Goal: Task Accomplishment & Management: Manage account settings

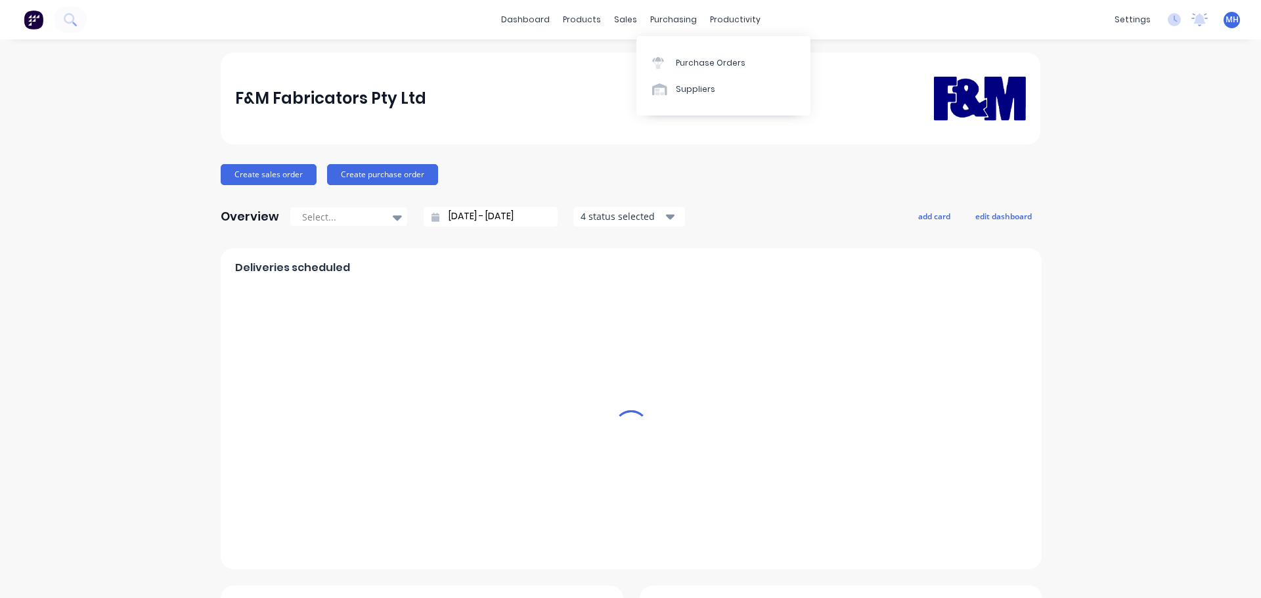
click at [682, 66] on div "Purchase Orders" at bounding box center [711, 63] width 70 height 12
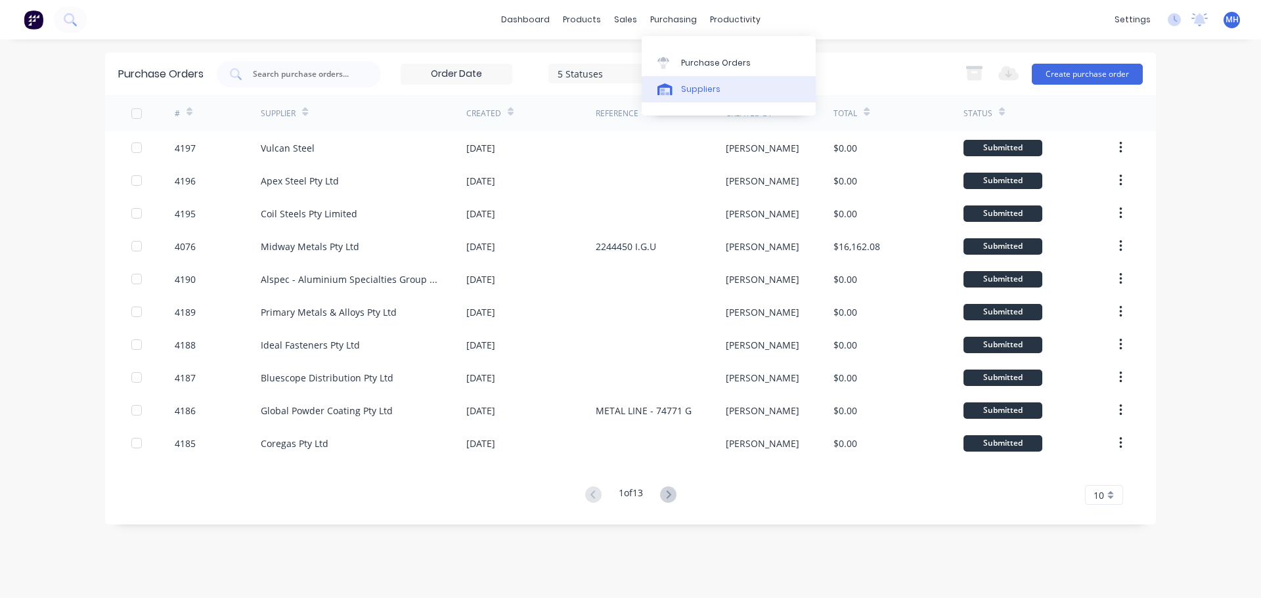
click at [698, 84] on div "Suppliers" at bounding box center [700, 89] width 39 height 12
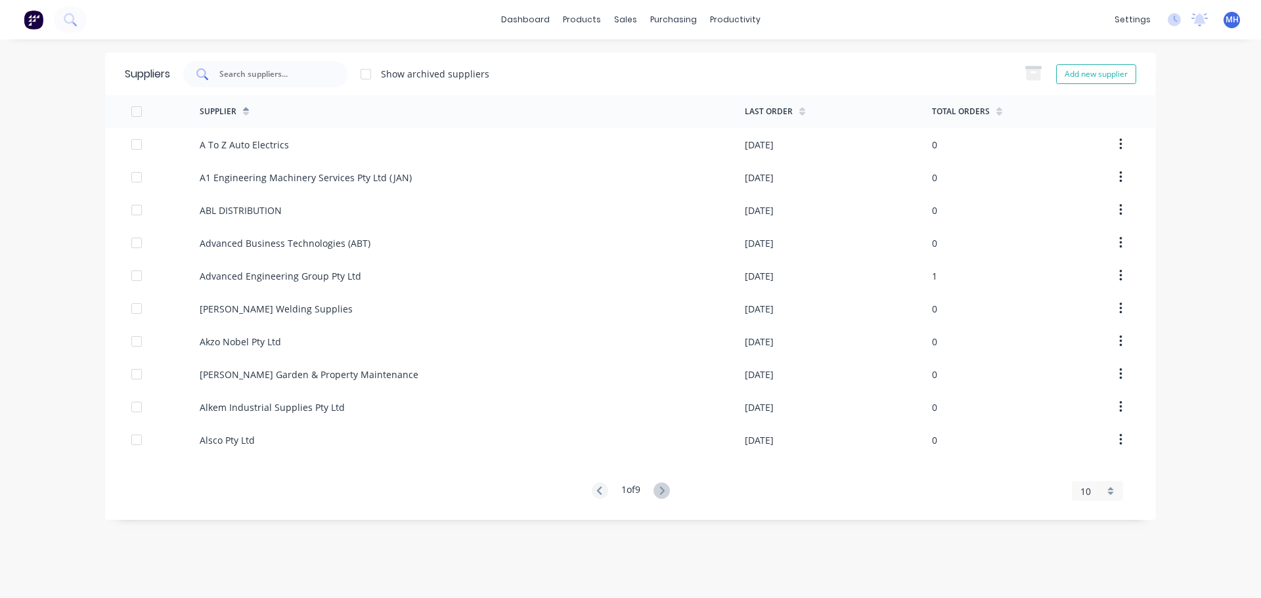
click at [304, 74] on input "text" at bounding box center [272, 74] width 109 height 13
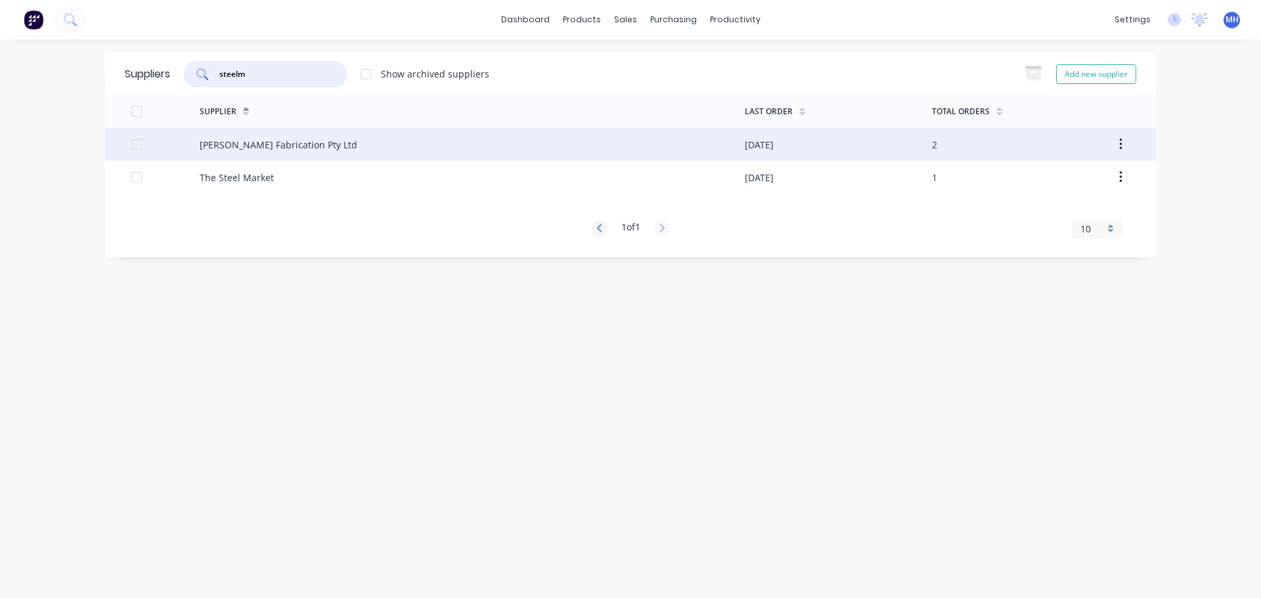
type input "steelm"
click at [364, 145] on div "Steelman Fabrication Pty Ltd" at bounding box center [472, 144] width 545 height 33
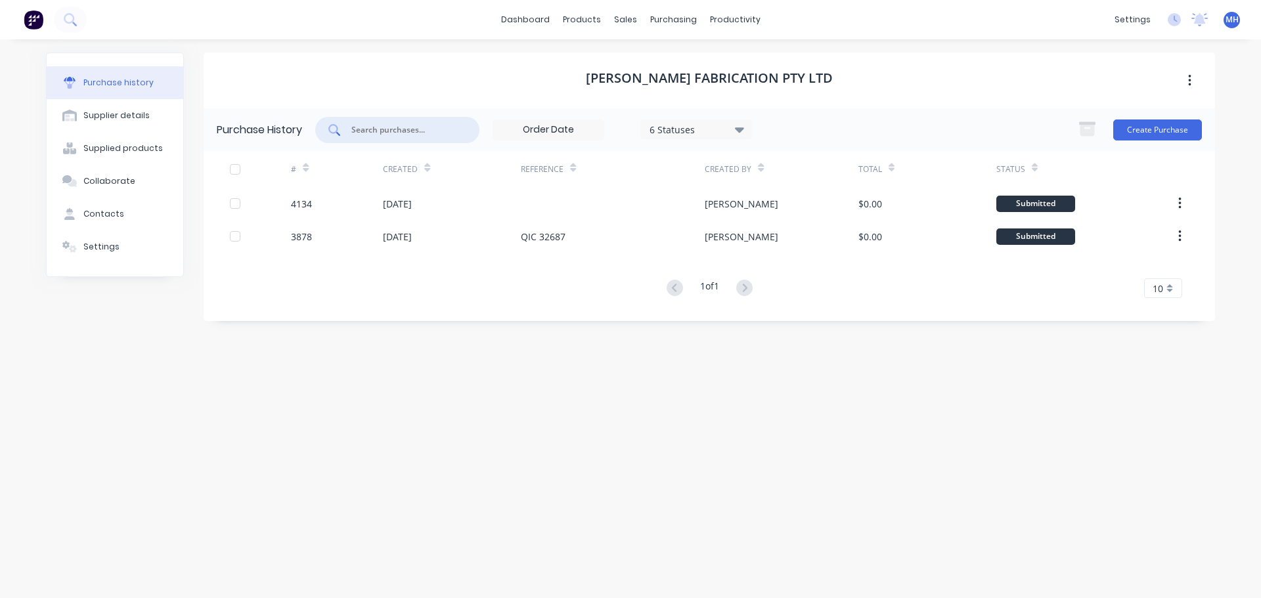
click at [410, 128] on input "text" at bounding box center [404, 129] width 109 height 13
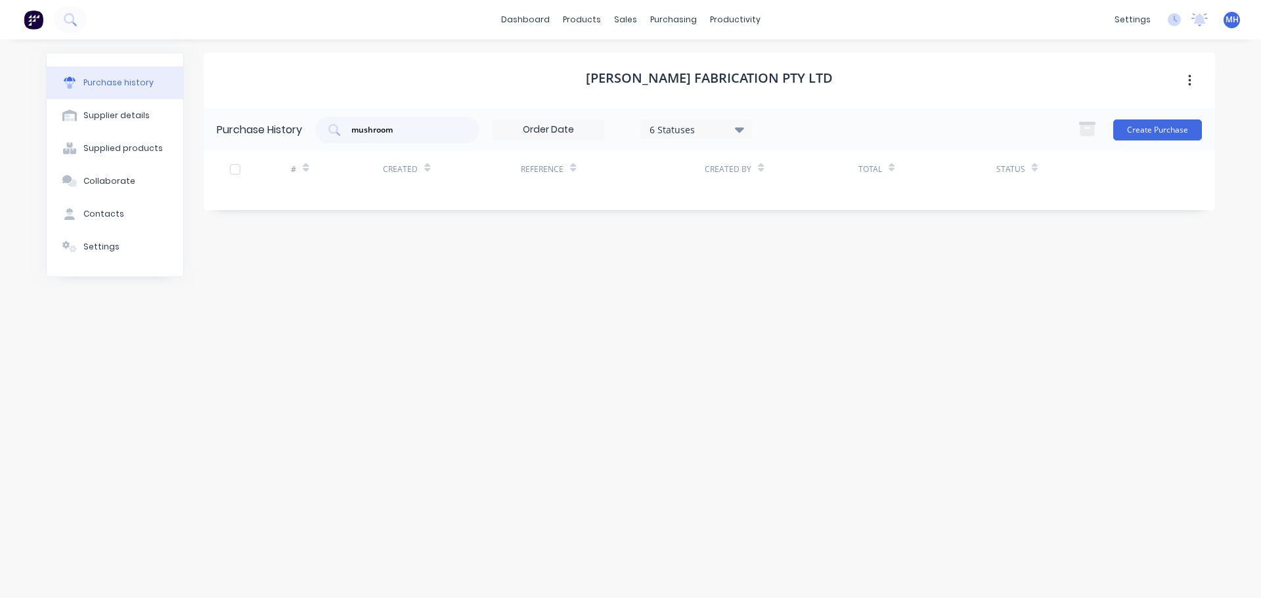
click at [714, 132] on div "6 Statuses" at bounding box center [696, 129] width 94 height 14
click at [781, 193] on div at bounding box center [785, 190] width 26 height 26
click at [864, 90] on div "Steelman Fabrication Pty Ltd" at bounding box center [709, 81] width 1011 height 56
click at [433, 137] on div "mushroom" at bounding box center [397, 130] width 164 height 26
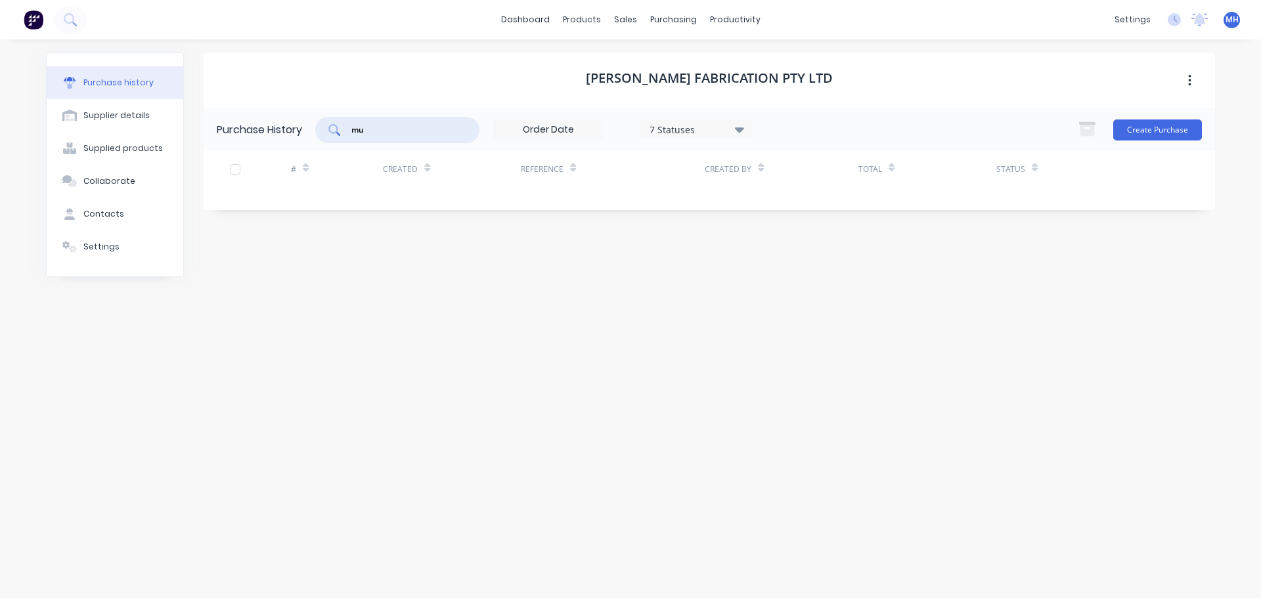
type input "m"
click at [435, 136] on input "taper" at bounding box center [404, 129] width 109 height 13
type input "downpipe"
click at [110, 87] on div "Purchase history" at bounding box center [118, 83] width 70 height 12
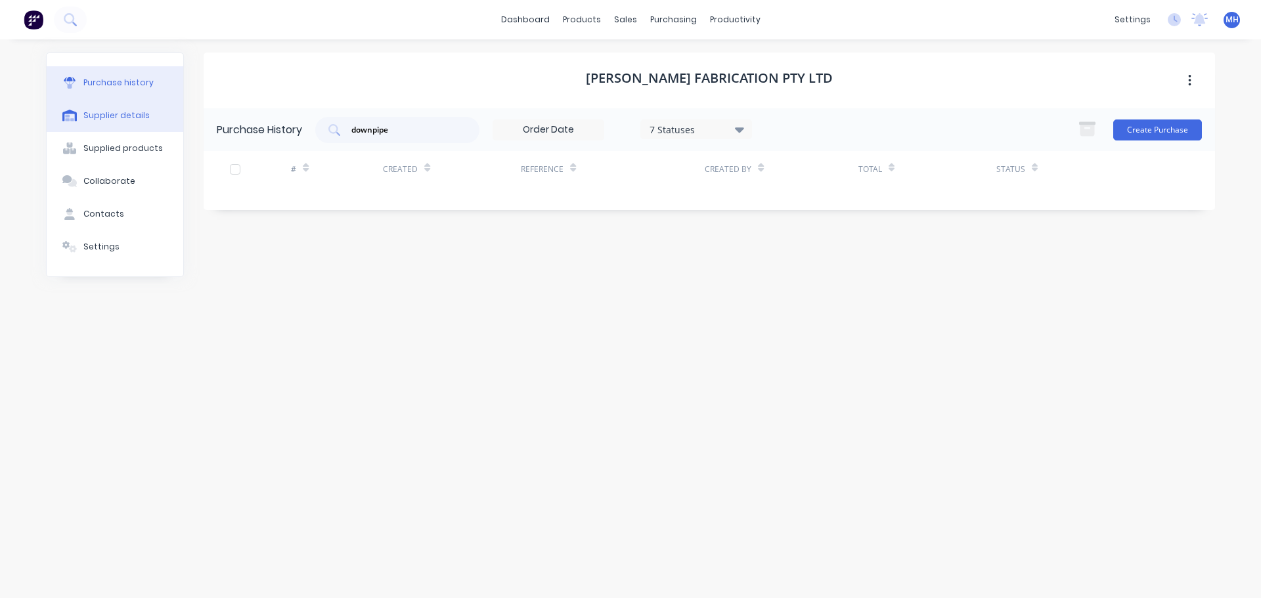
click at [117, 114] on div "Supplier details" at bounding box center [116, 116] width 66 height 12
select select "AU"
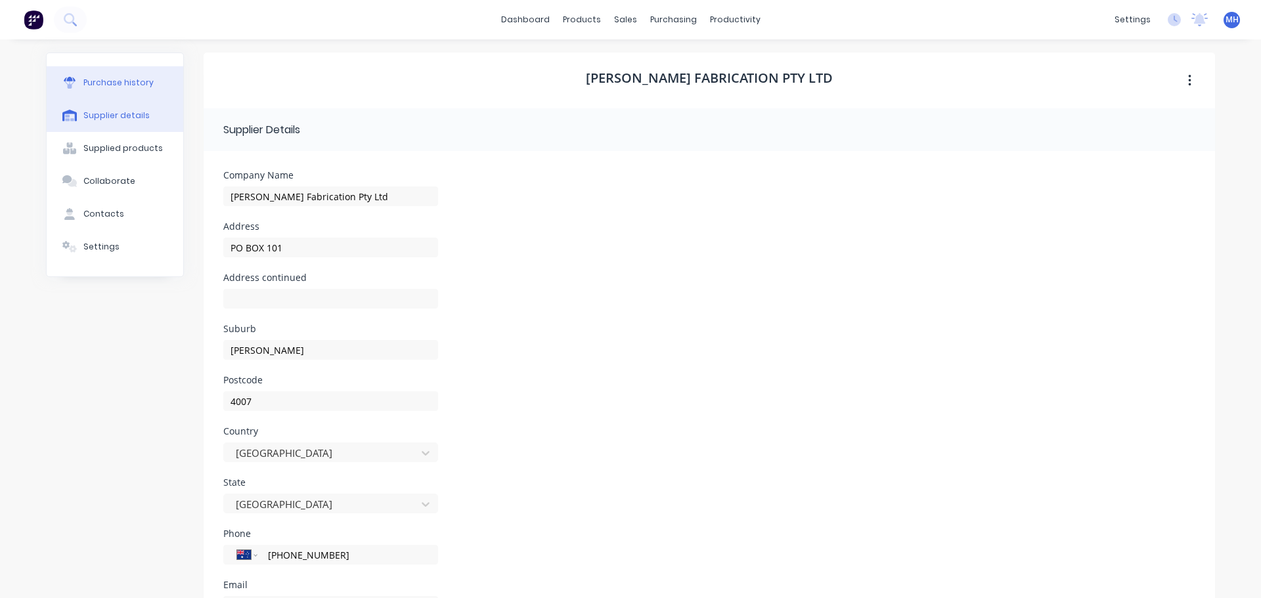
click at [133, 86] on div "Purchase history" at bounding box center [118, 83] width 70 height 12
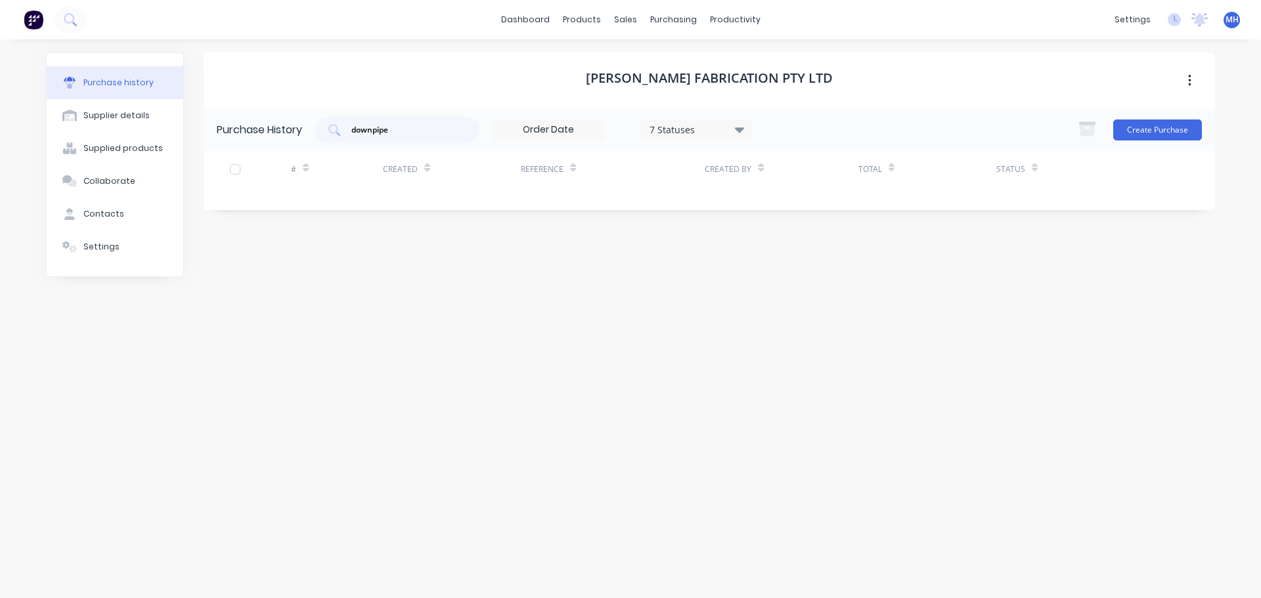
click at [718, 129] on div "7 Statuses" at bounding box center [696, 129] width 94 height 14
click at [441, 135] on input "downpipe" at bounding box center [404, 129] width 109 height 13
type input "downpip"
click at [697, 82] on link "Suppliers" at bounding box center [729, 89] width 174 height 26
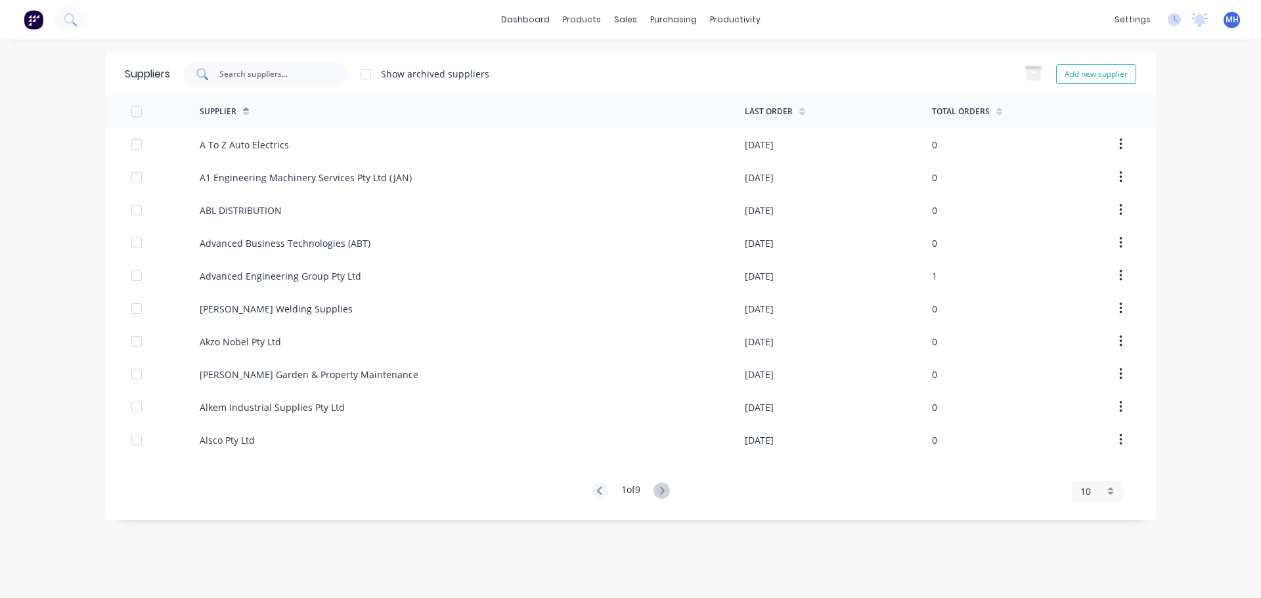
click at [338, 74] on div at bounding box center [265, 74] width 164 height 26
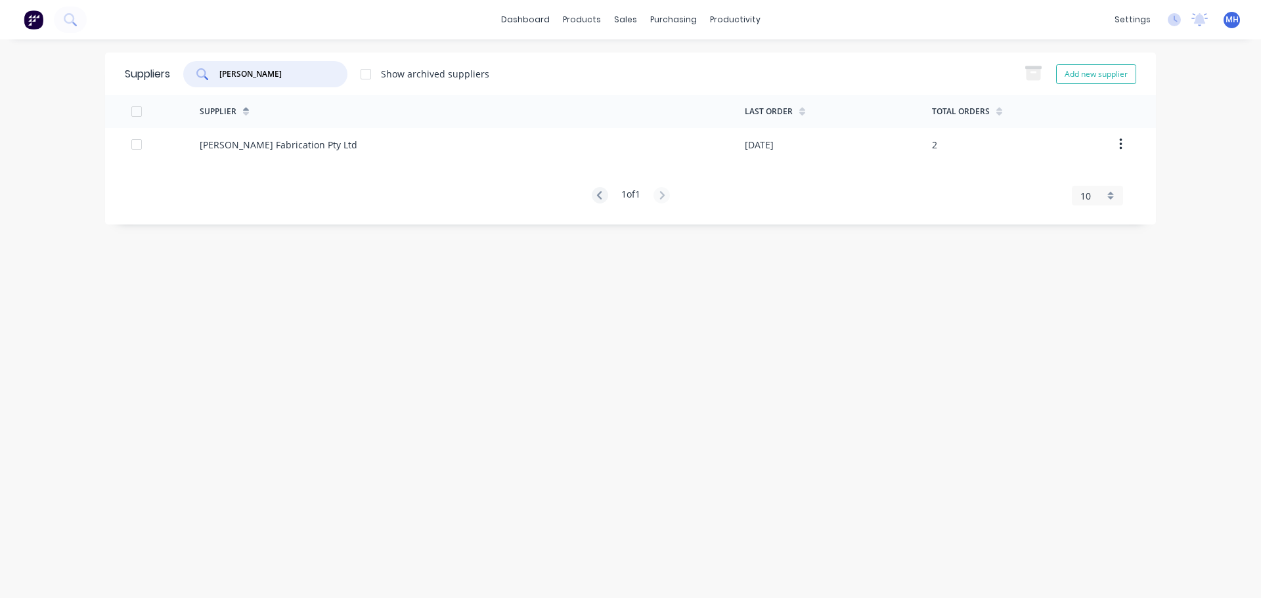
type input "steelman"
click at [283, 162] on div "Supplier Last Order Total Orders Steelman Fabrication Pty Ltd 25/08/25 2 1 of 1…" at bounding box center [630, 150] width 1051 height 110
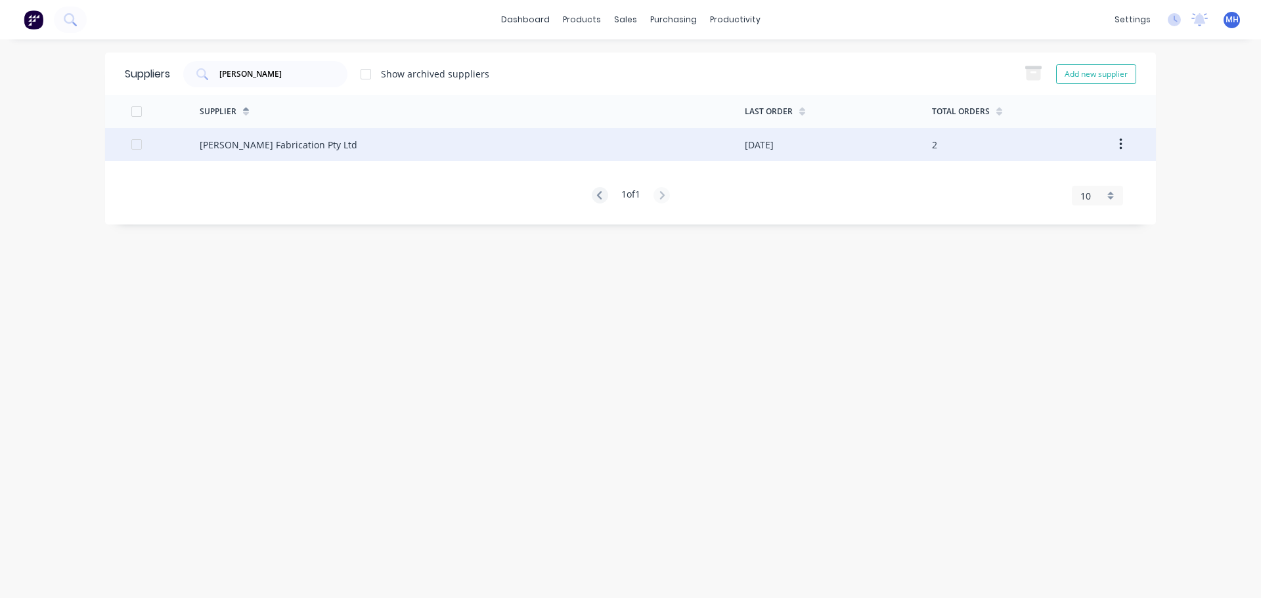
click at [282, 150] on div "Steelman Fabrication Pty Ltd" at bounding box center [279, 145] width 158 height 14
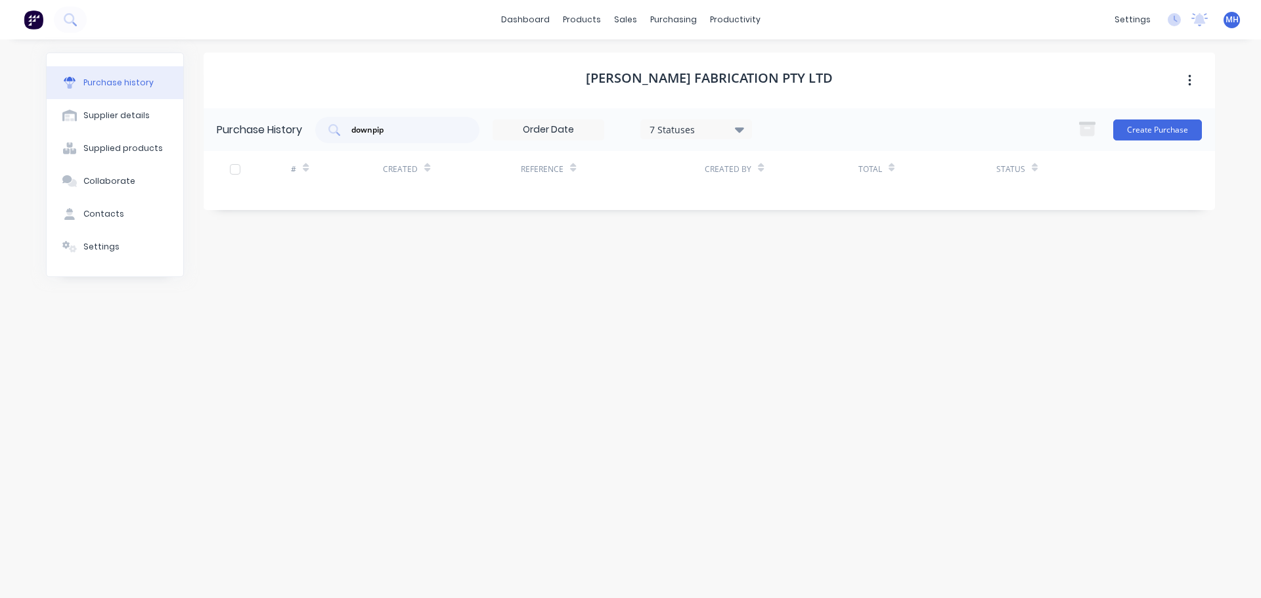
click at [720, 132] on div "7 Statuses" at bounding box center [696, 129] width 94 height 14
click at [783, 165] on div at bounding box center [785, 163] width 26 height 26
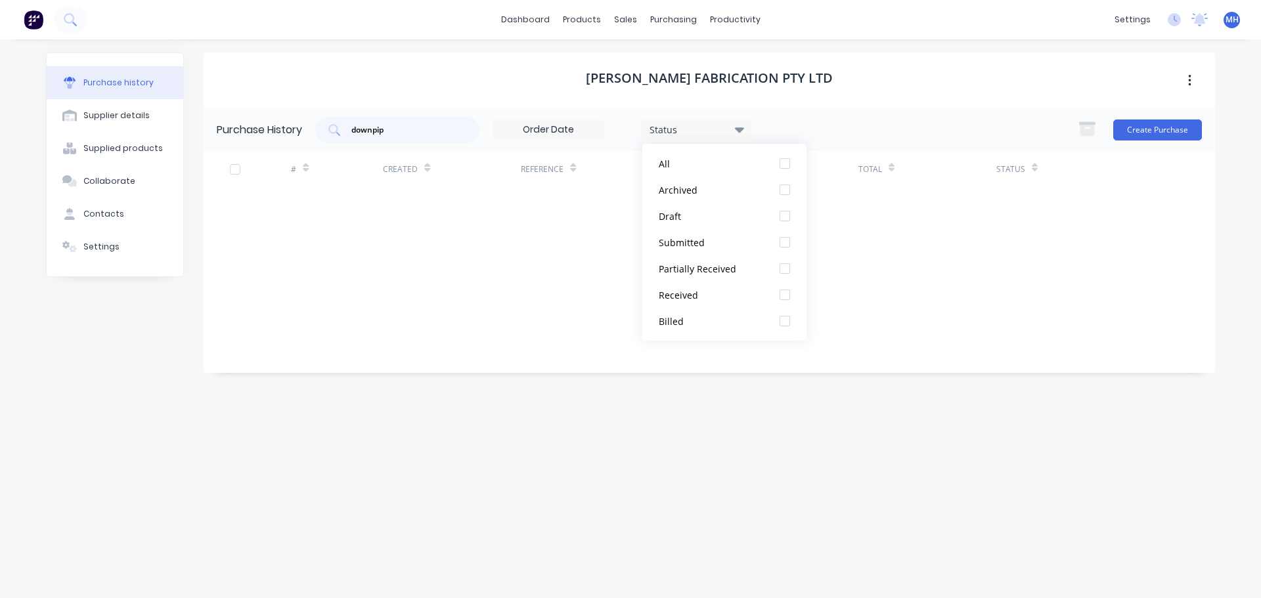
click at [864, 79] on div "Steelman Fabrication Pty Ltd" at bounding box center [709, 81] width 1011 height 56
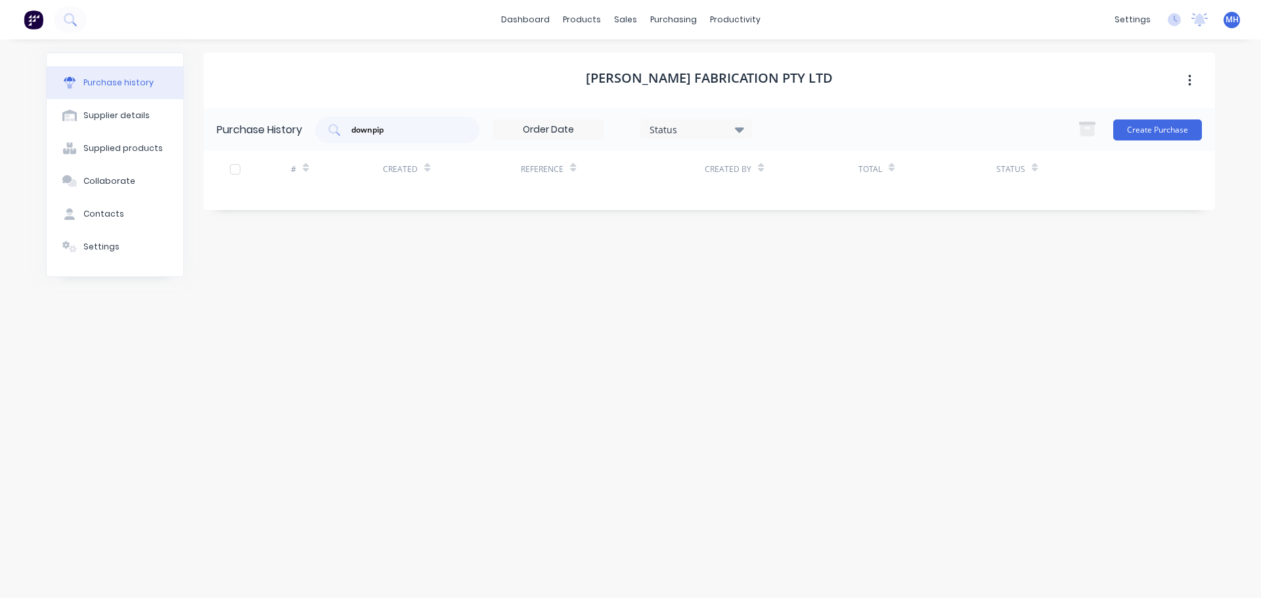
click at [680, 129] on div "Status" at bounding box center [696, 129] width 94 height 14
click at [787, 190] on div at bounding box center [785, 190] width 26 height 26
click at [870, 55] on div "Steelman Fabrication Pty Ltd" at bounding box center [709, 81] width 1011 height 56
click at [397, 140] on div "downpip" at bounding box center [397, 130] width 164 height 26
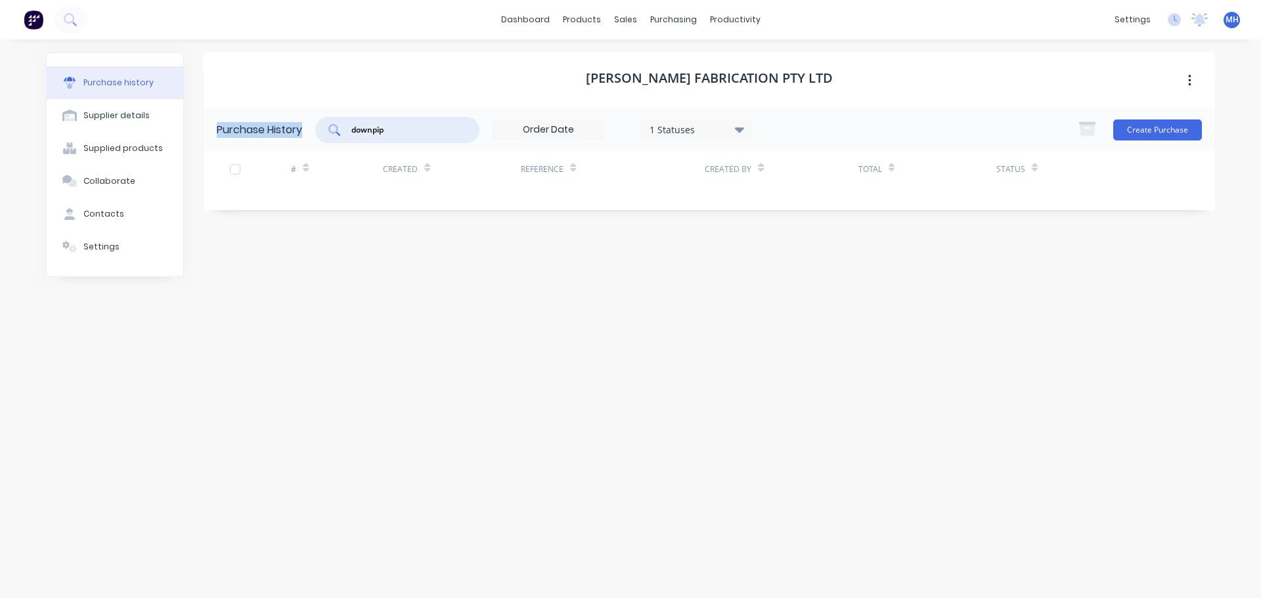
click at [397, 138] on div "downpip" at bounding box center [397, 130] width 164 height 26
click at [400, 134] on input "downpip" at bounding box center [404, 129] width 109 height 13
type input "pipe"
click at [108, 110] on div "Supplier details" at bounding box center [116, 116] width 66 height 12
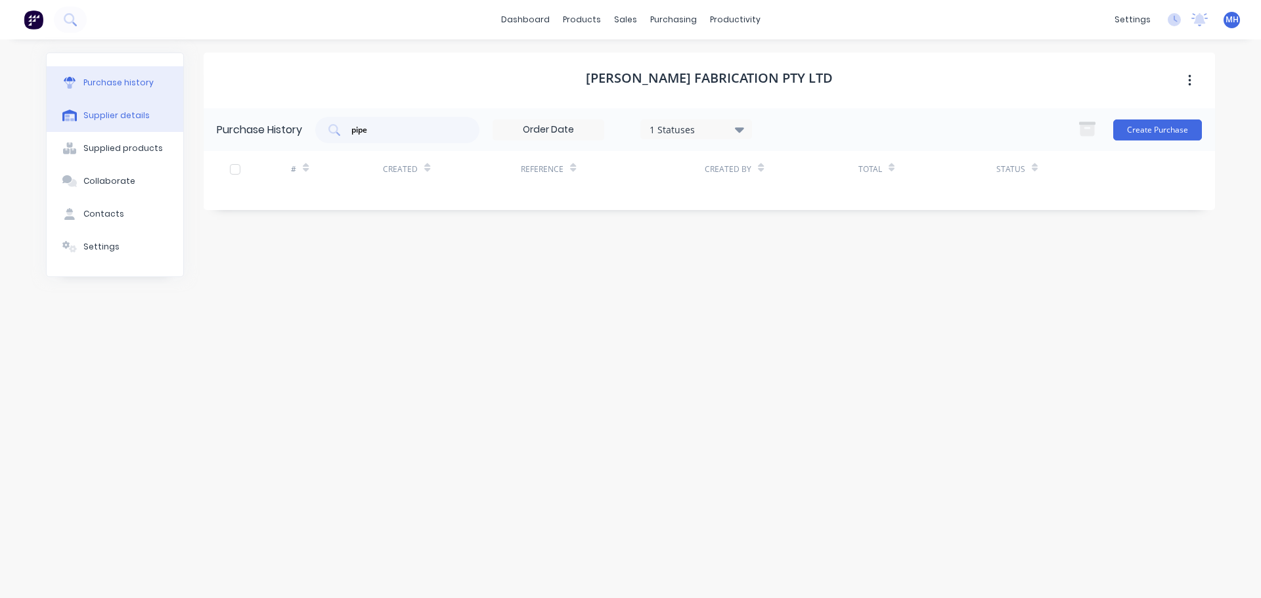
select select "AU"
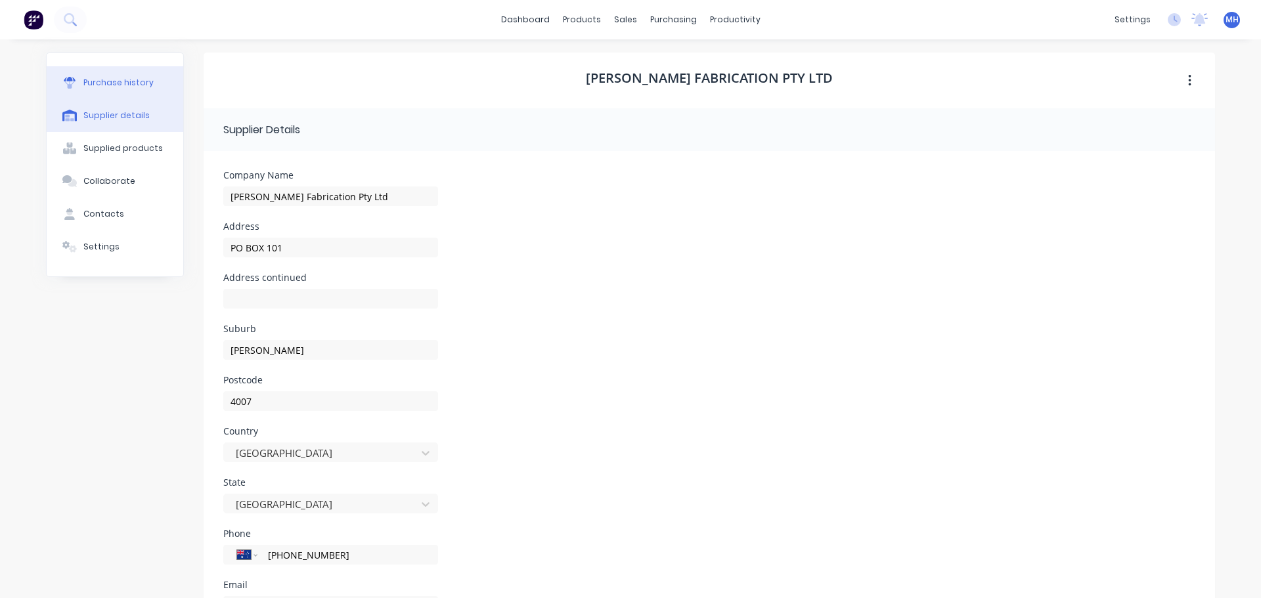
click at [104, 72] on button "Purchase history" at bounding box center [115, 82] width 137 height 33
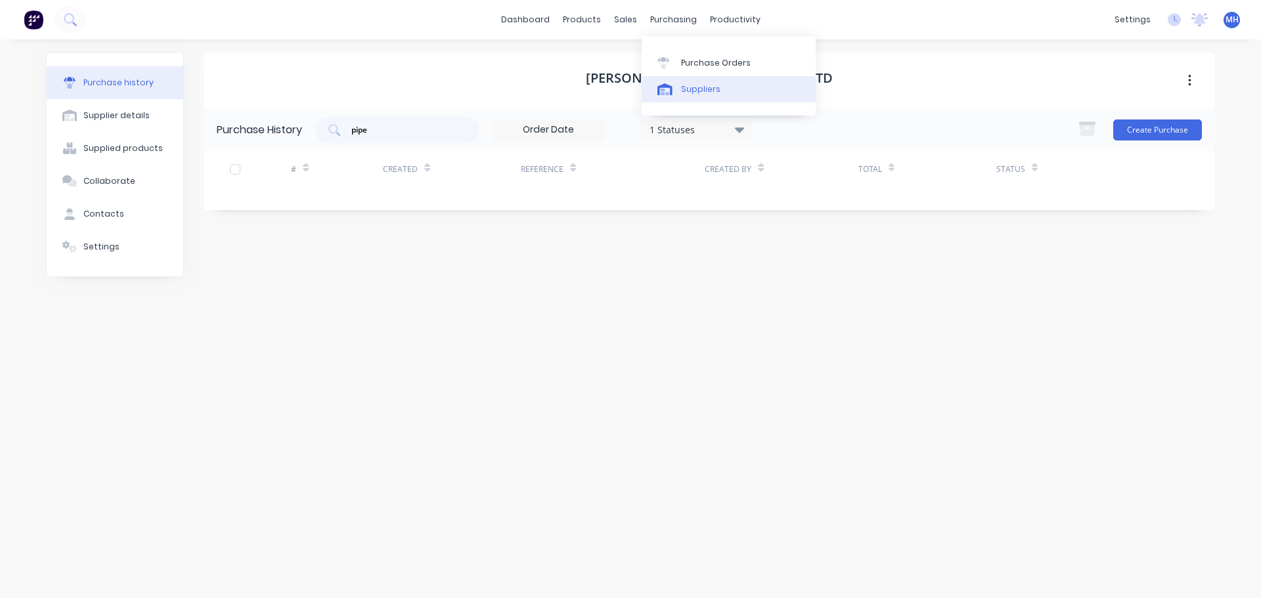
click at [689, 90] on div "Suppliers" at bounding box center [700, 89] width 39 height 12
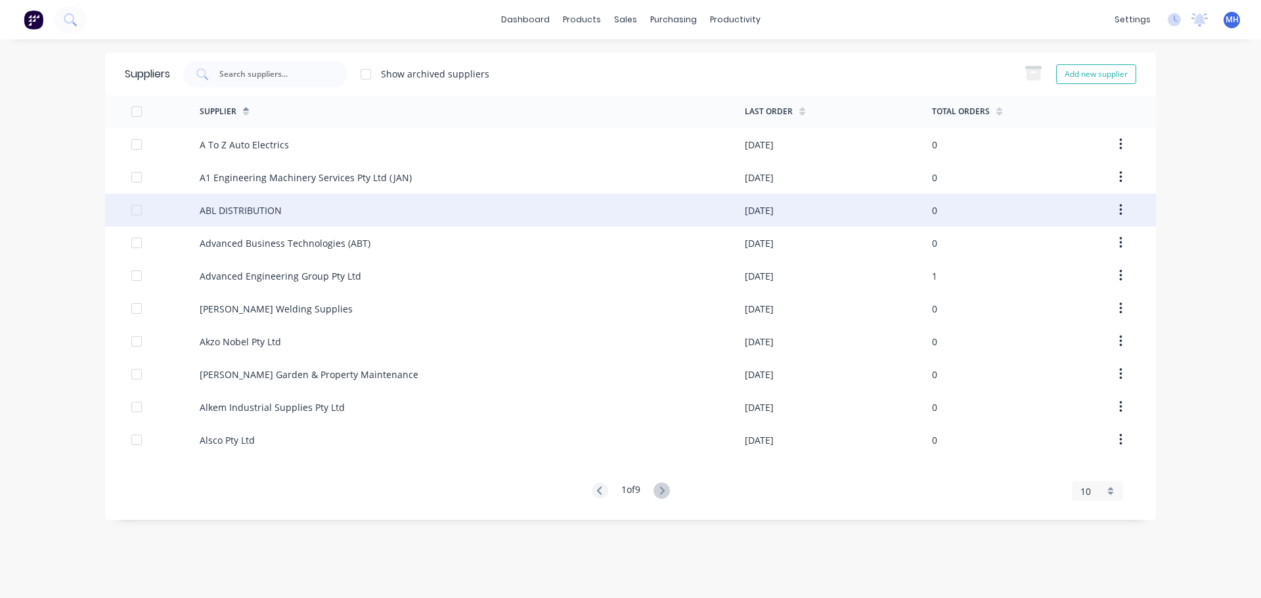
click at [278, 217] on div "ABL DISTRIBUTION" at bounding box center [472, 210] width 545 height 33
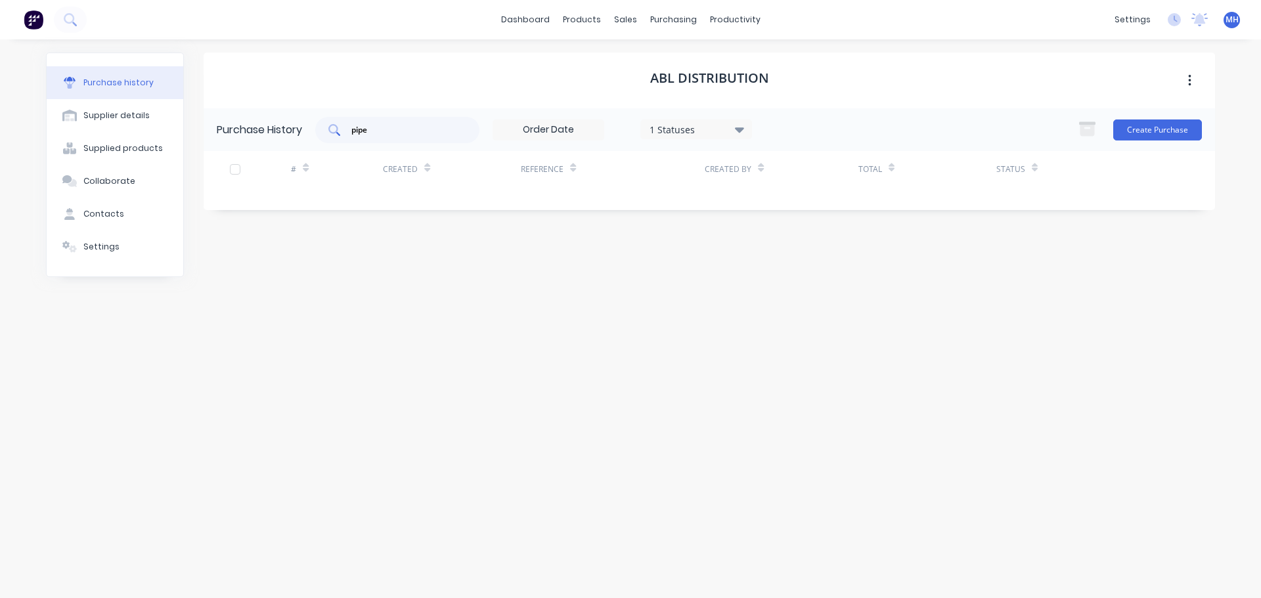
click at [399, 137] on div "pipe" at bounding box center [397, 130] width 164 height 26
type input "p"
click at [699, 133] on div "1 Statuses" at bounding box center [696, 129] width 94 height 14
click at [762, 167] on div "All" at bounding box center [711, 164] width 105 height 14
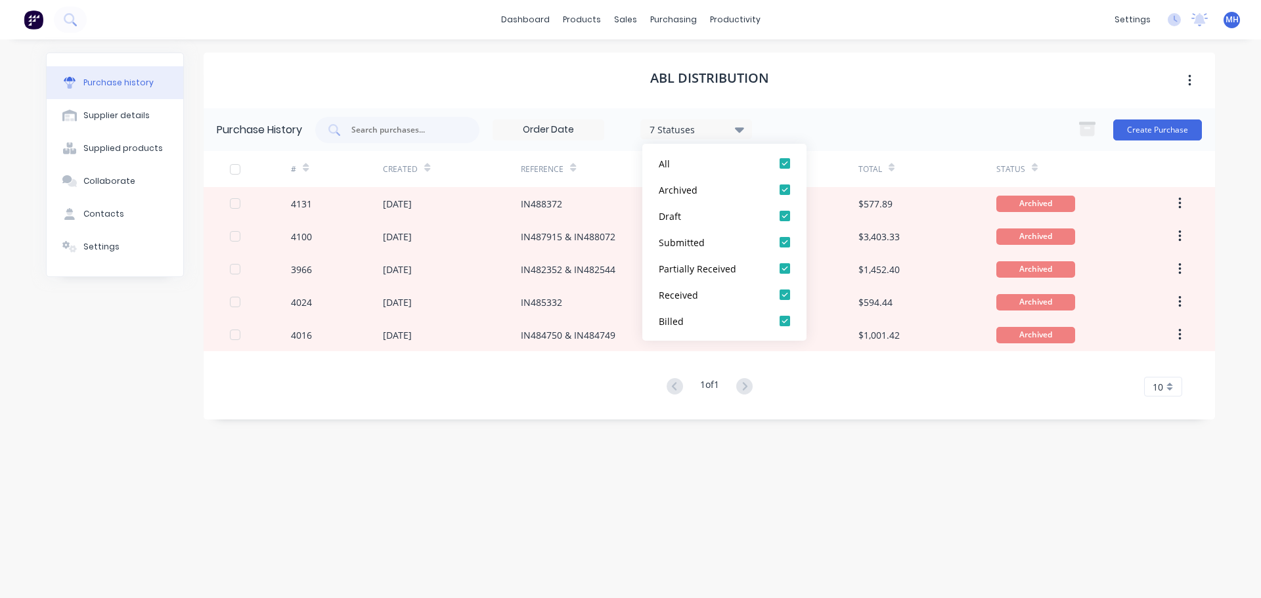
click at [854, 83] on div "ABL DISTRIBUTION" at bounding box center [709, 81] width 1011 height 56
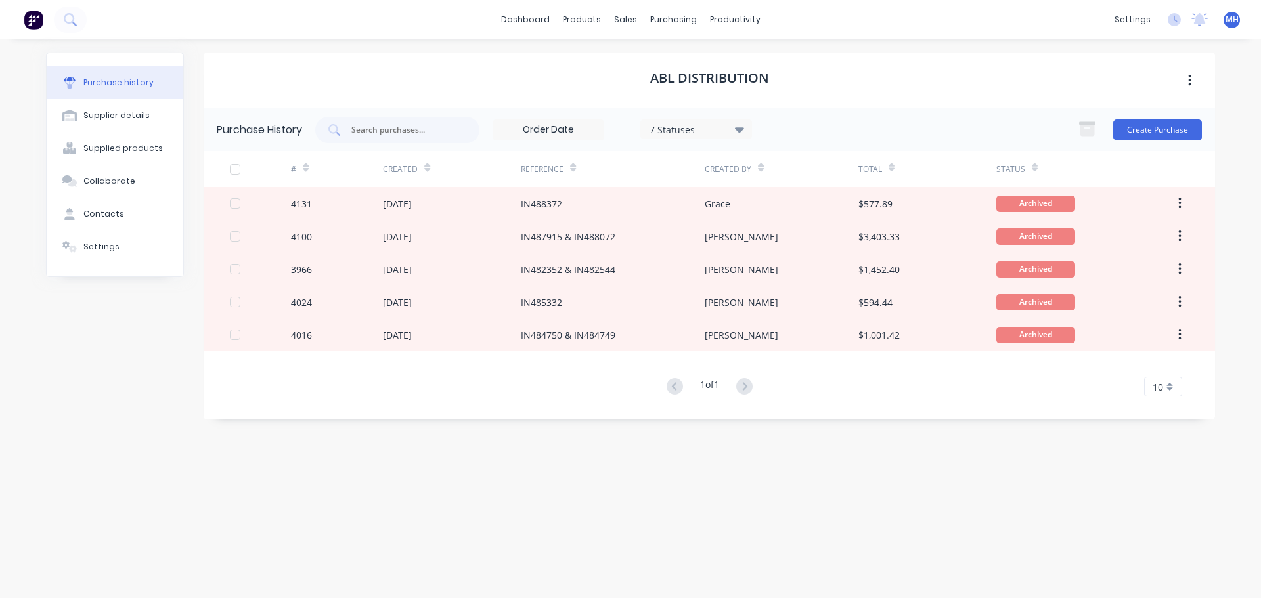
click at [674, 100] on div "ABL DISTRIBUTION" at bounding box center [709, 81] width 1011 height 56
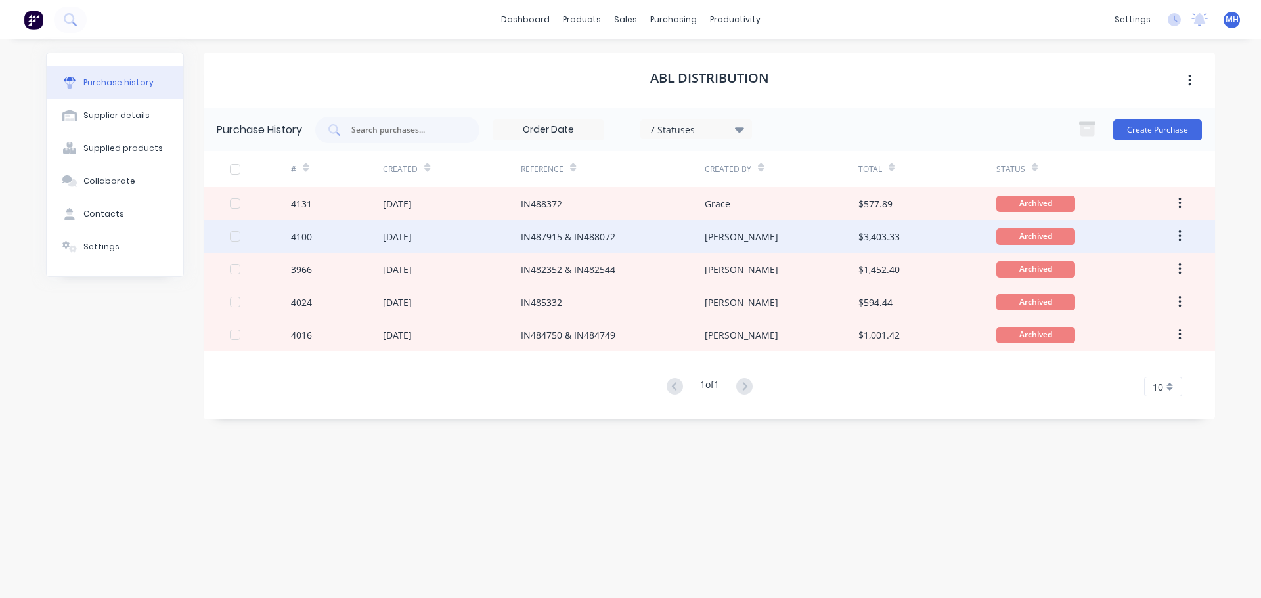
click at [556, 234] on div "IN487915 & IN488072" at bounding box center [568, 237] width 95 height 14
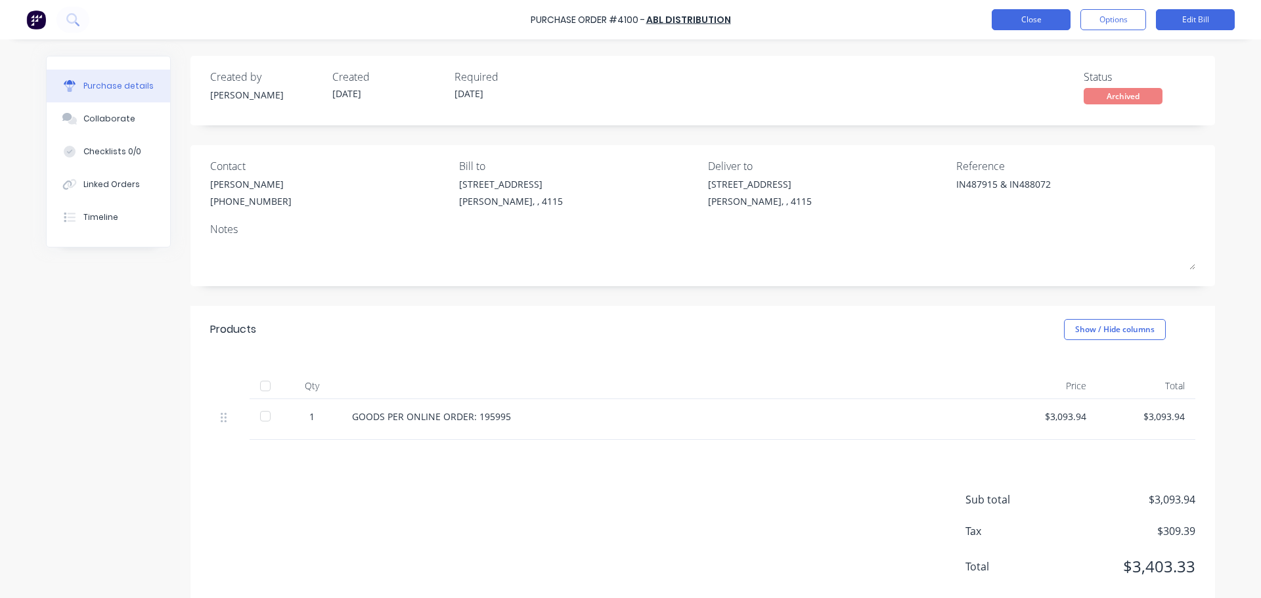
click at [1068, 20] on button "Close" at bounding box center [1031, 19] width 79 height 21
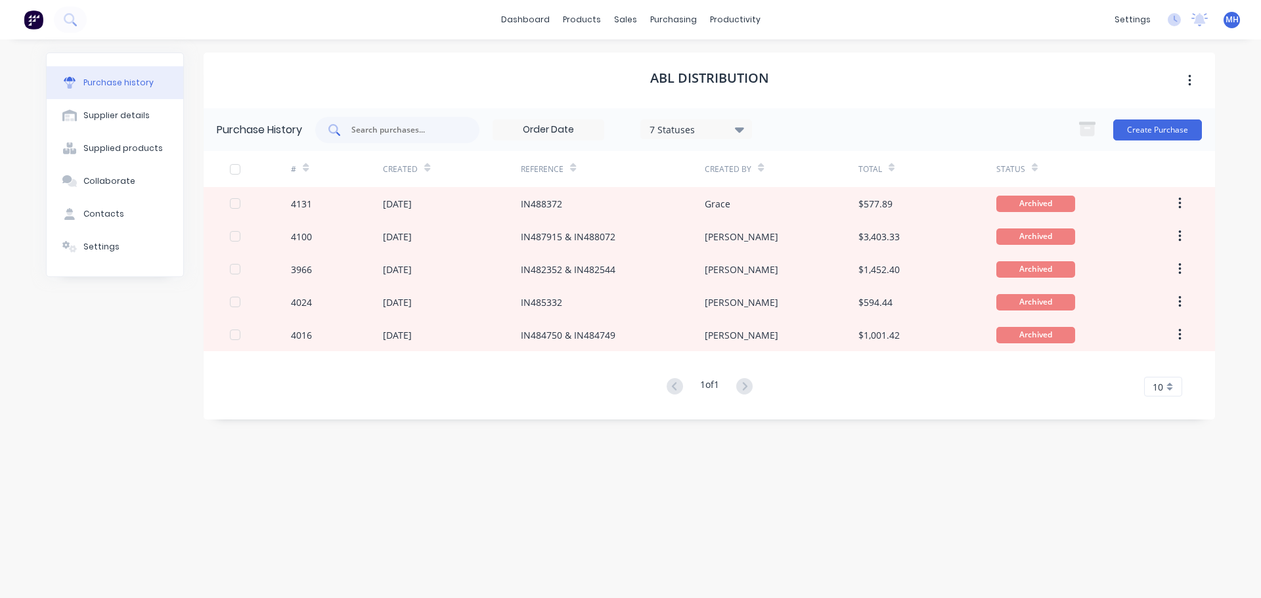
click at [396, 130] on input "text" at bounding box center [404, 129] width 109 height 13
type input "goods"
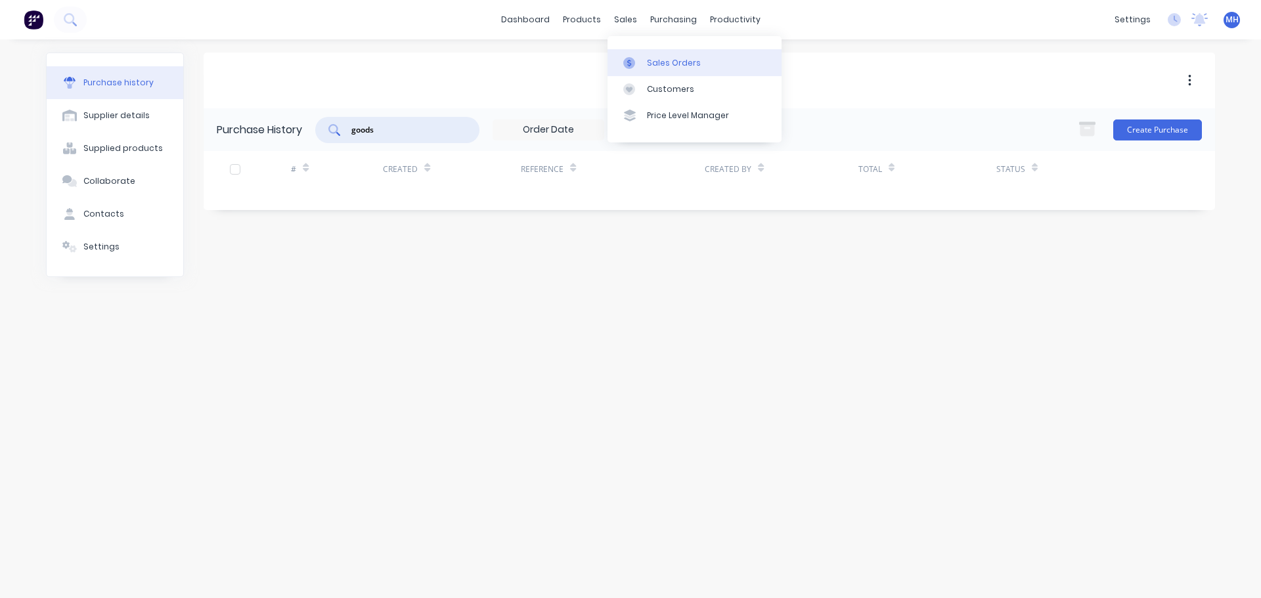
click at [648, 64] on div "Sales Orders" at bounding box center [674, 63] width 54 height 12
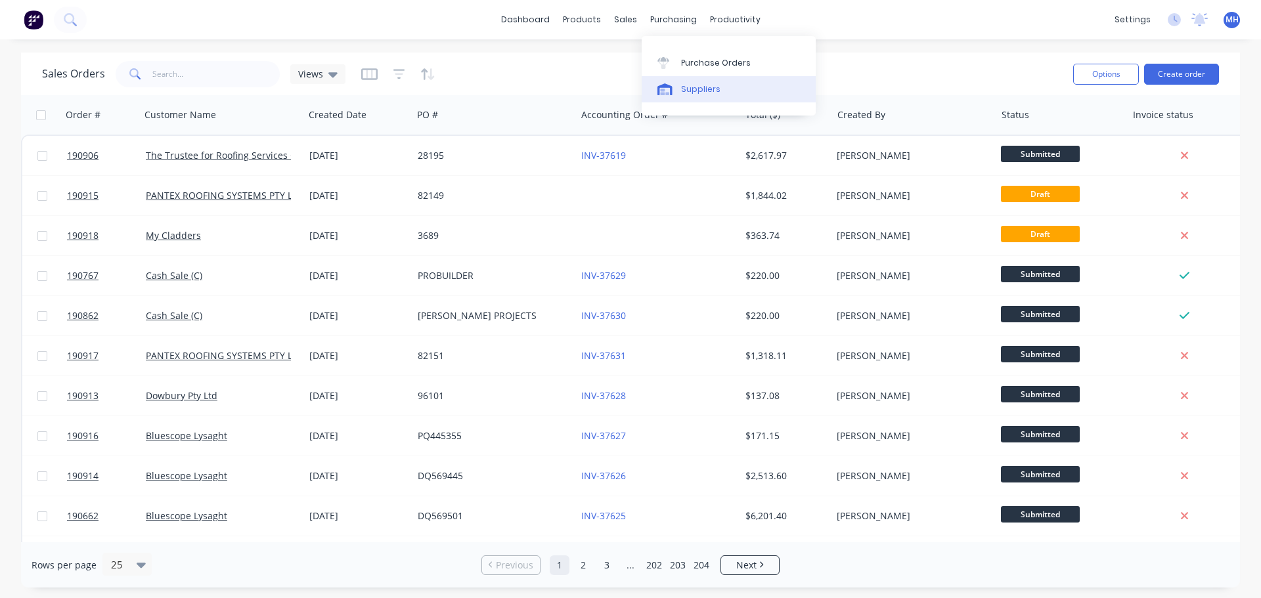
click at [705, 83] on div "Suppliers" at bounding box center [700, 89] width 39 height 12
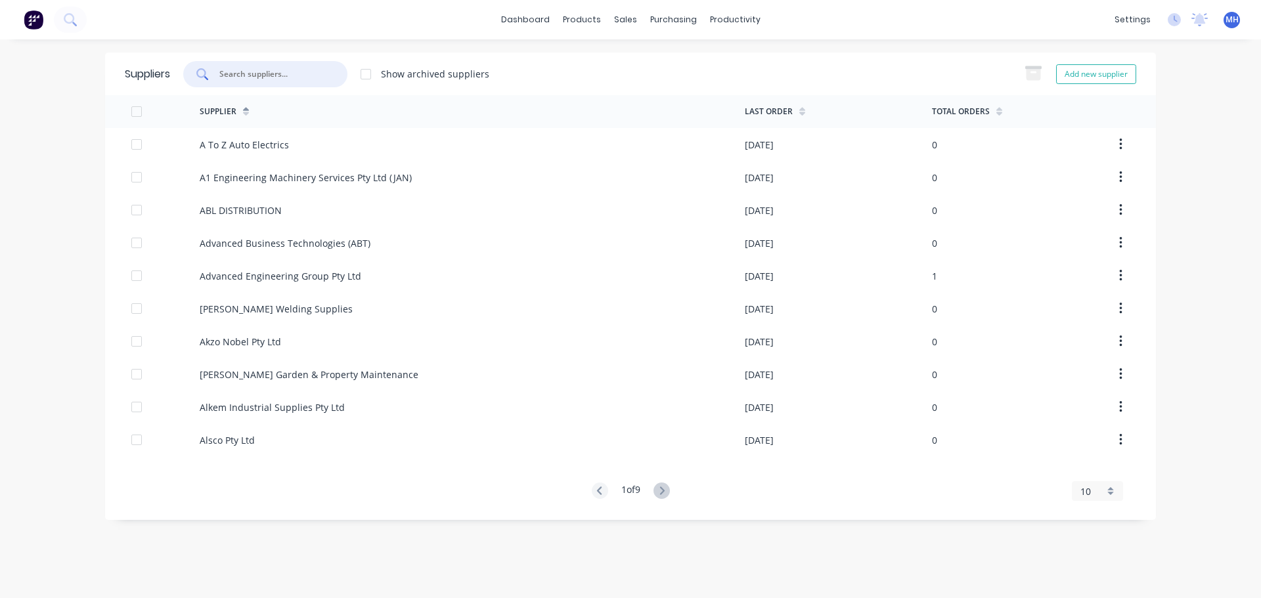
click at [324, 74] on input "text" at bounding box center [272, 74] width 109 height 13
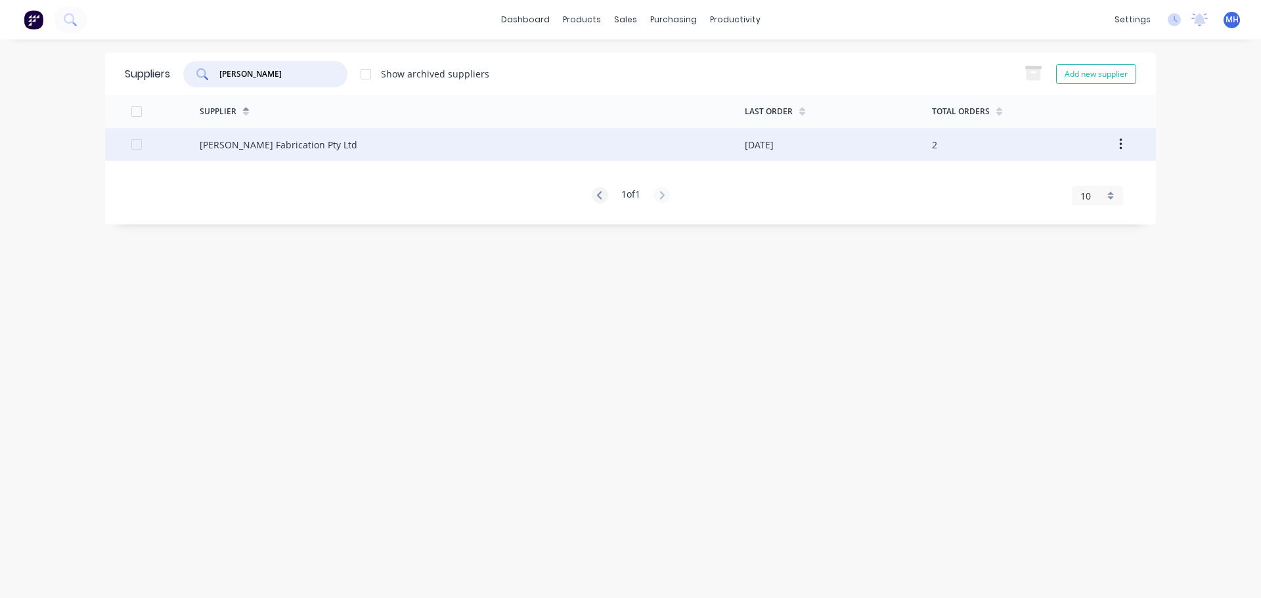
type input "steelman"
click at [327, 142] on div "Steelman Fabrication Pty Ltd" at bounding box center [472, 144] width 545 height 33
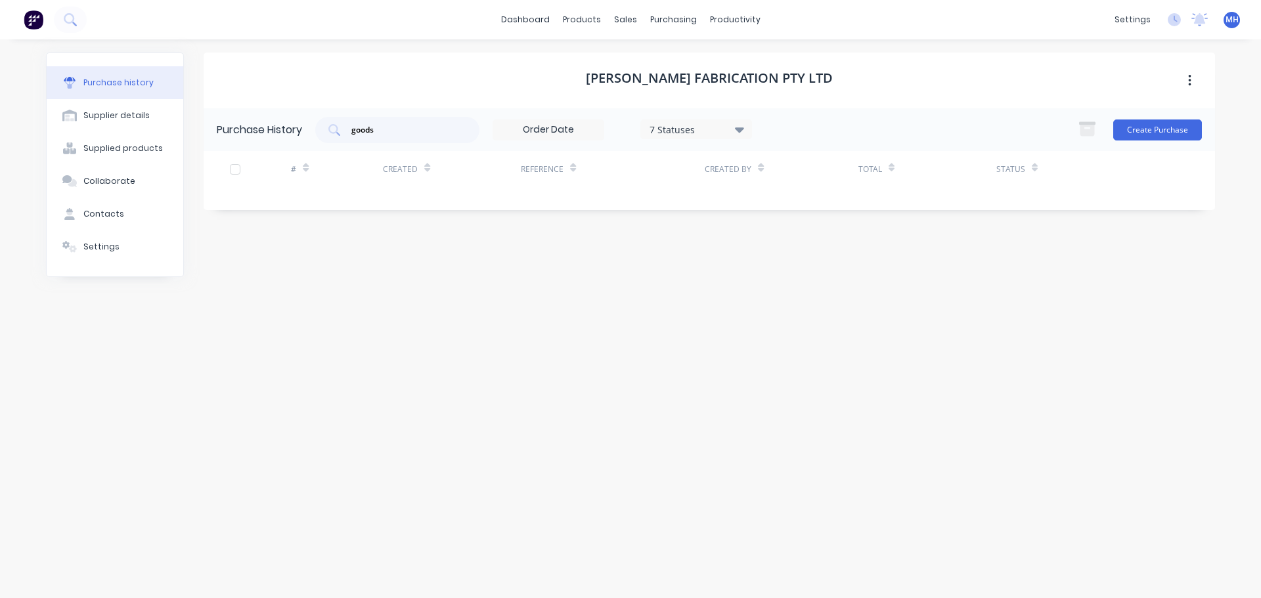
click at [729, 122] on div "7 Statuses" at bounding box center [696, 129] width 94 height 14
click at [748, 72] on h1 "Steelman Fabrication Pty Ltd" at bounding box center [709, 78] width 247 height 16
click at [697, 127] on div "7 Statuses" at bounding box center [696, 129] width 94 height 14
click at [429, 120] on div "goods" at bounding box center [397, 130] width 164 height 26
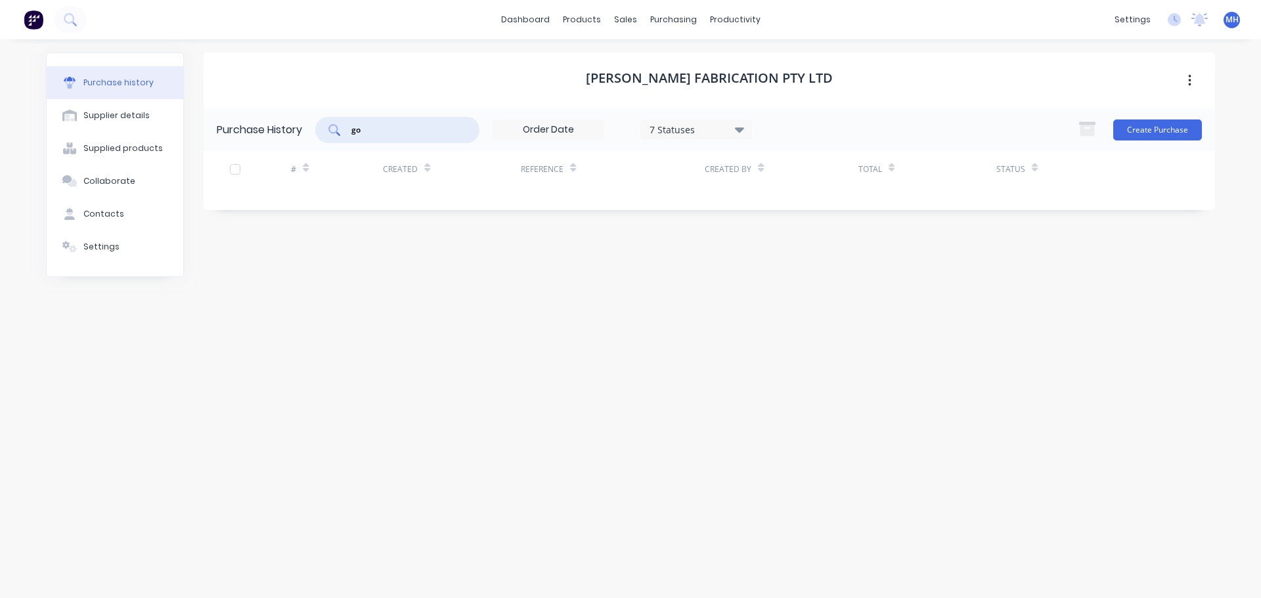
type input "g"
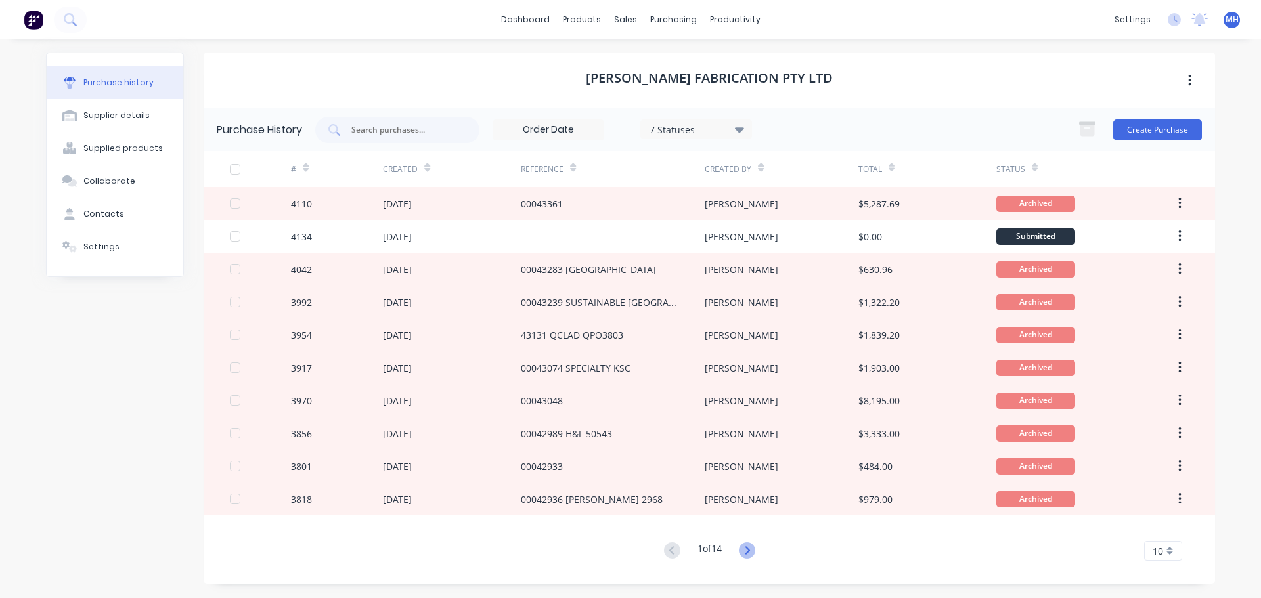
click at [749, 551] on icon at bounding box center [747, 550] width 5 height 8
click at [751, 551] on div "Steelman Fabrication Pty Ltd Purchase History 7 Statuses 7 Statuses Create Purc…" at bounding box center [709, 318] width 1011 height 531
click at [749, 551] on icon at bounding box center [747, 550] width 5 height 8
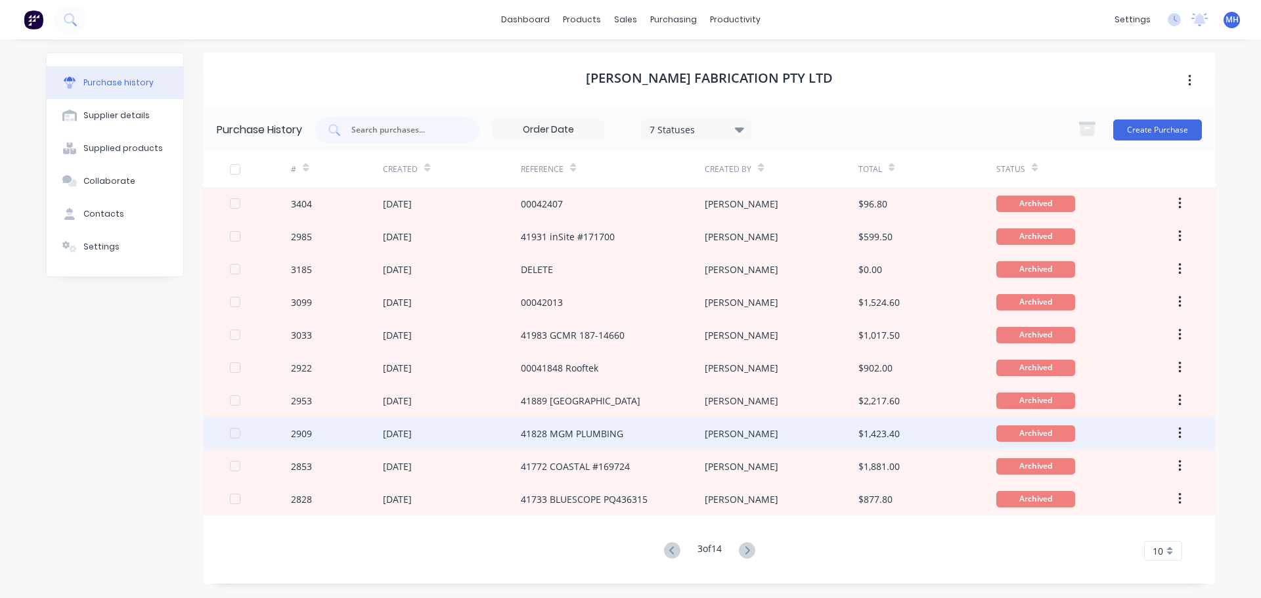
click at [628, 436] on div "41828 MGM PLUMBING" at bounding box center [613, 433] width 184 height 33
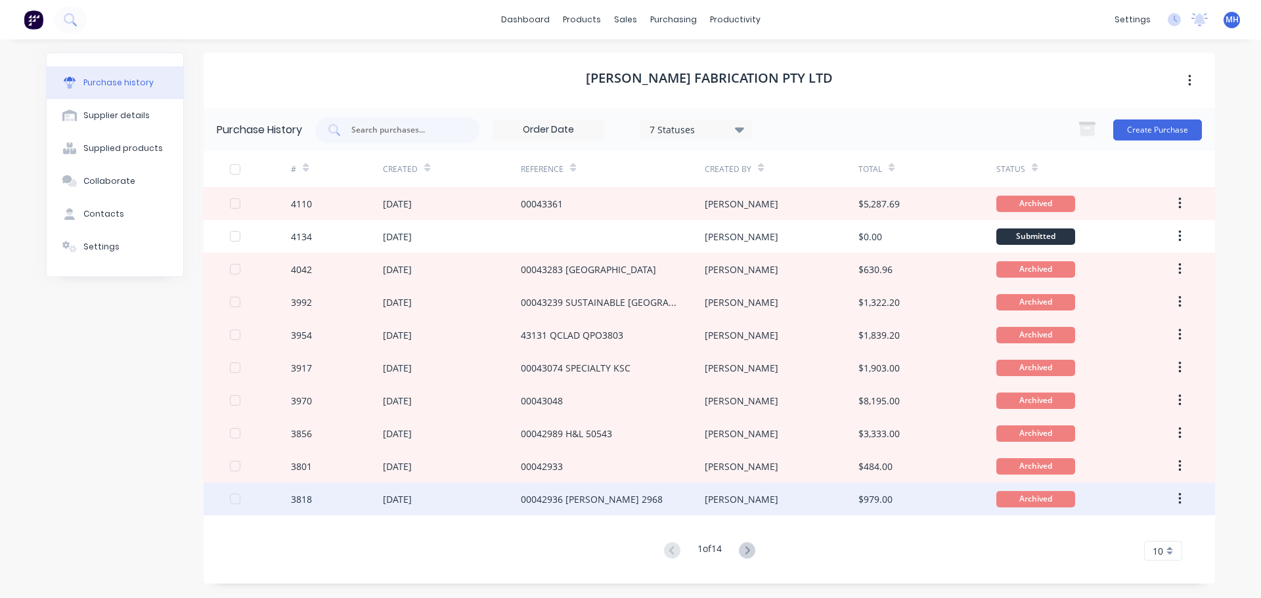
click at [597, 496] on div "00042936 WEBBER 2968" at bounding box center [592, 500] width 142 height 14
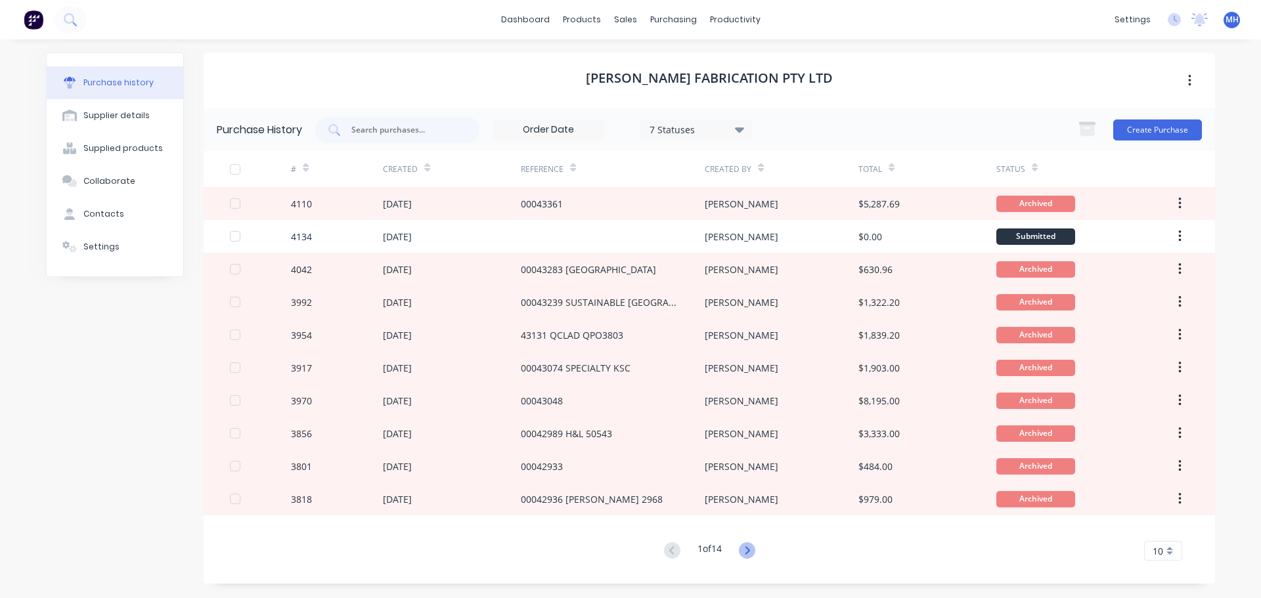
click at [747, 553] on icon at bounding box center [747, 550] width 16 height 16
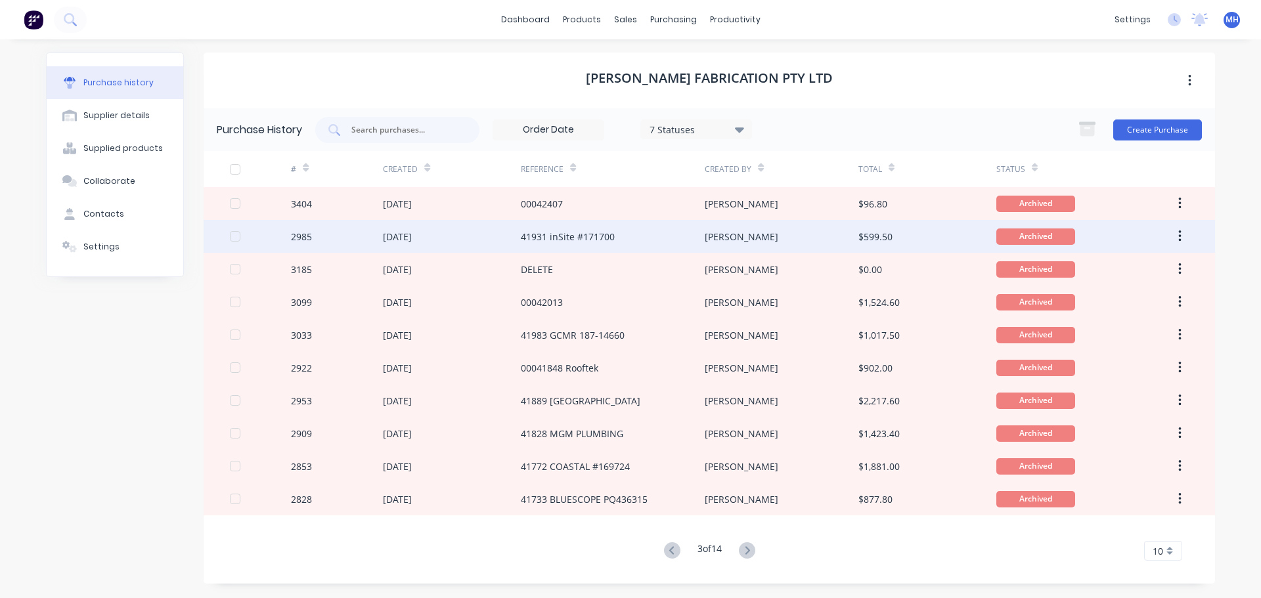
click at [618, 233] on div "41931 inSite #171700" at bounding box center [613, 236] width 184 height 33
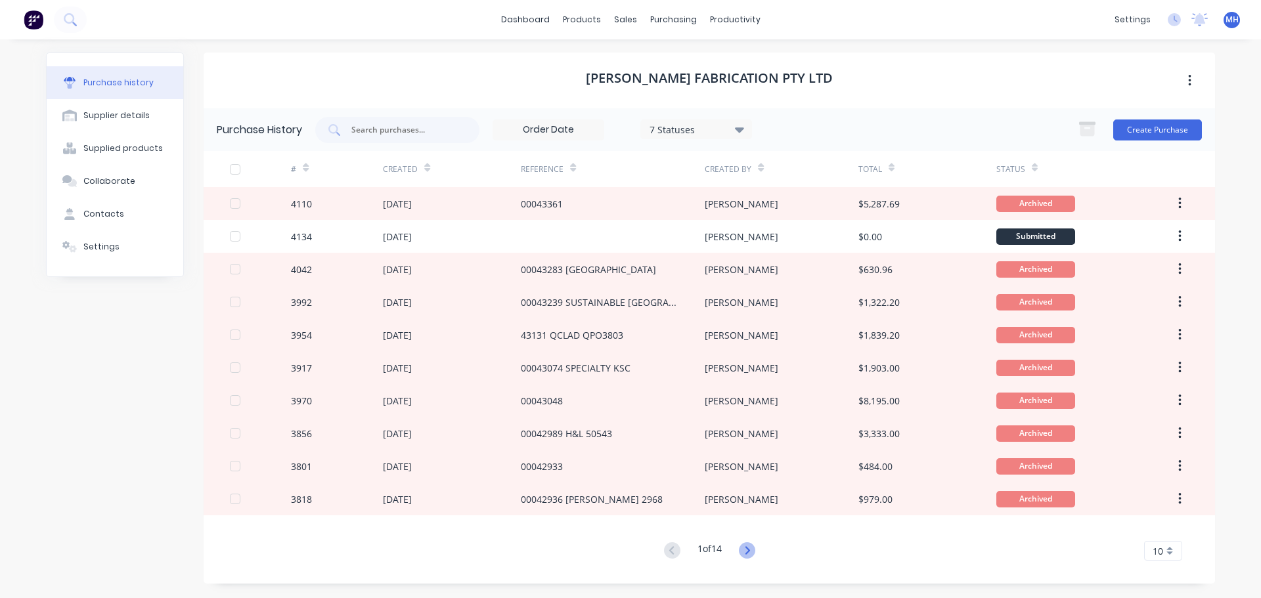
click at [748, 548] on icon at bounding box center [747, 550] width 16 height 16
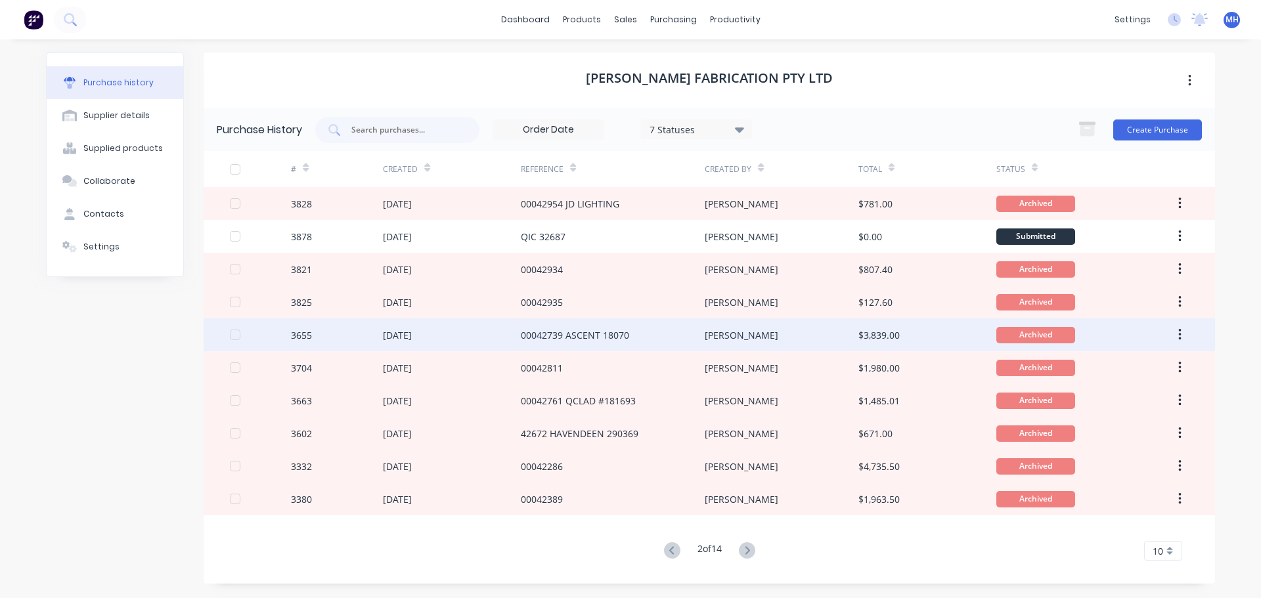
click at [619, 336] on div "00042739 ASCENT 18070" at bounding box center [575, 335] width 108 height 14
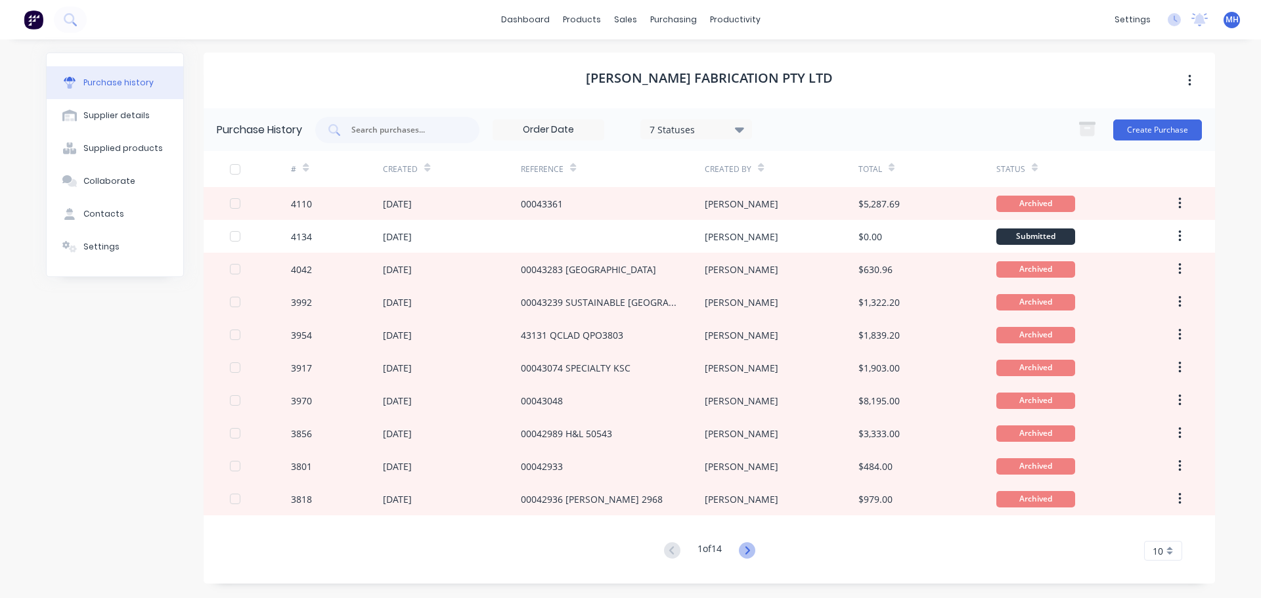
click at [754, 551] on icon at bounding box center [747, 550] width 16 height 16
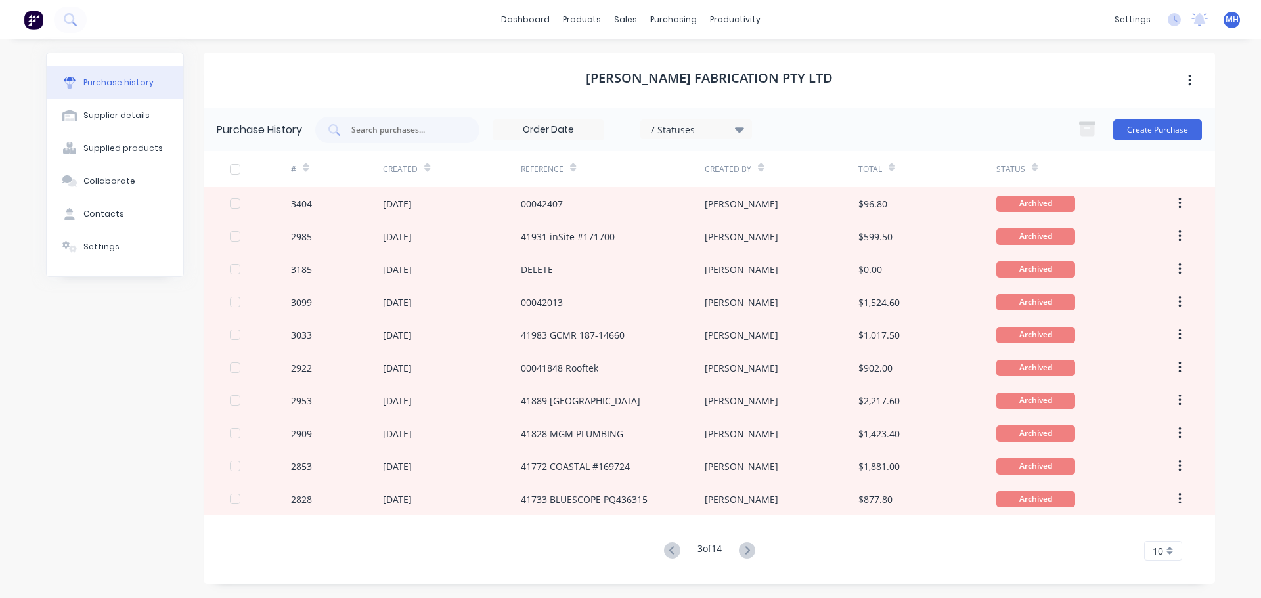
click at [754, 551] on icon at bounding box center [747, 550] width 16 height 16
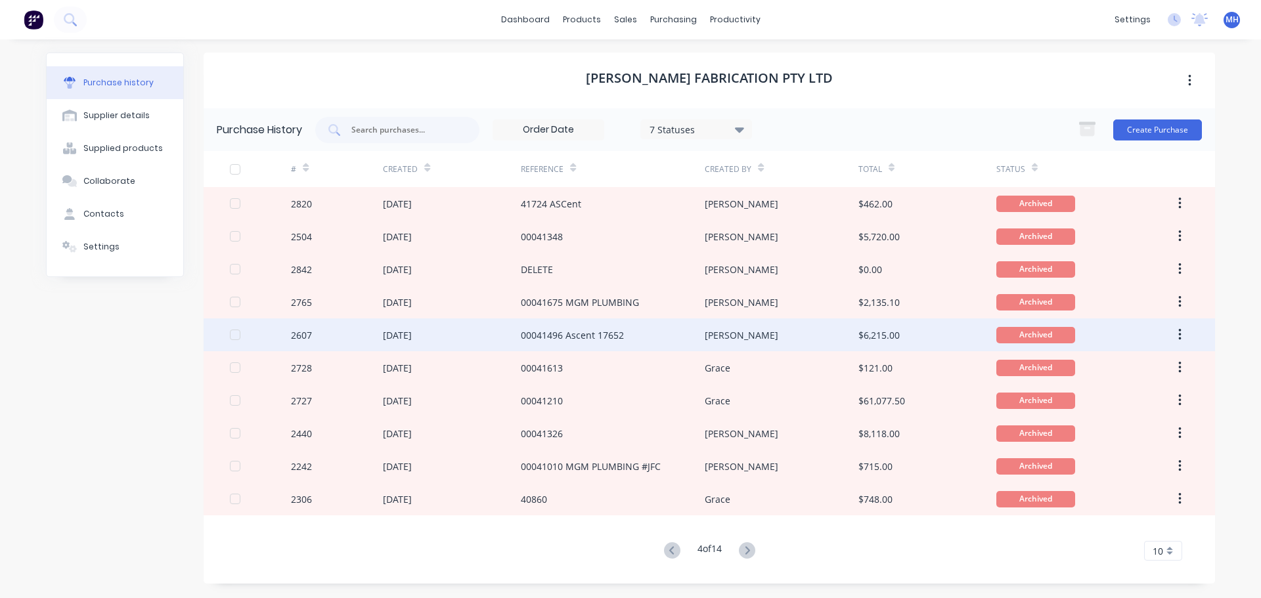
click at [623, 341] on div "00041496 Ascent 17652" at bounding box center [572, 335] width 103 height 14
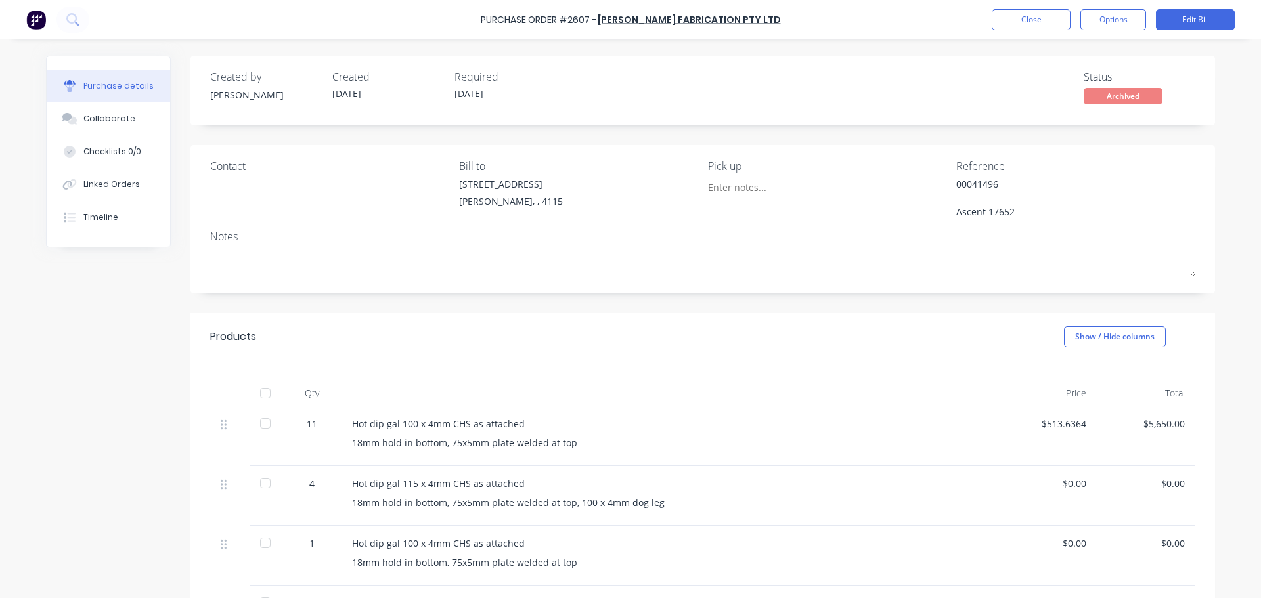
scroll to position [66, 0]
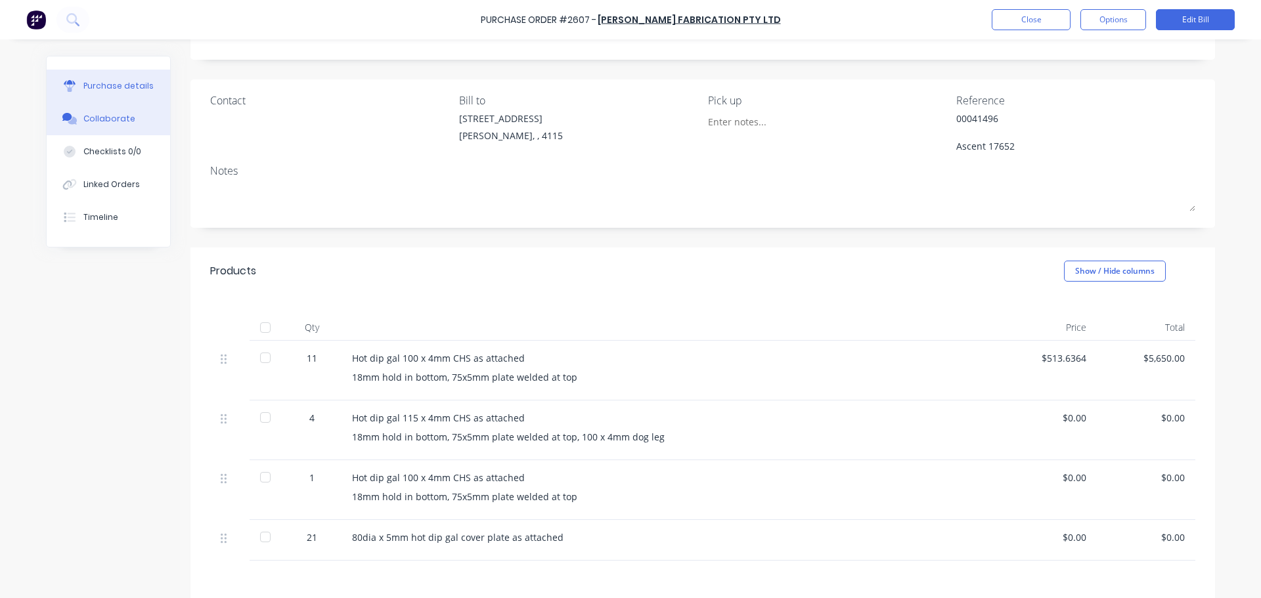
click at [63, 107] on button "Collaborate" at bounding box center [108, 118] width 123 height 33
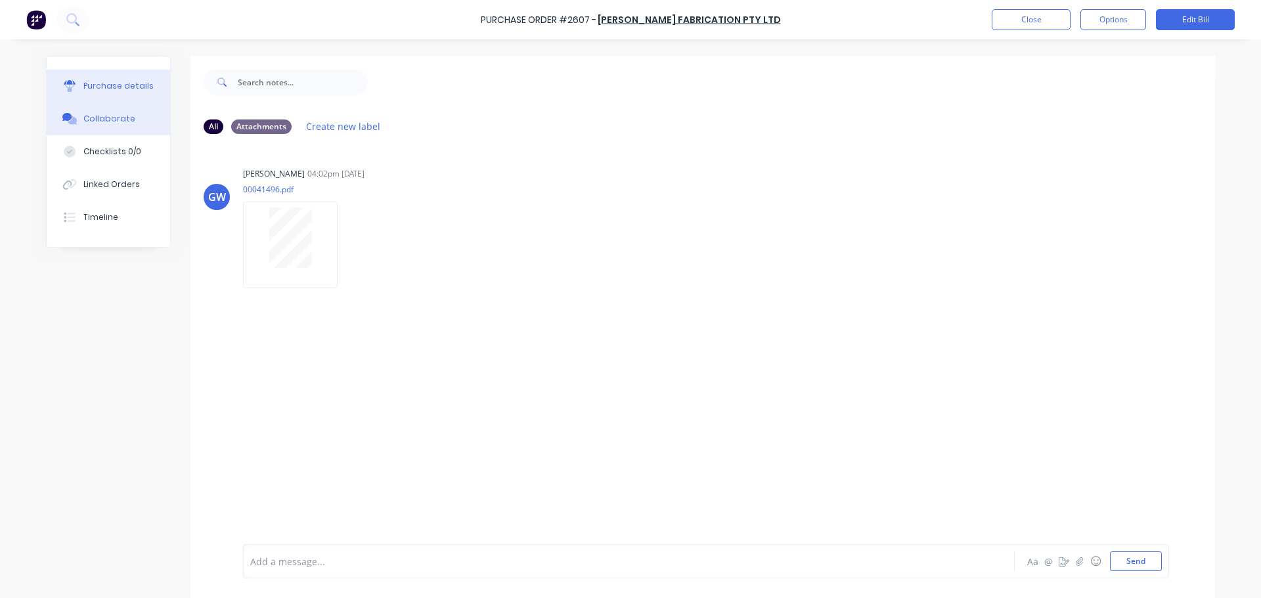
click at [90, 97] on button "Purchase details" at bounding box center [108, 86] width 123 height 33
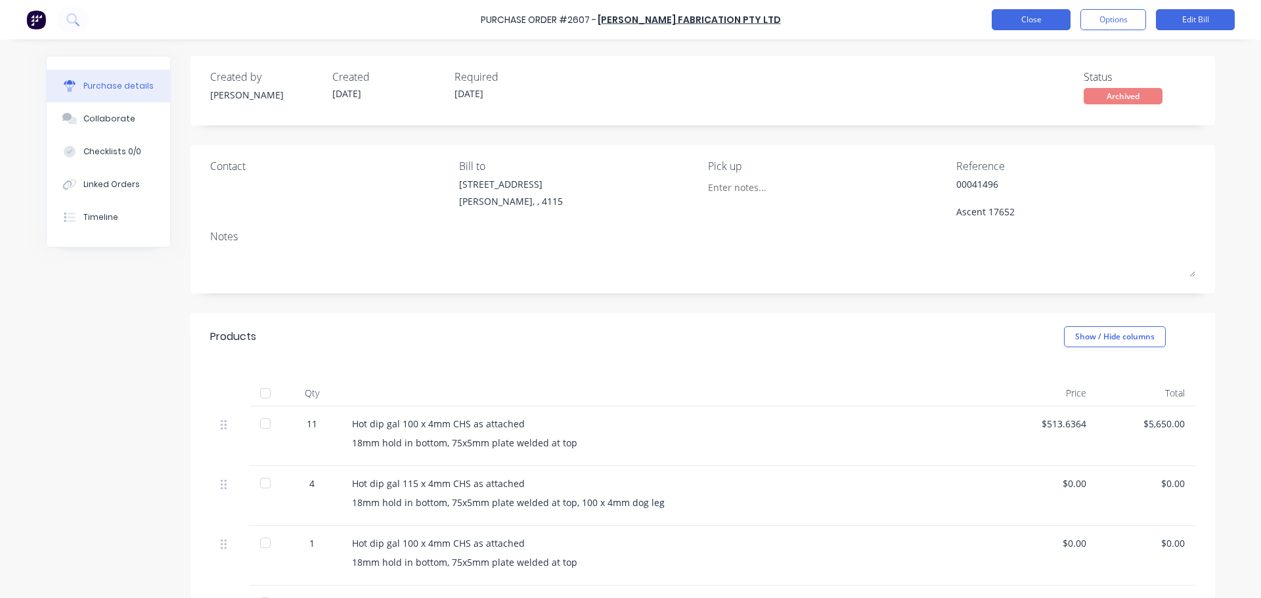
click at [1030, 13] on button "Close" at bounding box center [1031, 19] width 79 height 21
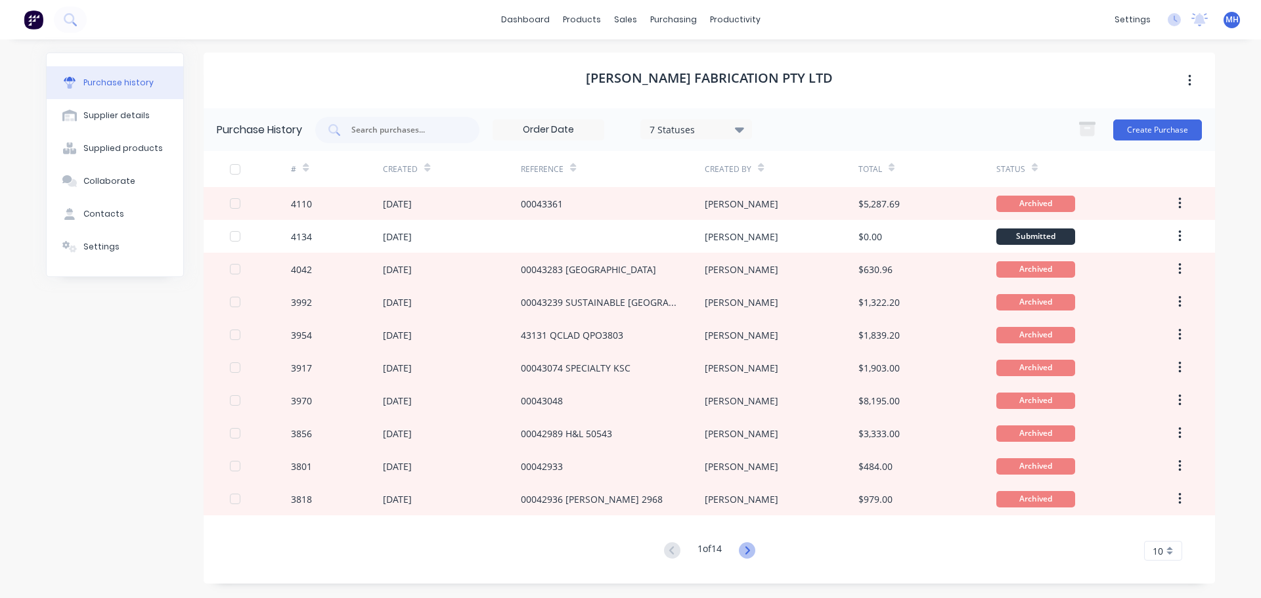
click at [751, 554] on icon at bounding box center [747, 550] width 16 height 16
click at [753, 548] on icon at bounding box center [747, 550] width 16 height 16
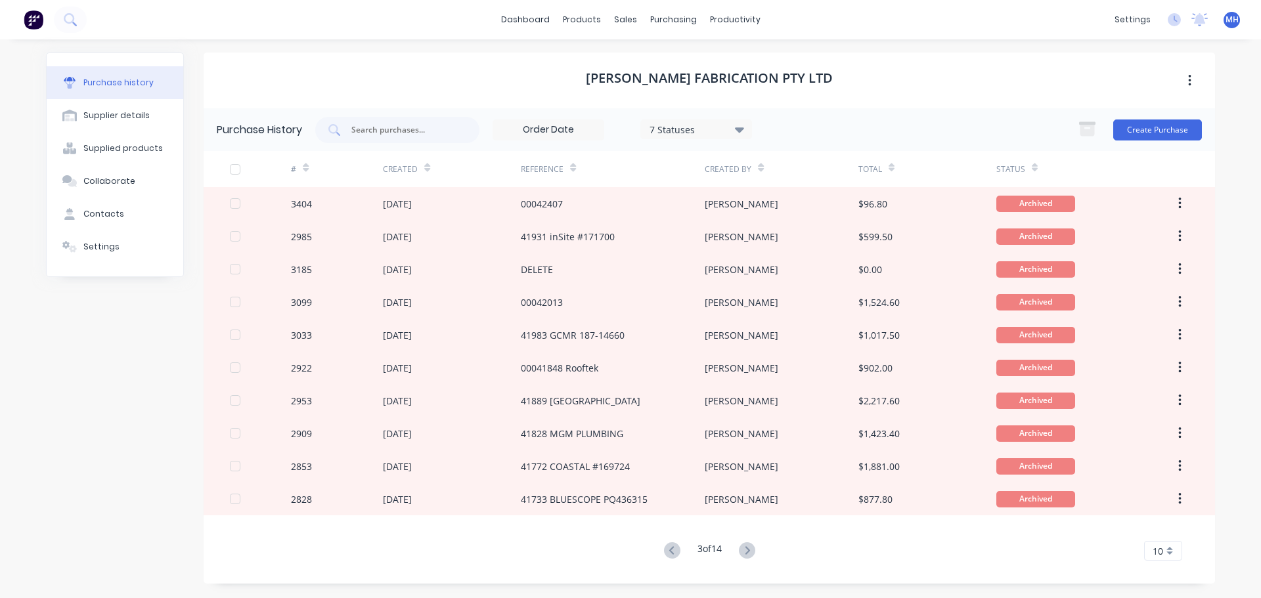
click at [753, 548] on icon at bounding box center [747, 550] width 16 height 16
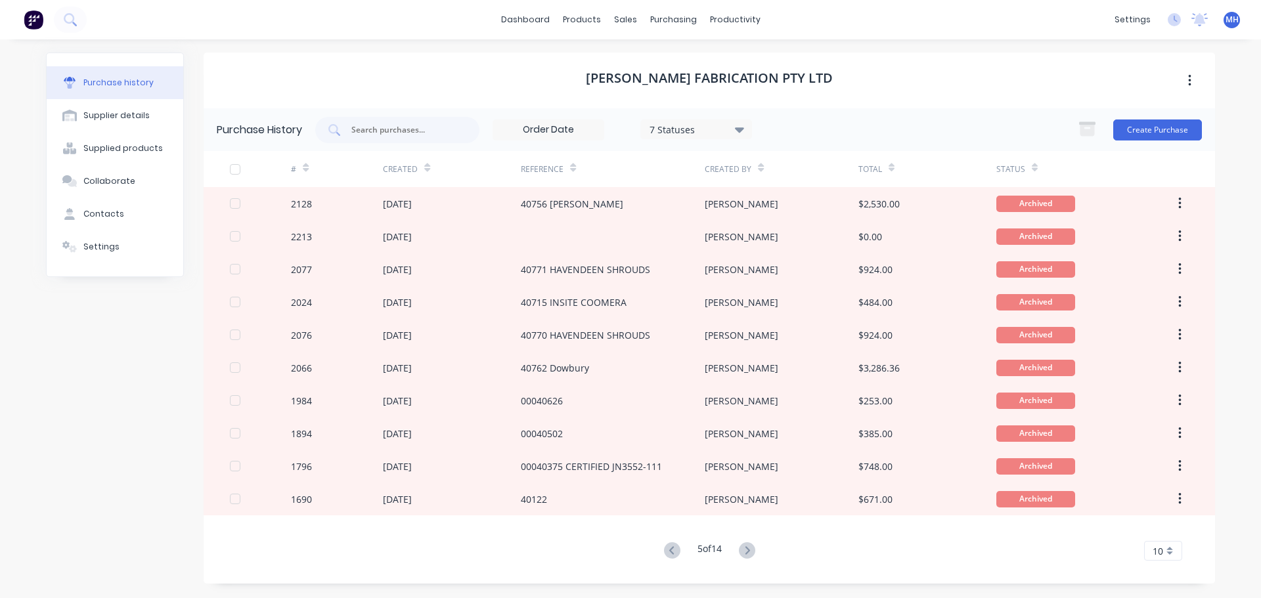
click at [753, 548] on icon at bounding box center [747, 550] width 16 height 16
click at [746, 549] on icon at bounding box center [747, 550] width 16 height 16
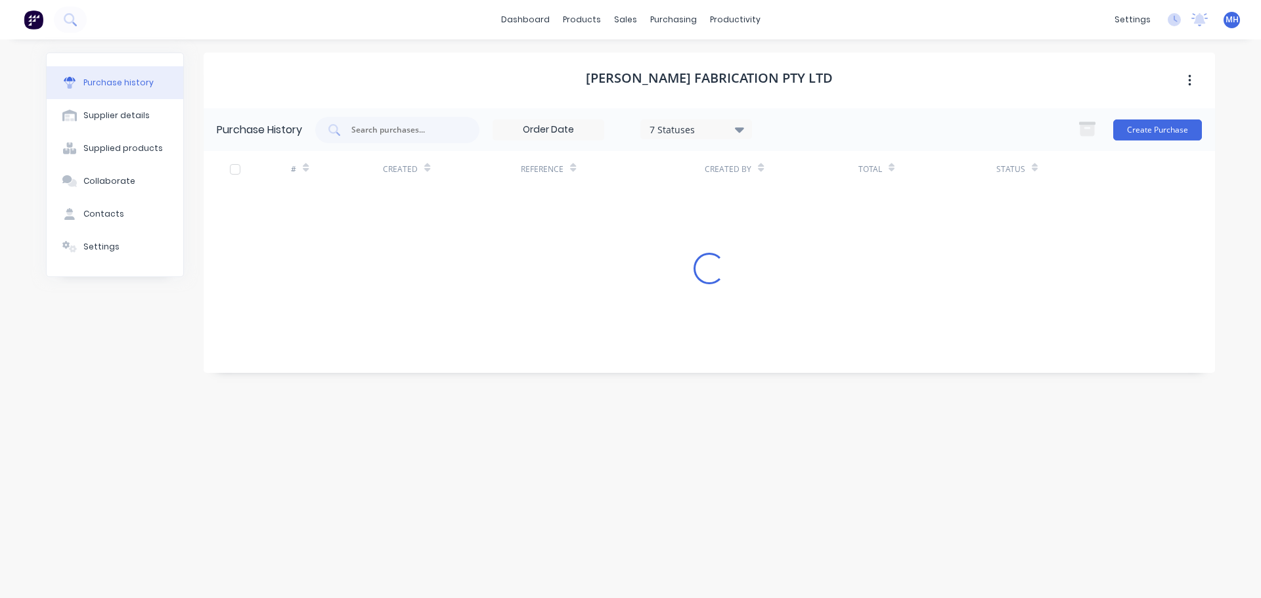
click at [746, 549] on div "Steelman Fabrication Pty Ltd Purchase History 7 Statuses 7 Statuses Create Purc…" at bounding box center [709, 312] width 1011 height 519
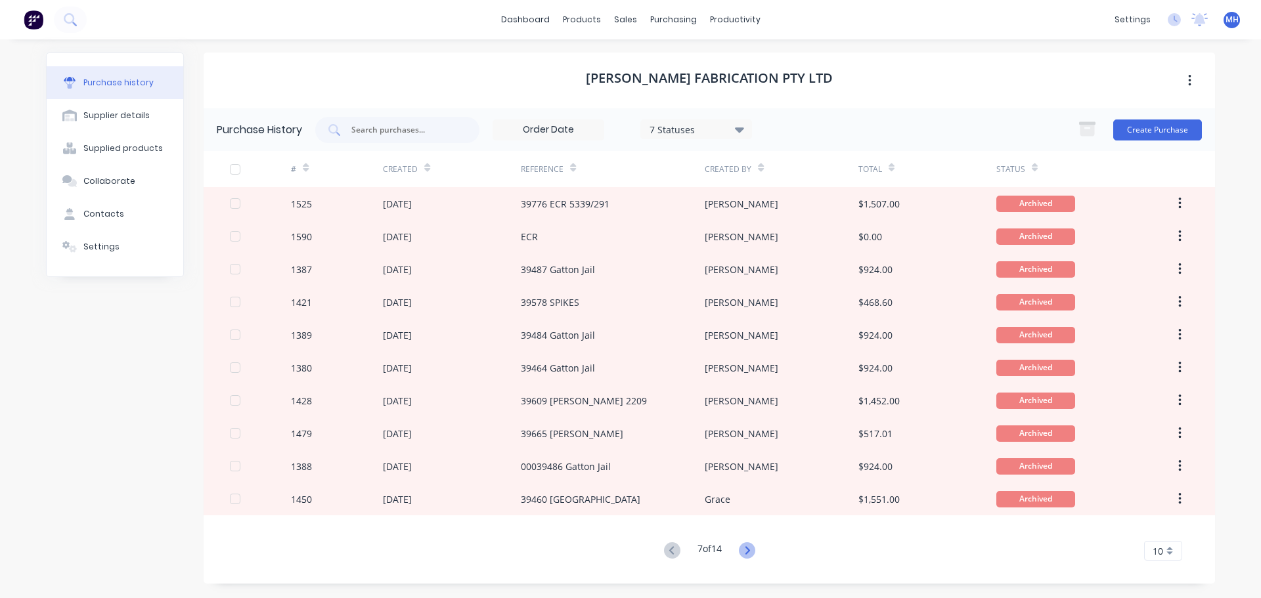
click at [749, 551] on icon at bounding box center [747, 550] width 5 height 8
click at [667, 548] on icon at bounding box center [672, 550] width 16 height 16
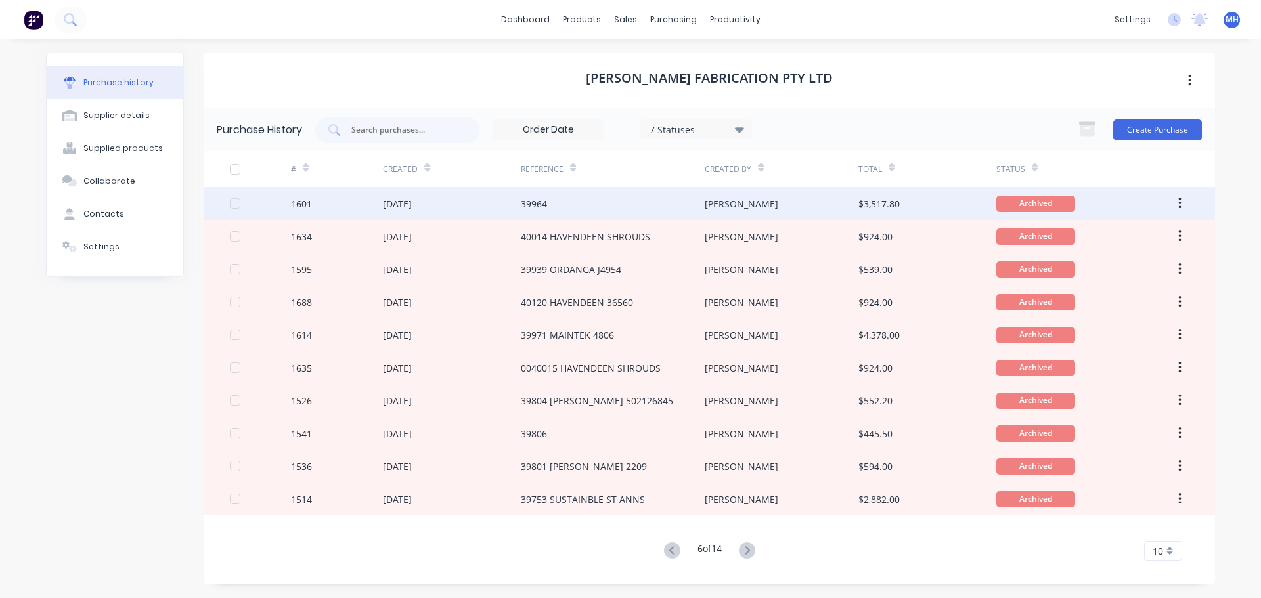
click at [613, 212] on div "39964" at bounding box center [613, 203] width 184 height 33
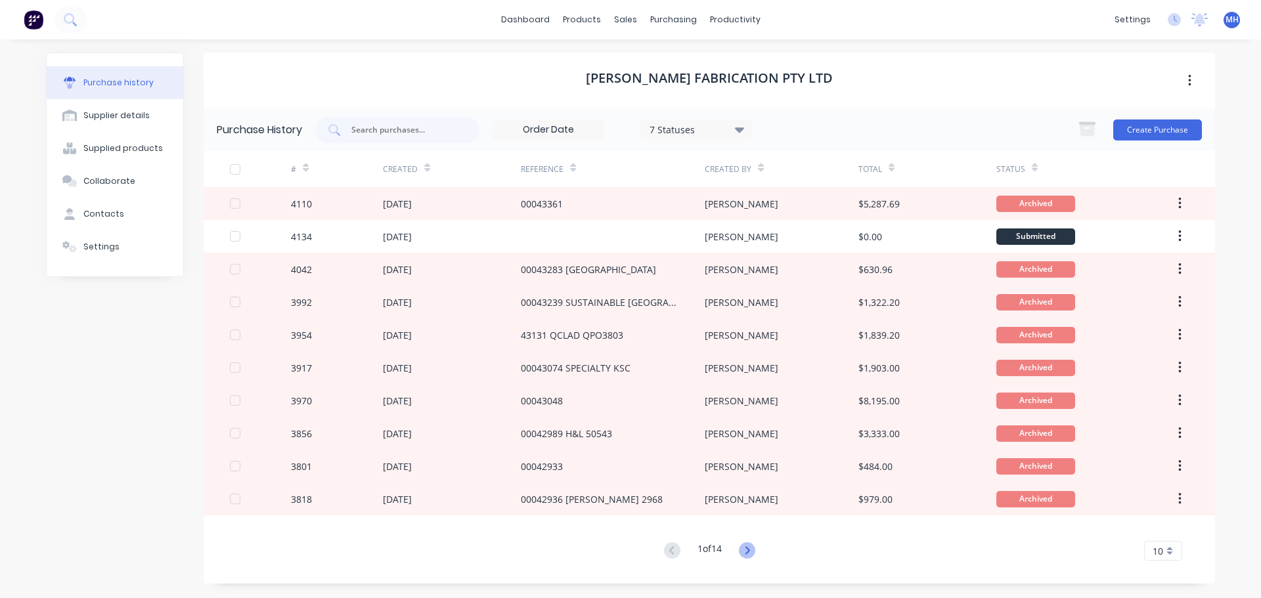
click at [747, 549] on icon at bounding box center [747, 550] width 16 height 16
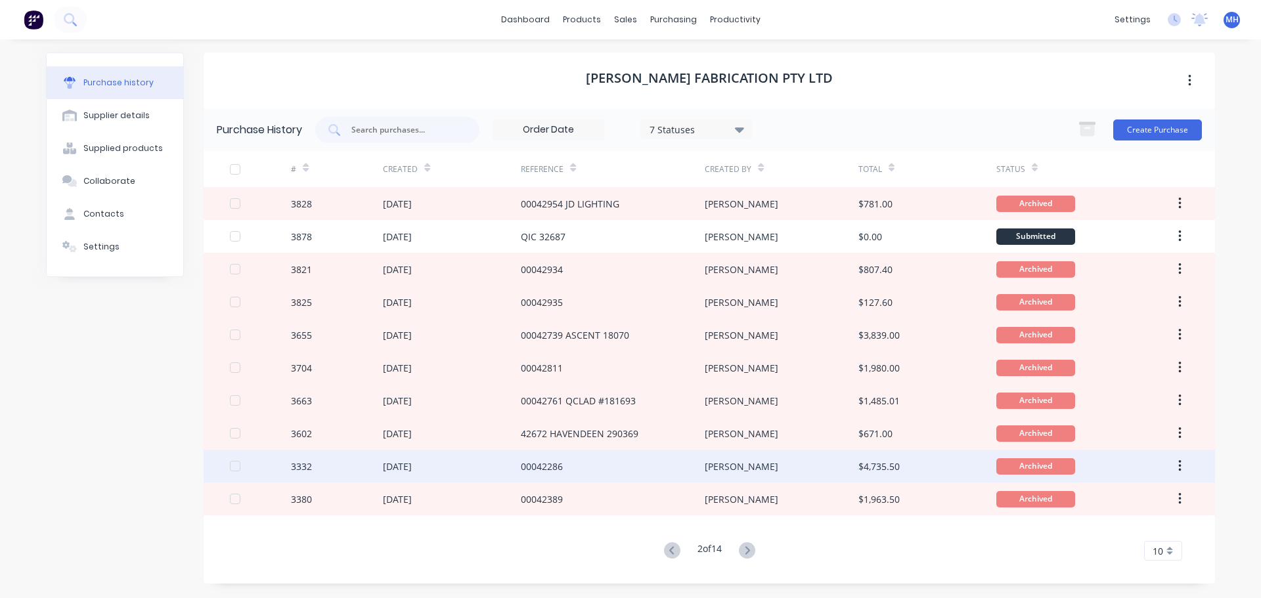
click at [668, 475] on div "00042286" at bounding box center [613, 466] width 184 height 33
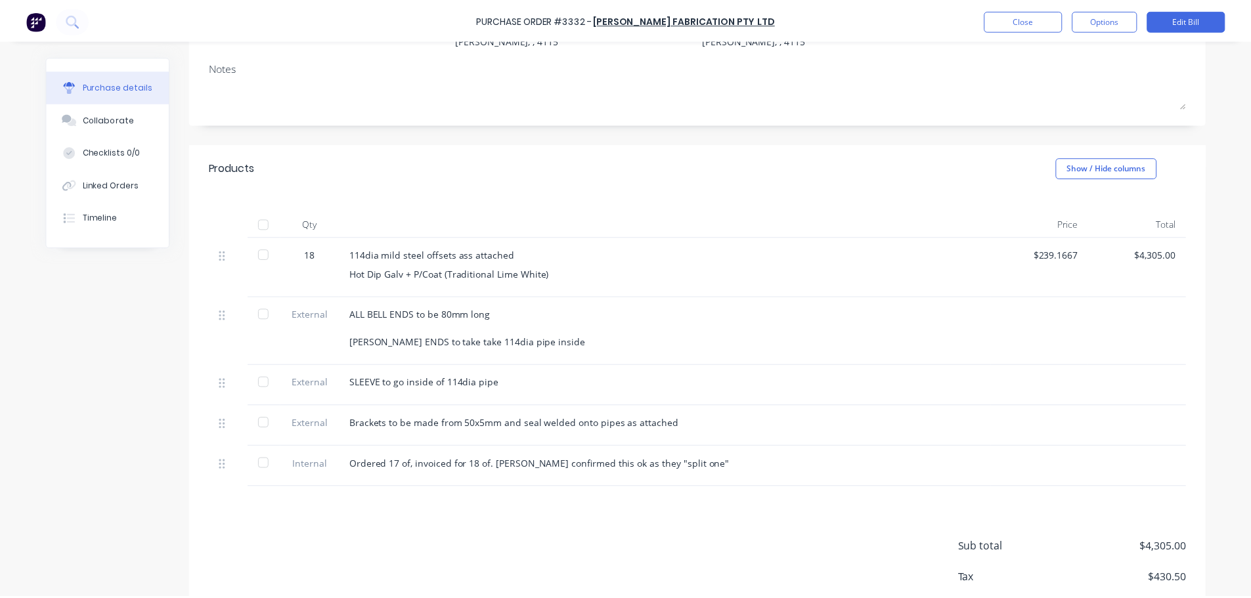
scroll to position [197, 0]
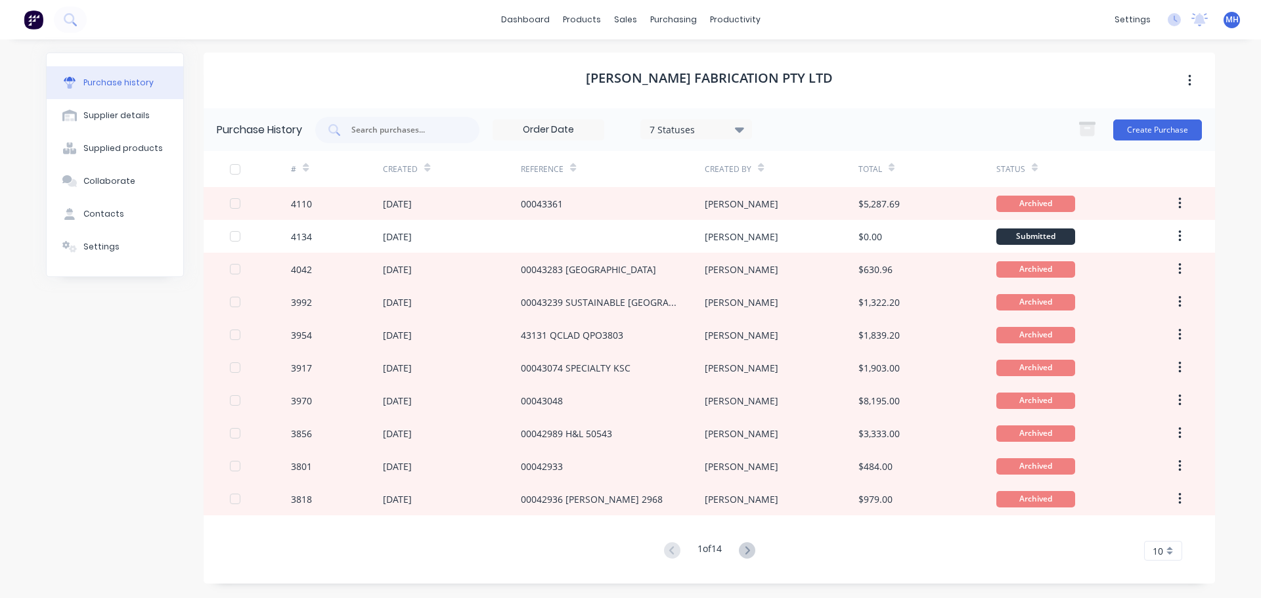
click at [751, 545] on icon at bounding box center [747, 550] width 16 height 16
click at [751, 548] on icon at bounding box center [747, 550] width 16 height 16
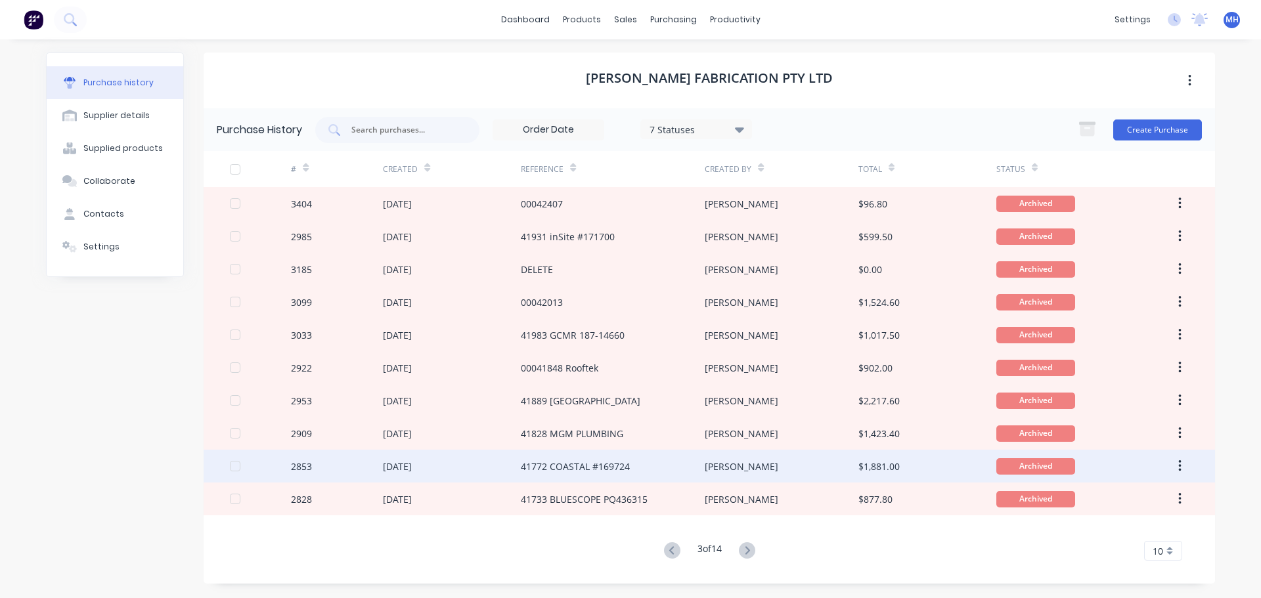
click at [653, 464] on div "41772 COASTAL #169724" at bounding box center [613, 466] width 184 height 33
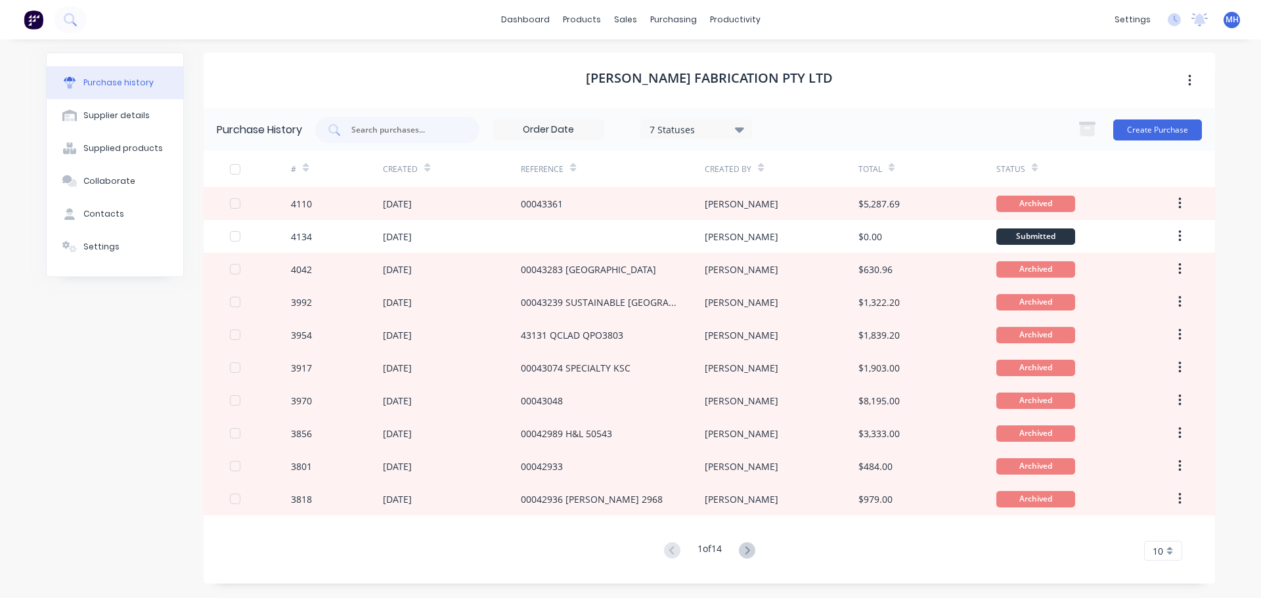
click at [747, 550] on icon at bounding box center [747, 550] width 16 height 16
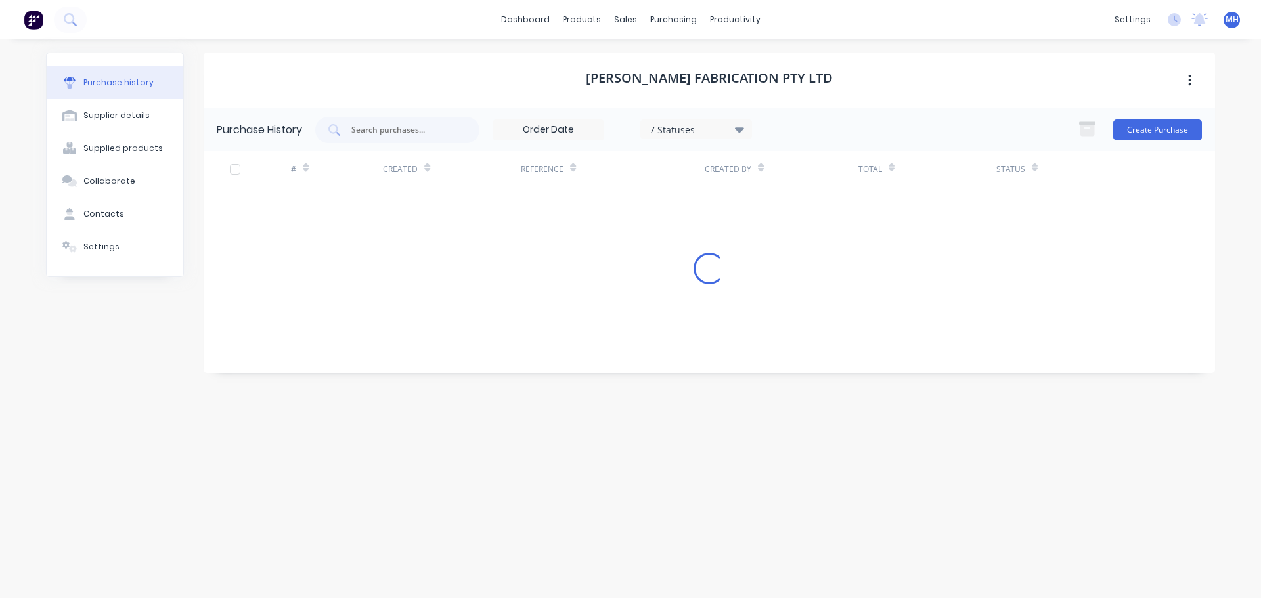
click at [748, 549] on div "Steelman Fabrication Pty Ltd Purchase History 7 Statuses 7 Statuses Create Purc…" at bounding box center [709, 312] width 1011 height 519
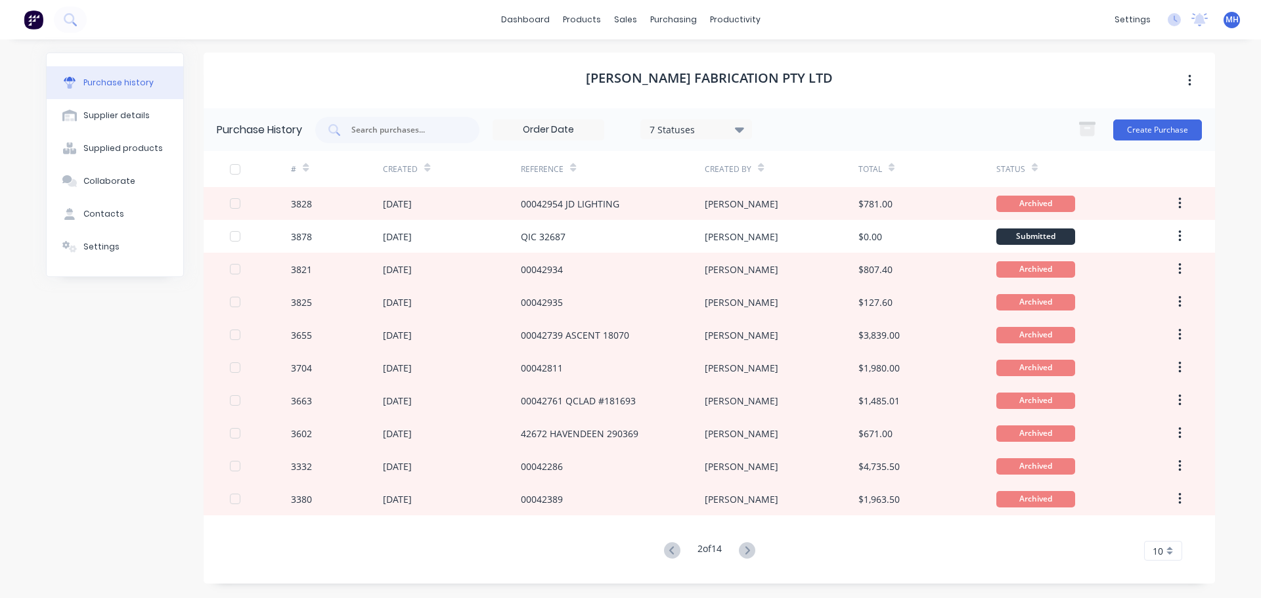
click at [748, 549] on icon at bounding box center [747, 550] width 16 height 16
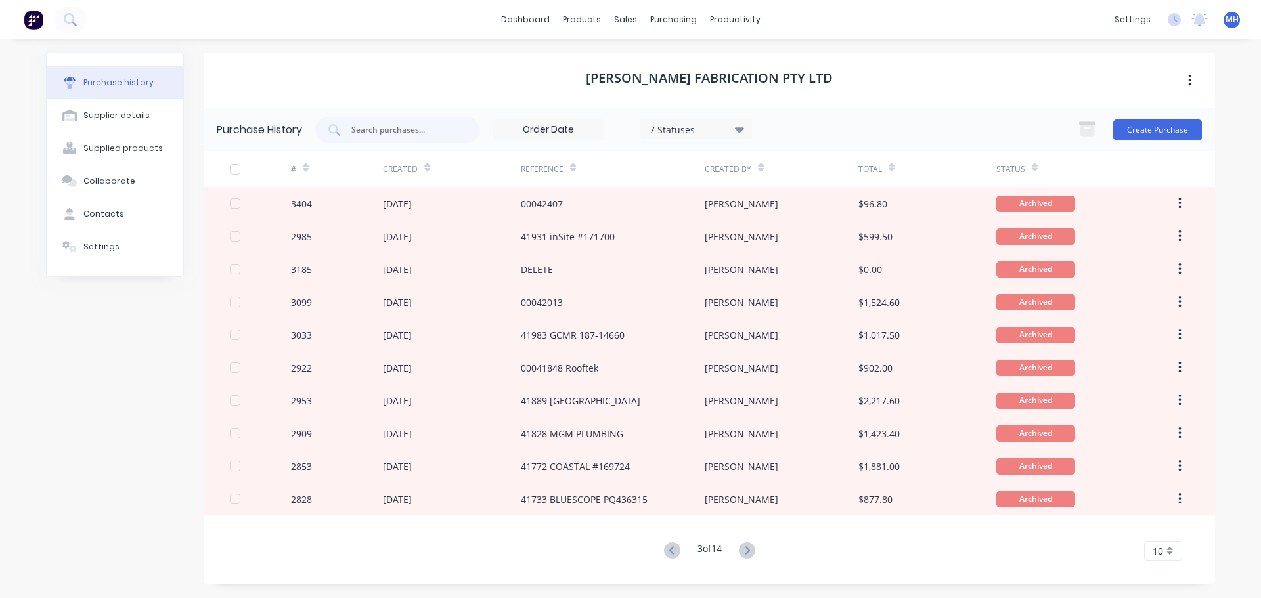
click at [748, 549] on icon at bounding box center [747, 550] width 16 height 16
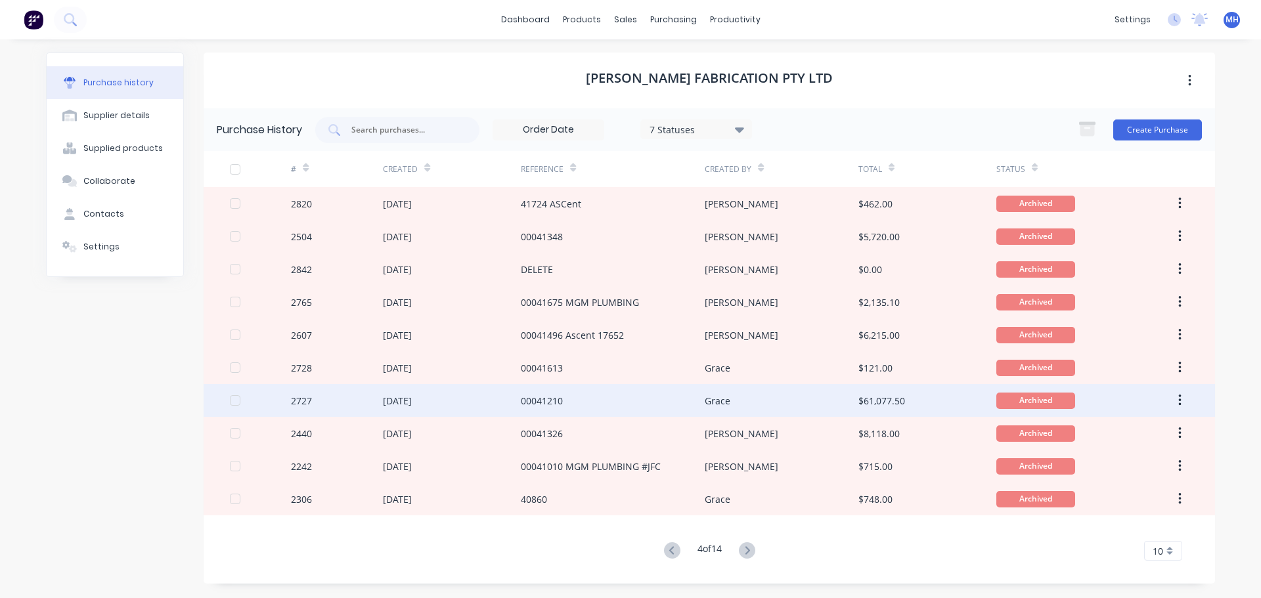
click at [599, 406] on div "00041210" at bounding box center [613, 400] width 184 height 33
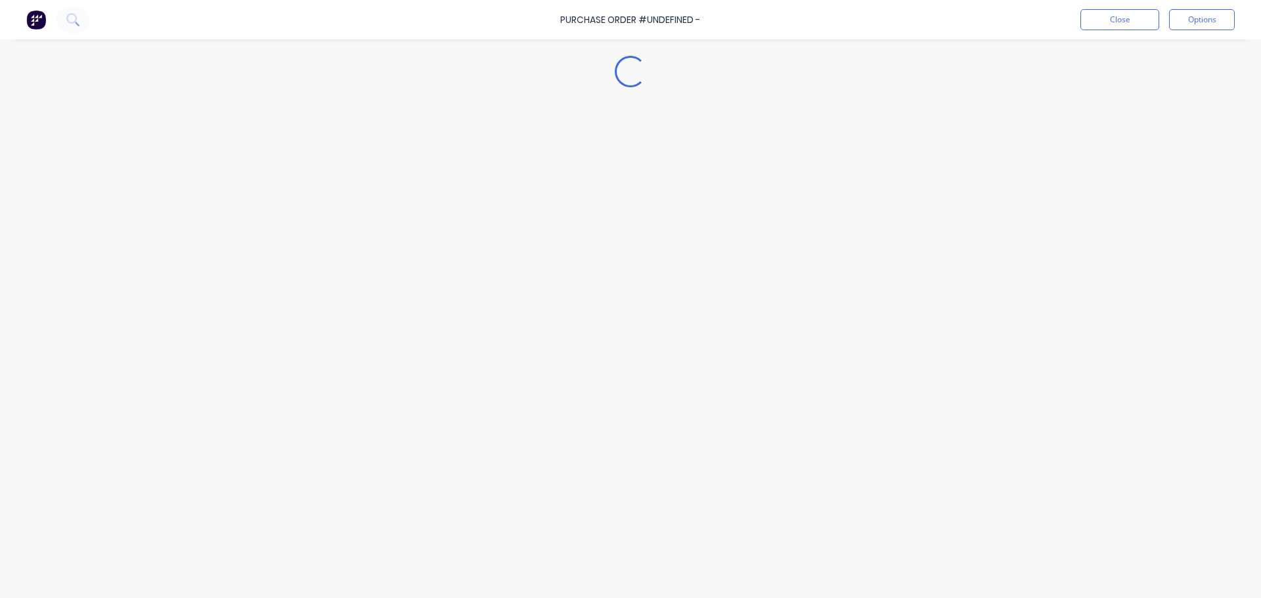
type textarea "x"
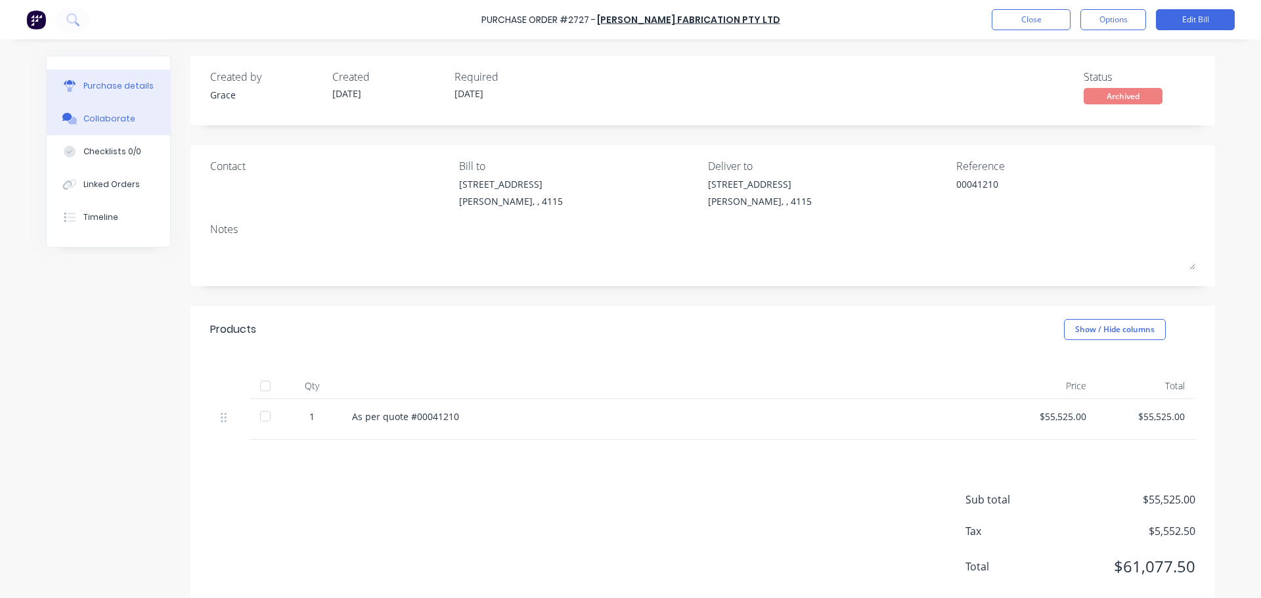
click at [127, 111] on button "Collaborate" at bounding box center [108, 118] width 123 height 33
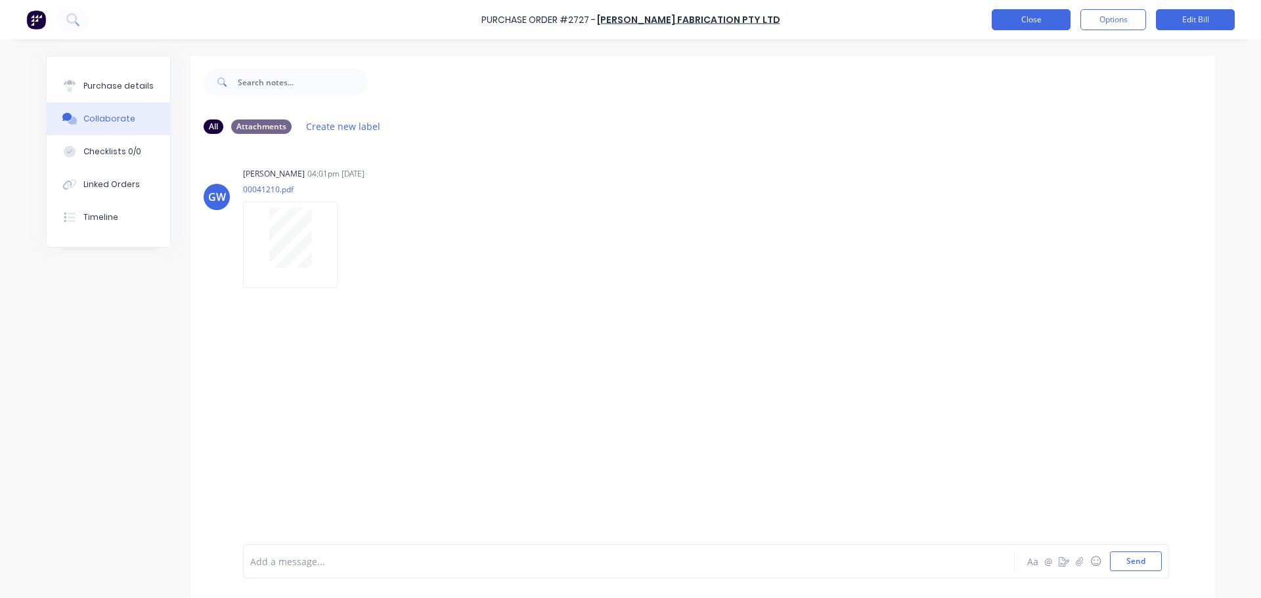
click at [1009, 16] on button "Close" at bounding box center [1031, 19] width 79 height 21
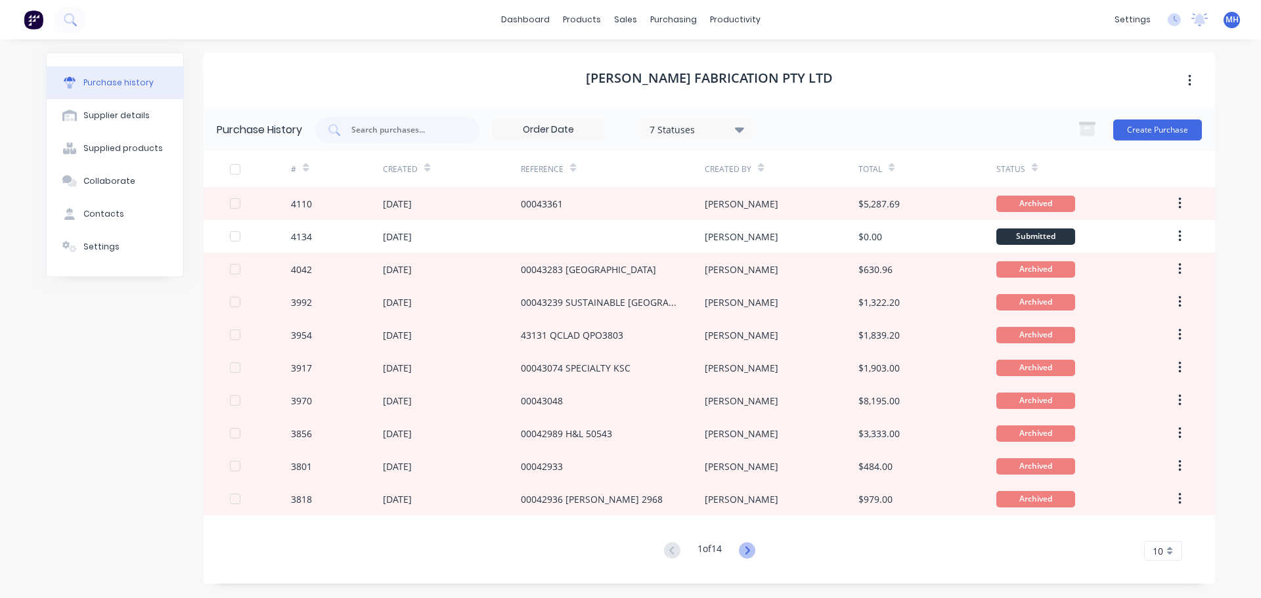
click at [749, 552] on icon at bounding box center [747, 550] width 16 height 16
click at [747, 543] on icon at bounding box center [747, 550] width 16 height 16
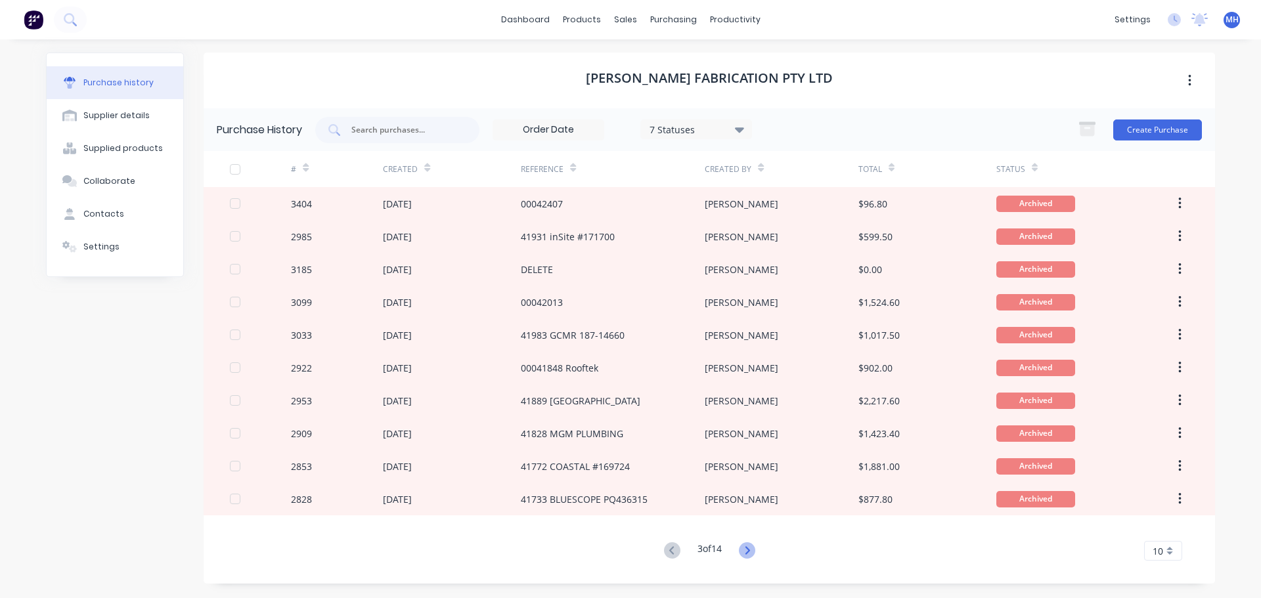
click at [747, 552] on icon at bounding box center [747, 550] width 16 height 16
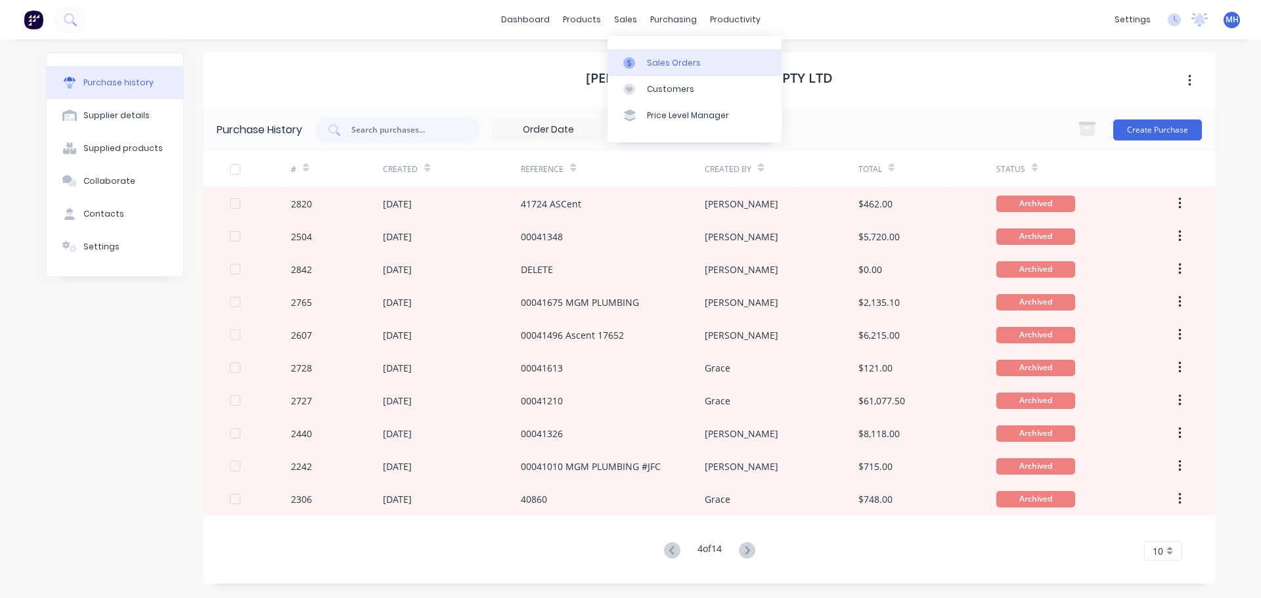
click at [657, 58] on div "Sales Orders" at bounding box center [674, 63] width 54 height 12
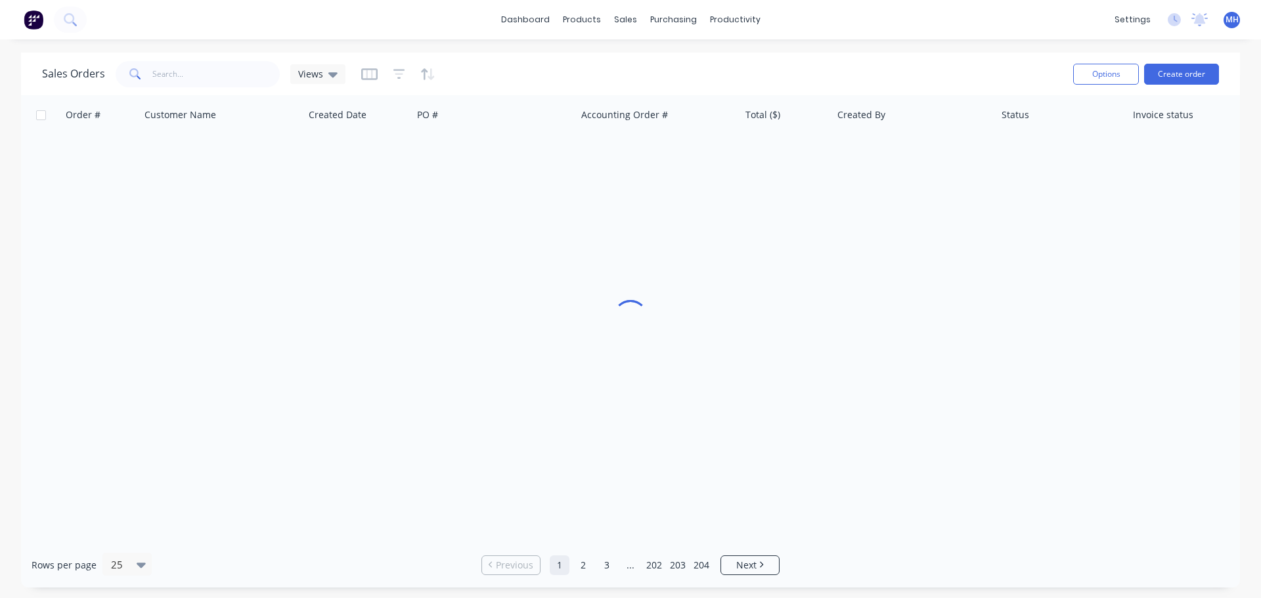
click at [898, 58] on div "Sales Orders Views" at bounding box center [552, 74] width 1020 height 32
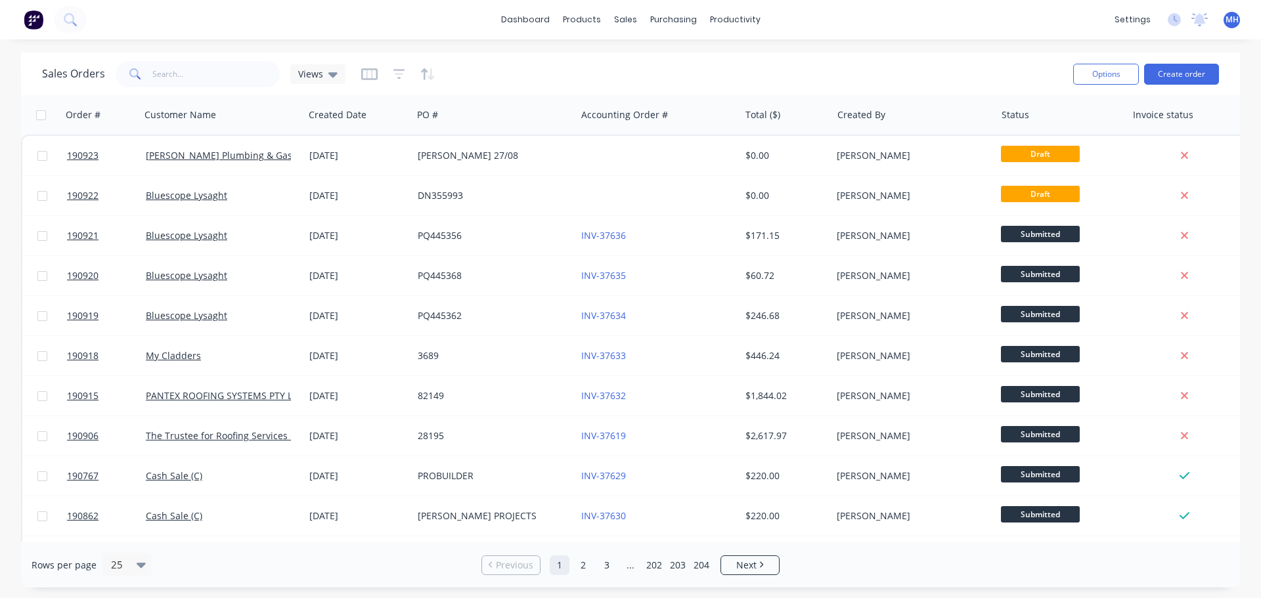
click at [0, 267] on div "Sales Orders Views Options Create order Order # Customer Name Created Date PO #…" at bounding box center [630, 320] width 1261 height 535
click at [0, 252] on div "Sales Orders Views Options Create order Order # Customer Name Created Date PO #…" at bounding box center [630, 320] width 1261 height 535
click at [850, 76] on div "Sales Orders Views" at bounding box center [552, 74] width 1020 height 32
click at [515, 60] on div "Sales Orders Views" at bounding box center [552, 74] width 1020 height 32
click at [634, 58] on icon at bounding box center [629, 63] width 12 height 12
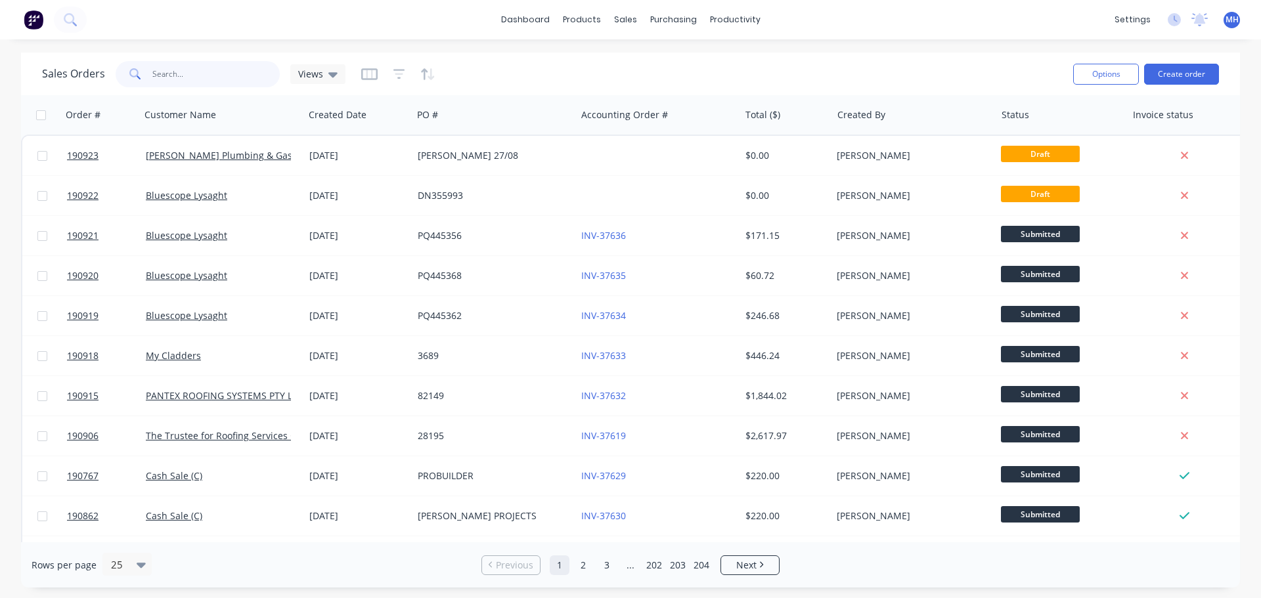
click at [239, 74] on input "text" at bounding box center [216, 74] width 128 height 26
click at [1206, 71] on button "Create order" at bounding box center [1181, 74] width 75 height 21
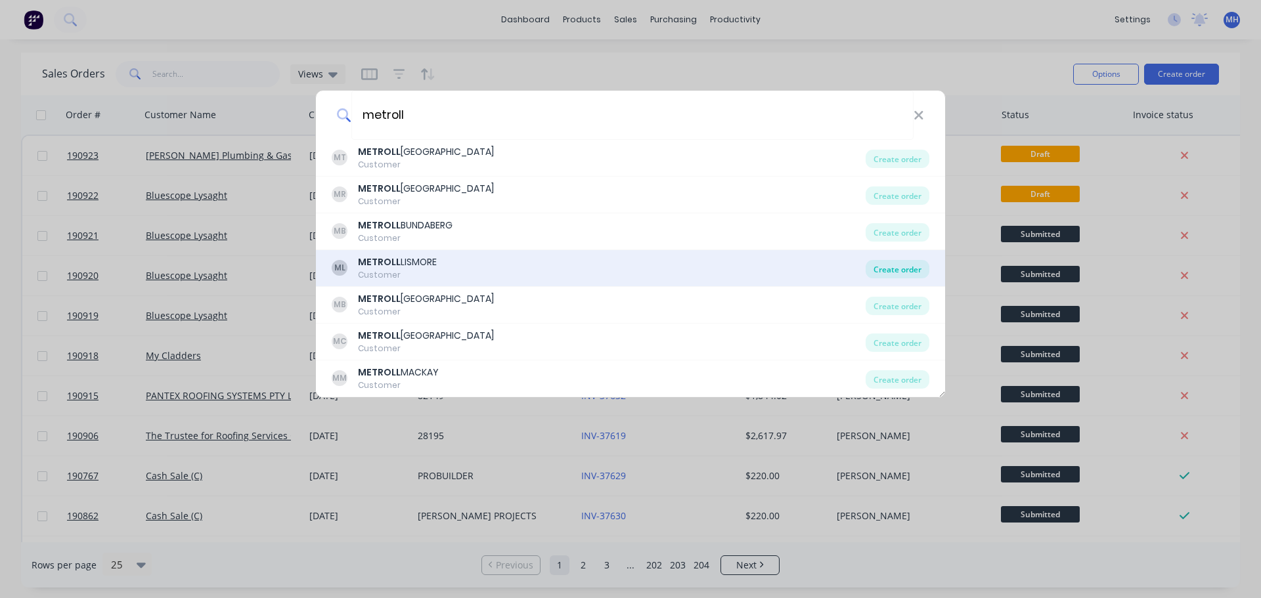
type input "metroll"
click at [905, 271] on div "Create order" at bounding box center [898, 269] width 64 height 18
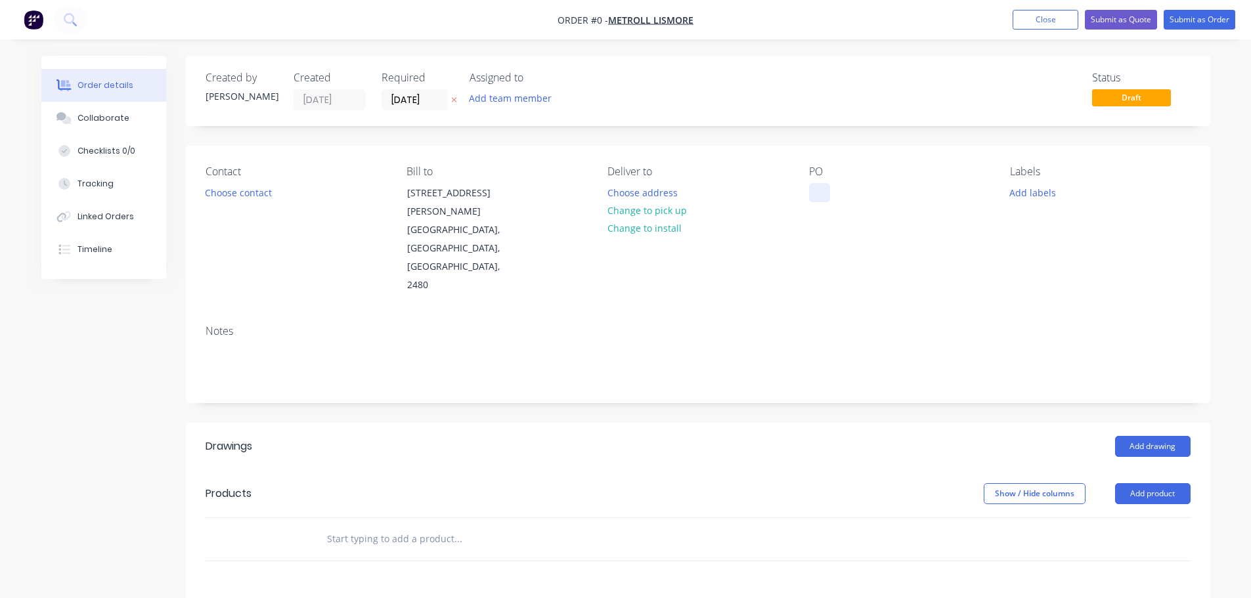
click at [829, 185] on div at bounding box center [819, 192] width 21 height 19
click at [825, 188] on div at bounding box center [819, 192] width 21 height 19
click at [747, 125] on div "Order details Collaborate Checklists 0/0 Tracking Linked Orders Timeline Order …" at bounding box center [625, 476] width 1195 height 841
click at [452, 98] on icon at bounding box center [453, 100] width 5 height 5
click at [1173, 483] on button "Add product" at bounding box center [1153, 493] width 76 height 21
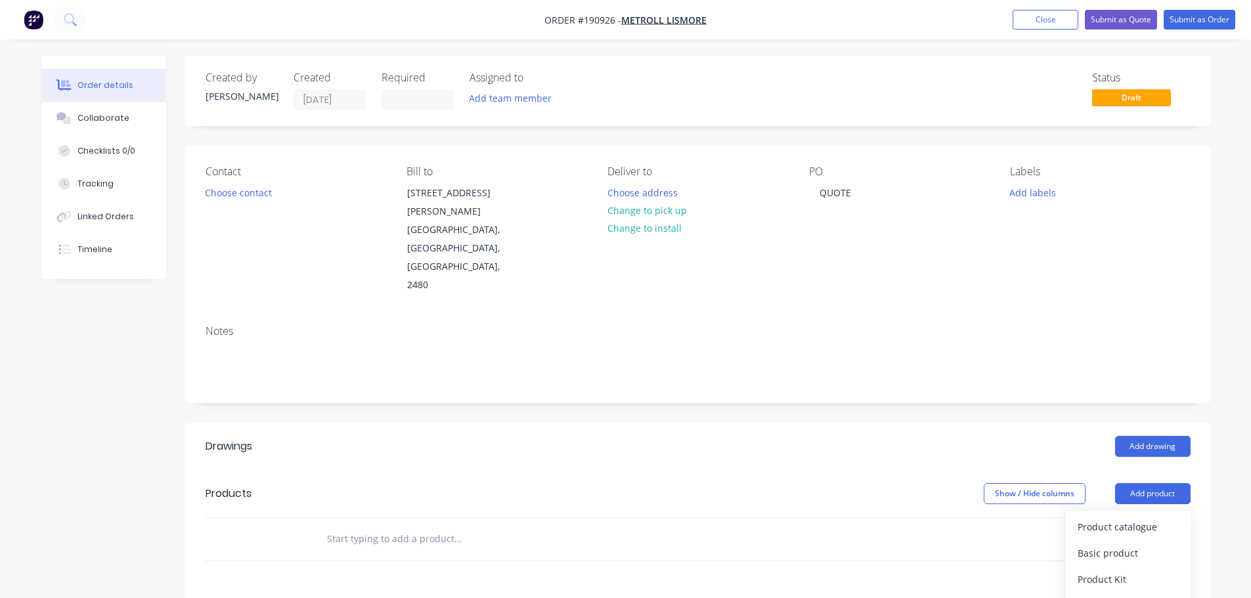
click at [1163, 514] on button "Product catalogue" at bounding box center [1128, 527] width 125 height 26
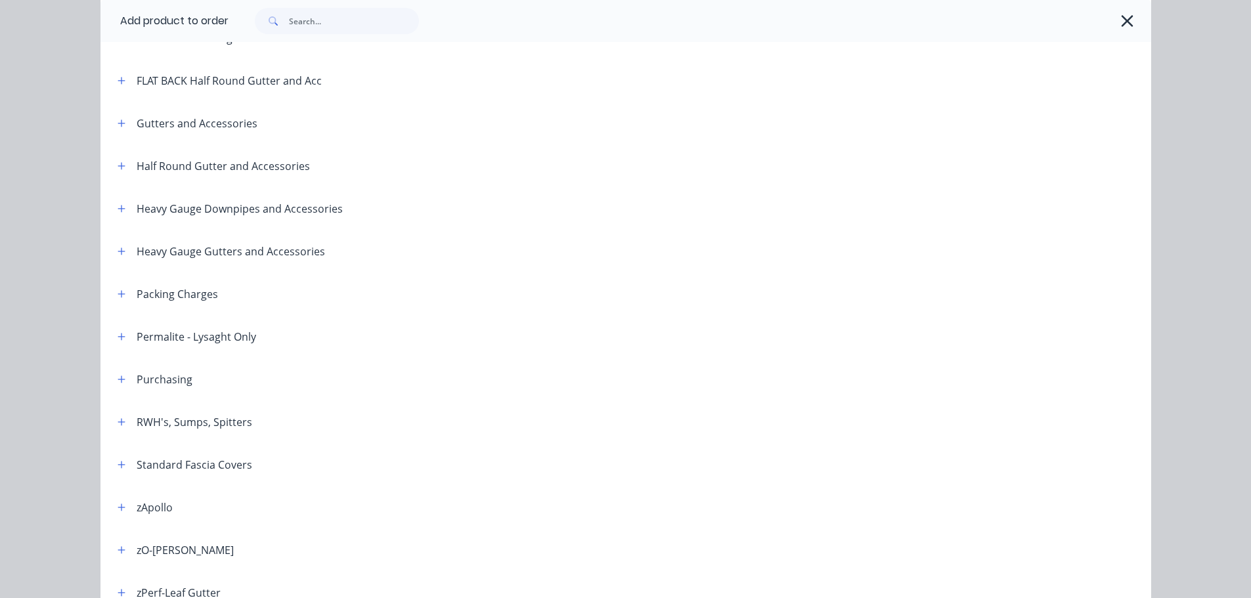
scroll to position [263, 0]
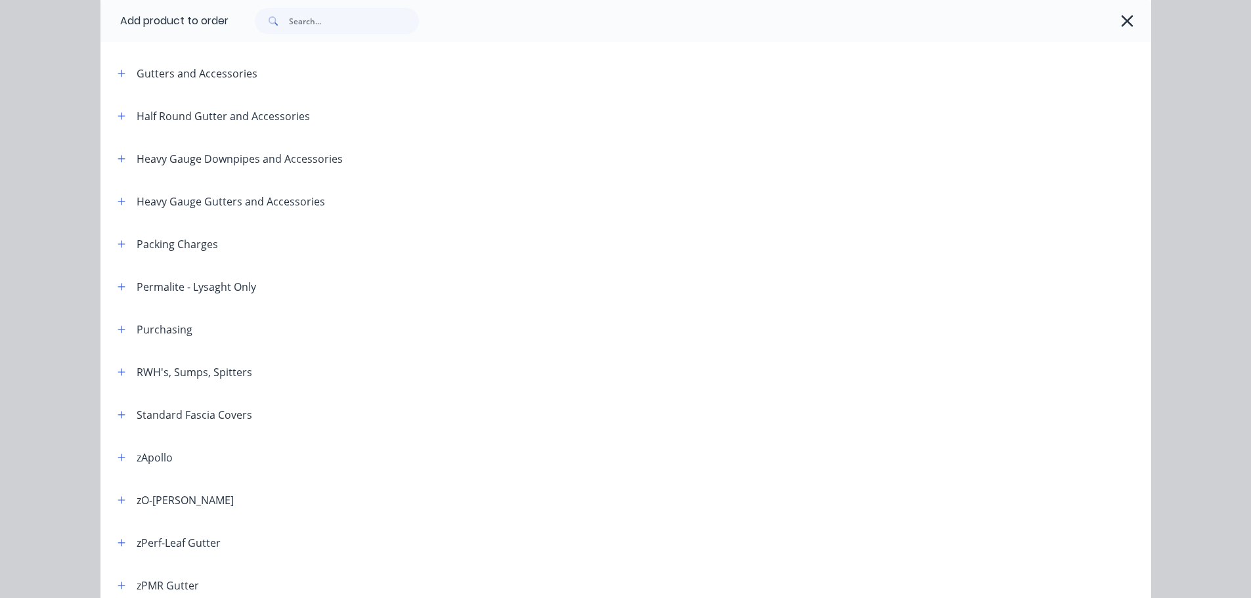
click at [127, 374] on div "RWH's, Sumps, Spitters" at bounding box center [179, 372] width 145 height 16
click at [120, 375] on icon "button" at bounding box center [122, 372] width 8 height 9
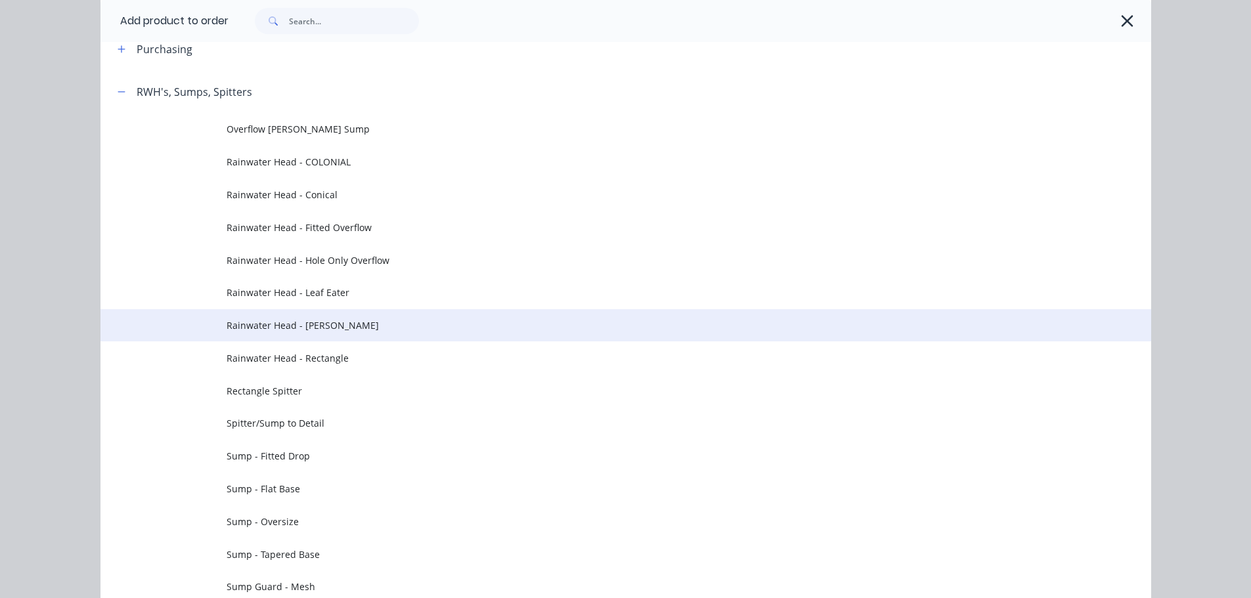
scroll to position [591, 0]
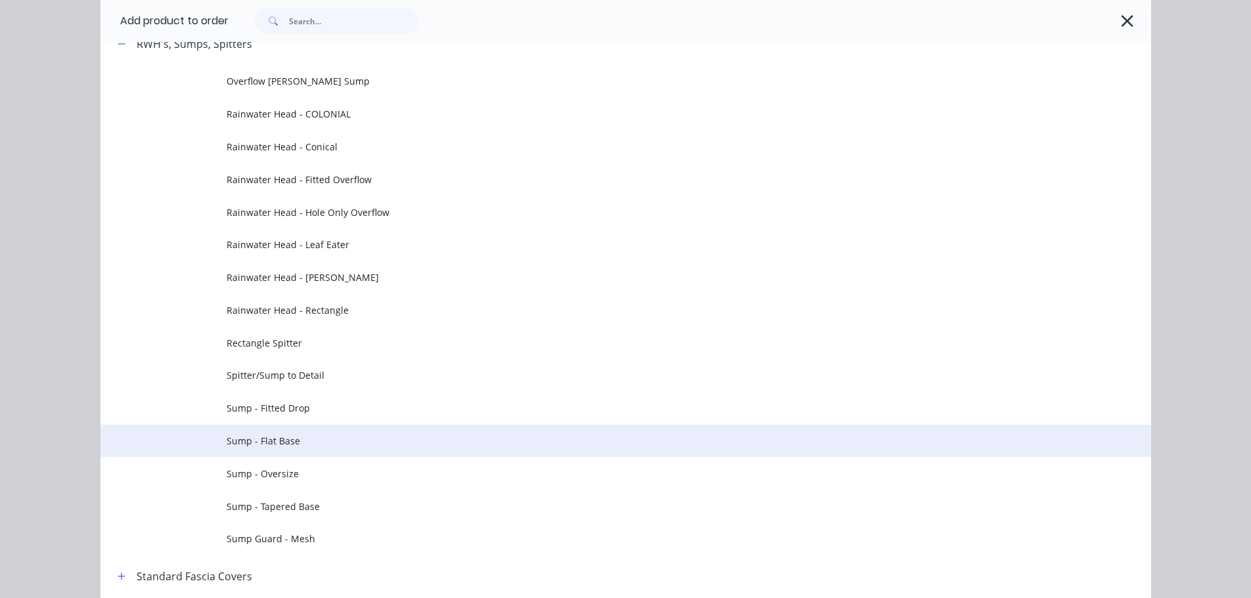
click at [324, 443] on span "Sump - Flat Base" at bounding box center [596, 441] width 739 height 14
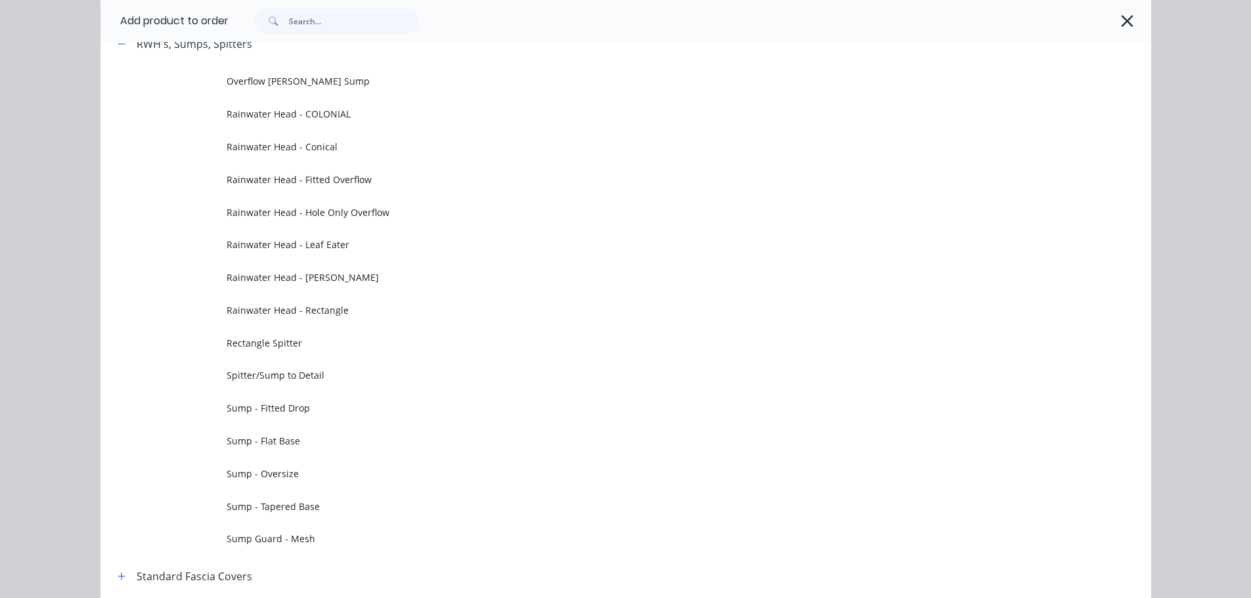
scroll to position [0, 0]
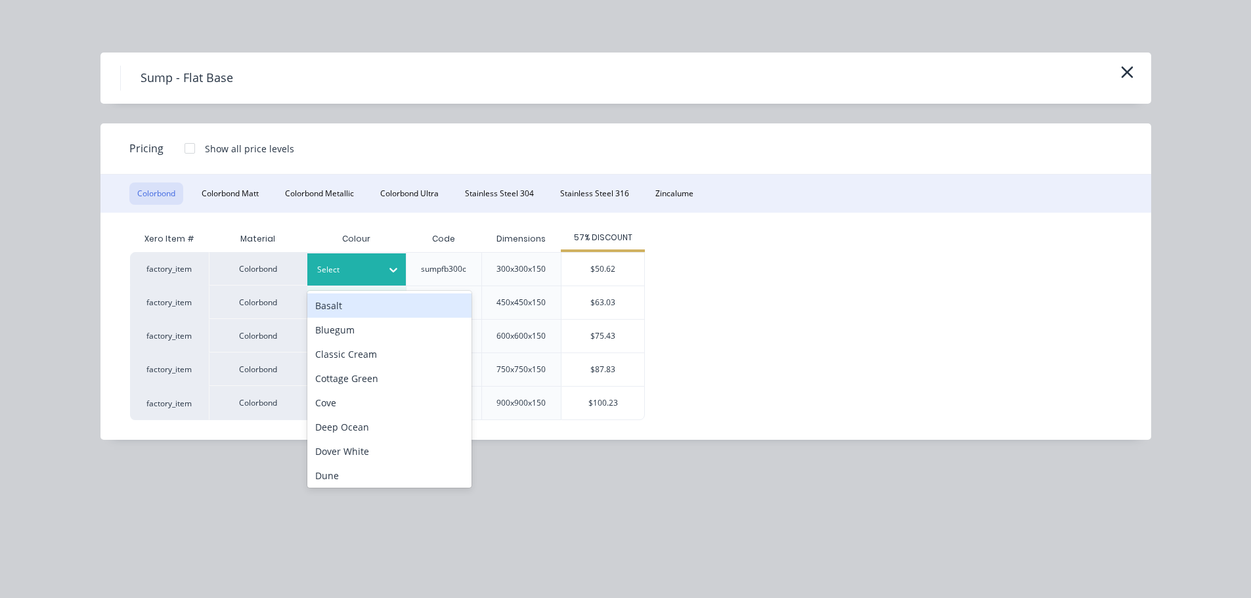
click at [364, 283] on div "Select" at bounding box center [356, 269] width 99 height 32
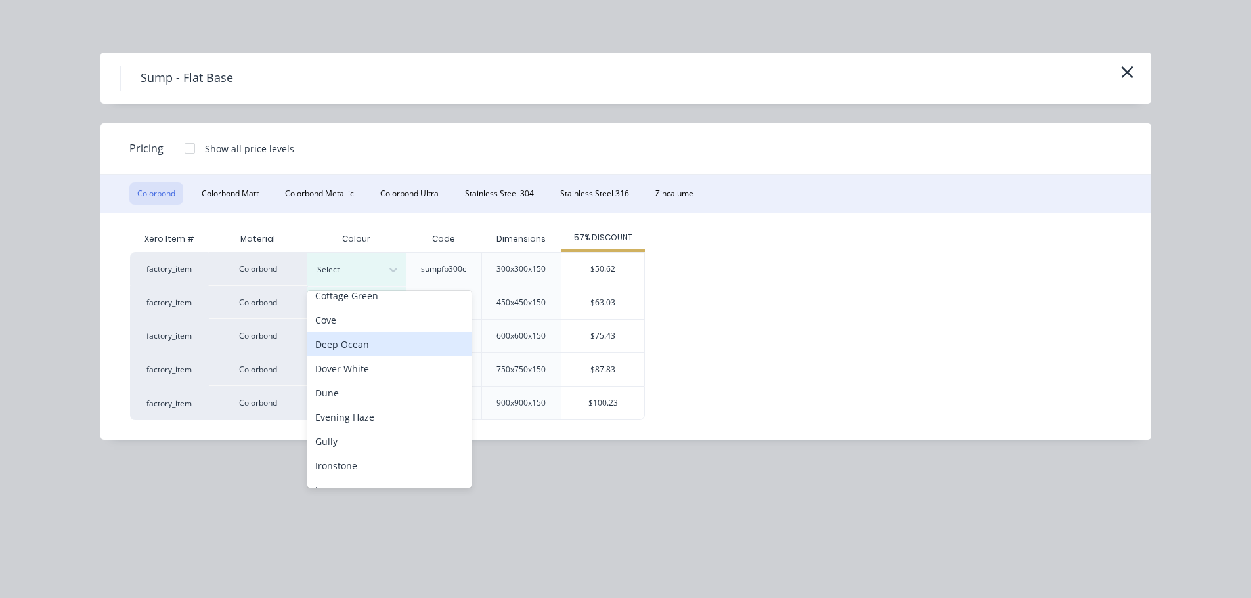
scroll to position [112, 0]
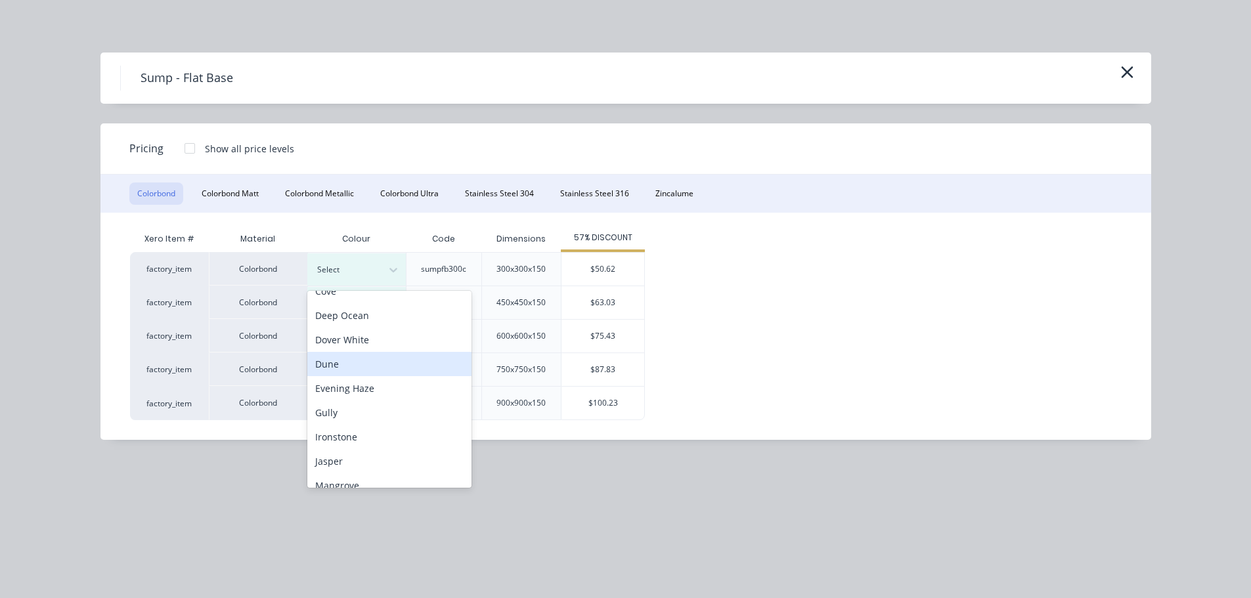
click at [363, 367] on div "Dune" at bounding box center [389, 364] width 164 height 24
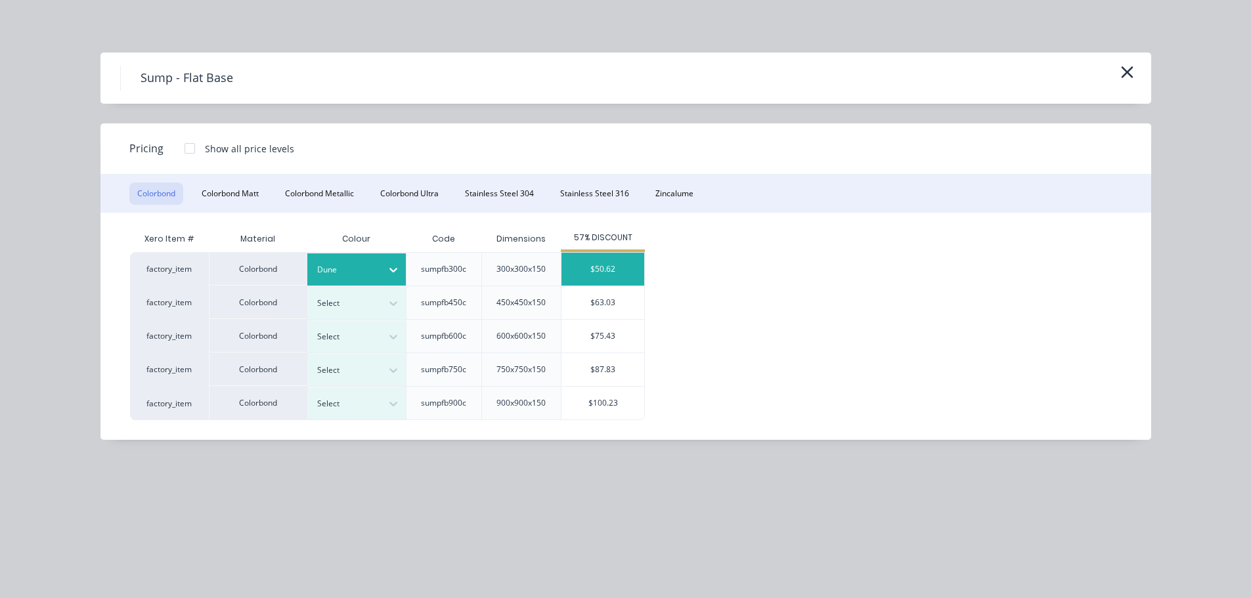
click at [634, 269] on div "$50.62" at bounding box center [602, 269] width 83 height 33
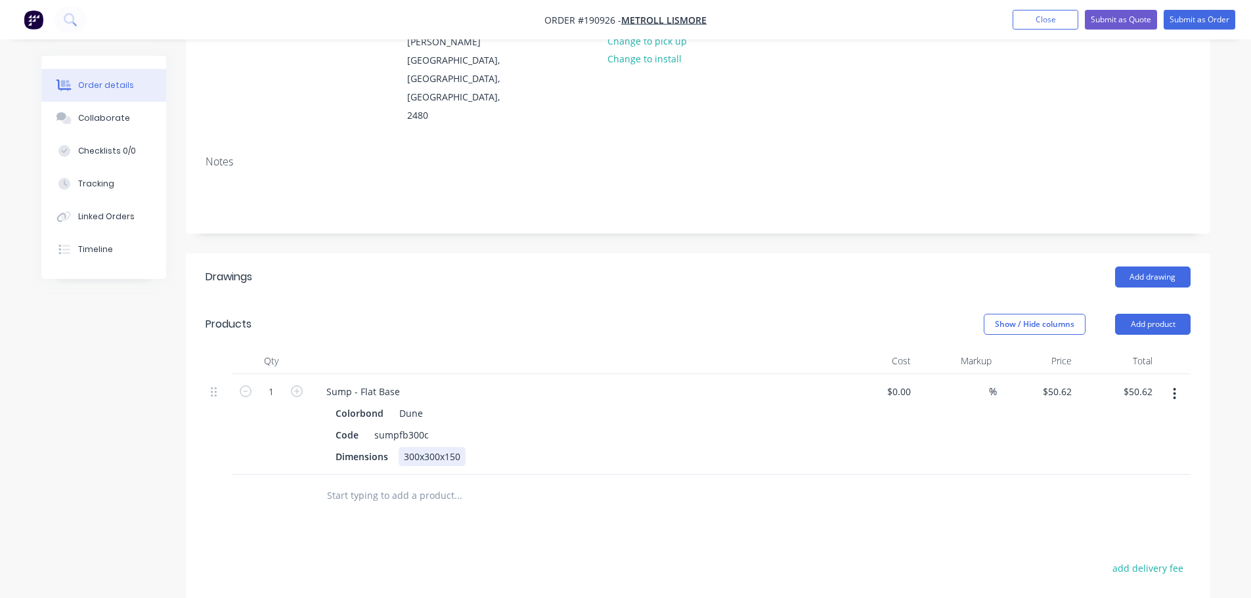
scroll to position [197, 0]
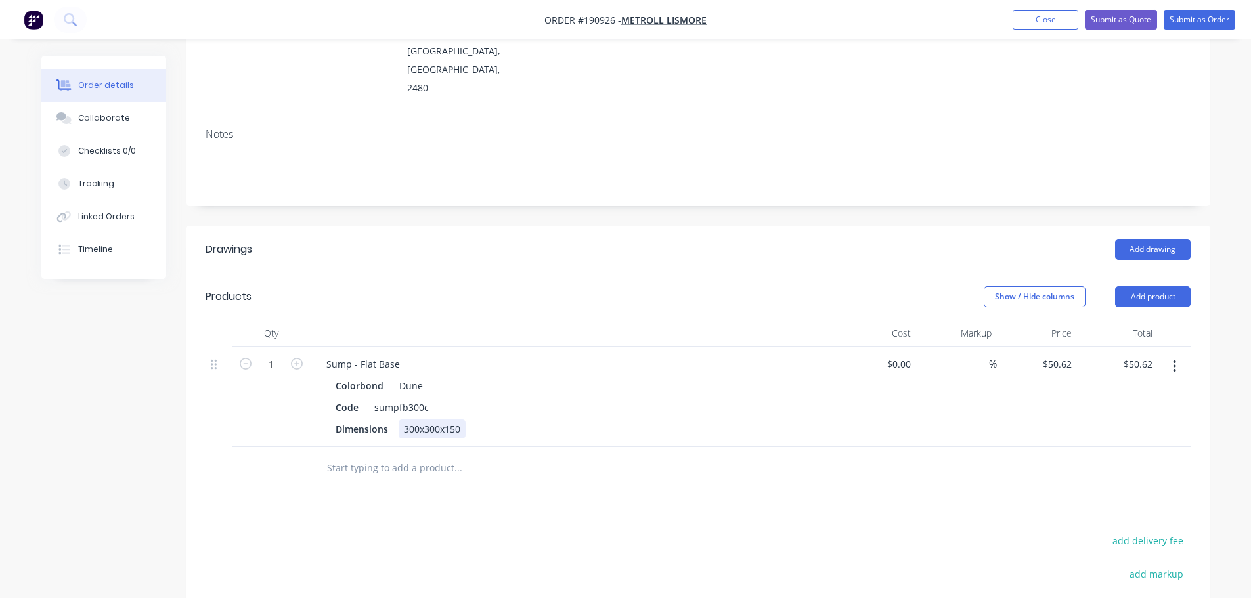
click at [439, 420] on div "300x300x150" at bounding box center [432, 429] width 67 height 19
click at [399, 355] on div "Sump - Flat Base" at bounding box center [363, 364] width 95 height 19
click at [558, 286] on div "Show / Hide columns Add product" at bounding box center [802, 296] width 776 height 21
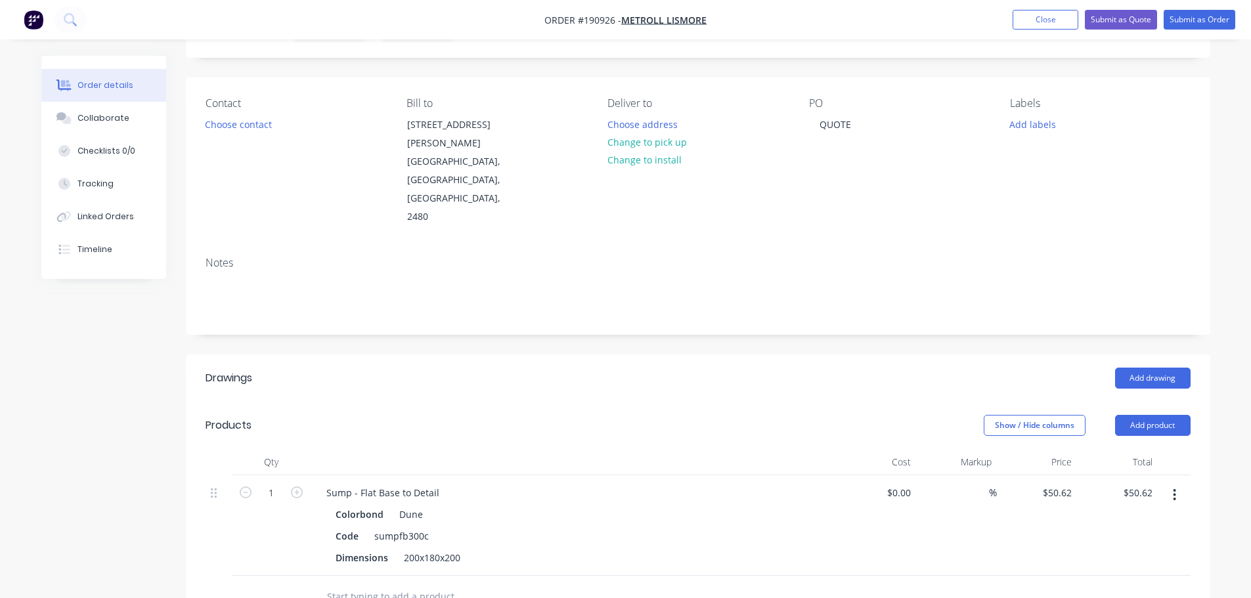
scroll to position [0, 0]
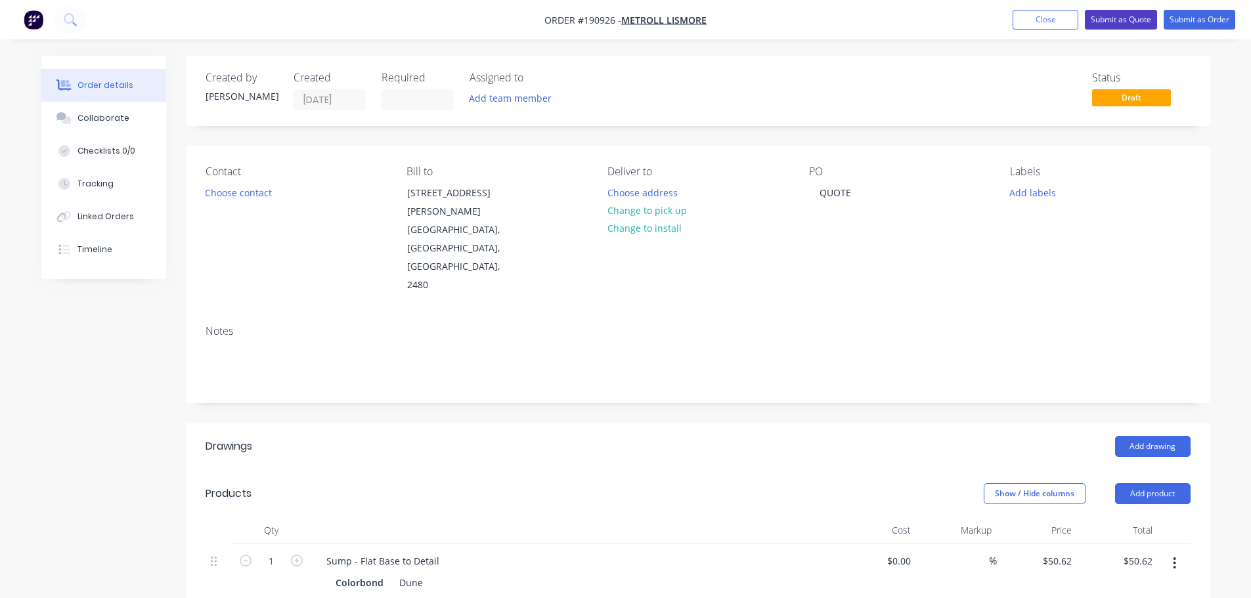
click at [1139, 19] on button "Submit as Quote" at bounding box center [1121, 20] width 72 height 20
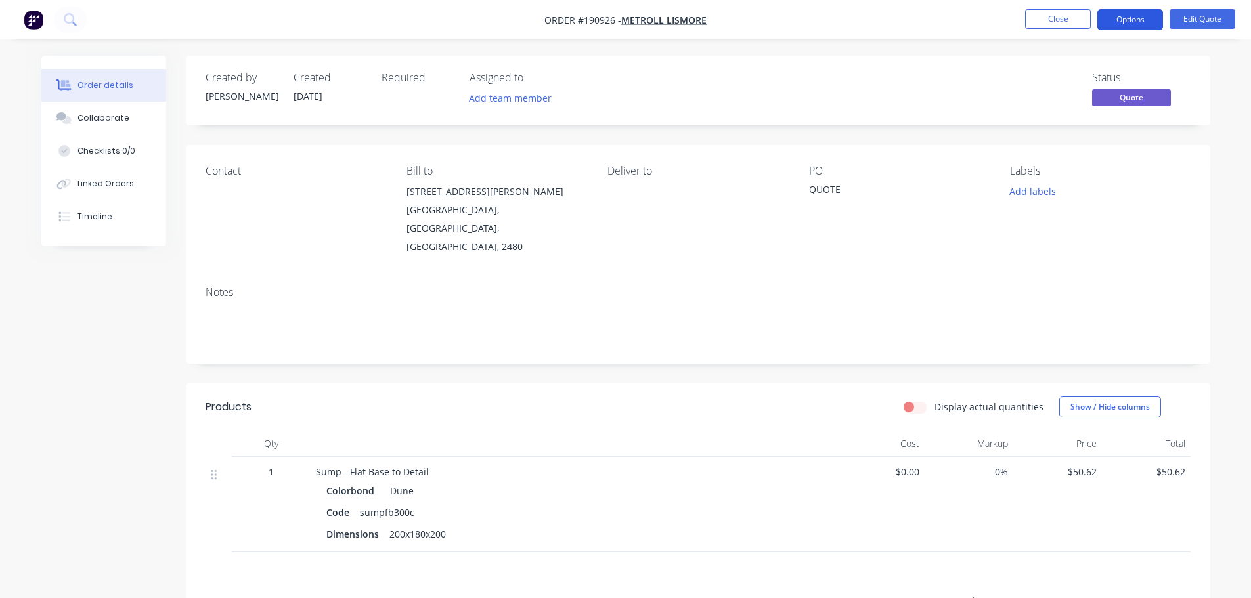
click at [1126, 26] on button "Options" at bounding box center [1130, 19] width 66 height 21
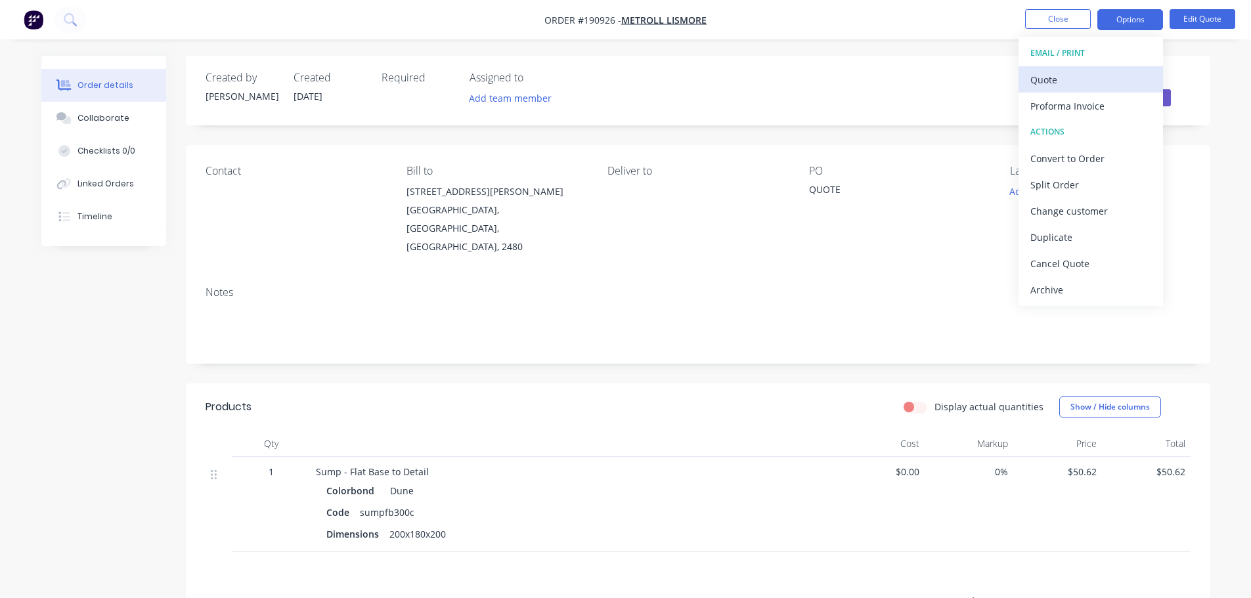
click at [1108, 74] on div "Quote" at bounding box center [1090, 79] width 121 height 19
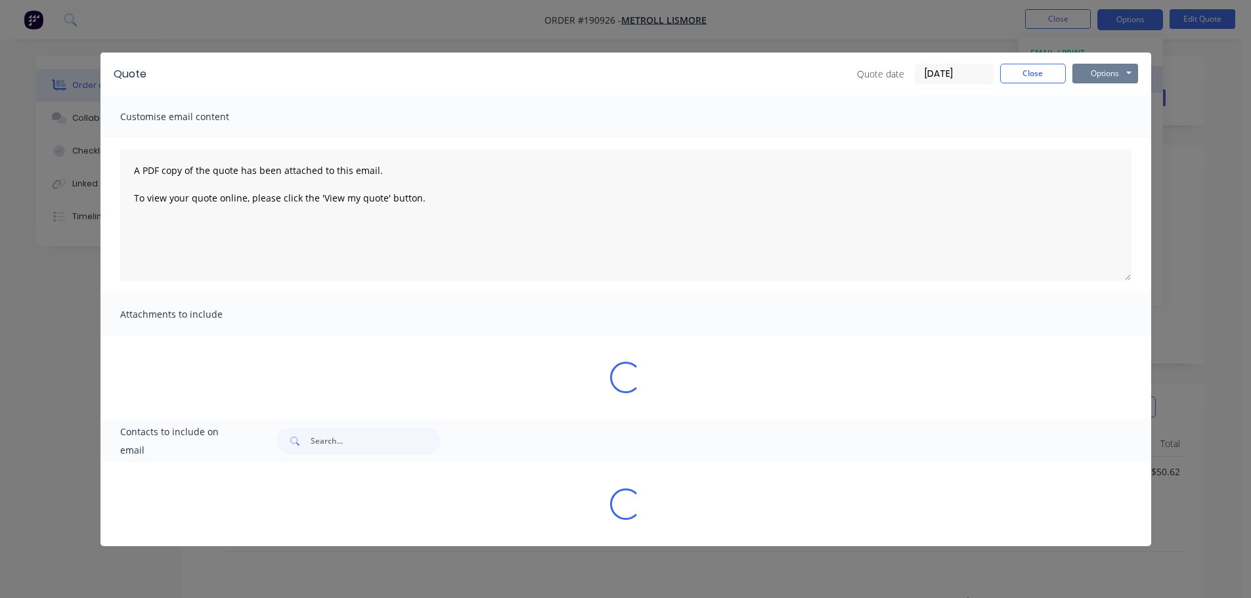
click at [1108, 74] on button "Options" at bounding box center [1105, 74] width 66 height 20
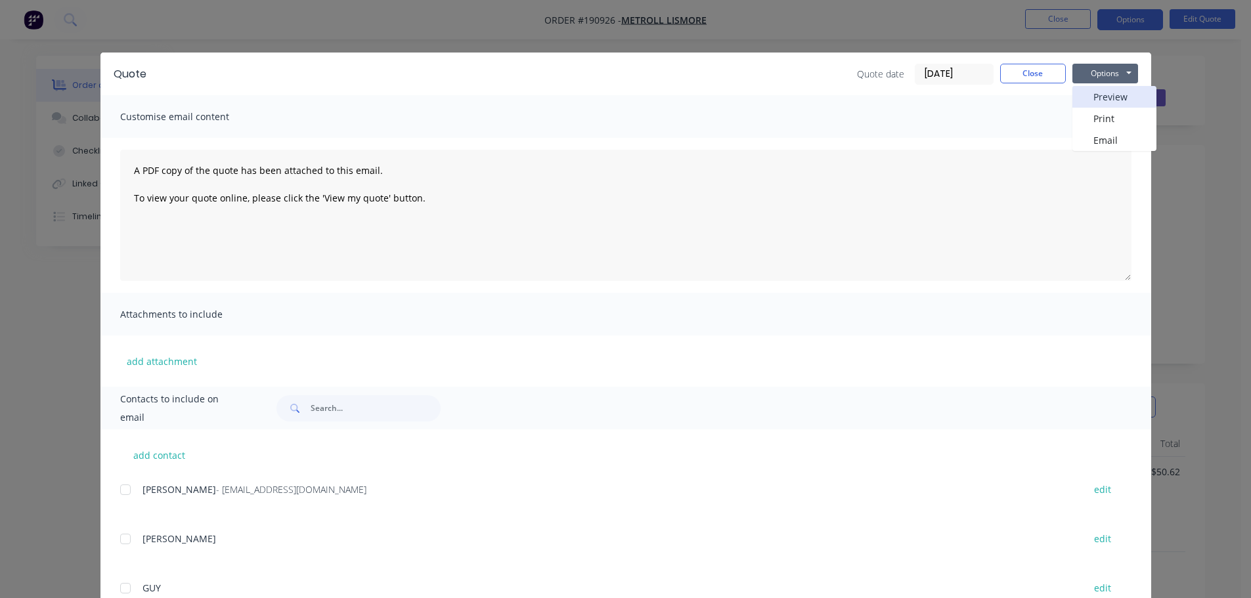
click at [1108, 86] on button "Preview" at bounding box center [1114, 97] width 84 height 22
click at [1020, 76] on button "Close" at bounding box center [1033, 74] width 66 height 20
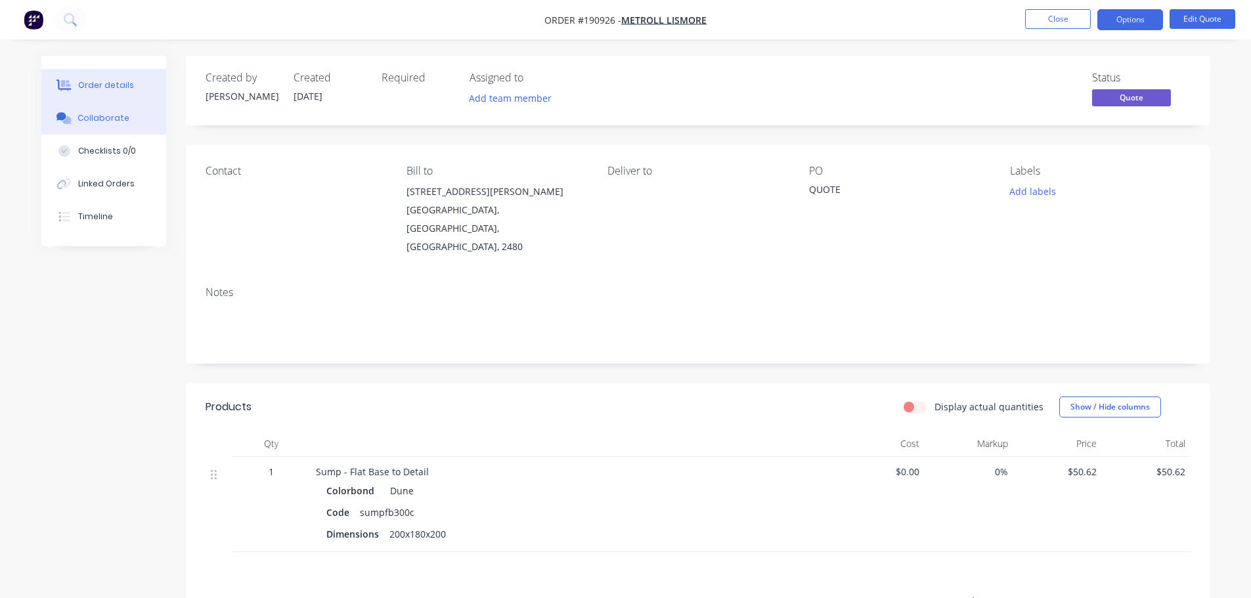
click at [104, 113] on div "Collaborate" at bounding box center [103, 118] width 52 height 12
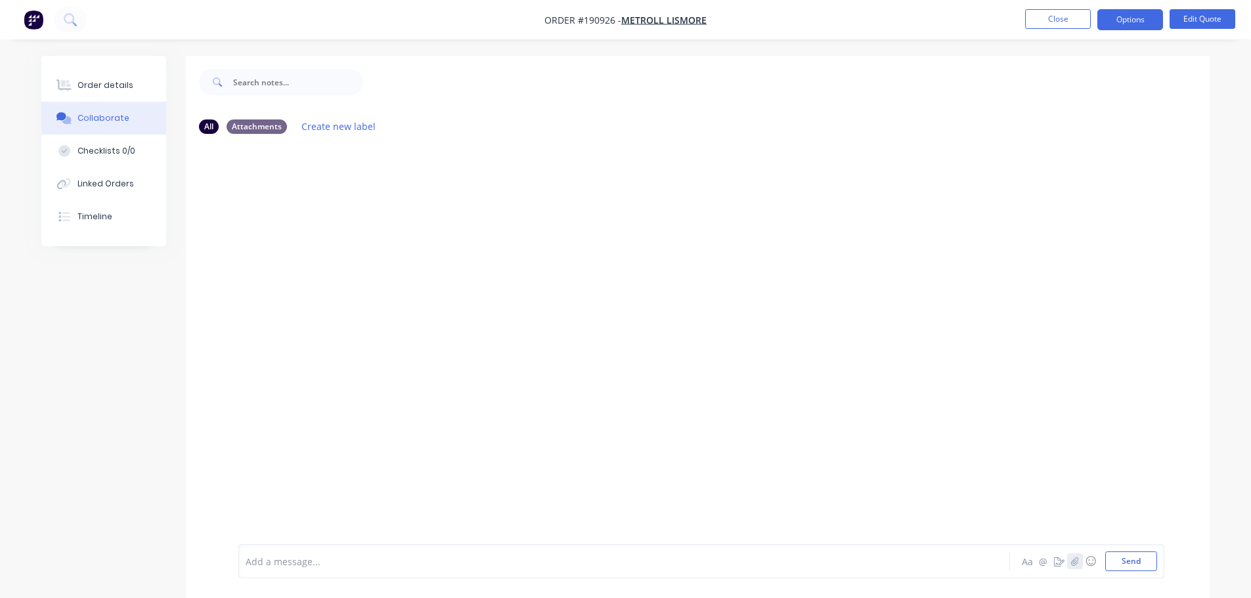
click at [1074, 559] on icon "button" at bounding box center [1074, 561] width 8 height 9
click at [1139, 560] on button "Send" at bounding box center [1131, 562] width 52 height 20
click at [1050, 14] on button "Close" at bounding box center [1058, 19] width 66 height 20
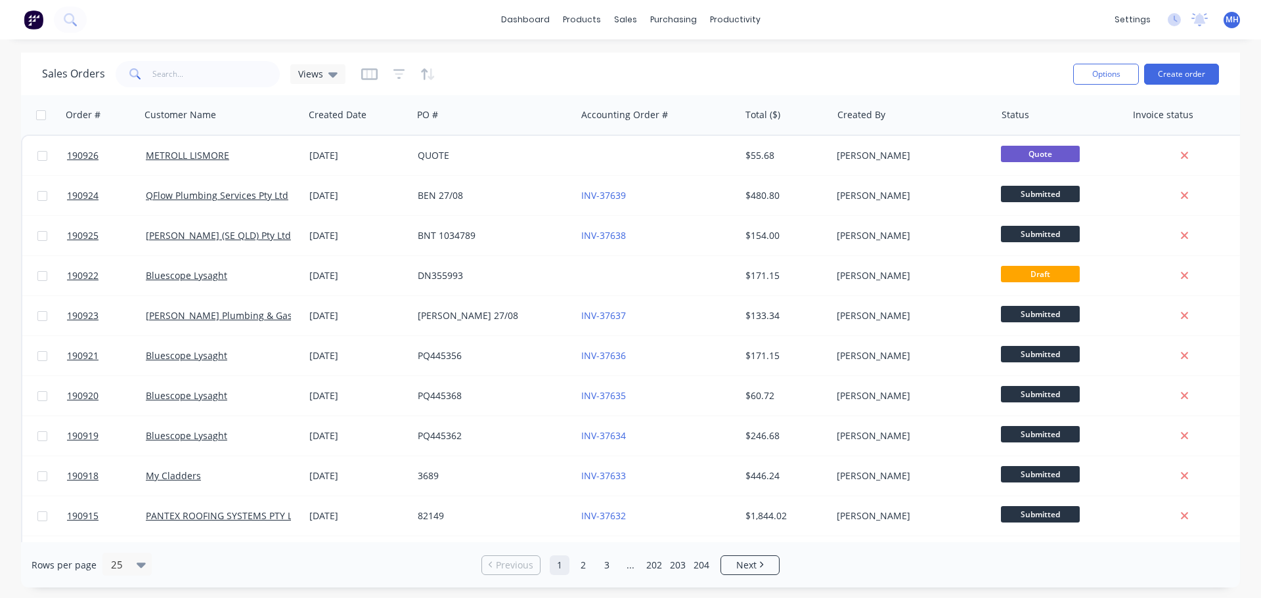
click at [0, 276] on div "Sales Orders Views Options Create order Order # Customer Name Created Date PO #…" at bounding box center [630, 320] width 1261 height 535
click at [240, 72] on input "text" at bounding box center [216, 74] width 128 height 26
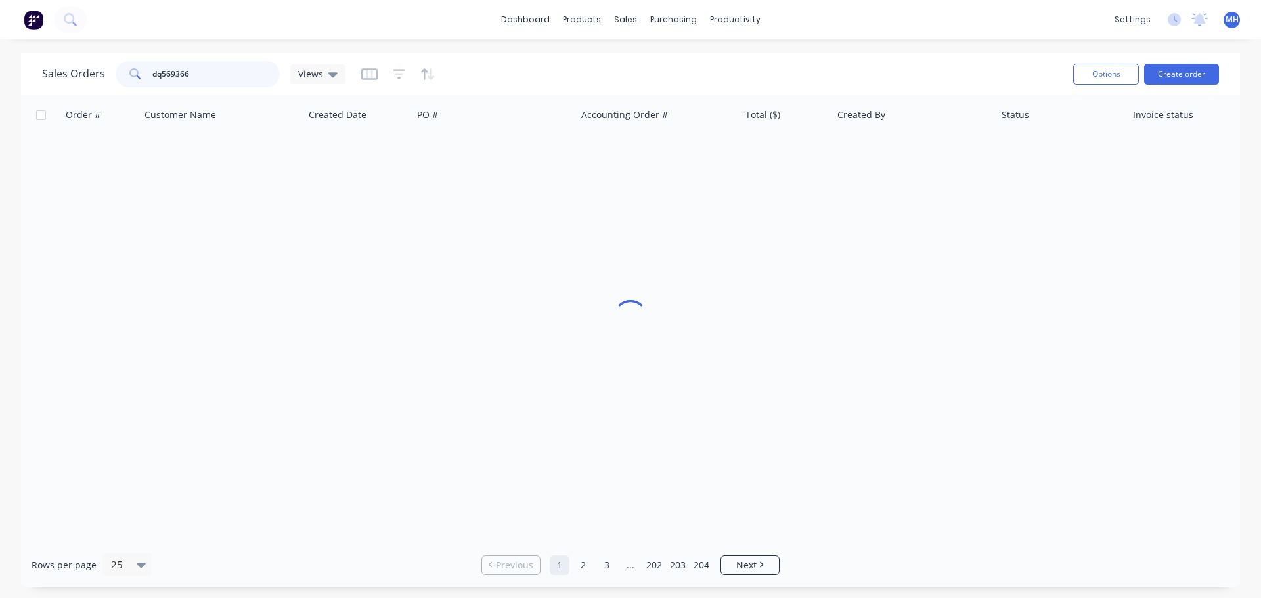
type input "dq569366"
click at [544, 56] on div "Sales Orders dq569366 Views Options Create order" at bounding box center [630, 74] width 1219 height 43
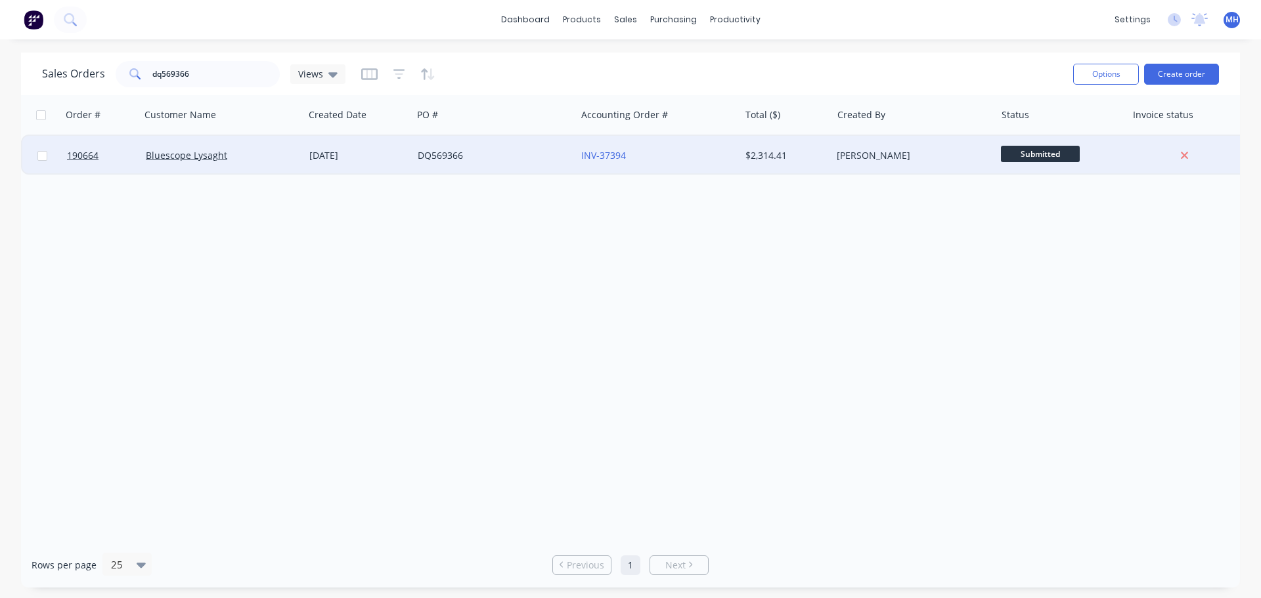
click at [318, 149] on div "25 Aug 2025" at bounding box center [358, 155] width 98 height 13
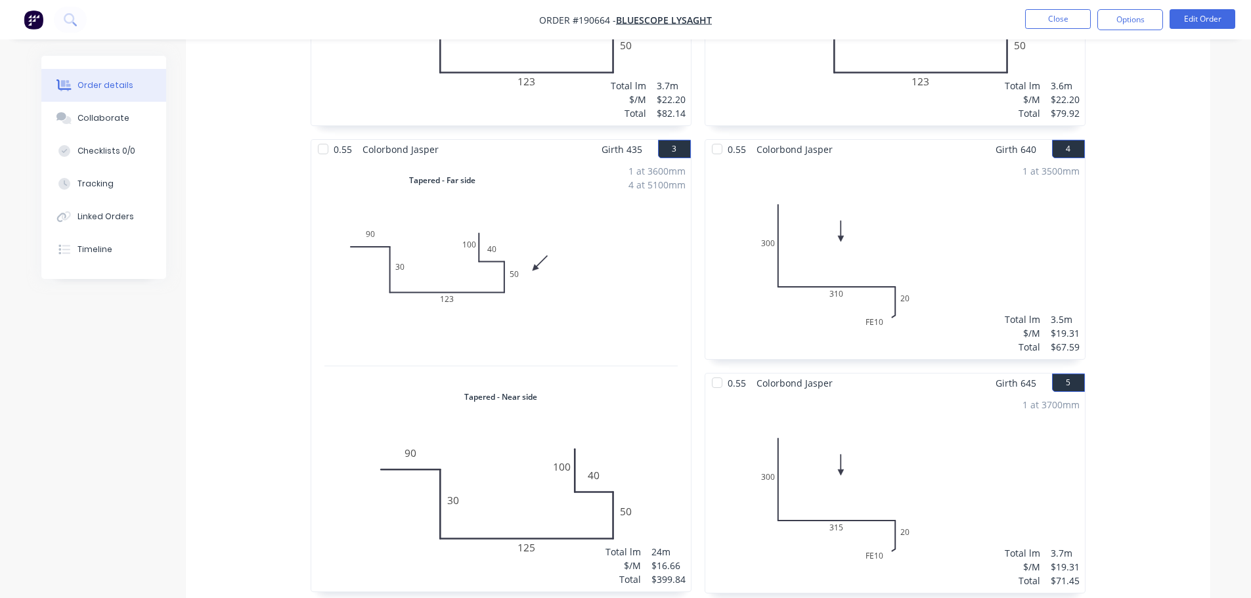
scroll to position [722, 0]
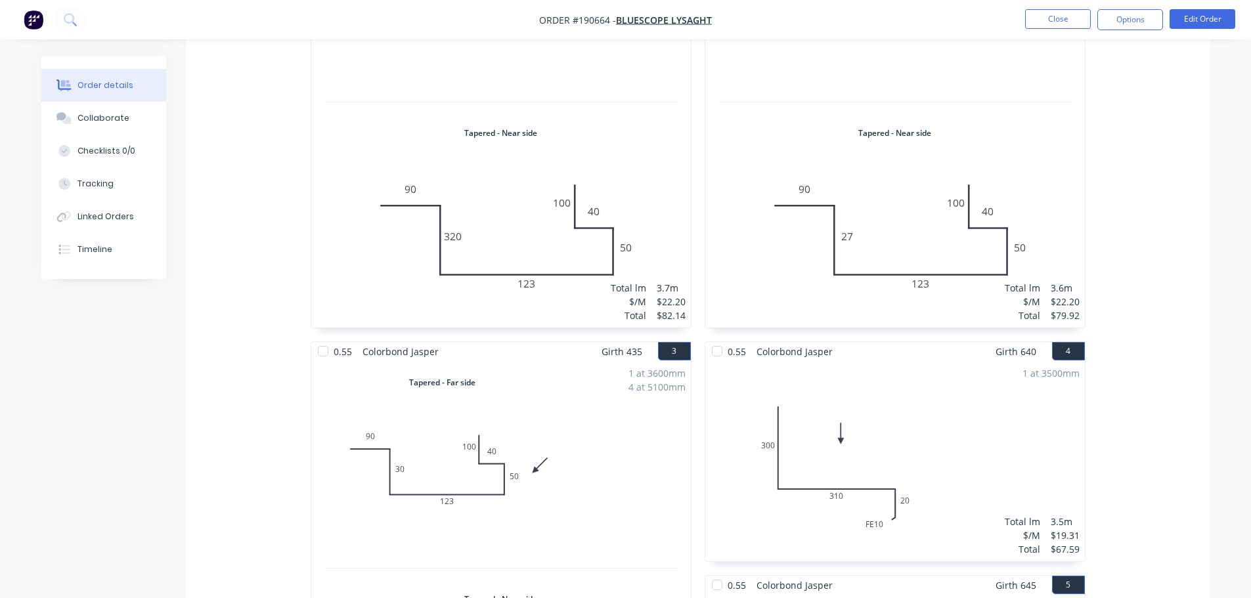
scroll to position [525, 0]
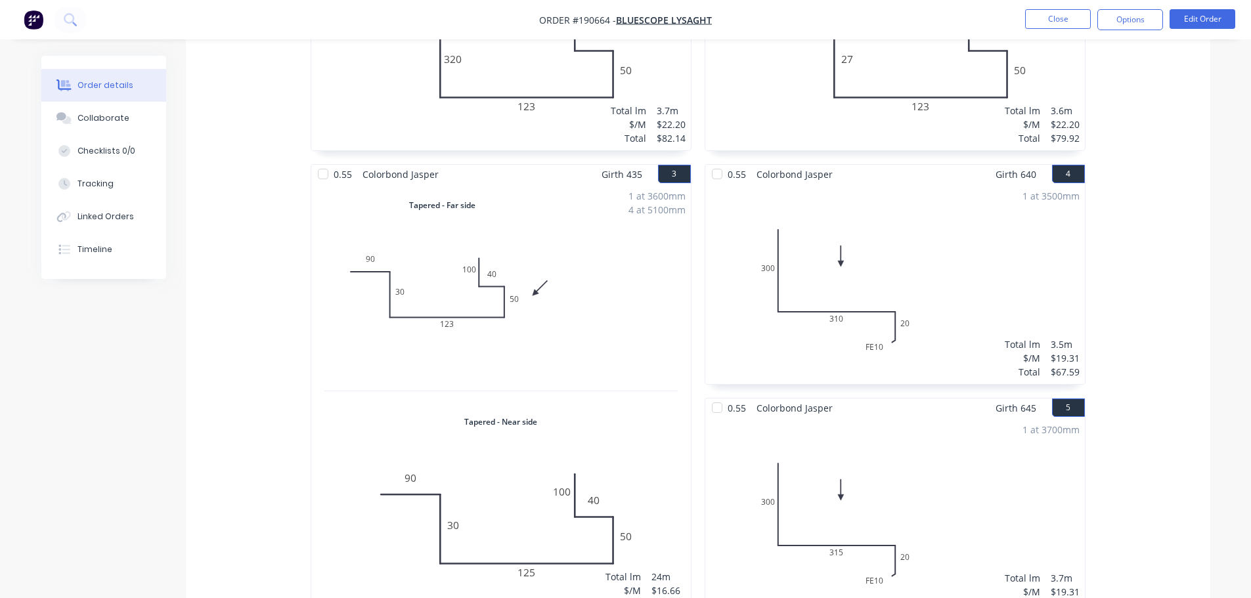
scroll to position [722, 0]
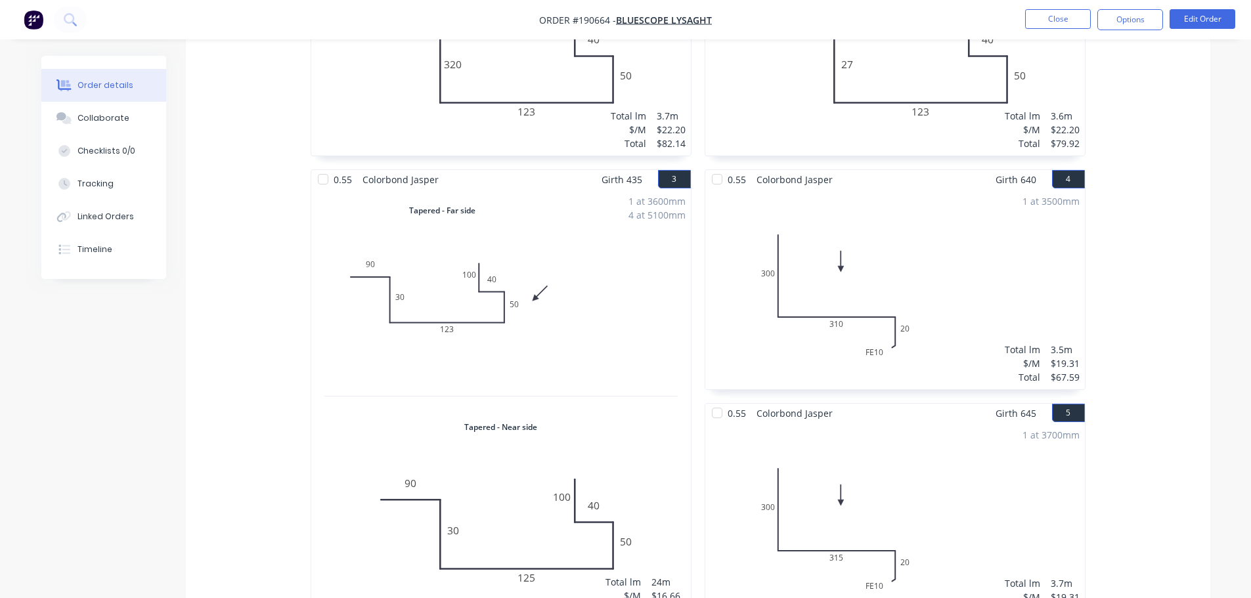
drag, startPoint x: 1169, startPoint y: 336, endPoint x: 1197, endPoint y: 313, distance: 36.8
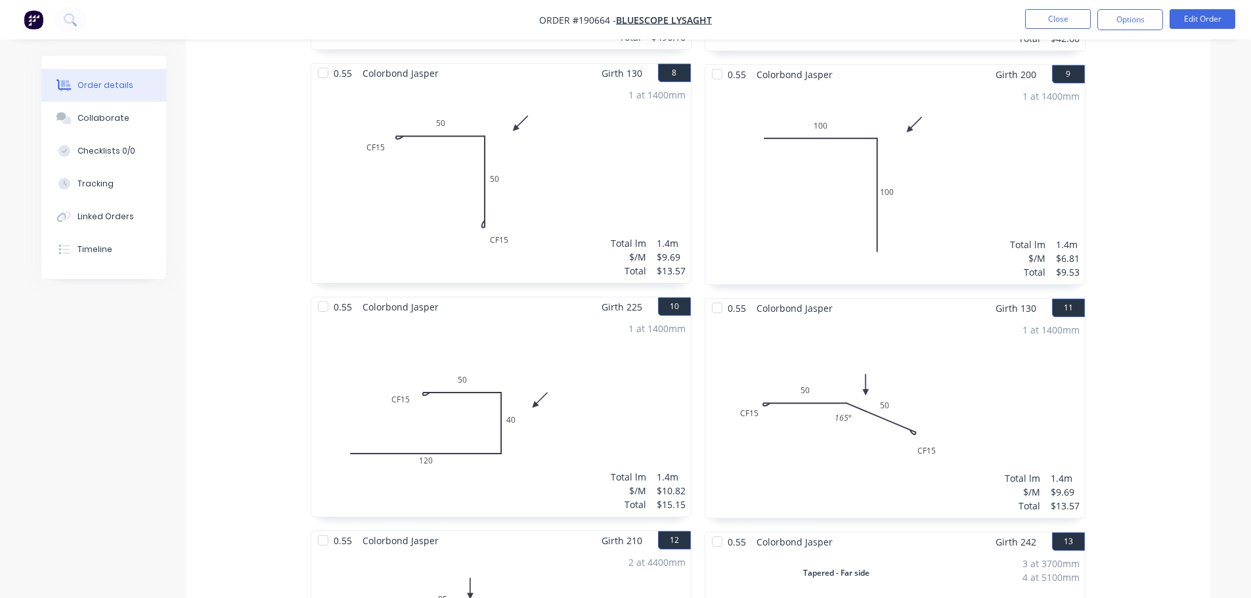
scroll to position [0, 0]
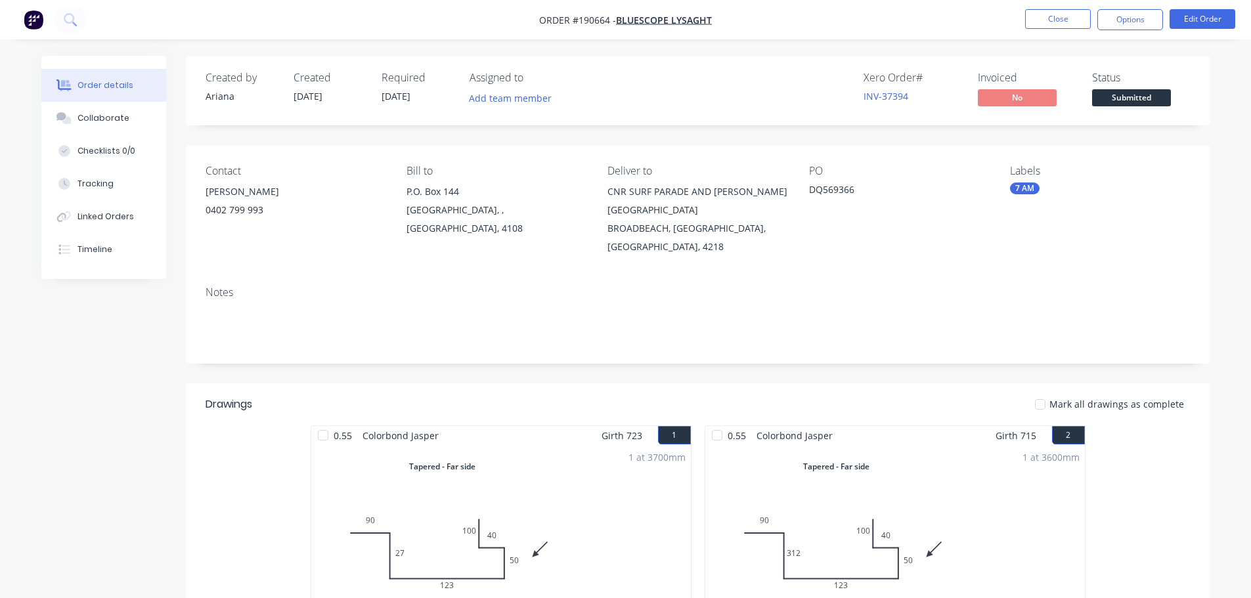
click at [693, 383] on header "Drawings Mark all drawings as complete" at bounding box center [698, 404] width 1024 height 42
click at [1038, 20] on button "Close" at bounding box center [1058, 19] width 66 height 20
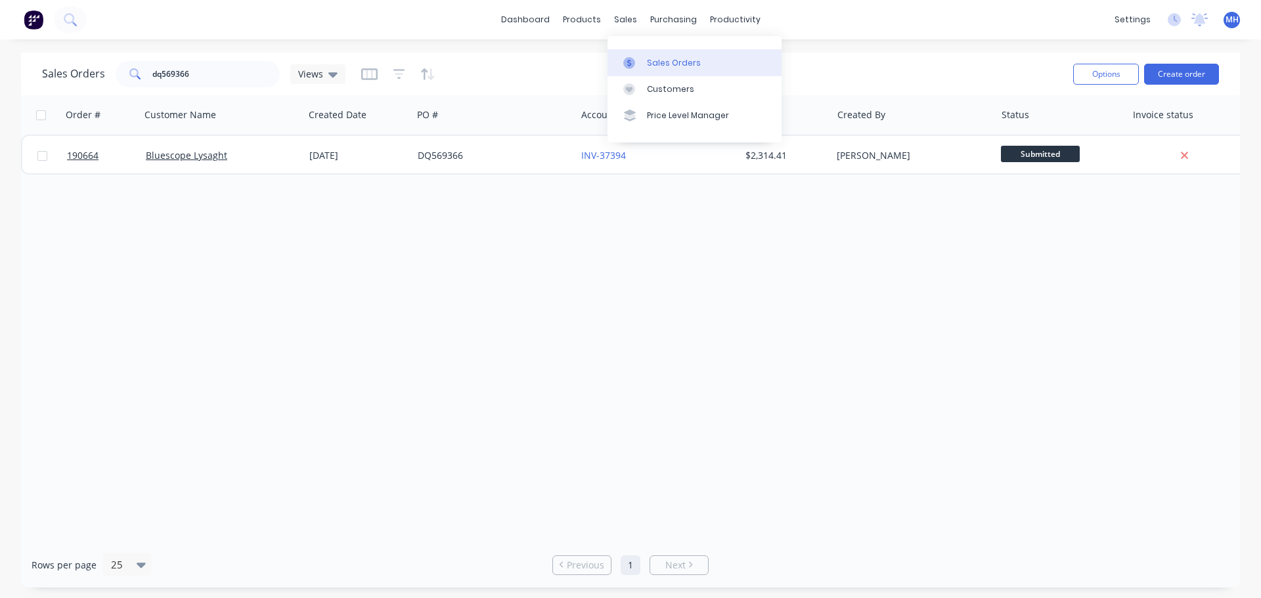
click at [657, 58] on div "Sales Orders" at bounding box center [674, 63] width 54 height 12
click at [1155, 71] on button "Create order" at bounding box center [1181, 74] width 75 height 21
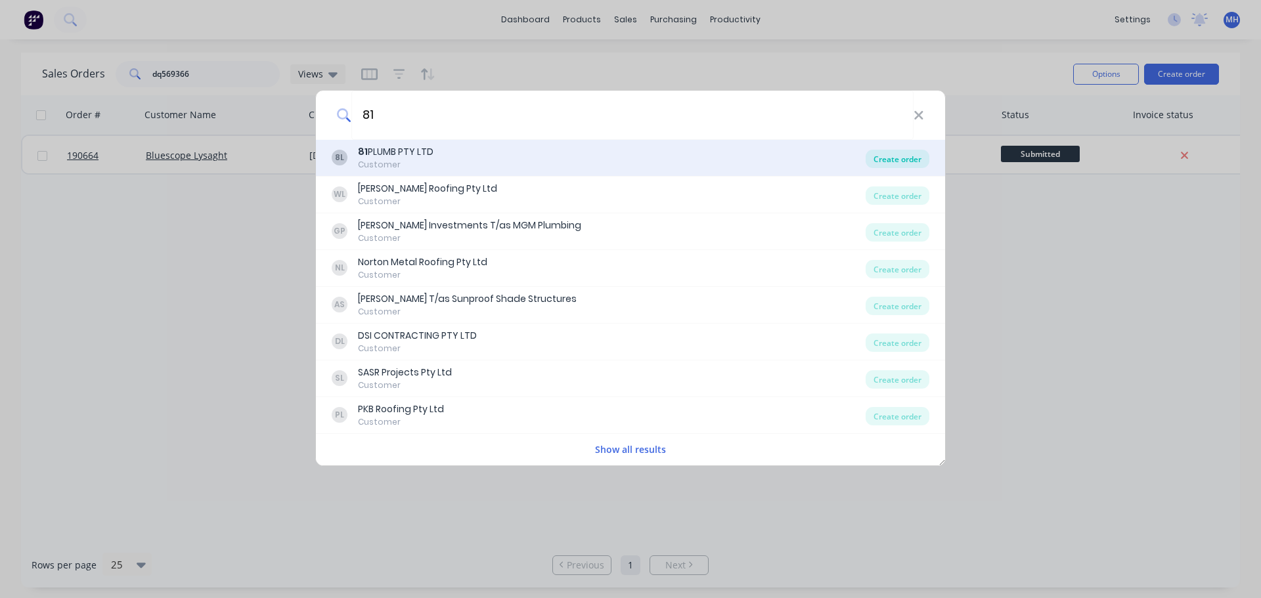
type input "81"
click at [909, 162] on div "Create order" at bounding box center [898, 159] width 64 height 18
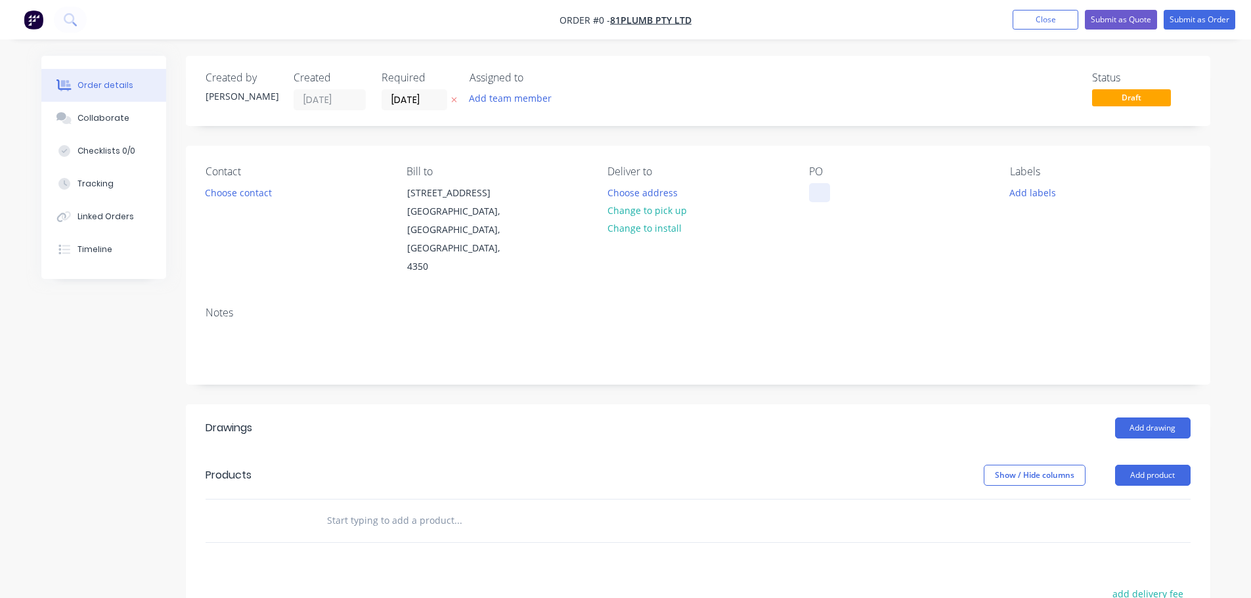
click at [818, 193] on div at bounding box center [819, 192] width 21 height 19
click at [427, 115] on div "Order details Collaborate Checklists 0/0 Tracking Linked Orders Timeline Order …" at bounding box center [625, 467] width 1195 height 822
click at [1053, 365] on div "Created by Michael Created 27/08/25 Required 27/08/25 Assigned to Add team memb…" at bounding box center [698, 457] width 1024 height 802
click at [801, 361] on div "Created by Michael Created 27/08/25 Required 27/08/25 Assigned to Add team memb…" at bounding box center [698, 457] width 1024 height 802
click at [322, 405] on header "Drawings Add drawing" at bounding box center [698, 428] width 1024 height 47
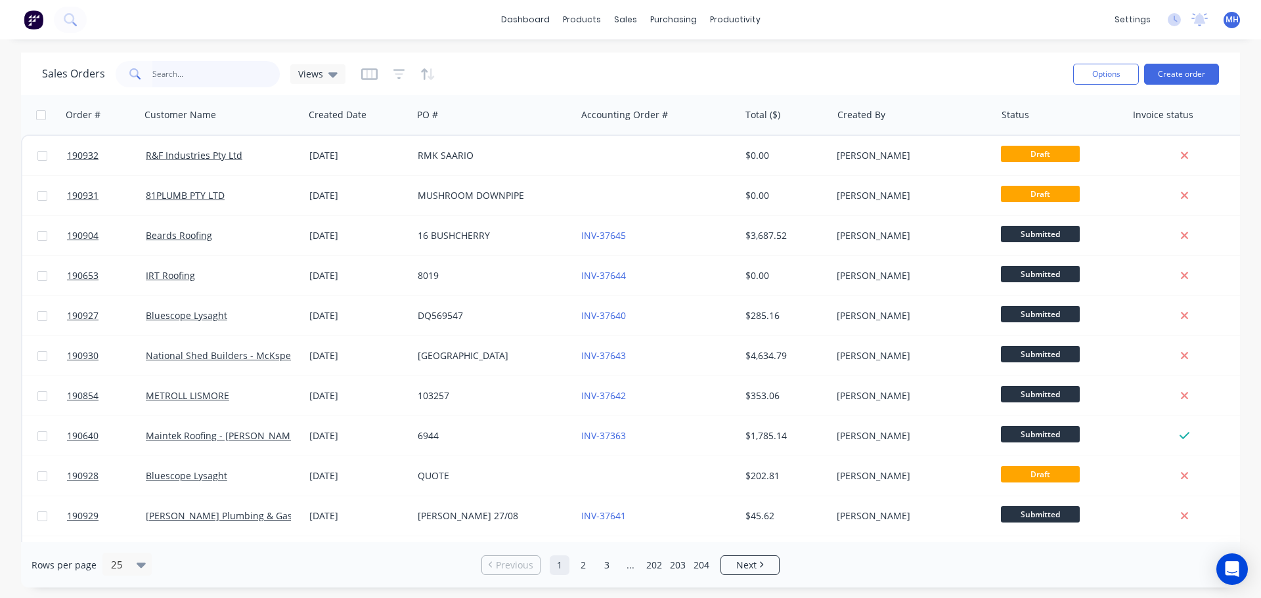
click at [206, 65] on input "text" at bounding box center [216, 74] width 128 height 26
type input "highline"
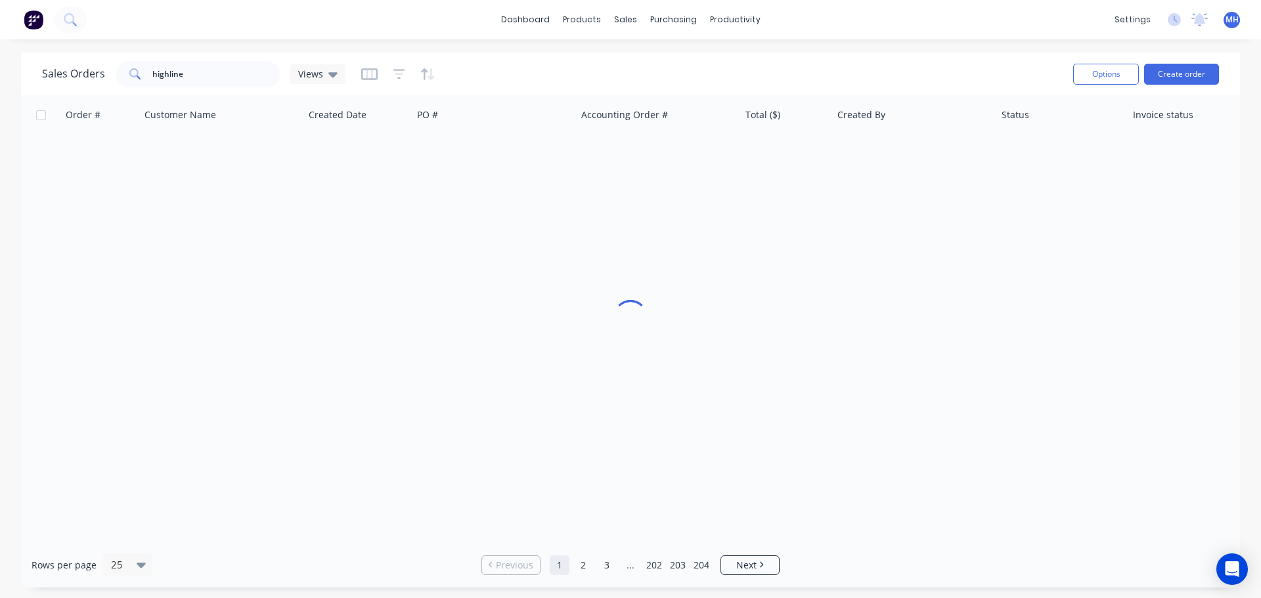
click at [518, 70] on div "Sales Orders highline Views" at bounding box center [552, 74] width 1020 height 32
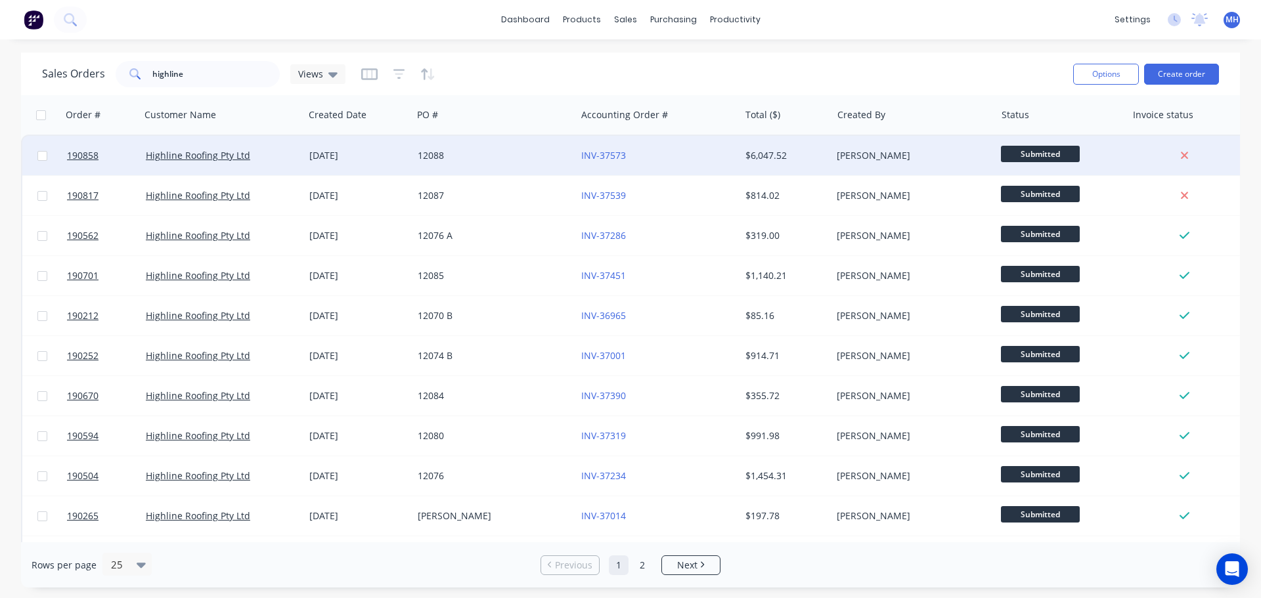
click at [517, 146] on div "12088" at bounding box center [494, 155] width 164 height 39
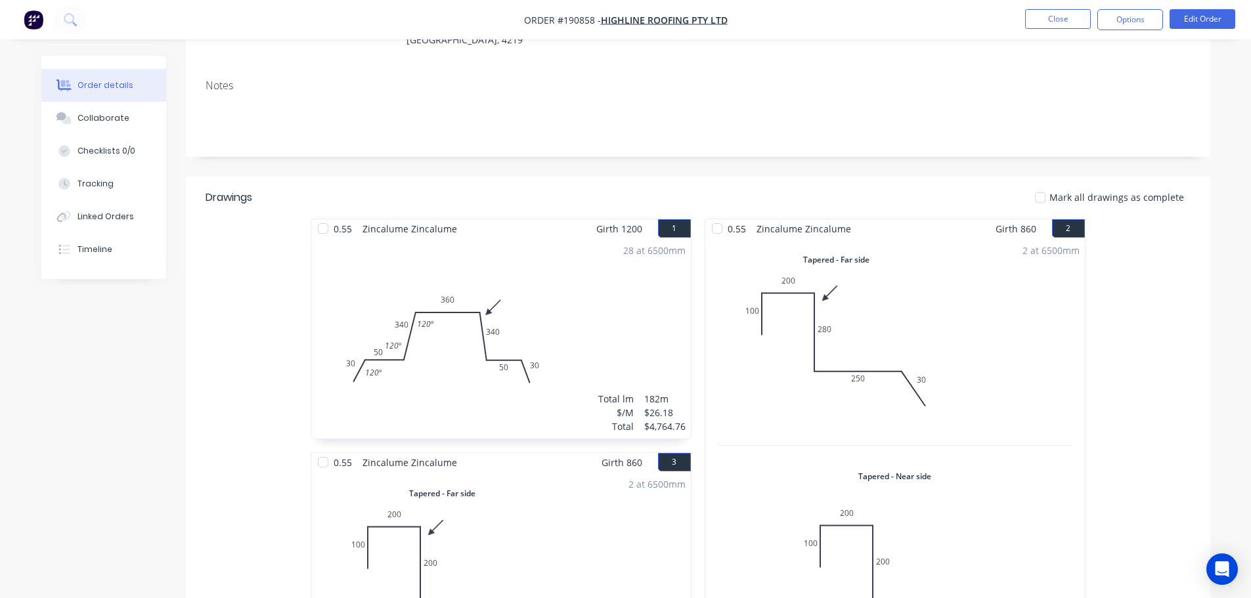
scroll to position [188, 0]
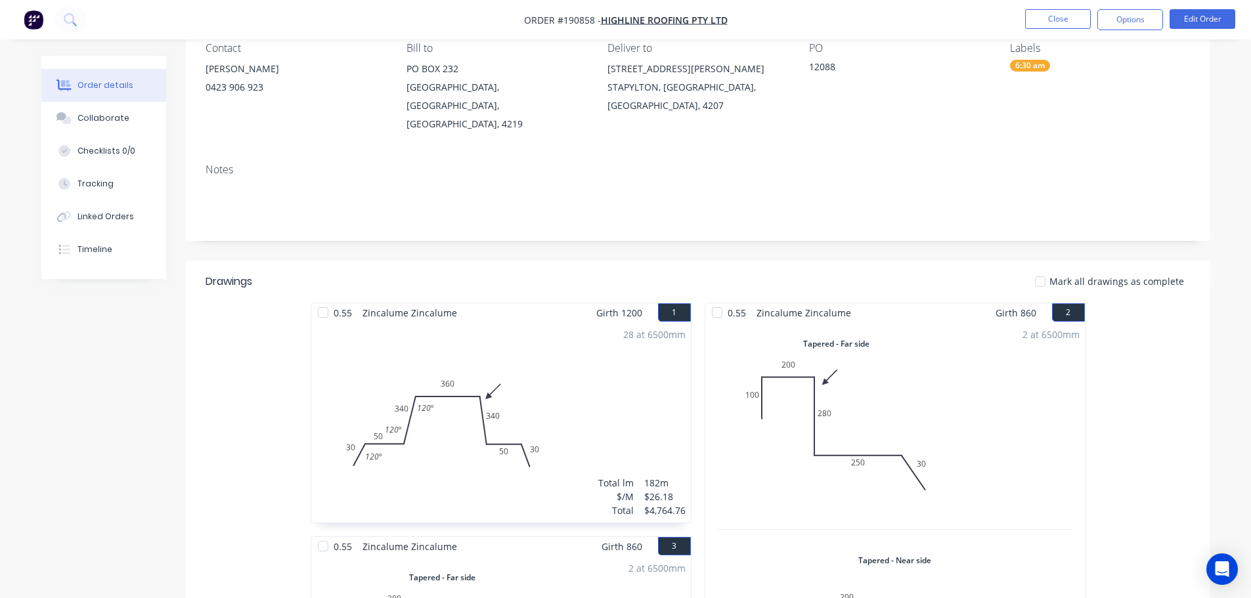
scroll to position [0, 0]
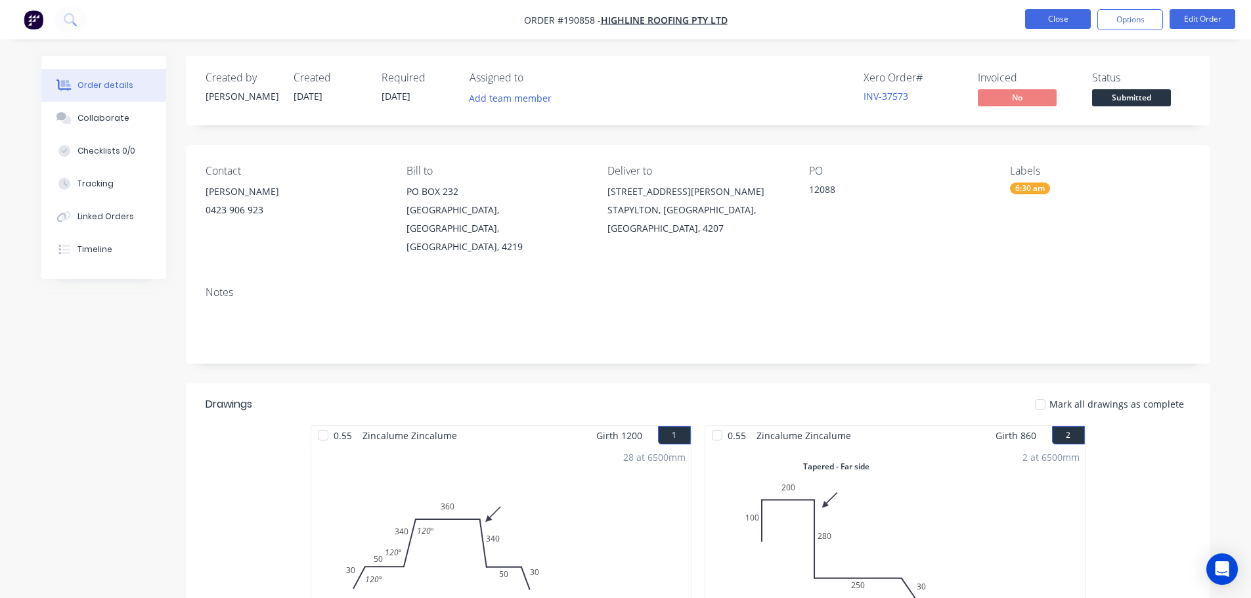
click at [1063, 16] on button "Close" at bounding box center [1058, 19] width 66 height 20
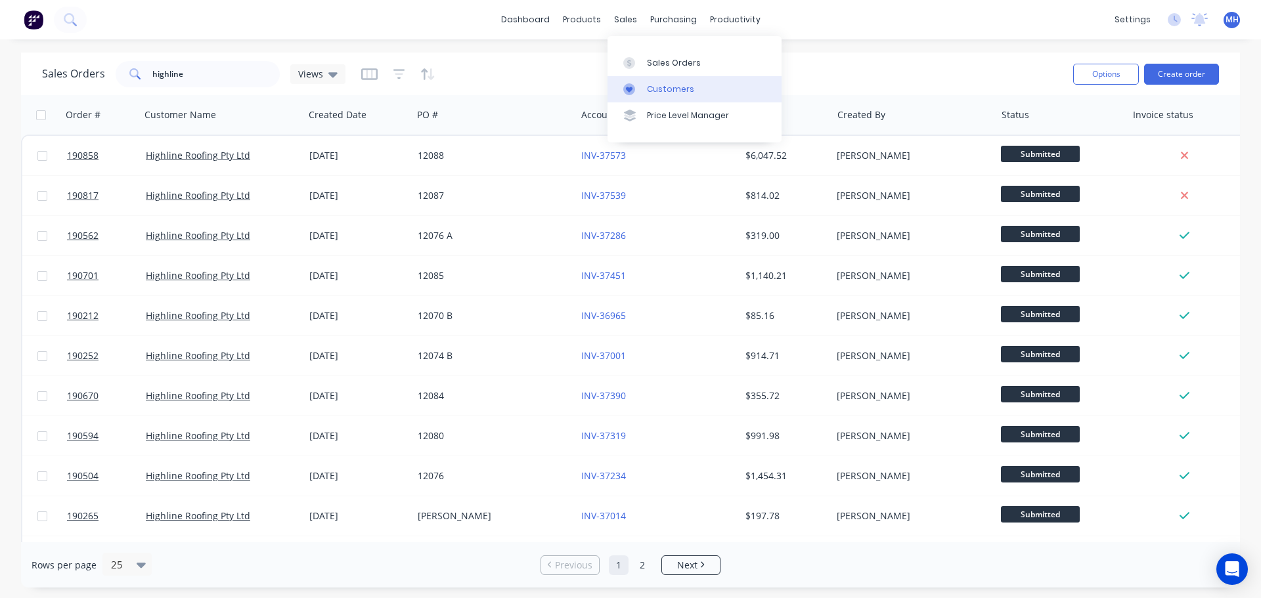
click at [663, 82] on link "Customers" at bounding box center [694, 89] width 174 height 26
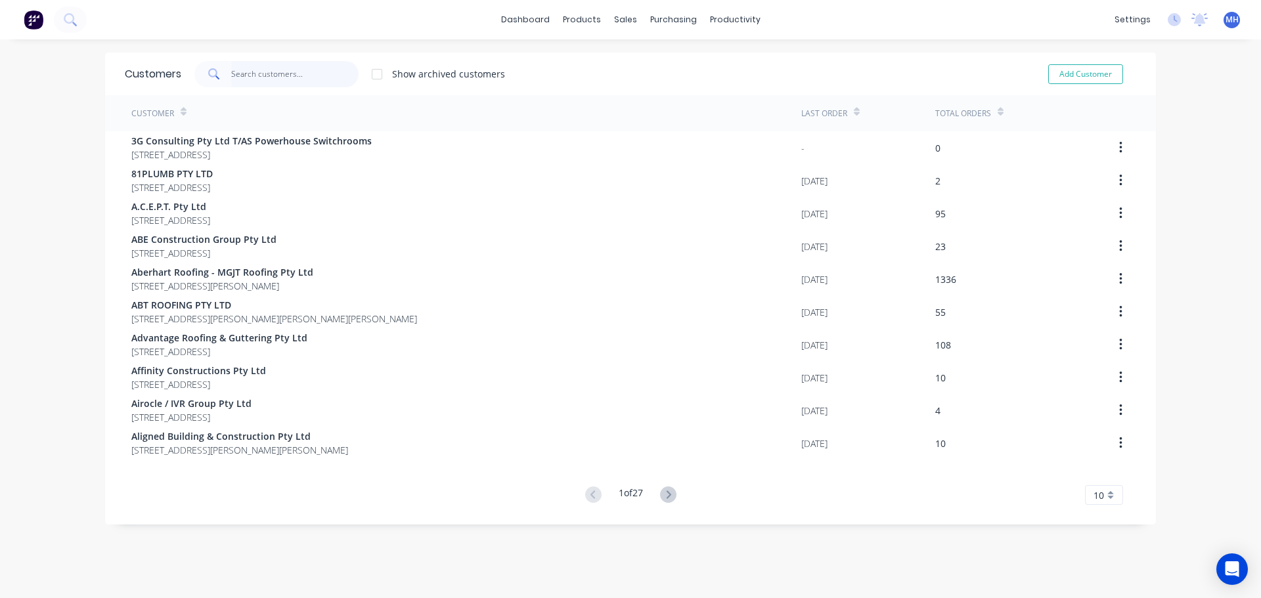
click at [271, 71] on input "text" at bounding box center [295, 74] width 128 height 26
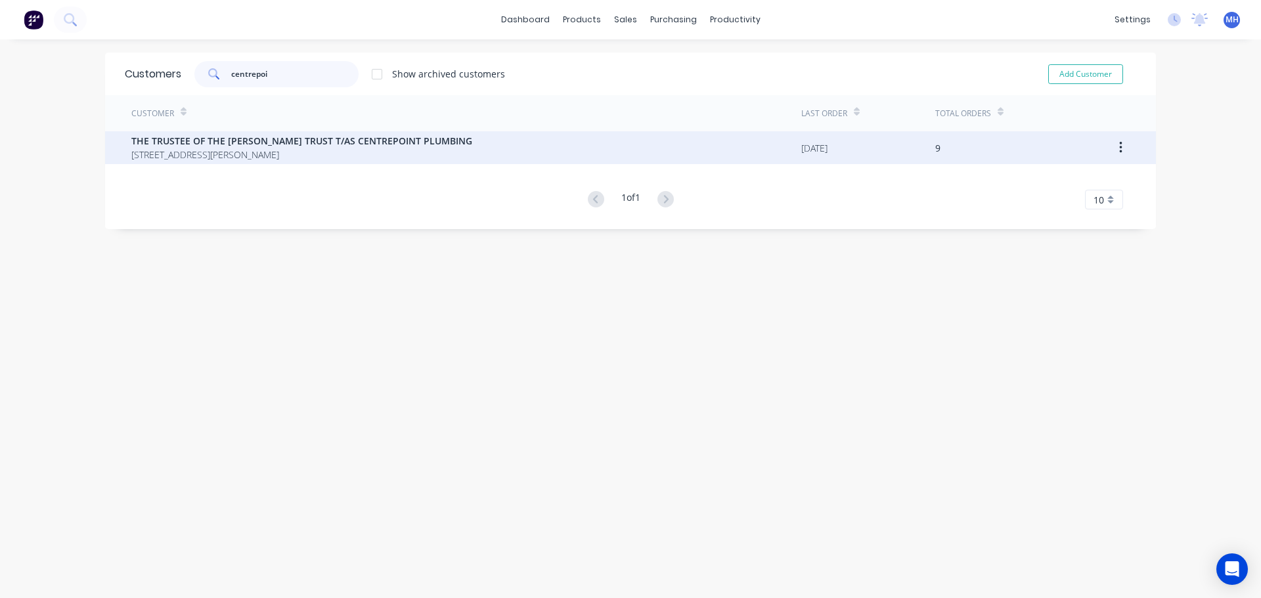
type input "centrepoi"
click at [301, 146] on span "THE TRUSTEE OF THE [PERSON_NAME] TRUST T/AS CENTREPOINT PLUMBING" at bounding box center [301, 141] width 341 height 14
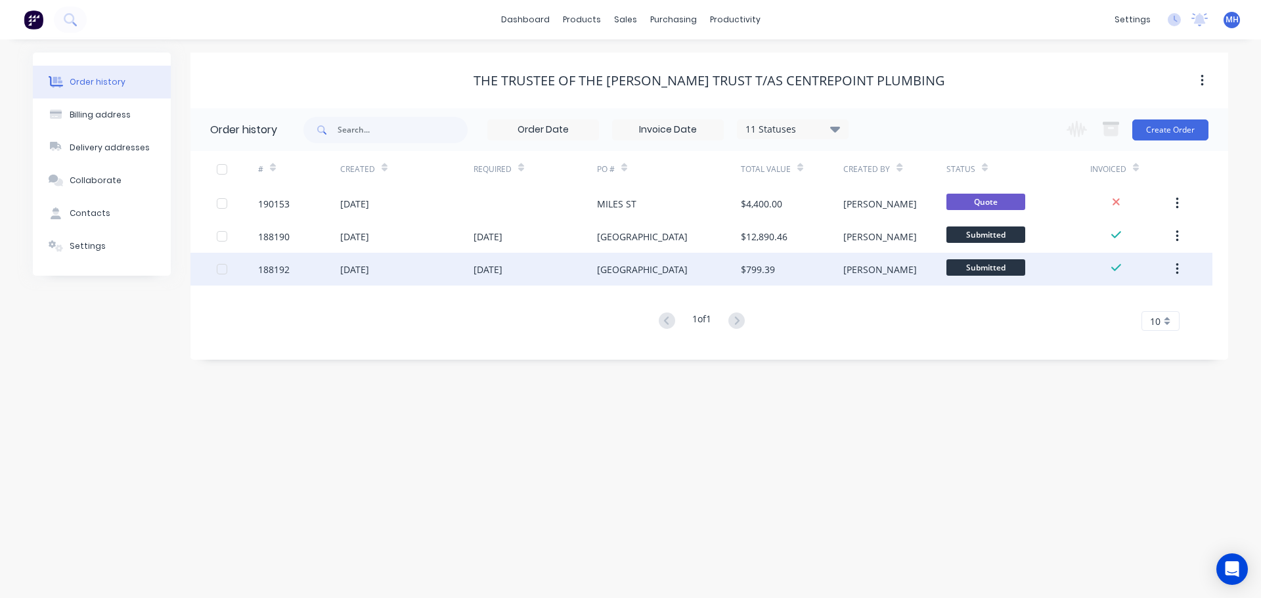
click at [630, 265] on div "[GEOGRAPHIC_DATA]" at bounding box center [642, 270] width 91 height 14
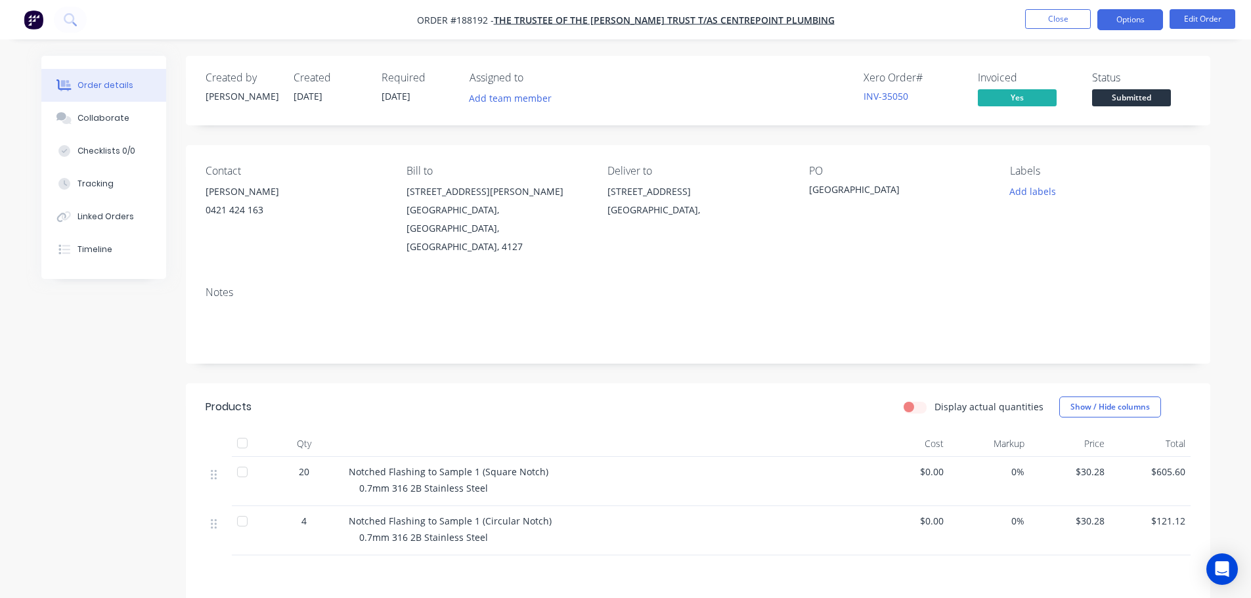
click at [1127, 24] on button "Options" at bounding box center [1130, 19] width 66 height 21
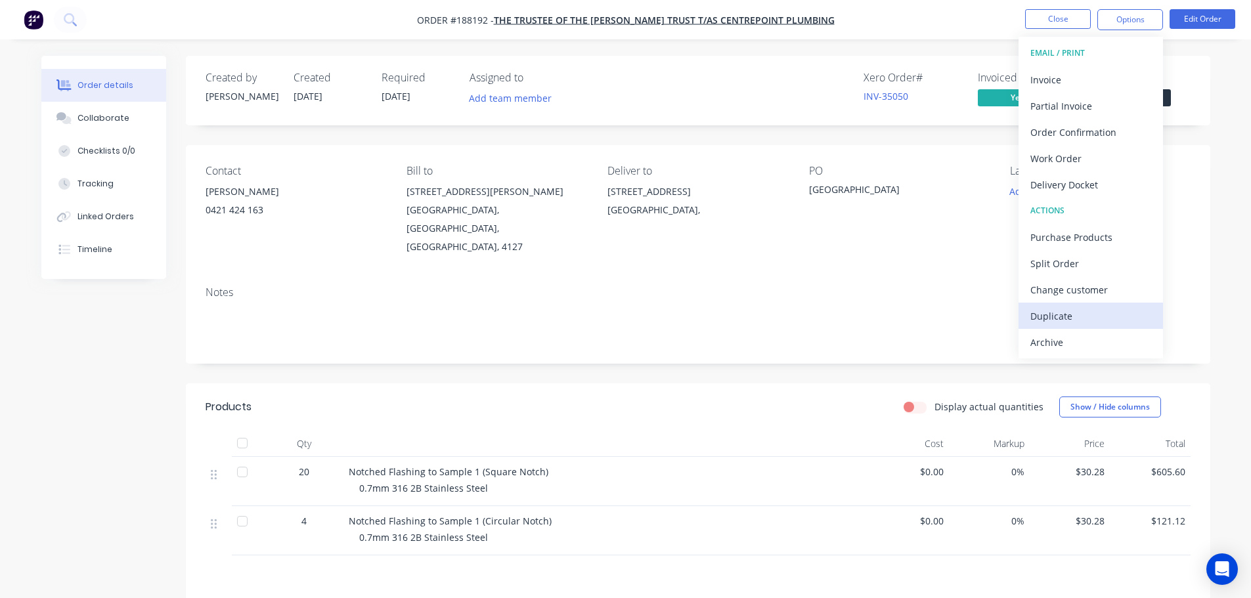
click at [1074, 312] on div "Duplicate" at bounding box center [1090, 316] width 121 height 19
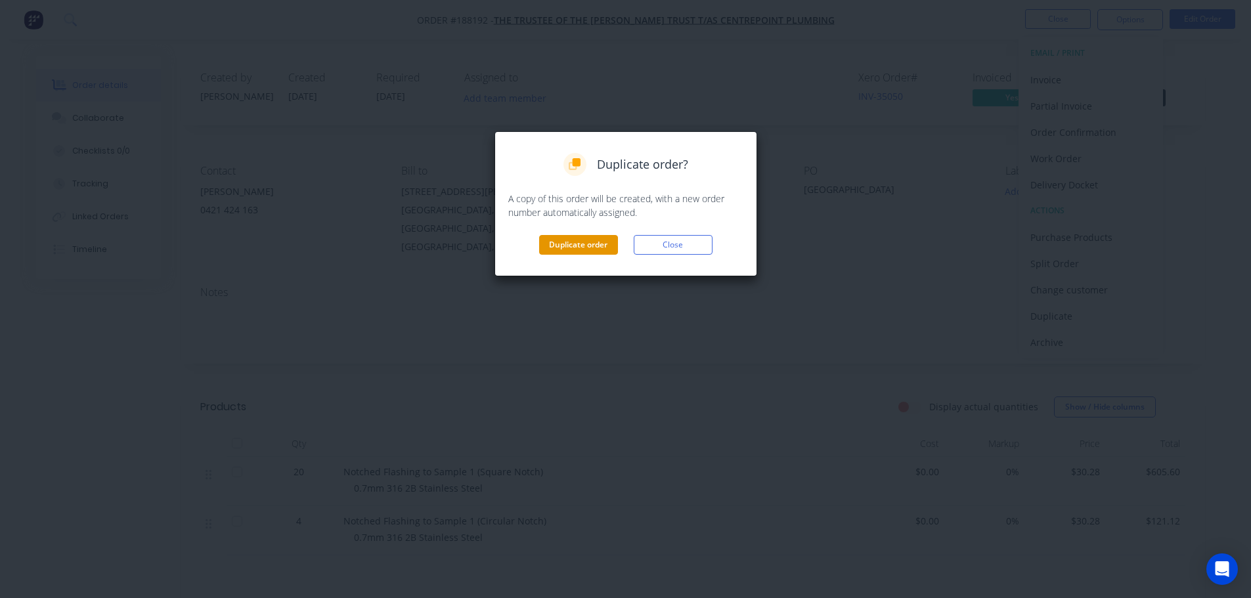
click at [589, 248] on button "Duplicate order" at bounding box center [578, 245] width 79 height 20
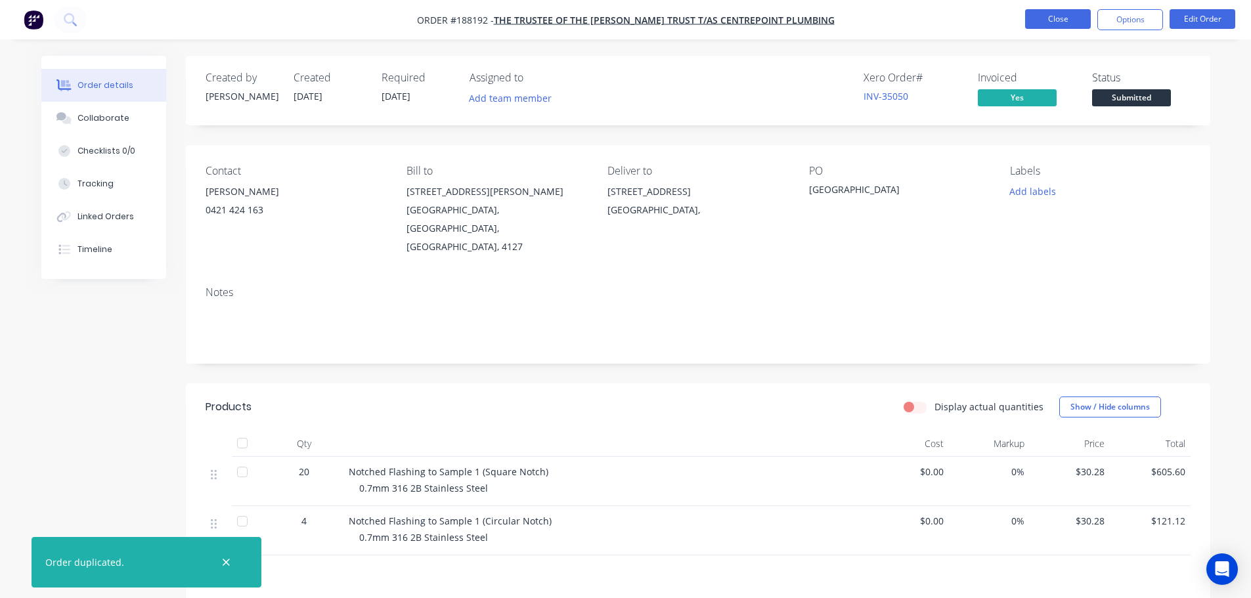
click at [1043, 17] on button "Close" at bounding box center [1058, 19] width 66 height 20
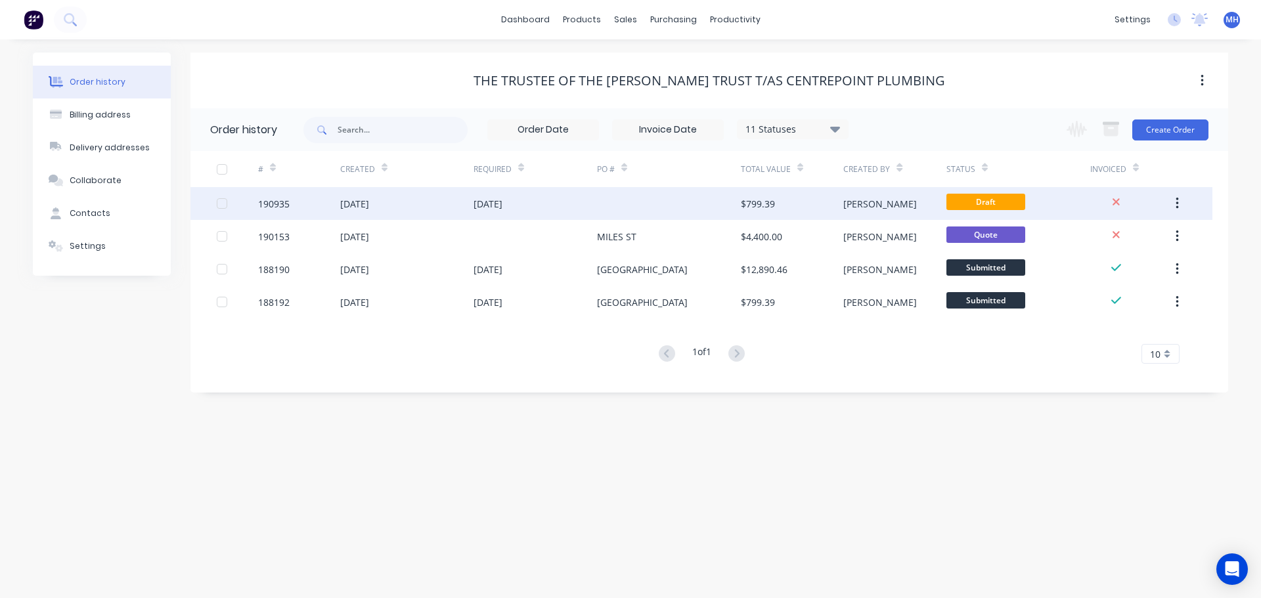
click at [617, 207] on div at bounding box center [669, 203] width 144 height 33
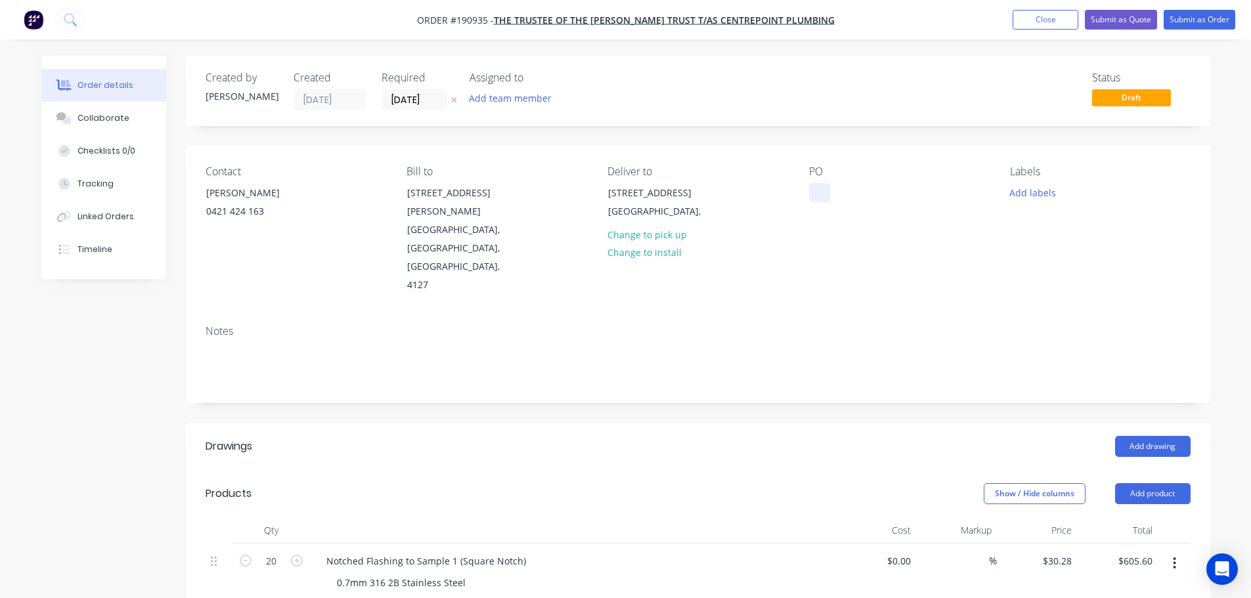
click at [826, 185] on div "PO" at bounding box center [899, 229] width 180 height 129
click at [820, 198] on div at bounding box center [819, 192] width 21 height 19
click at [630, 239] on button "Change to pick up" at bounding box center [646, 234] width 93 height 18
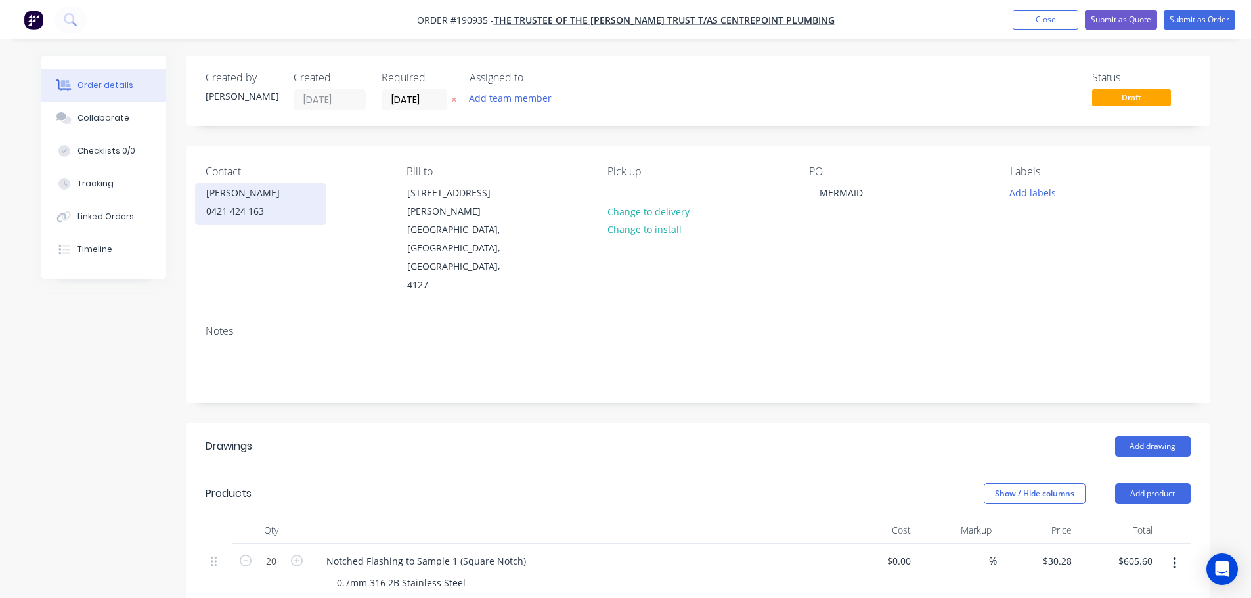
click at [232, 209] on div "0421 424 163" at bounding box center [260, 211] width 109 height 18
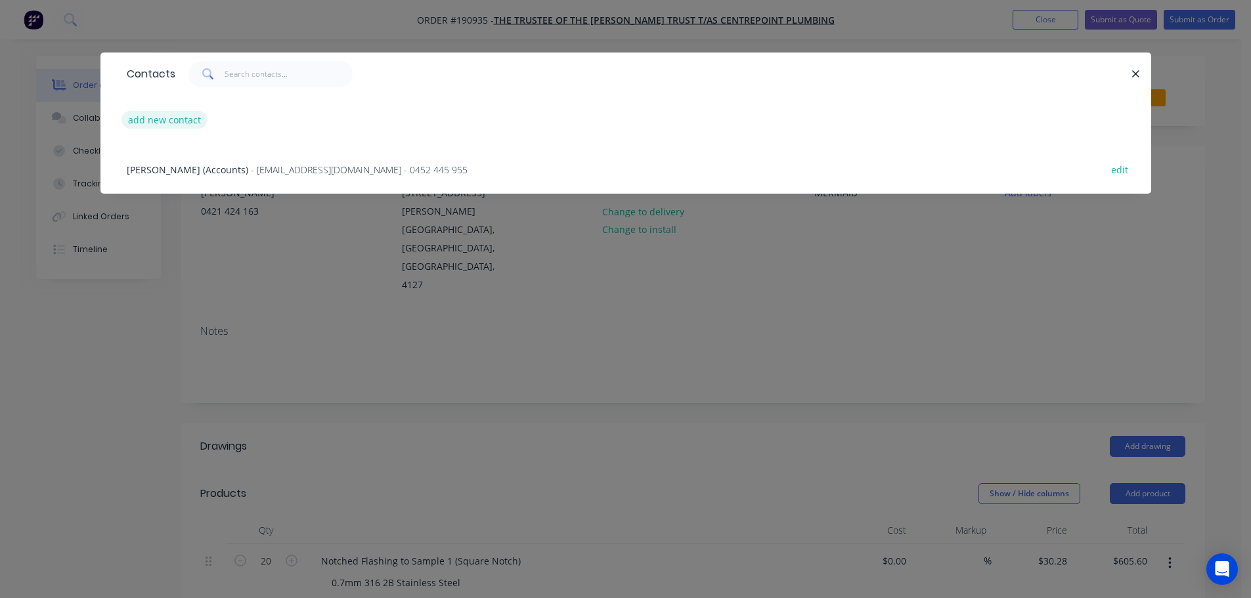
click at [181, 121] on button "add new contact" at bounding box center [164, 120] width 87 height 18
select select "AU"
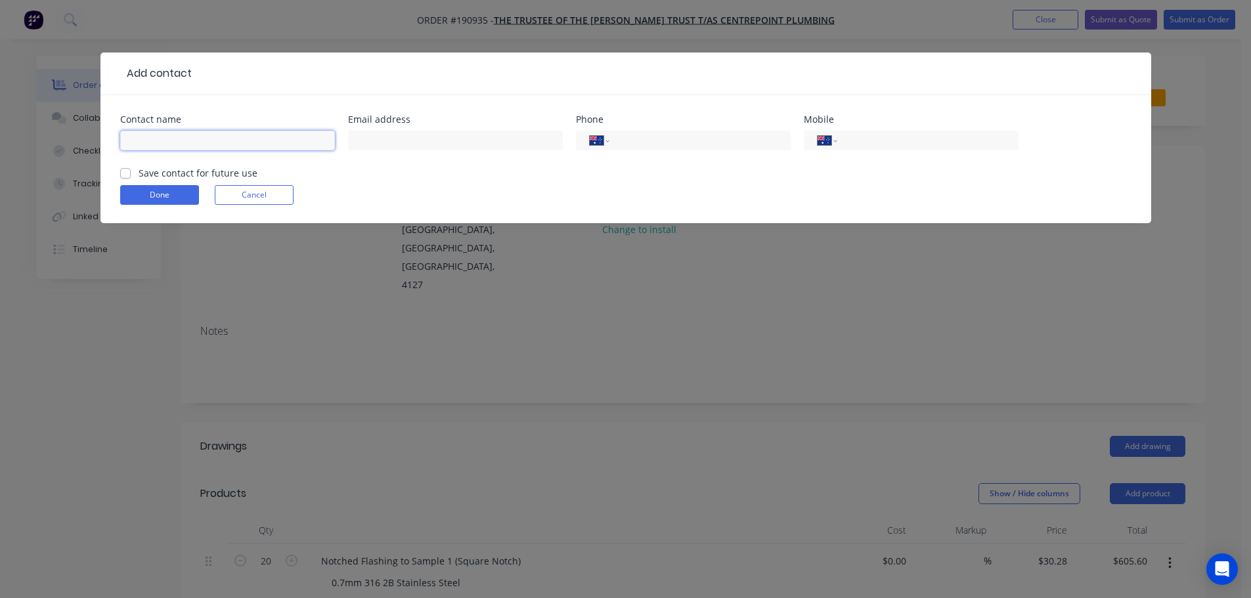
click at [187, 137] on input "text" at bounding box center [227, 141] width 215 height 20
type input "[PERSON_NAME]"
type input "0452 633 314"
click button "Done" at bounding box center [159, 195] width 79 height 20
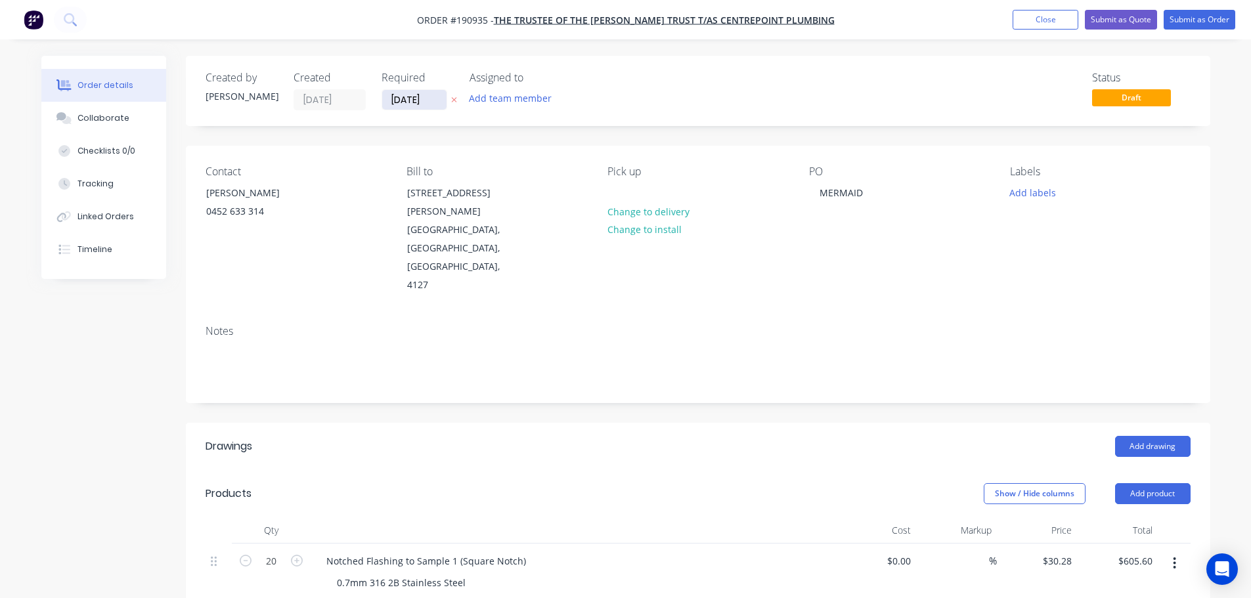
click at [403, 97] on input "[DATE]" at bounding box center [414, 100] width 64 height 20
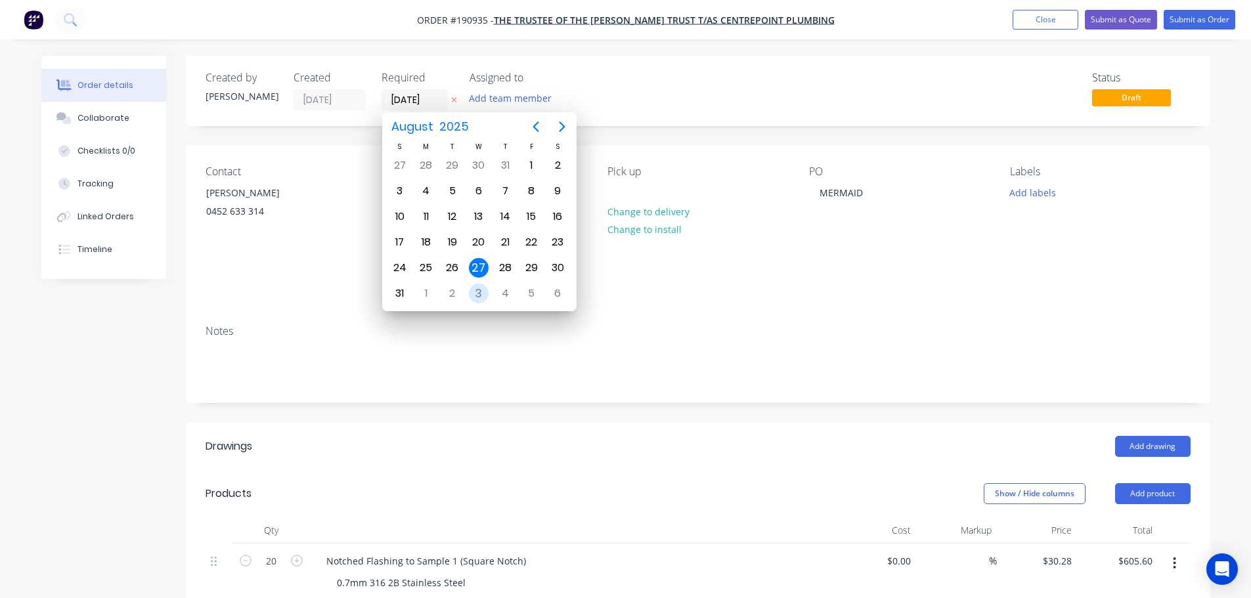
click at [471, 289] on div "3" at bounding box center [479, 294] width 20 height 20
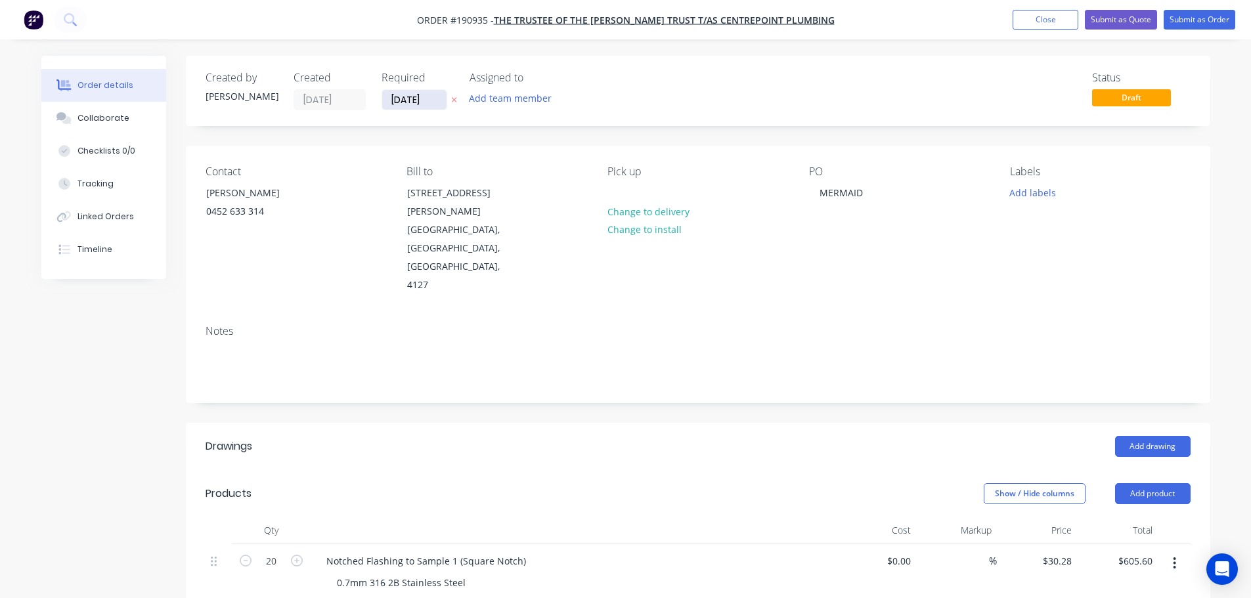
click at [418, 100] on input "[DATE]" at bounding box center [414, 100] width 64 height 20
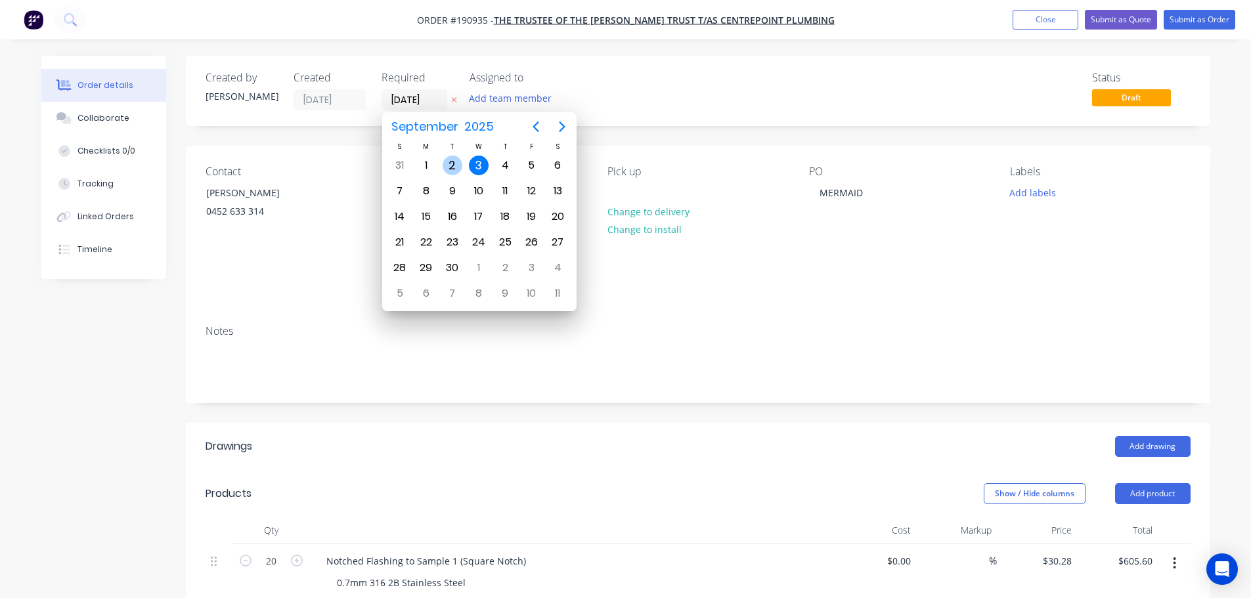
click at [459, 168] on div "2" at bounding box center [453, 166] width 20 height 20
type input "[DATE]"
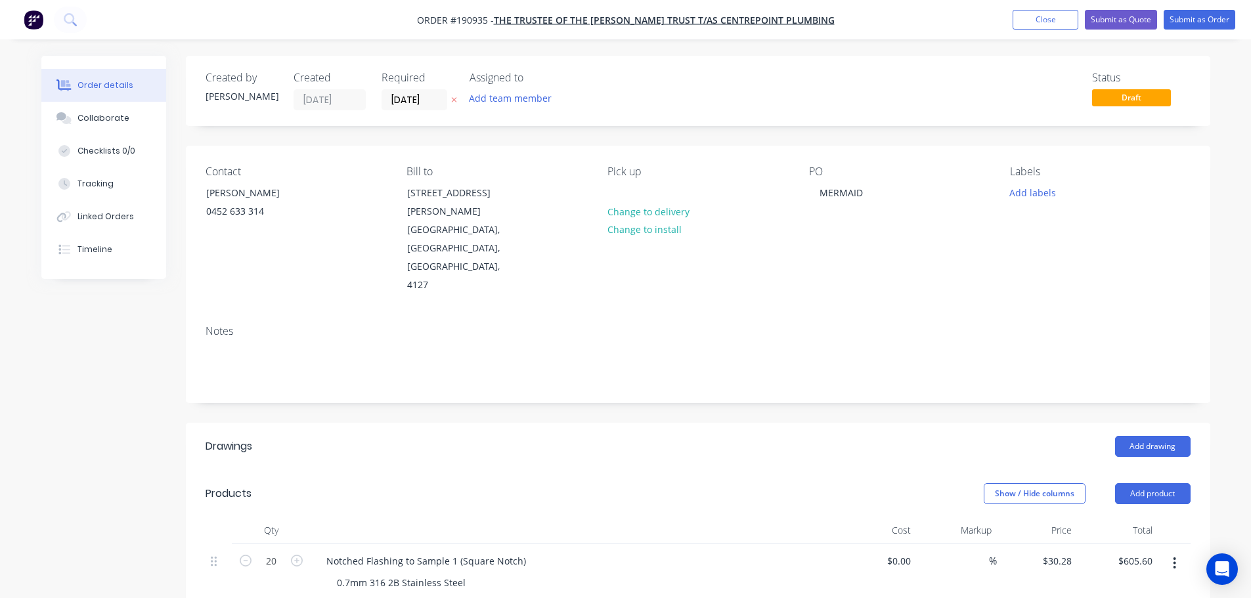
click at [534, 436] on div "Add drawing" at bounding box center [802, 446] width 776 height 21
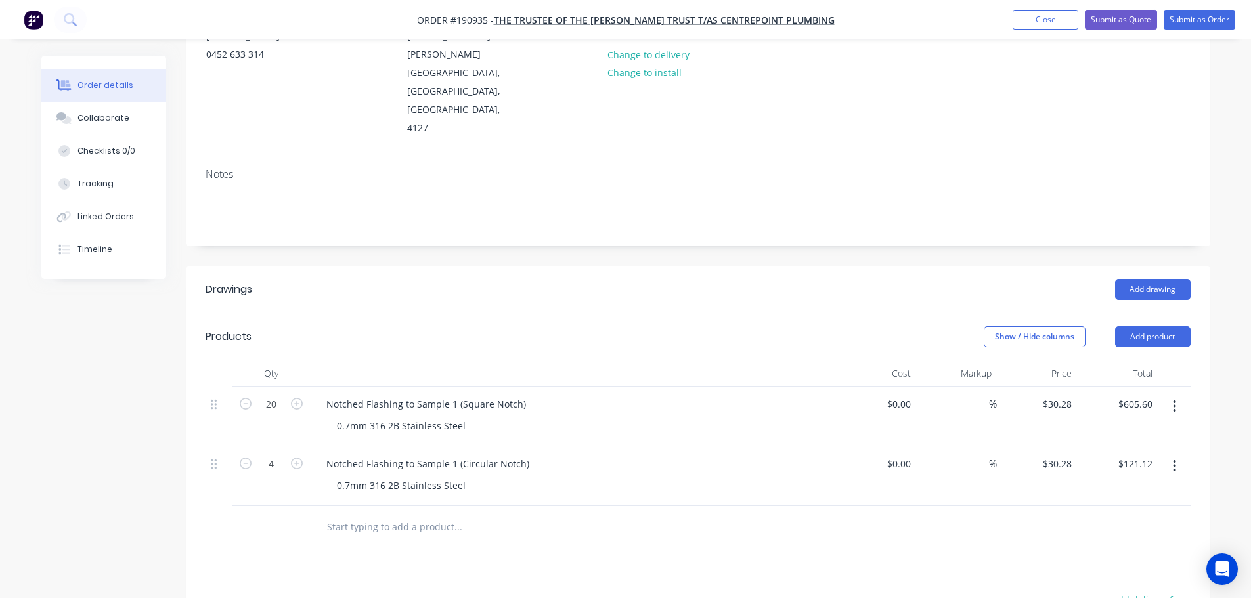
scroll to position [197, 0]
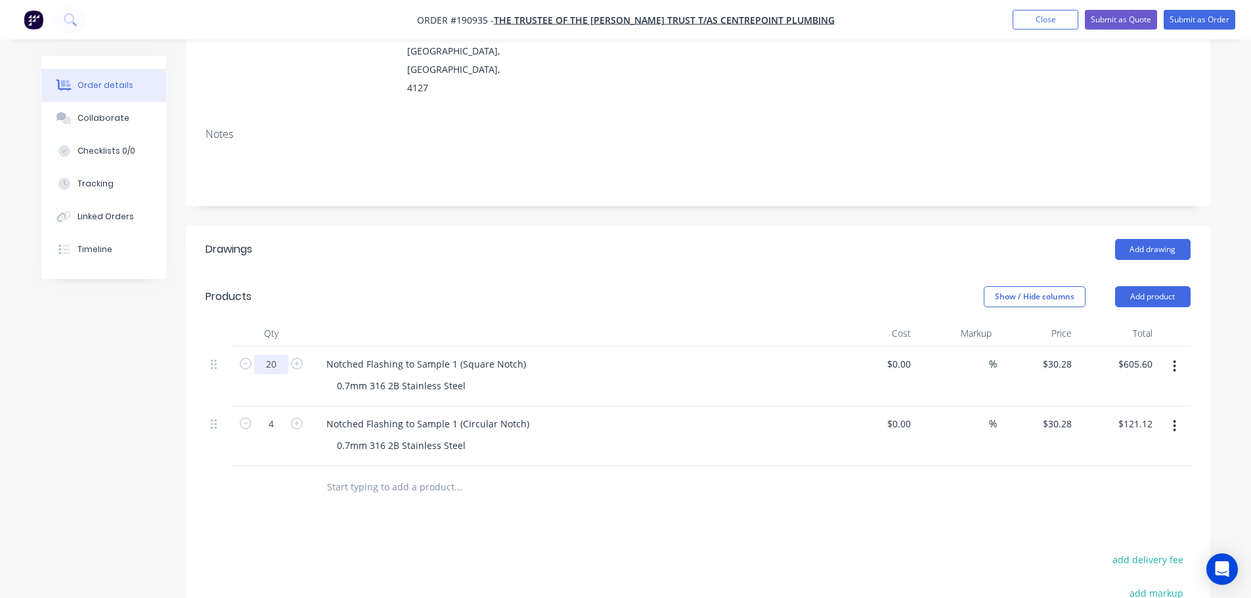
click at [280, 355] on input "20" at bounding box center [271, 365] width 34 height 20
type input "40"
type input "$1,211.20"
click at [356, 286] on div "Products" at bounding box center [310, 296] width 209 height 21
click at [272, 374] on input "4" at bounding box center [271, 365] width 34 height 20
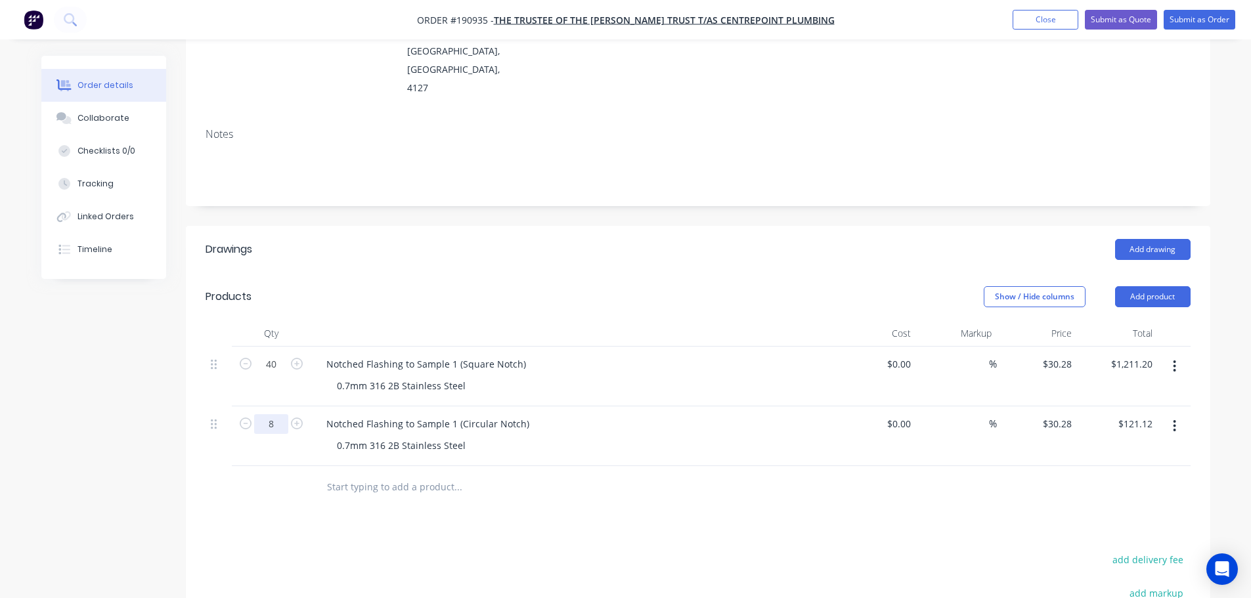
type input "8"
type input "$242.24"
click at [473, 286] on div "Show / Hide columns Add product" at bounding box center [802, 296] width 776 height 21
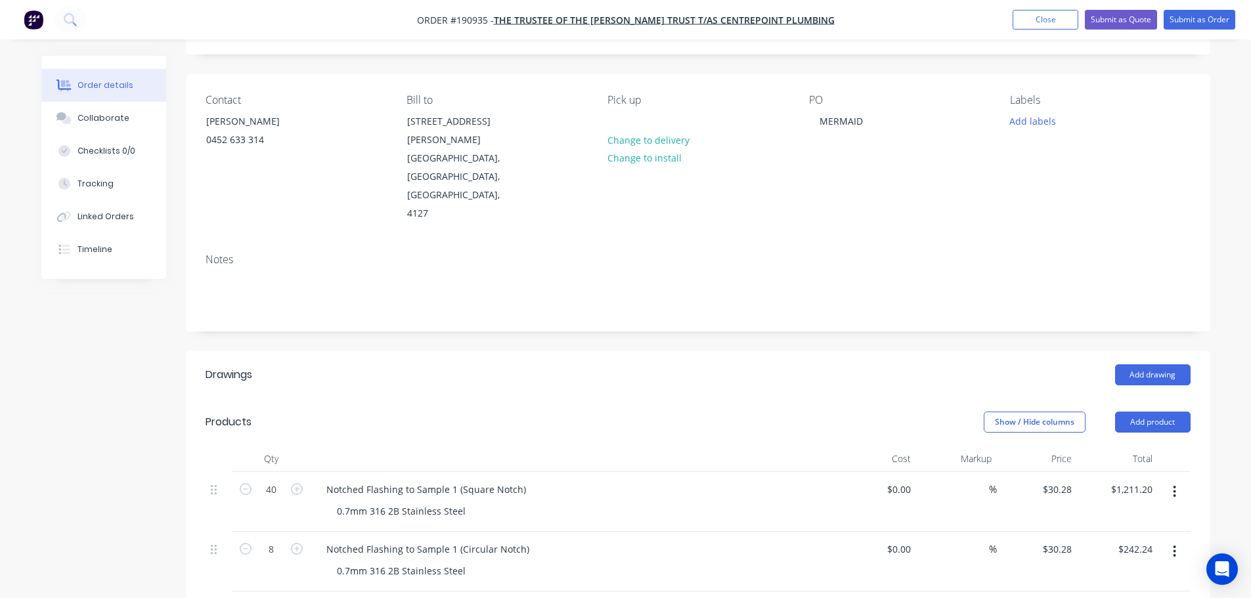
scroll to position [0, 0]
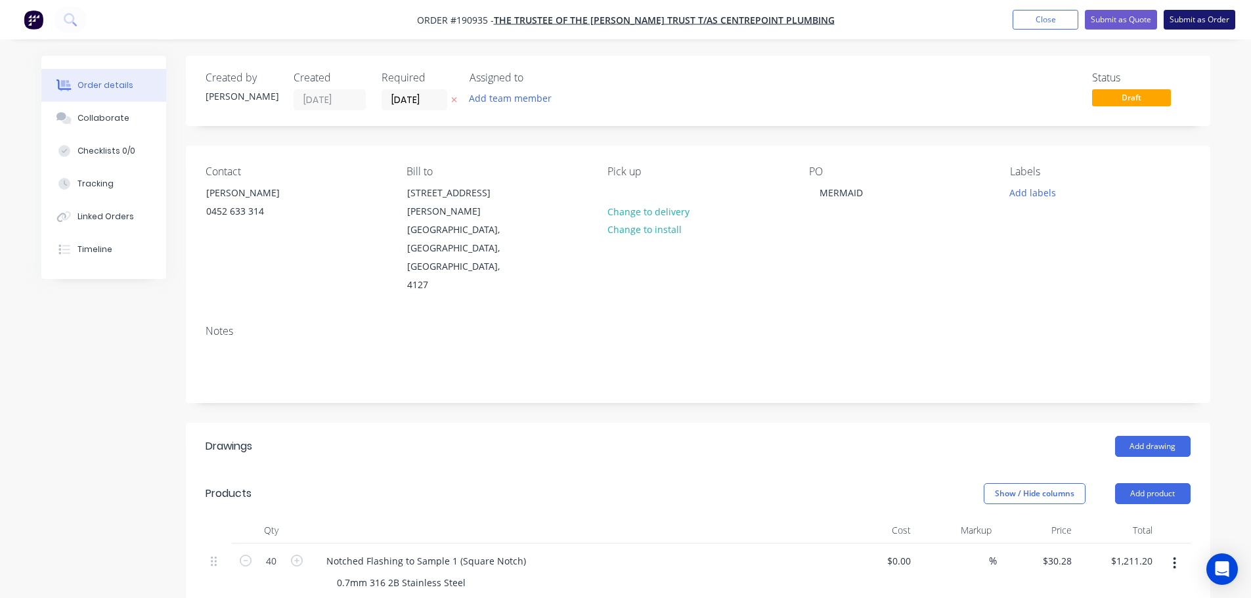
click at [1200, 19] on button "Submit as Order" at bounding box center [1200, 20] width 72 height 20
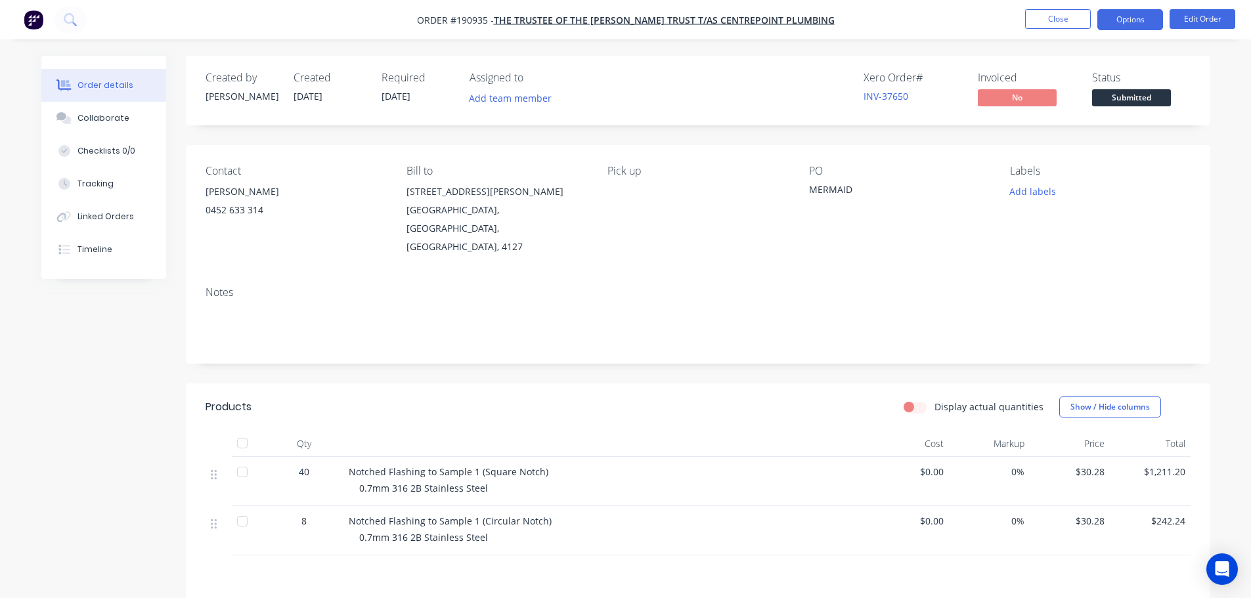
click at [1114, 21] on button "Options" at bounding box center [1130, 19] width 66 height 21
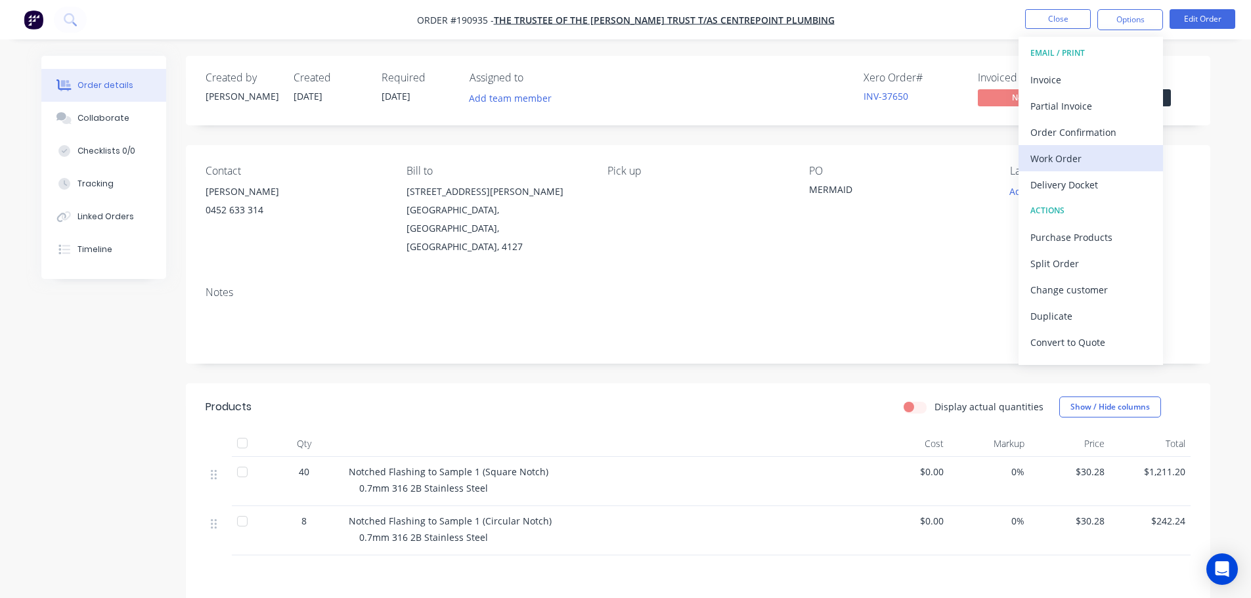
click at [1079, 158] on div "Work Order" at bounding box center [1090, 158] width 121 height 19
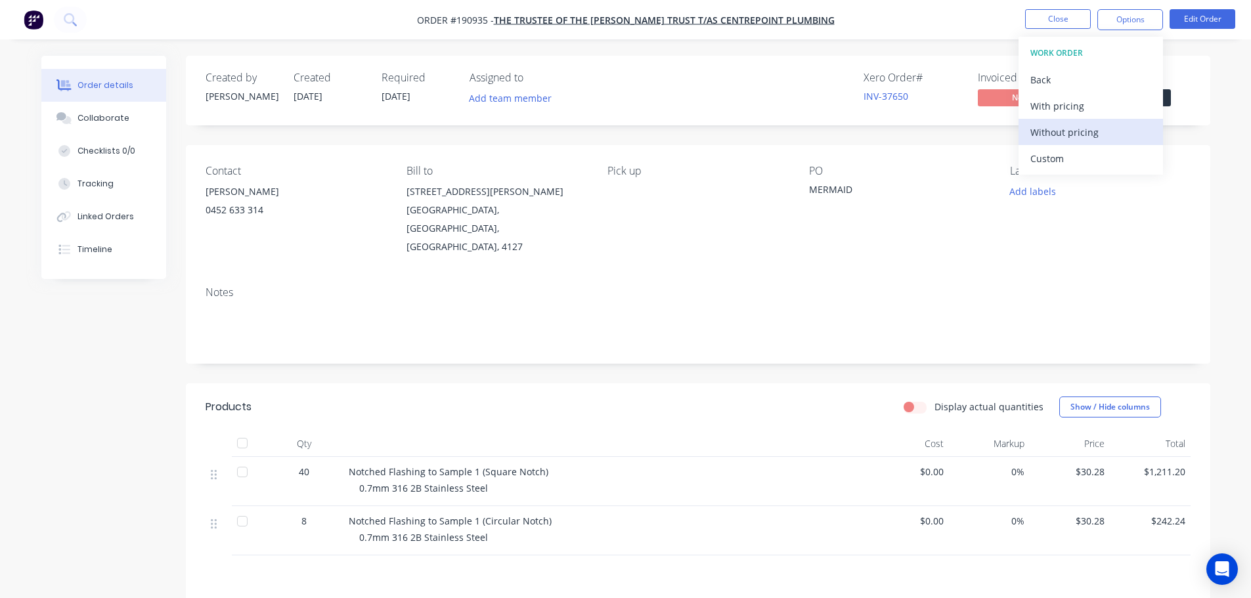
click at [1078, 130] on div "Without pricing" at bounding box center [1090, 132] width 121 height 19
click at [900, 49] on div "Order details Collaborate Checklists 0/0 Tracking Linked Orders Timeline Order …" at bounding box center [625, 394] width 1251 height 789
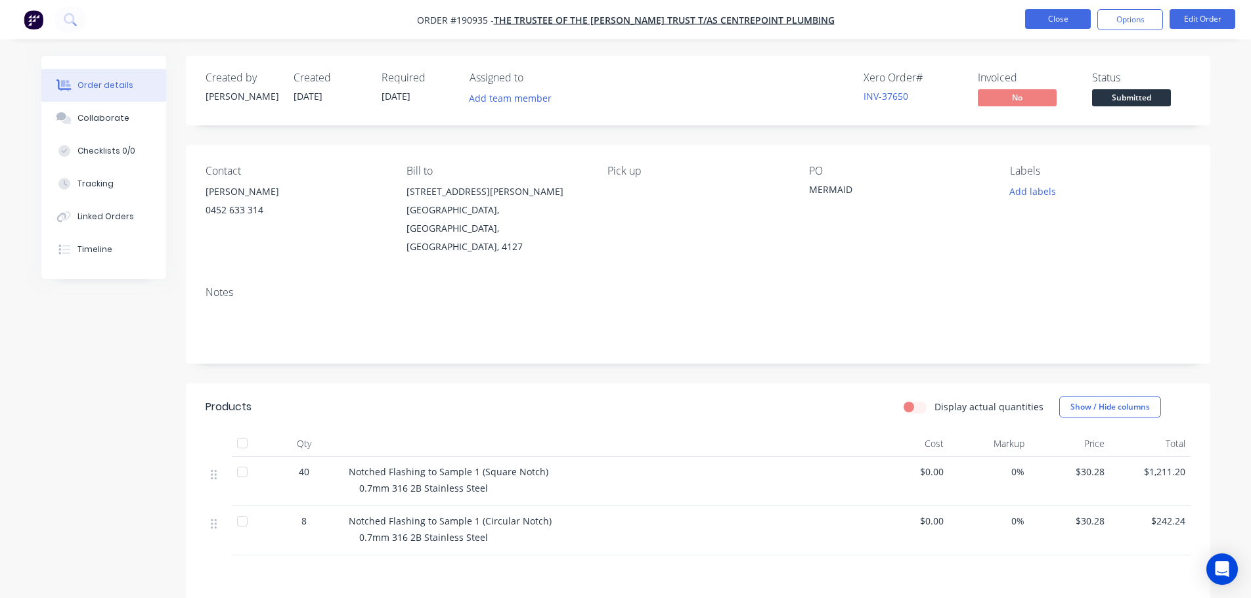
click at [1036, 21] on button "Close" at bounding box center [1058, 19] width 66 height 20
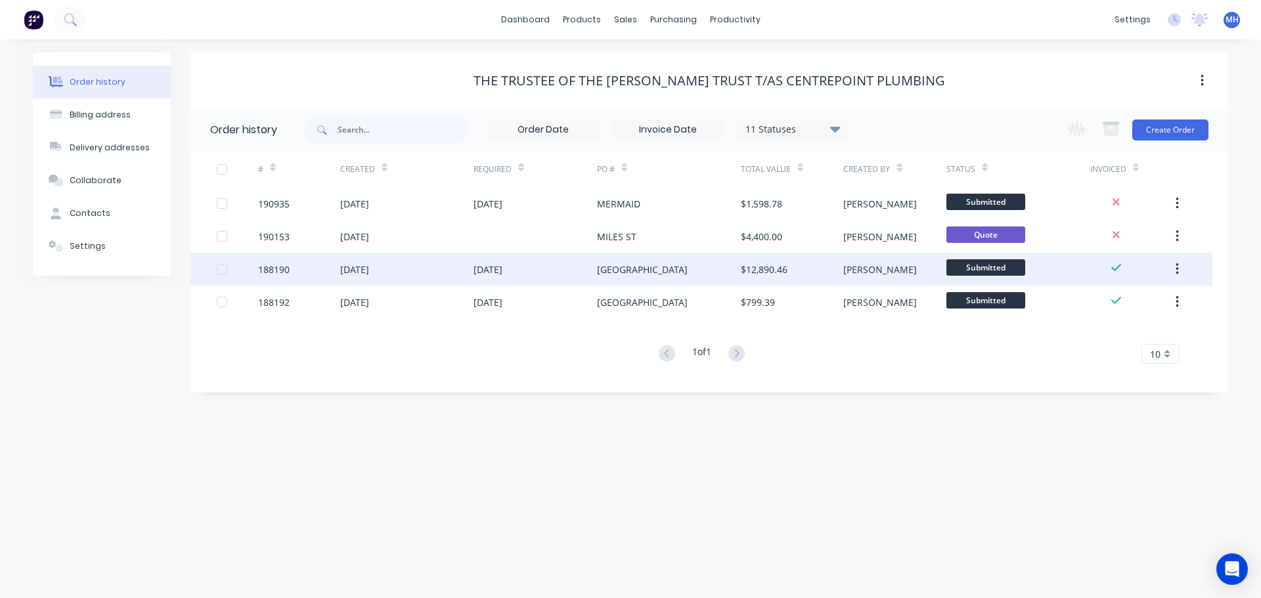
click at [634, 272] on div "[GEOGRAPHIC_DATA]" at bounding box center [642, 270] width 91 height 14
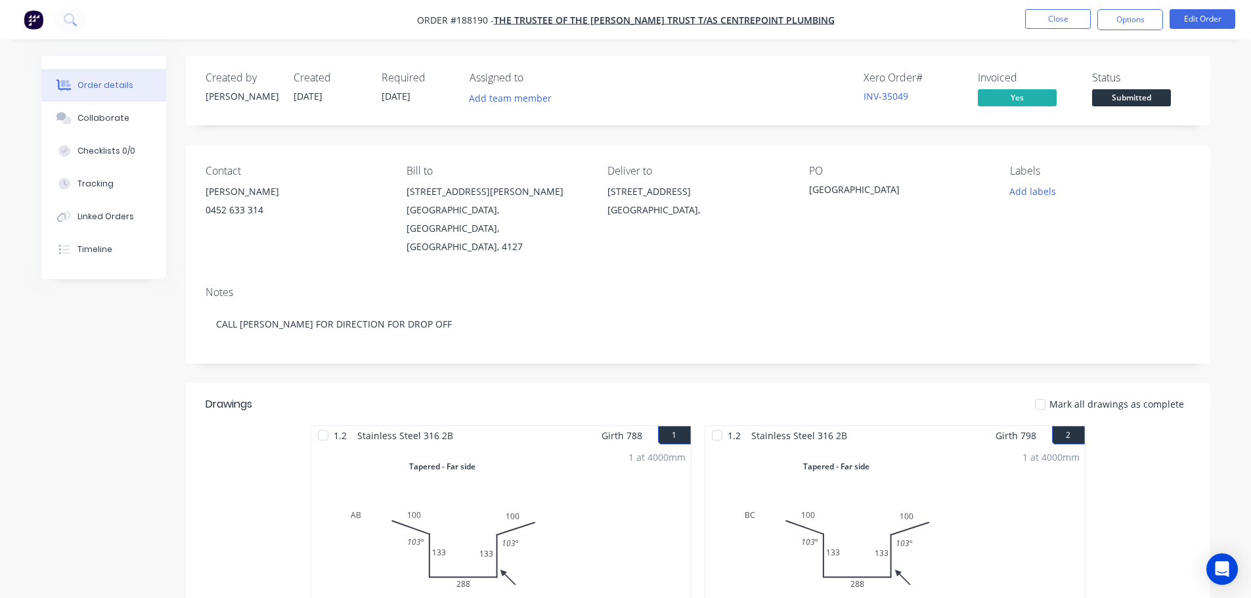
drag, startPoint x: 1125, startPoint y: 26, endPoint x: 1128, endPoint y: 34, distance: 9.1
click at [1125, 26] on button "Options" at bounding box center [1130, 19] width 66 height 21
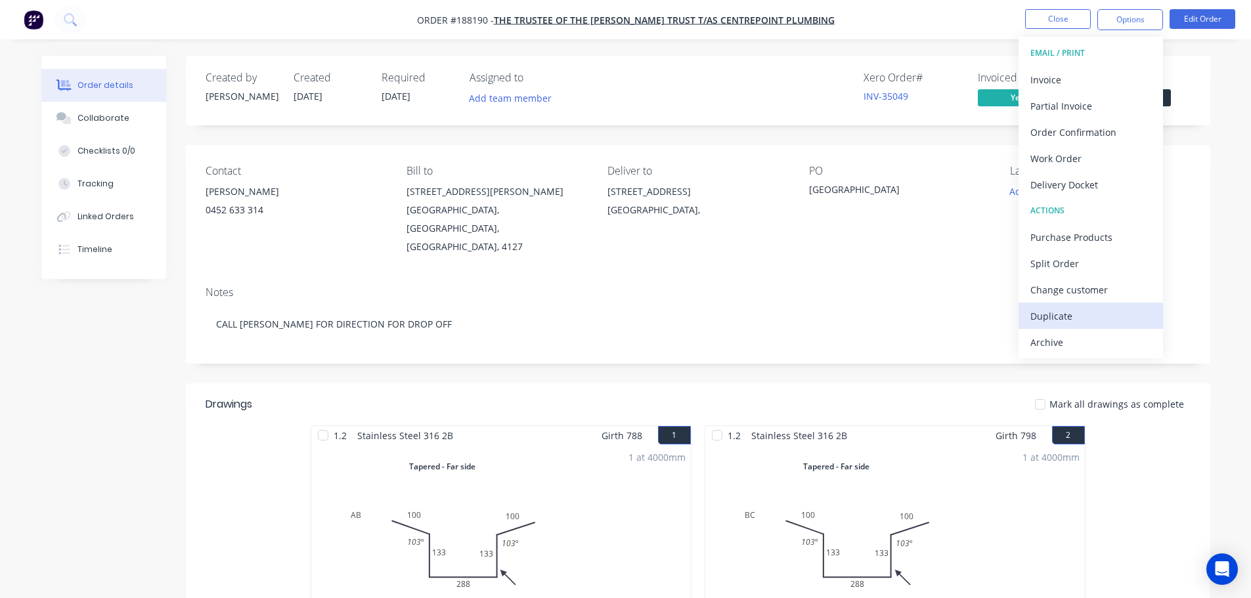
click at [1072, 316] on div "Duplicate" at bounding box center [1090, 316] width 121 height 19
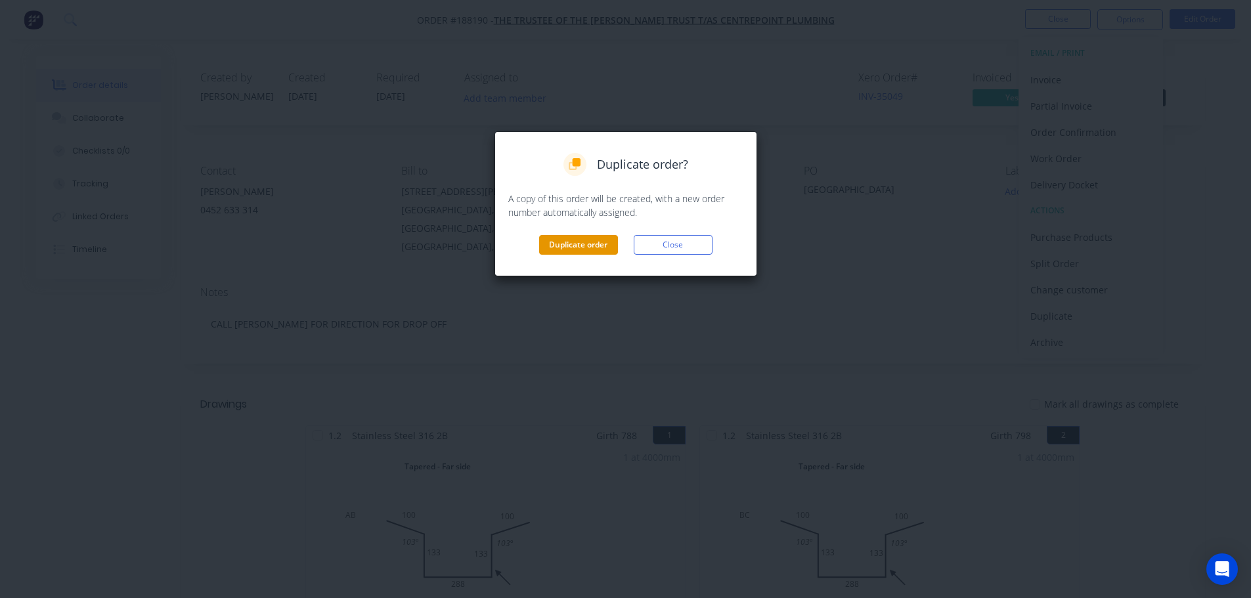
click at [553, 249] on button "Duplicate order" at bounding box center [578, 245] width 79 height 20
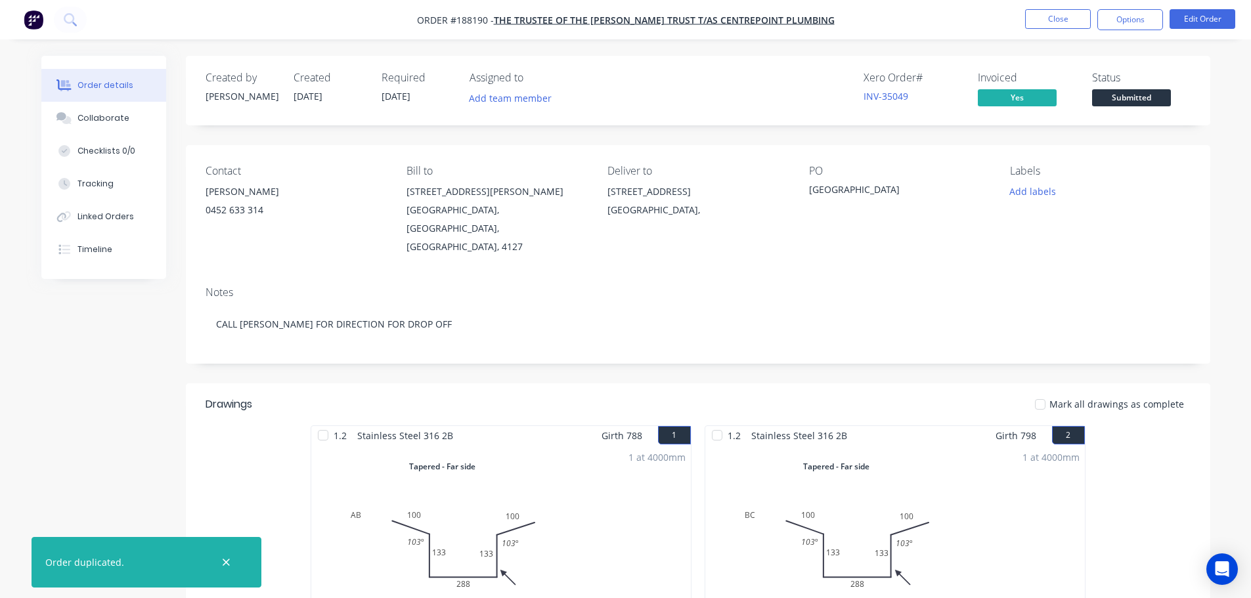
click at [1041, 16] on button "Close" at bounding box center [1058, 19] width 66 height 20
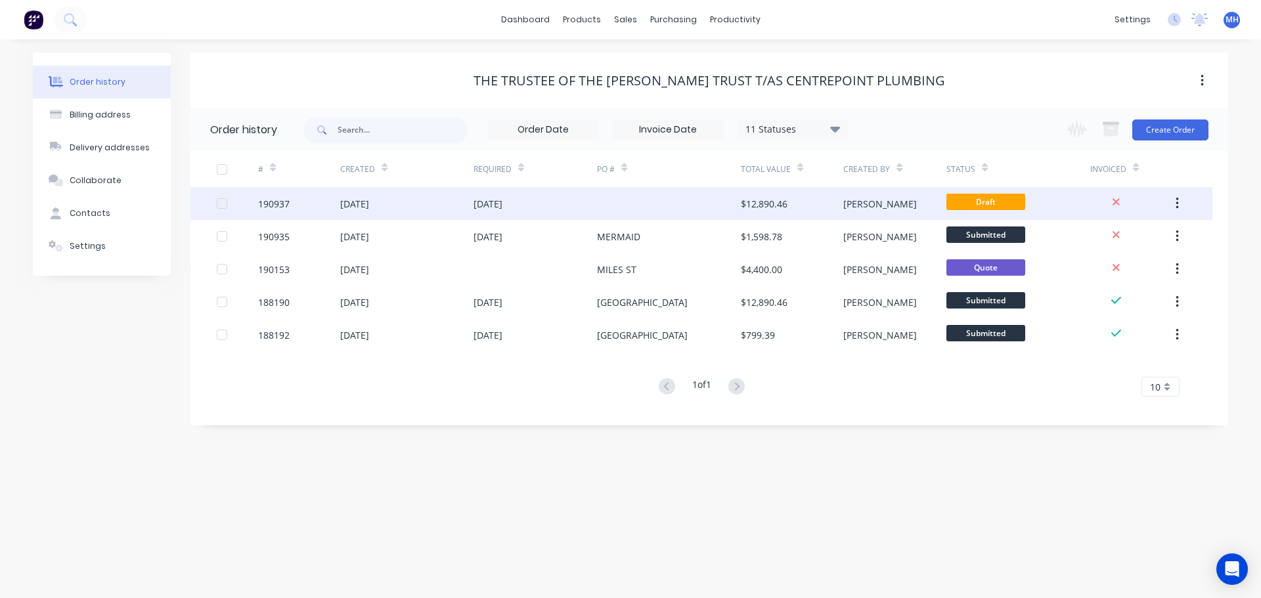
click at [502, 198] on div "[DATE]" at bounding box center [487, 204] width 29 height 14
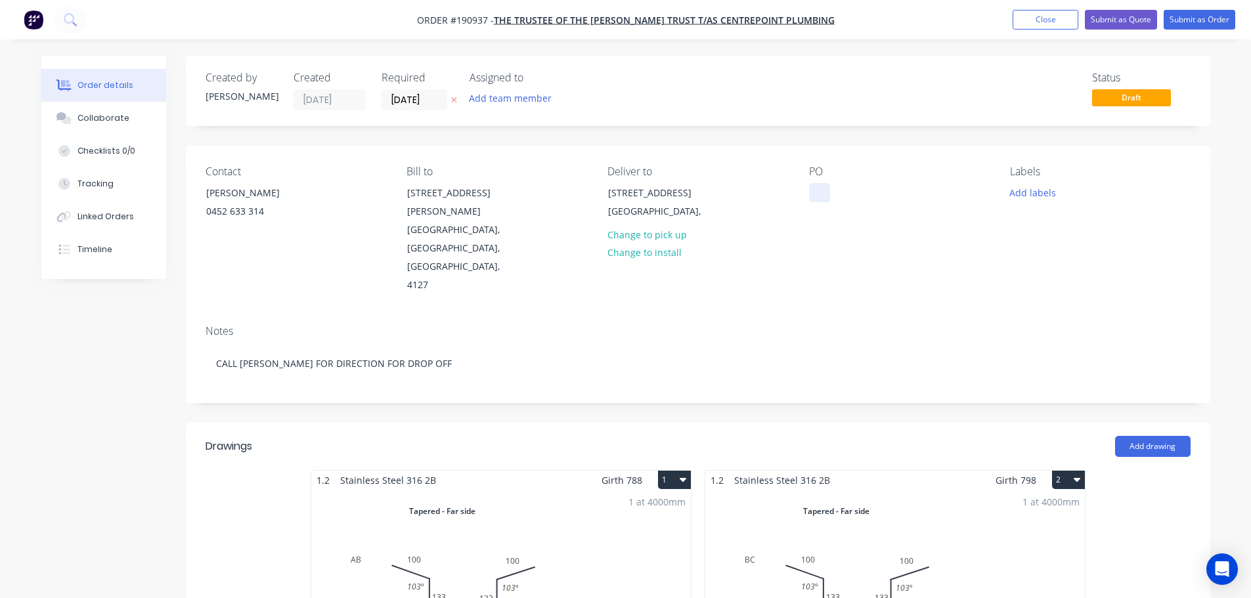
click at [823, 202] on div at bounding box center [819, 192] width 21 height 19
click at [452, 101] on icon at bounding box center [454, 100] width 6 height 8
click at [641, 208] on div "[GEOGRAPHIC_DATA]," at bounding box center [662, 211] width 109 height 18
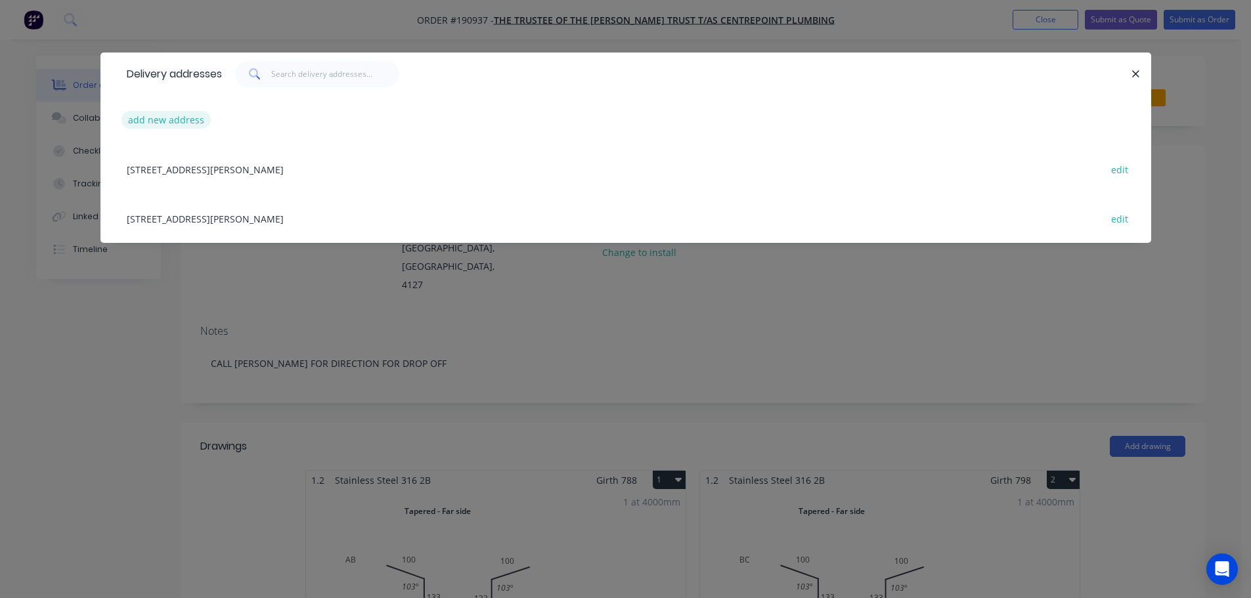
click at [173, 120] on button "add new address" at bounding box center [166, 120] width 90 height 18
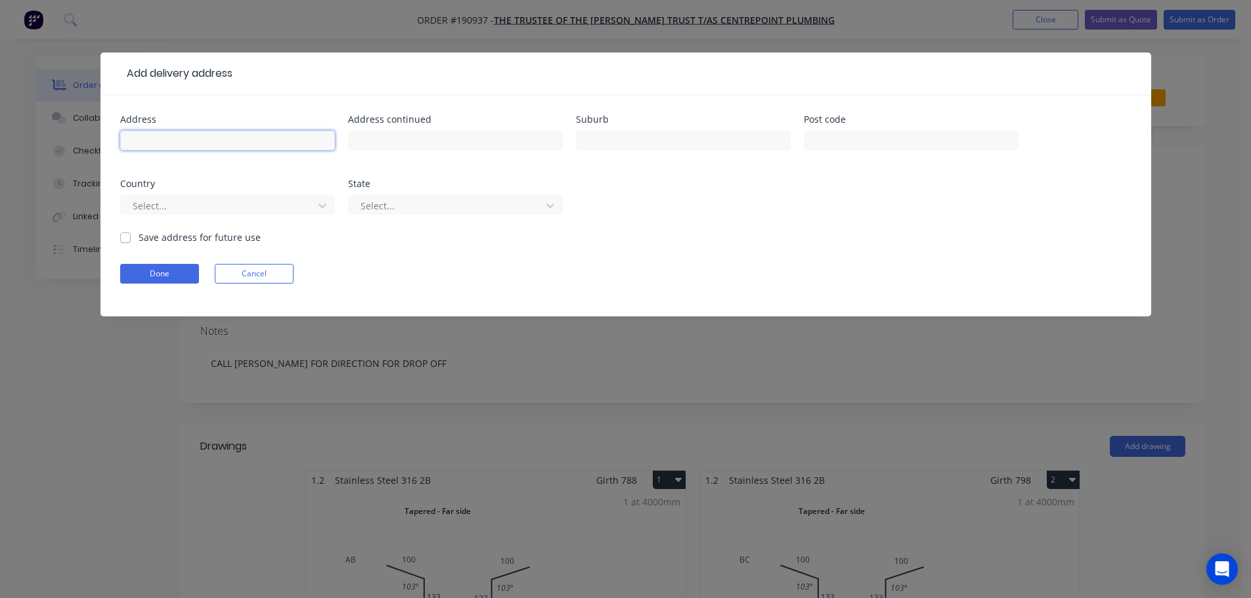
click at [250, 134] on input "text" at bounding box center [227, 141] width 215 height 20
type input "TBC WITH CUSTOMER"
click at [162, 281] on button "Done" at bounding box center [159, 274] width 79 height 20
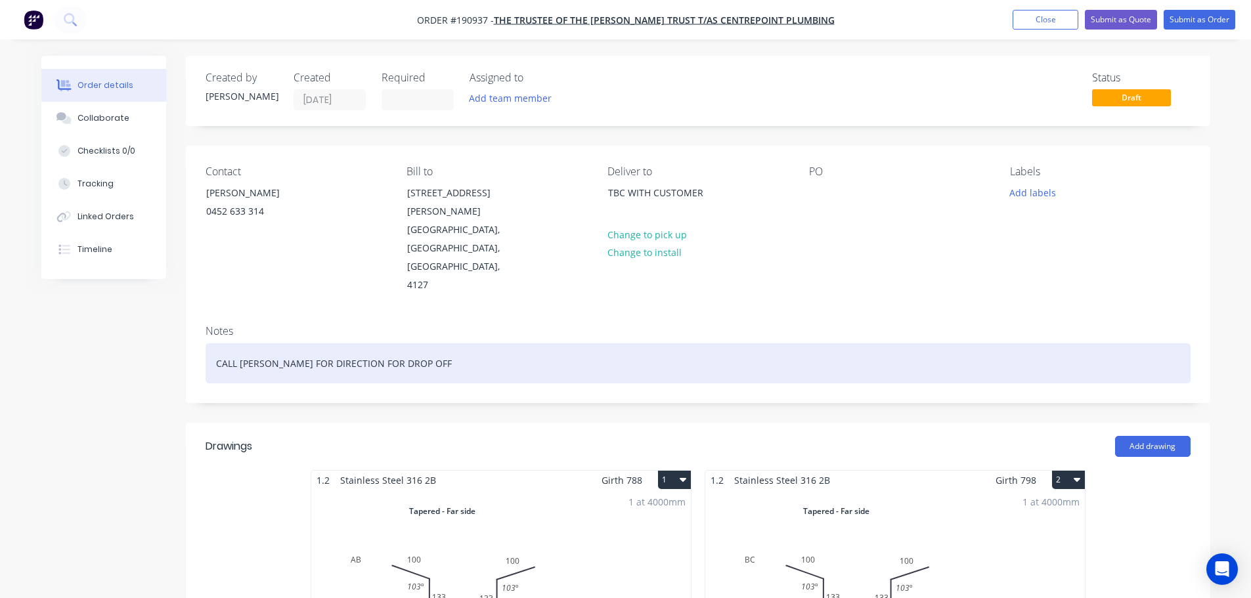
click at [414, 343] on div "CALL [PERSON_NAME] FOR DIRECTION FOR DROP OFF" at bounding box center [698, 363] width 985 height 40
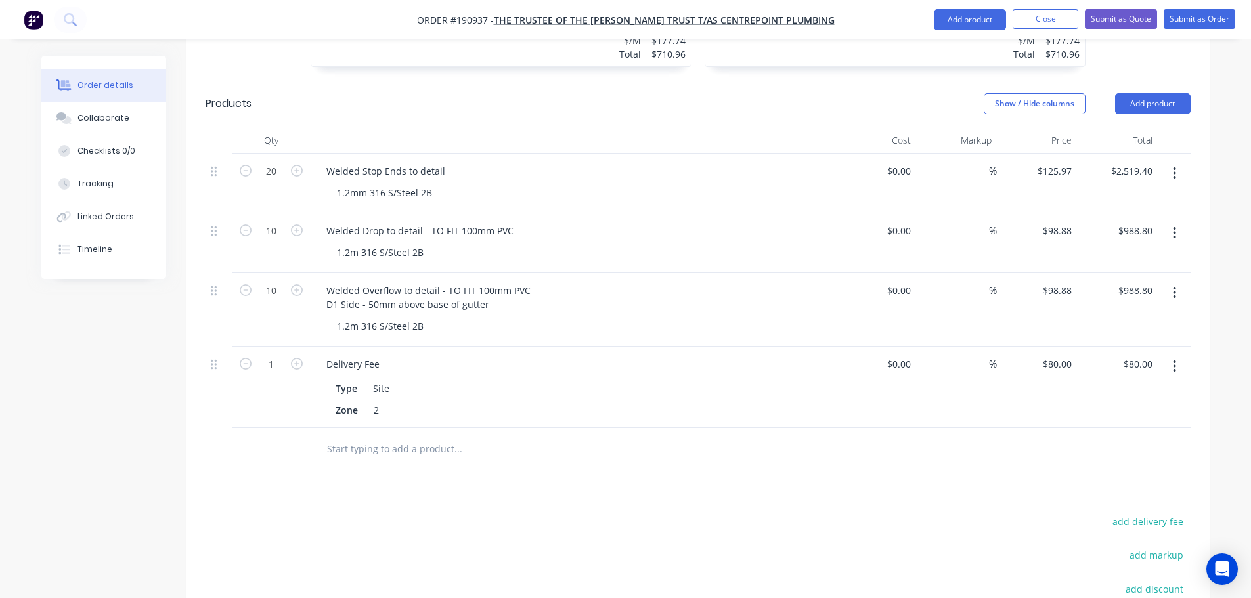
scroll to position [2695, 0]
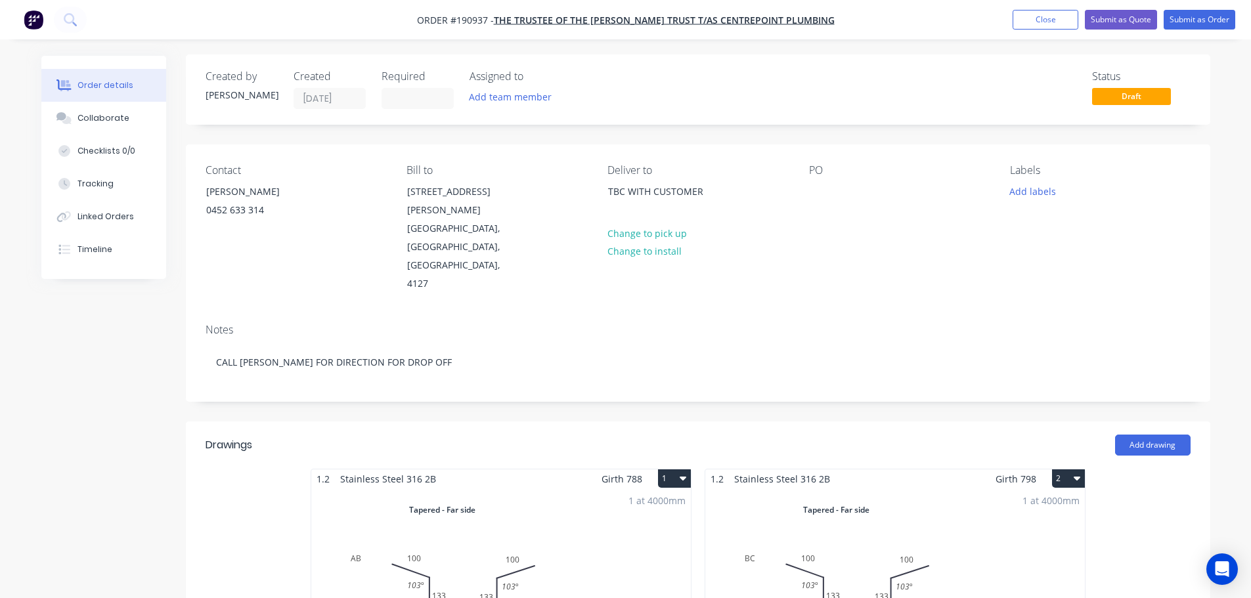
scroll to position [0, 0]
click at [1105, 18] on button "Submit as Quote" at bounding box center [1121, 20] width 72 height 20
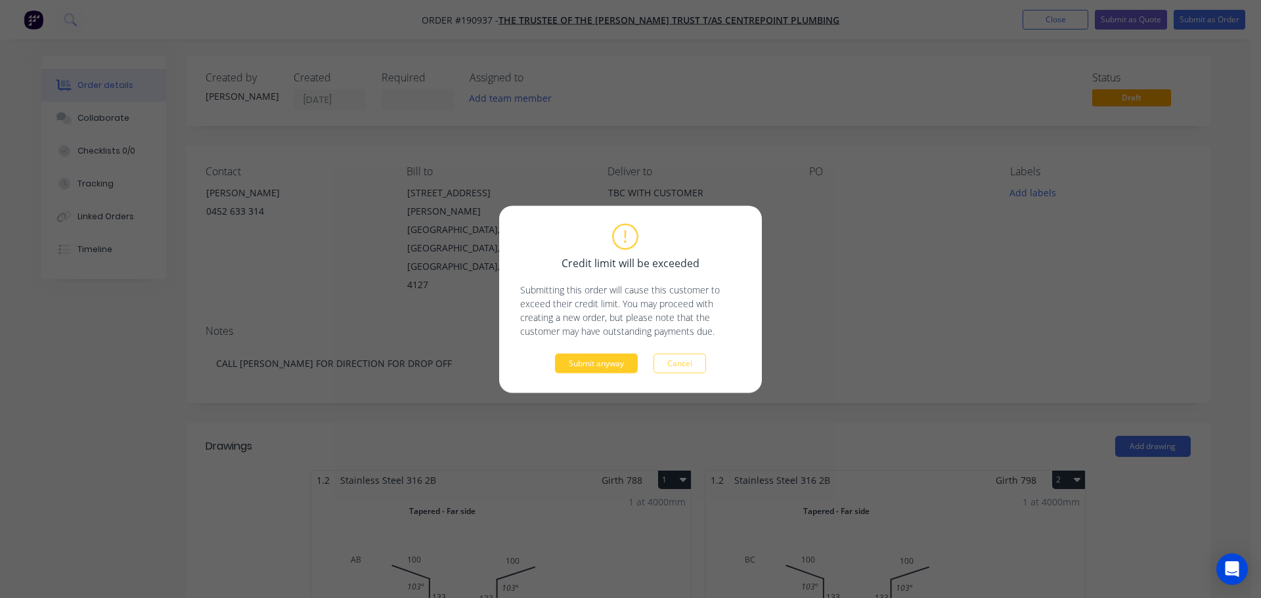
click at [596, 359] on button "Submit anyway" at bounding box center [596, 363] width 83 height 20
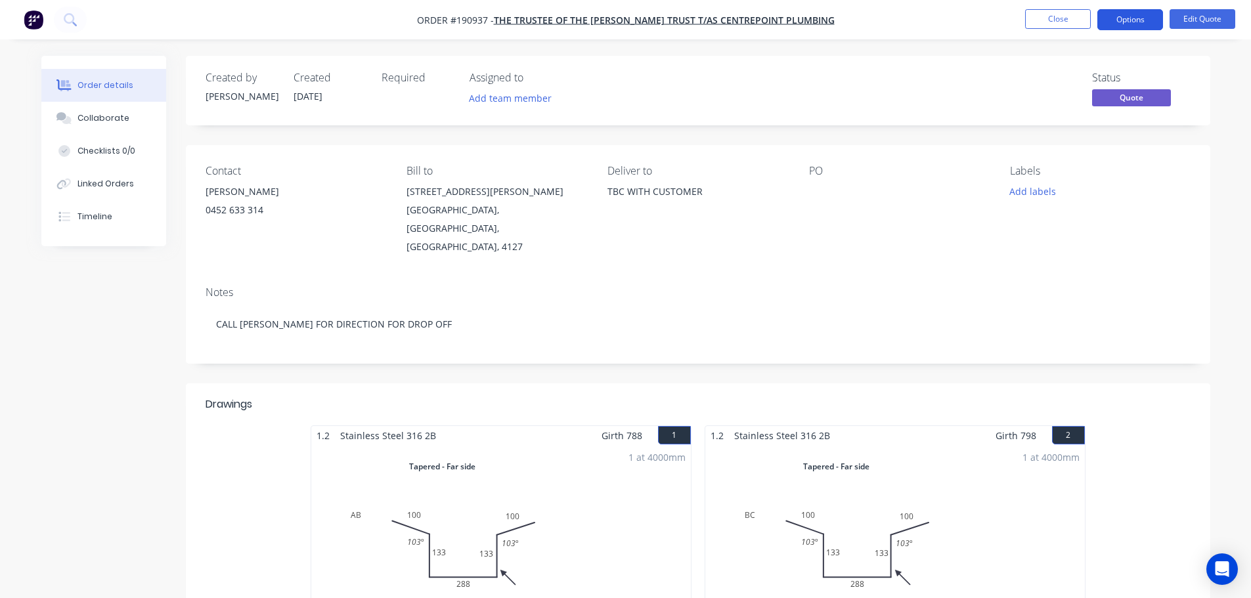
click at [1129, 20] on button "Options" at bounding box center [1130, 19] width 66 height 21
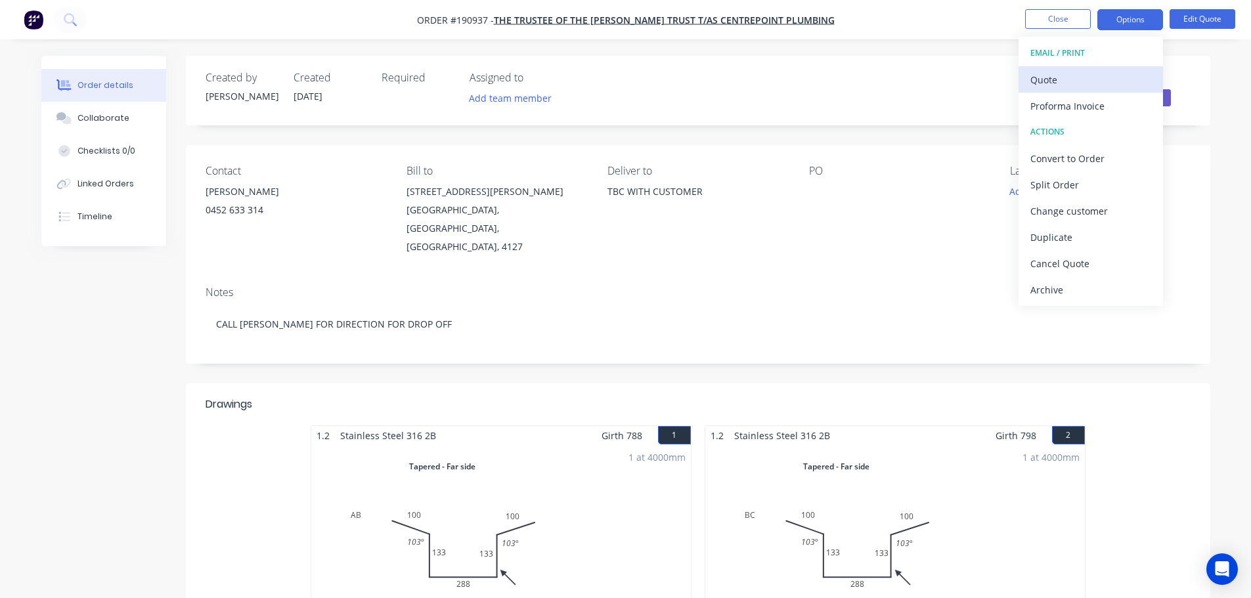
click at [1085, 72] on div "Quote" at bounding box center [1090, 79] width 121 height 19
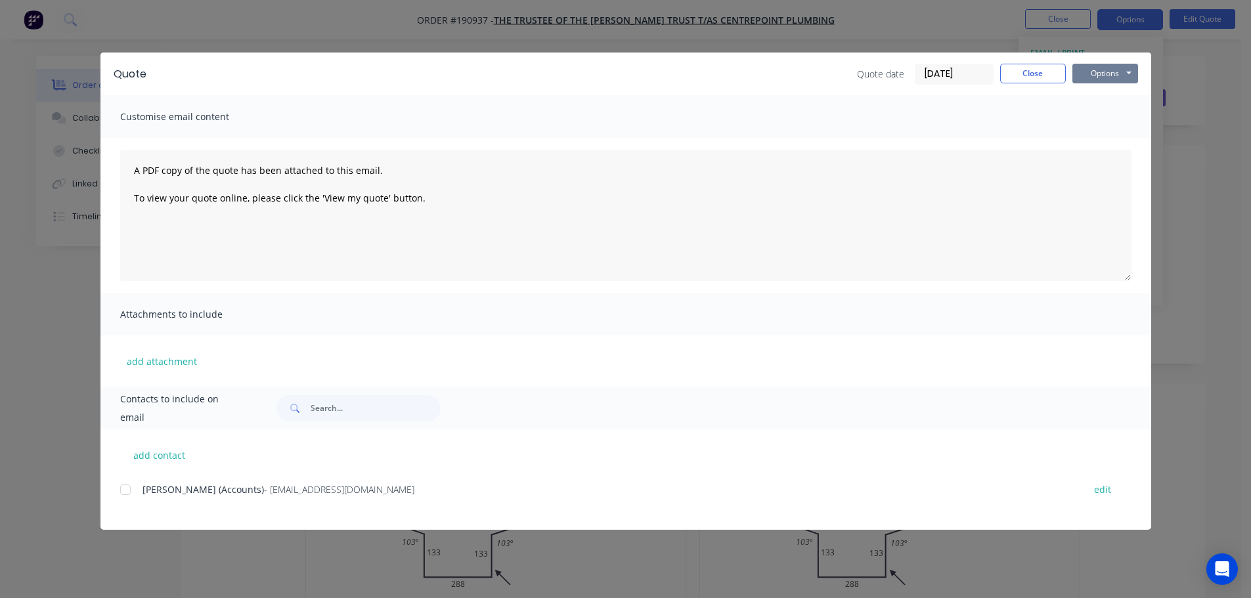
click at [1091, 69] on button "Options" at bounding box center [1105, 74] width 66 height 20
click at [1109, 97] on button "Preview" at bounding box center [1114, 97] width 84 height 22
drag, startPoint x: 1036, startPoint y: 75, endPoint x: 1062, endPoint y: 97, distance: 34.1
click at [1036, 75] on button "Close" at bounding box center [1033, 74] width 66 height 20
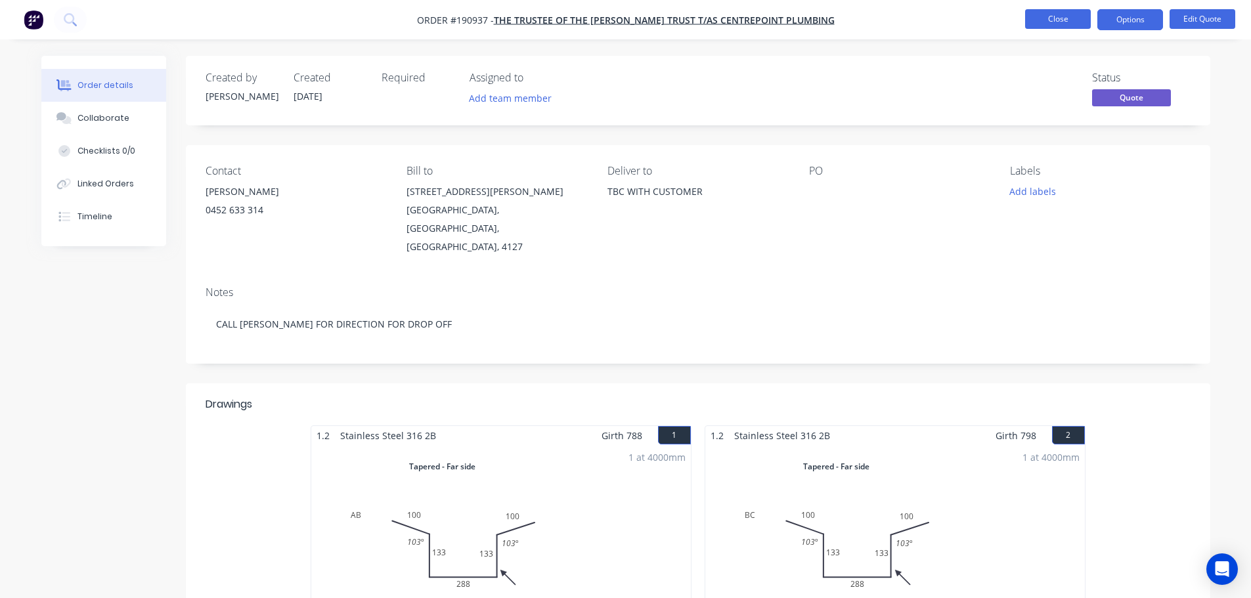
click at [1058, 16] on button "Close" at bounding box center [1058, 19] width 66 height 20
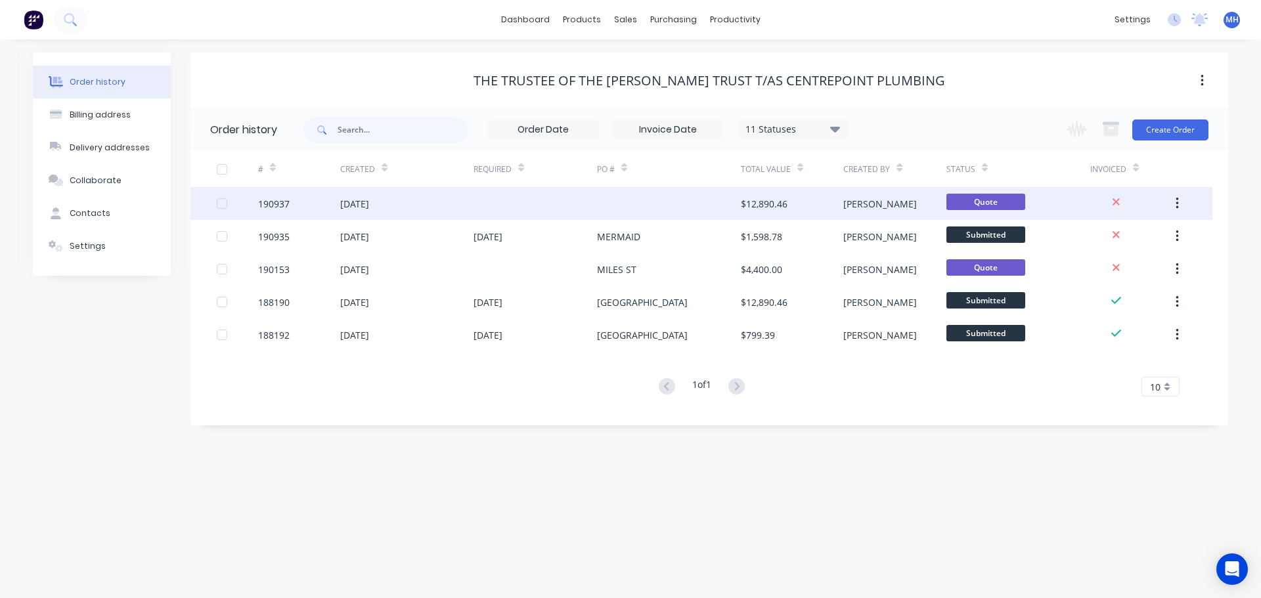
click at [531, 209] on div at bounding box center [534, 203] width 123 height 33
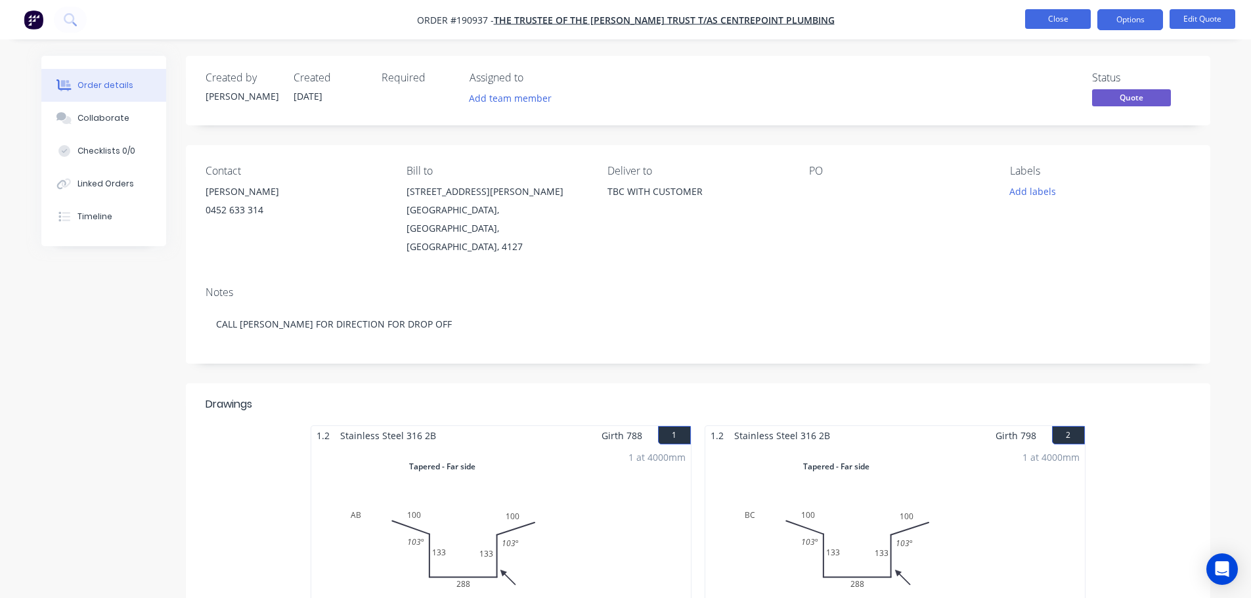
click at [1026, 21] on button "Close" at bounding box center [1058, 19] width 66 height 20
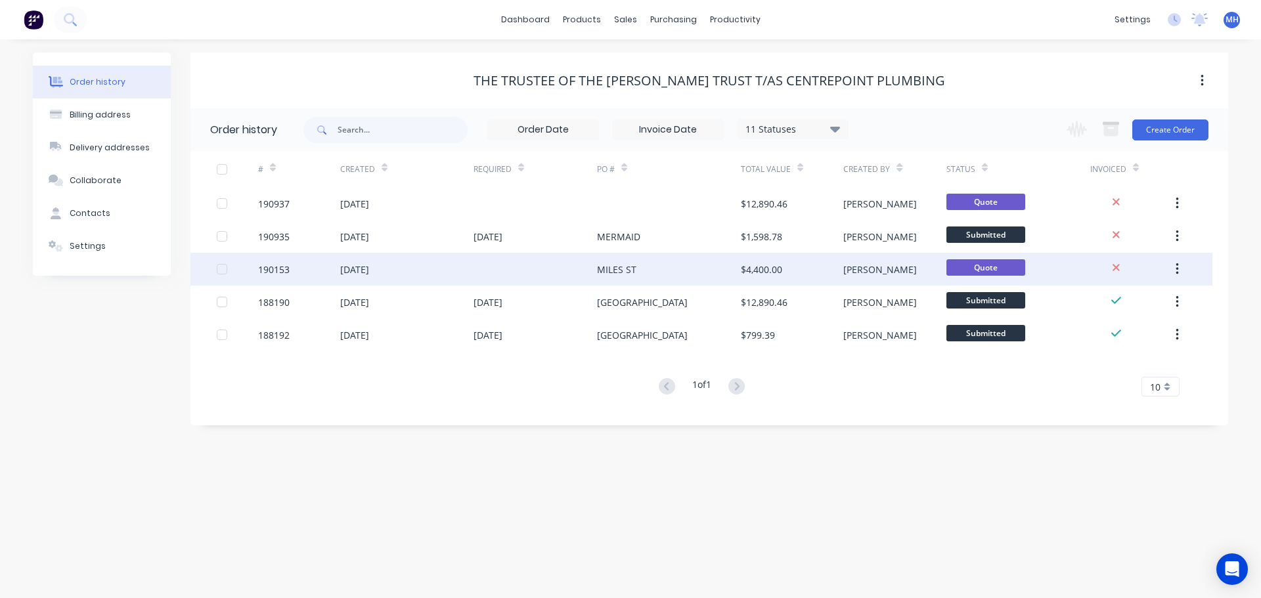
click at [680, 273] on div "MILES ST" at bounding box center [669, 269] width 144 height 33
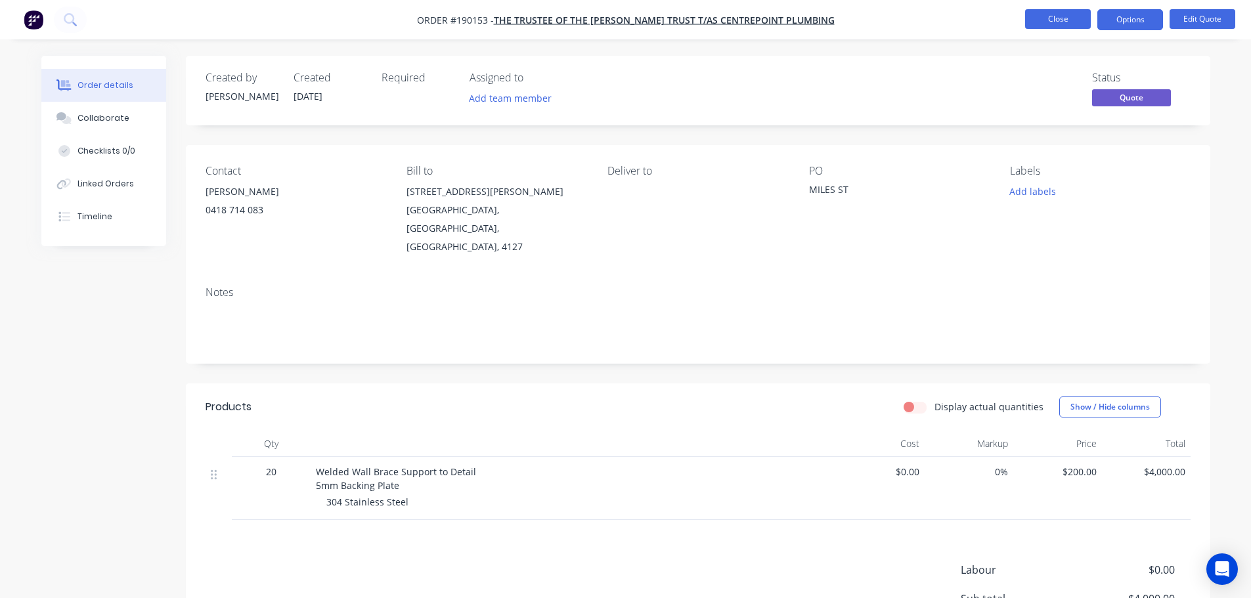
click at [1061, 22] on button "Close" at bounding box center [1058, 19] width 66 height 20
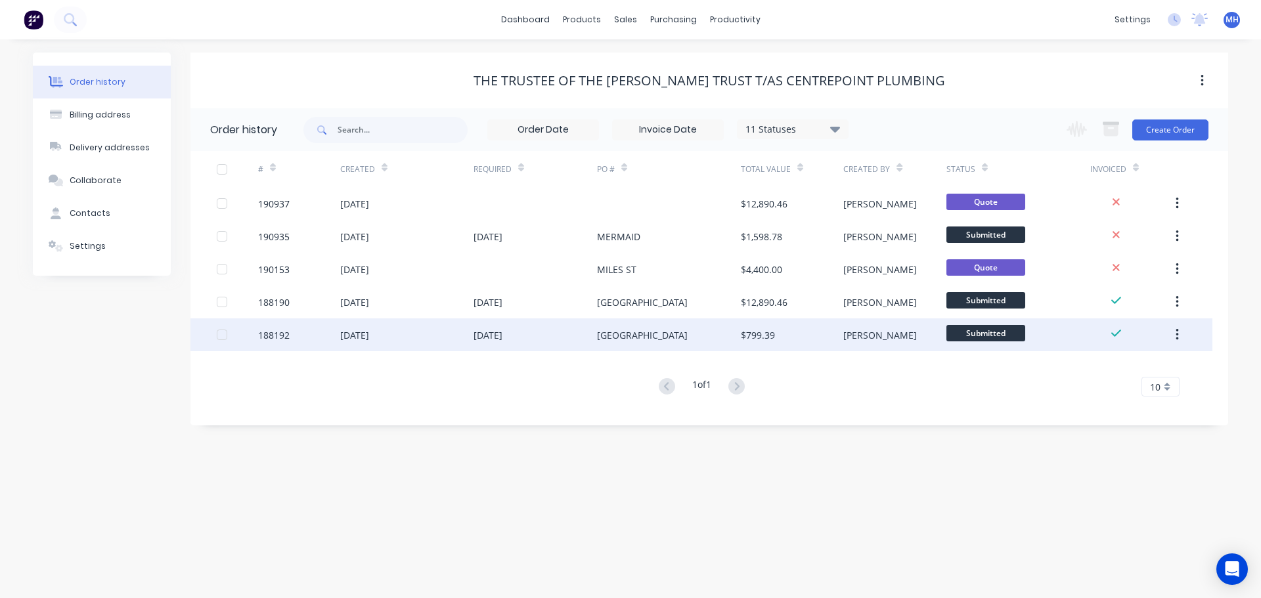
click at [500, 328] on div "11 Aug 2025" at bounding box center [487, 335] width 29 height 14
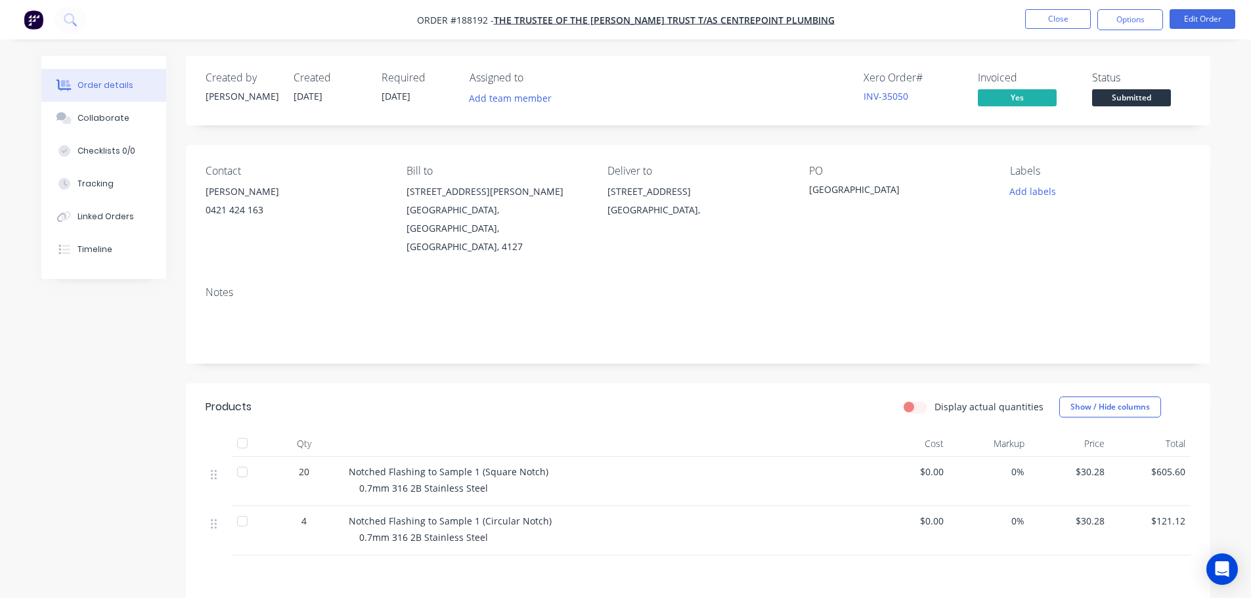
click at [1066, 15] on button "Close" at bounding box center [1058, 19] width 66 height 20
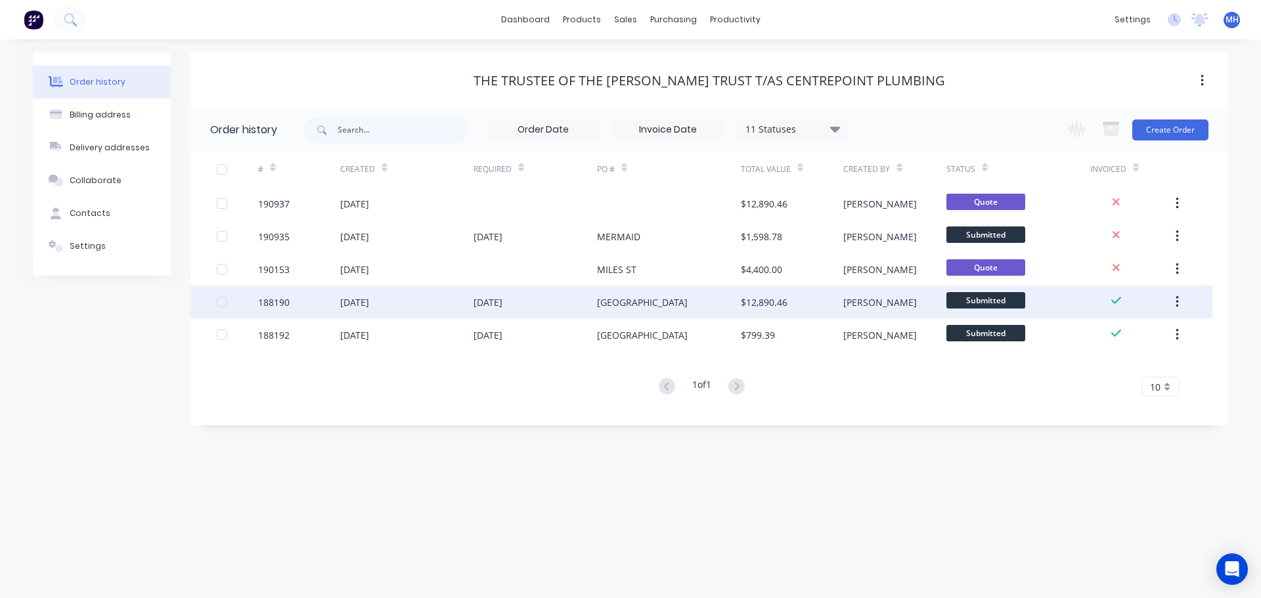
click at [502, 299] on div "11 Aug 2025" at bounding box center [487, 303] width 29 height 14
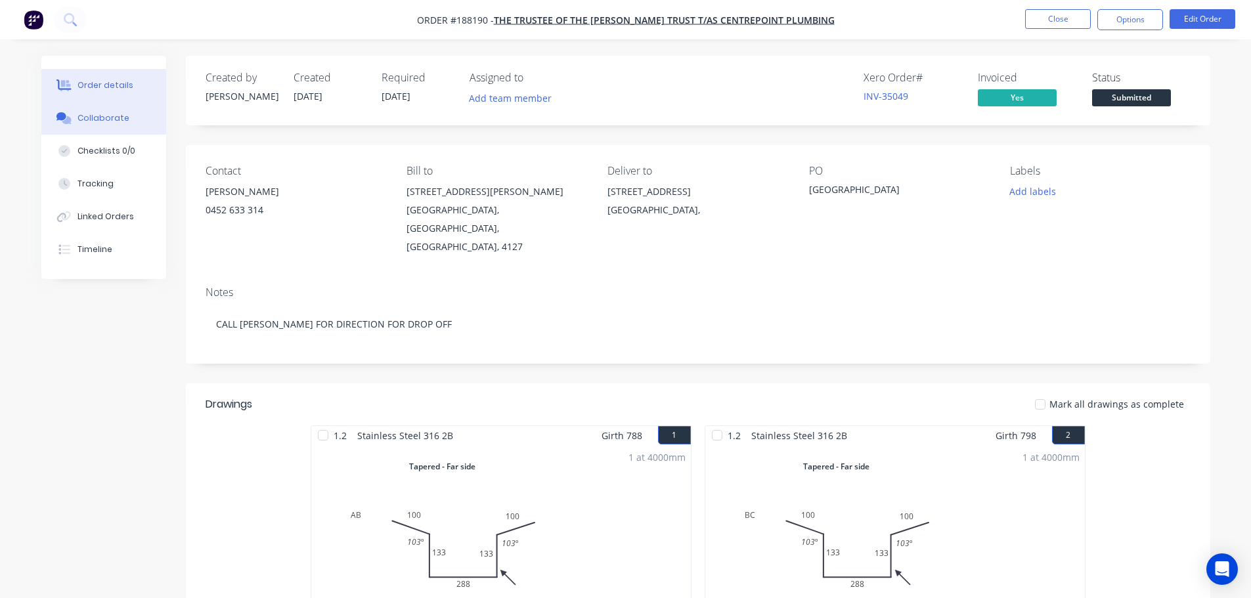
click at [74, 113] on div at bounding box center [65, 118] width 20 height 12
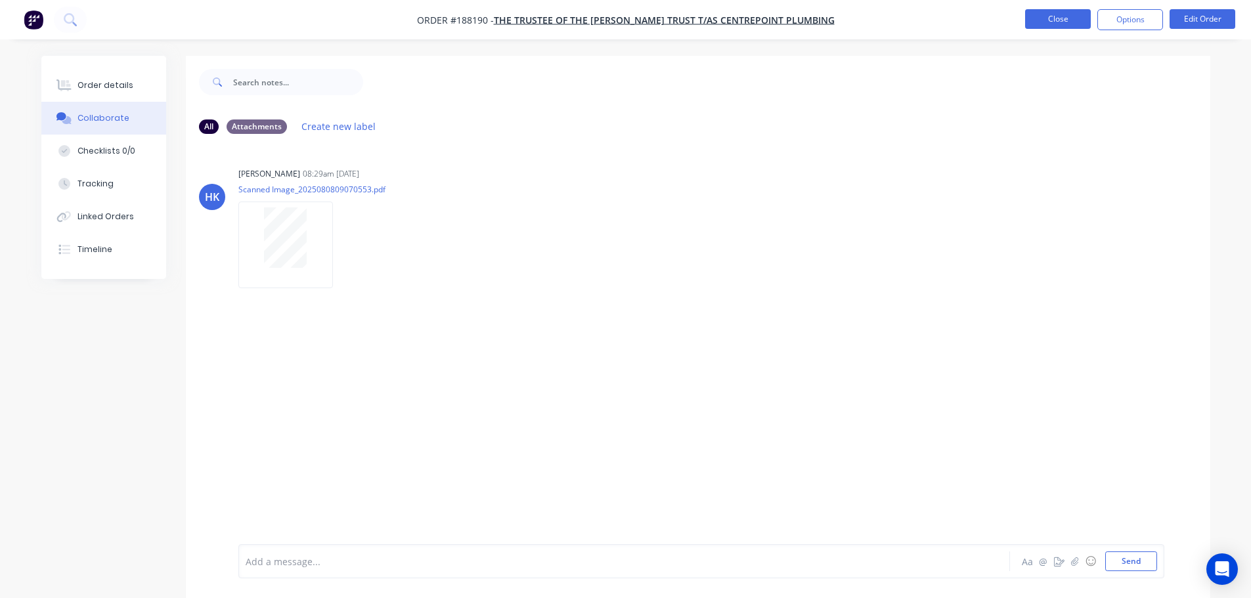
click at [1035, 17] on button "Close" at bounding box center [1058, 19] width 66 height 20
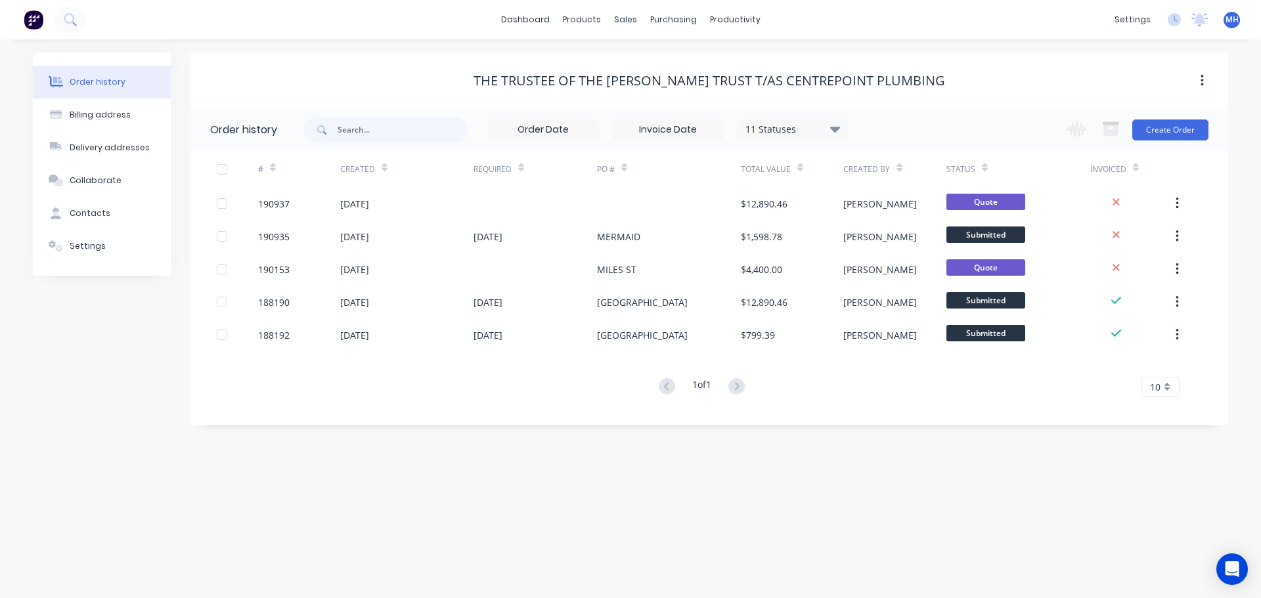
click at [797, 133] on div "11 Statuses" at bounding box center [792, 129] width 110 height 14
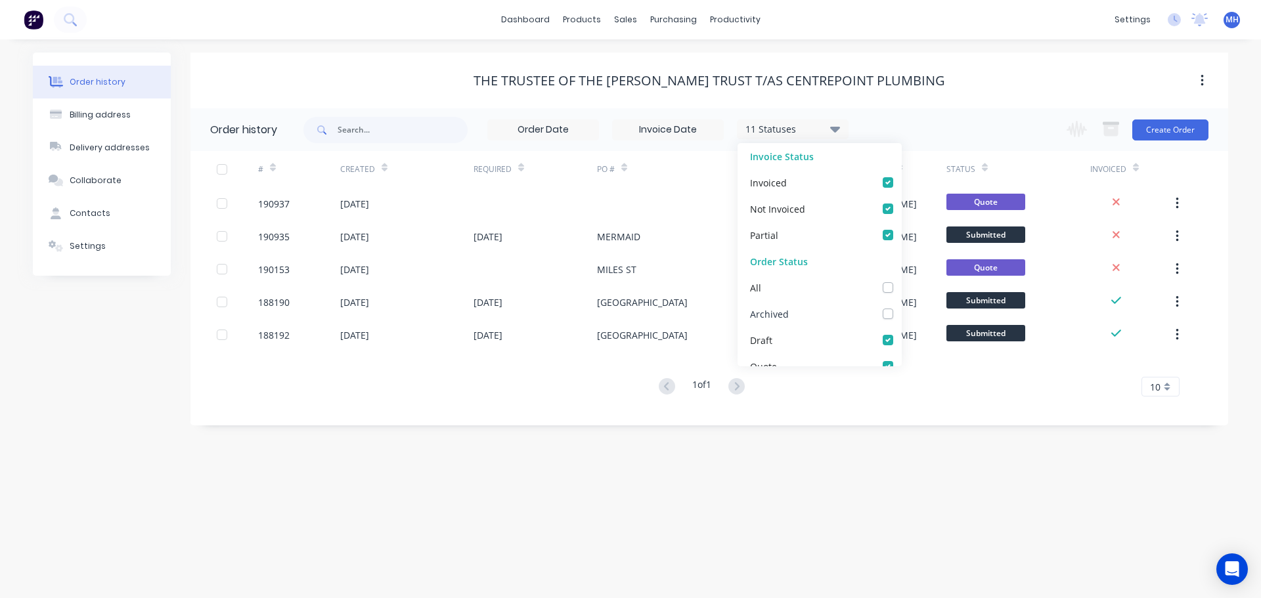
click at [901, 307] on label at bounding box center [901, 307] width 0 height 0
click at [901, 316] on input "checkbox" at bounding box center [906, 313] width 11 height 12
checkbox input "true"
click at [944, 32] on div "dashboard products sales purchasing productivity dashboard products Product Cat…" at bounding box center [630, 19] width 1261 height 39
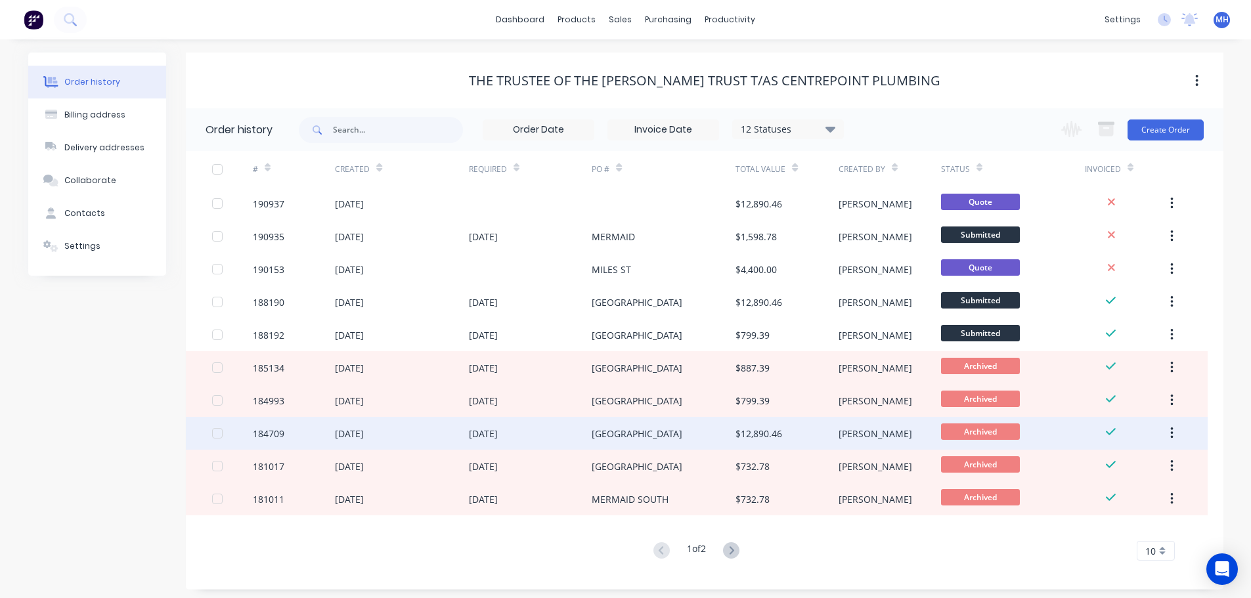
click at [709, 421] on div "MIAMI SOUTH" at bounding box center [664, 433] width 144 height 33
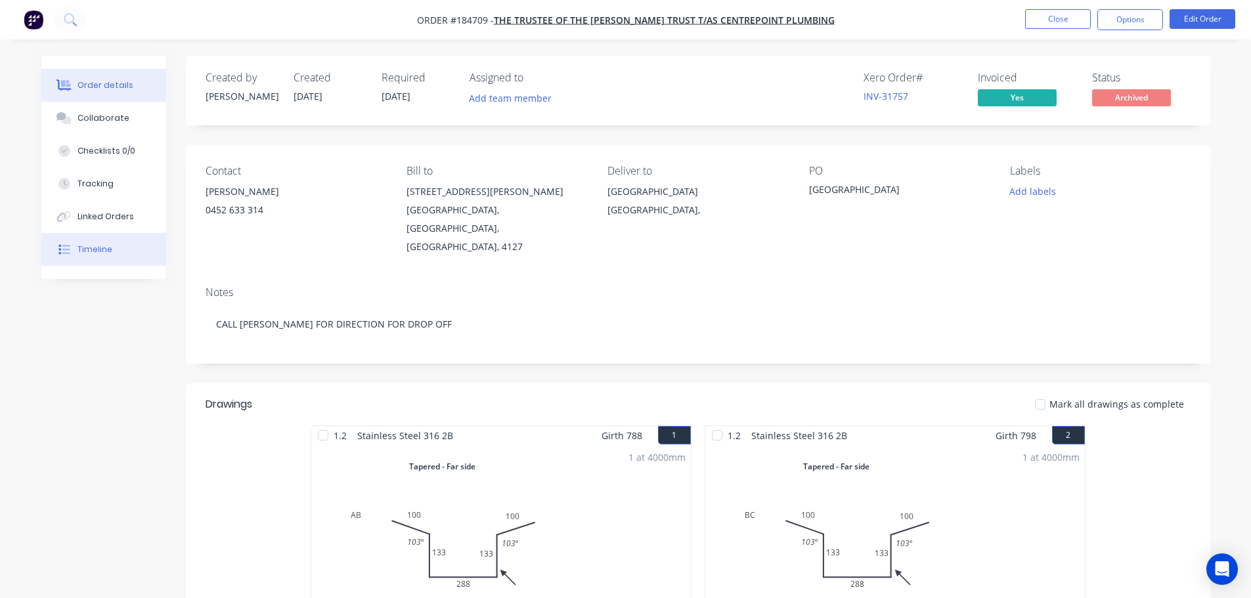
click at [96, 248] on div "Timeline" at bounding box center [94, 250] width 35 height 12
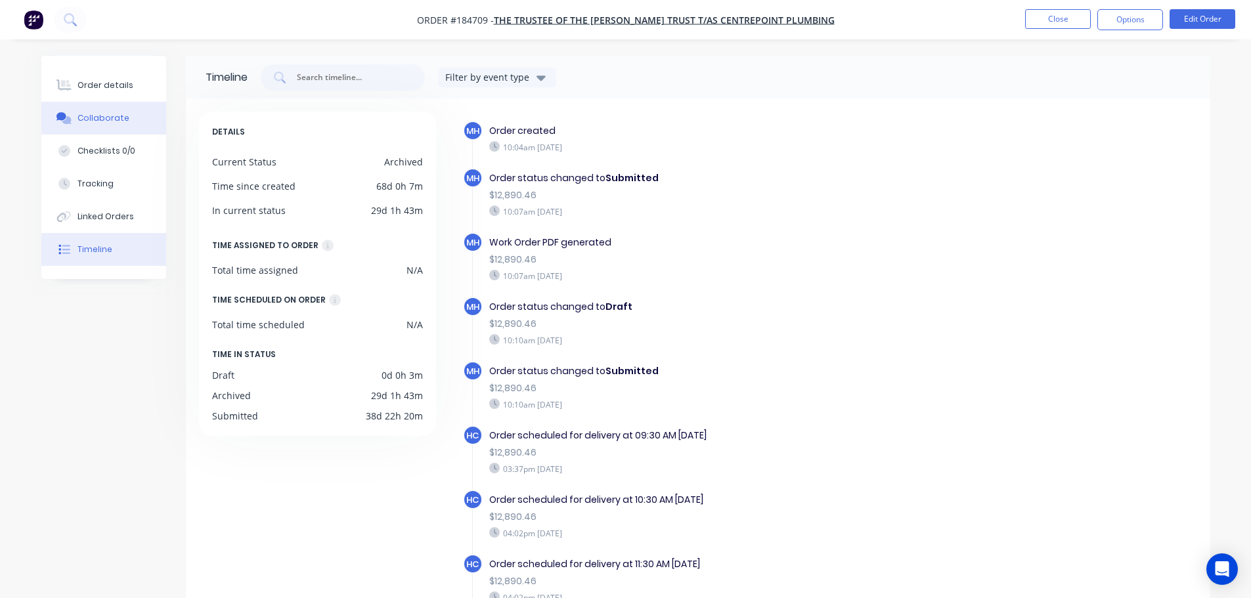
click at [104, 117] on div "Collaborate" at bounding box center [103, 118] width 52 height 12
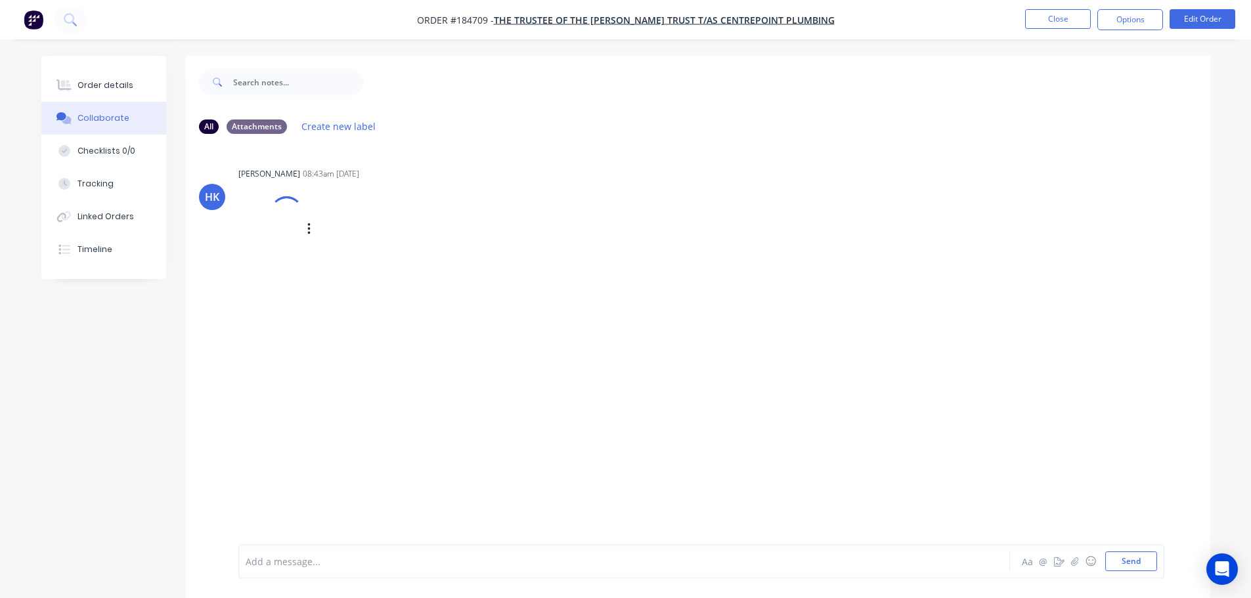
click at [281, 227] on div at bounding box center [286, 213] width 43 height 43
click at [124, 83] on div "Order details" at bounding box center [105, 85] width 56 height 12
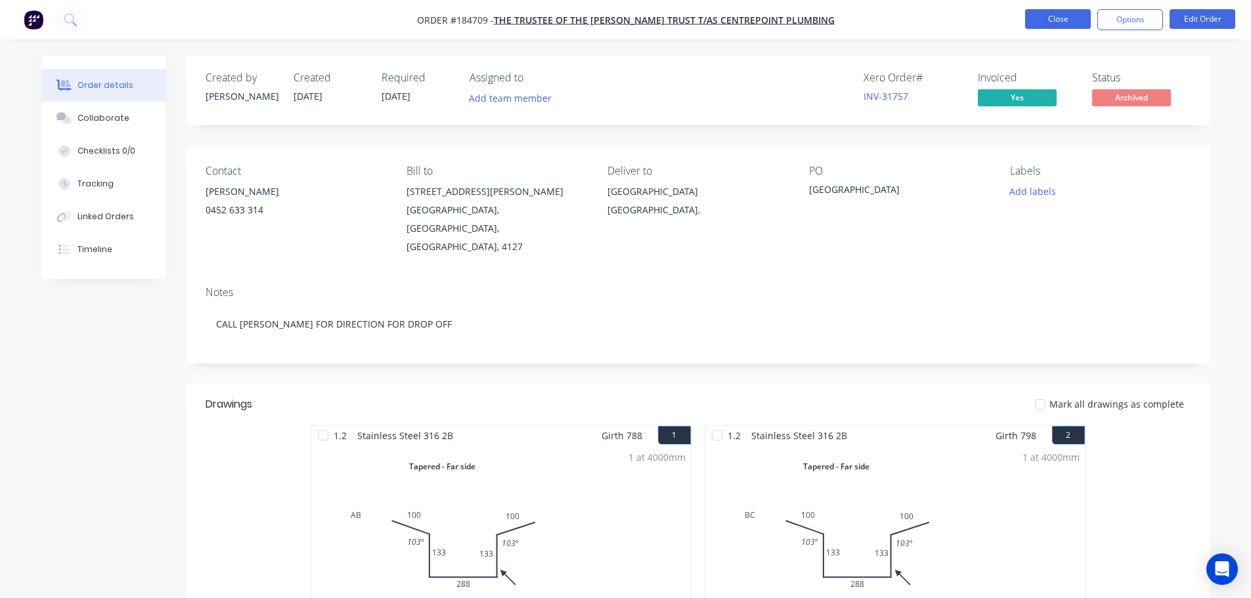
click at [1045, 14] on button "Close" at bounding box center [1058, 19] width 66 height 20
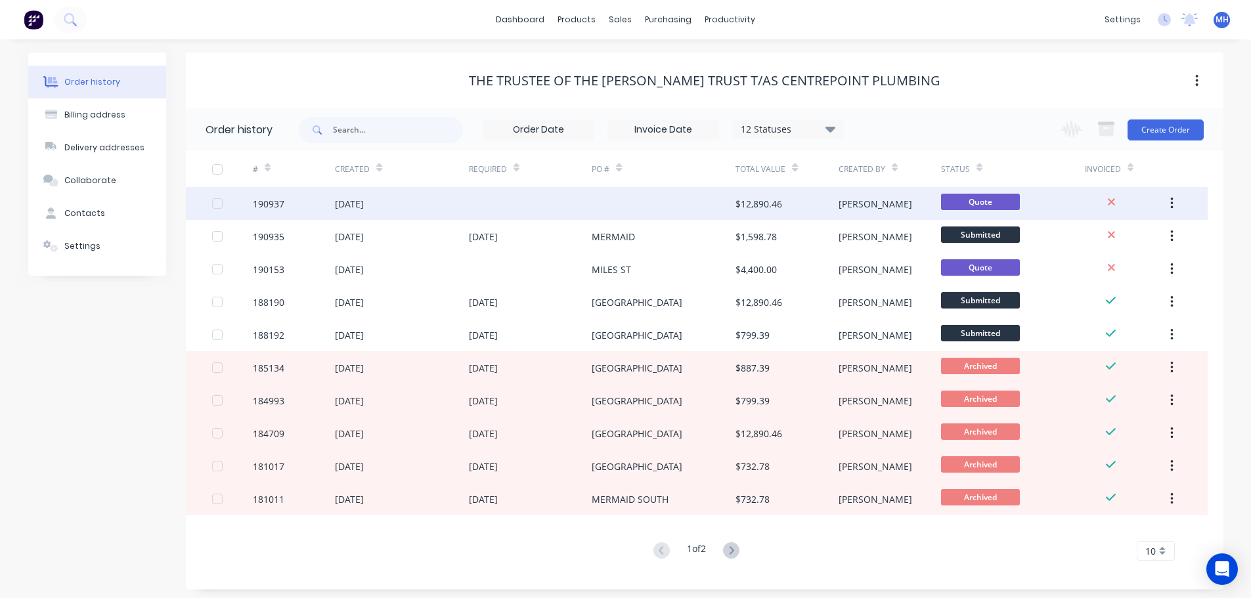
click at [528, 203] on div at bounding box center [530, 203] width 123 height 33
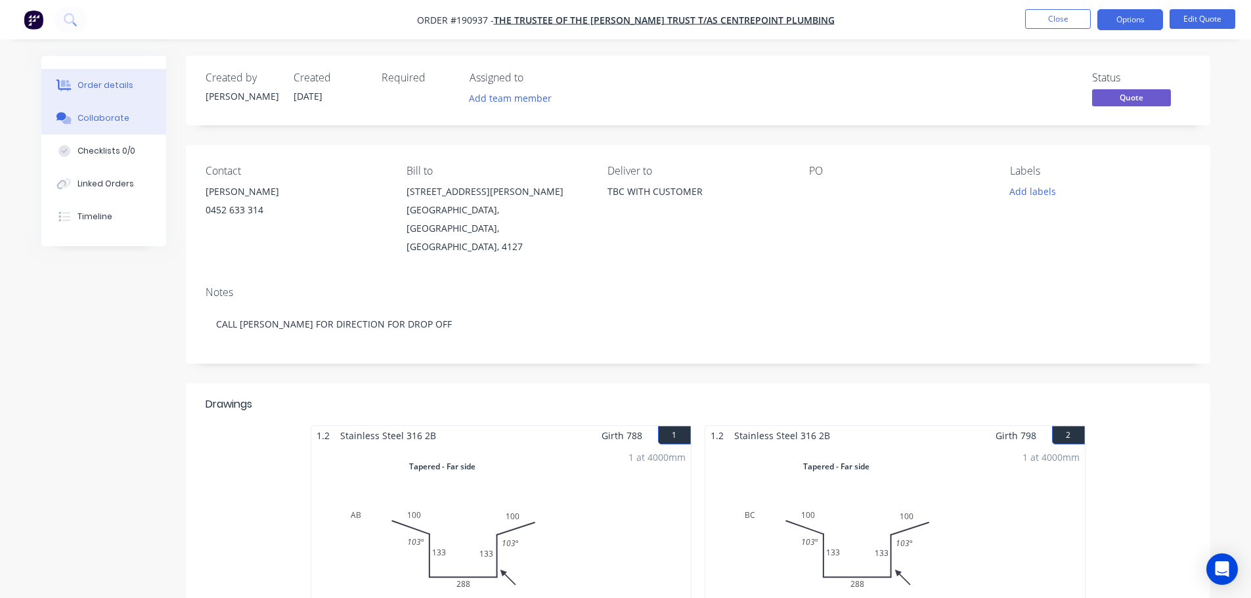
click at [99, 123] on div "Collaborate" at bounding box center [103, 118] width 52 height 12
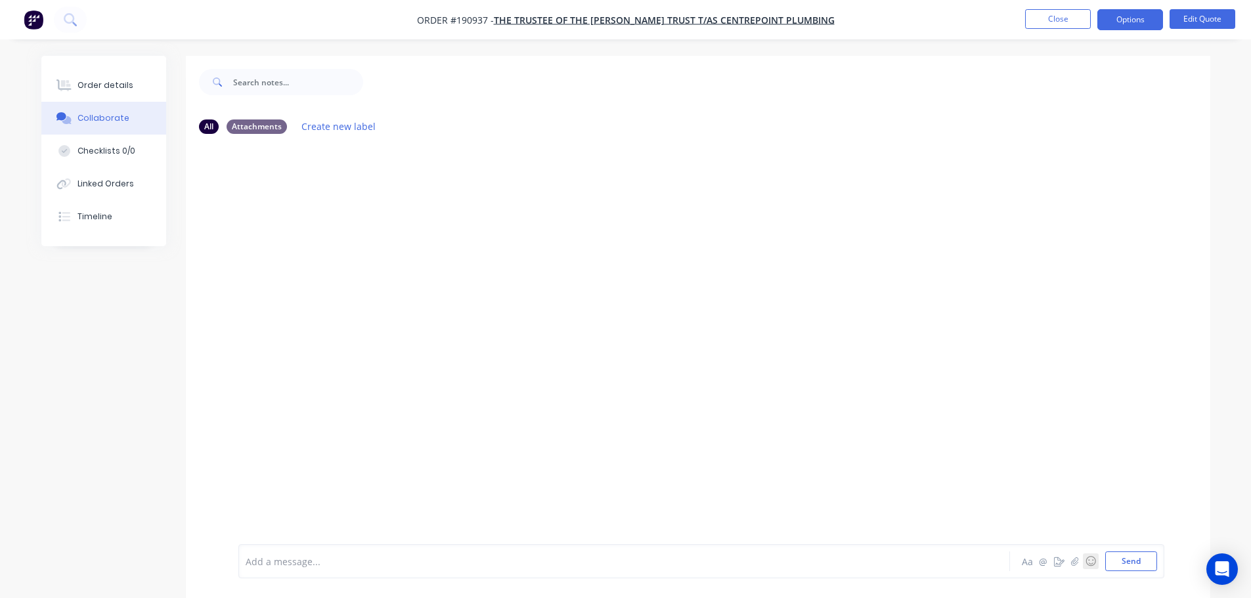
click at [1083, 565] on button "☺" at bounding box center [1091, 562] width 16 height 16
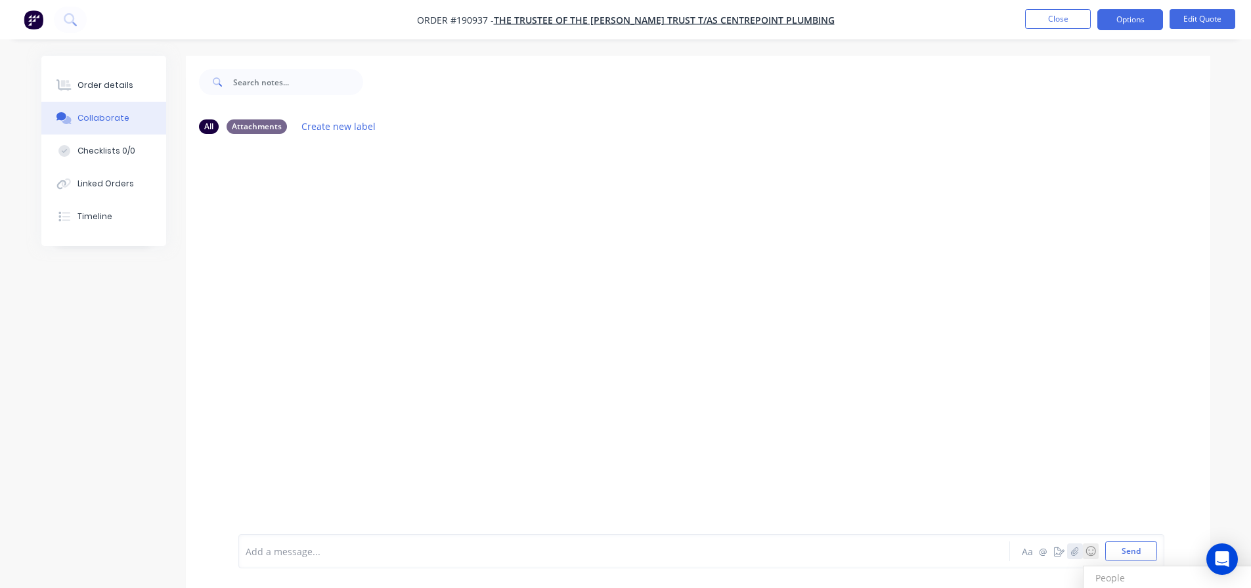
click at [1073, 556] on icon "button" at bounding box center [1074, 551] width 7 height 9
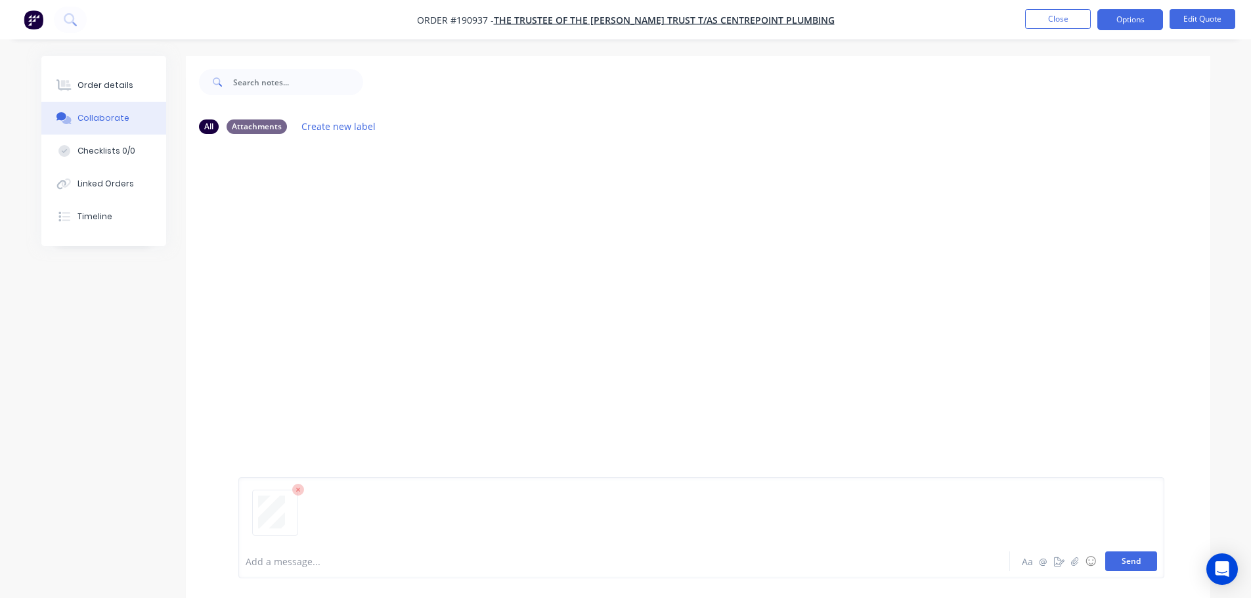
click at [1135, 563] on button "Send" at bounding box center [1131, 562] width 52 height 20
click at [1043, 19] on button "Close" at bounding box center [1058, 19] width 66 height 20
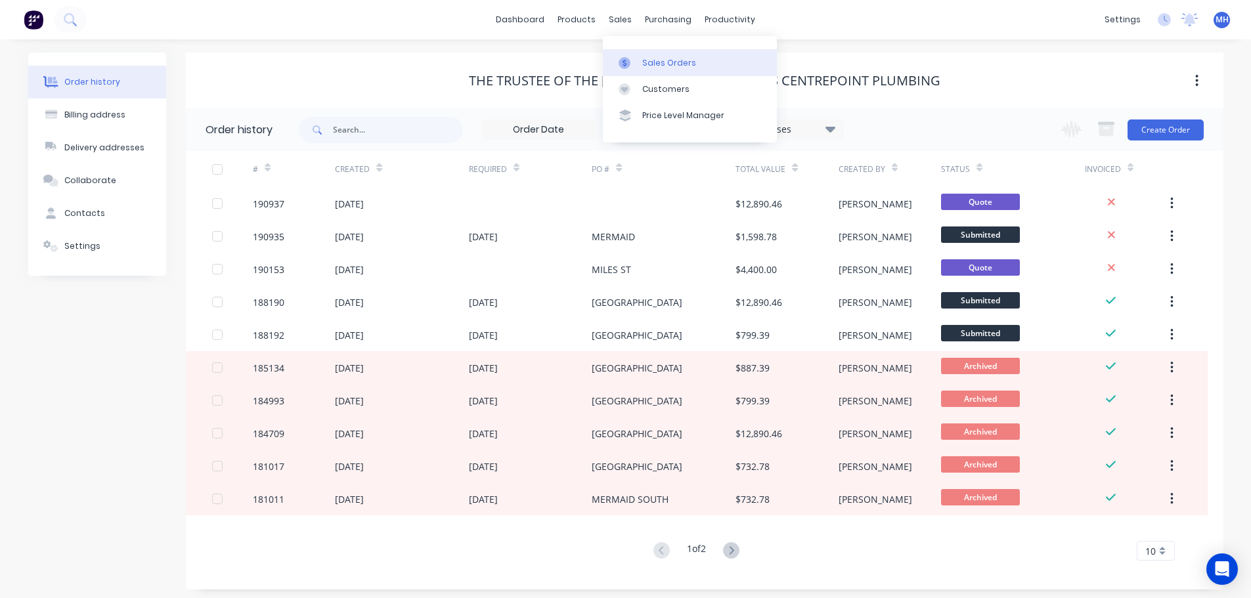
click at [641, 57] on link "Sales Orders" at bounding box center [690, 62] width 174 height 26
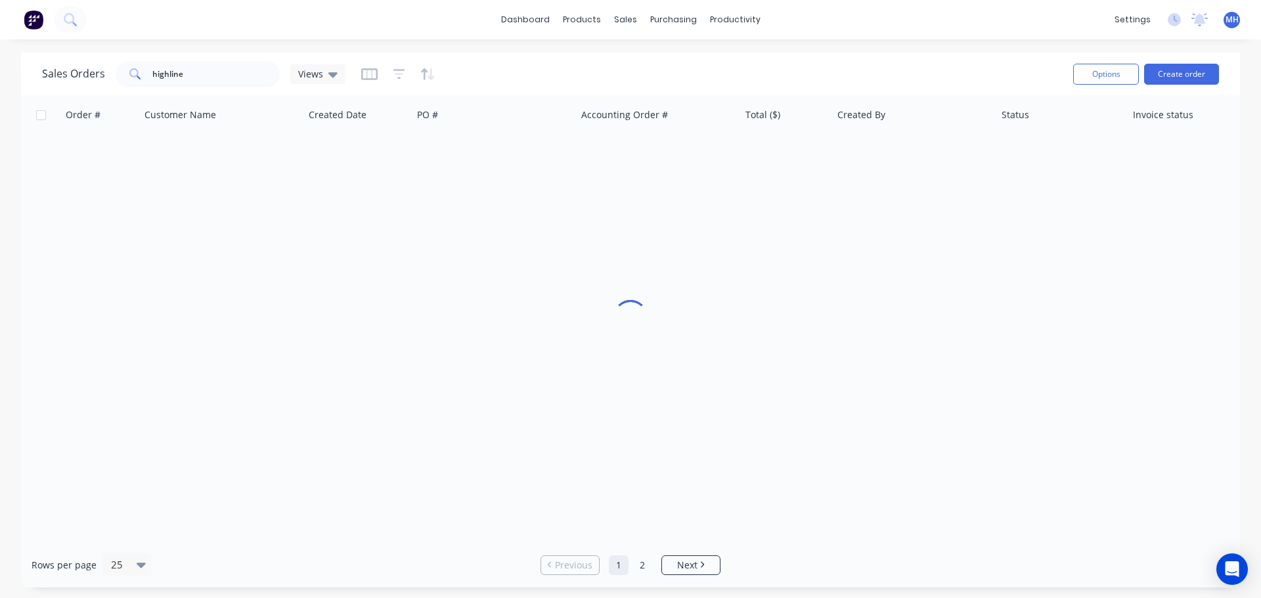
drag, startPoint x: 911, startPoint y: 59, endPoint x: 917, endPoint y: 65, distance: 8.4
click at [911, 59] on div "Sales Orders highline Views" at bounding box center [552, 74] width 1020 height 32
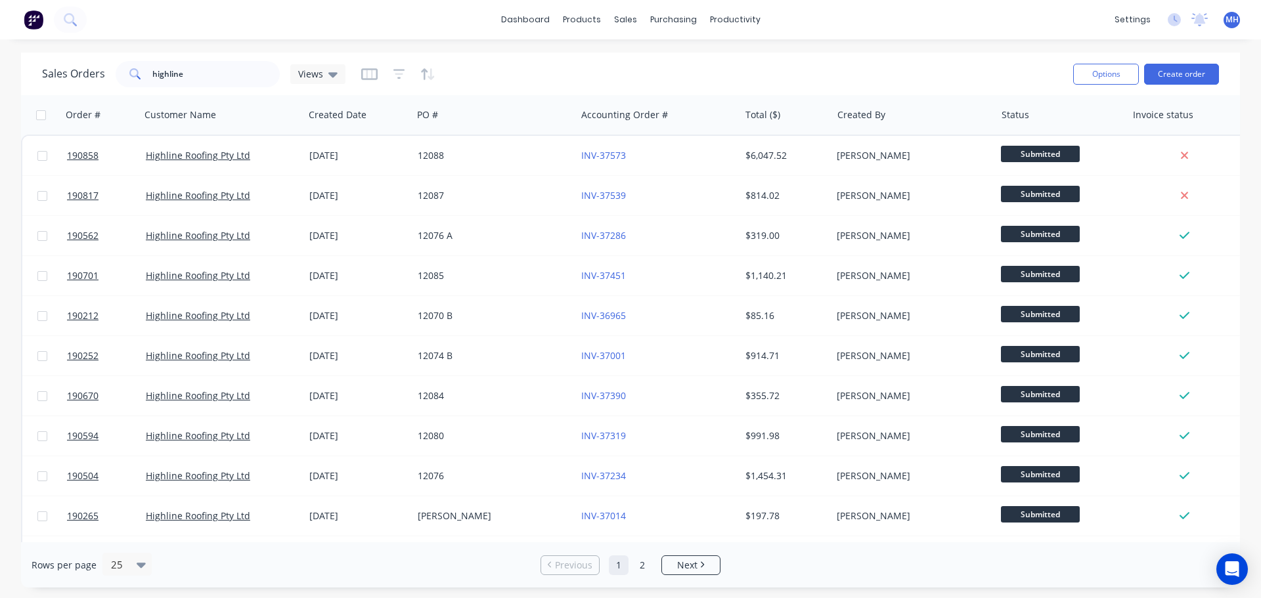
click at [473, 77] on div "Sales Orders highline Views" at bounding box center [552, 74] width 1020 height 32
click at [475, 77] on div "Sales Orders highline Views" at bounding box center [552, 74] width 1020 height 32
click at [479, 69] on div "Sales Orders highline Views" at bounding box center [552, 74] width 1020 height 32
drag, startPoint x: 663, startPoint y: 66, endPoint x: 423, endPoint y: 87, distance: 240.6
click at [663, 66] on div "Sales Orders" at bounding box center [674, 63] width 54 height 12
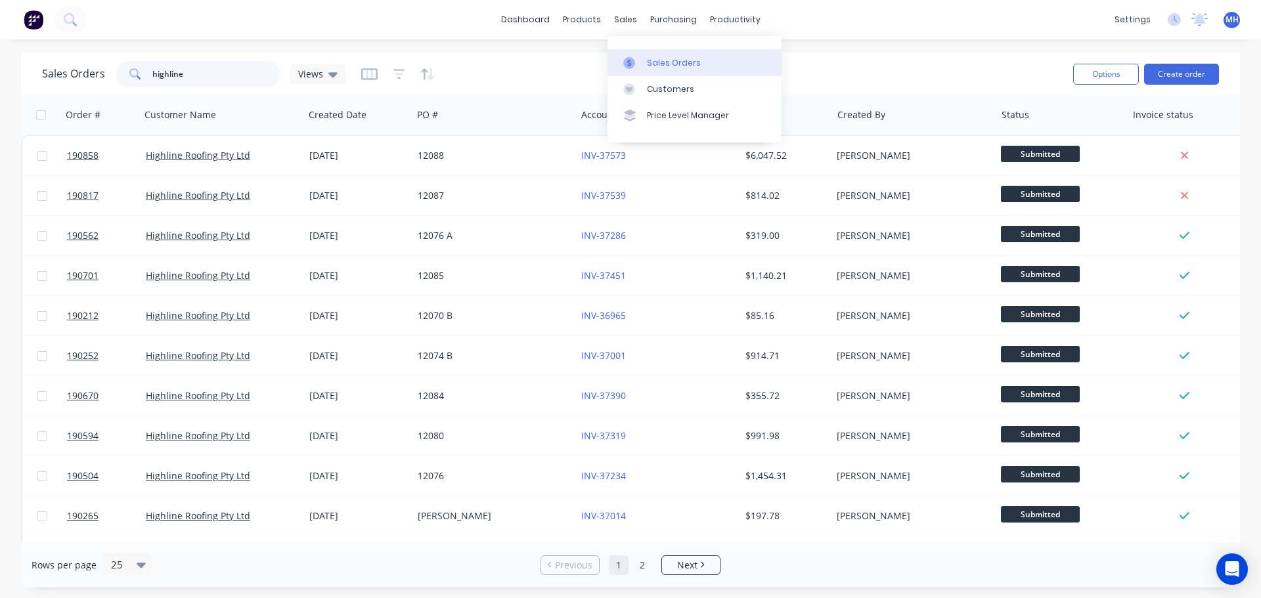
click at [206, 74] on input "highline" at bounding box center [216, 74] width 128 height 26
click at [194, 73] on input "highline" at bounding box center [216, 74] width 128 height 26
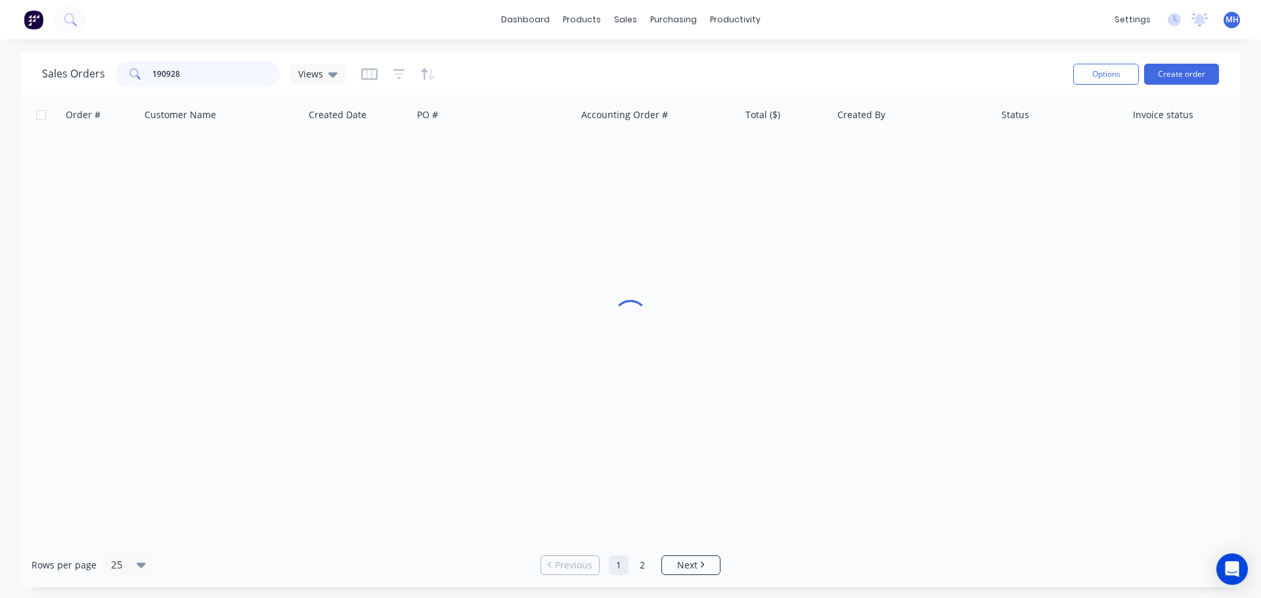
type input "190928"
click at [544, 76] on div "Sales Orders 190928 Views" at bounding box center [552, 74] width 1020 height 32
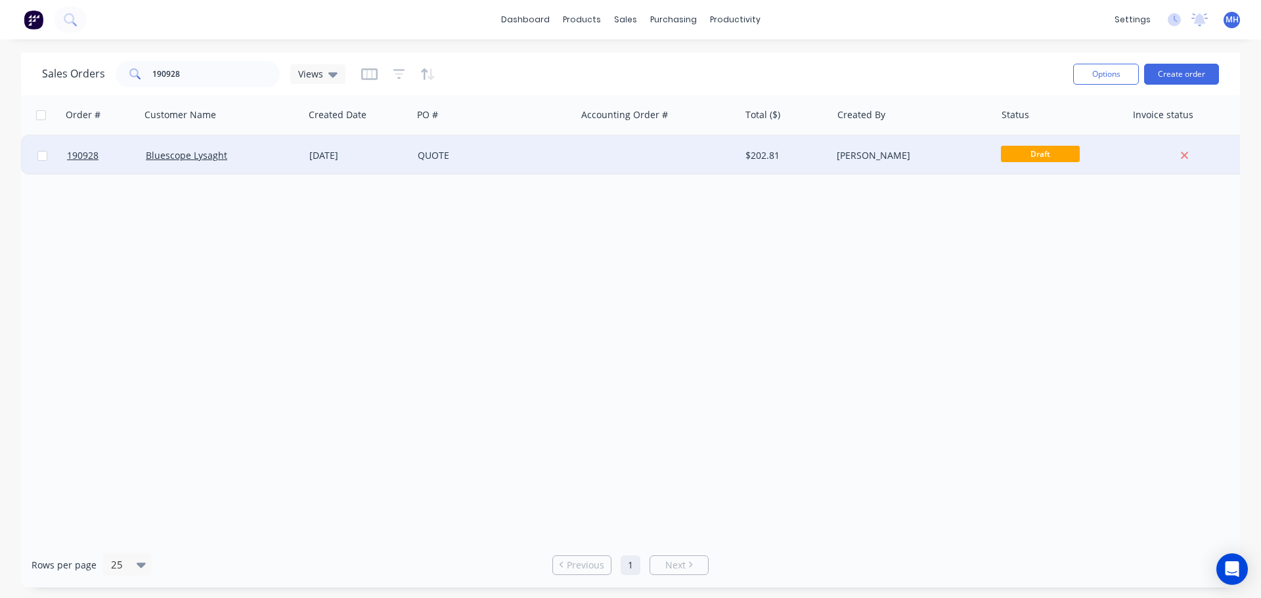
click at [504, 158] on div "QUOTE" at bounding box center [491, 155] width 146 height 13
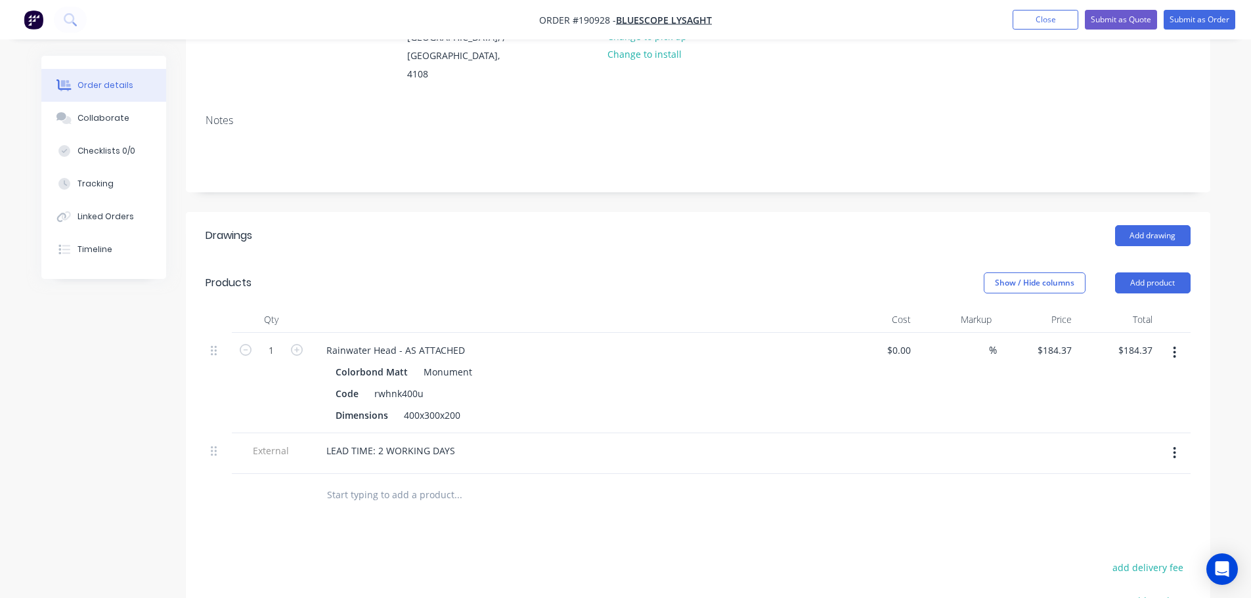
scroll to position [197, 0]
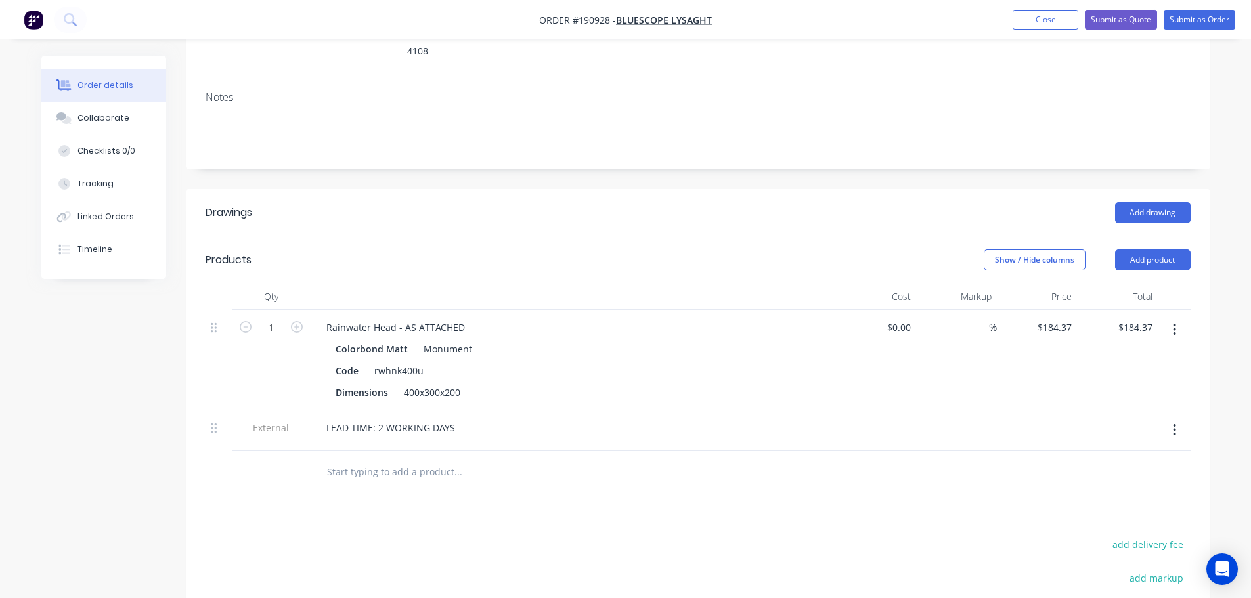
click at [1171, 318] on button "button" at bounding box center [1174, 330] width 31 height 24
click at [1150, 355] on div "Edit" at bounding box center [1128, 364] width 101 height 19
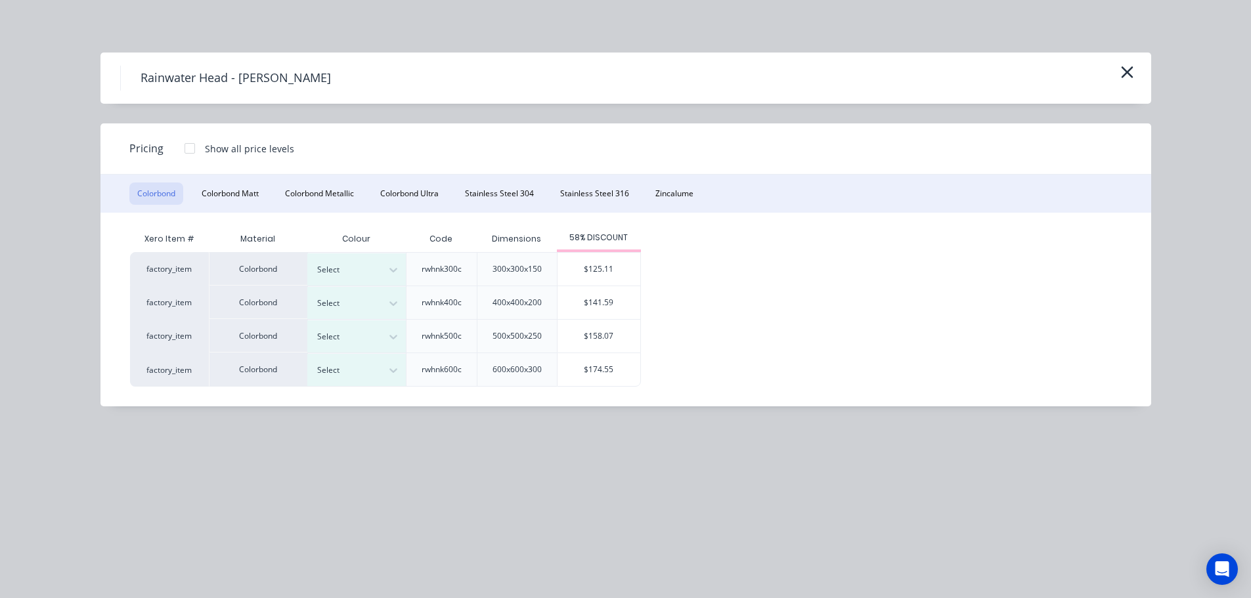
click at [1136, 73] on button "button" at bounding box center [1127, 72] width 22 height 21
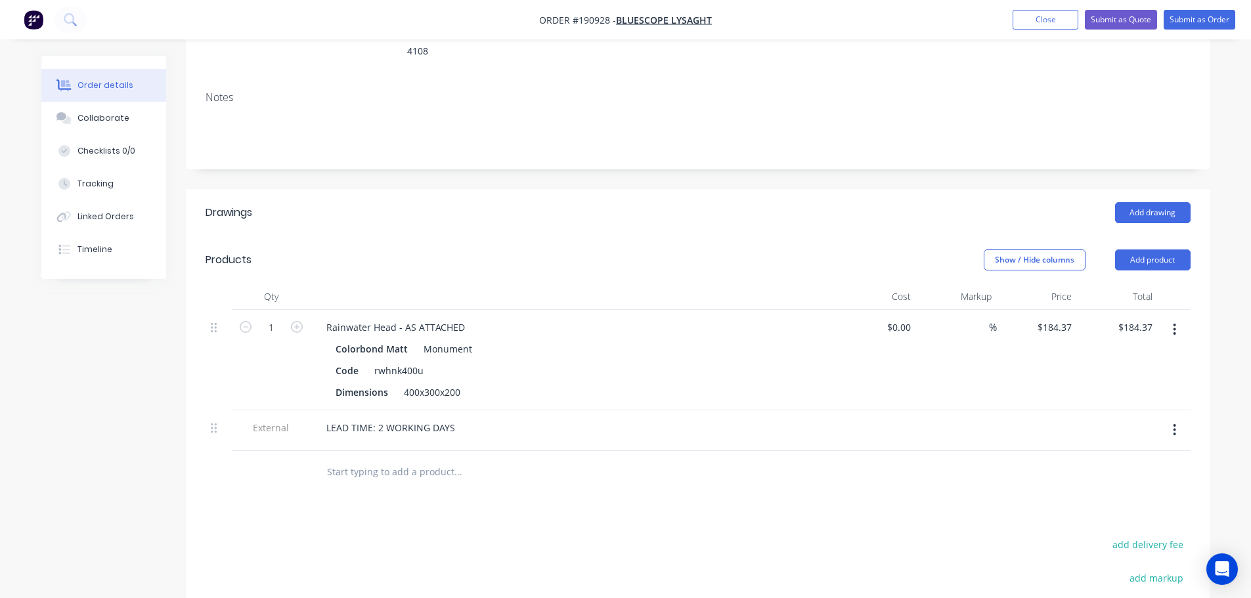
drag, startPoint x: 173, startPoint y: 428, endPoint x: 180, endPoint y: 419, distance: 11.3
click at [173, 428] on div "Created by Hayden Created 27/08/25 Required Assigned to Add team member Status …" at bounding box center [625, 344] width 1169 height 970
click at [1038, 24] on button "Close" at bounding box center [1046, 20] width 66 height 20
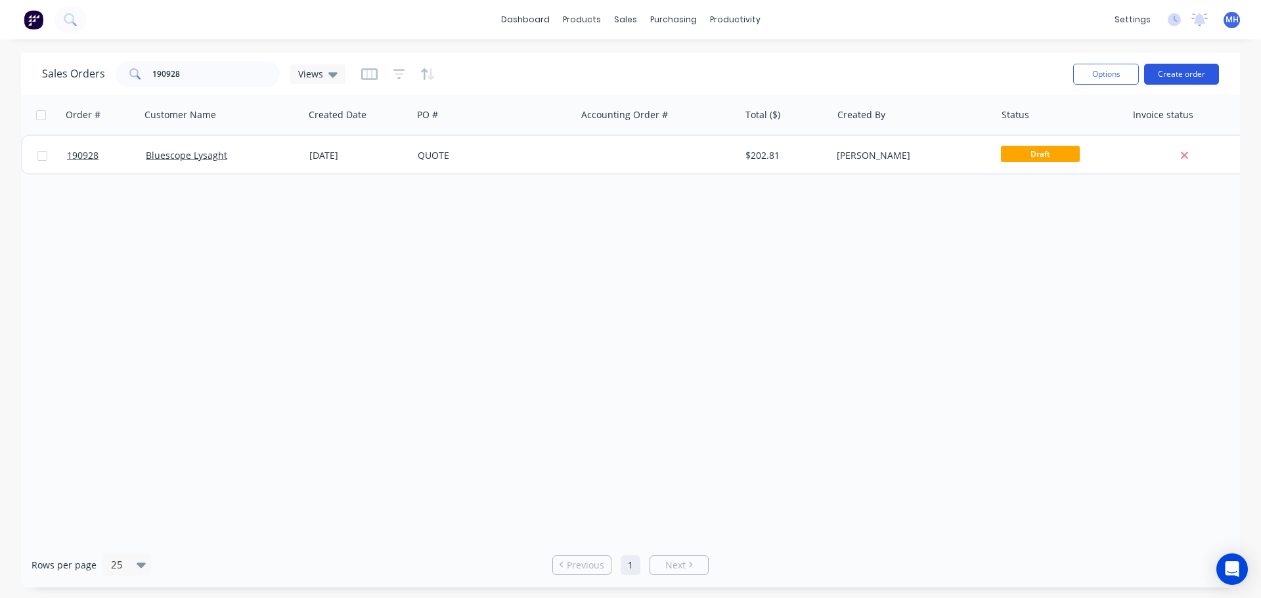
click at [1191, 70] on button "Create order" at bounding box center [1181, 74] width 75 height 21
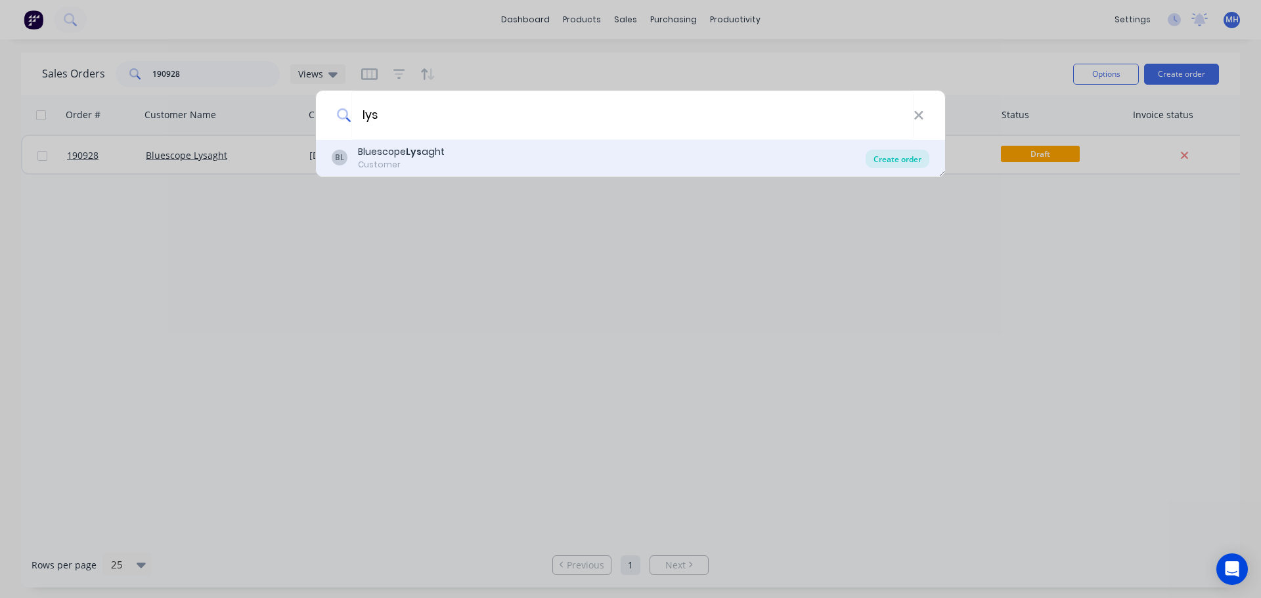
type input "lys"
click at [904, 156] on div "Create order" at bounding box center [898, 159] width 64 height 18
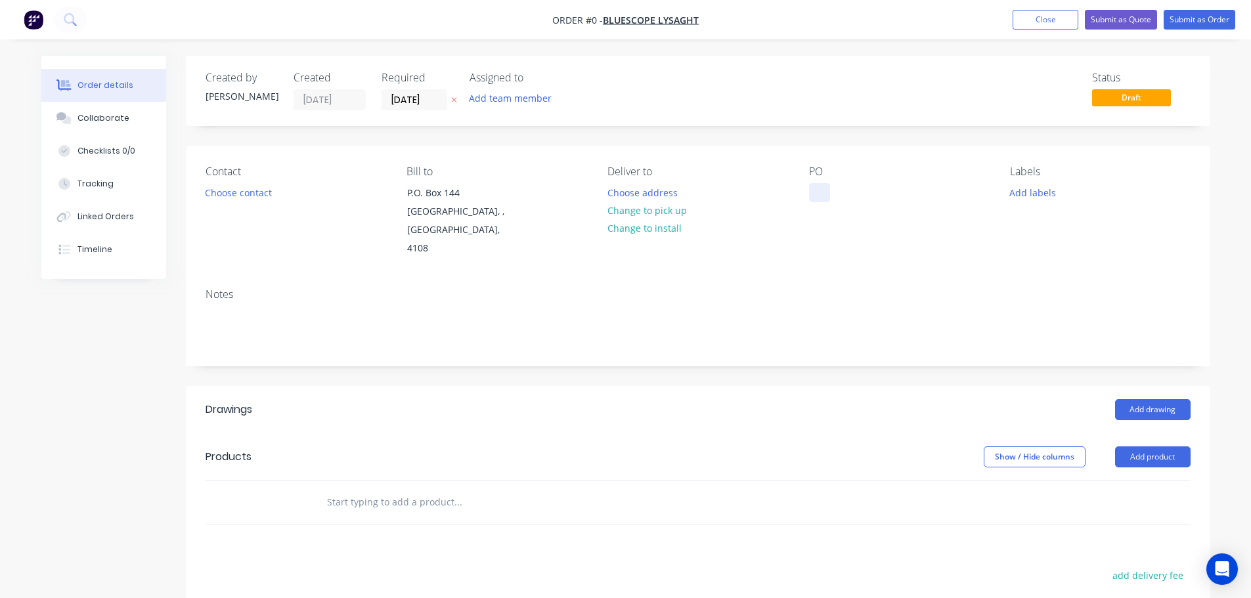
click at [827, 192] on div at bounding box center [819, 192] width 21 height 19
click at [454, 131] on div "Order details Collaborate Checklists 0/0 Tracking Linked Orders Timeline Order …" at bounding box center [625, 458] width 1195 height 804
click at [456, 100] on icon at bounding box center [454, 100] width 6 height 8
click at [1140, 447] on button "Add product" at bounding box center [1153, 457] width 76 height 21
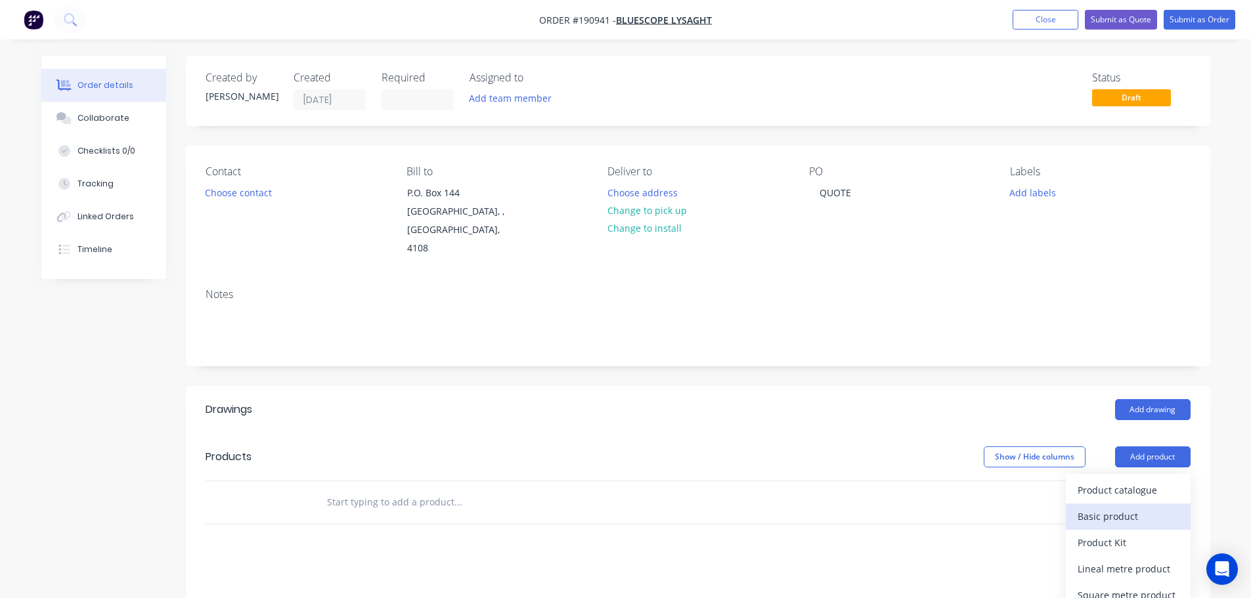
click at [1133, 507] on div "Basic product" at bounding box center [1128, 516] width 101 height 19
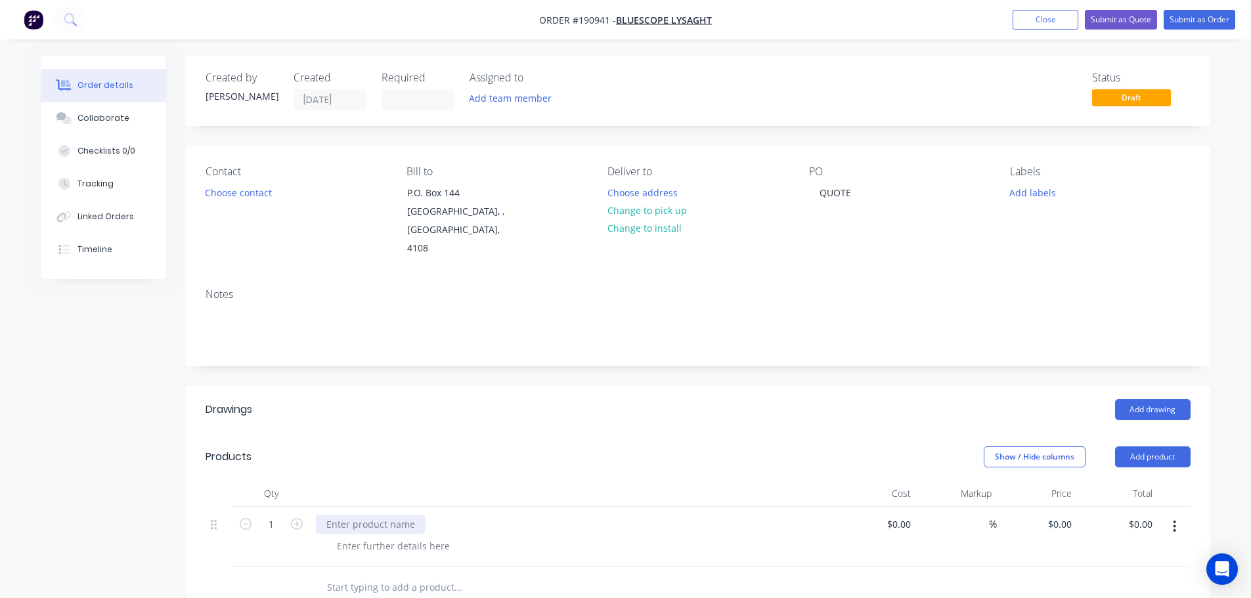
click at [372, 515] on div at bounding box center [371, 524] width 110 height 19
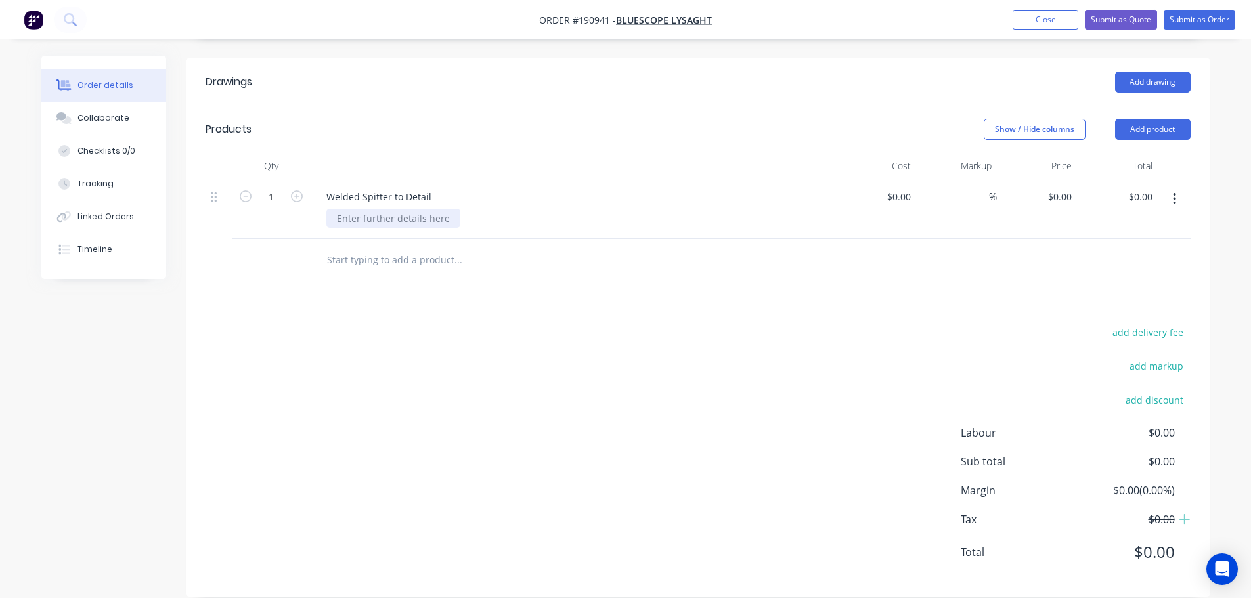
click at [382, 209] on div at bounding box center [393, 218] width 134 height 19
click at [458, 289] on div "Drawings Add drawing Products Show / Hide columns Add product Qty Cost Markup P…" at bounding box center [698, 327] width 1024 height 538
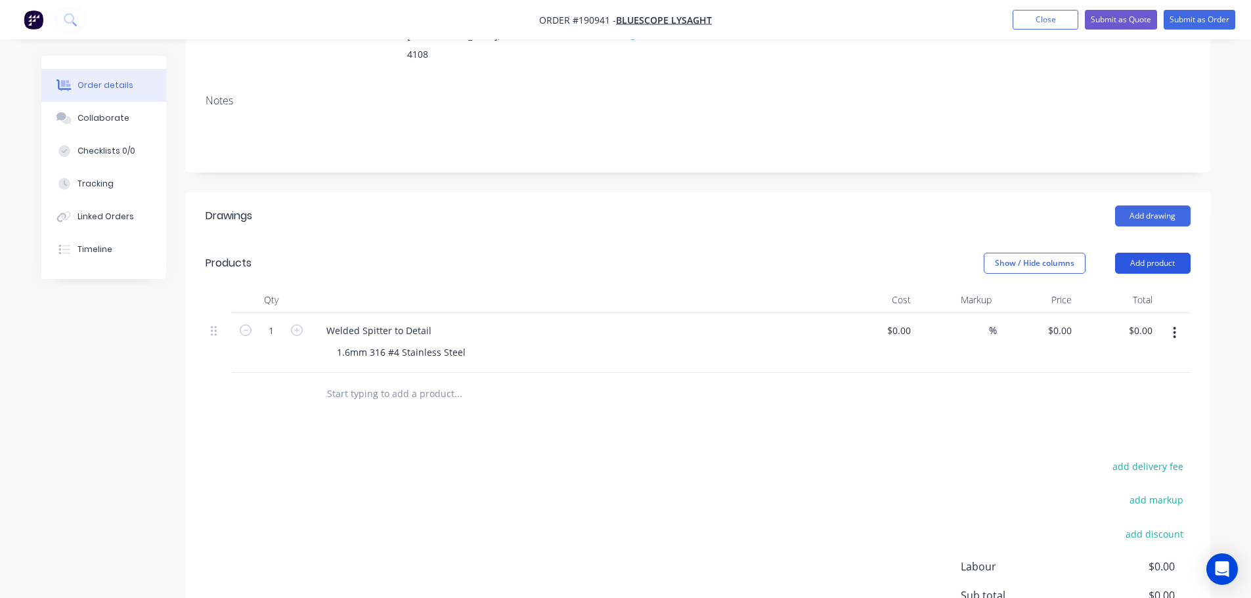
scroll to position [197, 0]
drag, startPoint x: 1156, startPoint y: 238, endPoint x: 1165, endPoint y: 257, distance: 20.9
click at [1156, 250] on button "Add product" at bounding box center [1153, 260] width 76 height 21
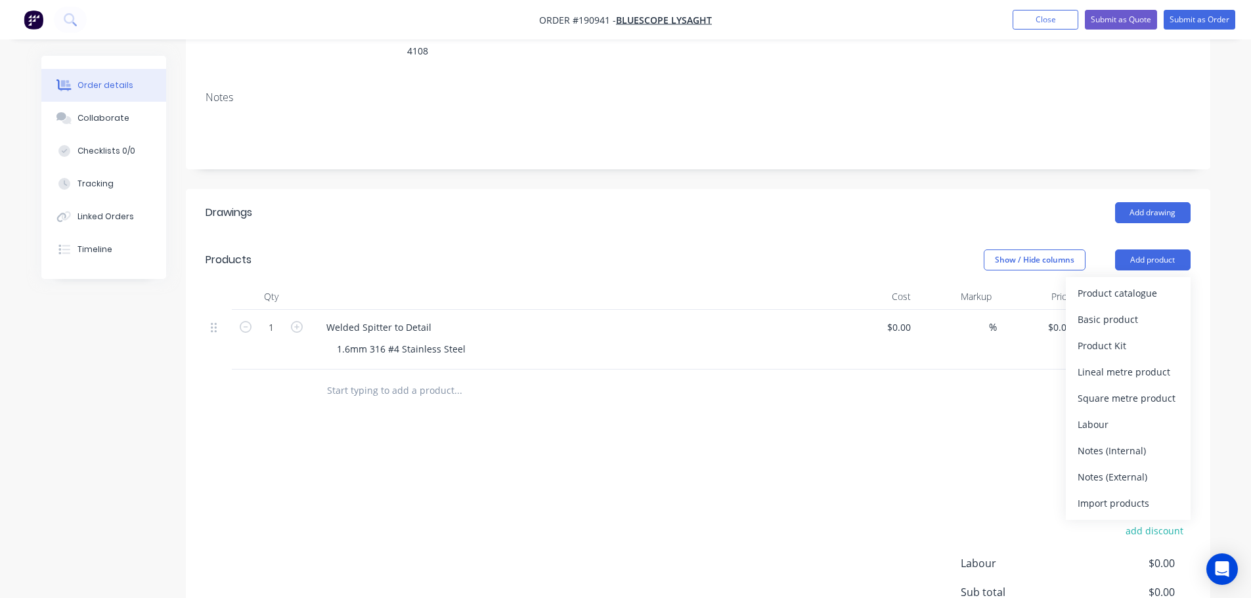
drag, startPoint x: 1114, startPoint y: 454, endPoint x: 1054, endPoint y: 462, distance: 60.2
click at [1114, 468] on div "Notes (External)" at bounding box center [1128, 477] width 101 height 19
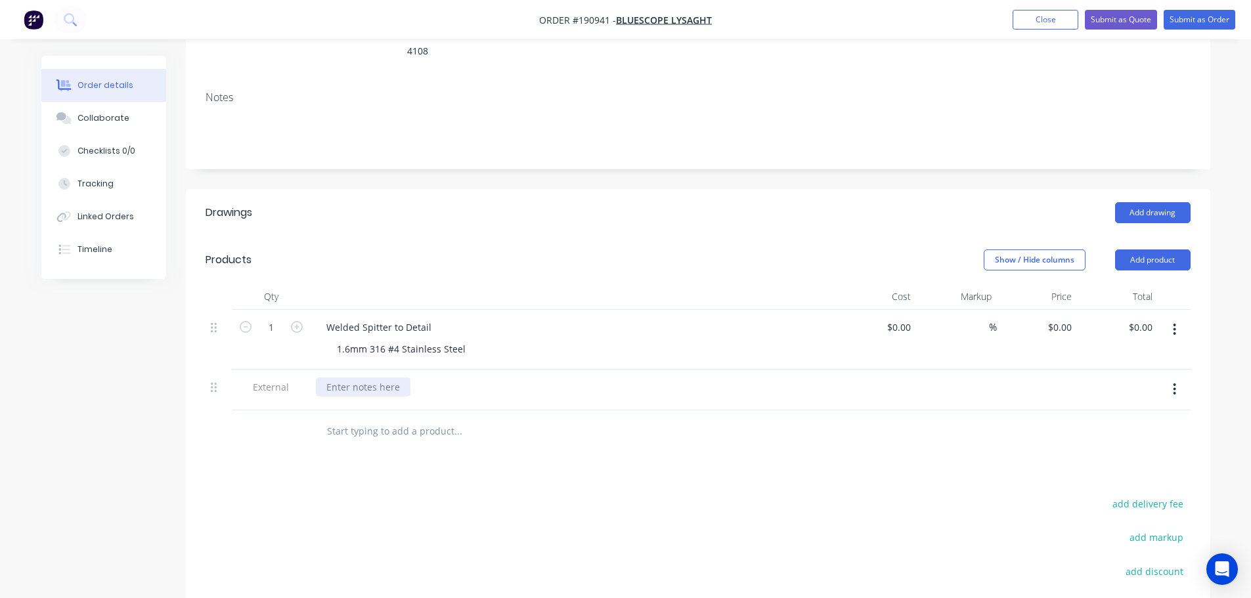
click at [355, 378] on div at bounding box center [363, 387] width 95 height 19
click at [586, 202] on div "Add drawing" at bounding box center [802, 212] width 776 height 21
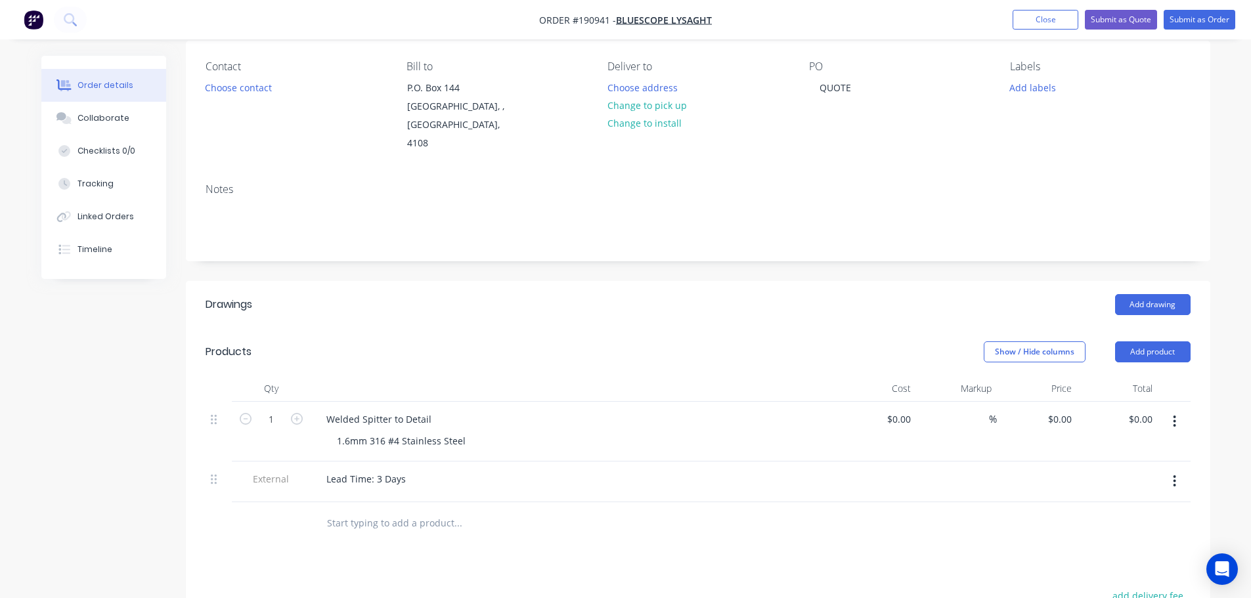
scroll to position [0, 0]
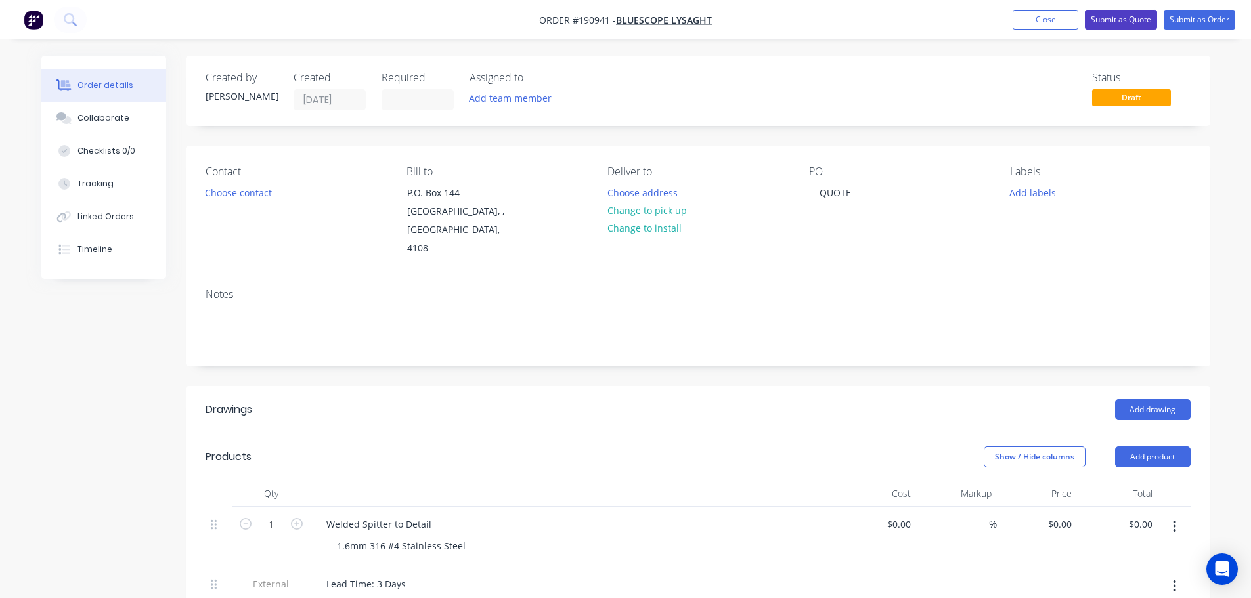
click at [1119, 25] on button "Submit as Quote" at bounding box center [1121, 20] width 72 height 20
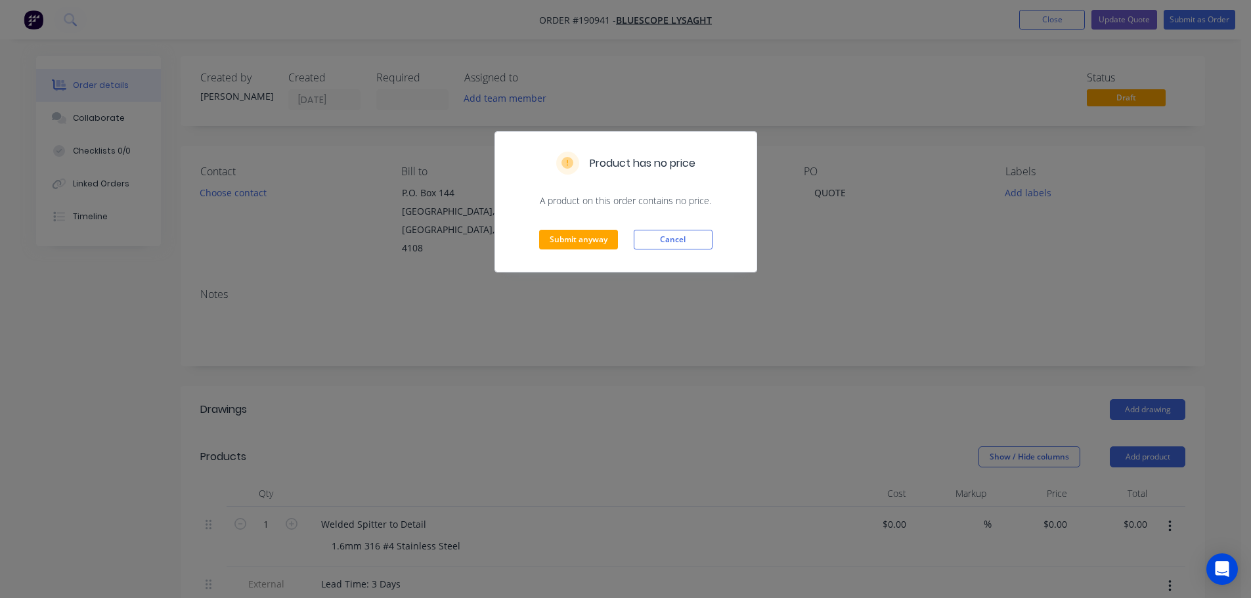
click at [689, 253] on div "Submit anyway Cancel" at bounding box center [625, 240] width 261 height 64
click at [686, 243] on button "Cancel" at bounding box center [673, 240] width 79 height 20
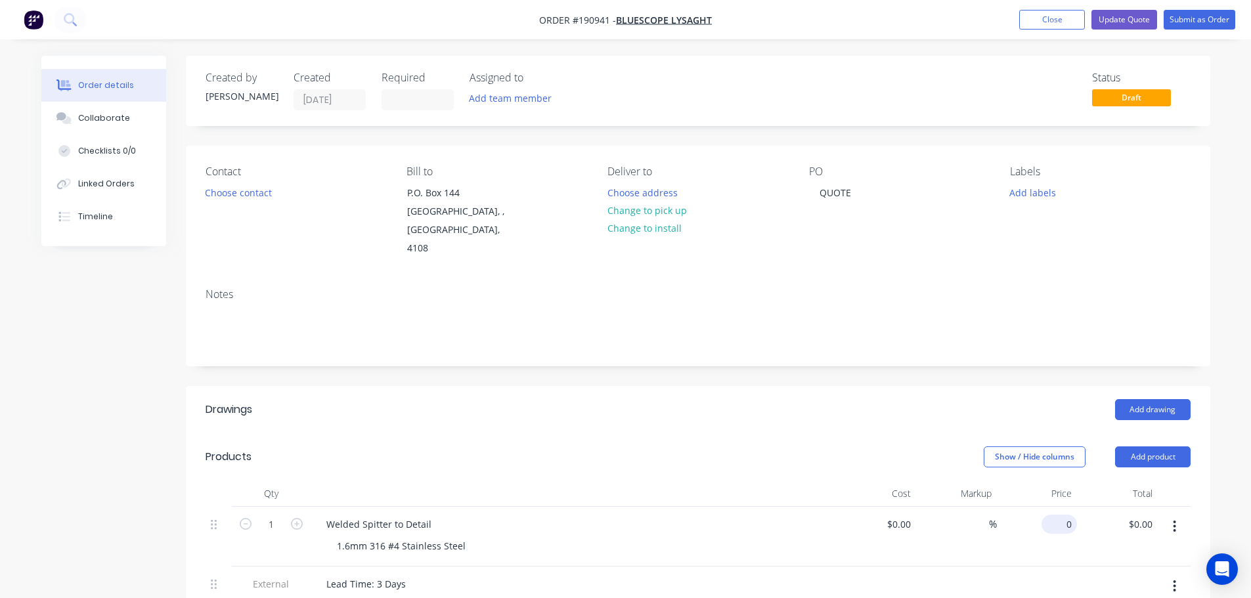
click at [1065, 515] on input "0" at bounding box center [1062, 524] width 30 height 19
type input "$72.45"
click at [749, 399] on div "Add drawing" at bounding box center [802, 409] width 776 height 21
click at [1137, 15] on button "Update Quote" at bounding box center [1124, 20] width 66 height 20
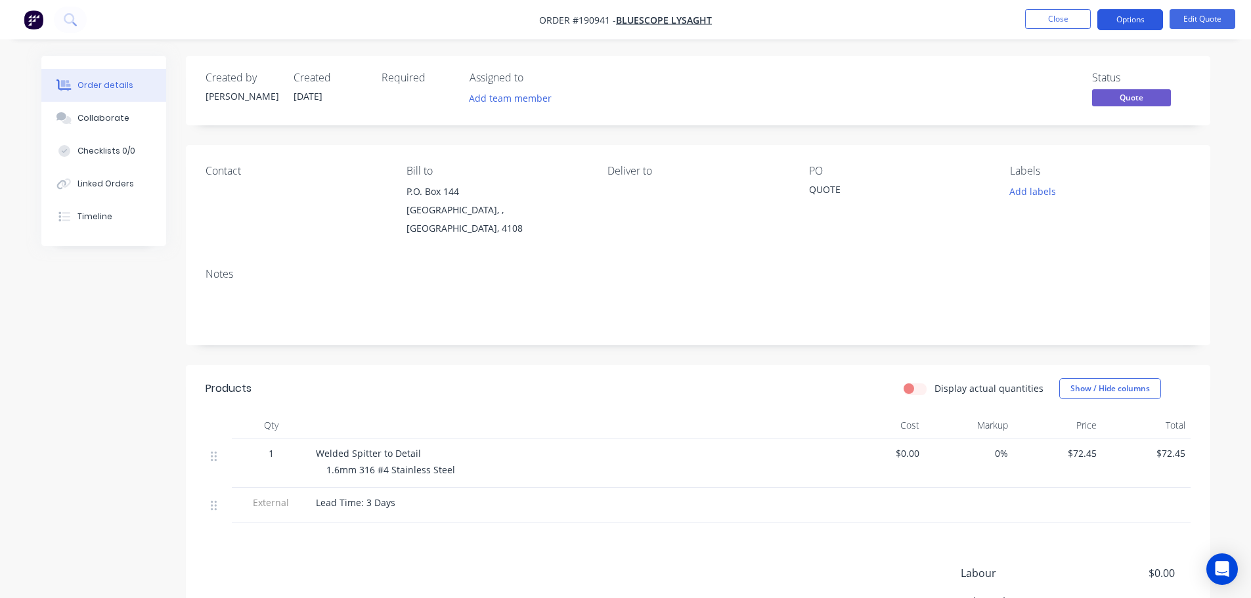
click at [1150, 22] on button "Options" at bounding box center [1130, 19] width 66 height 21
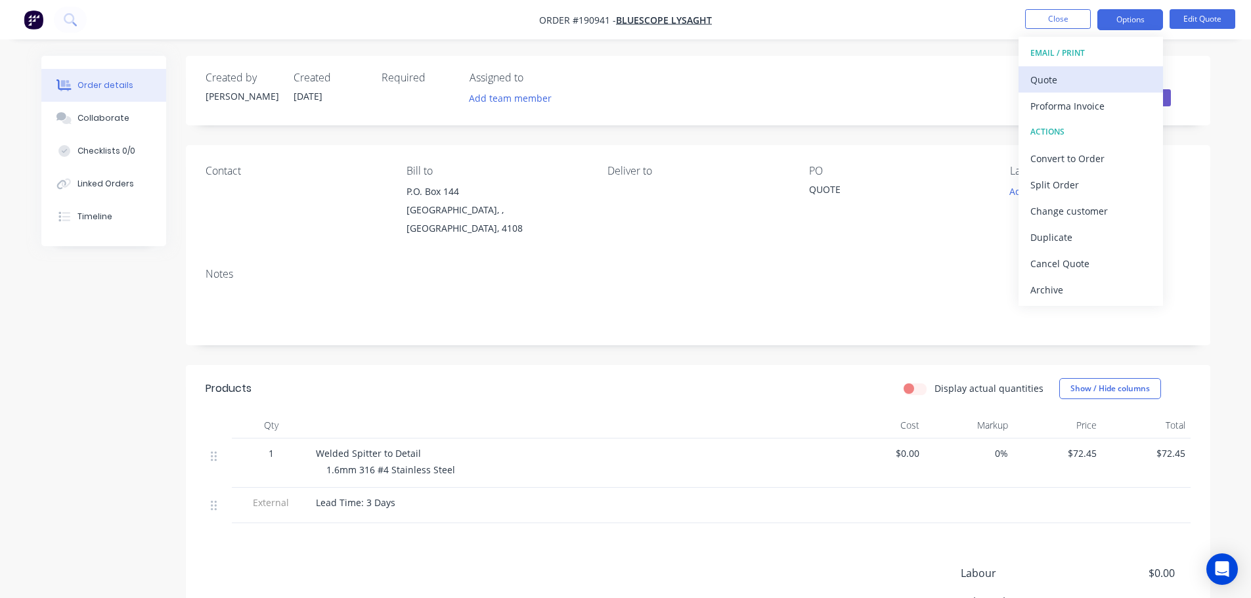
click at [1084, 88] on div "Quote" at bounding box center [1090, 79] width 121 height 19
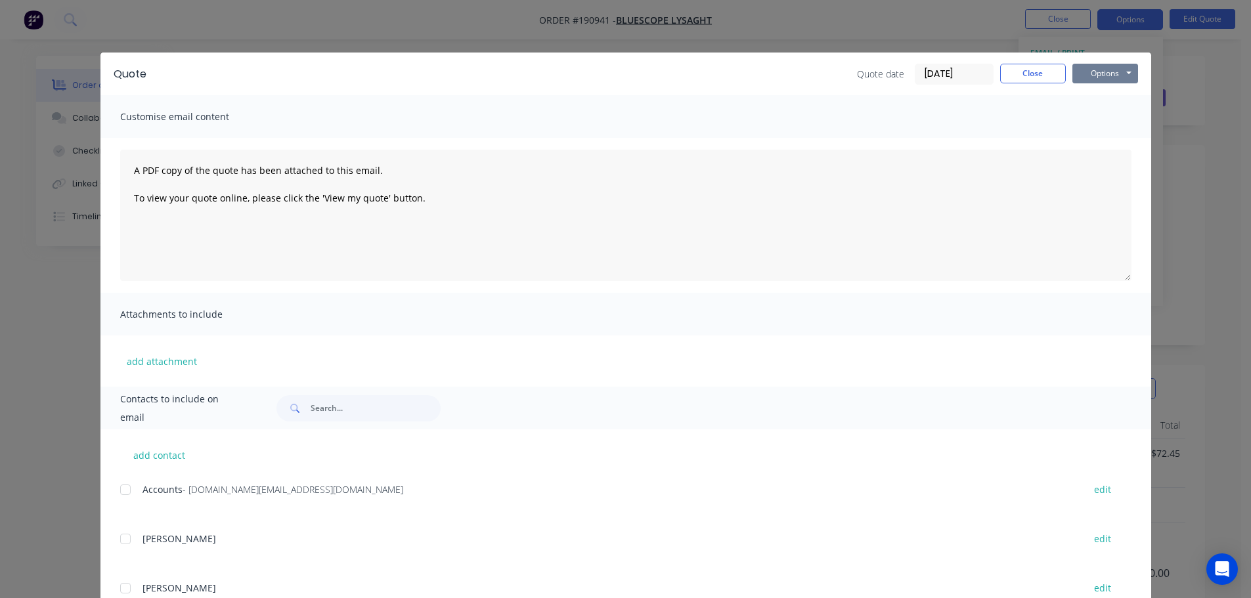
click at [1089, 76] on button "Options" at bounding box center [1105, 74] width 66 height 20
click at [1103, 90] on button "Preview" at bounding box center [1114, 97] width 84 height 22
drag, startPoint x: 0, startPoint y: 171, endPoint x: 76, endPoint y: 117, distance: 93.1
click at [0, 169] on div "Quote Quote date 27/08/25 Close Options Preview Print Email Customise email con…" at bounding box center [625, 299] width 1251 height 598
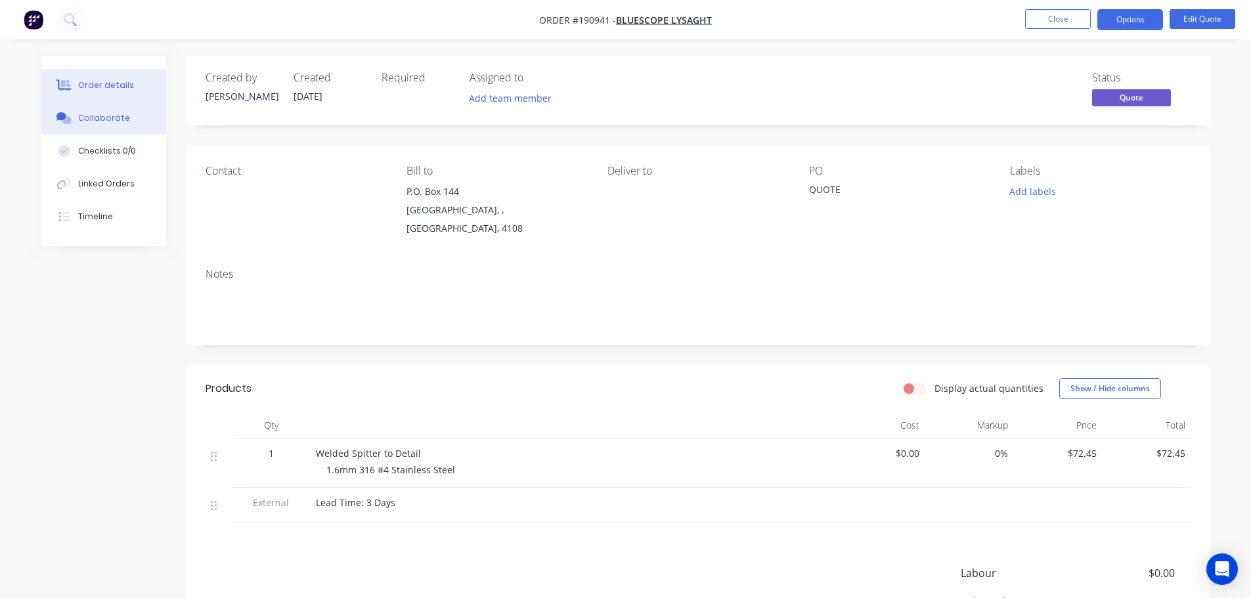
click at [82, 113] on div "Collaborate" at bounding box center [103, 118] width 52 height 12
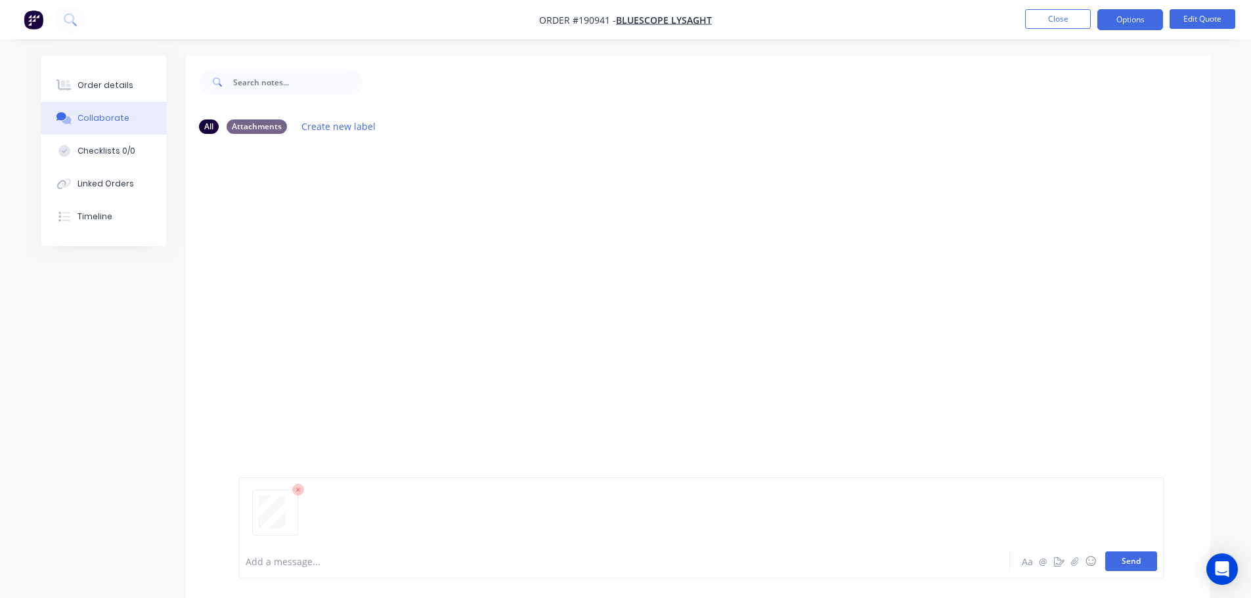
click at [1137, 558] on button "Send" at bounding box center [1131, 562] width 52 height 20
click at [1062, 22] on button "Close" at bounding box center [1058, 19] width 66 height 20
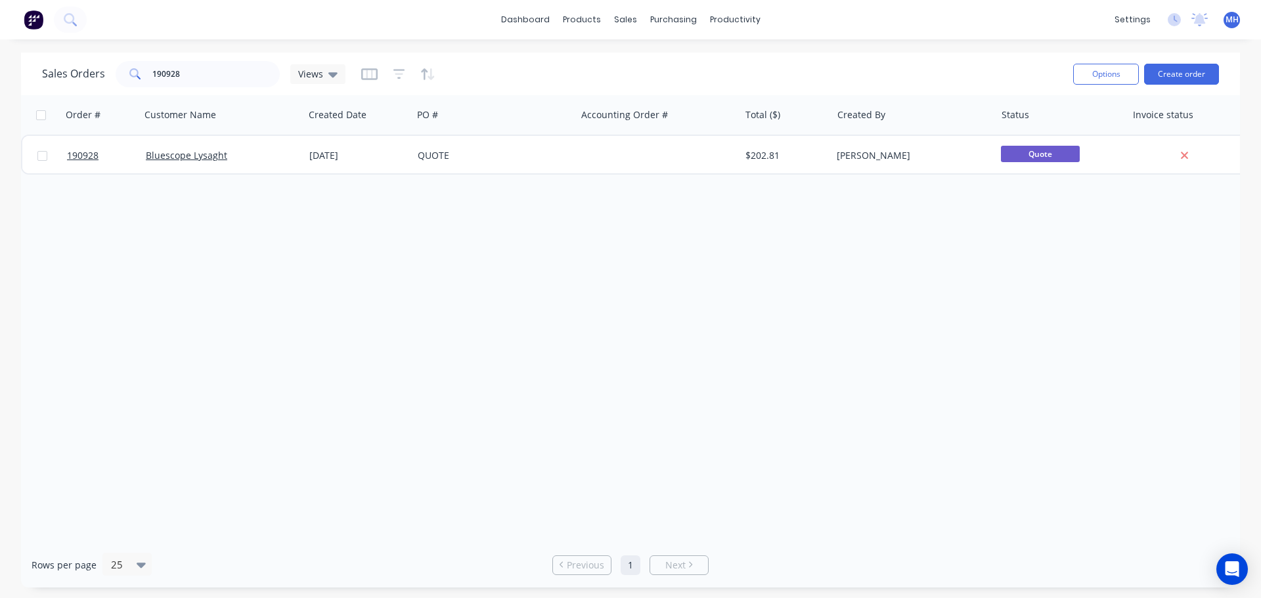
drag, startPoint x: 721, startPoint y: 358, endPoint x: 724, endPoint y: 218, distance: 139.9
click at [721, 358] on div "Order # Customer Name Created Date PO # Accounting Order # Total ($) Created By…" at bounding box center [630, 318] width 1219 height 447
click at [627, 53] on link "Sales Orders" at bounding box center [694, 62] width 174 height 26
click at [944, 48] on div "dashboard products sales purchasing productivity dashboard products Product Cat…" at bounding box center [630, 299] width 1261 height 598
click at [925, 315] on div "Order # Customer Name Created Date PO # Accounting Order # Total ($) Created By…" at bounding box center [630, 318] width 1219 height 447
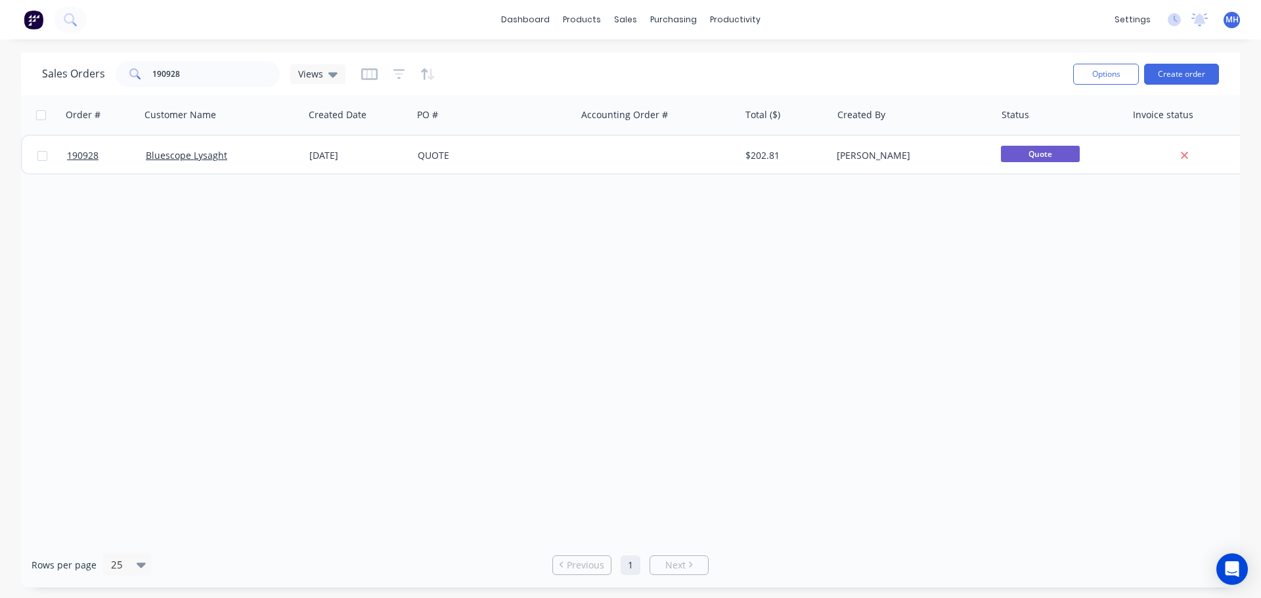
click at [829, 335] on div "Order # Customer Name Created Date PO # Accounting Order # Total ($) Created By…" at bounding box center [630, 318] width 1219 height 447
click at [656, 81] on link "Customers" at bounding box center [694, 89] width 174 height 26
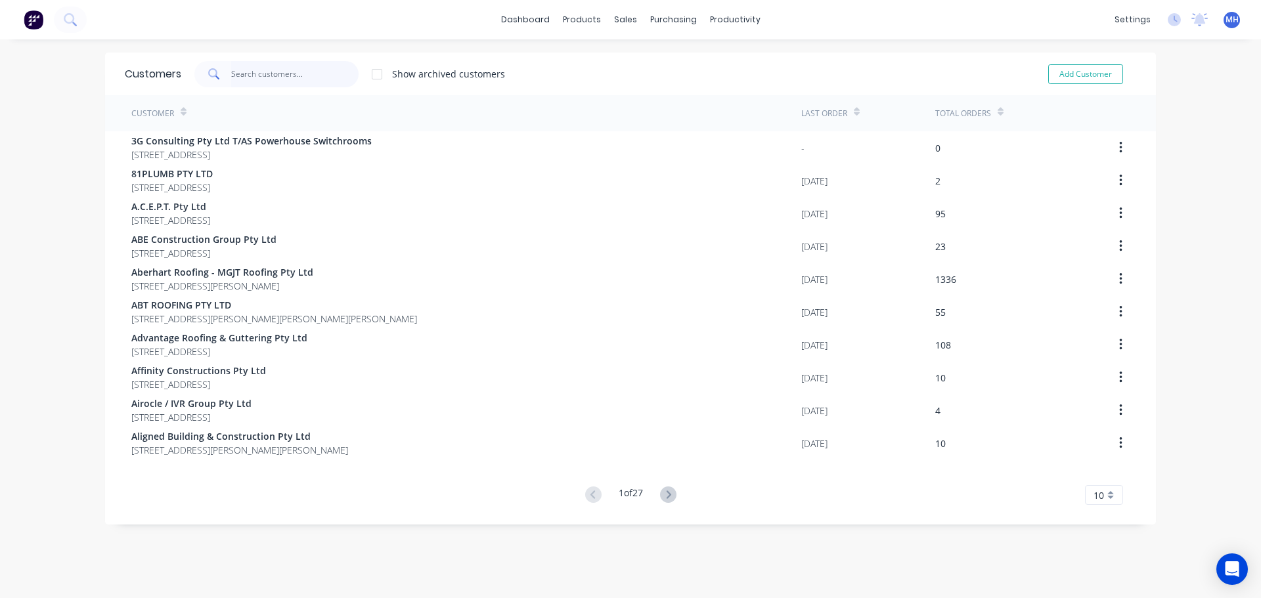
click at [295, 62] on input "text" at bounding box center [295, 74] width 128 height 26
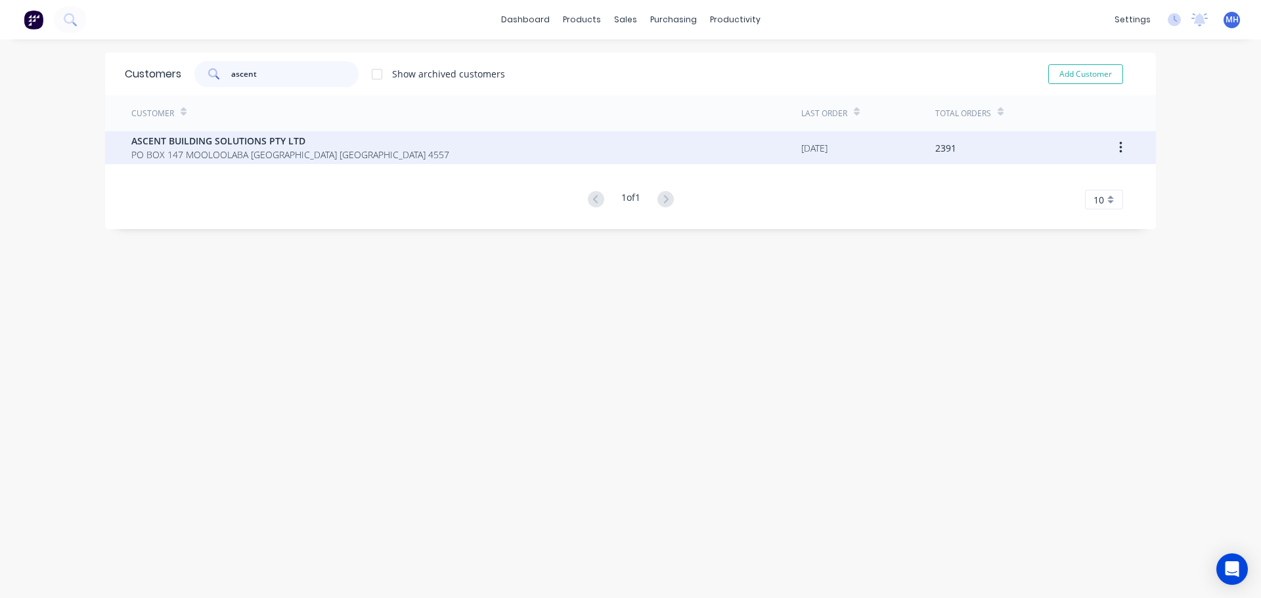
type input "ascent"
click at [238, 146] on span "ASCENT BUILDING SOLUTIONS PTY LTD" at bounding box center [290, 141] width 318 height 14
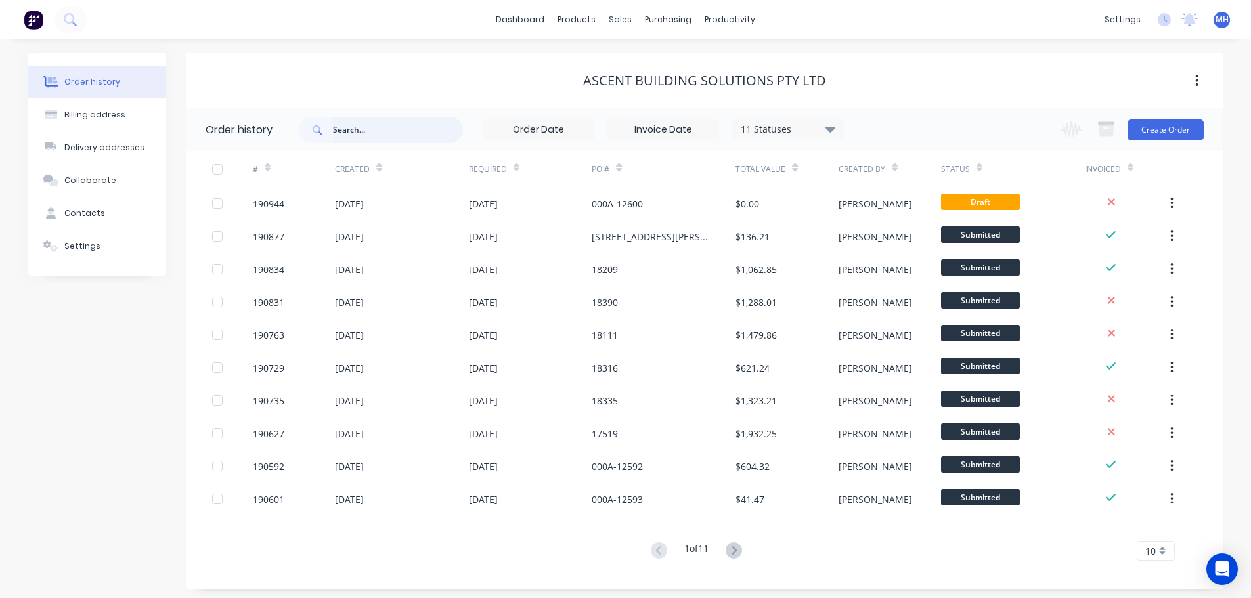
click at [406, 131] on input "text" at bounding box center [398, 130] width 130 height 26
type input "mushroom"
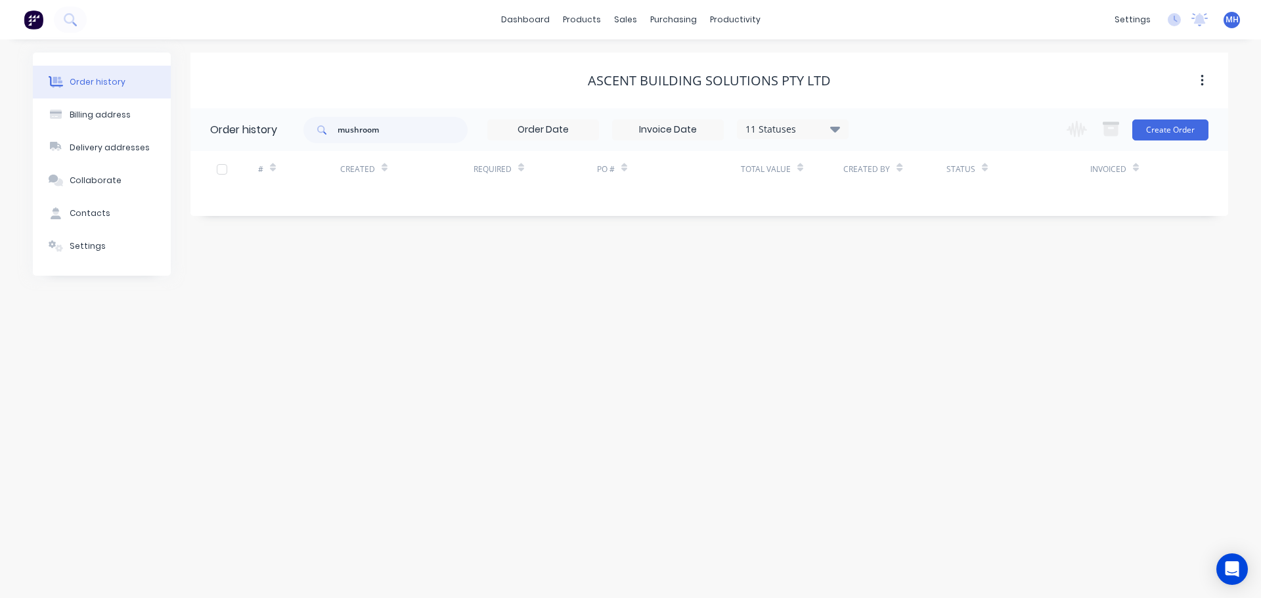
click at [815, 129] on div "11 Statuses" at bounding box center [792, 129] width 110 height 14
click at [901, 307] on label at bounding box center [901, 307] width 0 height 0
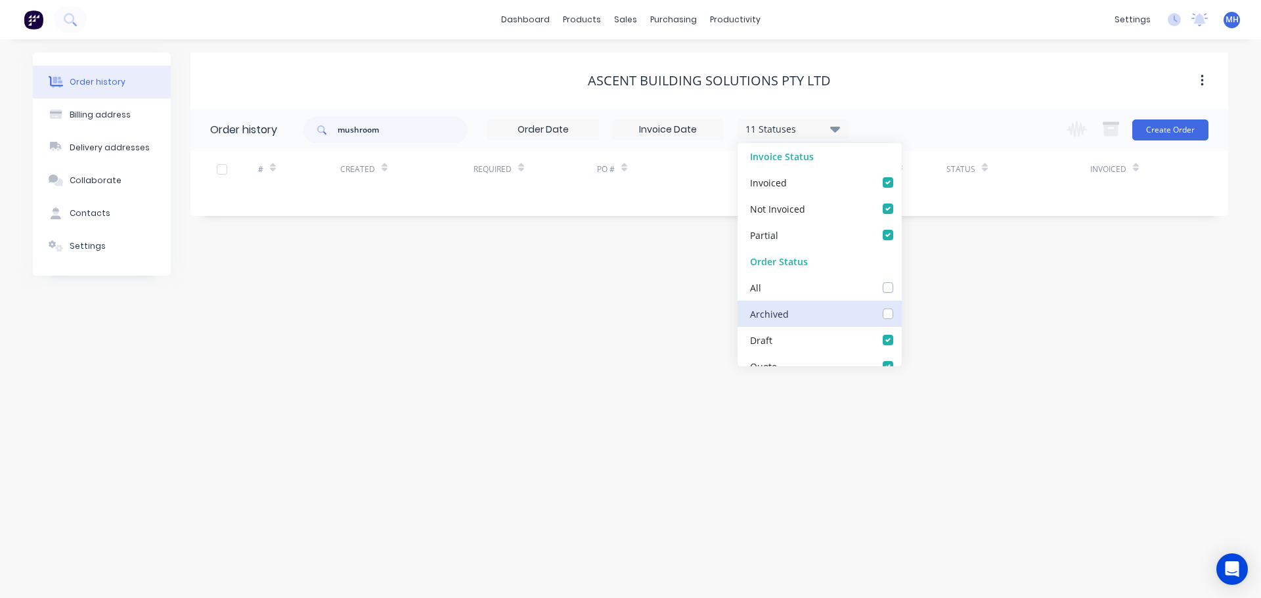
click at [901, 309] on input "checkbox" at bounding box center [906, 313] width 11 height 12
checkbox input "true"
click at [892, 92] on div "ASCENT BUILDING SOLUTIONS PTY LTD" at bounding box center [709, 81] width 1038 height 56
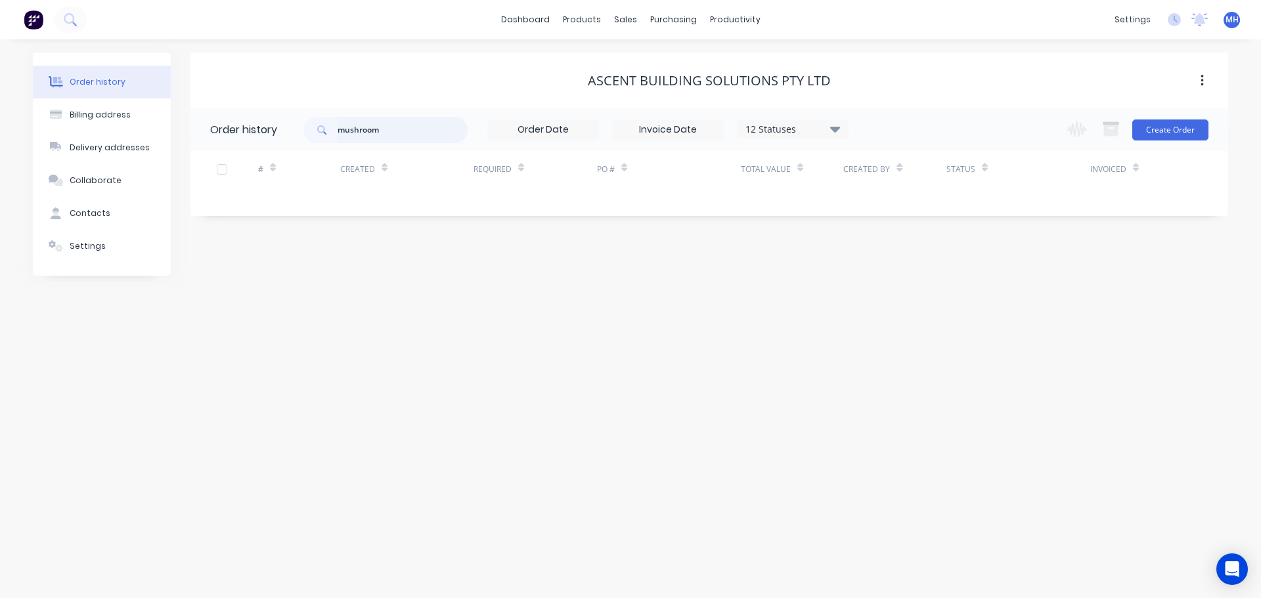
click at [419, 125] on input "mushroom" at bounding box center [403, 130] width 130 height 26
type input "funnel"
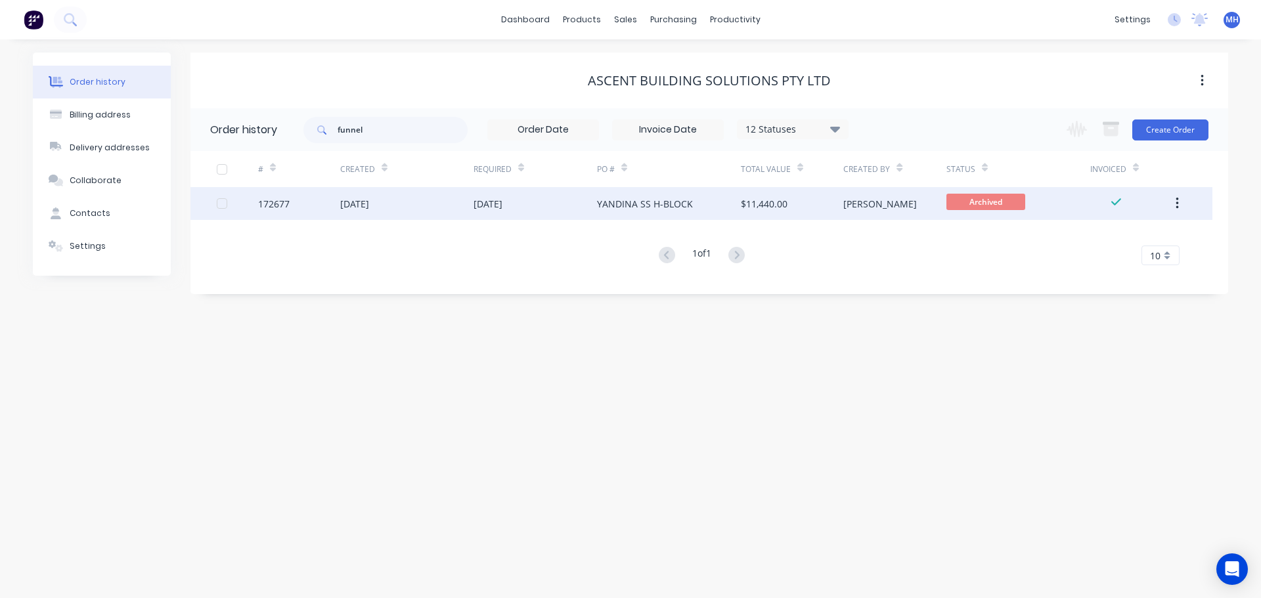
click at [480, 201] on div "13 Feb 2025" at bounding box center [487, 204] width 29 height 14
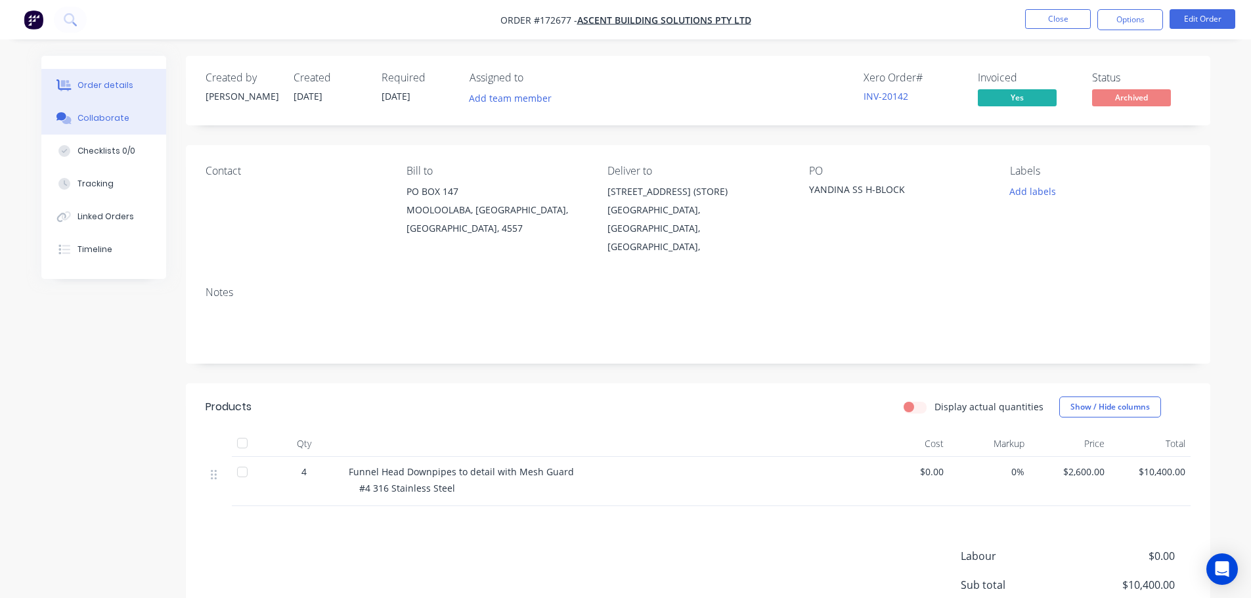
click at [110, 118] on div "Collaborate" at bounding box center [103, 118] width 52 height 12
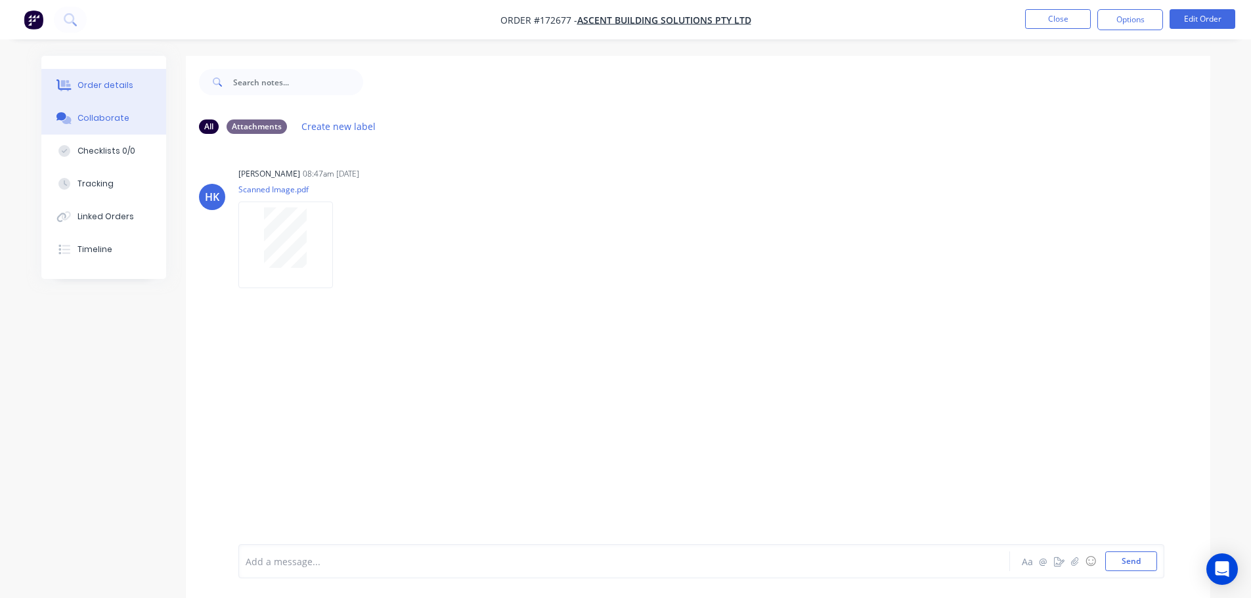
click at [147, 83] on button "Order details" at bounding box center [103, 85] width 125 height 33
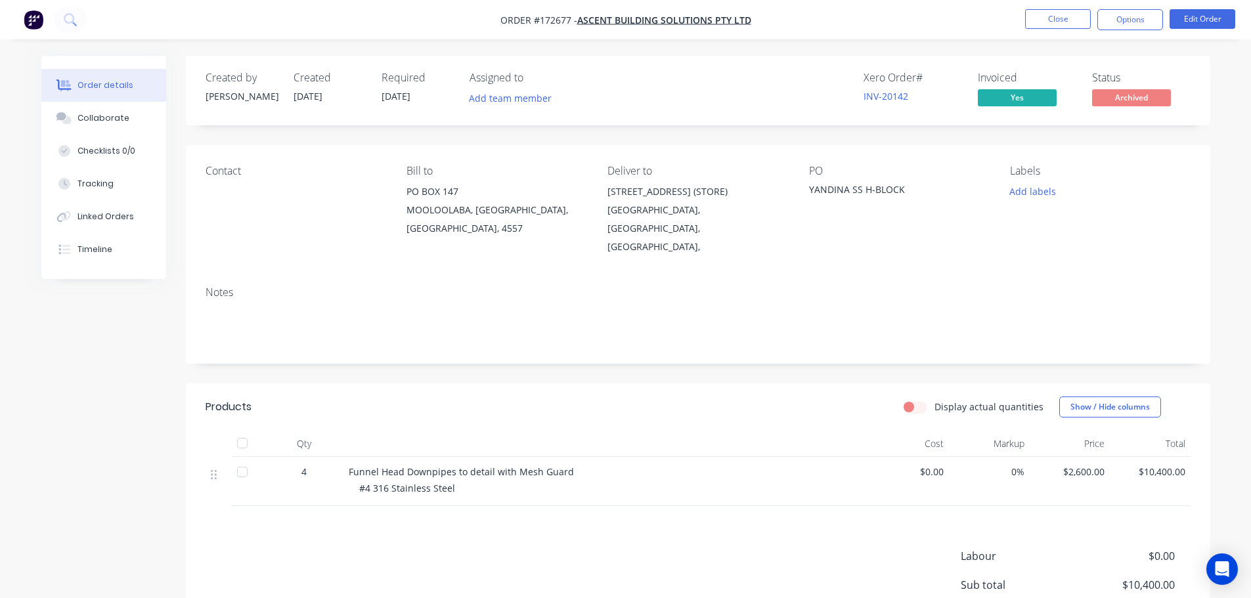
click at [1087, 465] on span "$2,600.00" at bounding box center [1070, 472] width 70 height 14
click at [475, 397] on div "Display actual quantities Show / Hide columns" at bounding box center [802, 407] width 776 height 21
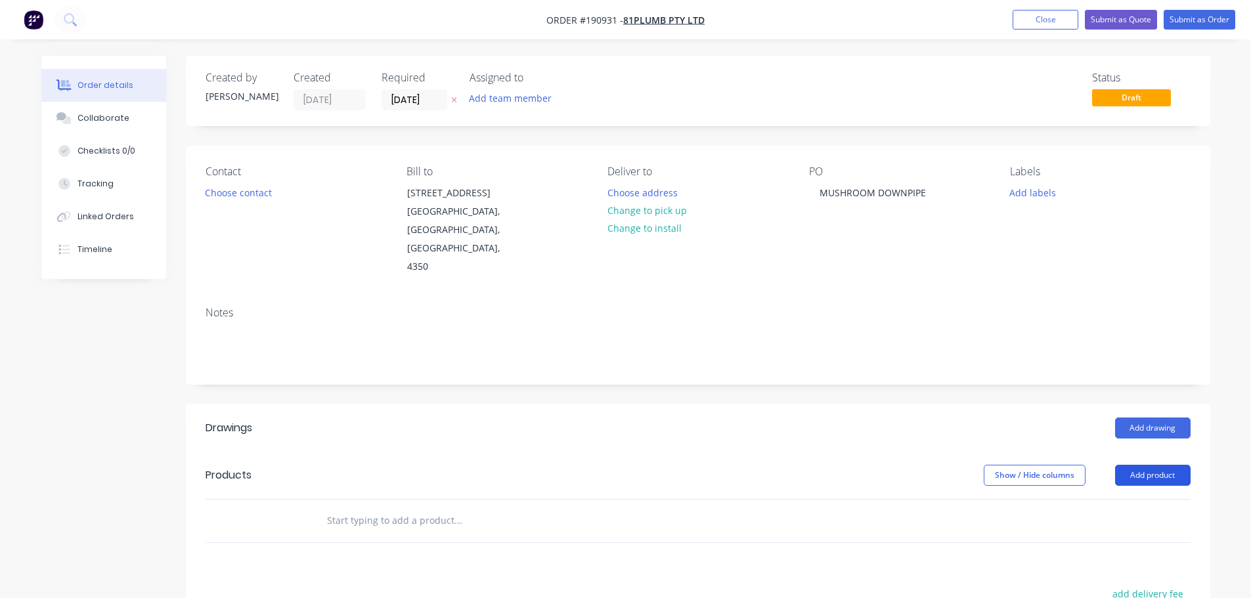
click at [1165, 465] on button "Add product" at bounding box center [1153, 475] width 76 height 21
click at [1149, 499] on div "Product catalogue" at bounding box center [1128, 508] width 101 height 19
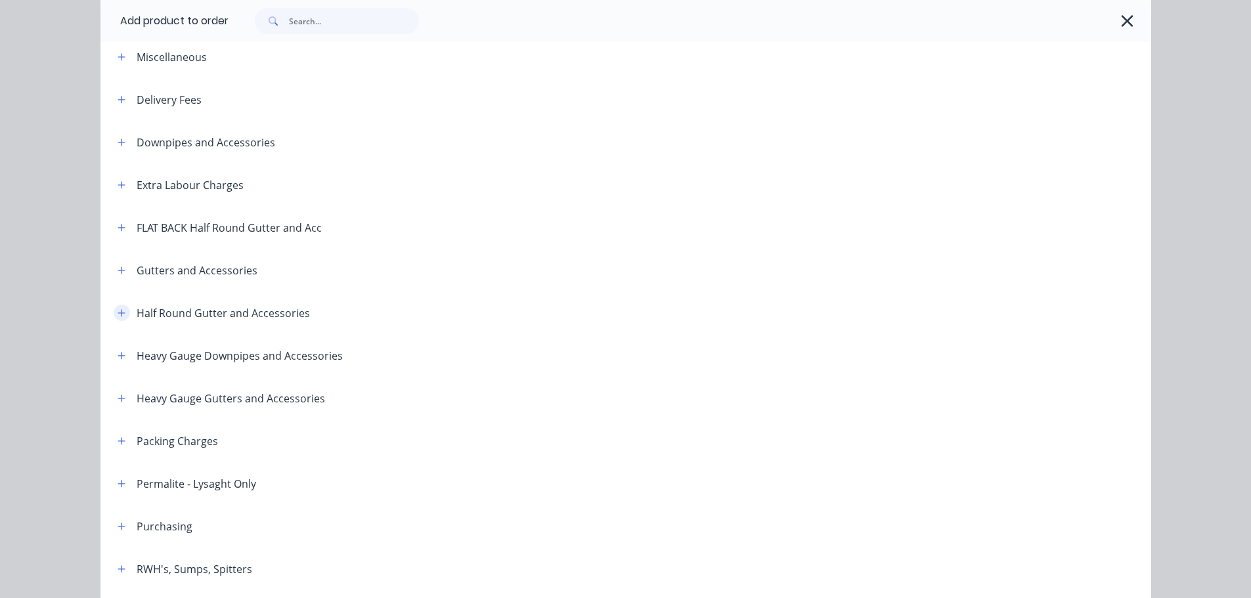
scroll to position [131, 0]
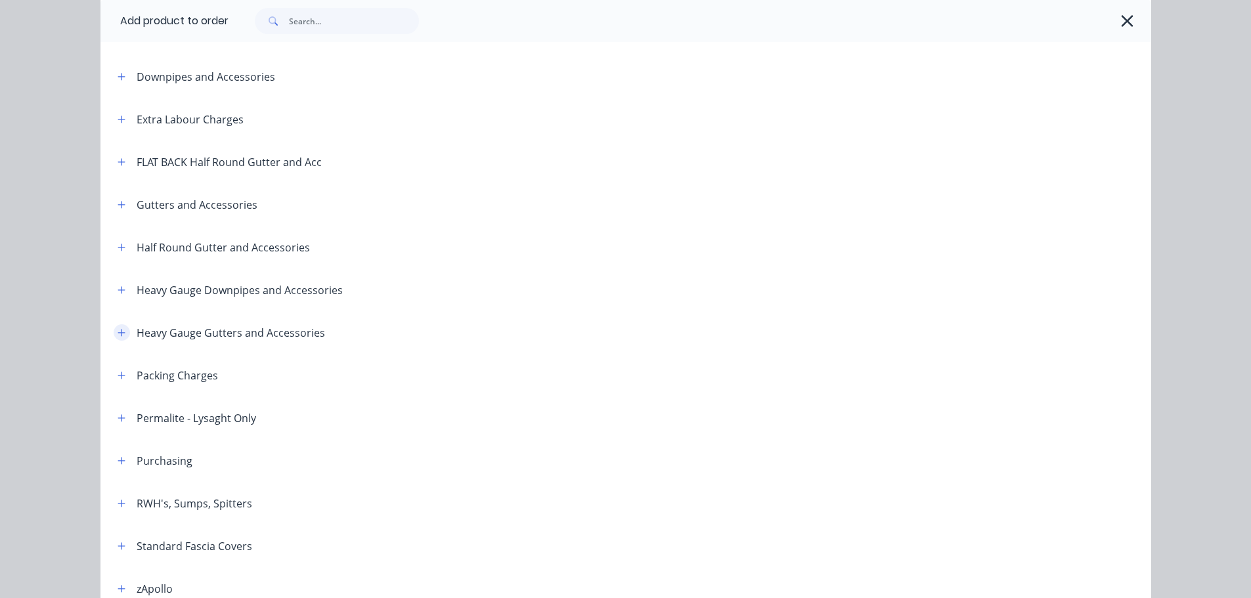
click at [118, 332] on icon "button" at bounding box center [122, 332] width 8 height 9
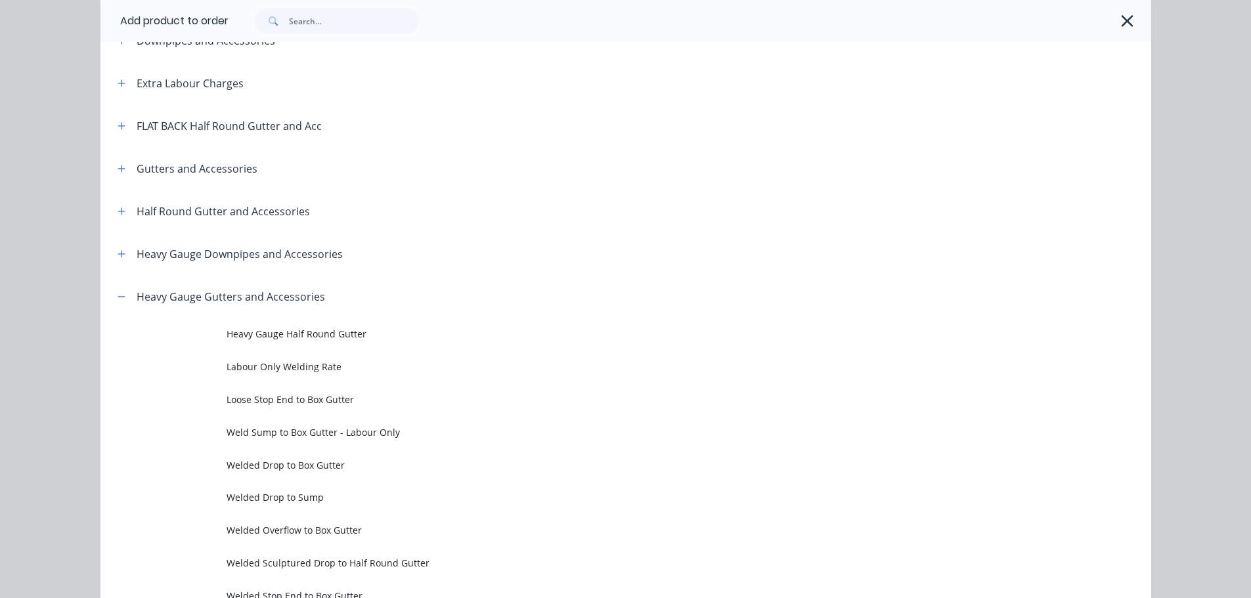
scroll to position [197, 0]
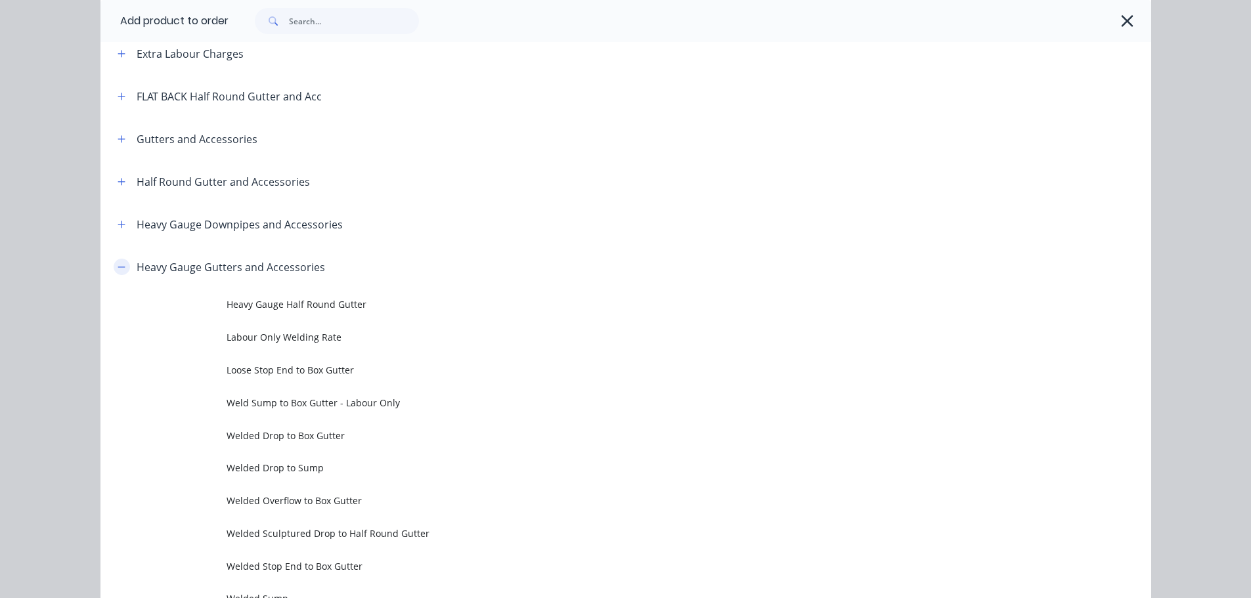
click at [118, 265] on icon "button" at bounding box center [122, 267] width 8 height 9
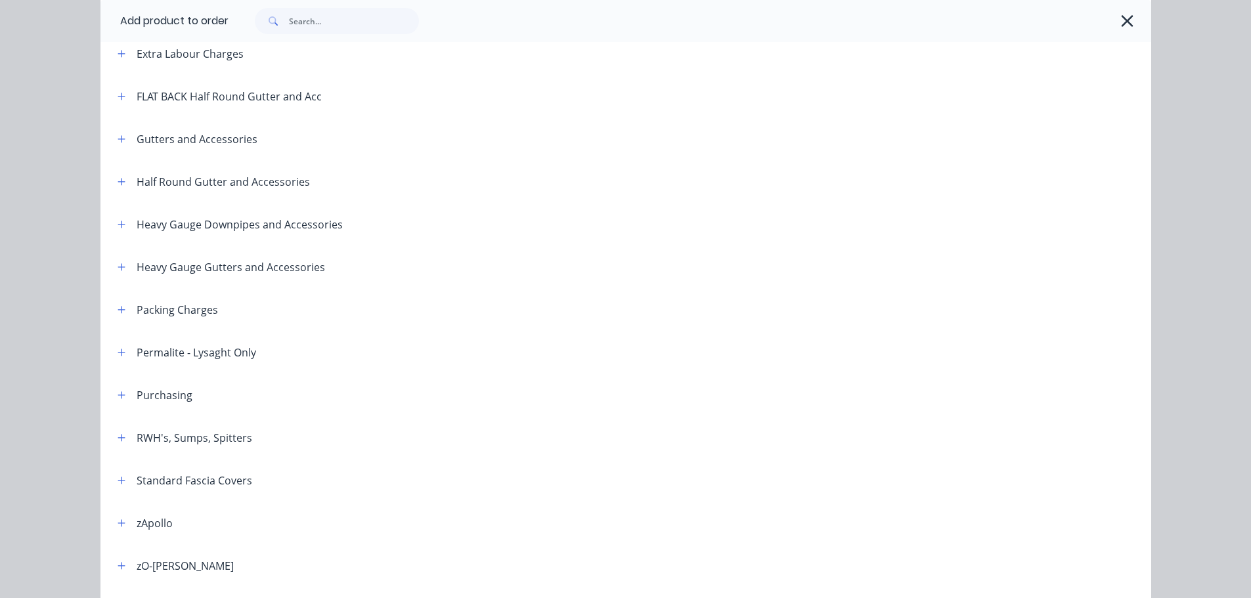
click at [120, 232] on header "Heavy Gauge Downpipes and Accessories" at bounding box center [625, 224] width 1051 height 43
click at [118, 227] on icon "button" at bounding box center [121, 224] width 7 height 7
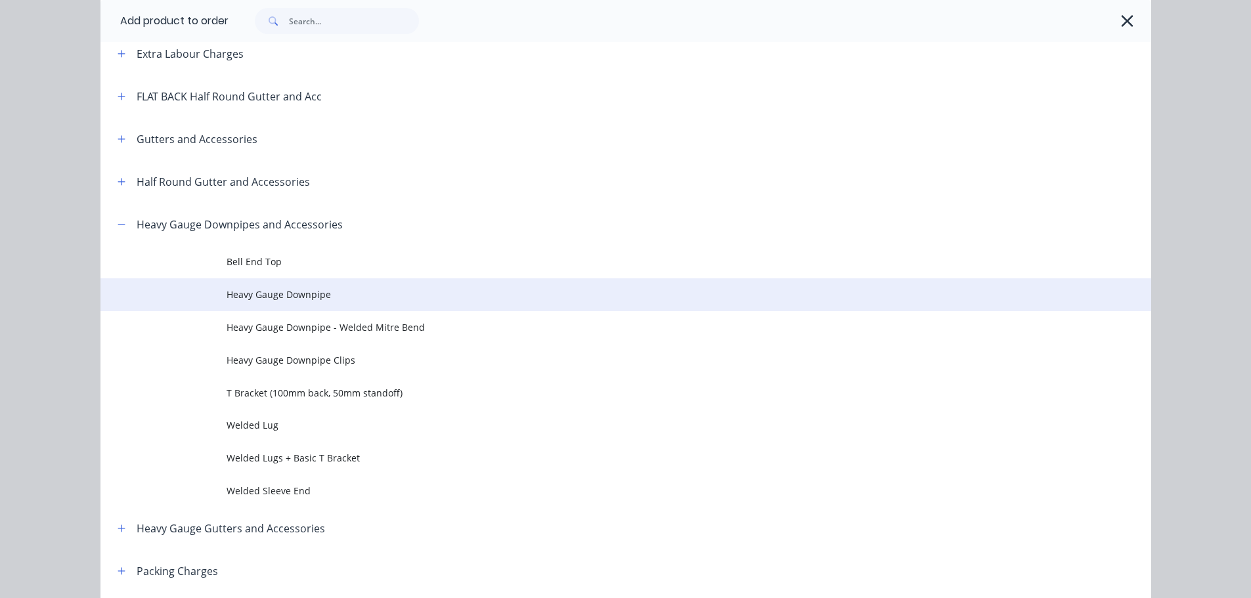
click at [330, 297] on span "Heavy Gauge Downpipe" at bounding box center [596, 295] width 739 height 14
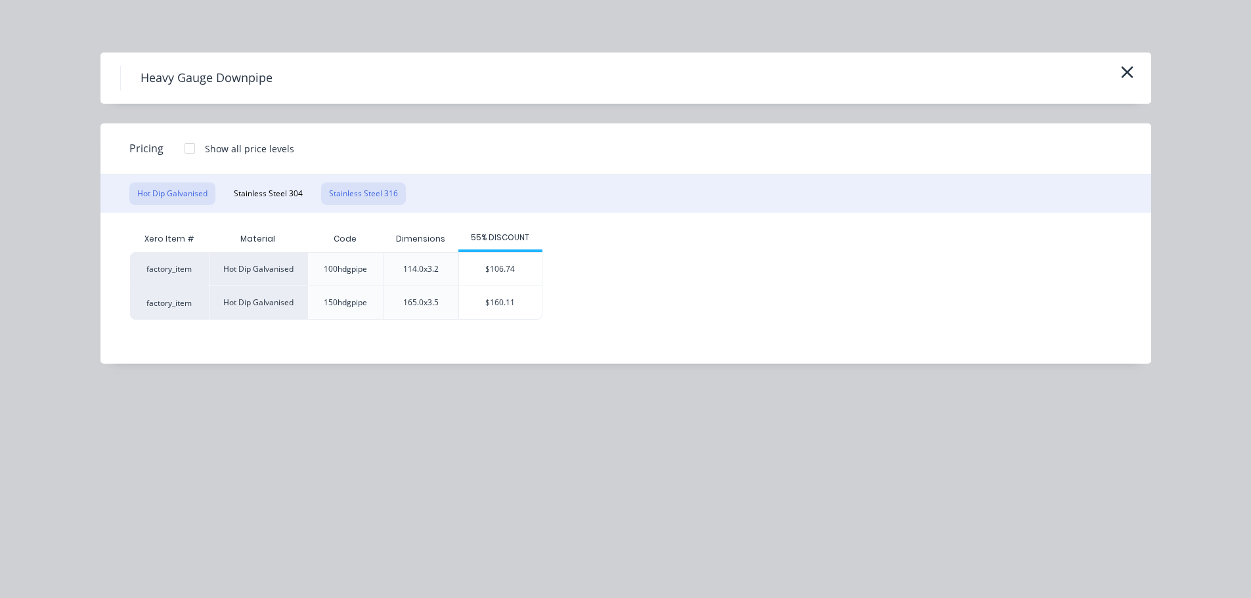
click at [365, 192] on button "Stainless Steel 316" at bounding box center [363, 194] width 85 height 22
click at [496, 311] on div "$194.22" at bounding box center [509, 302] width 83 height 33
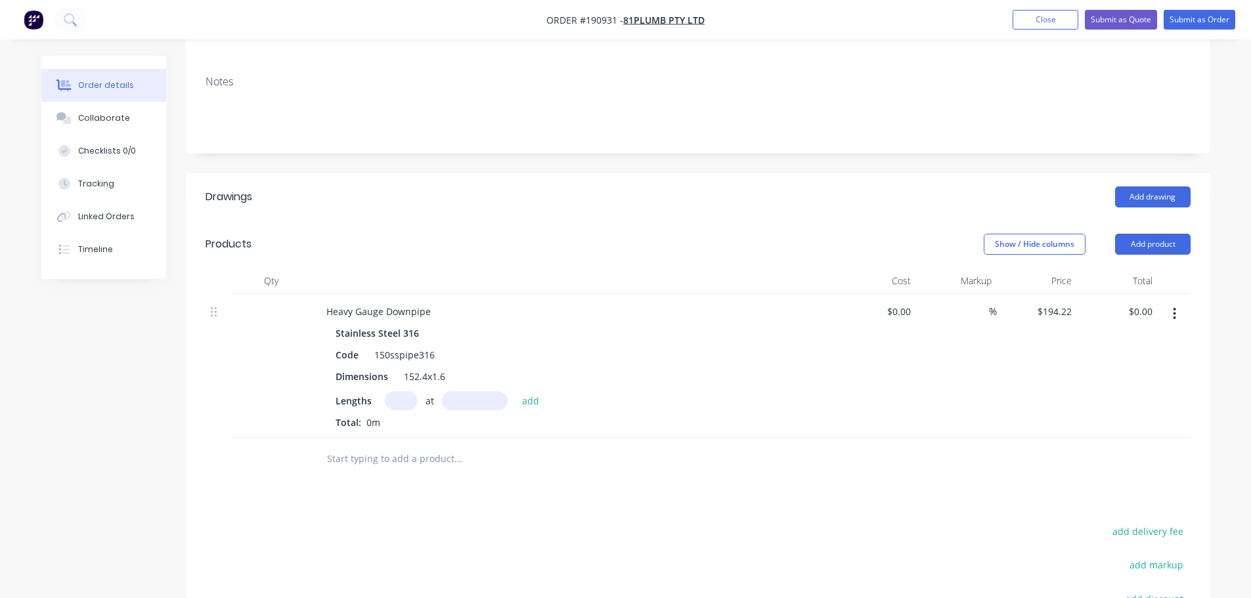
scroll to position [394, 0]
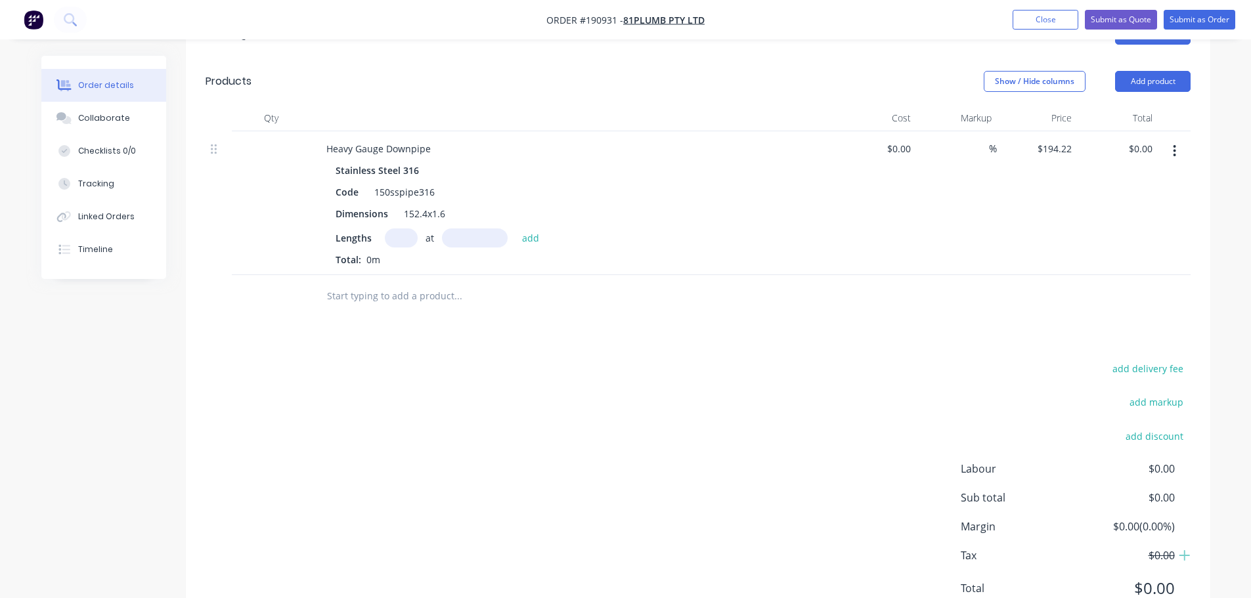
click at [397, 229] on input "text" at bounding box center [401, 238] width 33 height 19
type input "1"
type input "3000"
click at [515, 229] on button "add" at bounding box center [530, 238] width 31 height 18
type input "$582.66"
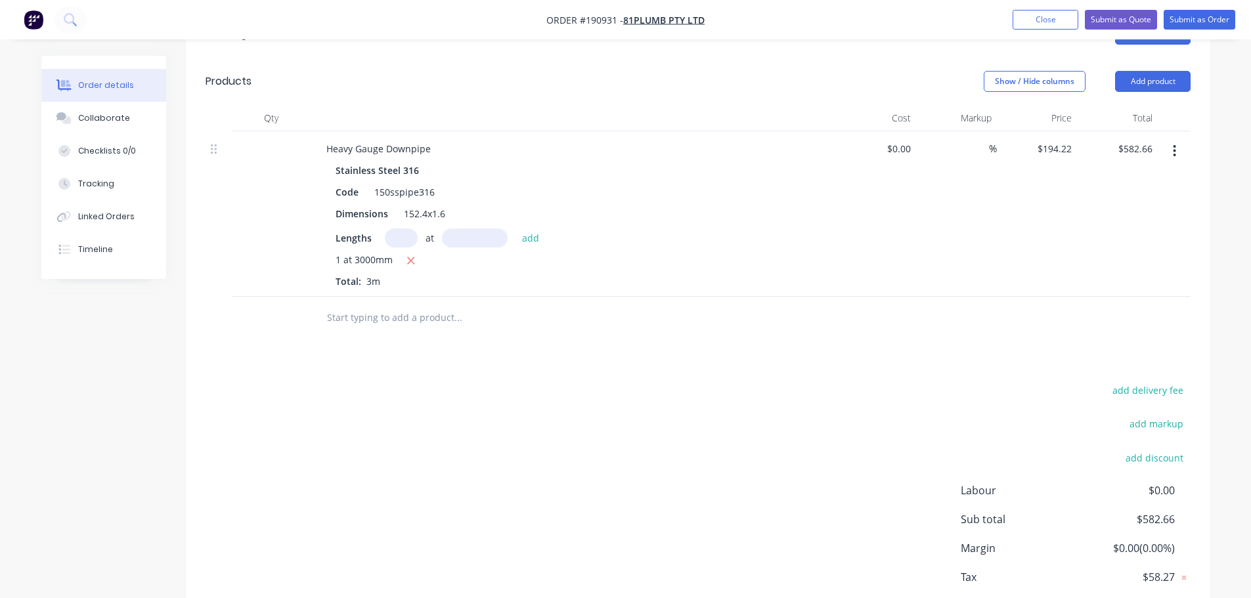
click at [521, 382] on div "add delivery fee add markup add discount Labour $0.00 Sub total $582.66 Margin …" at bounding box center [698, 508] width 985 height 253
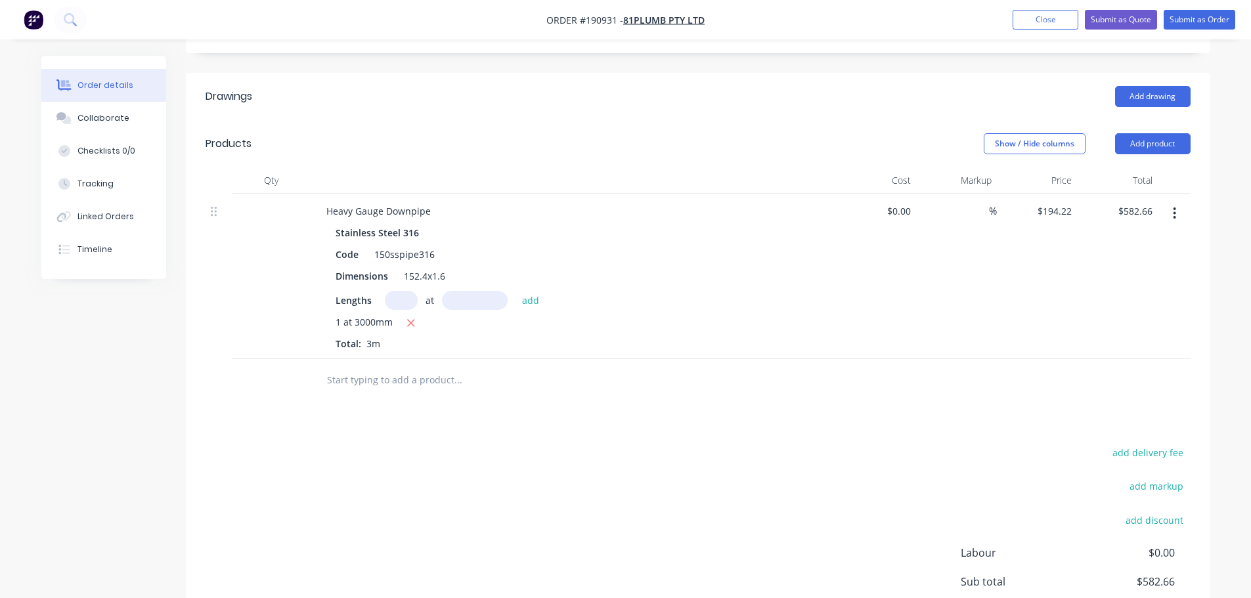
scroll to position [328, 0]
click at [1158, 137] on button "Add product" at bounding box center [1153, 147] width 76 height 21
click at [868, 447] on div "add delivery fee add markup add discount Labour $0.00 Sub total $582.66 Margin …" at bounding box center [698, 573] width 985 height 253
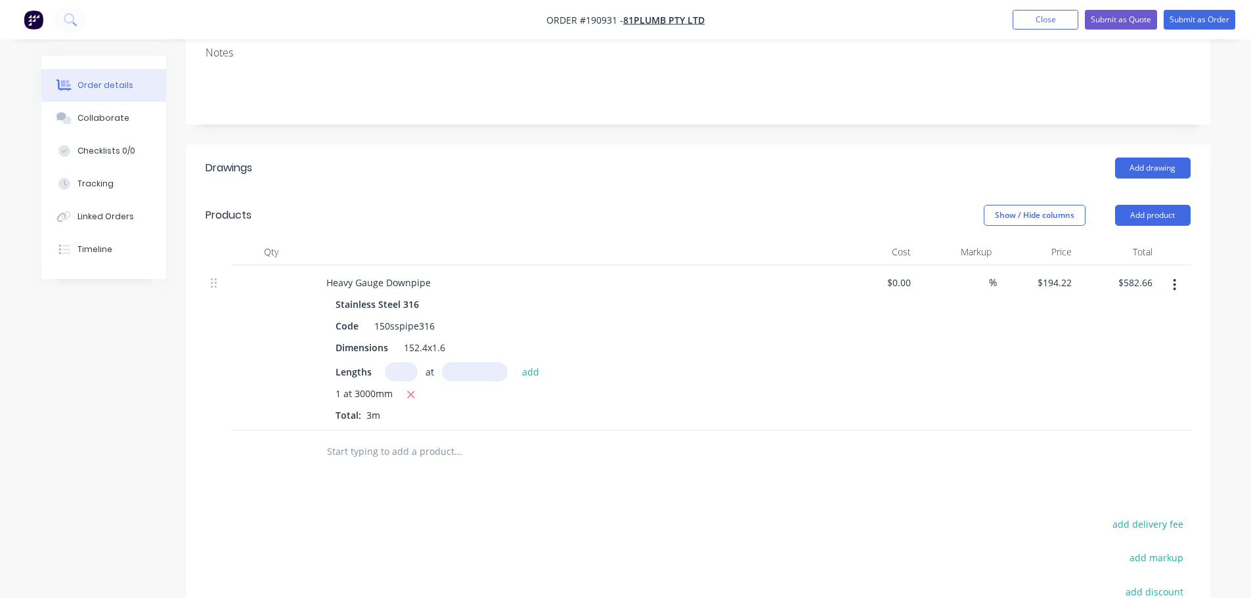
scroll to position [197, 0]
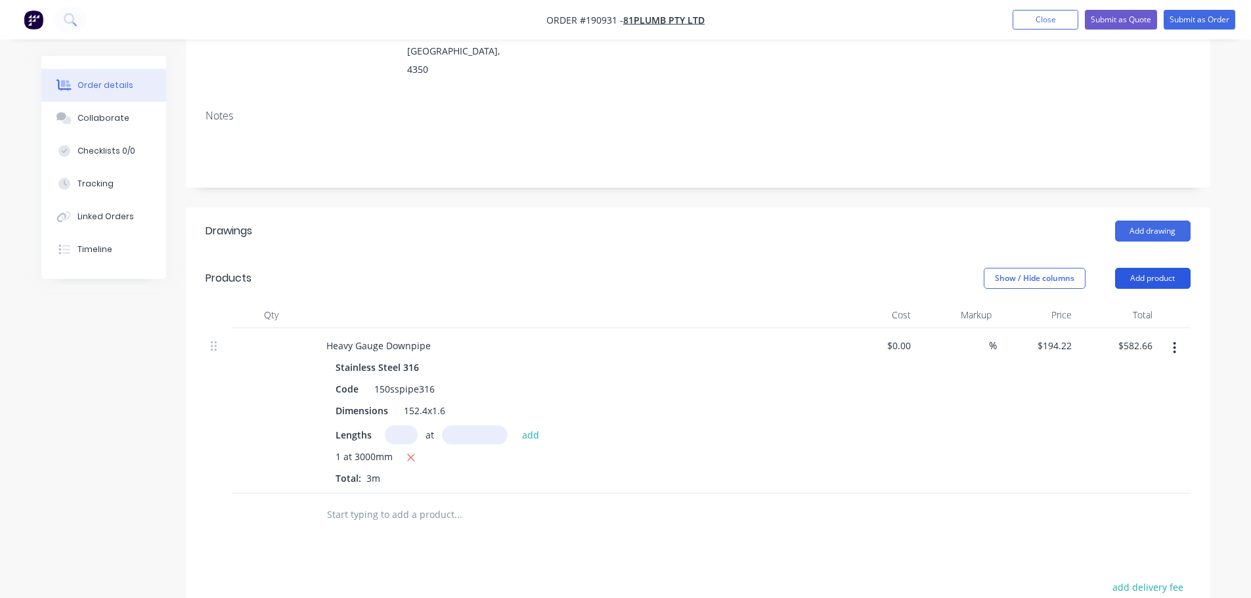
click at [1127, 268] on button "Add product" at bounding box center [1153, 278] width 76 height 21
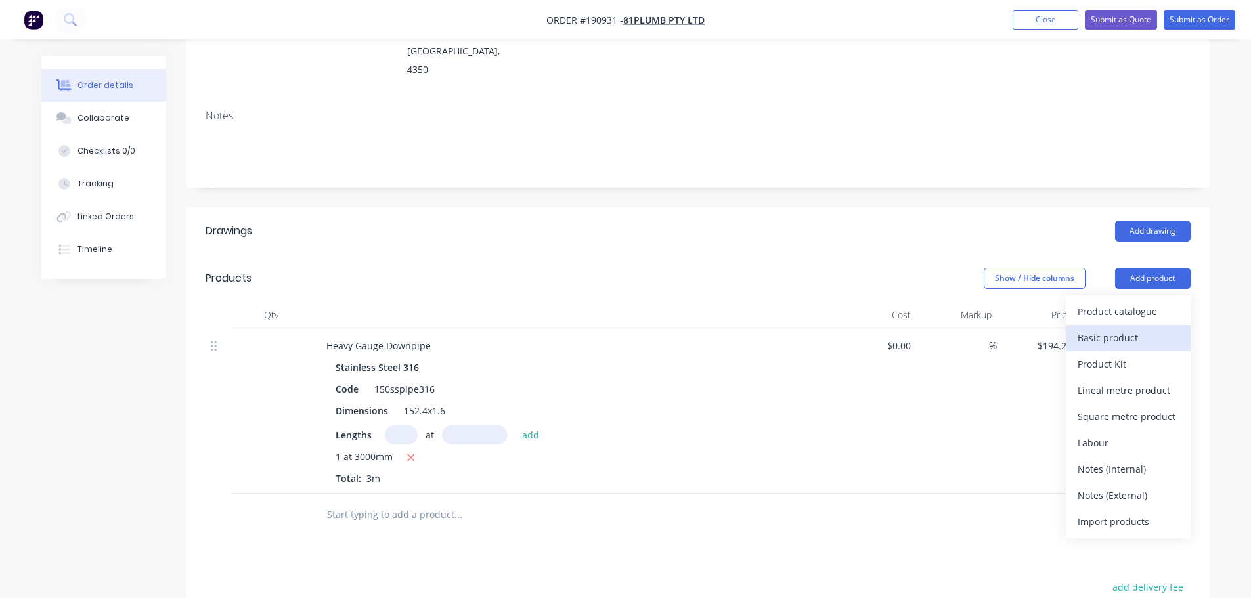
click at [1129, 328] on div "Basic product" at bounding box center [1128, 337] width 101 height 19
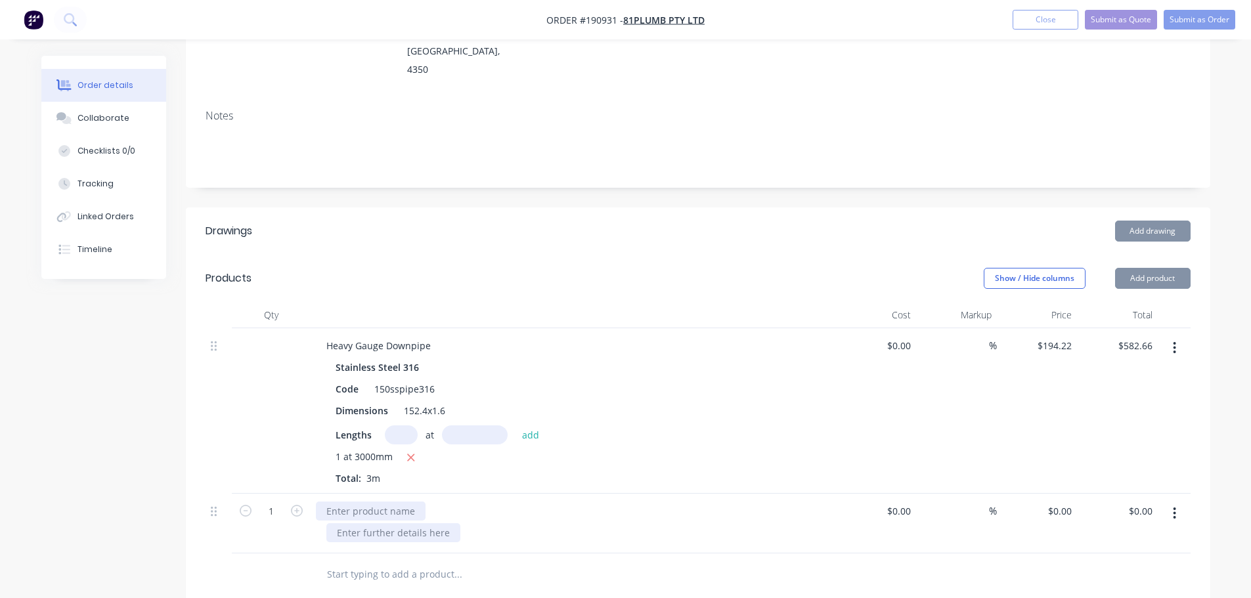
drag, startPoint x: 363, startPoint y: 471, endPoint x: 433, endPoint y: 489, distance: 71.8
click at [366, 502] on div at bounding box center [371, 511] width 110 height 19
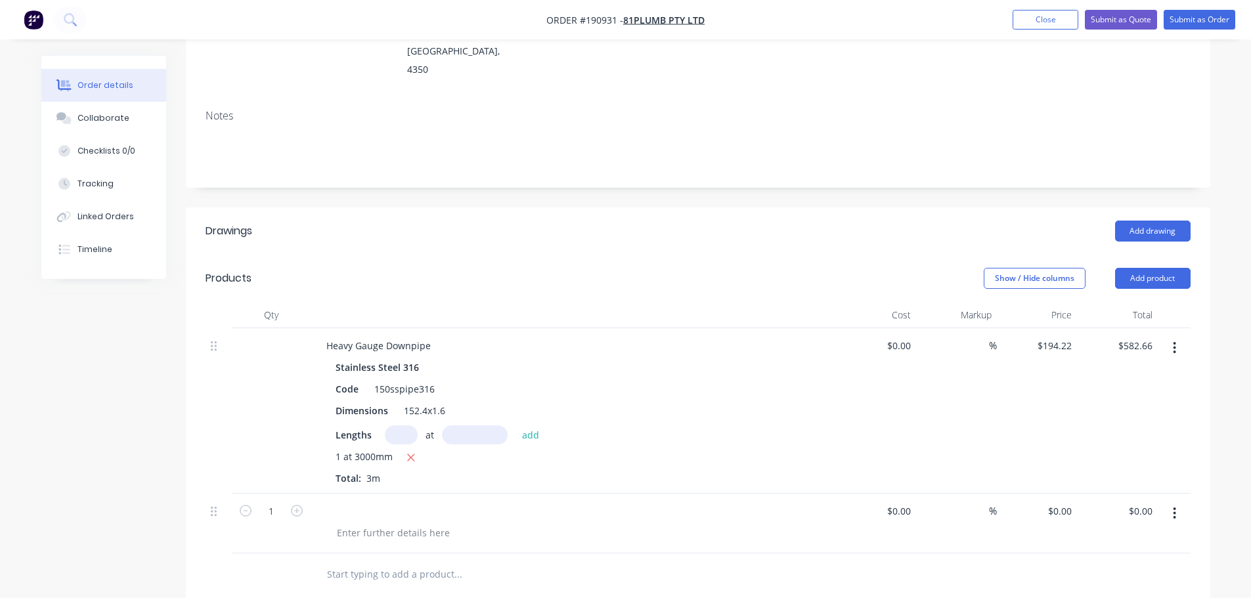
click at [344, 502] on div at bounding box center [573, 511] width 515 height 19
click at [334, 502] on div at bounding box center [326, 511] width 21 height 19
click at [389, 523] on div at bounding box center [393, 532] width 134 height 19
click at [554, 221] on div "Add drawing" at bounding box center [802, 231] width 776 height 21
click at [353, 523] on div "316 Stainless Steel" at bounding box center [377, 532] width 103 height 19
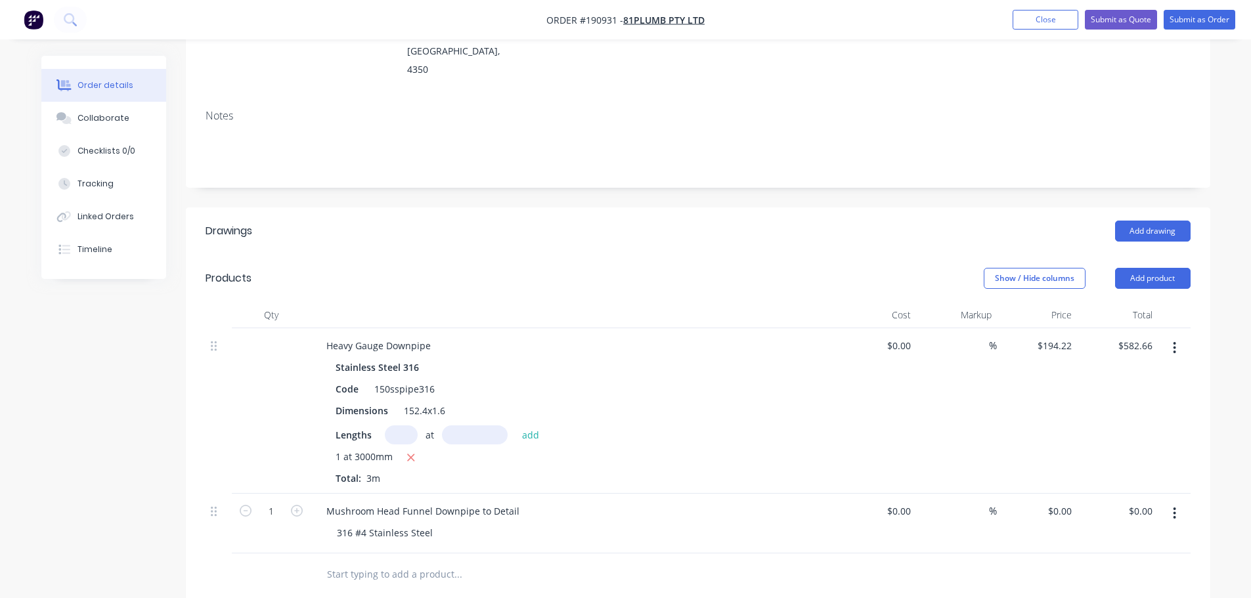
click at [546, 221] on div "Add drawing" at bounding box center [802, 231] width 776 height 21
click at [604, 255] on header "Products Show / Hide columns Add product" at bounding box center [698, 278] width 1024 height 47
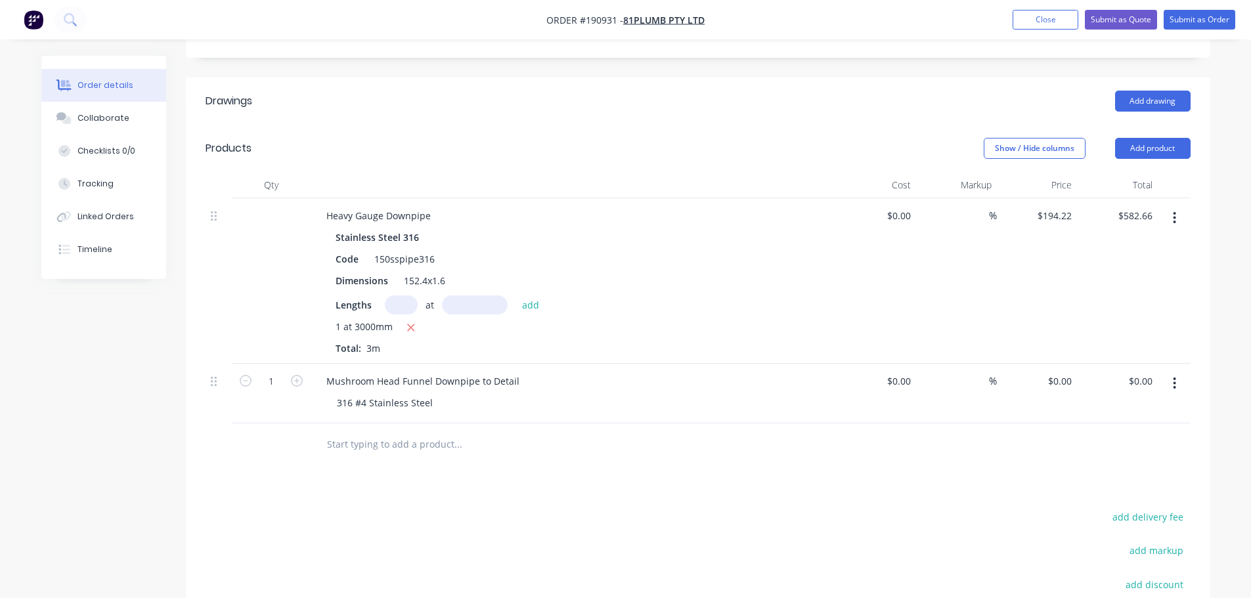
scroll to position [328, 0]
click at [1068, 370] on input "0" at bounding box center [1062, 379] width 30 height 19
type input "$2,600.00"
click at [926, 437] on div "Drawings Add drawing Products Show / Hide columns Add product Qty Cost Markup P…" at bounding box center [698, 428] width 1024 height 704
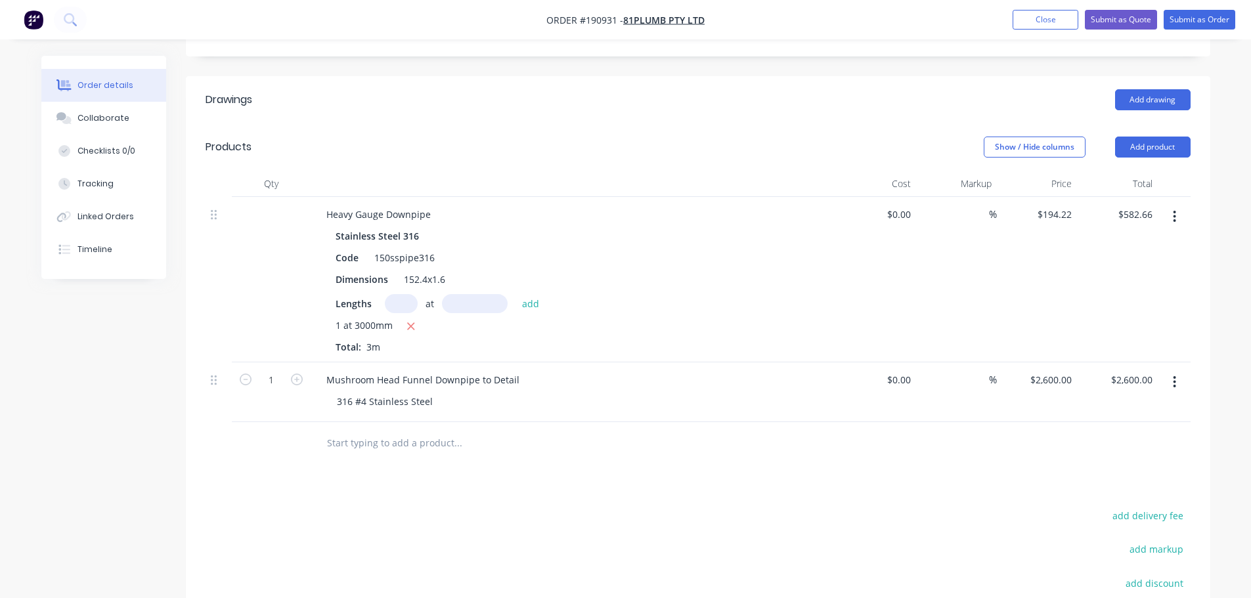
click at [1168, 205] on button "button" at bounding box center [1174, 217] width 31 height 24
click at [1147, 242] on div "Edit" at bounding box center [1128, 251] width 101 height 19
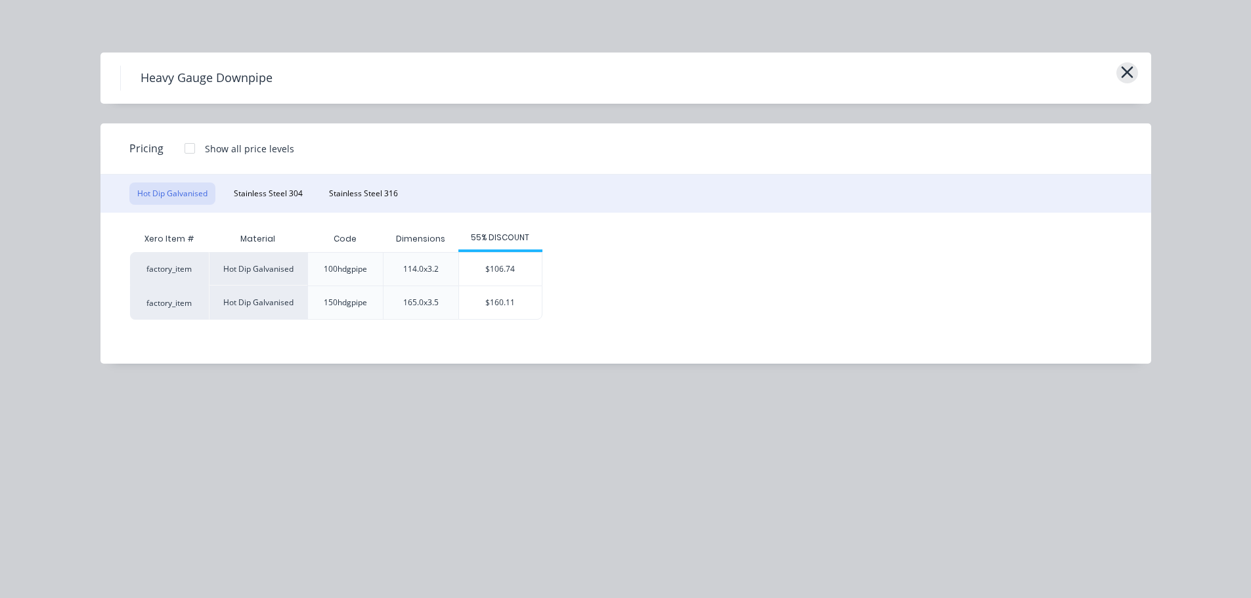
click at [1127, 72] on icon "button" at bounding box center [1127, 72] width 12 height 12
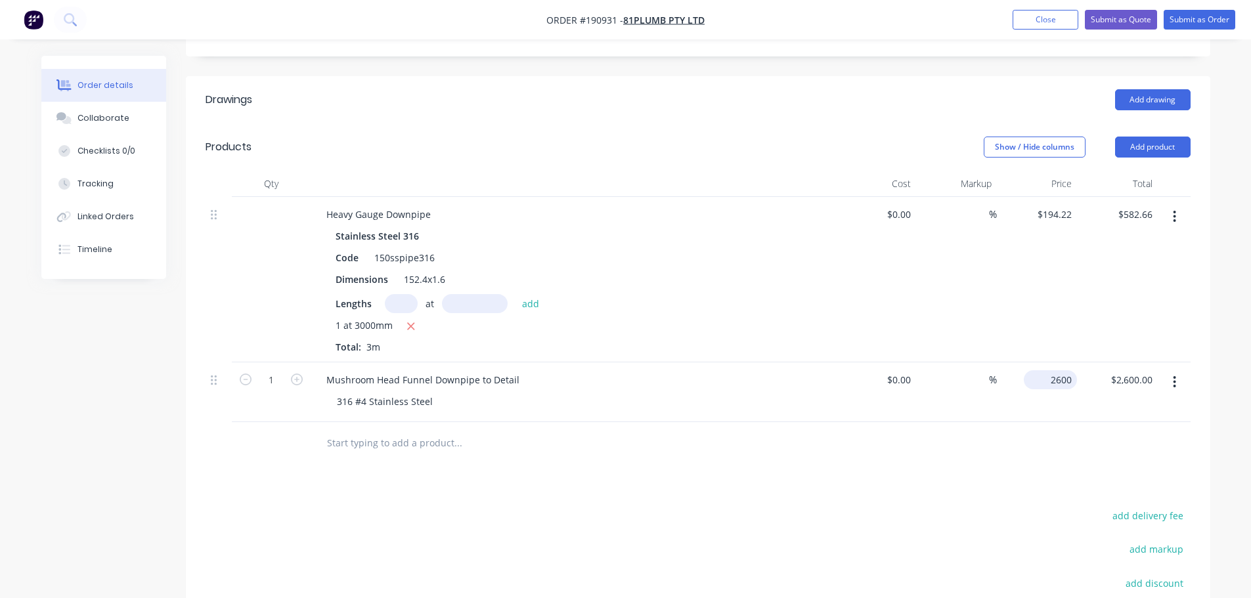
click at [1063, 370] on input "2600" at bounding box center [1053, 379] width 48 height 19
type input "$2,800.00"
click at [280, 370] on input "1" at bounding box center [271, 380] width 34 height 20
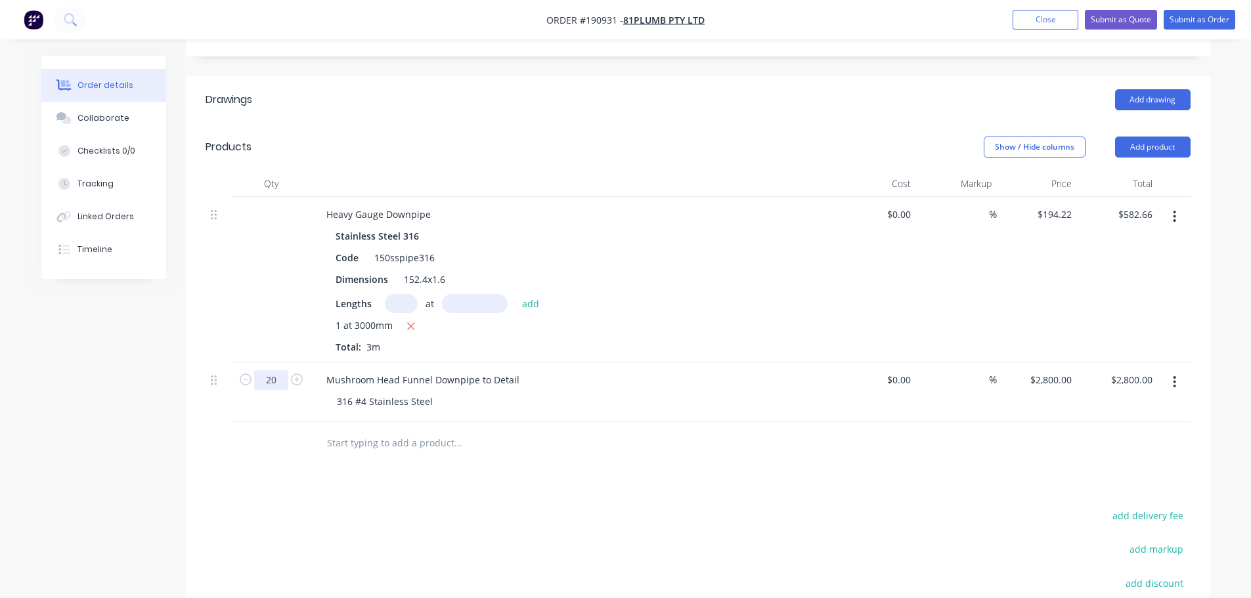
type input "20"
type input "$56,000.00"
click at [43, 400] on div "Created by Michael Created 27/08/25 Required 27/08/25 Assigned to Add team memb…" at bounding box center [625, 263] width 1169 height 1072
click at [282, 370] on input "20" at bounding box center [271, 380] width 34 height 20
type input "30"
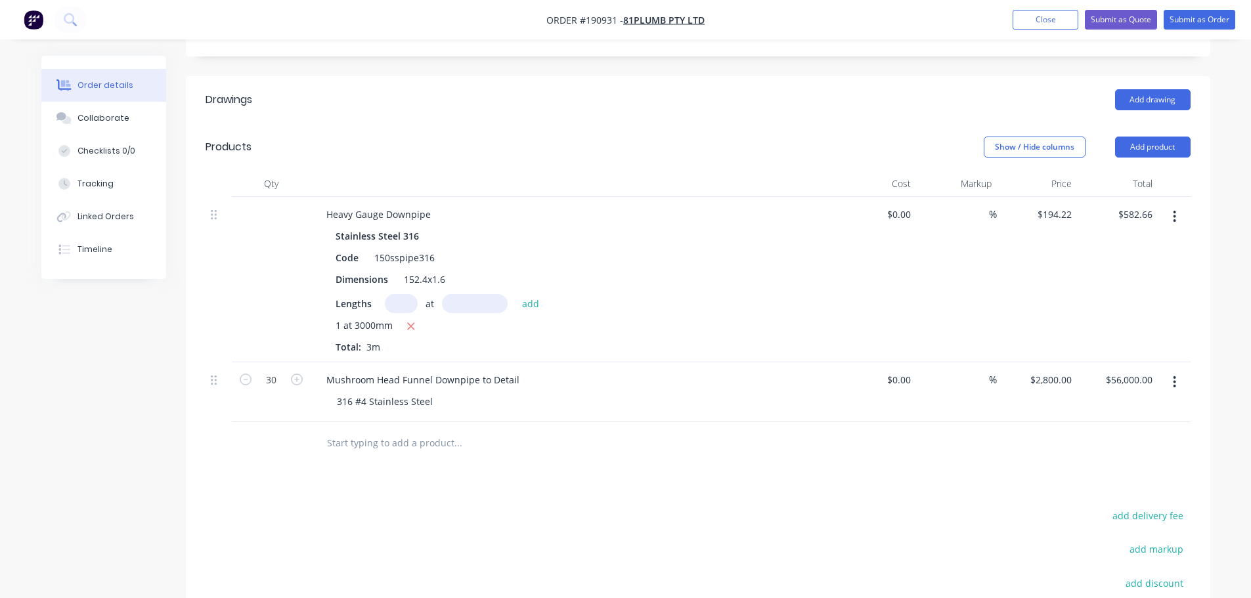
type input "$84,000.00"
click at [1062, 370] on input "2800" at bounding box center [1053, 379] width 48 height 19
click at [1162, 205] on button "button" at bounding box center [1174, 217] width 31 height 24
click at [1225, 305] on div "Order details Collaborate Checklists 0/0 Tracking Linked Orders Timeline Order …" at bounding box center [625, 236] width 1251 height 1128
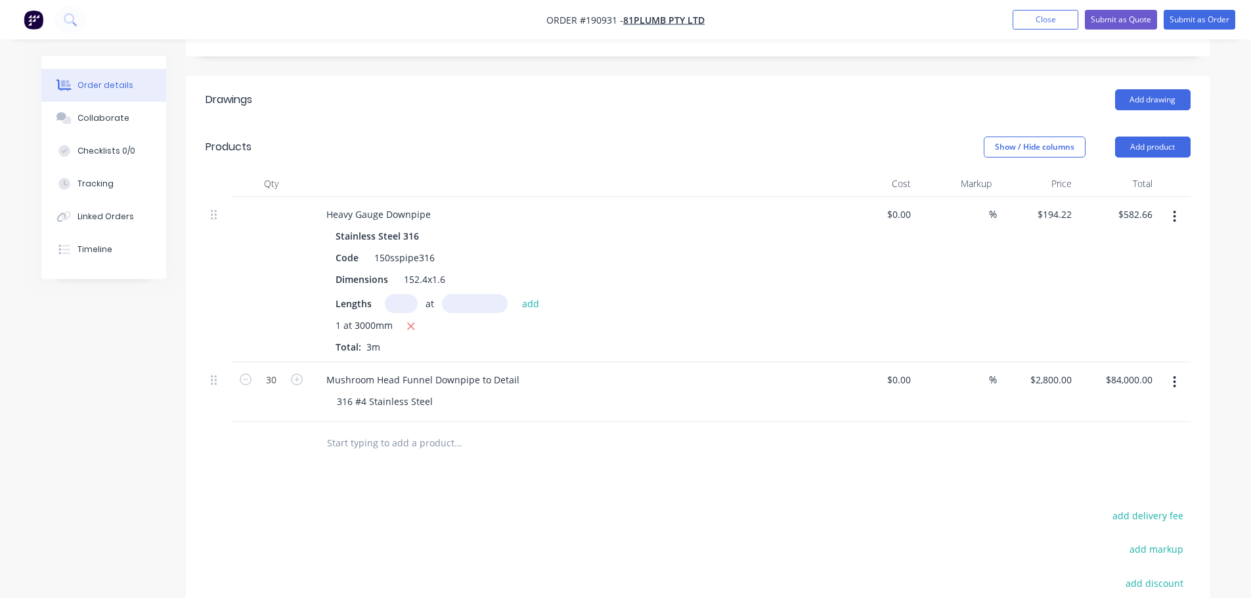
click at [1174, 211] on icon "button" at bounding box center [1174, 217] width 3 height 12
click at [72, 410] on div "Created by Michael Created 27/08/25 Required 27/08/25 Assigned to Add team memb…" at bounding box center [625, 263] width 1169 height 1072
click at [572, 469] on div "Drawings Add drawing Products Show / Hide columns Add product Qty Cost Markup P…" at bounding box center [698, 428] width 1024 height 704
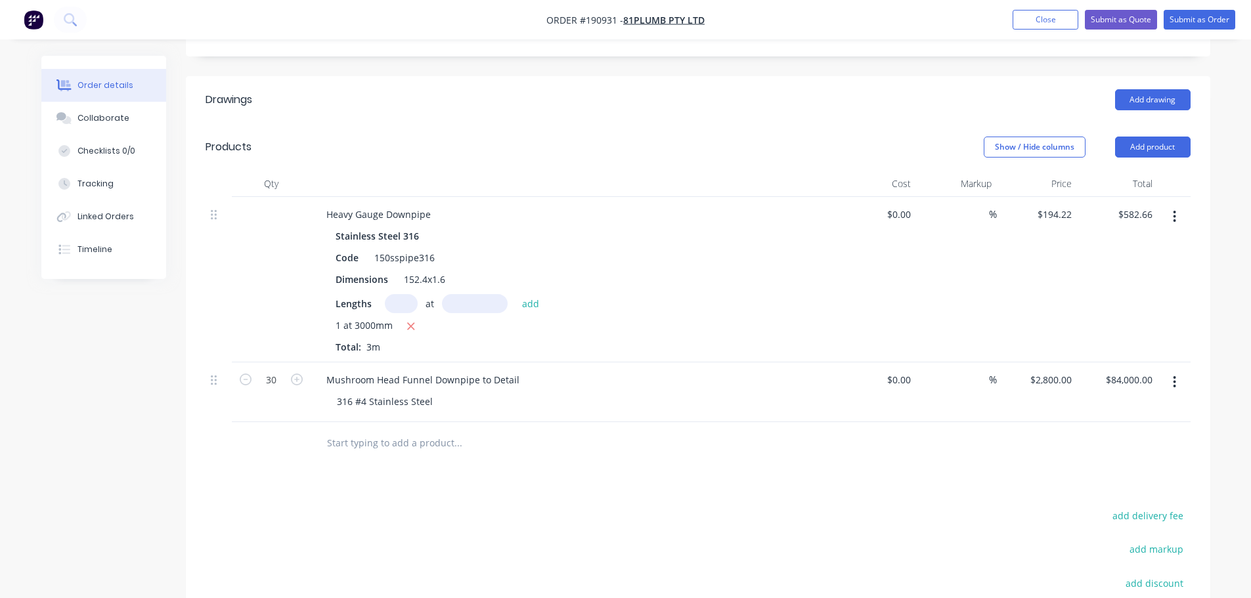
click at [646, 448] on div "Drawings Add drawing Products Show / Hide columns Add product Qty Cost Markup P…" at bounding box center [698, 428] width 1024 height 704
click at [520, 370] on div "Mushroom Head Funnel Downpipe to Detail" at bounding box center [423, 379] width 214 height 19
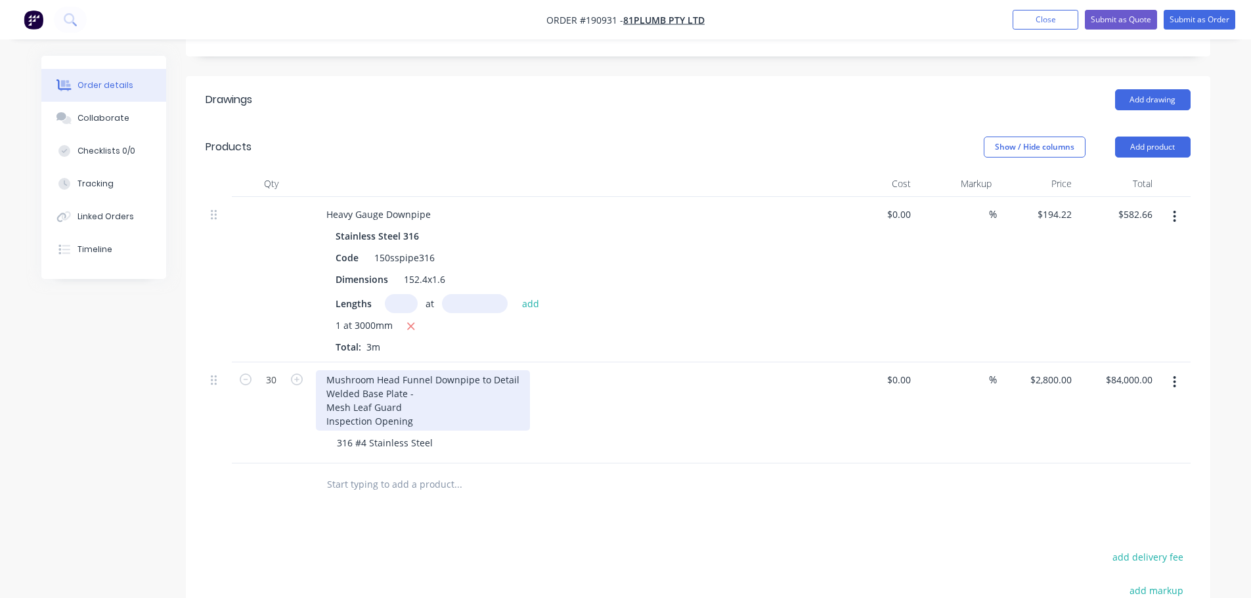
click at [441, 370] on div "Mushroom Head Funnel Downpipe to Detail Welded Base Plate - Mesh Leaf Guard Ins…" at bounding box center [423, 400] width 214 height 60
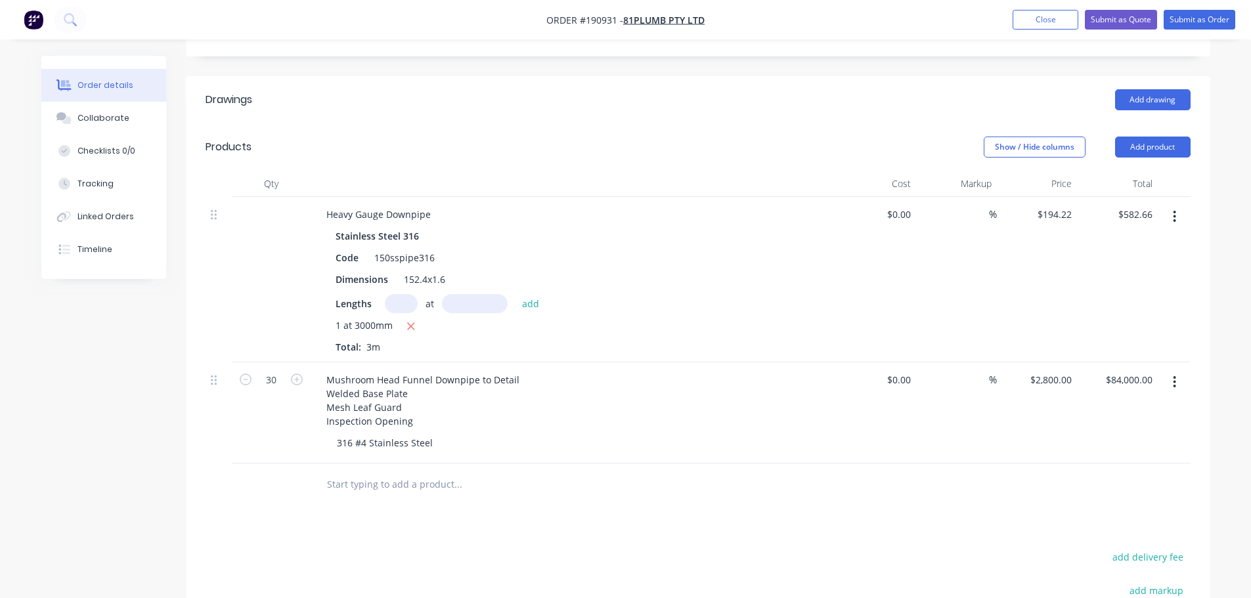
click at [560, 504] on div "Drawings Add drawing Products Show / Hide columns Add product Qty Cost Markup P…" at bounding box center [698, 448] width 1024 height 745
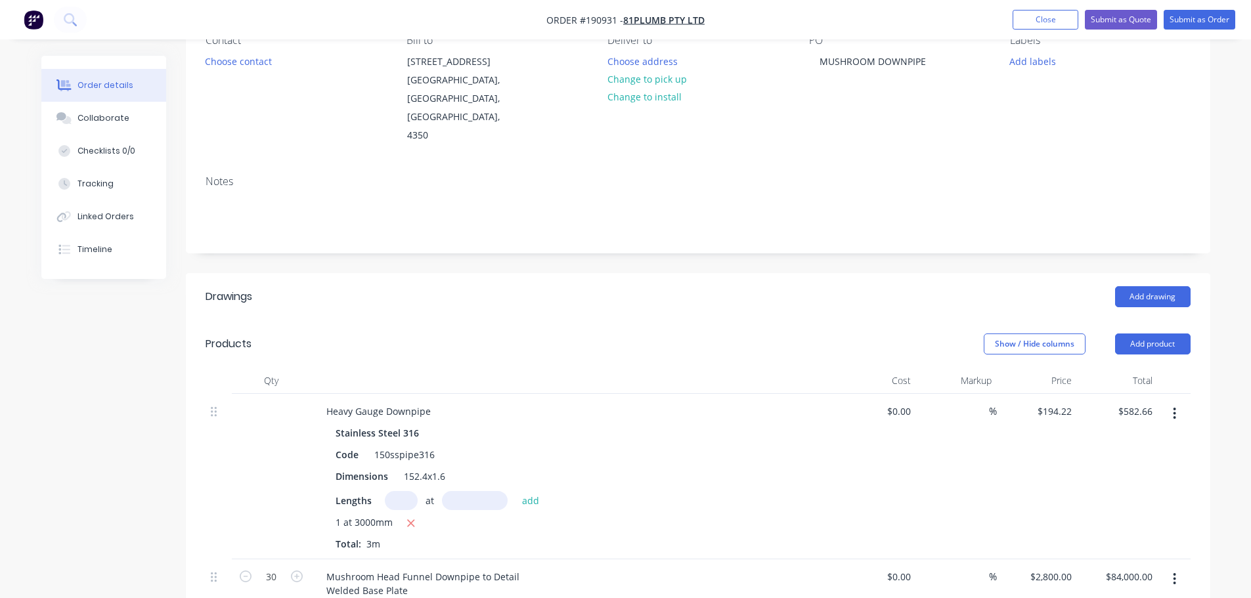
click at [710, 280] on header "Drawings Add drawing" at bounding box center [698, 296] width 1024 height 47
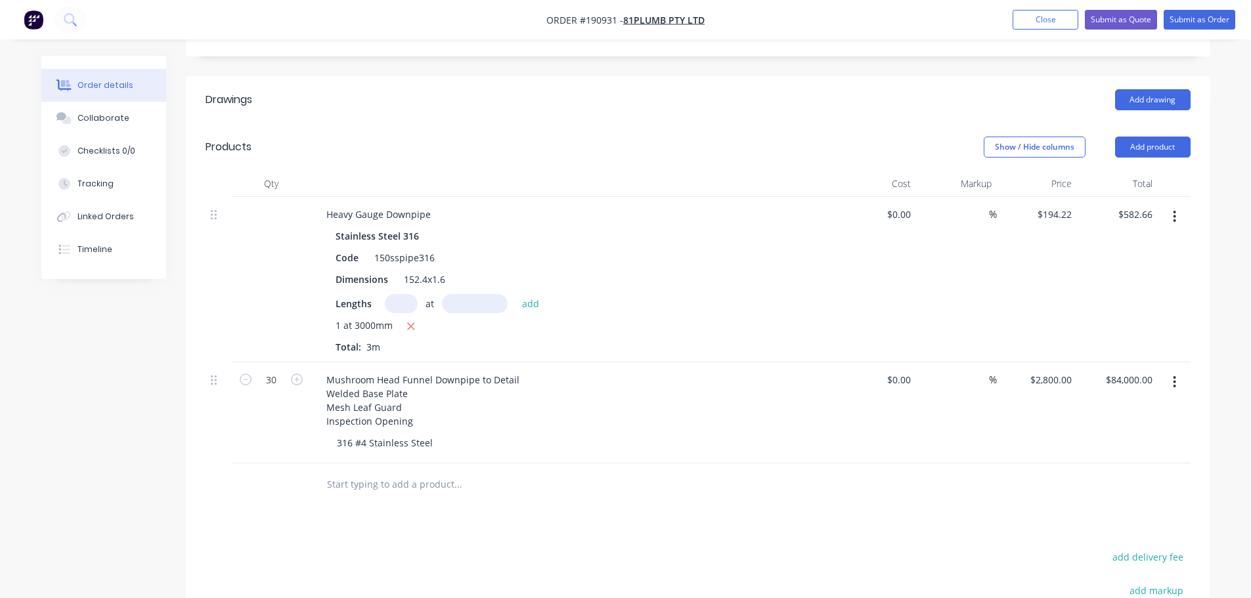
click at [1176, 209] on icon "button" at bounding box center [1174, 216] width 3 height 14
click at [1124, 320] on div "Delete" at bounding box center [1128, 329] width 101 height 19
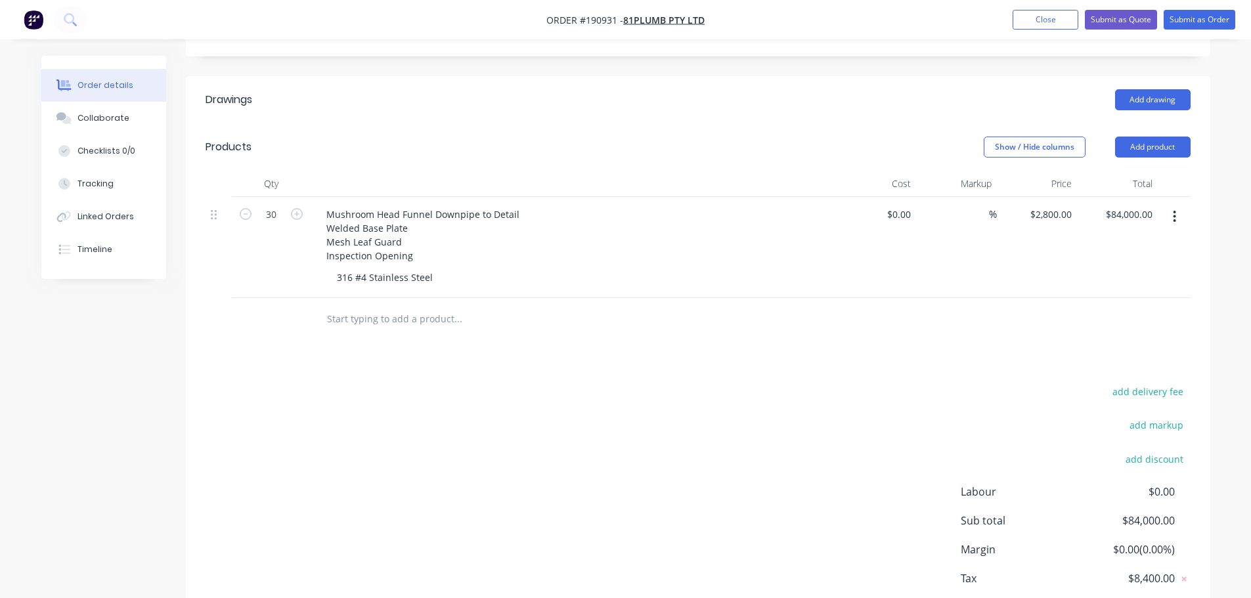
click at [1215, 284] on div "Order details Collaborate Checklists 0/0 Tracking Linked Orders Timeline Order …" at bounding box center [625, 201] width 1195 height 948
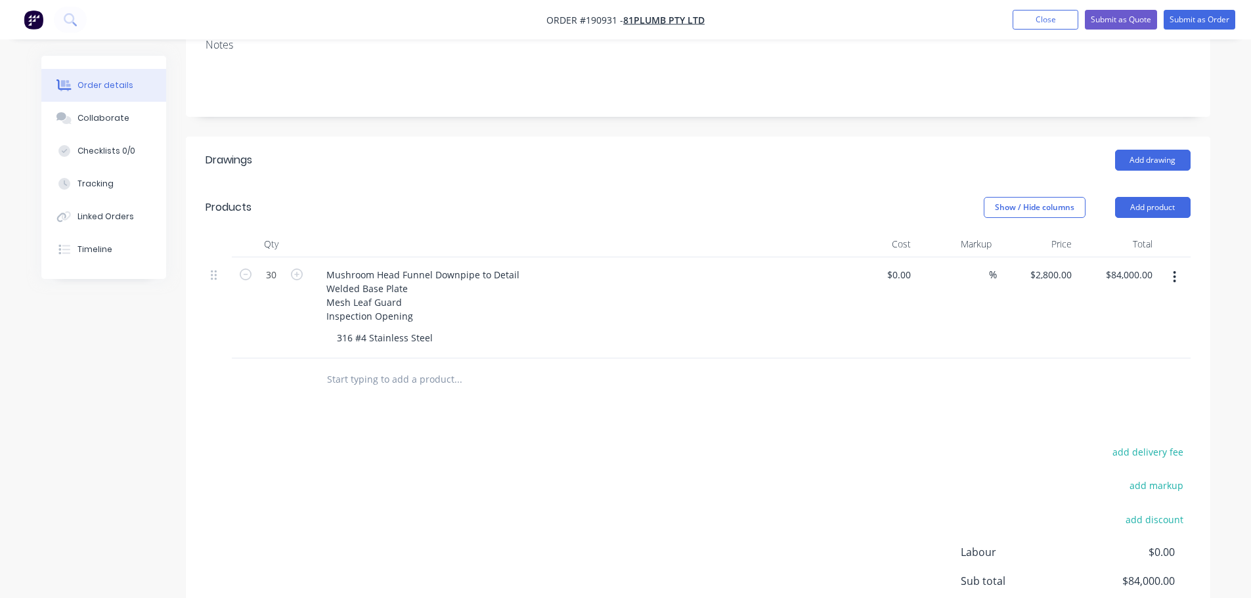
scroll to position [238, 0]
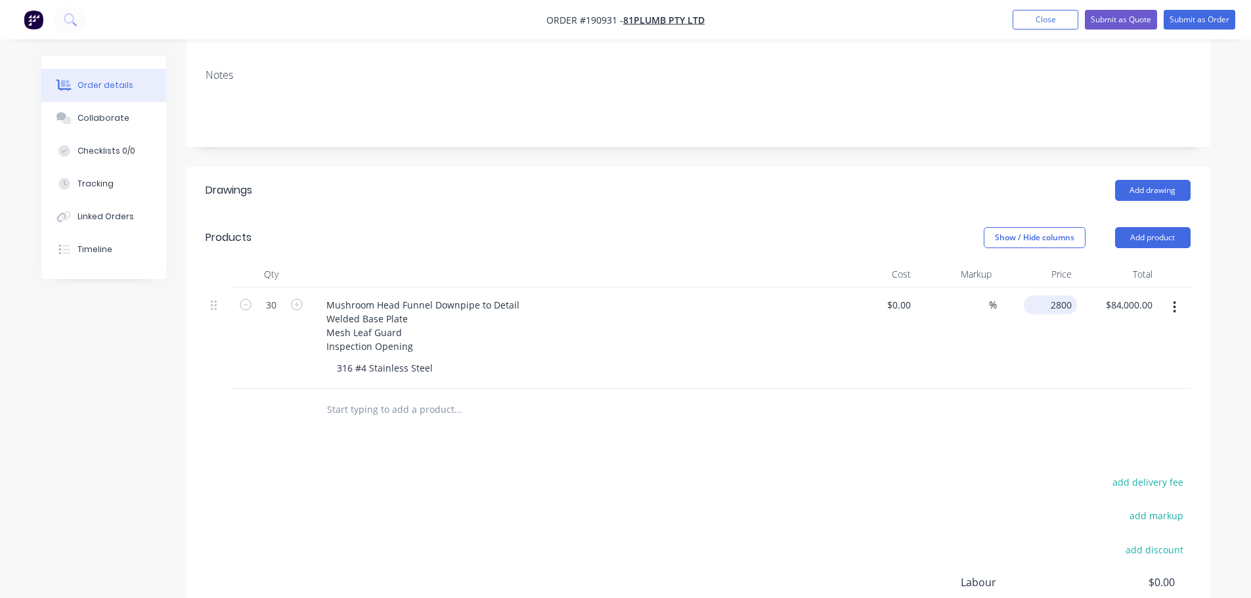
click at [1063, 296] on input "2800" at bounding box center [1053, 305] width 48 height 19
click at [1221, 313] on div "Order details Collaborate Checklists 0/0 Tracking Linked Orders Timeline Order …" at bounding box center [625, 292] width 1195 height 948
click at [1065, 296] on input "2800" at bounding box center [1063, 305] width 28 height 19
type input "$3,000.00"
type input "$90,000.00"
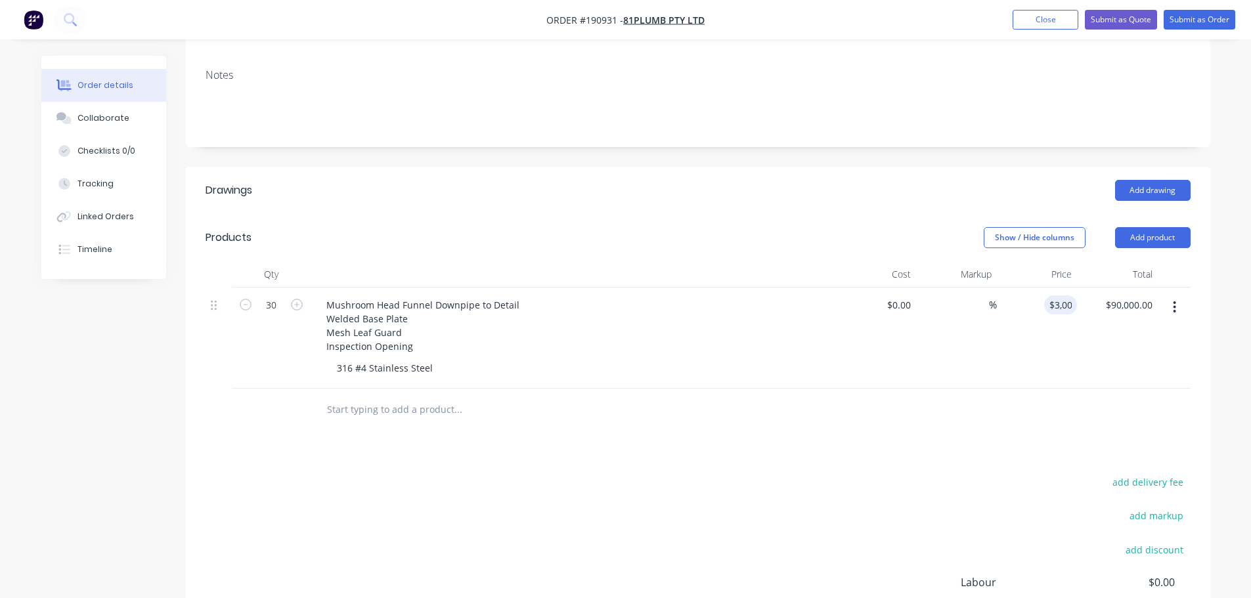
click at [716, 473] on div "add delivery fee add markup add discount Labour $0.00 Sub total $84,000.00 Marg…" at bounding box center [698, 599] width 985 height 253
click at [1063, 296] on input "3000" at bounding box center [1063, 305] width 28 height 19
type input "$3,000.00"
click at [597, 227] on div "Show / Hide columns Add product" at bounding box center [802, 237] width 776 height 21
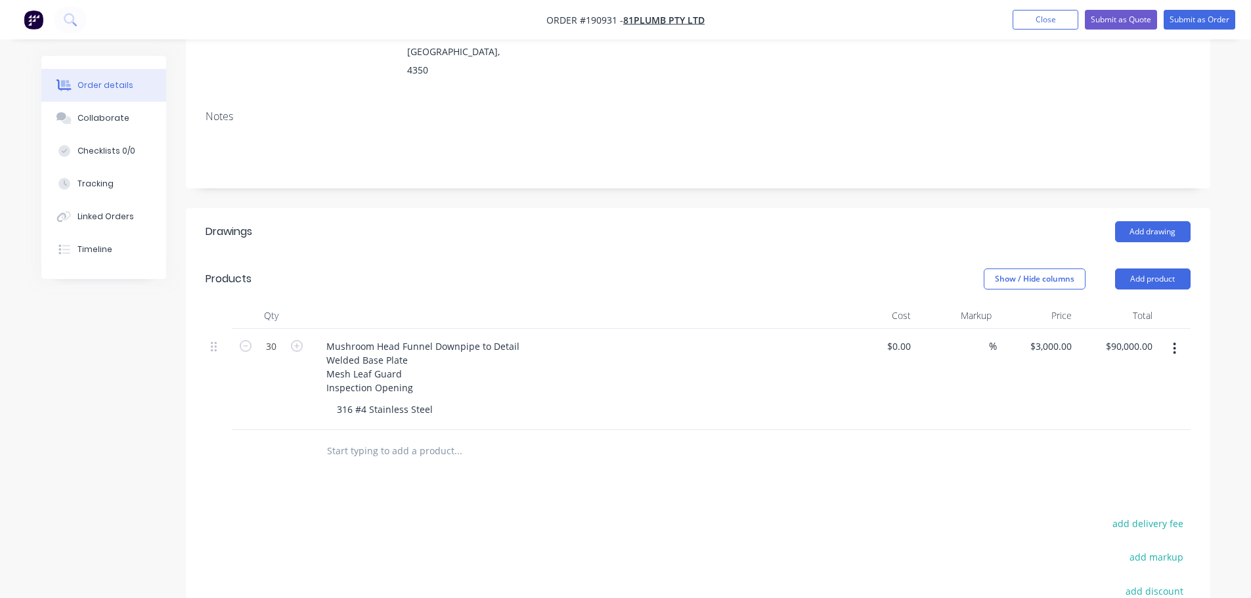
scroll to position [172, 0]
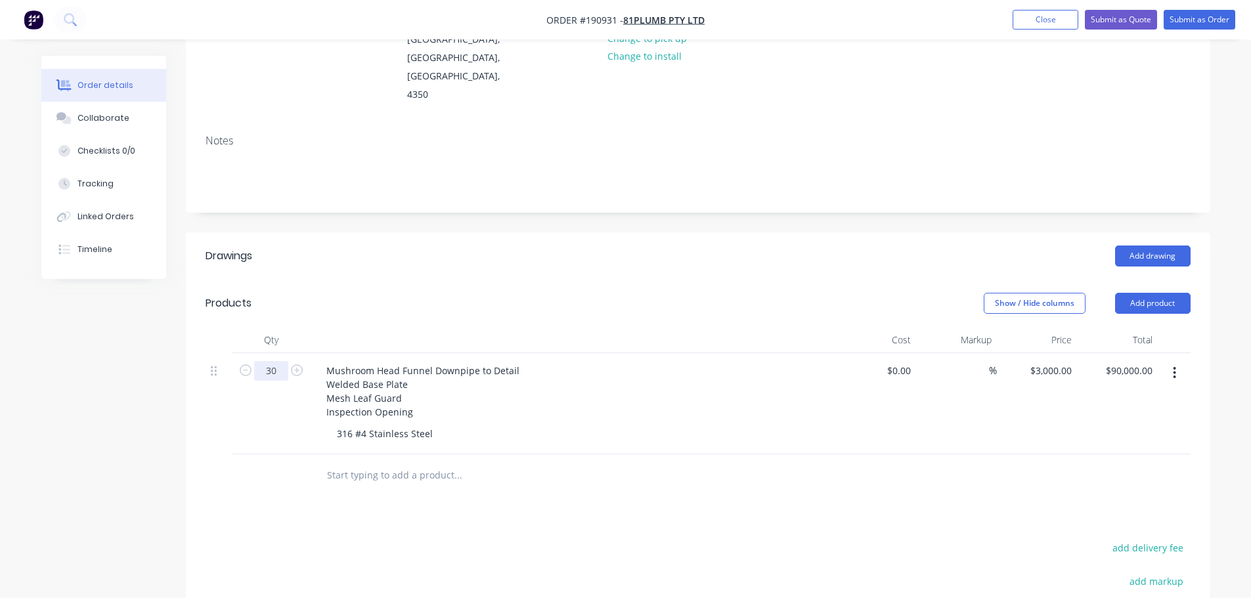
click at [273, 361] on input "30" at bounding box center [271, 371] width 34 height 20
click at [274, 361] on input "1" at bounding box center [271, 371] width 34 height 20
type input "20"
type input "$60,000.00"
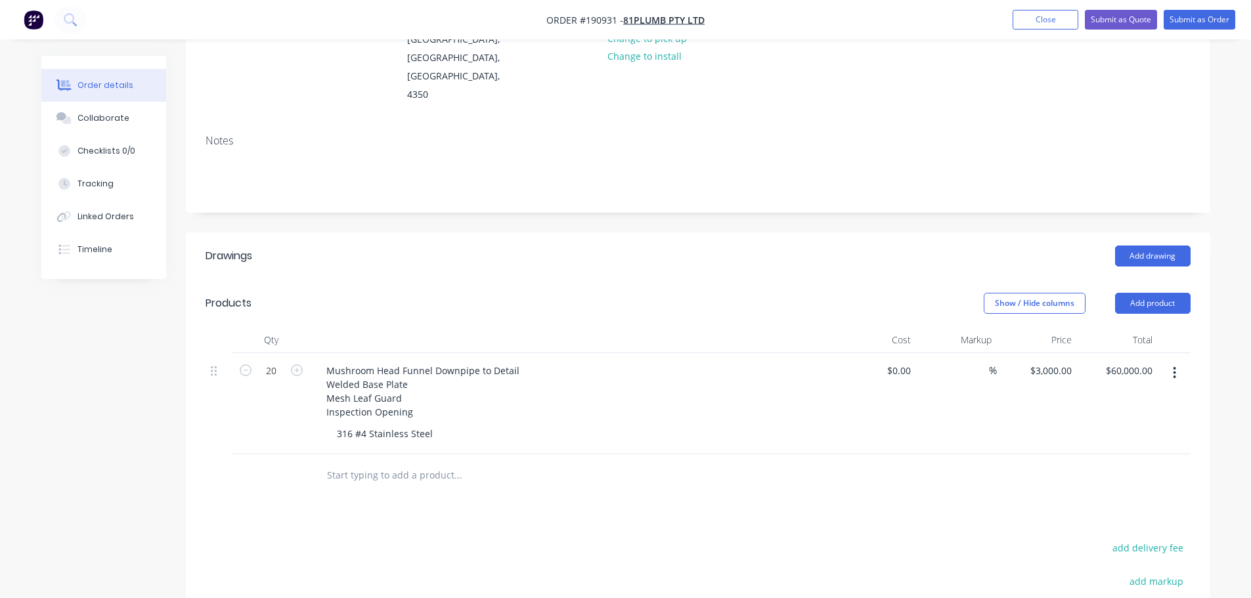
click at [468, 293] on div "Show / Hide columns Add product" at bounding box center [802, 303] width 776 height 21
click at [611, 284] on header "Products Show / Hide columns Add product" at bounding box center [698, 303] width 1024 height 47
click at [521, 246] on div "Add drawing" at bounding box center [802, 256] width 776 height 21
click at [530, 280] on header "Products Show / Hide columns Add product" at bounding box center [698, 303] width 1024 height 47
click at [491, 240] on header "Drawings Add drawing" at bounding box center [698, 255] width 1024 height 47
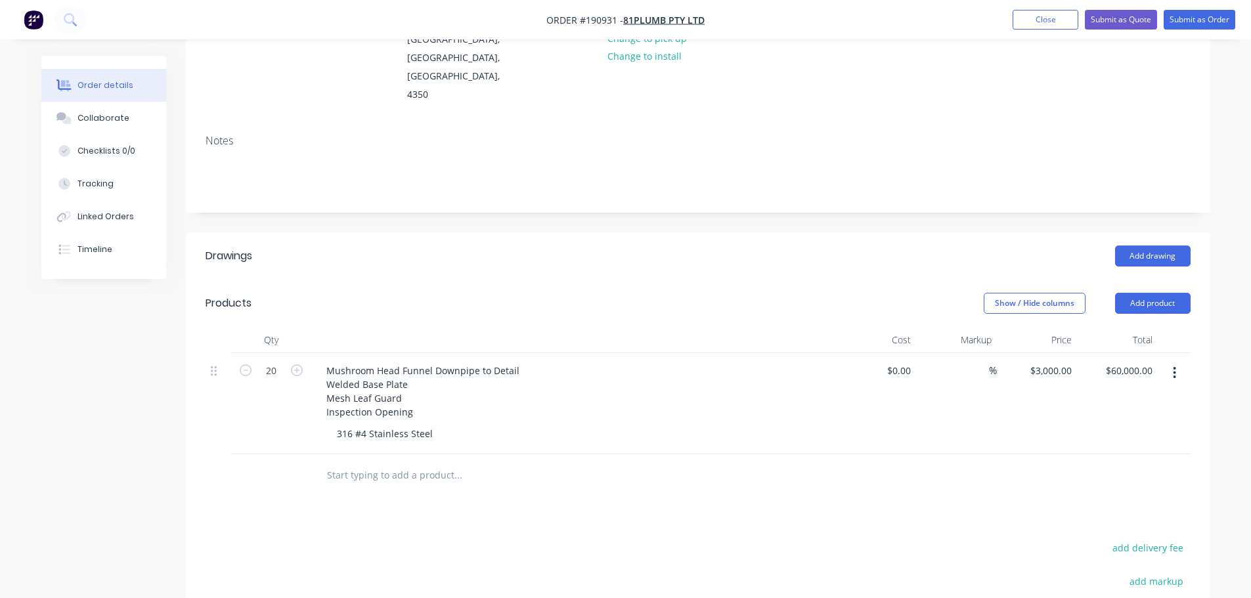
click at [569, 237] on header "Drawings Add drawing" at bounding box center [698, 255] width 1024 height 47
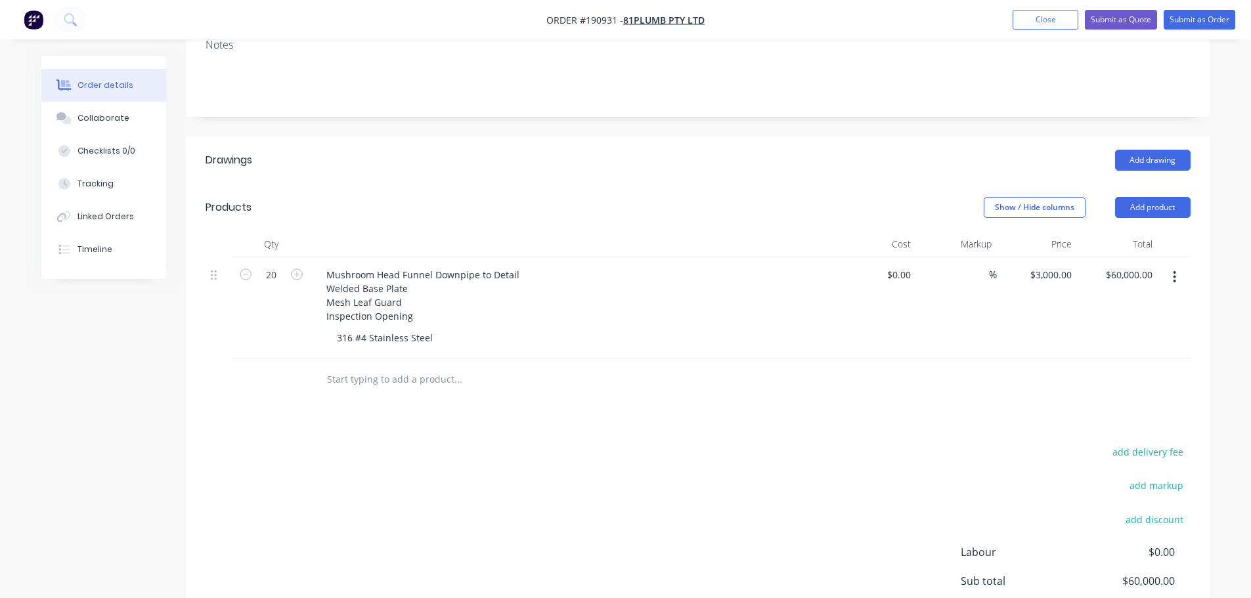
scroll to position [238, 0]
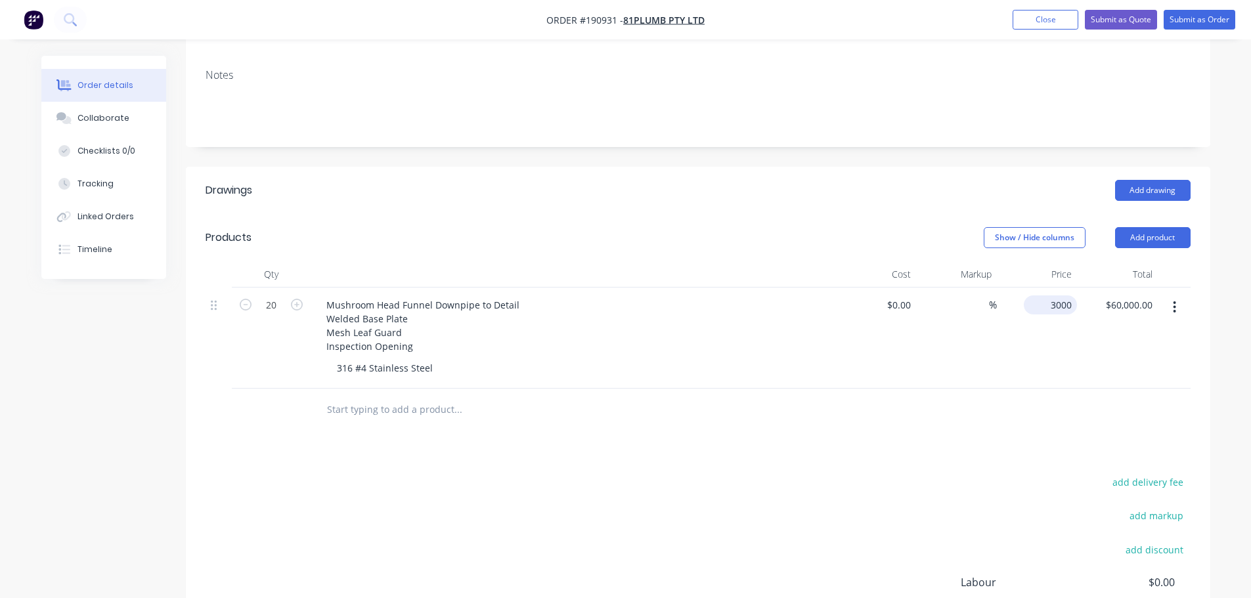
click at [1059, 296] on input "3000" at bounding box center [1053, 305] width 48 height 19
type input "$3,000.00"
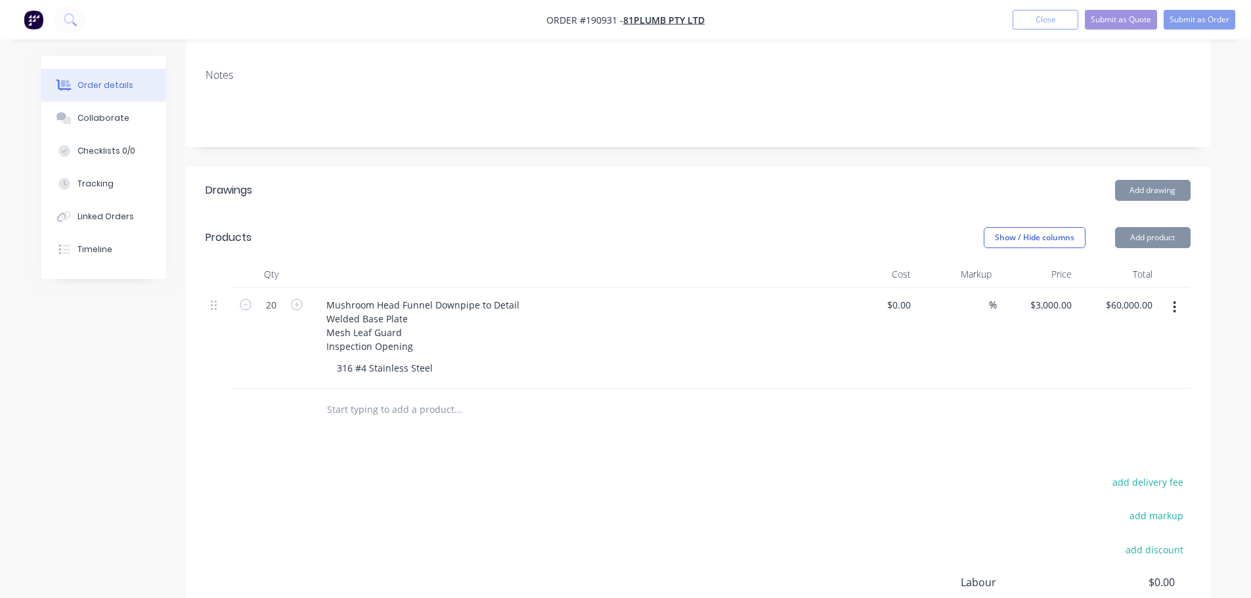
click at [658, 214] on header "Products Show / Hide columns Add product" at bounding box center [698, 237] width 1024 height 47
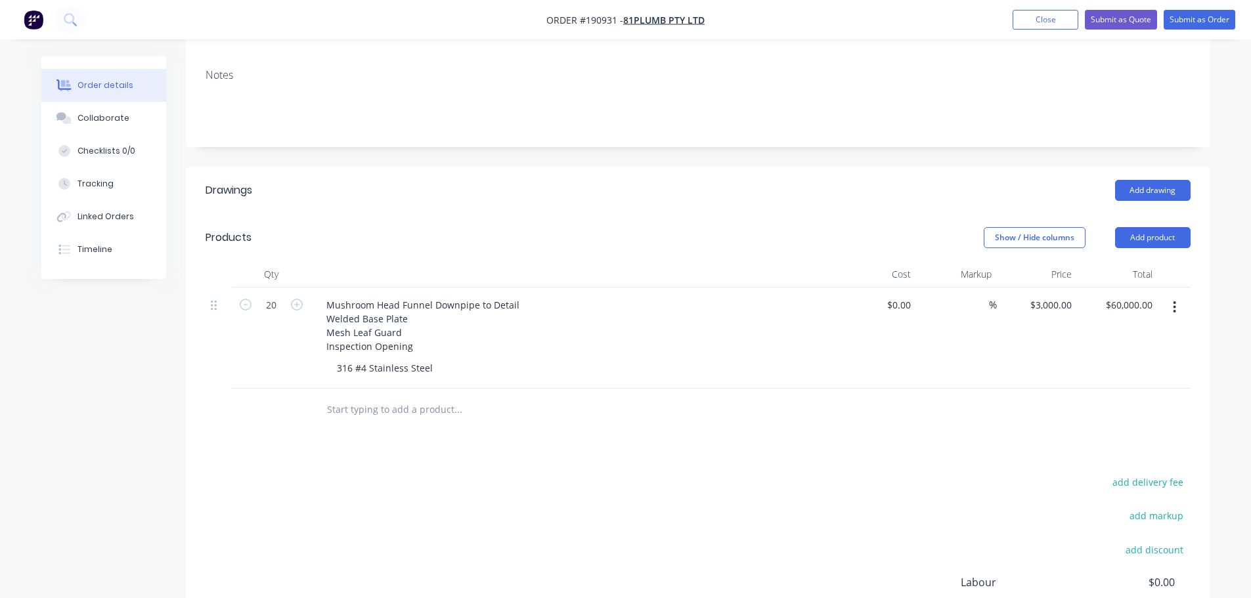
click at [653, 227] on div "Show / Hide columns Add product" at bounding box center [802, 237] width 776 height 21
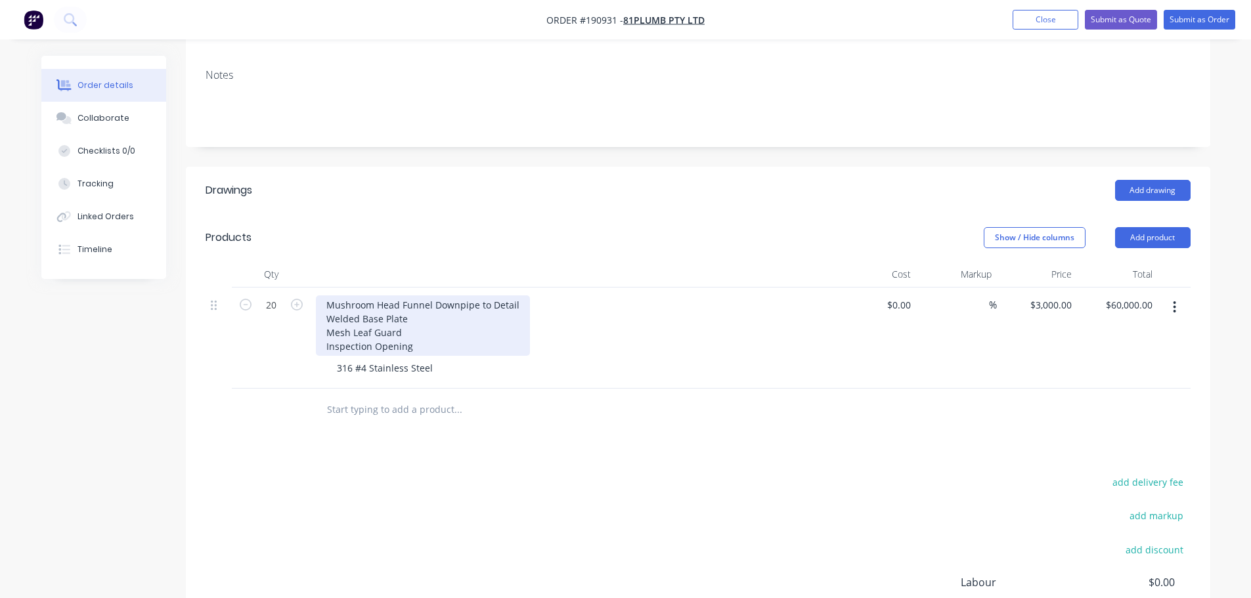
click at [435, 297] on div "Mushroom Head Funnel Downpipe to Detail Welded Base Plate Mesh Leaf Guard Inspe…" at bounding box center [423, 326] width 214 height 60
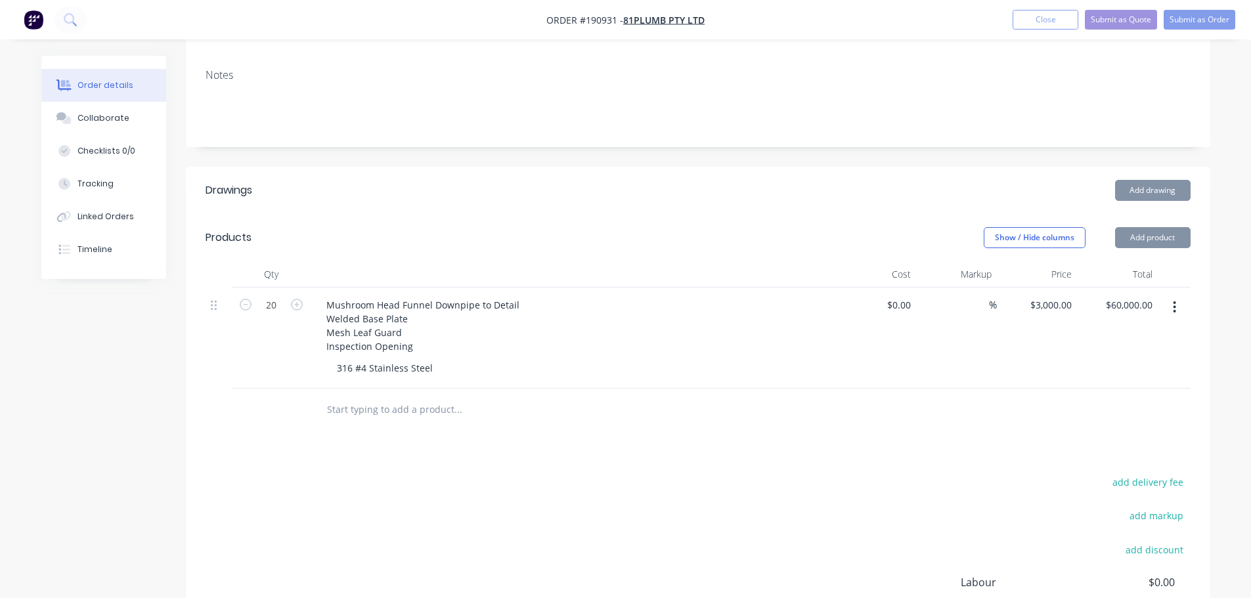
click at [712, 227] on div "Show / Hide columns Add product" at bounding box center [802, 237] width 776 height 21
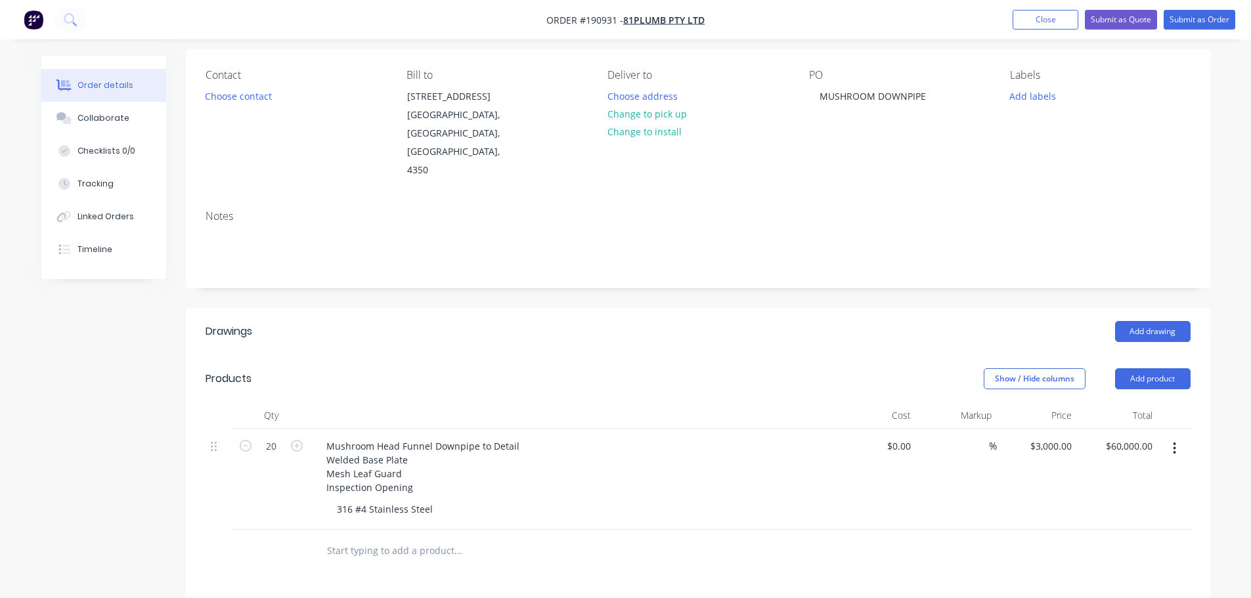
scroll to position [0, 0]
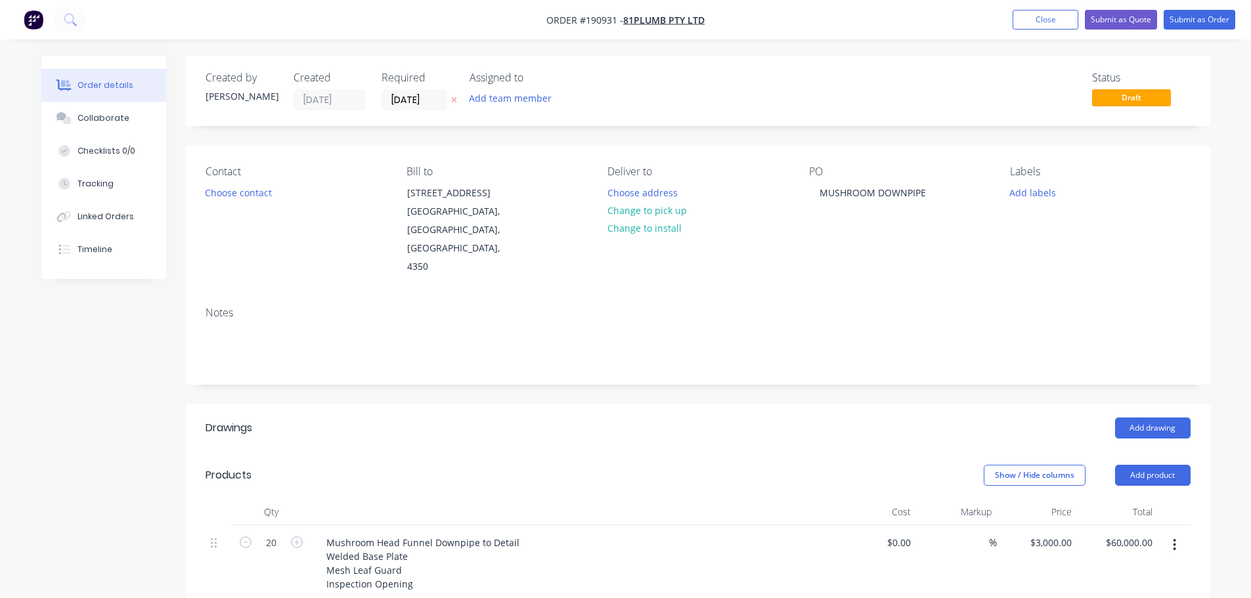
click at [460, 97] on button at bounding box center [454, 100] width 14 height 15
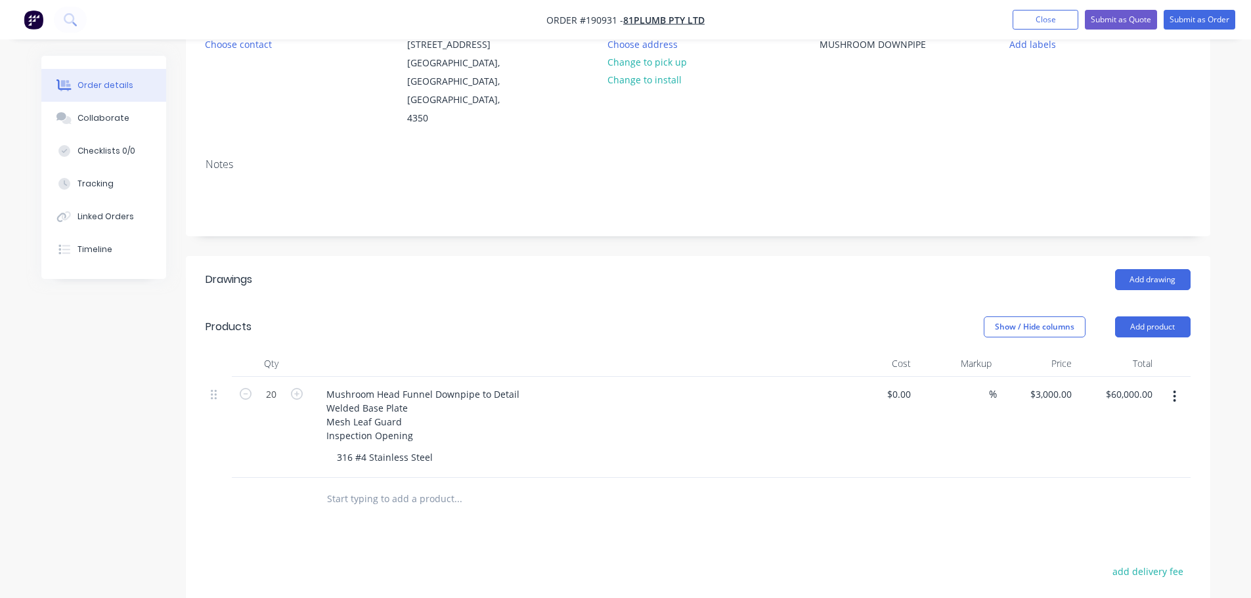
scroll to position [197, 0]
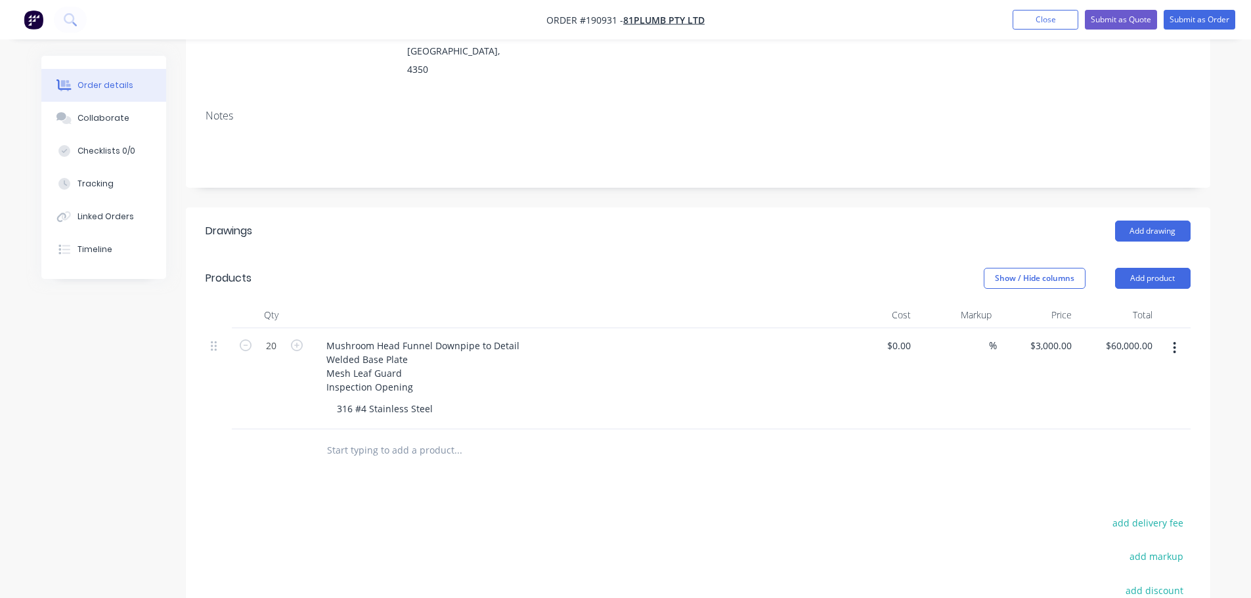
click at [711, 160] on div "Created by Michael Created 27/08/25 Required Assigned to Add team member Status…" at bounding box center [698, 323] width 1024 height 929
click at [532, 255] on header "Products Show / Hide columns Add product" at bounding box center [698, 278] width 1024 height 47
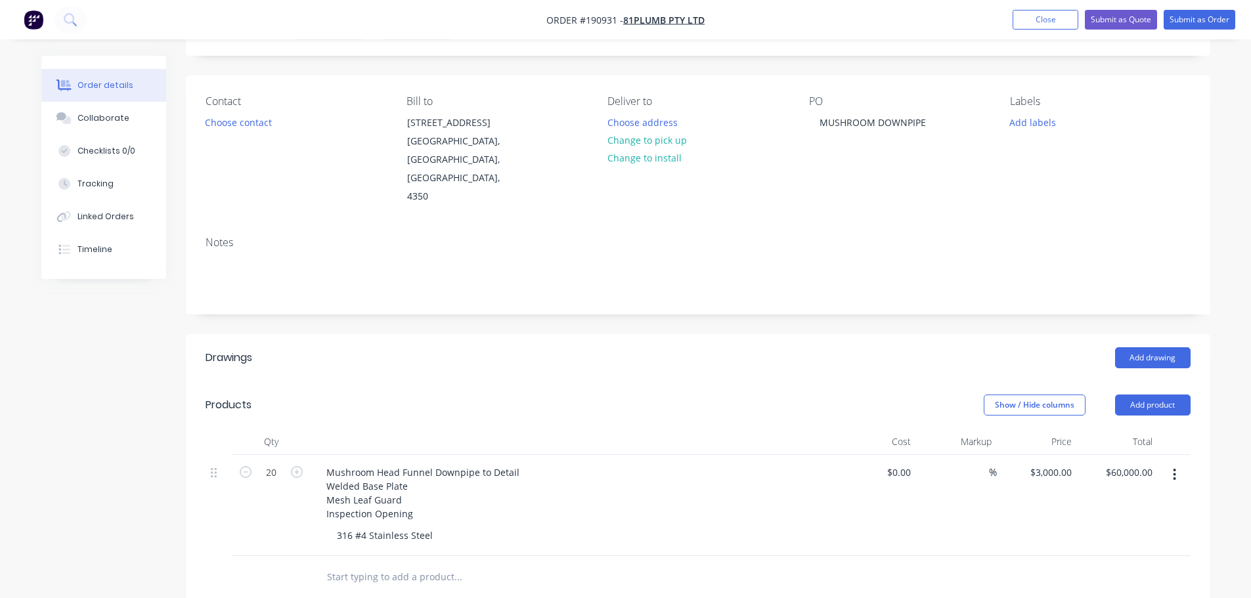
scroll to position [66, 0]
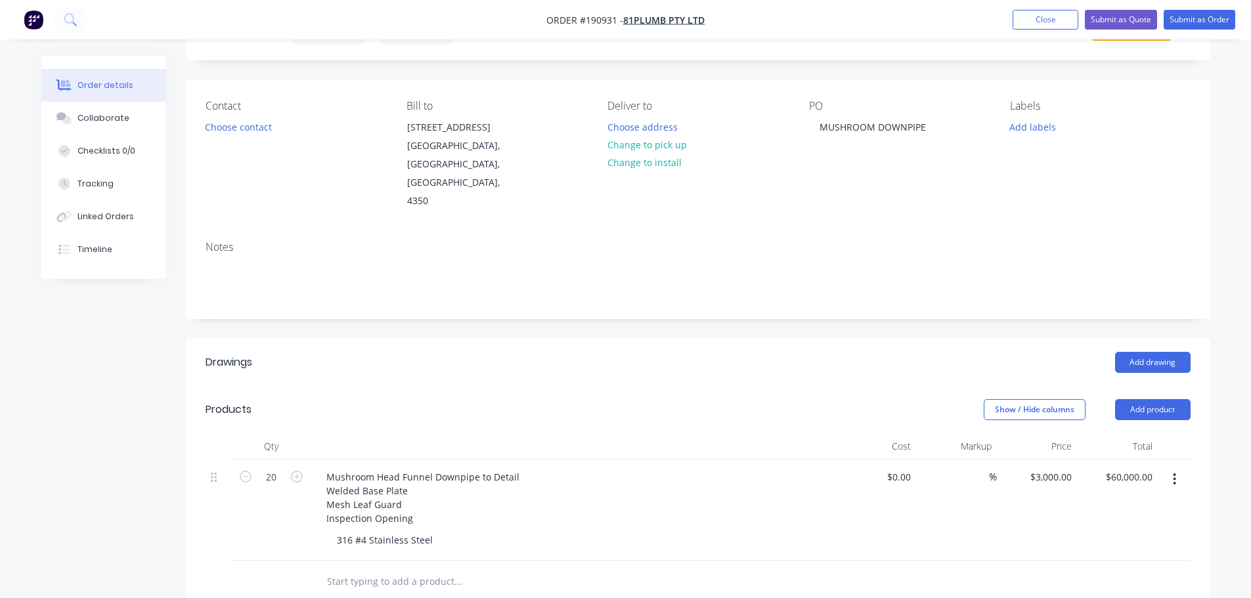
click at [585, 386] on header "Products Show / Hide columns Add product" at bounding box center [698, 409] width 1024 height 47
click at [580, 352] on div "Add drawing" at bounding box center [802, 362] width 776 height 21
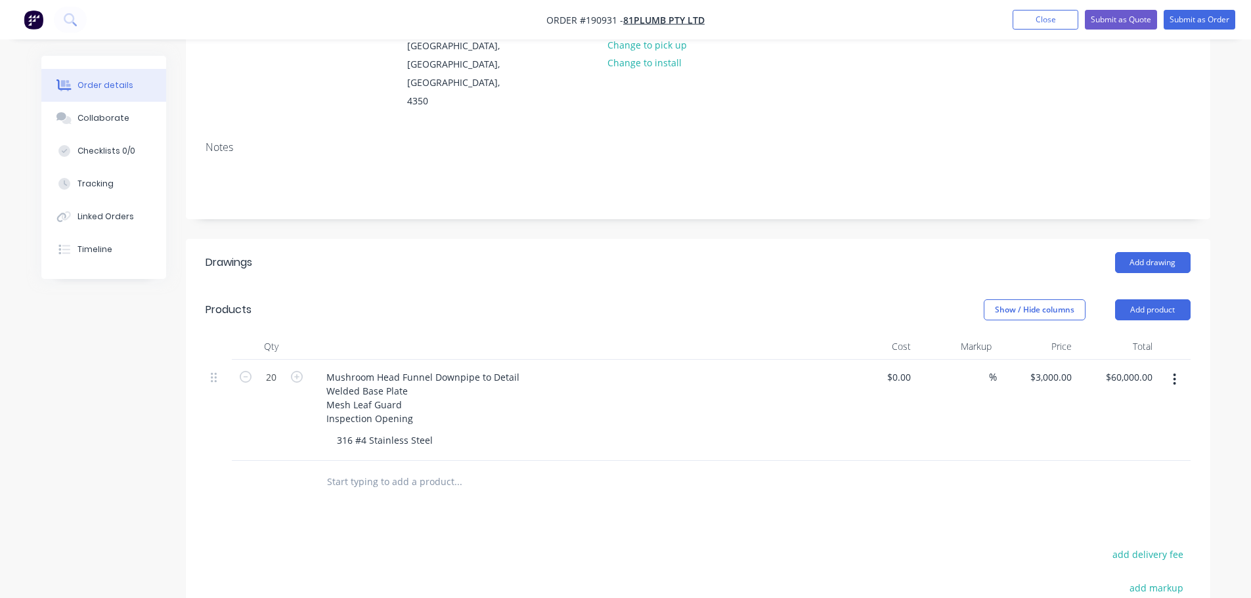
scroll to position [197, 0]
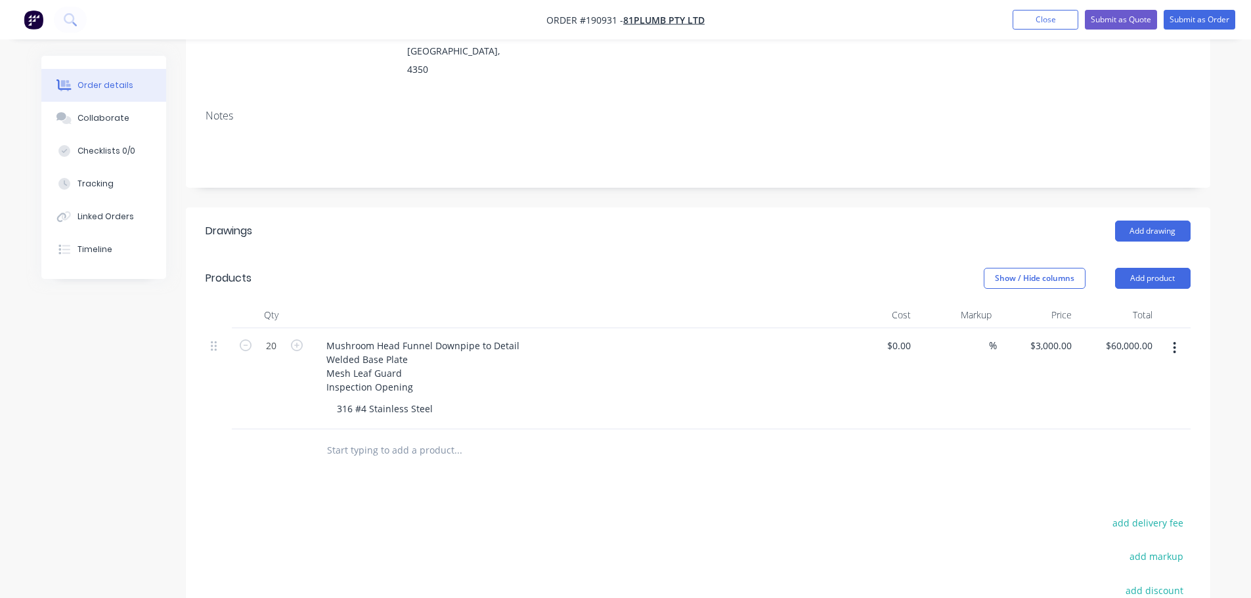
drag, startPoint x: 688, startPoint y: 334, endPoint x: 341, endPoint y: 271, distance: 353.1
click at [338, 302] on div "Qty Cost Markup Price Total 20 Mushroom Head Funnel Downpipe to Detail Welded B…" at bounding box center [698, 365] width 985 height 127
click at [517, 268] on div "Show / Hide columns Add product" at bounding box center [802, 278] width 776 height 21
click at [662, 461] on div "Drawings Add drawing Products Show / Hide columns Add product Qty Cost Markup P…" at bounding box center [698, 498] width 1024 height 580
click at [804, 211] on header "Drawings Add drawing" at bounding box center [698, 231] width 1024 height 47
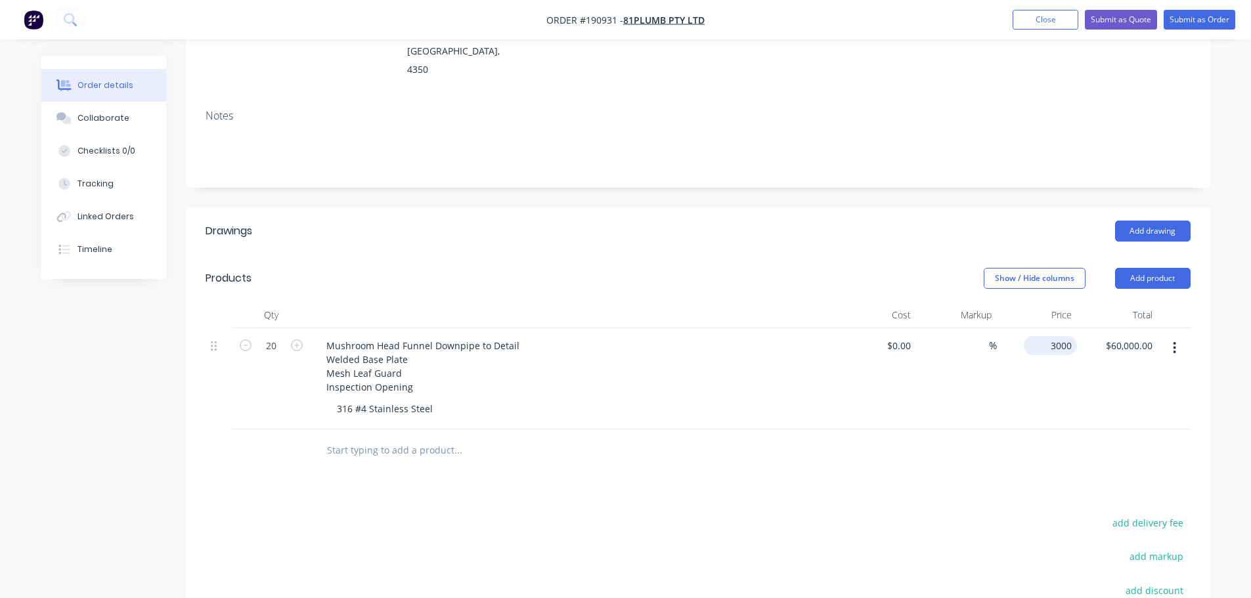
click at [1053, 336] on input "3000" at bounding box center [1053, 345] width 48 height 19
drag, startPoint x: 135, startPoint y: 419, endPoint x: 150, endPoint y: 432, distance: 20.0
click at [135, 419] on div "Created by Michael Created 27/08/25 Required Assigned to Add team member Status…" at bounding box center [625, 333] width 1169 height 948
click at [638, 221] on div "Add drawing" at bounding box center [802, 231] width 776 height 21
click at [1064, 336] on input "3000" at bounding box center [1053, 345] width 48 height 19
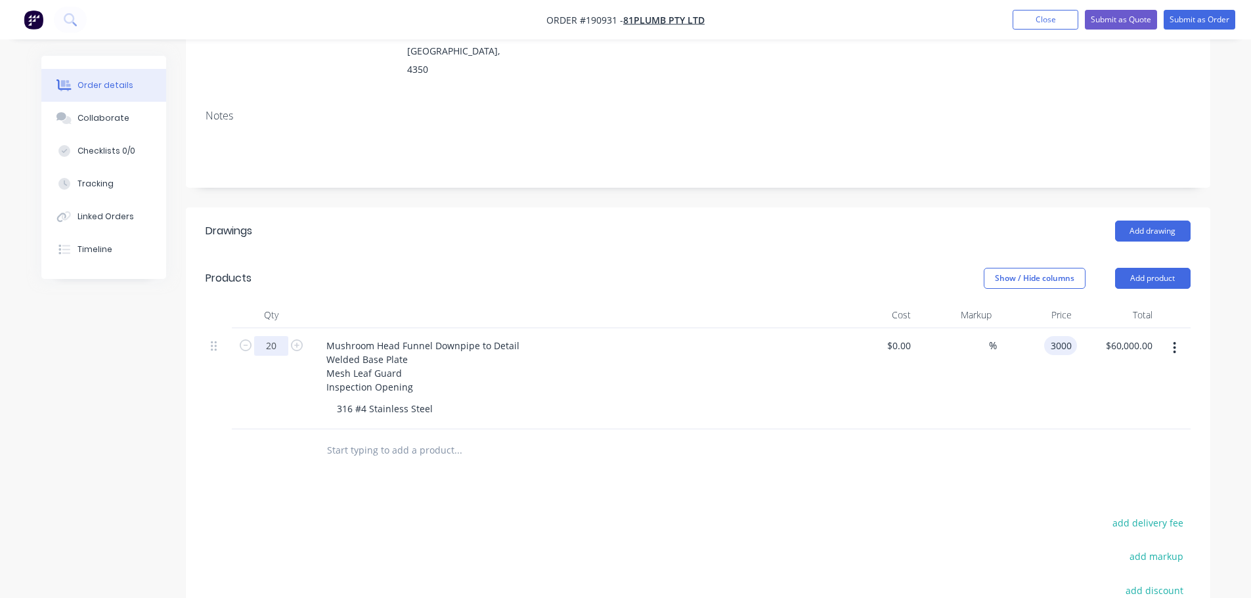
type input "$3,000.00"
click at [280, 336] on input "20" at bounding box center [271, 346] width 34 height 20
type input "30"
type input "$90,000.00"
click at [581, 255] on header "Products Show / Hide columns Add product" at bounding box center [698, 278] width 1024 height 47
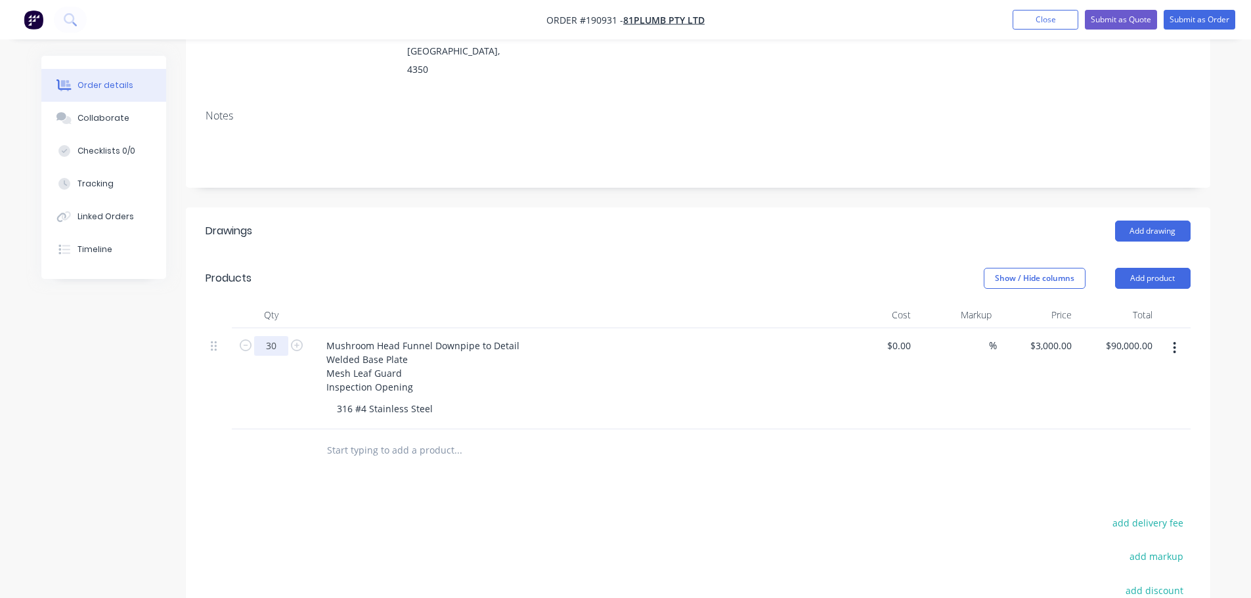
click at [276, 336] on input "30" at bounding box center [271, 346] width 34 height 20
type input "20"
type input "$60,000.00"
click at [726, 259] on header "Products Show / Hide columns Add product" at bounding box center [698, 278] width 1024 height 47
click at [1056, 336] on input "3000" at bounding box center [1053, 345] width 48 height 19
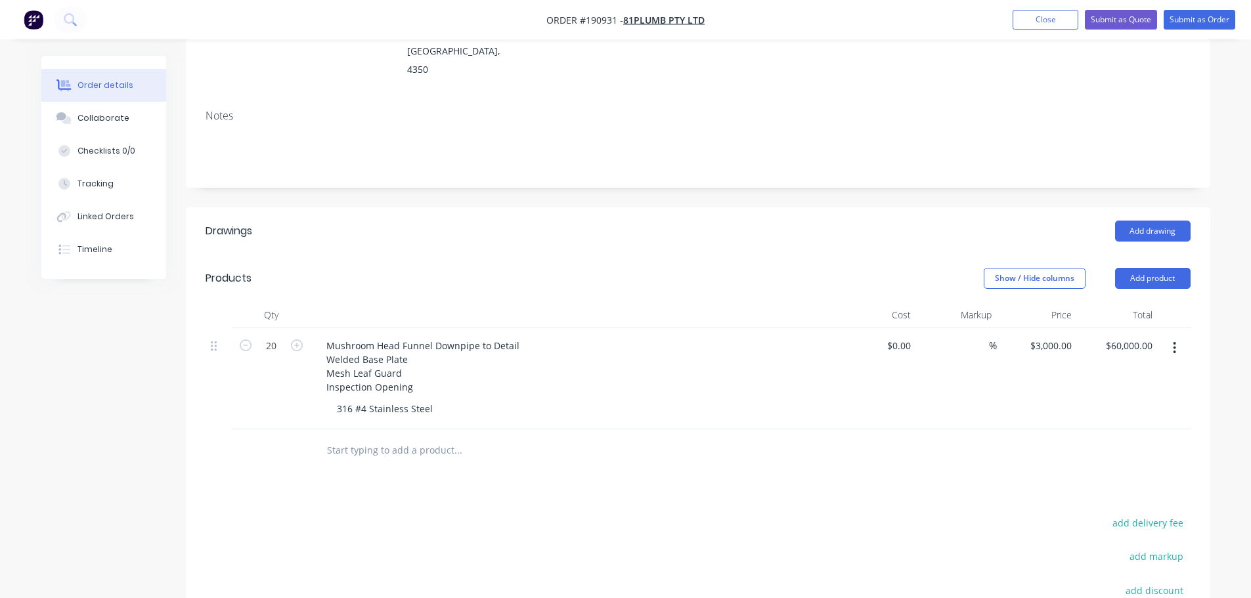
click at [857, 429] on div at bounding box center [698, 450] width 985 height 43
click at [722, 221] on div "Add drawing" at bounding box center [802, 231] width 776 height 21
click at [769, 268] on div "Show / Hide columns Add product" at bounding box center [802, 278] width 776 height 21
click at [1047, 336] on div "3000 $3,000.00" at bounding box center [1050, 345] width 53 height 19
type input "$3,100.00"
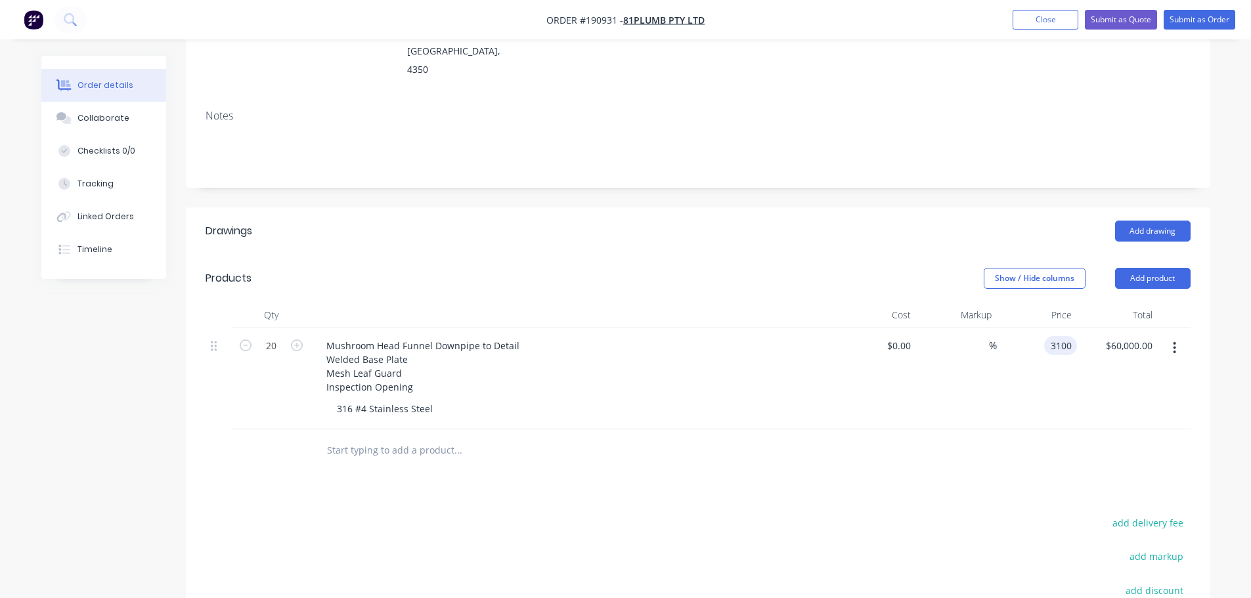
type input "$62,000.00"
click at [850, 268] on div "Show / Hide columns Add product" at bounding box center [802, 278] width 776 height 21
click at [636, 255] on header "Products Show / Hide columns Add product" at bounding box center [698, 278] width 1024 height 47
click at [1061, 336] on input "3100" at bounding box center [1063, 345] width 28 height 19
click at [904, 255] on header "Products Show / Hide columns Add product" at bounding box center [698, 278] width 1024 height 47
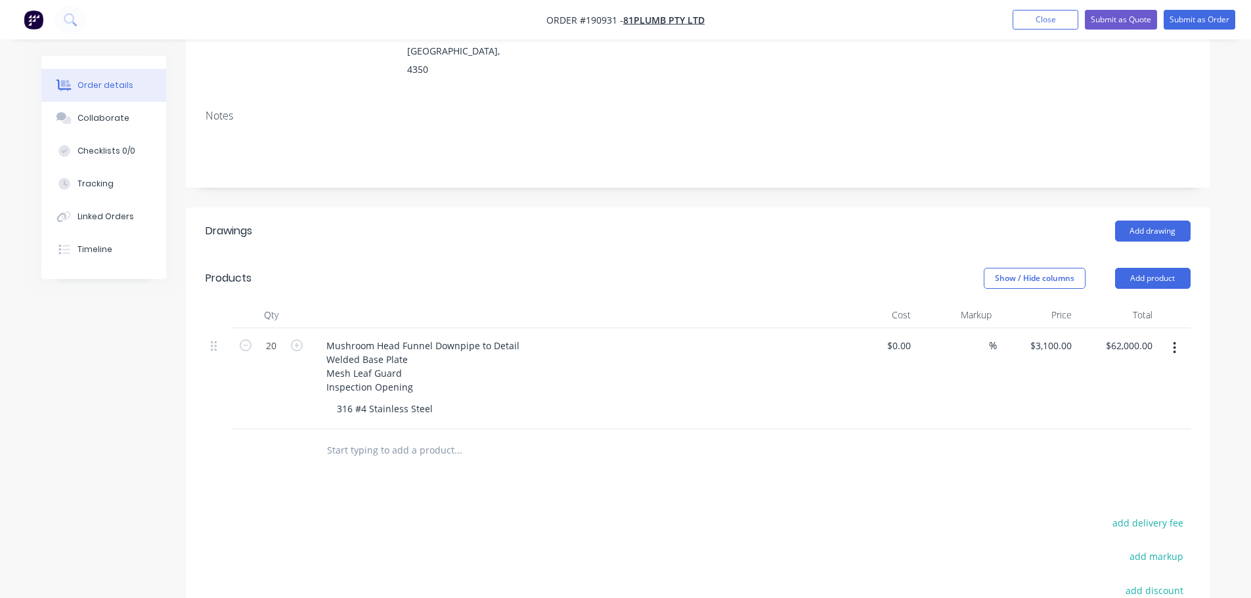
click at [730, 268] on div "Show / Hide columns Add product" at bounding box center [802, 278] width 776 height 21
click at [1061, 336] on input "3100" at bounding box center [1063, 345] width 28 height 19
type input "$3,300.00"
type input "$66,000.00"
click at [791, 268] on div "Show / Hide columns Add product" at bounding box center [802, 278] width 776 height 21
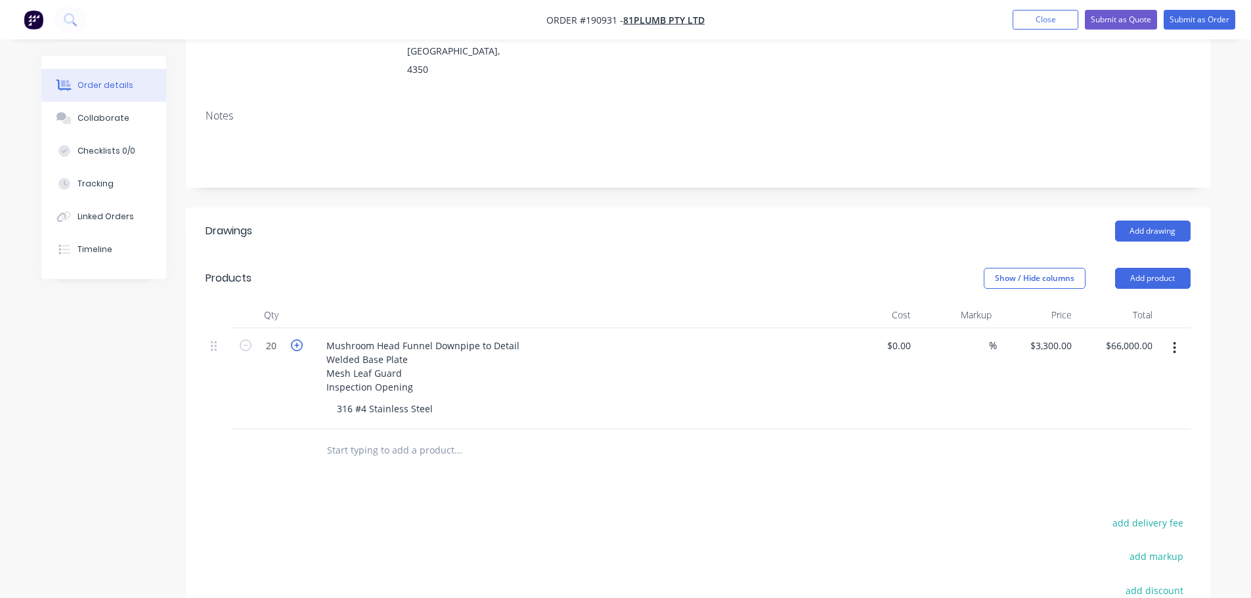
click at [294, 340] on icon "button" at bounding box center [297, 346] width 12 height 12
type input "21"
type input "$69,300.00"
click at [294, 340] on icon "button" at bounding box center [297, 346] width 12 height 12
type input "22"
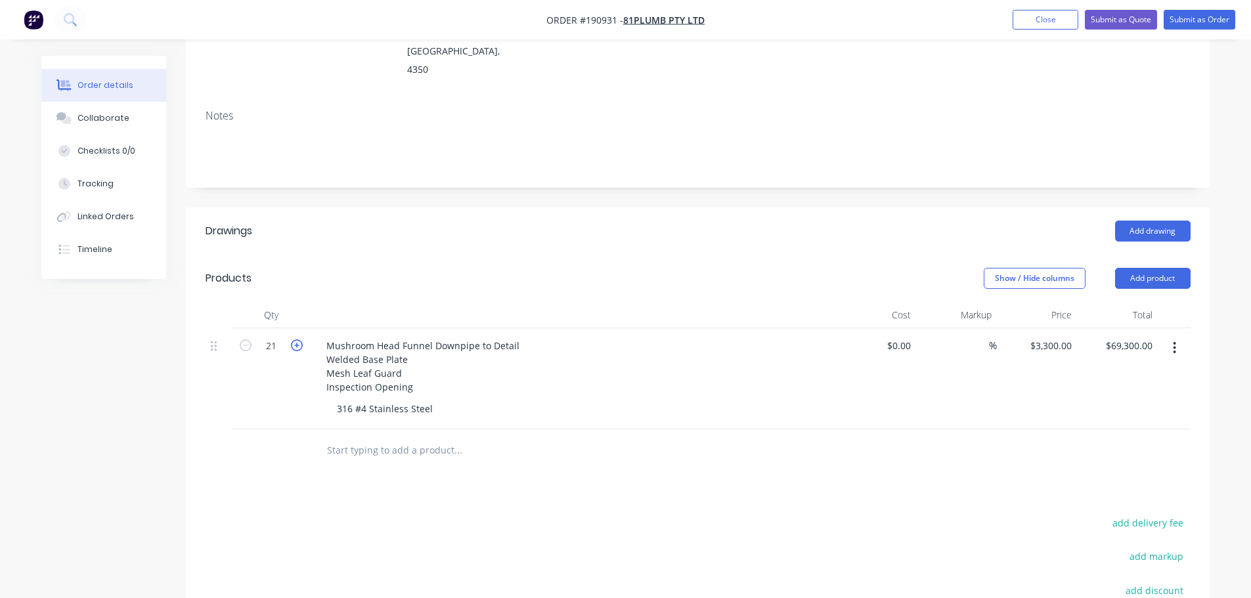
type input "$72,600.00"
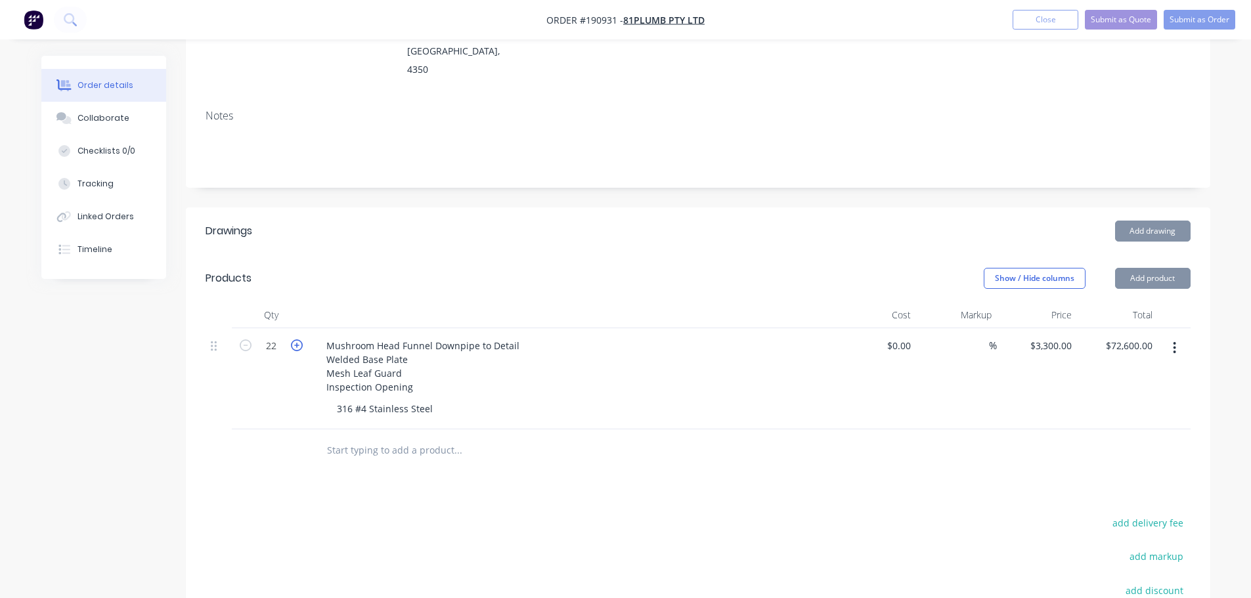
click at [294, 340] on icon "button" at bounding box center [297, 346] width 12 height 12
type input "23"
type input "$75,900.00"
click at [294, 340] on icon "button" at bounding box center [297, 346] width 12 height 12
type input "24"
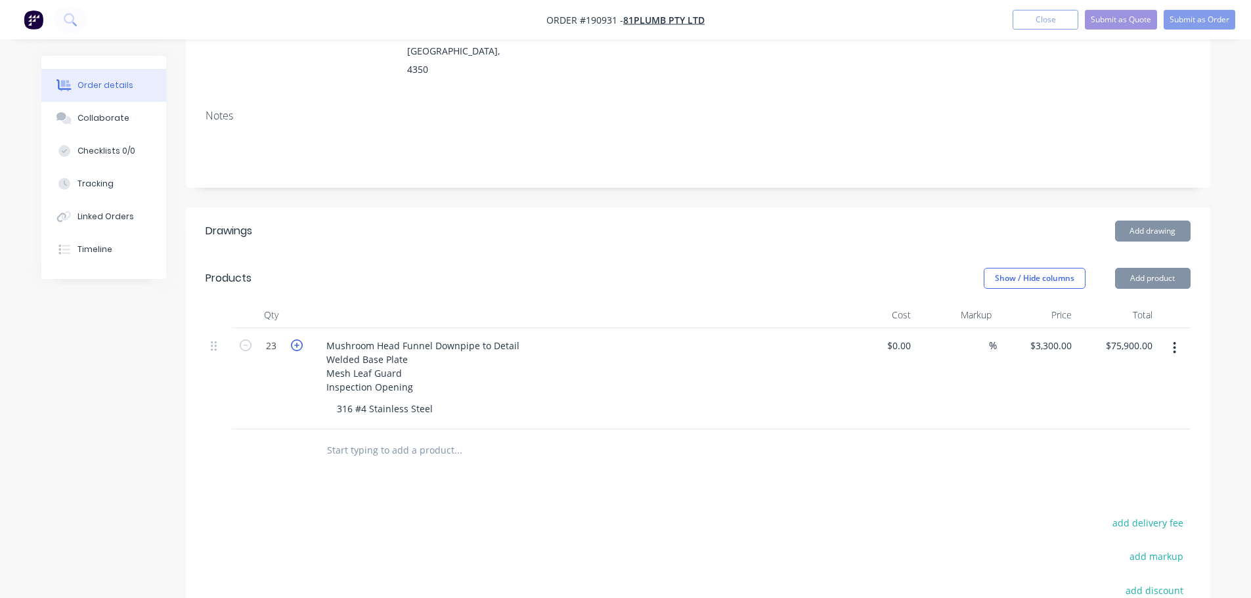
type input "$79,200.00"
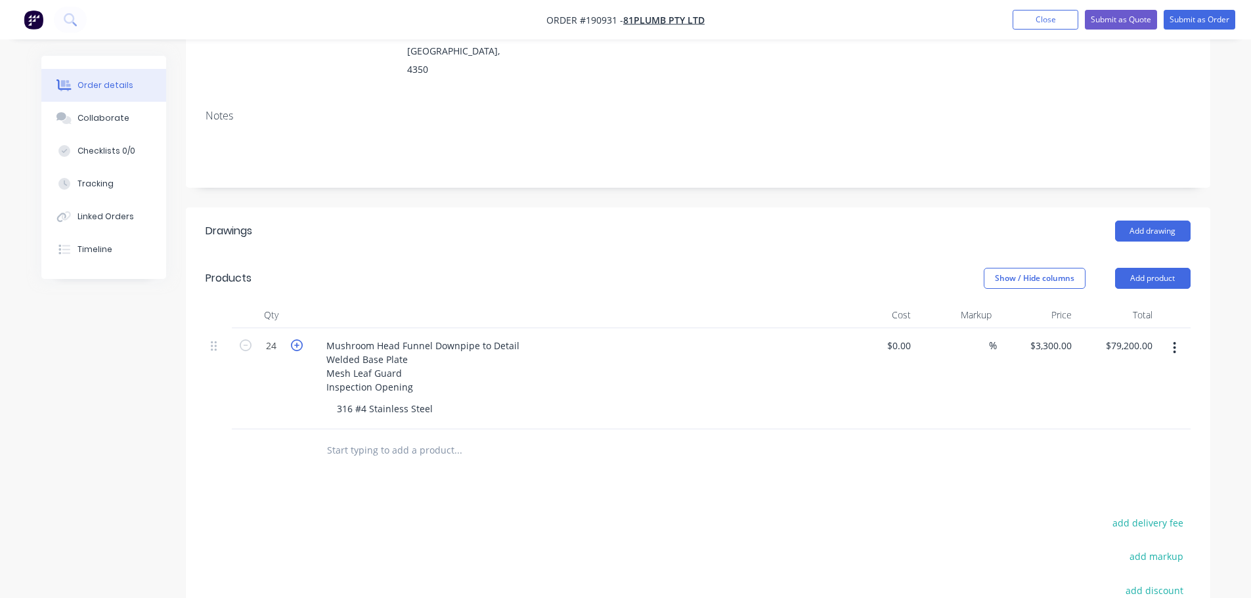
click at [294, 340] on icon "button" at bounding box center [297, 346] width 12 height 12
type input "25"
type input "$82,500.00"
click at [294, 340] on icon "button" at bounding box center [297, 346] width 12 height 12
type input "26"
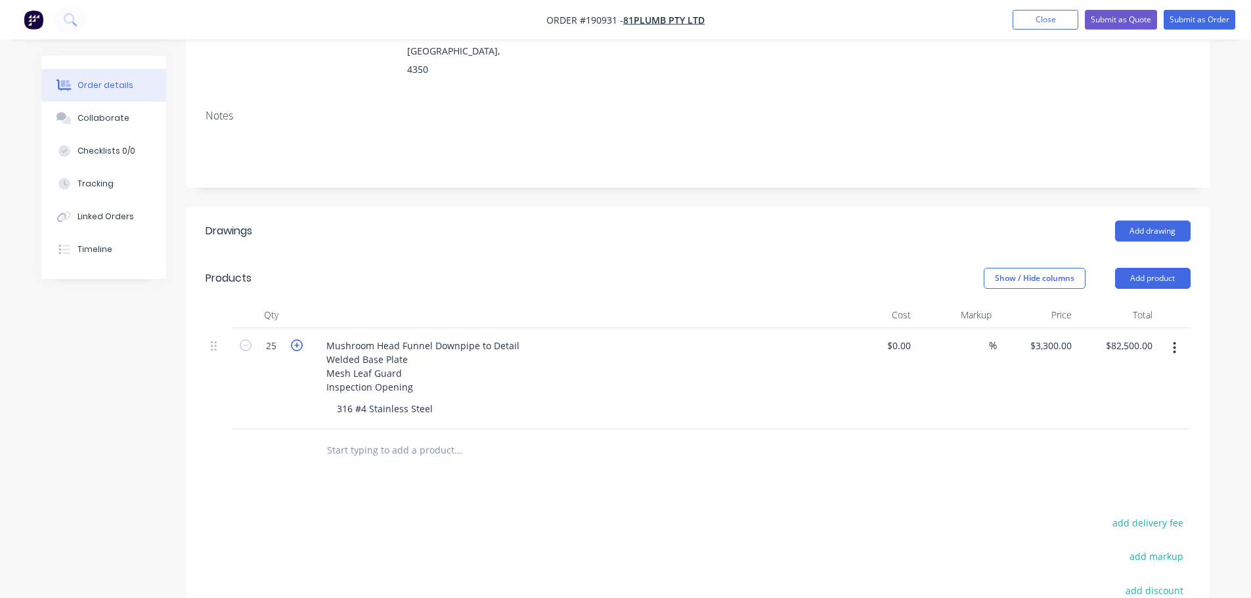
type input "$85,800.00"
click at [294, 340] on icon "button" at bounding box center [297, 346] width 12 height 12
type input "27"
type input "$89,100.00"
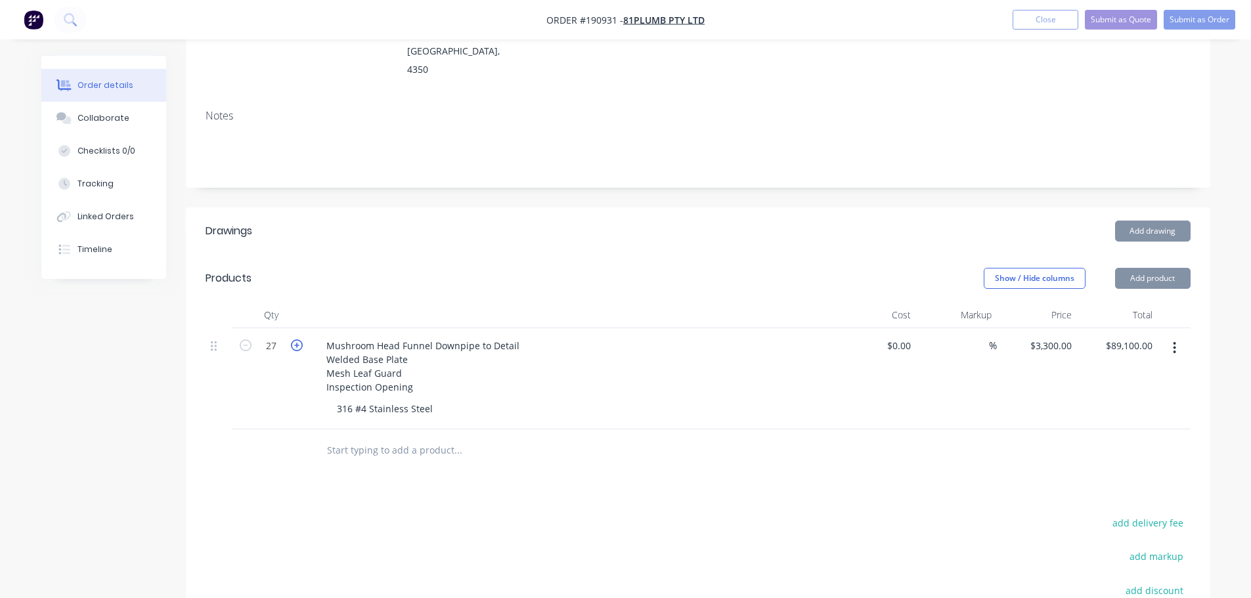
click at [294, 340] on icon "button" at bounding box center [297, 346] width 12 height 12
type input "28"
type input "$92,400.00"
click at [294, 340] on icon "button" at bounding box center [297, 346] width 12 height 12
type input "29"
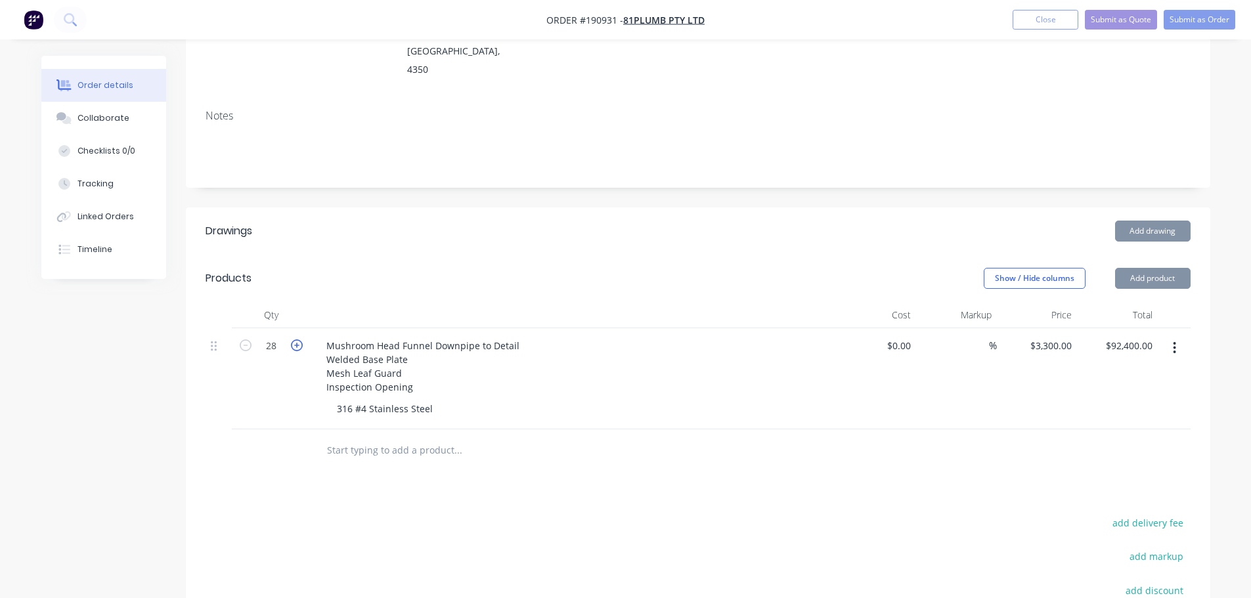
type input "$95,700.00"
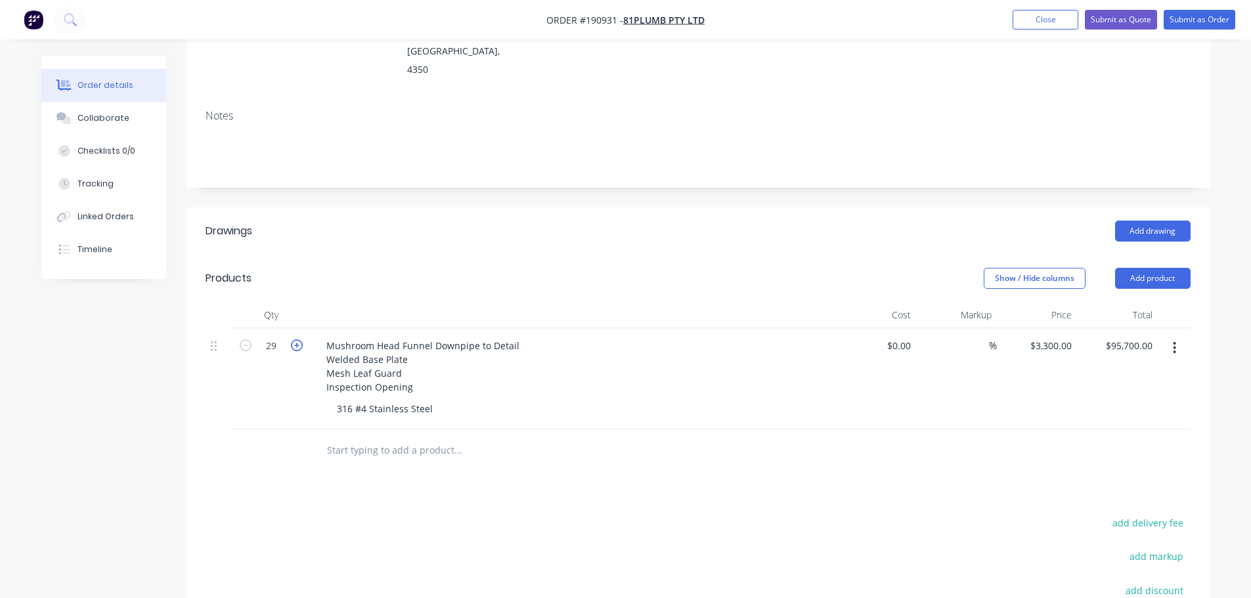
click at [294, 340] on icon "button" at bounding box center [297, 346] width 12 height 12
type input "30"
type input "$99,000.00"
click at [244, 340] on icon "button" at bounding box center [246, 346] width 12 height 12
type input "29"
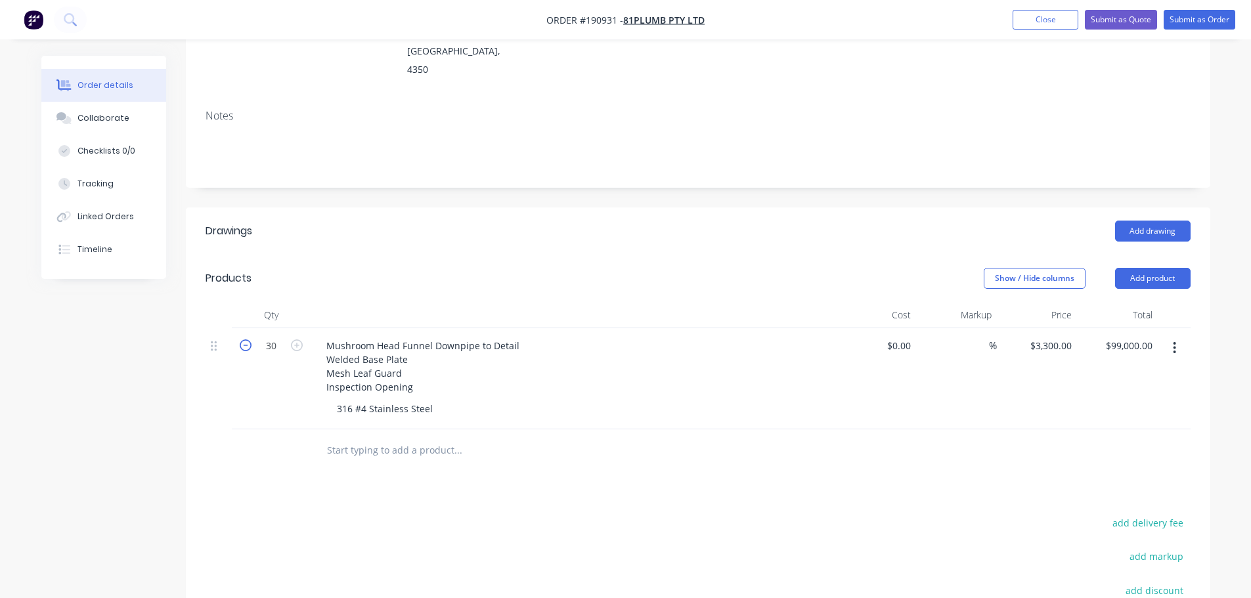
type input "$95,700.00"
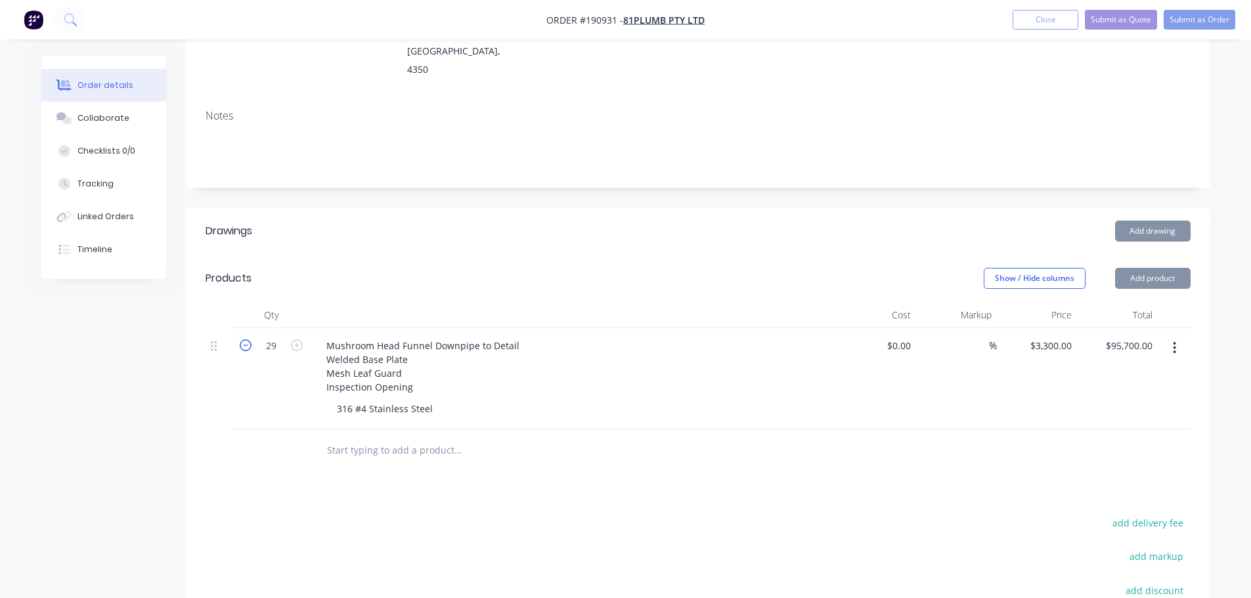
click at [244, 340] on icon "button" at bounding box center [246, 346] width 12 height 12
type input "28"
type input "$92,400.00"
click at [244, 340] on icon "button" at bounding box center [246, 346] width 12 height 12
type input "27"
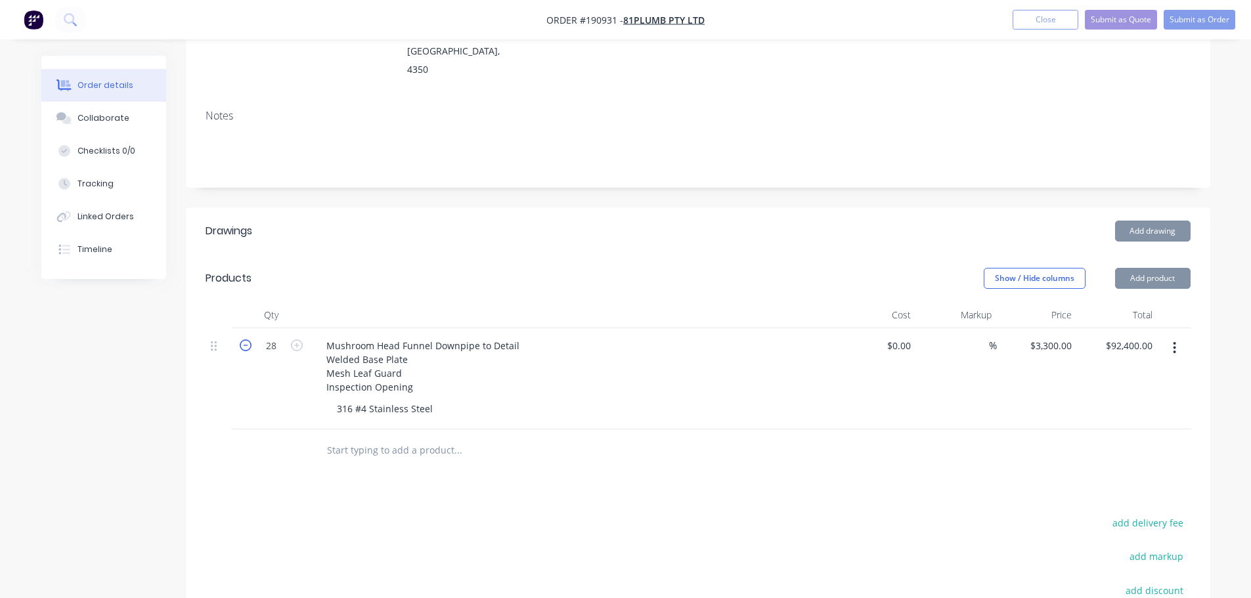
type input "$89,100.00"
click at [244, 340] on icon "button" at bounding box center [246, 346] width 12 height 12
type input "26"
type input "$85,800.00"
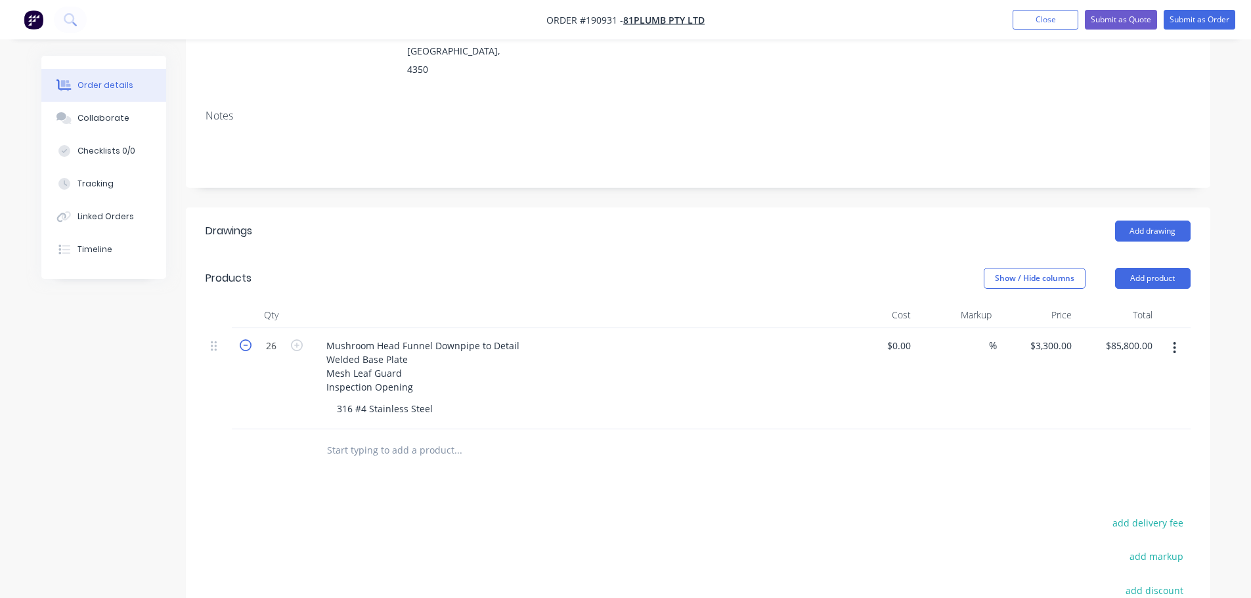
click at [244, 340] on icon "button" at bounding box center [246, 346] width 12 height 12
type input "25"
type input "$82,500.00"
click at [244, 340] on icon "button" at bounding box center [246, 346] width 12 height 12
type input "24"
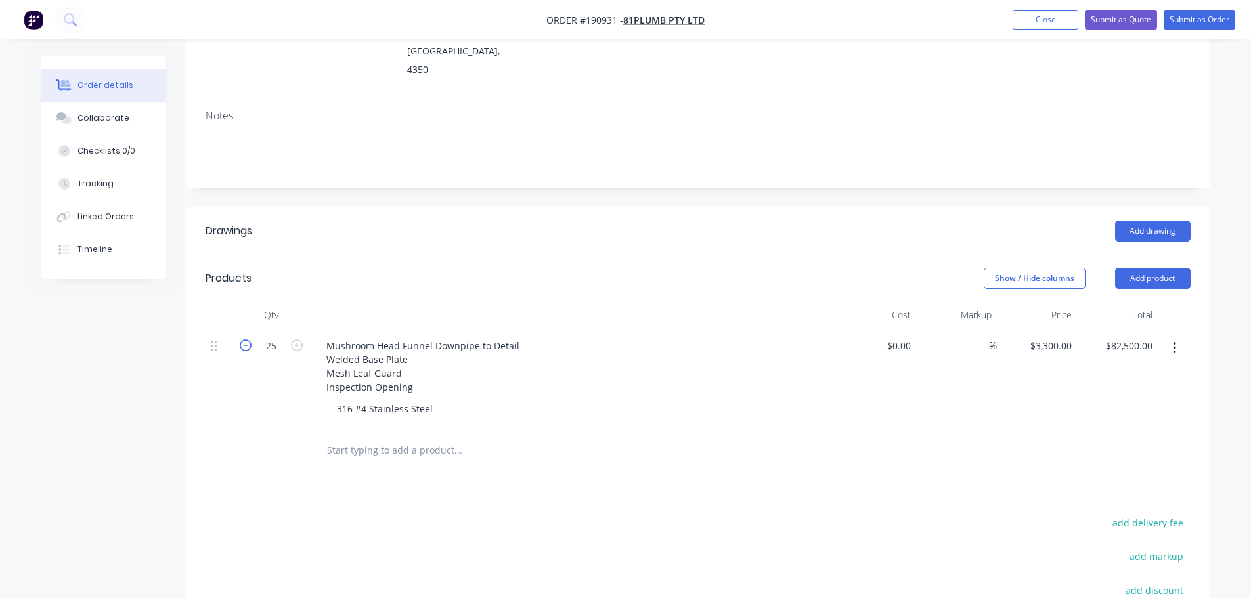
type input "$79,200.00"
click at [244, 340] on icon "button" at bounding box center [246, 346] width 12 height 12
type input "23"
type input "$75,900.00"
click at [244, 340] on icon "button" at bounding box center [246, 346] width 12 height 12
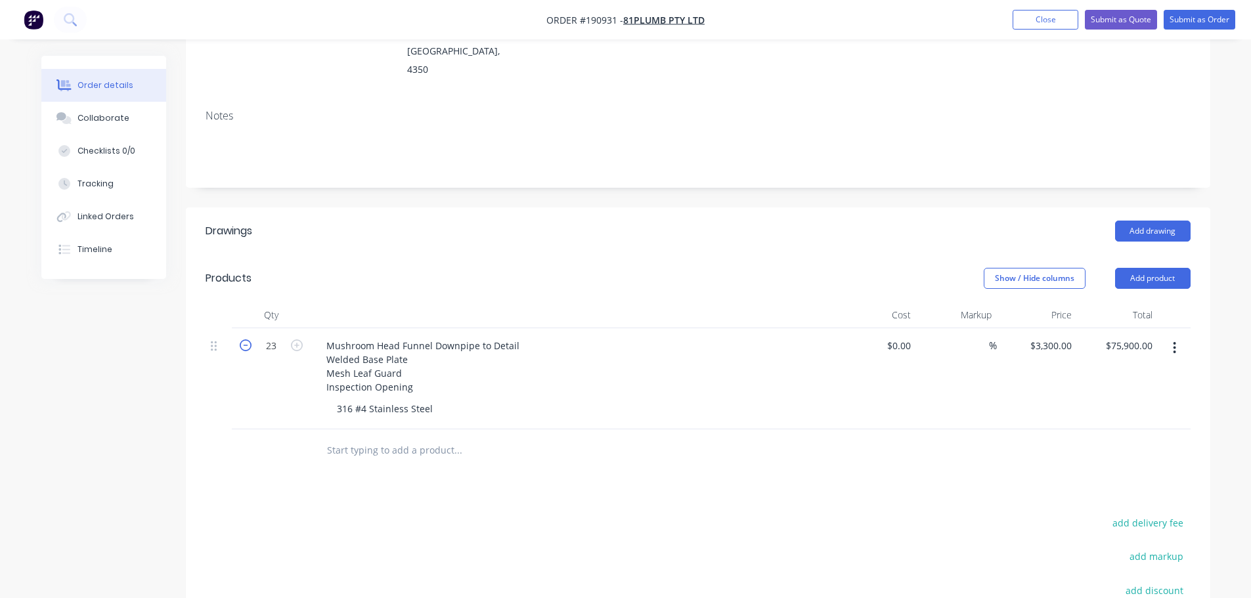
type input "22"
type input "$72,600.00"
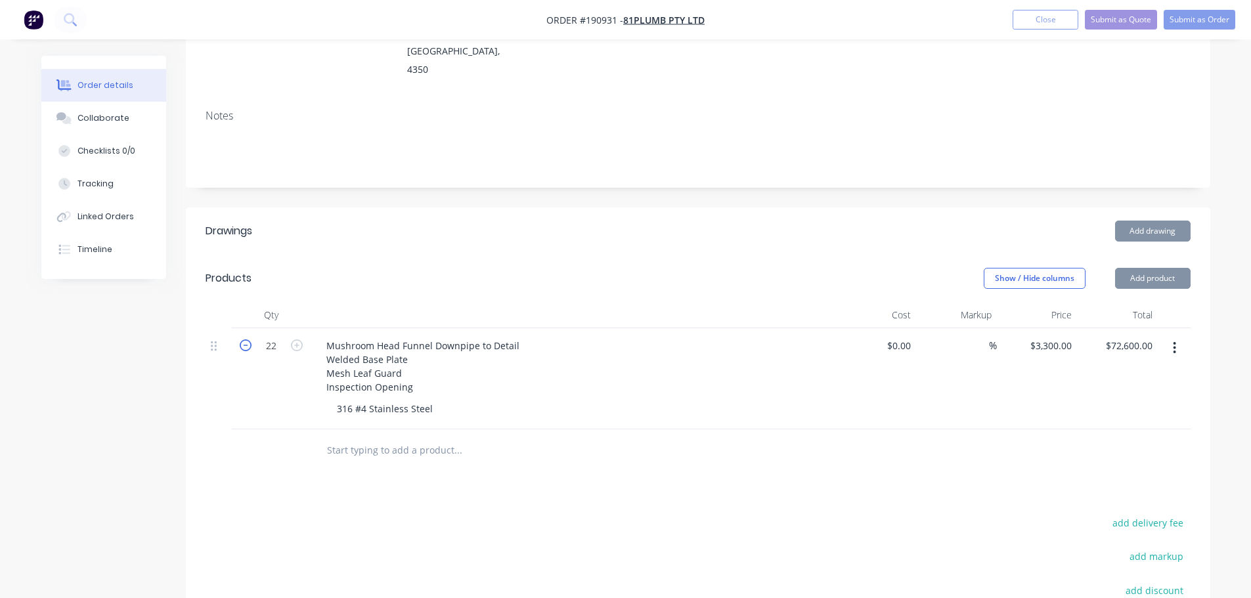
click at [244, 340] on icon "button" at bounding box center [246, 346] width 12 height 12
type input "21"
type input "$69,300.00"
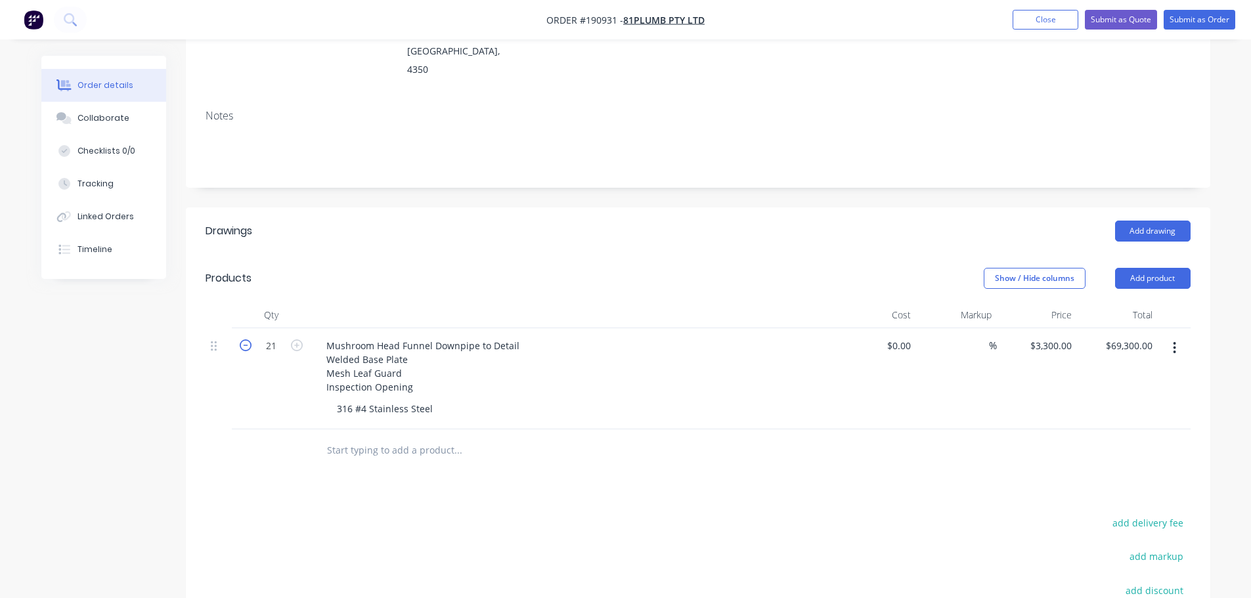
click at [244, 340] on icon "button" at bounding box center [246, 346] width 12 height 12
type input "20"
type input "$66,000.00"
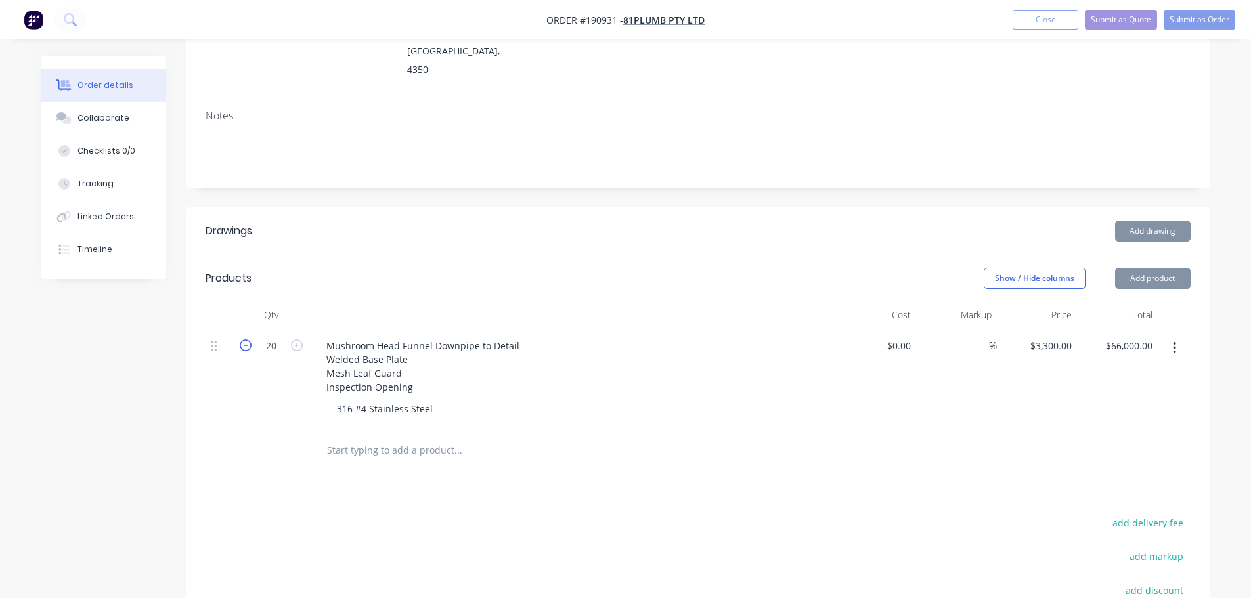
click at [244, 340] on icon "button" at bounding box center [246, 346] width 12 height 12
type input "19"
type input "$62,700.00"
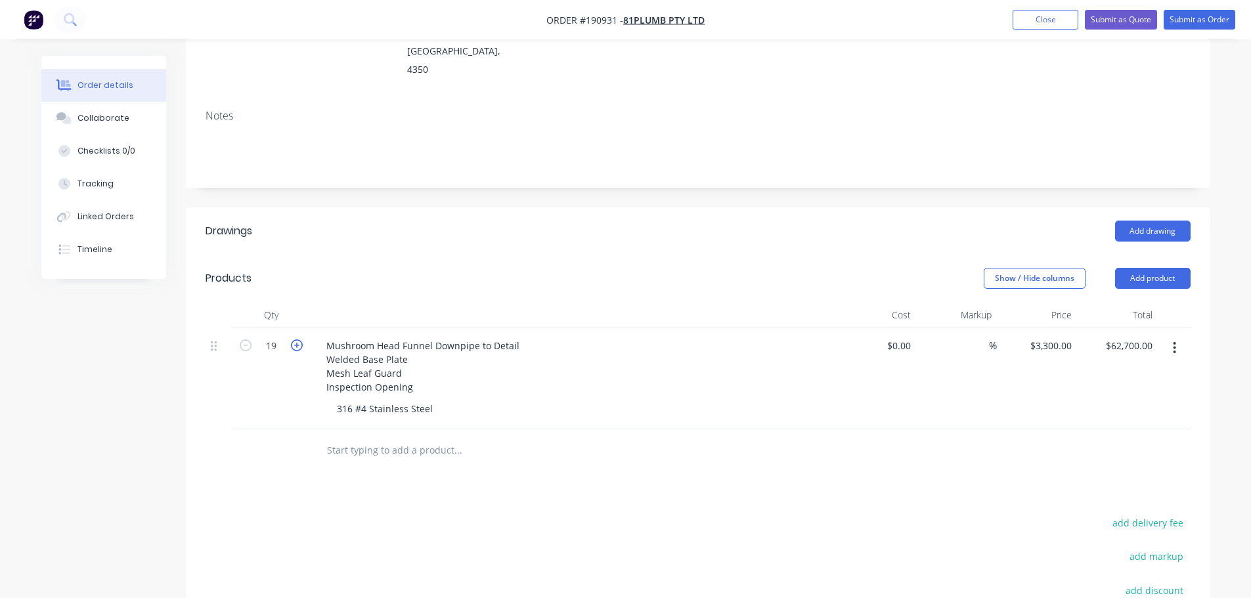
click at [298, 340] on icon "button" at bounding box center [297, 346] width 12 height 12
type input "20"
type input "$66,000.00"
click at [468, 268] on div "Show / Hide columns Add product" at bounding box center [802, 278] width 776 height 21
click at [718, 255] on header "Products Show / Hide columns Add product" at bounding box center [698, 278] width 1024 height 47
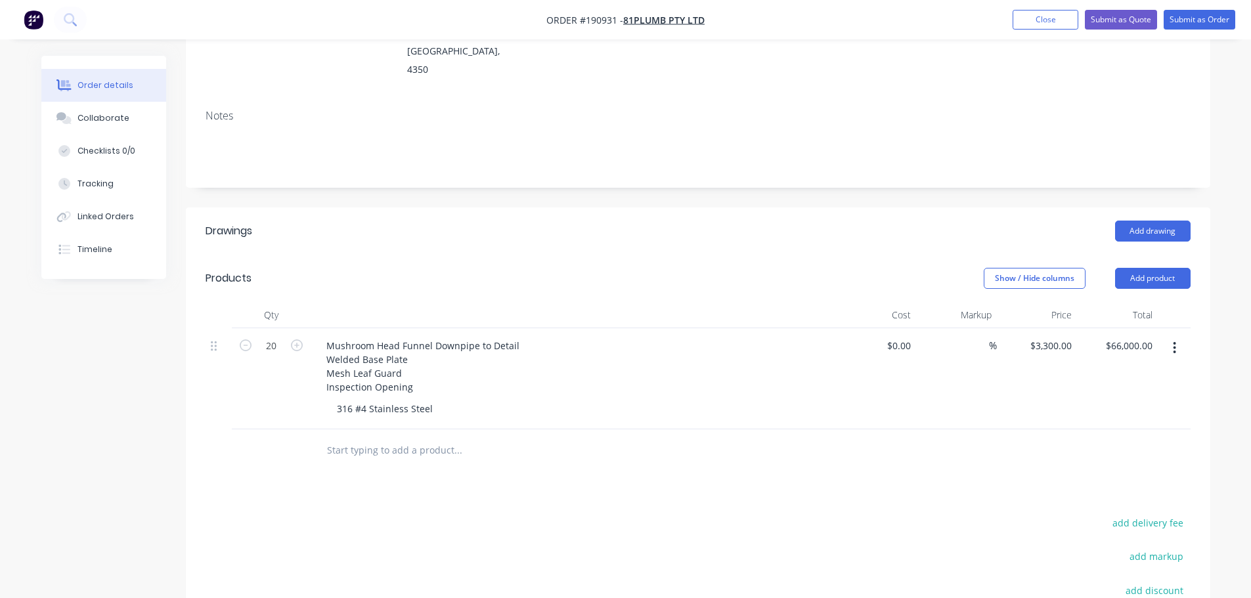
click at [607, 211] on header "Drawings Add drawing" at bounding box center [698, 231] width 1024 height 47
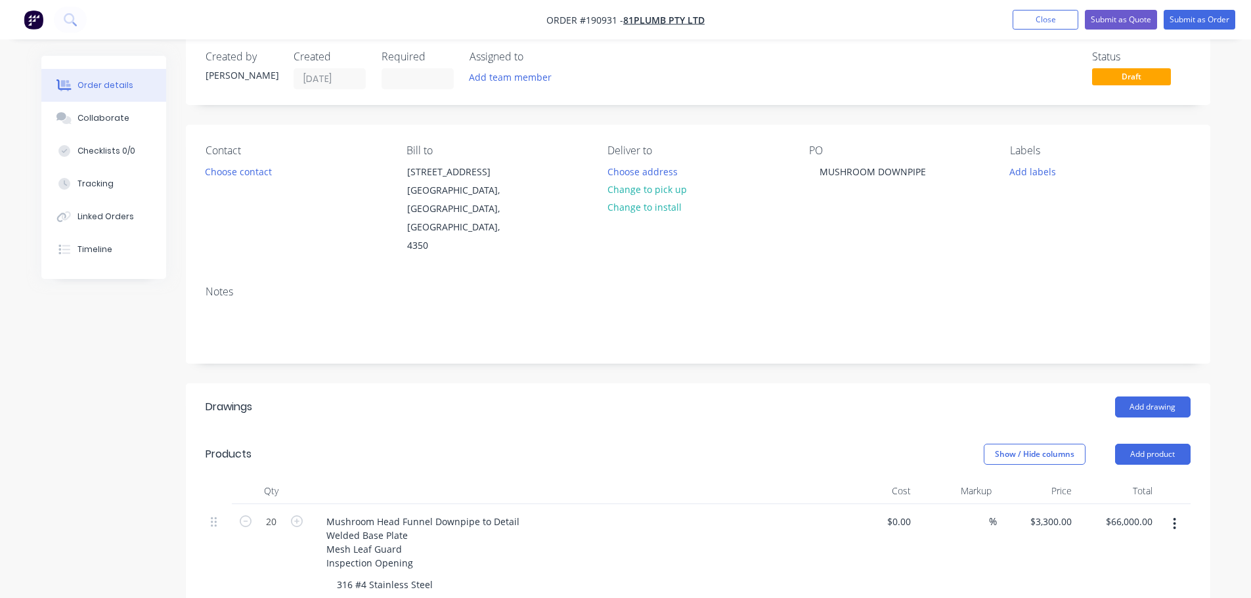
scroll to position [0, 0]
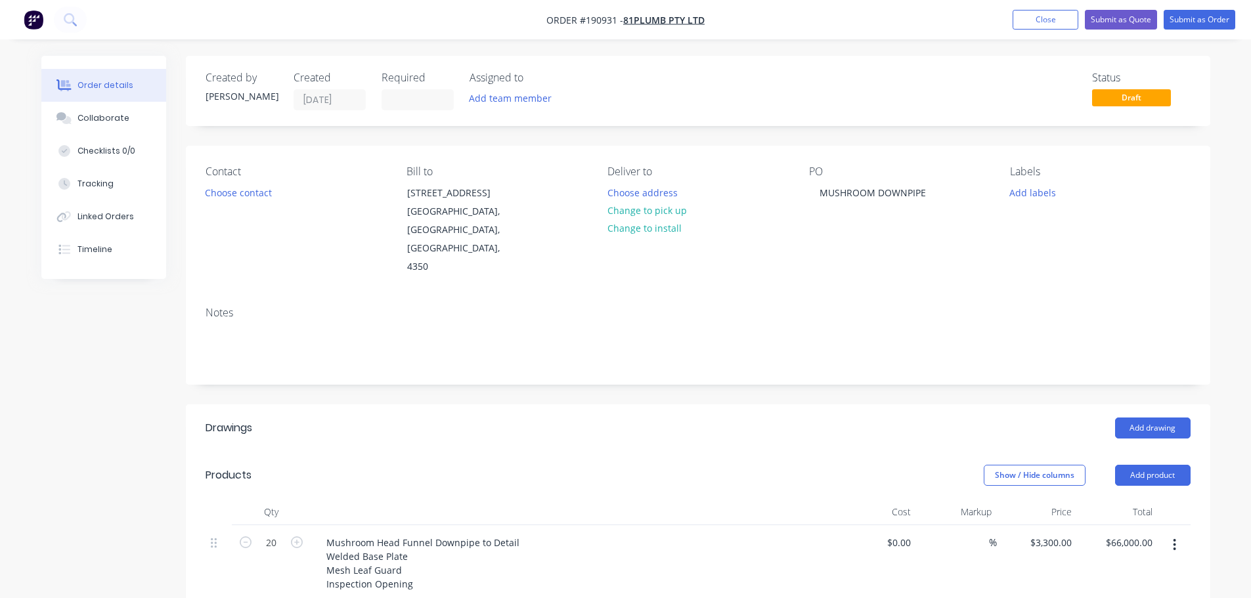
click at [106, 379] on div "Created by Michael Created 27/08/25 Required Assigned to Add team member Status…" at bounding box center [625, 530] width 1169 height 948
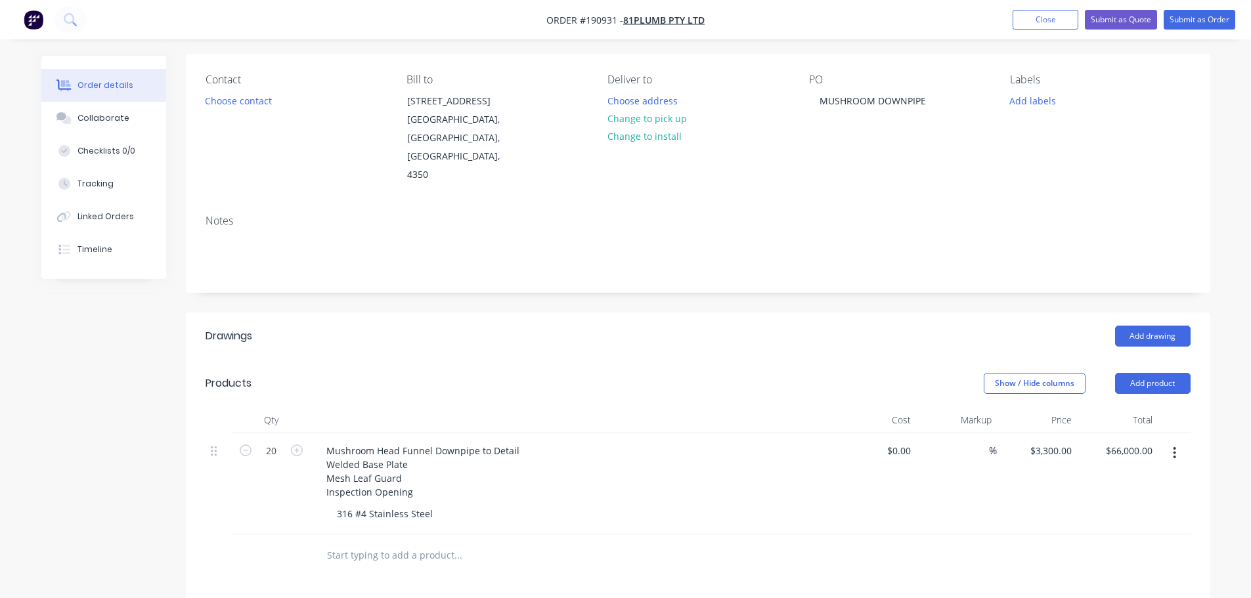
scroll to position [131, 0]
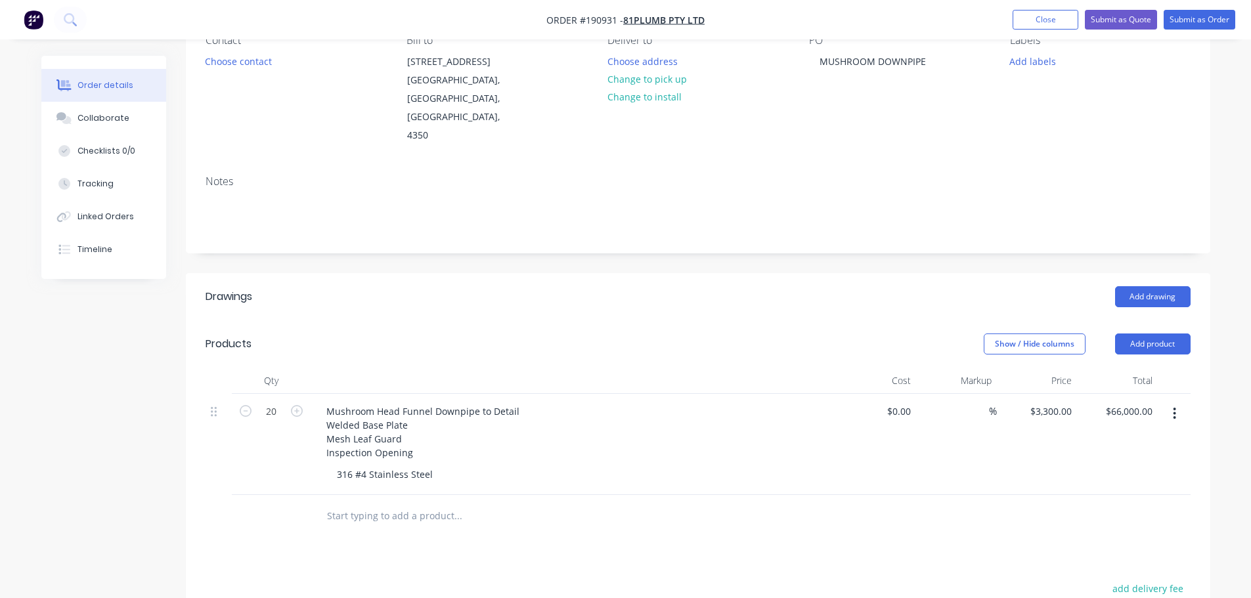
click at [493, 273] on header "Drawings Add drawing" at bounding box center [698, 296] width 1024 height 47
click at [462, 286] on div "Add drawing" at bounding box center [802, 296] width 776 height 21
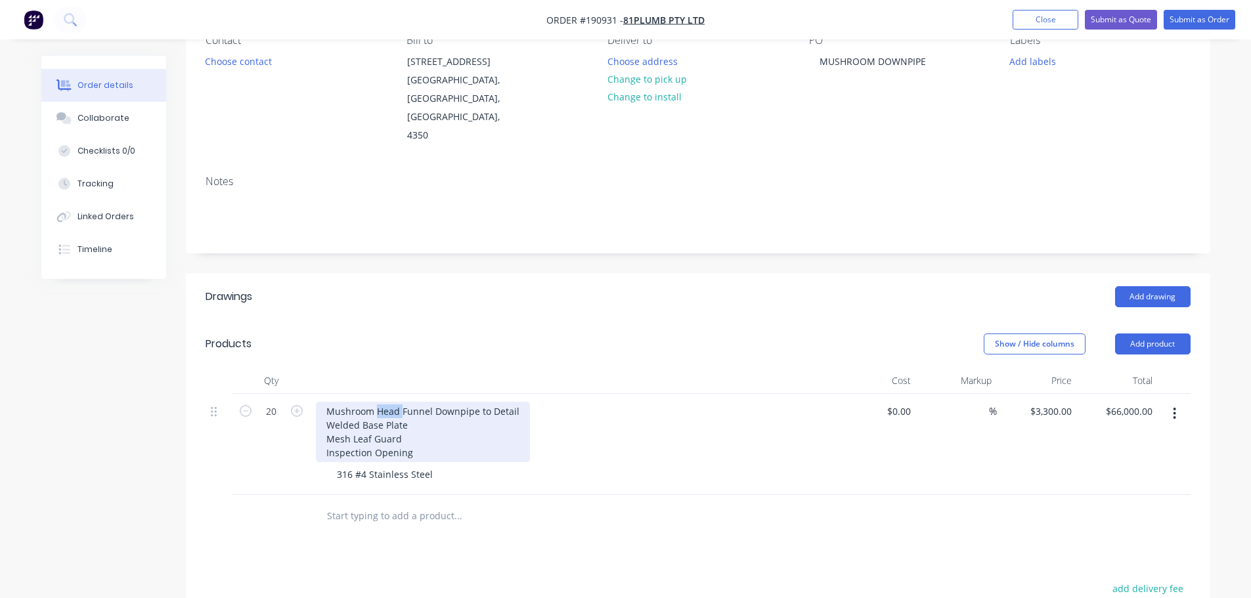
drag, startPoint x: 401, startPoint y: 376, endPoint x: 378, endPoint y: 377, distance: 23.0
click at [378, 402] on div "Mushroom Head Funnel Downpipe to Detail Welded Base Plate Mesh Leaf Guard Inspe…" at bounding box center [423, 432] width 214 height 60
click at [405, 402] on div "Mushroom Funnel Downpipe to Detail Welded Base Plate Mesh Leaf Guard Inspection…" at bounding box center [410, 432] width 188 height 60
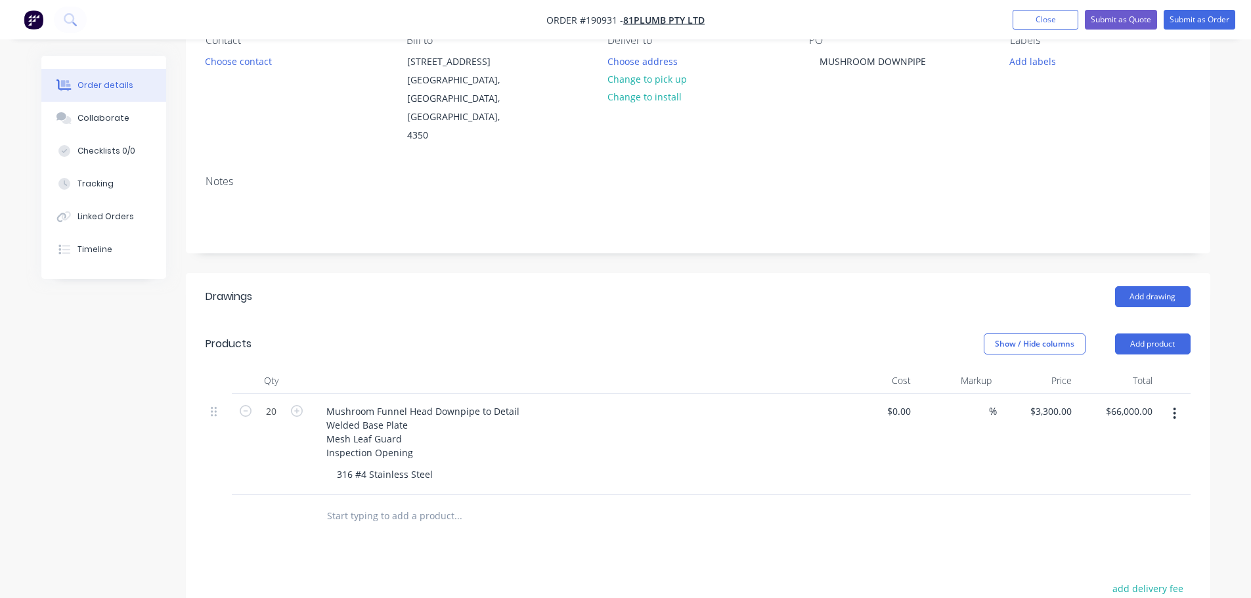
click at [470, 334] on div "Show / Hide columns Add product" at bounding box center [802, 344] width 776 height 21
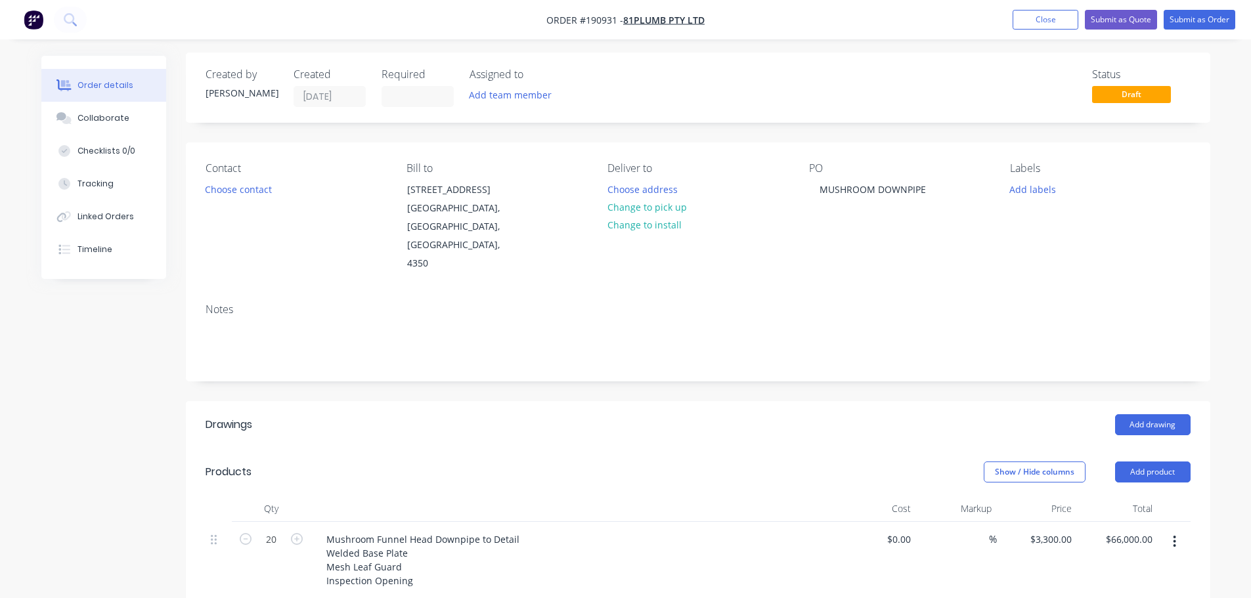
scroll to position [0, 0]
click at [766, 405] on header "Drawings Add drawing" at bounding box center [698, 428] width 1024 height 47
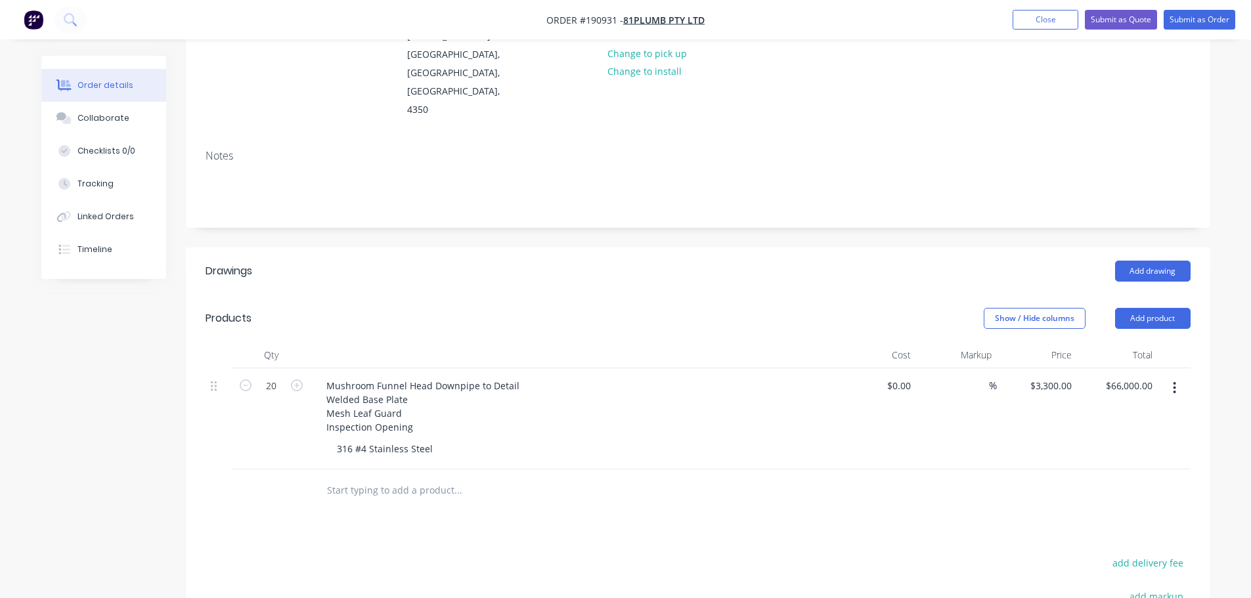
scroll to position [197, 0]
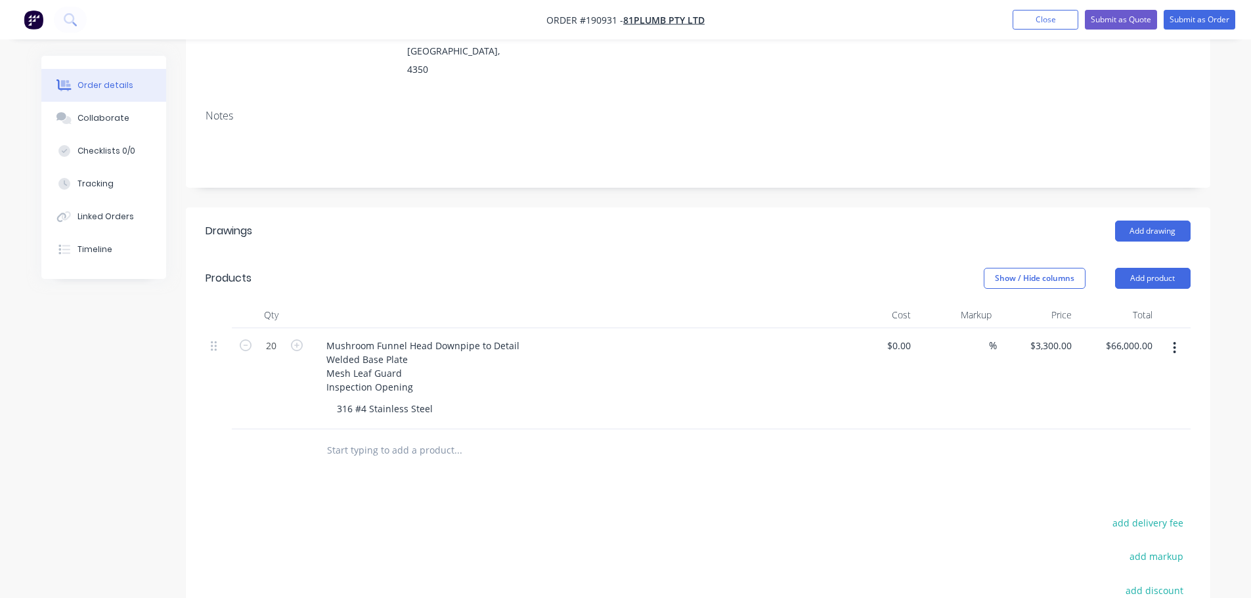
drag, startPoint x: 561, startPoint y: 213, endPoint x: 569, endPoint y: 213, distance: 7.9
click at [561, 213] on header "Drawings Add drawing" at bounding box center [698, 231] width 1024 height 47
click at [575, 255] on header "Products Show / Hide columns Add product" at bounding box center [698, 278] width 1024 height 47
click at [1047, 336] on div "3300 3300" at bounding box center [1060, 345] width 33 height 19
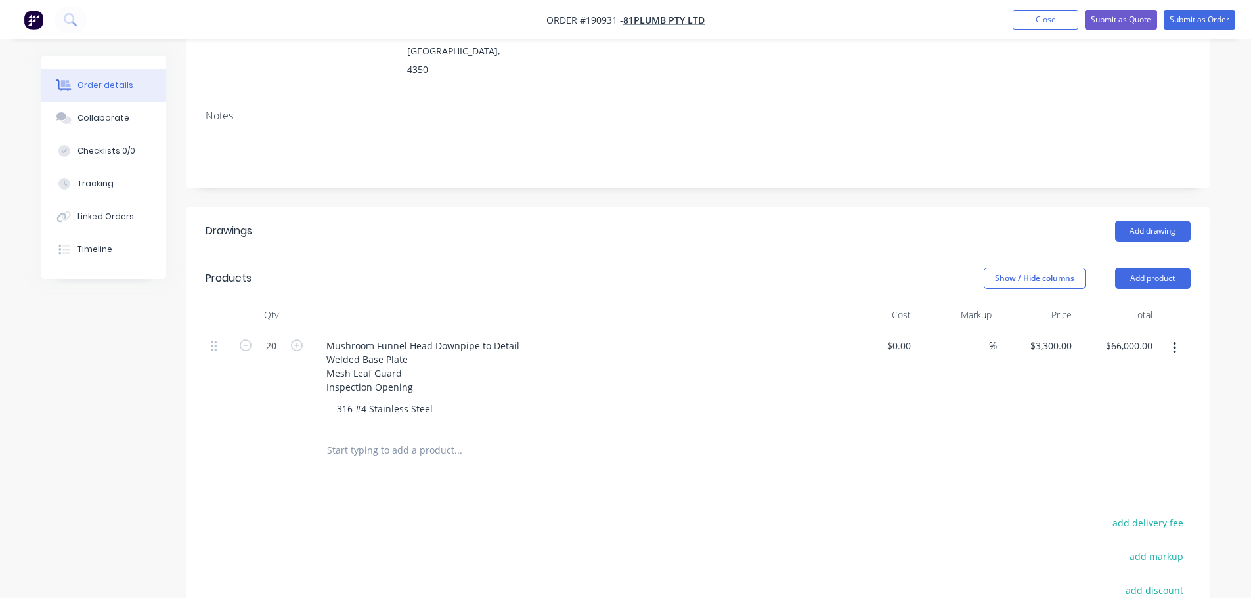
click at [602, 475] on div "Drawings Add drawing Products Show / Hide columns Add product Qty Cost Markup P…" at bounding box center [698, 498] width 1024 height 580
click at [1038, 328] on div "3300 3300" at bounding box center [1037, 378] width 81 height 101
click at [870, 268] on div "Show / Hide columns Add product" at bounding box center [802, 278] width 776 height 21
click at [1055, 336] on input "3300" at bounding box center [1053, 345] width 48 height 19
type input "$3,500.00"
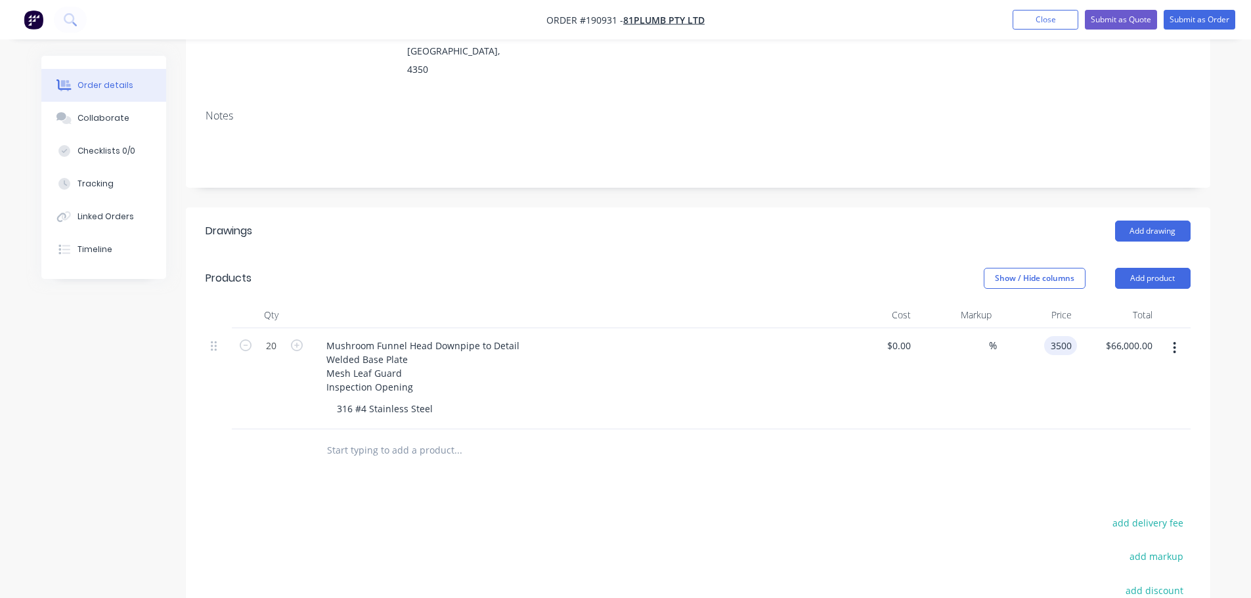
type input "$70,000.00"
click at [816, 268] on div "Show / Hide columns Add product" at bounding box center [802, 278] width 776 height 21
click at [730, 466] on div "Drawings Add drawing Products Show / Hide columns Add product Qty Cost Markup P…" at bounding box center [698, 498] width 1024 height 580
click at [1053, 336] on input "3500" at bounding box center [1063, 345] width 28 height 19
type input "$3,750.00"
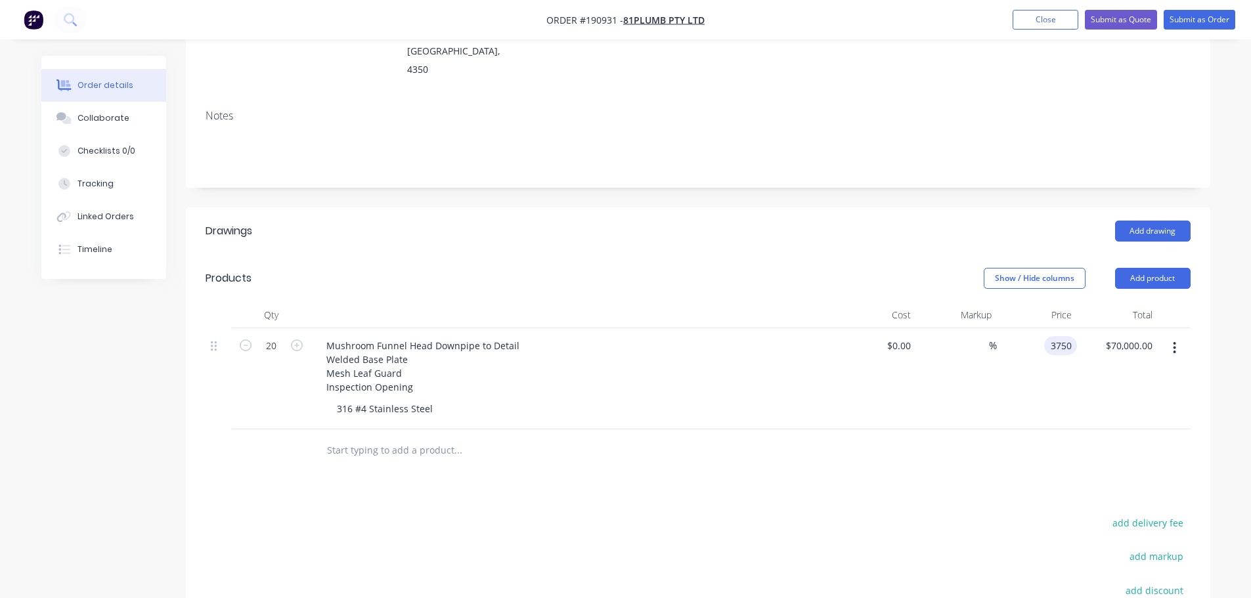
type input "$75,000.00"
click at [622, 268] on div "Show / Hide columns Add product" at bounding box center [802, 278] width 776 height 21
click at [600, 212] on header "Drawings Add drawing" at bounding box center [698, 231] width 1024 height 47
click at [607, 208] on header "Drawings Add drawing" at bounding box center [698, 231] width 1024 height 47
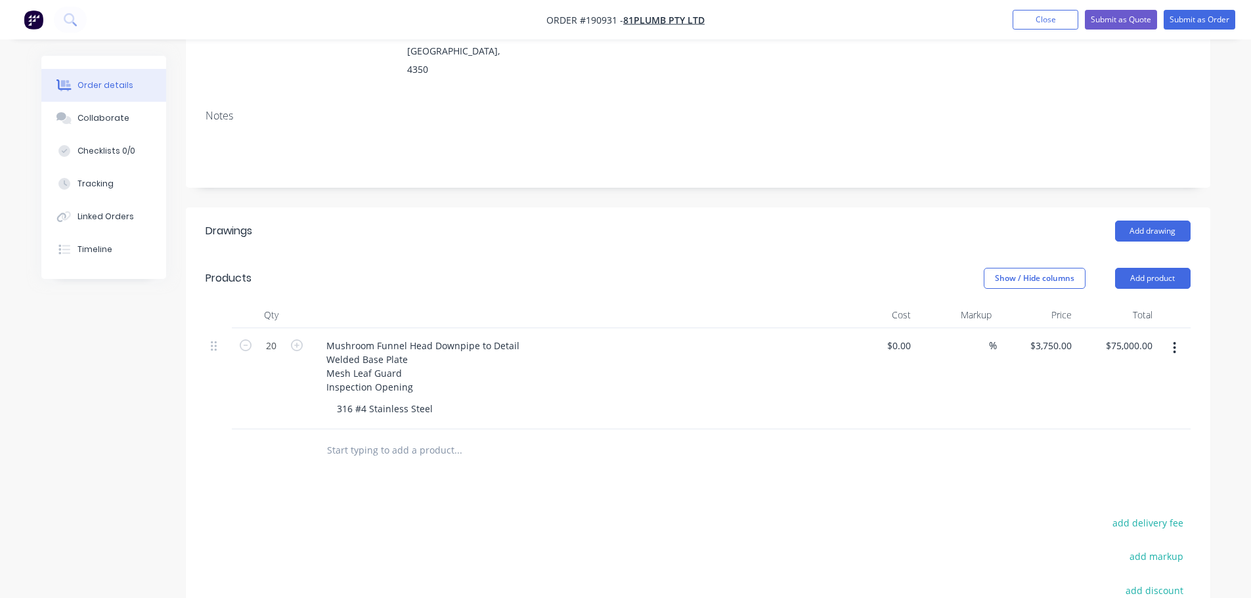
click at [1024, 468] on div "Drawings Add drawing Products Show / Hide columns Add product Qty Cost Markup P…" at bounding box center [698, 498] width 1024 height 580
click at [678, 268] on div "Show / Hide columns Add product" at bounding box center [802, 278] width 776 height 21
click at [712, 255] on header "Products Show / Hide columns Add product" at bounding box center [698, 278] width 1024 height 47
click at [586, 268] on div "Show / Hide columns Add product" at bounding box center [802, 278] width 776 height 21
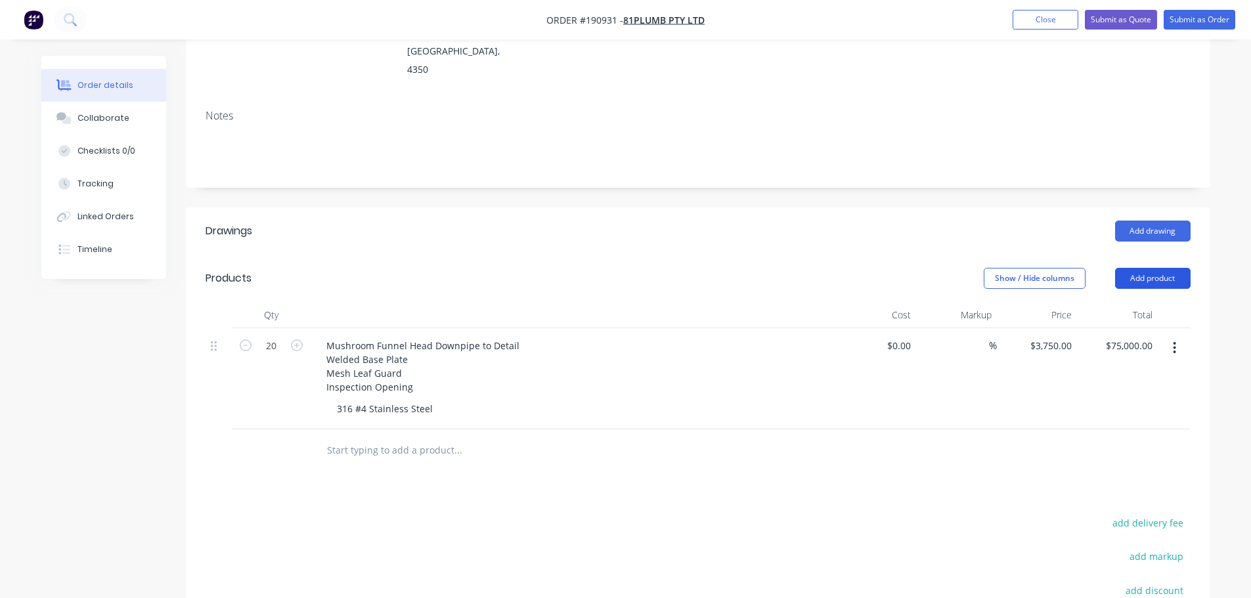
click at [1136, 268] on button "Add product" at bounding box center [1153, 278] width 76 height 21
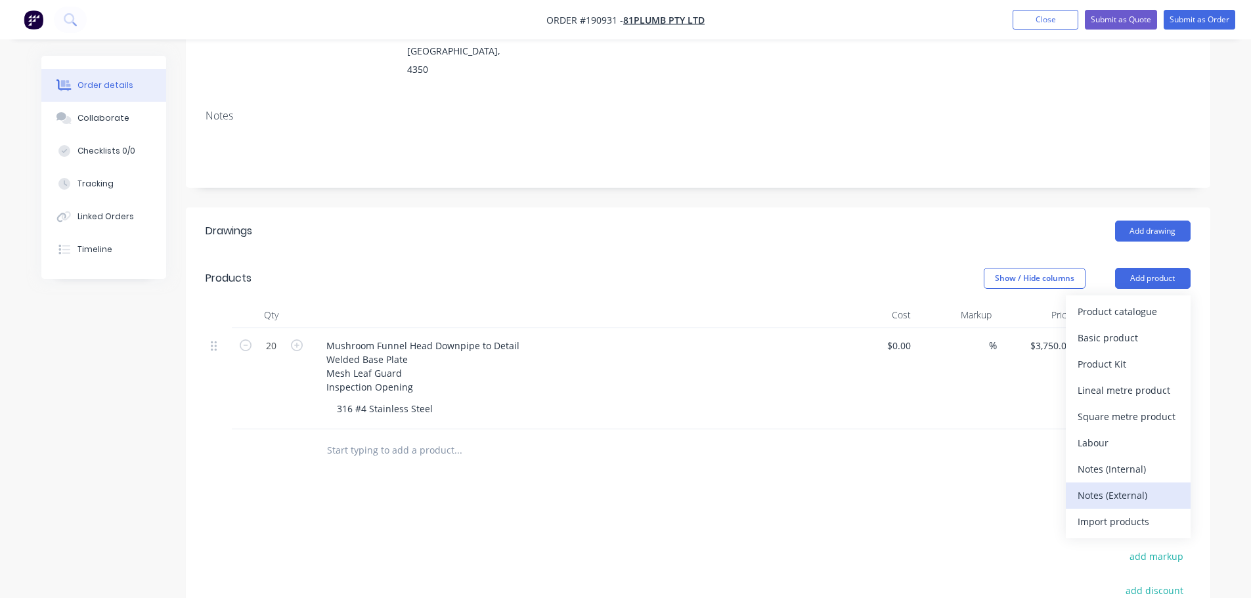
click at [1139, 486] on div "Notes (External)" at bounding box center [1128, 495] width 101 height 19
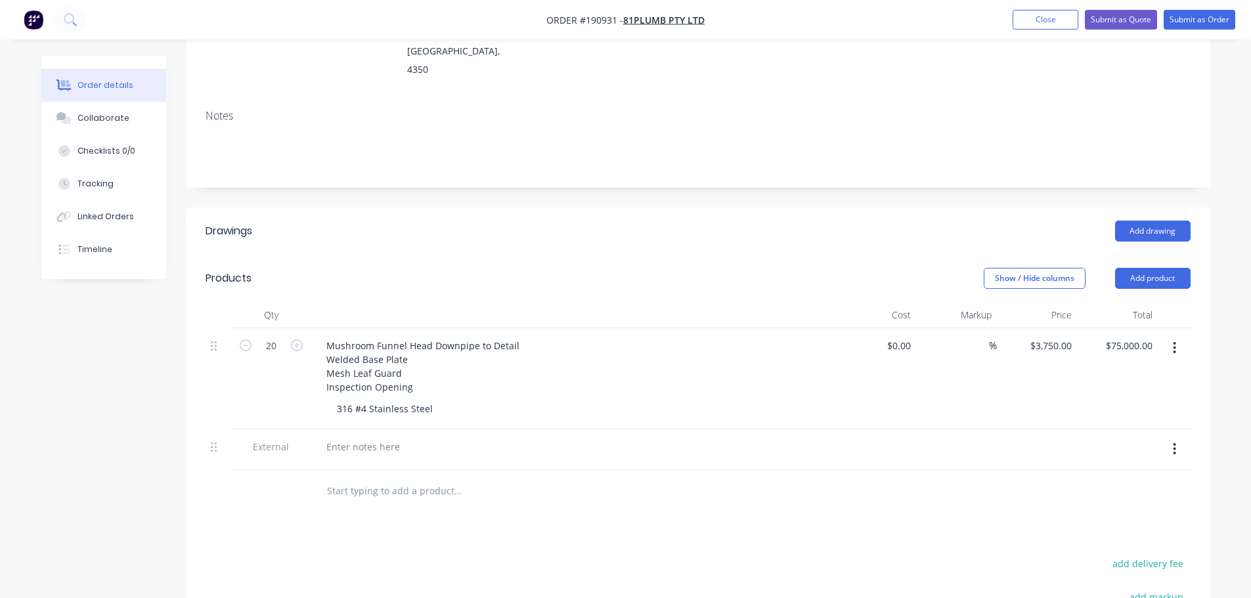
click at [1171, 437] on button "button" at bounding box center [1174, 449] width 31 height 24
click at [1125, 500] on div "Delete" at bounding box center [1128, 509] width 101 height 19
click at [1170, 268] on button "Add product" at bounding box center [1153, 278] width 76 height 21
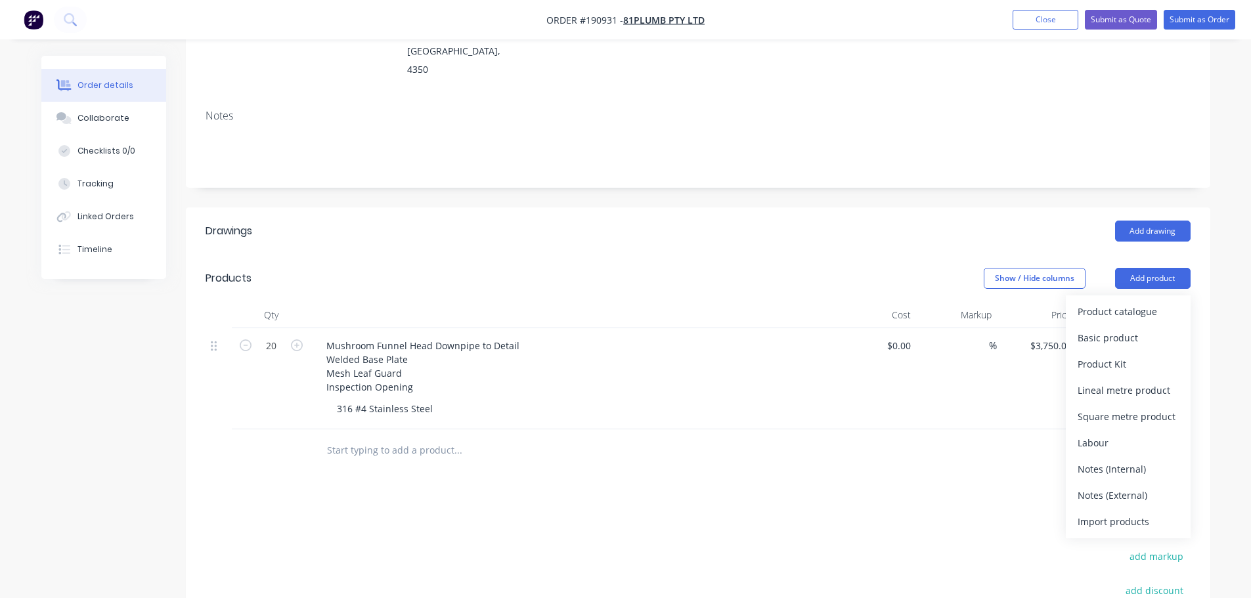
click at [1149, 460] on div "Notes (Internal)" at bounding box center [1128, 469] width 101 height 19
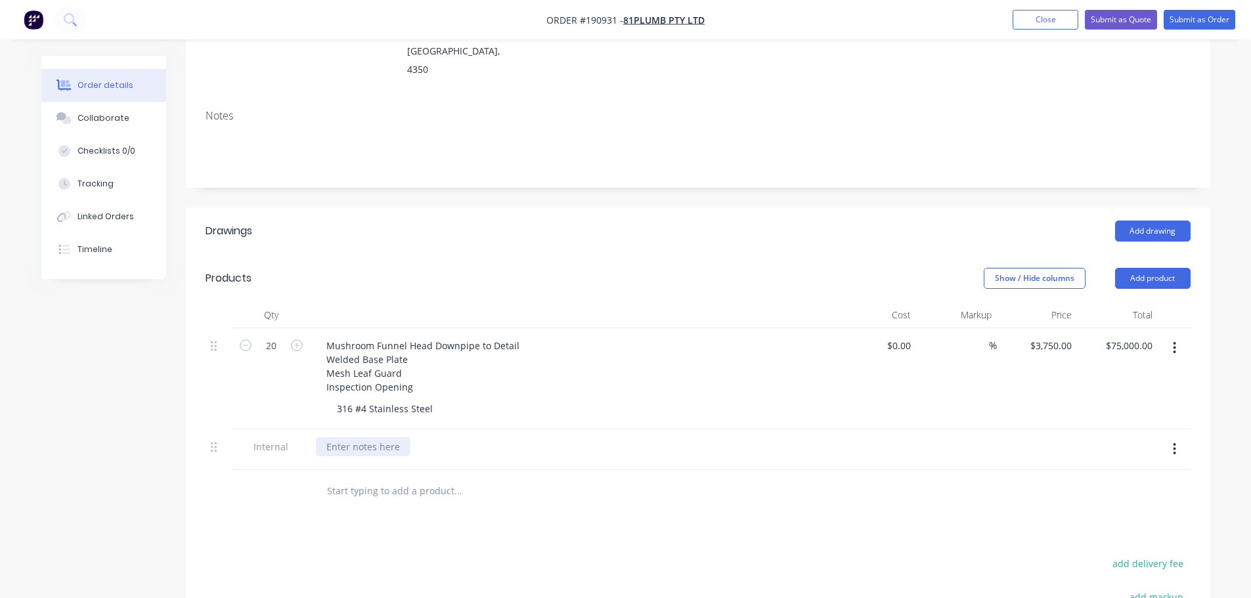
click at [370, 437] on div at bounding box center [363, 446] width 95 height 19
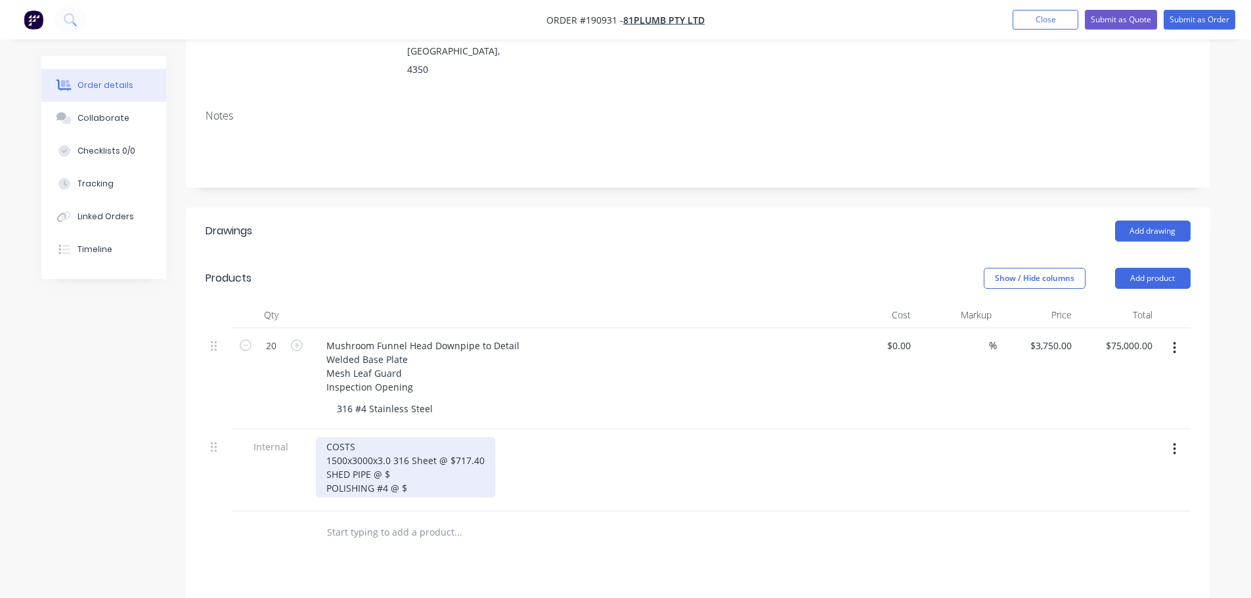
drag, startPoint x: 407, startPoint y: 437, endPoint x: 420, endPoint y: 445, distance: 14.4
click at [407, 437] on div "COSTS 1500x3000x3.0 316 Sheet @ $717.40 SHED PIPE @ $ POLISHING #4 @ $" at bounding box center [405, 467] width 179 height 60
click at [424, 446] on div "COSTS 1500x3000x3.0 316 Sheet @ $717.40 SHED PIPE @ $ POLISHING #4 @ $" at bounding box center [405, 467] width 179 height 60
click at [565, 255] on header "Products Show / Hide columns Add product" at bounding box center [698, 278] width 1024 height 47
click at [593, 268] on div "Show / Hide columns Add product" at bounding box center [802, 278] width 776 height 21
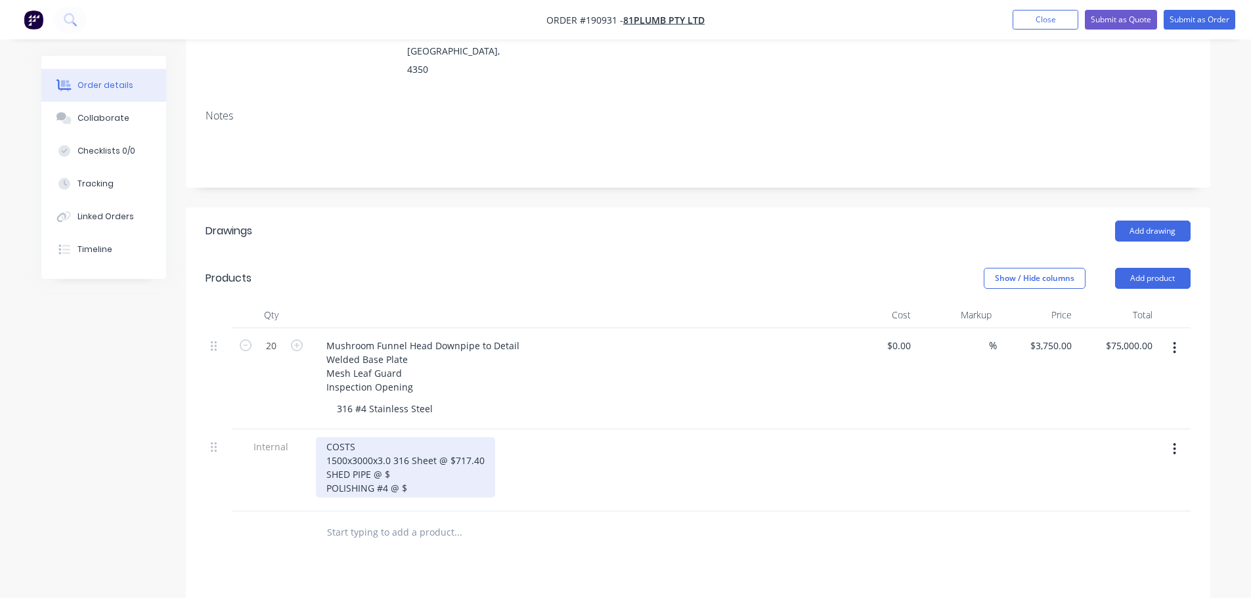
click at [379, 437] on div "COSTS 1500x3000x3.0 316 Sheet @ $717.40 SHED PIPE @ $ POLISHING #4 @ $" at bounding box center [405, 467] width 179 height 60
click at [429, 437] on div "COSTS 1500x3000x3.0 316 Sheet @ $717.40 SHED PIPE @ $ POLISHING #4 @ $" at bounding box center [405, 467] width 179 height 60
click at [430, 437] on div "COSTS 1500x3000x3.0 316 Sheet @ $717.40 SHED PIPE @ $ POLISHING #4 @ $" at bounding box center [405, 467] width 179 height 60
click at [420, 456] on div "COSTS 1500x3000x3.0 316 Sheet @ $717.40 SHED PIPE @ $ POLISHING #4 @ $" at bounding box center [405, 467] width 179 height 60
click at [426, 451] on div "COSTS 1500x3000x3.0 316 Sheet @ $717.40 SHED PIPE @ $ POLISHING #4 @ $" at bounding box center [405, 467] width 179 height 60
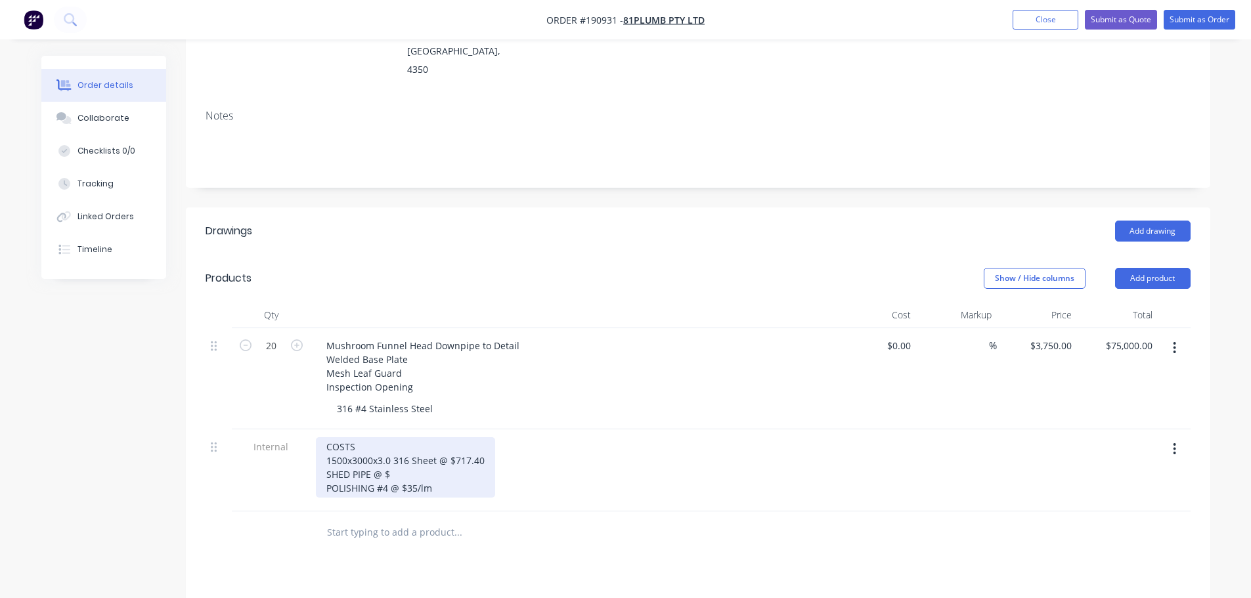
click at [489, 437] on div "COSTS 1500x3000x3.0 316 Sheet @ $717.40 SHED PIPE @ $ POLISHING #4 @ $35/lm" at bounding box center [405, 467] width 179 height 60
click at [542, 208] on header "Drawings Add drawing" at bounding box center [698, 231] width 1024 height 47
click at [626, 255] on header "Products Show / Hide columns Add product" at bounding box center [698, 278] width 1024 height 47
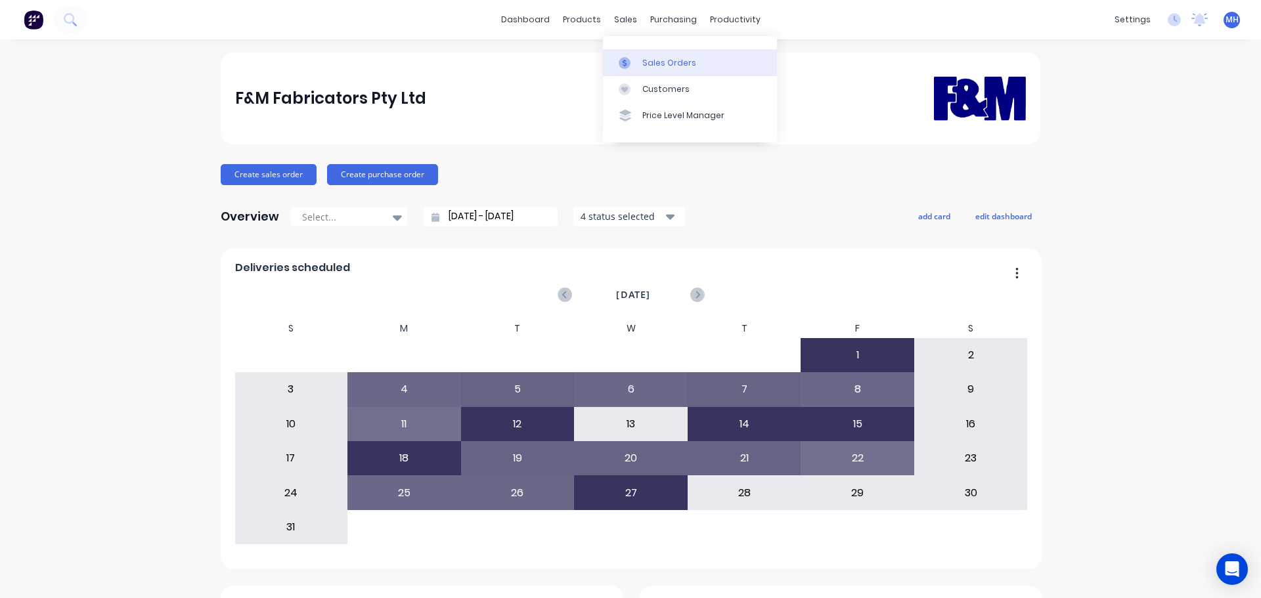
click at [663, 64] on div "Sales Orders" at bounding box center [669, 63] width 54 height 12
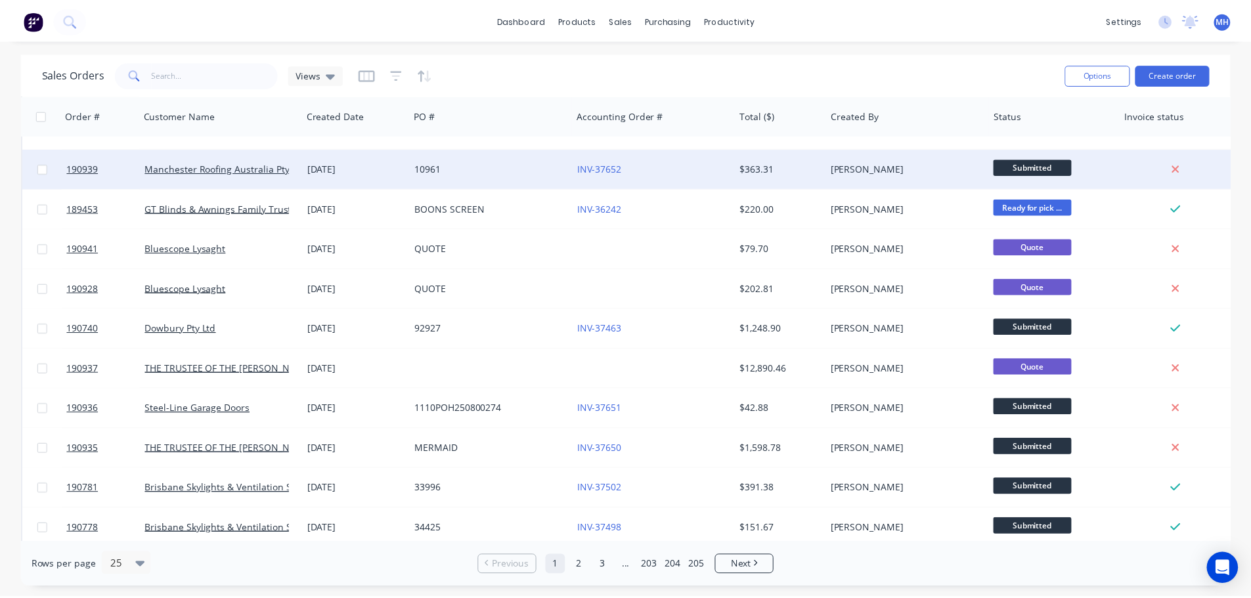
scroll to position [460, 0]
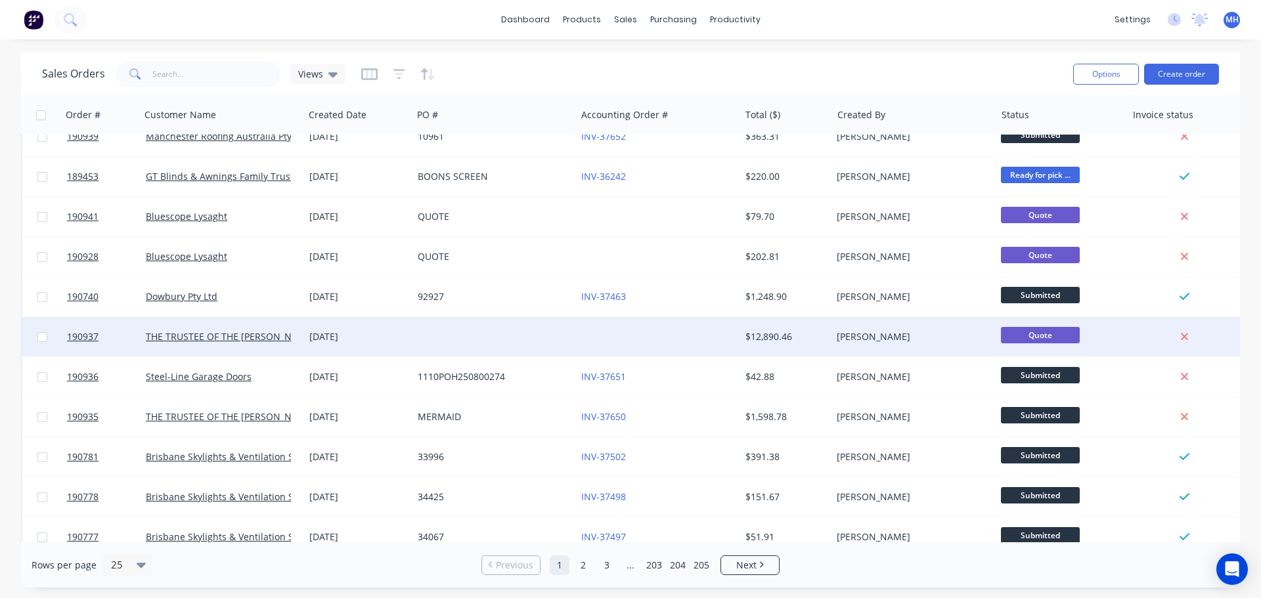
click at [639, 346] on div at bounding box center [658, 336] width 164 height 39
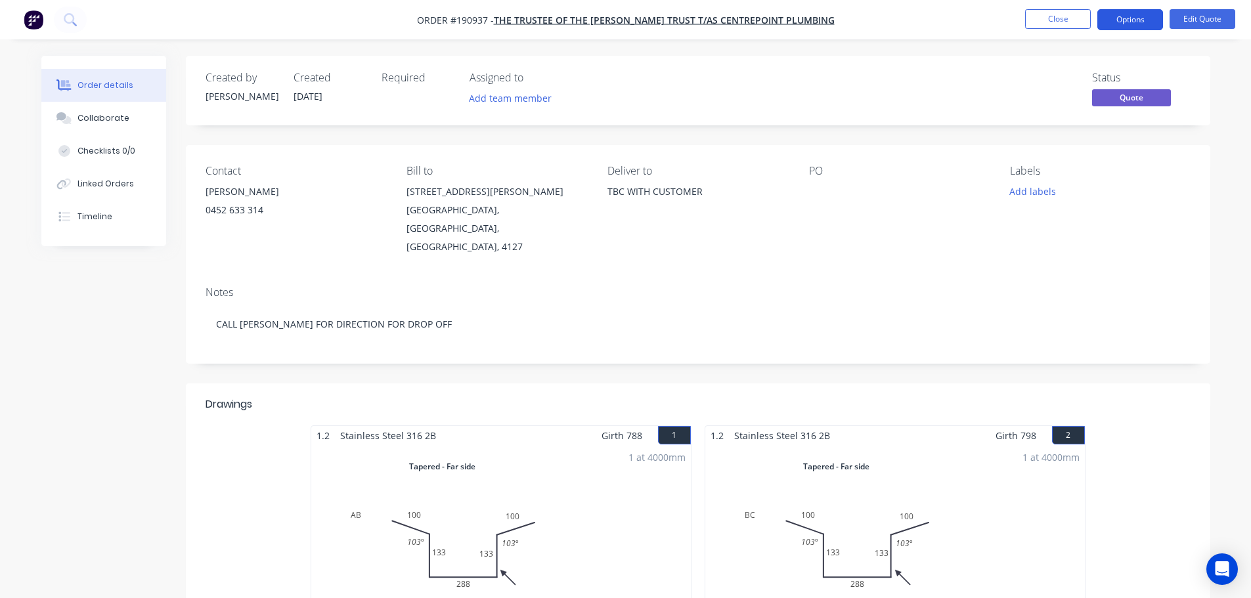
click at [1129, 23] on button "Options" at bounding box center [1130, 19] width 66 height 21
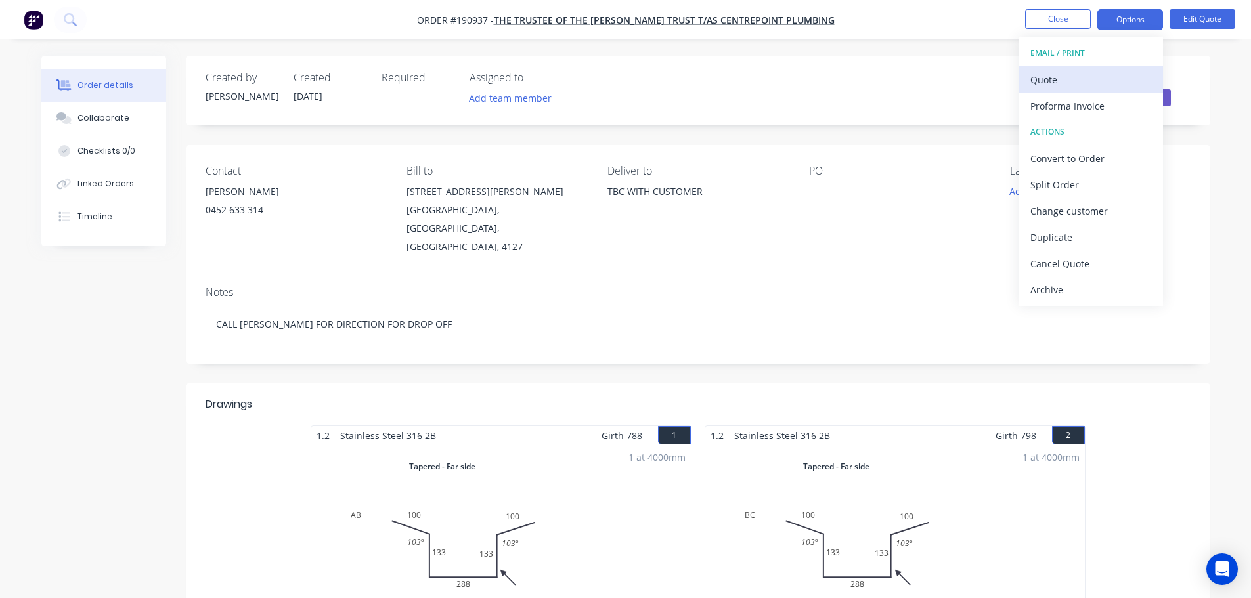
click at [1070, 83] on div "Quote" at bounding box center [1090, 79] width 121 height 19
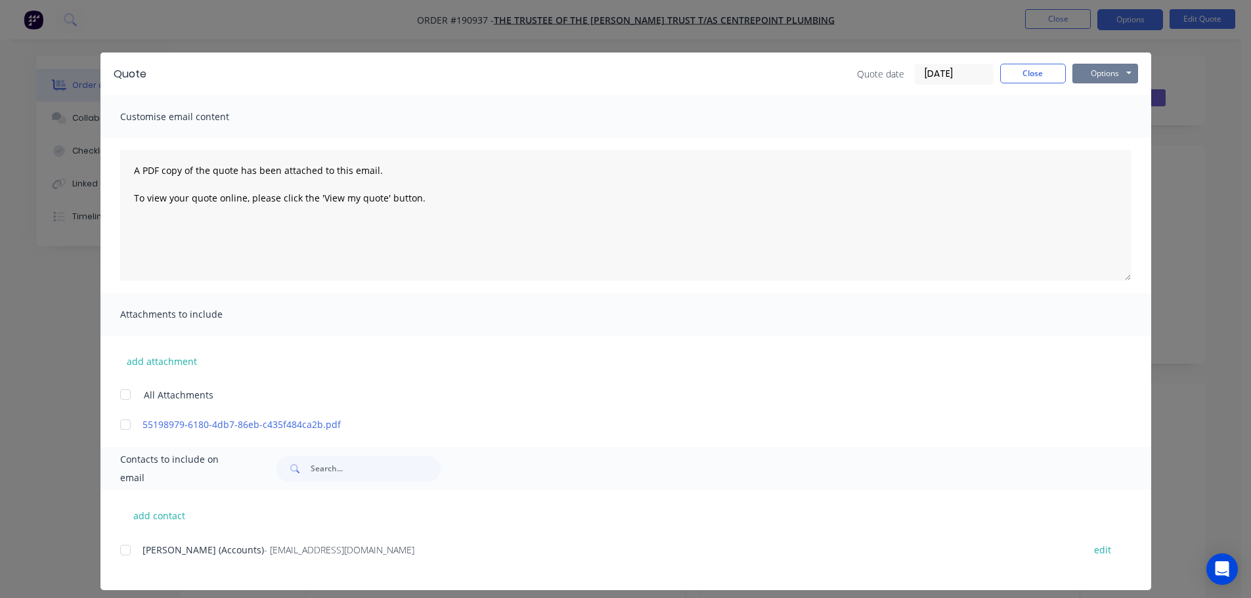
drag, startPoint x: 1087, startPoint y: 66, endPoint x: 1092, endPoint y: 84, distance: 19.1
click at [1087, 66] on button "Options" at bounding box center [1105, 74] width 66 height 20
click at [1091, 91] on button "Preview" at bounding box center [1114, 97] width 84 height 22
click at [1023, 74] on button "Close" at bounding box center [1033, 74] width 66 height 20
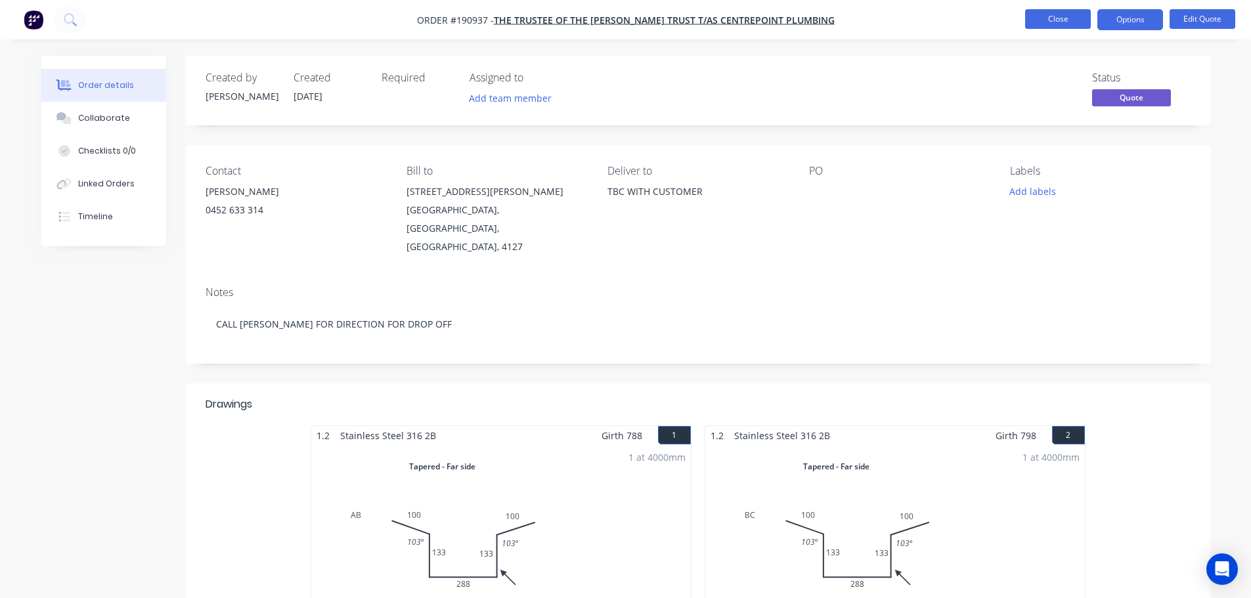
click at [1055, 24] on button "Close" at bounding box center [1058, 19] width 66 height 20
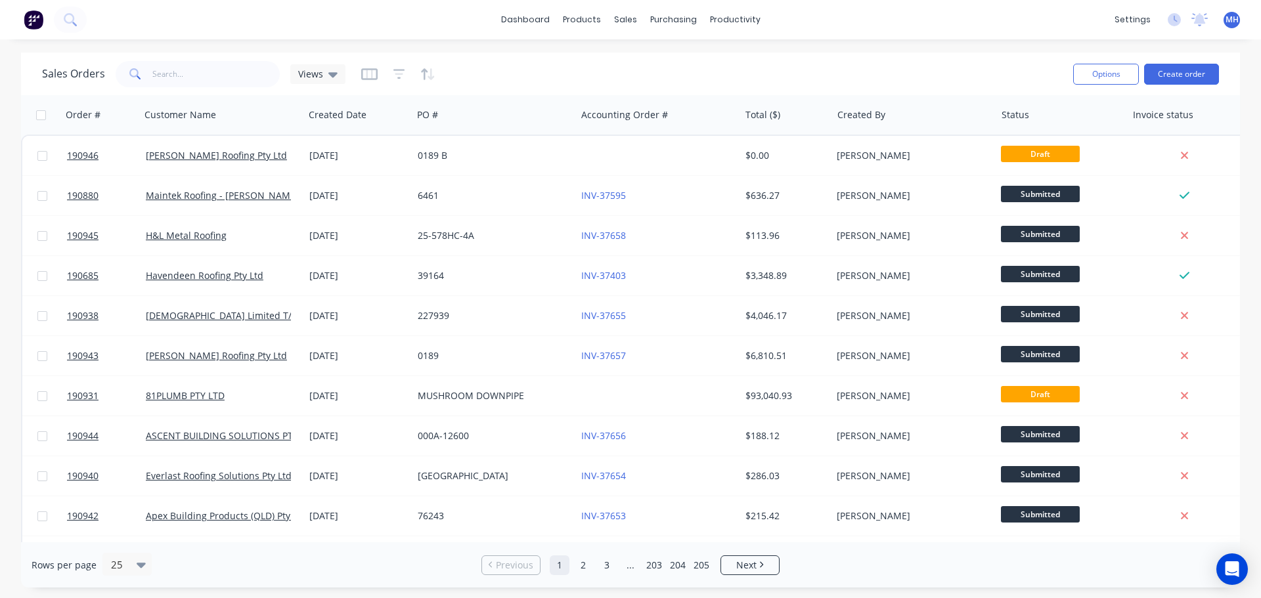
click at [0, 281] on div "Sales Orders Views Options Create order Order # Customer Name Created Date PO #…" at bounding box center [630, 320] width 1261 height 535
click at [1181, 68] on button "Create order" at bounding box center [1181, 74] width 75 height 21
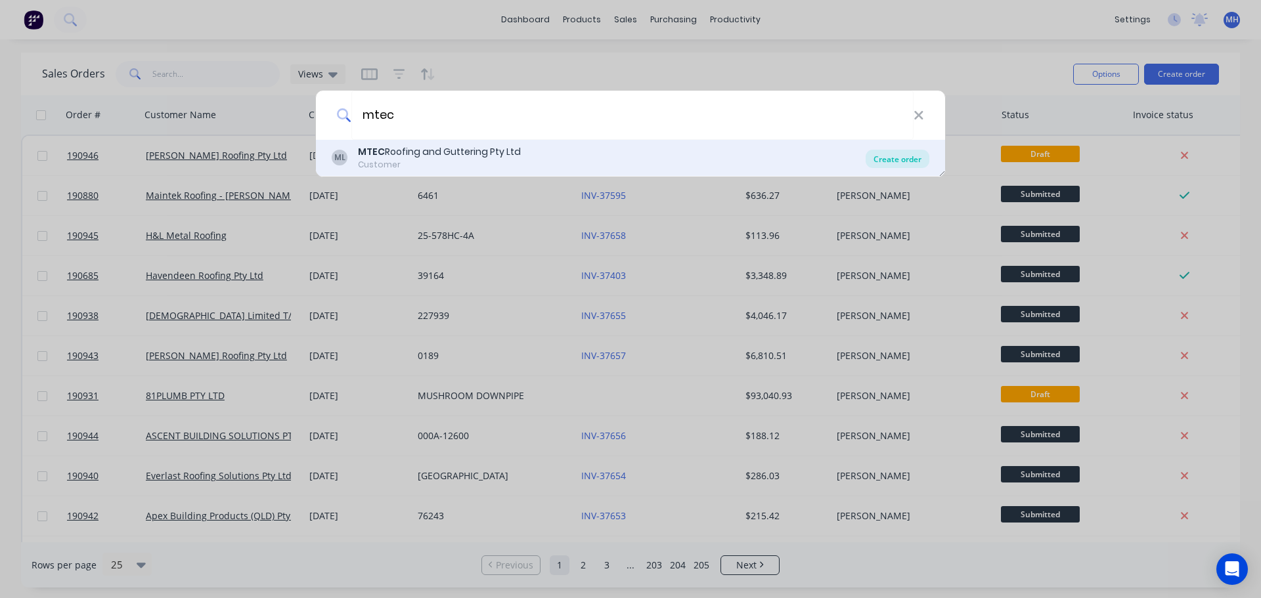
type input "mtec"
click at [883, 158] on div "Create order" at bounding box center [898, 159] width 64 height 18
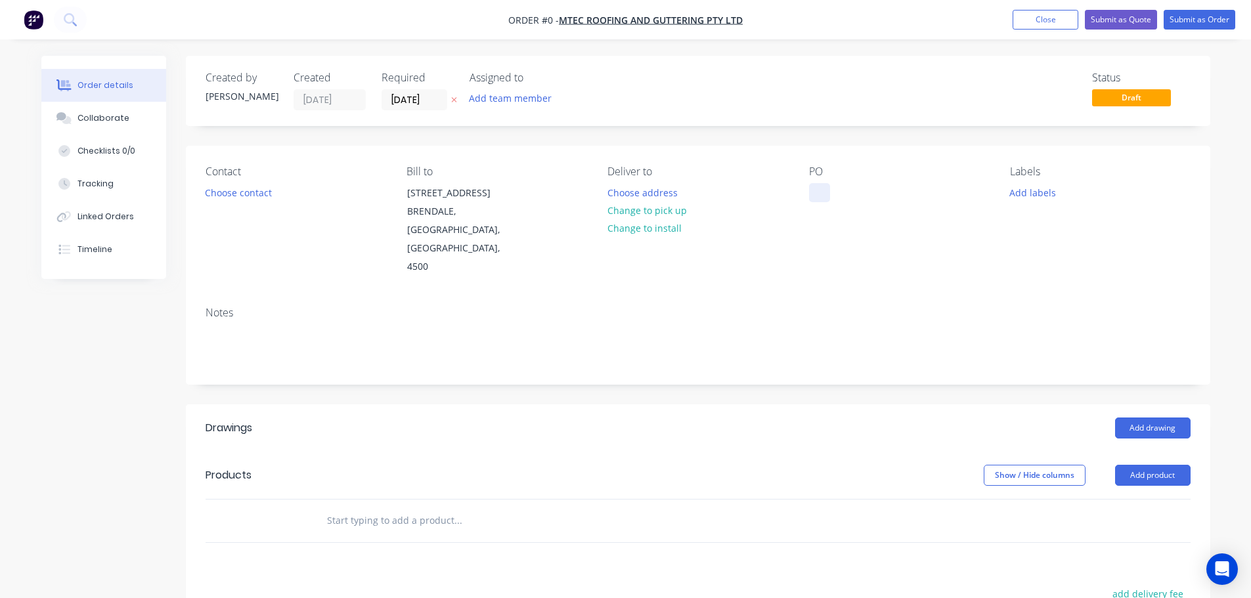
click at [811, 197] on div at bounding box center [819, 192] width 21 height 19
click at [900, 399] on div "Order details Collaborate Checklists 0/0 Tracking Linked Orders Timeline Order …" at bounding box center [625, 467] width 1195 height 822
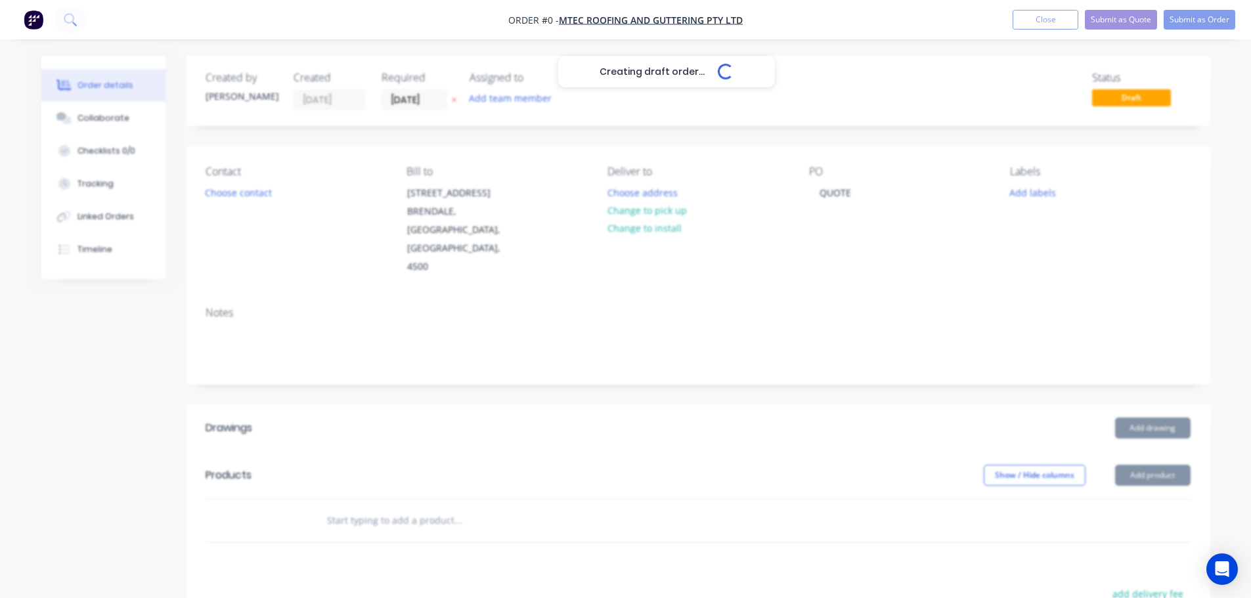
click at [453, 99] on div "Creating draft order... Loading..." at bounding box center [666, 355] width 1251 height 598
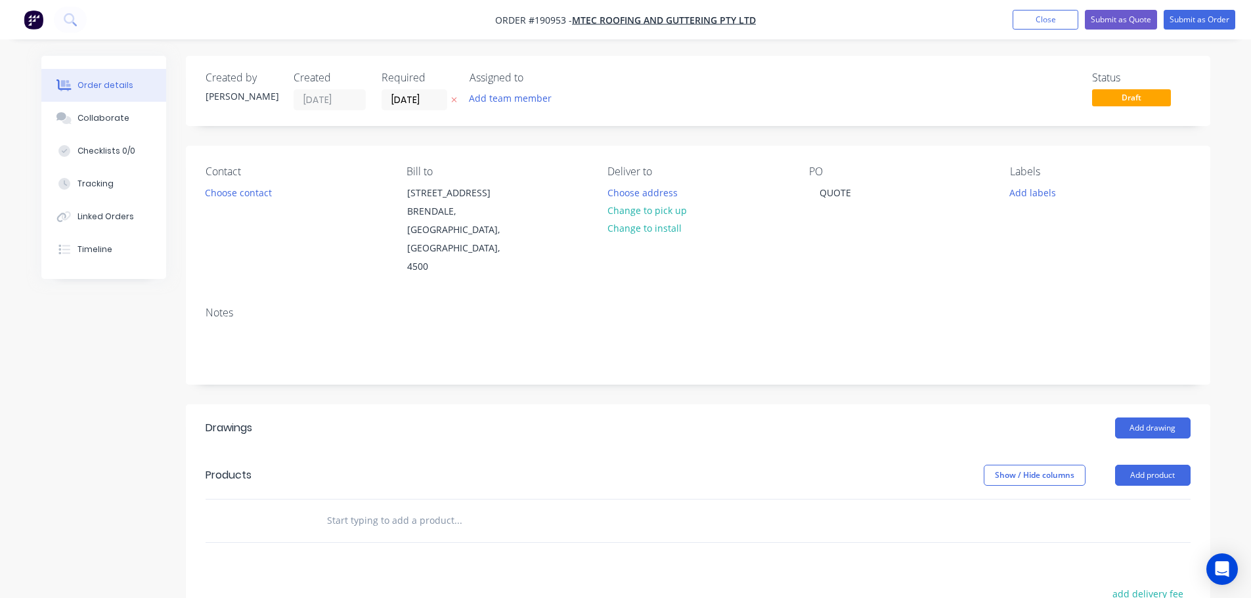
click at [453, 99] on icon at bounding box center [453, 100] width 5 height 5
click at [1170, 418] on button "Add drawing" at bounding box center [1153, 428] width 76 height 21
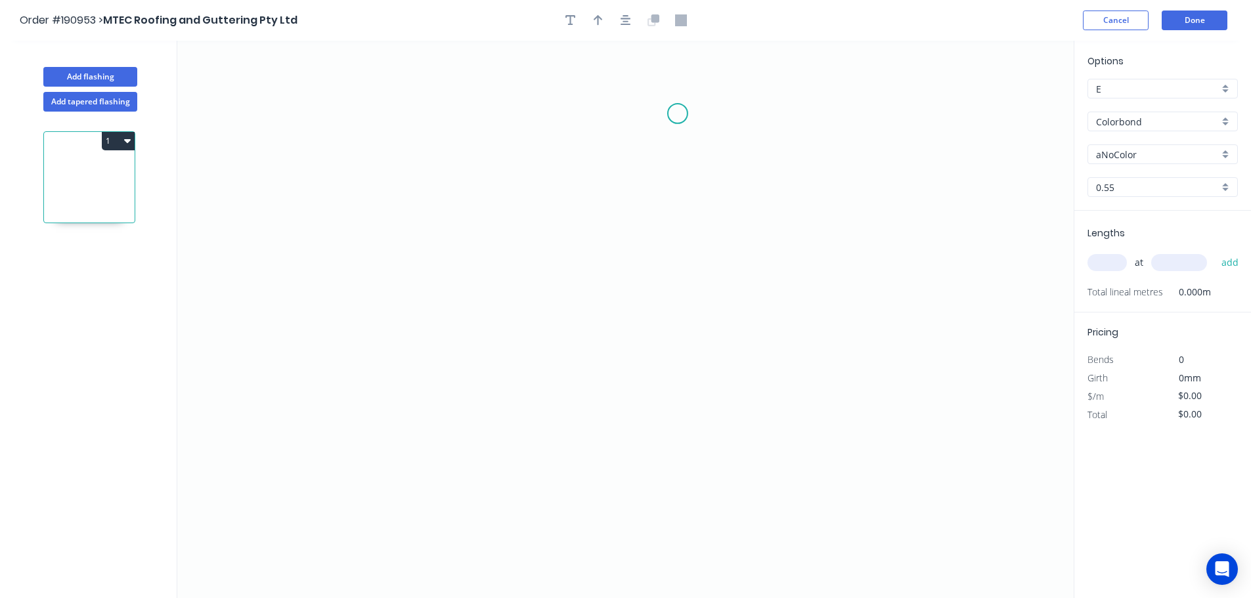
click at [680, 110] on icon "0" at bounding box center [625, 320] width 896 height 558
click at [471, 113] on icon "0" at bounding box center [625, 320] width 896 height 558
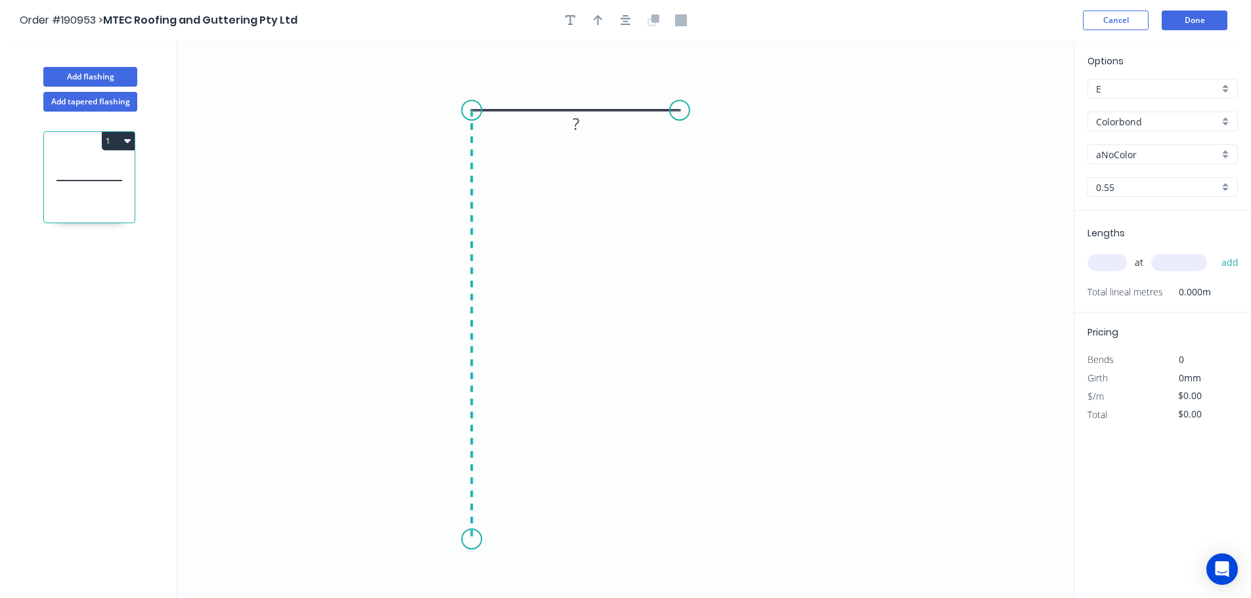
click at [481, 540] on icon "0 ?" at bounding box center [625, 320] width 896 height 558
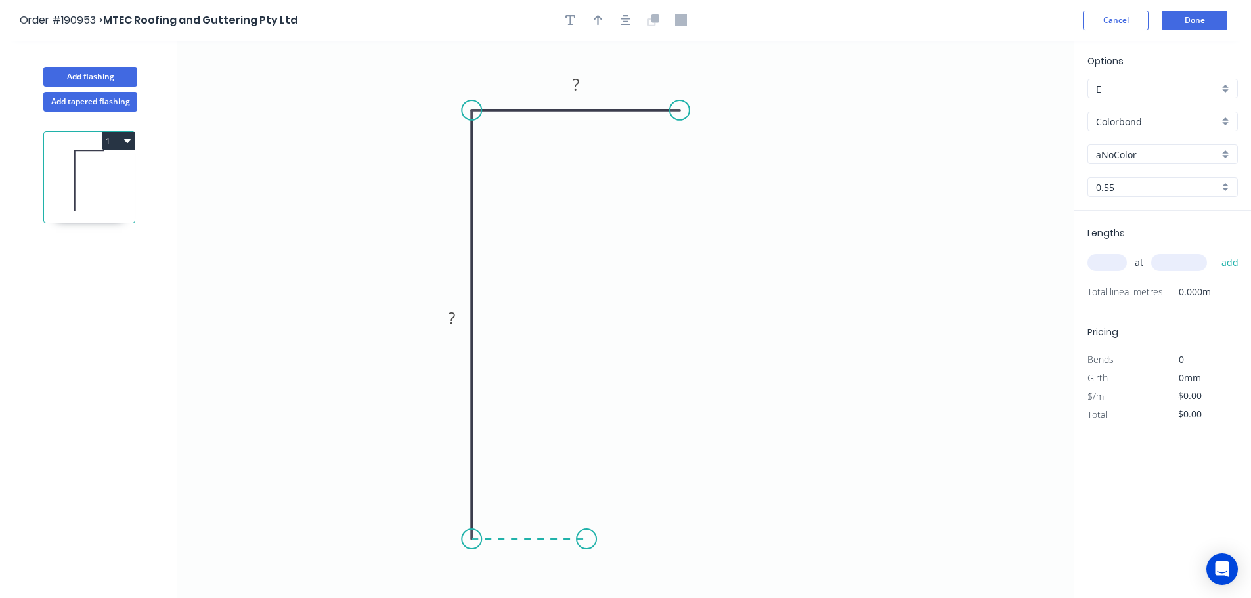
click at [586, 546] on icon "0 ? ?" at bounding box center [625, 320] width 896 height 558
click at [561, 88] on rect at bounding box center [575, 84] width 43 height 27
click at [562, 88] on rect at bounding box center [575, 84] width 43 height 27
click at [565, 85] on rect at bounding box center [576, 85] width 26 height 18
type input "$13.18"
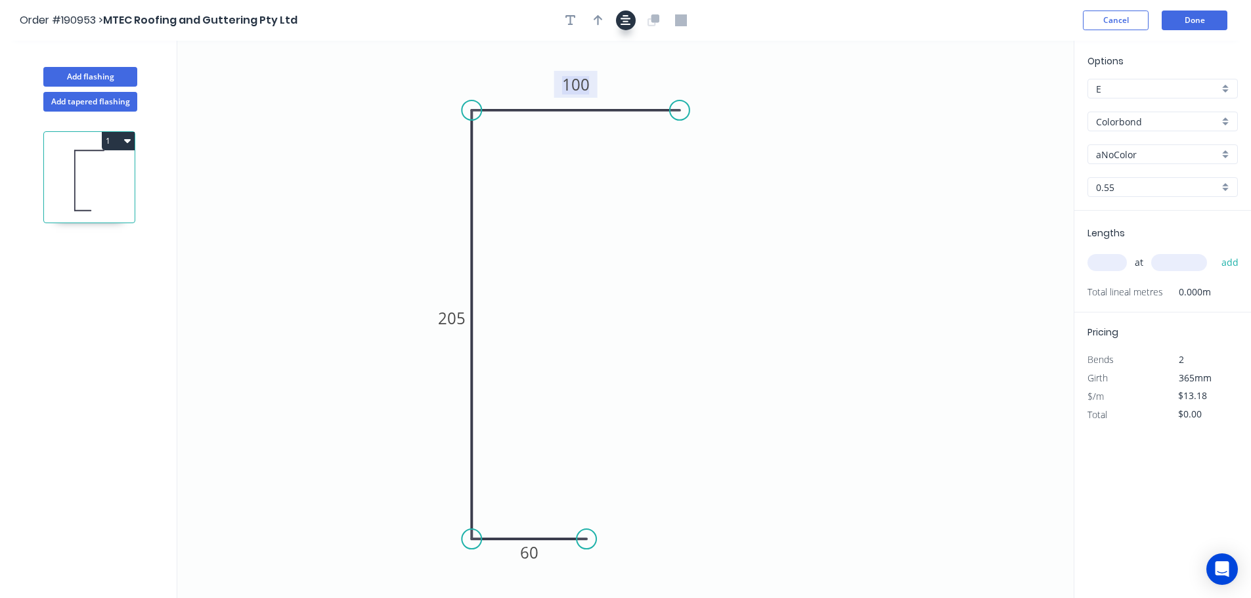
click at [627, 18] on icon "button" at bounding box center [626, 20] width 11 height 12
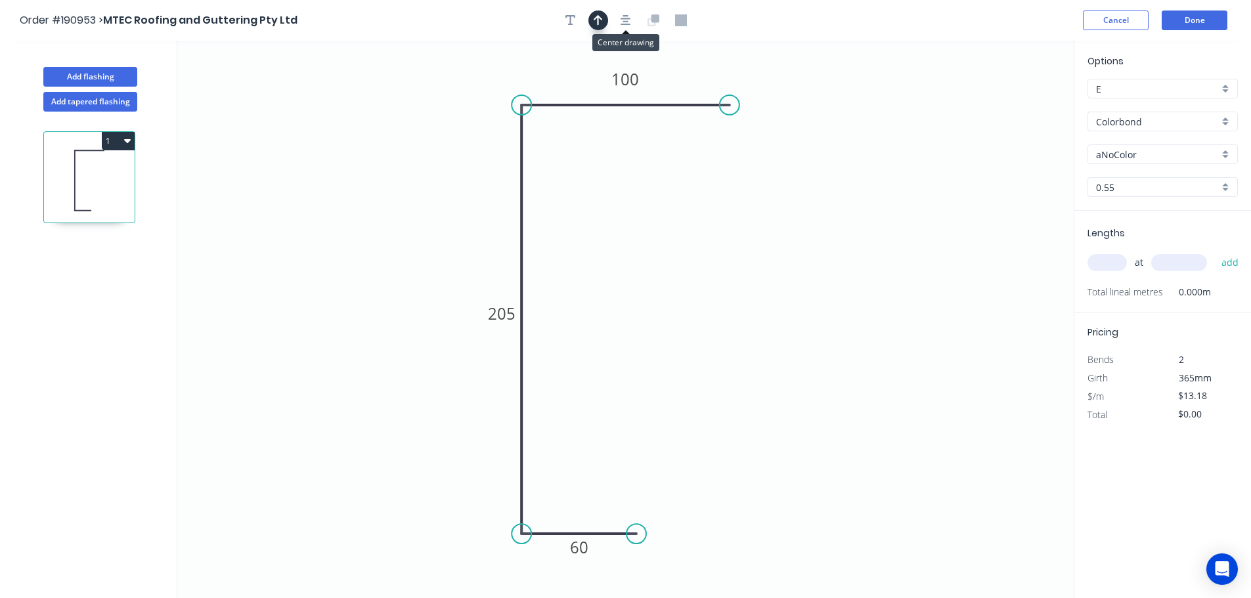
click at [602, 18] on icon "button" at bounding box center [598, 20] width 9 height 11
drag, startPoint x: 1008, startPoint y: 107, endPoint x: 513, endPoint y: 175, distance: 499.7
click at [513, 175] on icon at bounding box center [496, 173] width 42 height 12
click at [1172, 146] on div "aNoColor" at bounding box center [1162, 154] width 150 height 20
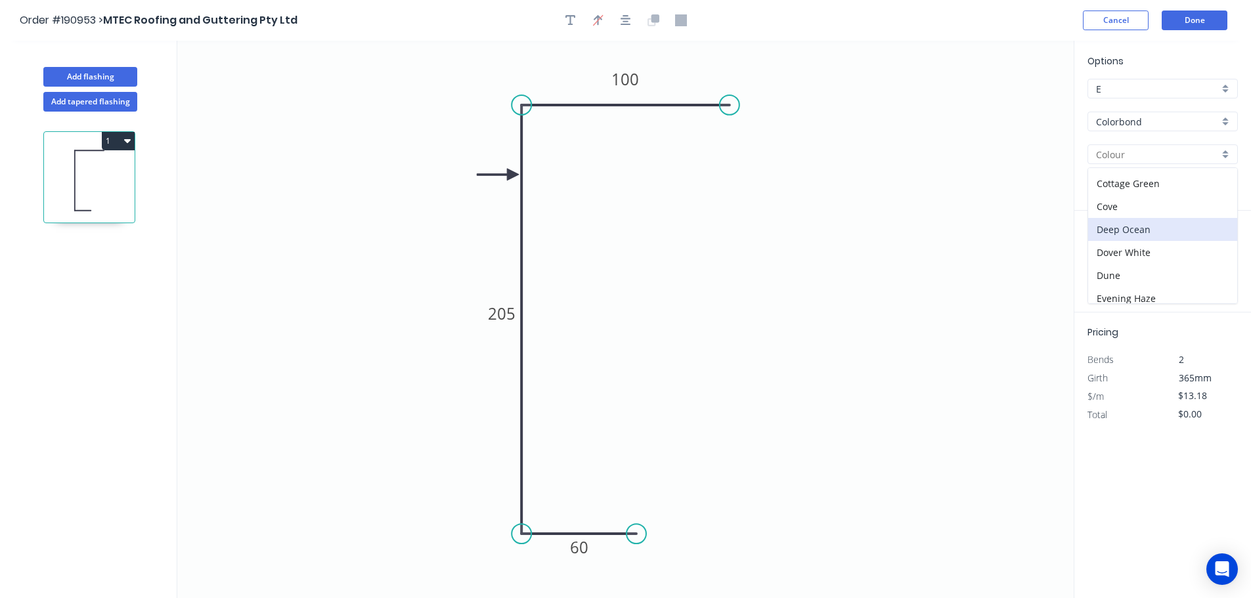
scroll to position [66, 0]
click at [1139, 247] on div "Dover White" at bounding box center [1162, 251] width 149 height 23
type input "Dover White"
click at [1118, 261] on input "text" at bounding box center [1106, 262] width 39 height 17
type input "4"
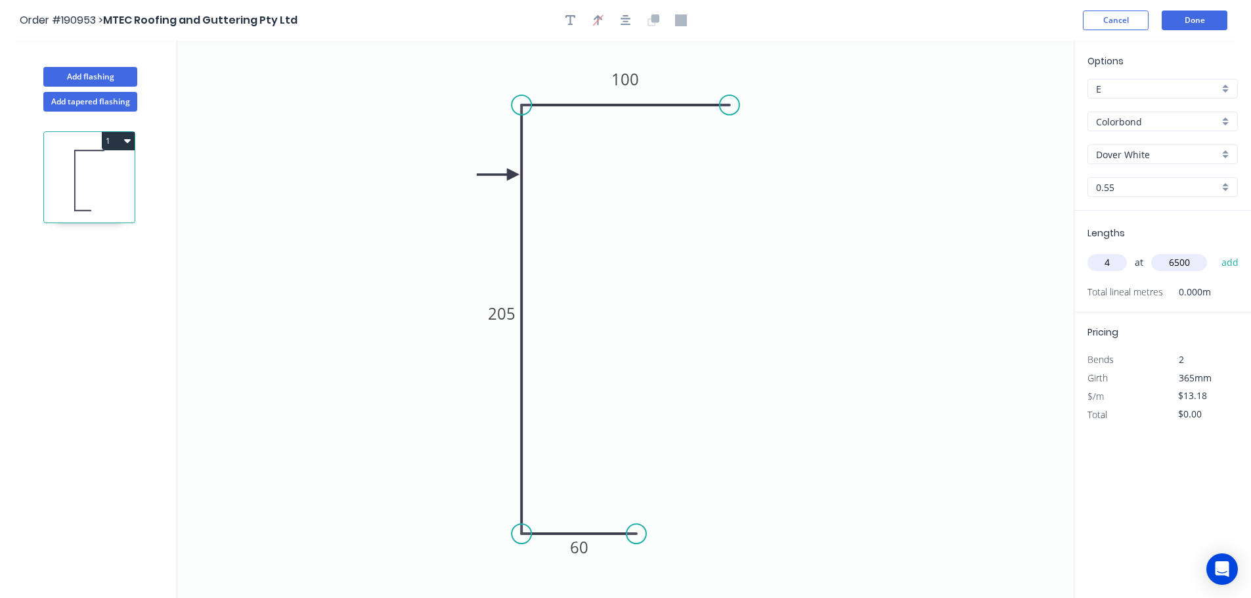
type input "6500"
click at [1215, 252] on button "add" at bounding box center [1230, 263] width 31 height 22
type input "$342.68"
type input "2"
type input "5000"
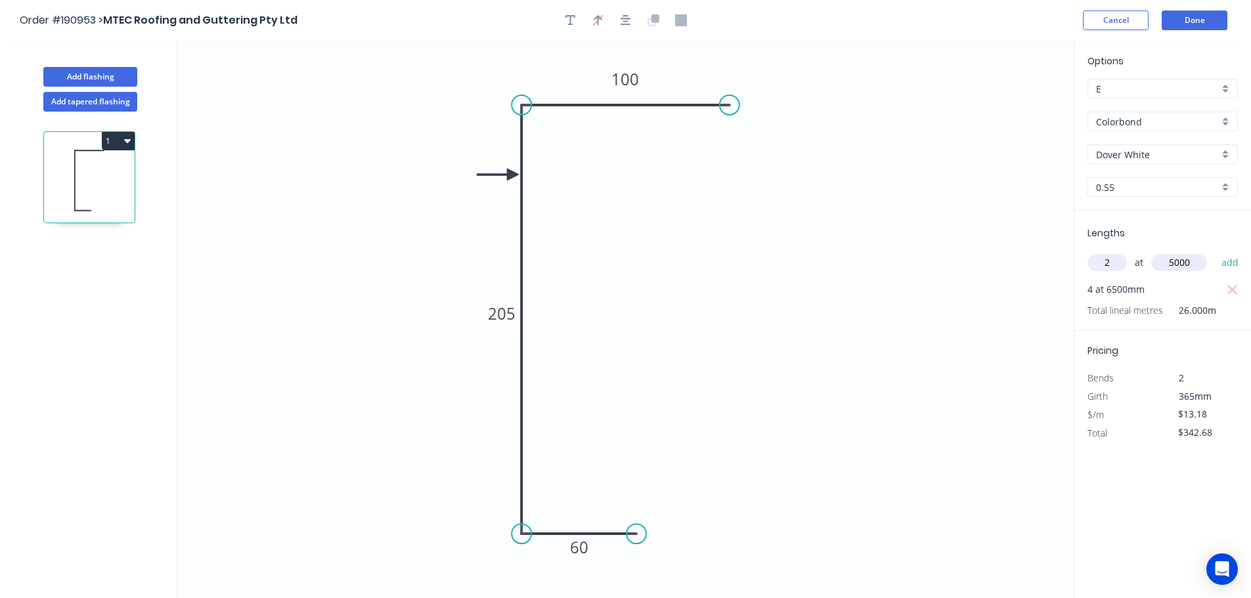
click at [1215, 252] on button "add" at bounding box center [1230, 263] width 31 height 22
type input "$474.48"
type input "1"
type input "1500"
click at [1215, 252] on button "add" at bounding box center [1230, 263] width 31 height 22
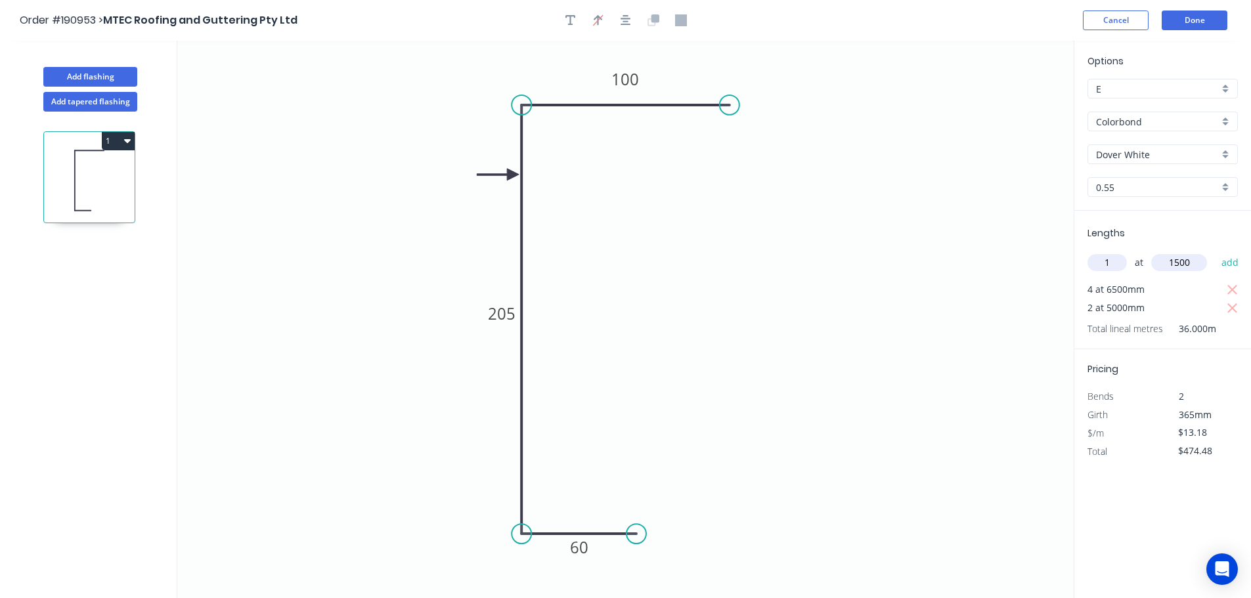
type input "$494.25"
click at [93, 72] on button "Add flashing" at bounding box center [90, 77] width 94 height 20
type input "$0.00"
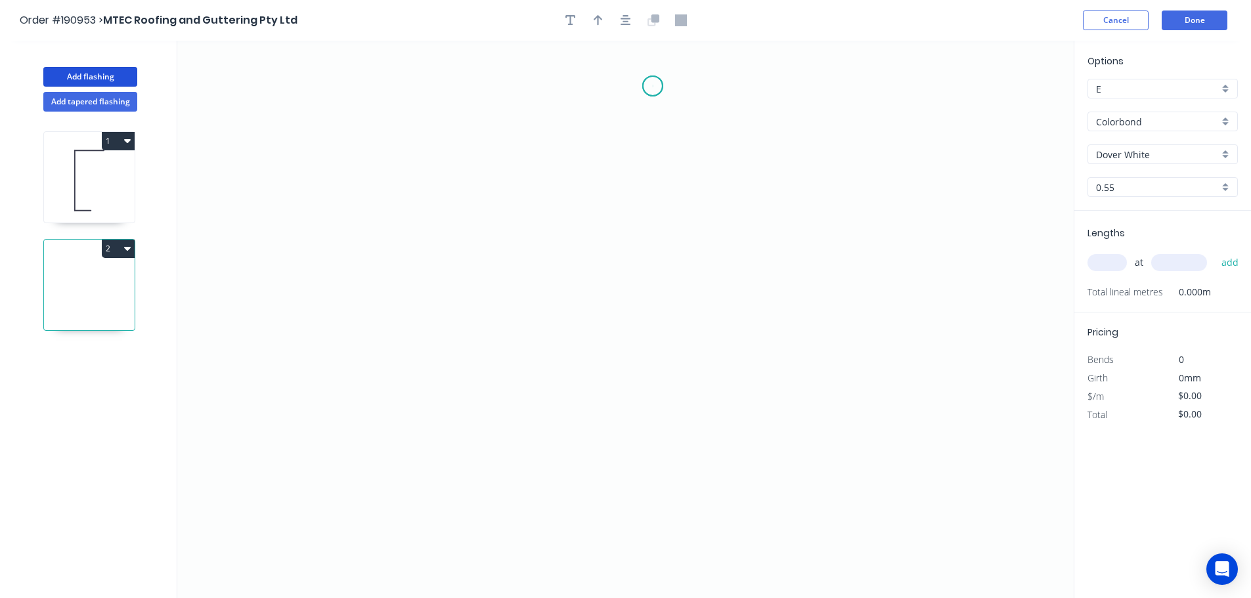
click at [653, 86] on icon "0" at bounding box center [625, 320] width 896 height 558
click at [491, 89] on icon "0" at bounding box center [625, 320] width 896 height 558
click at [487, 472] on icon "0 ?" at bounding box center [625, 320] width 896 height 558
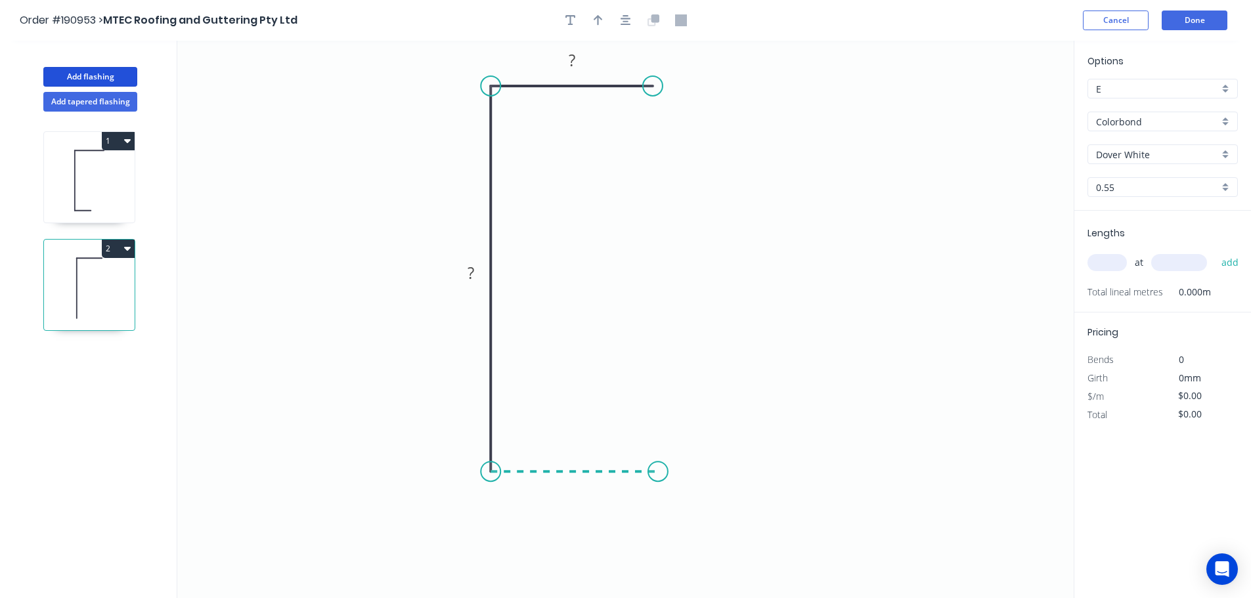
click at [658, 468] on icon "0 ? ?" at bounding box center [625, 320] width 896 height 558
click at [630, 13] on button "button" at bounding box center [626, 21] width 20 height 20
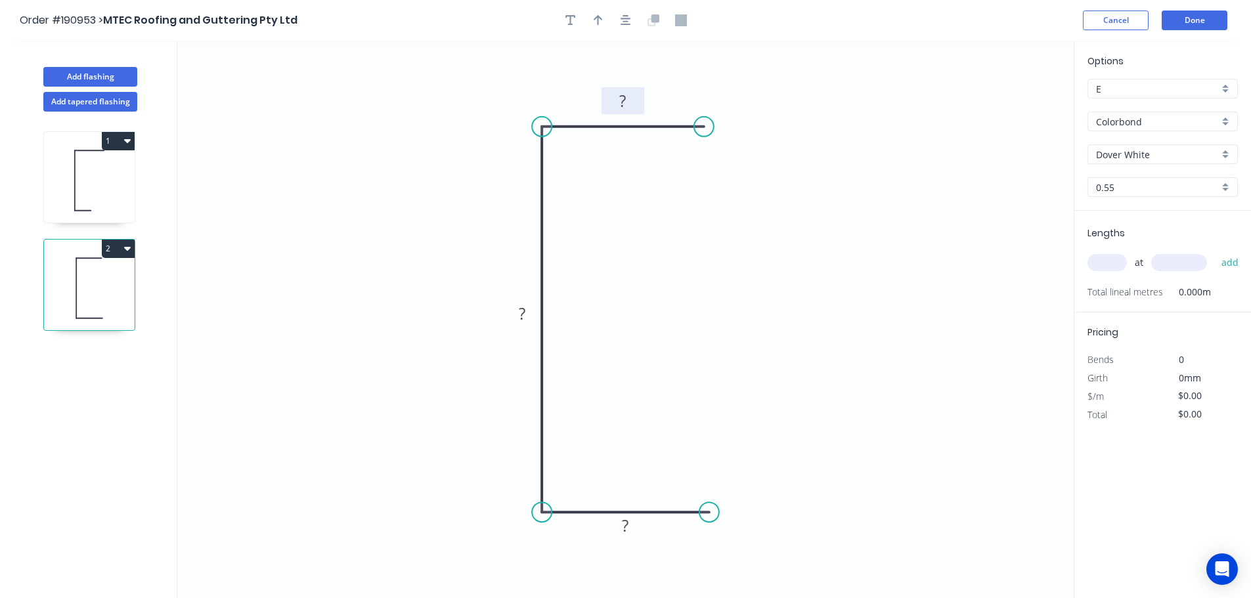
click at [620, 98] on tspan "?" at bounding box center [623, 101] width 7 height 22
type input "$8.85"
click at [596, 12] on button "button" at bounding box center [598, 21] width 20 height 20
drag, startPoint x: 1008, startPoint y: 106, endPoint x: 531, endPoint y: 221, distance: 490.2
click at [533, 221] on icon at bounding box center [518, 221] width 42 height 12
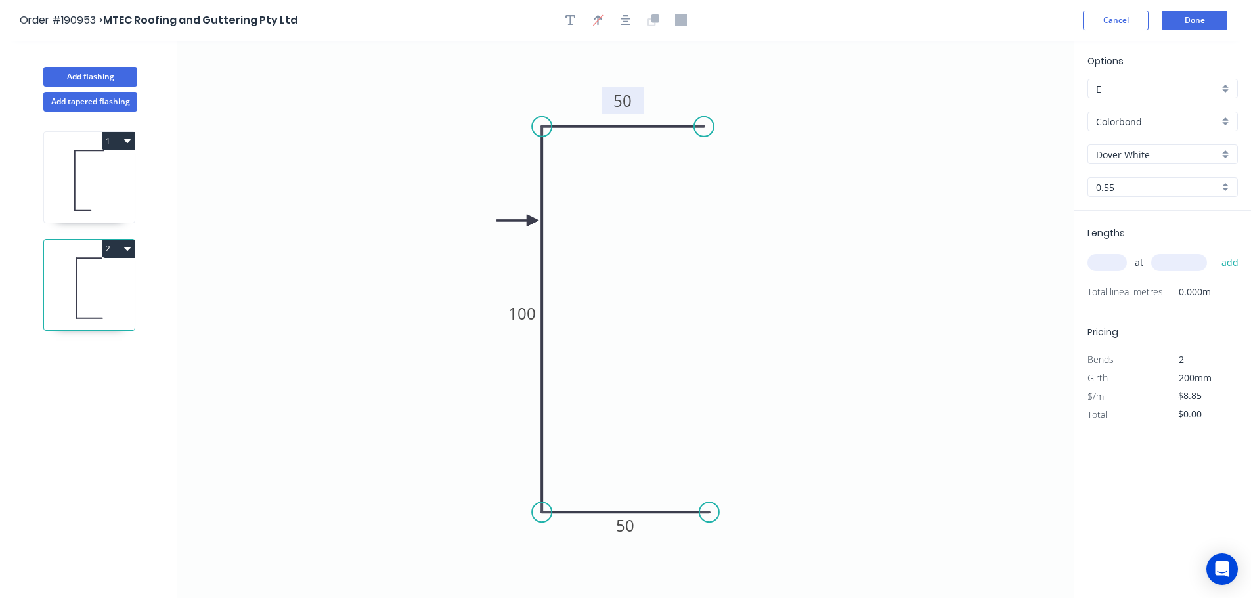
click at [1112, 255] on input "text" at bounding box center [1106, 262] width 39 height 17
type input "1"
type input "2000"
click at [1215, 252] on button "add" at bounding box center [1230, 263] width 31 height 22
type input "$17.70"
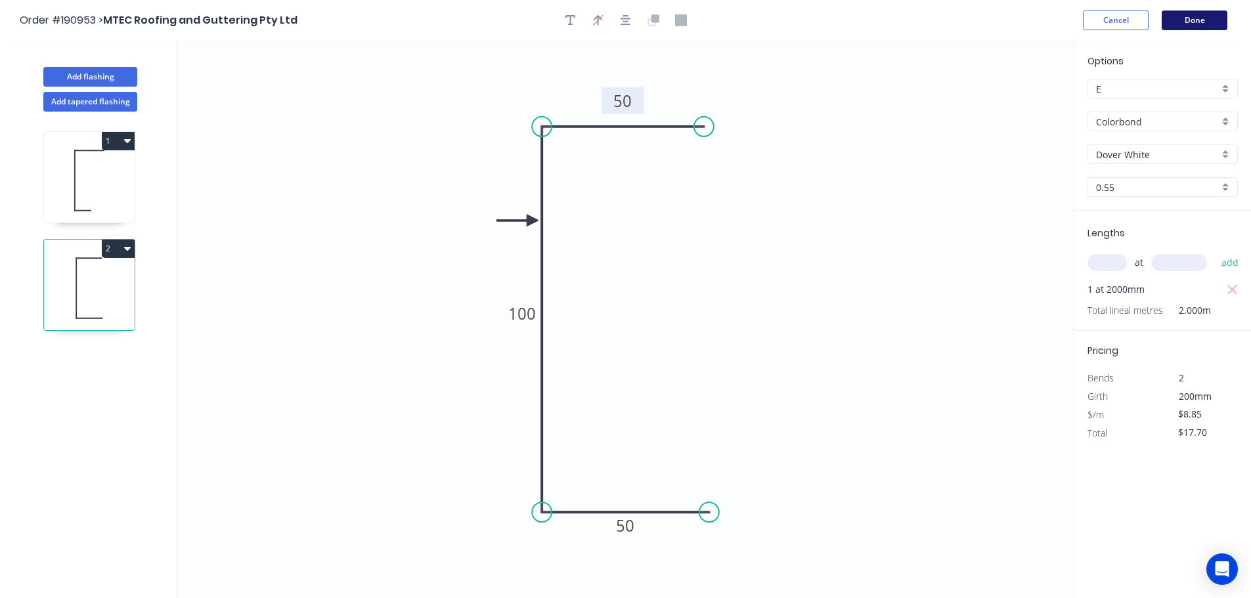
click at [1208, 11] on button "Done" at bounding box center [1195, 21] width 66 height 20
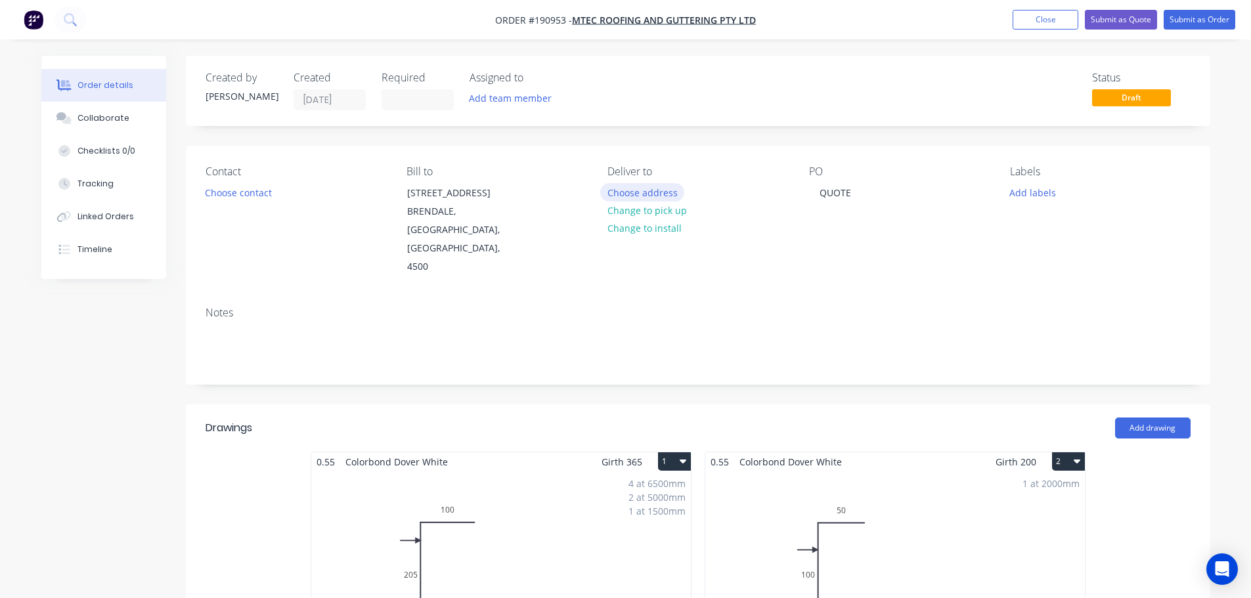
click at [650, 188] on button "Choose address" at bounding box center [642, 192] width 84 height 18
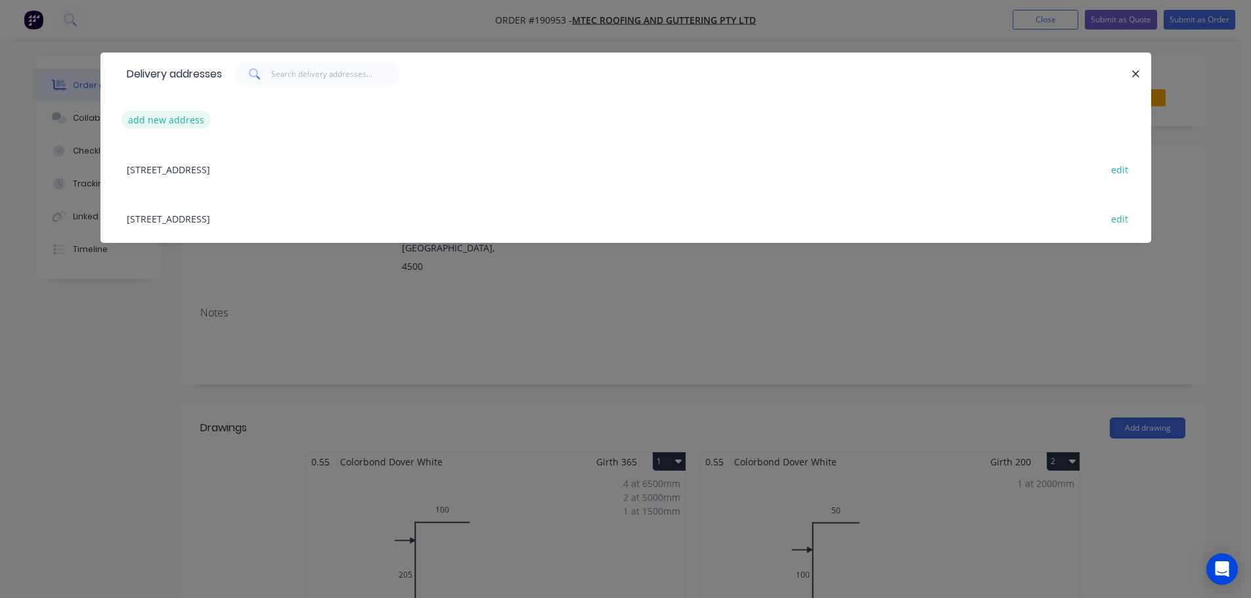
click at [177, 122] on button "add new address" at bounding box center [166, 120] width 90 height 18
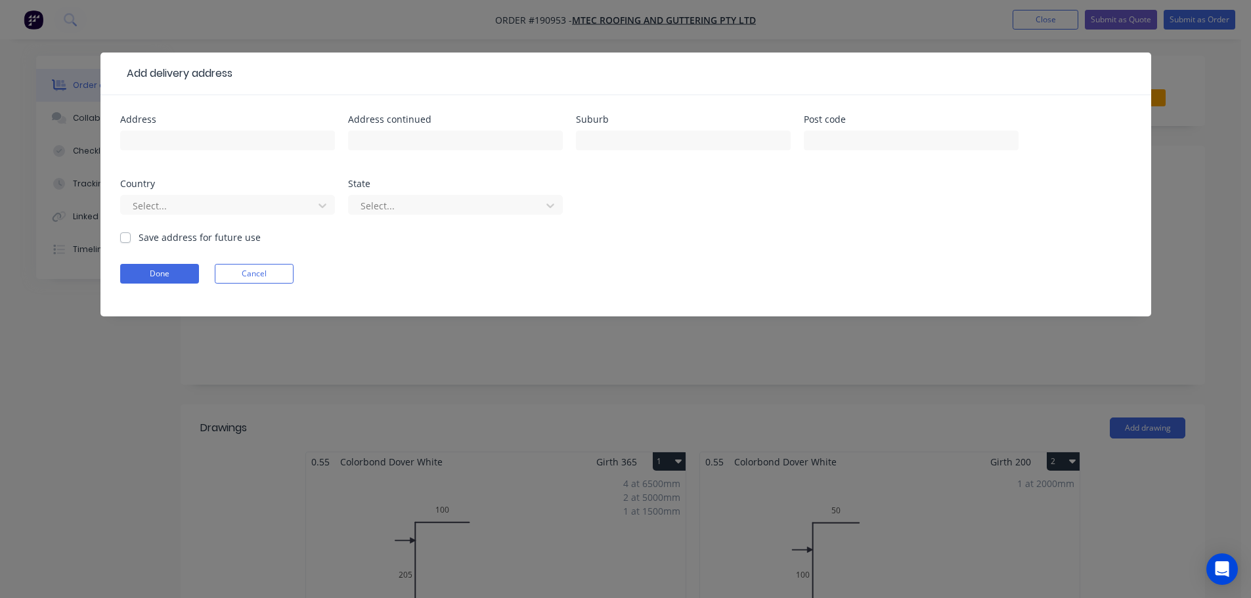
click at [565, 152] on div "Address Address continued Suburb Post code Country Select... State Select..." at bounding box center [625, 173] width 1011 height 116
click at [640, 150] on input "text" at bounding box center [683, 141] width 215 height 20
type input "TOORBUL"
click at [174, 269] on button "Done" at bounding box center [159, 274] width 79 height 20
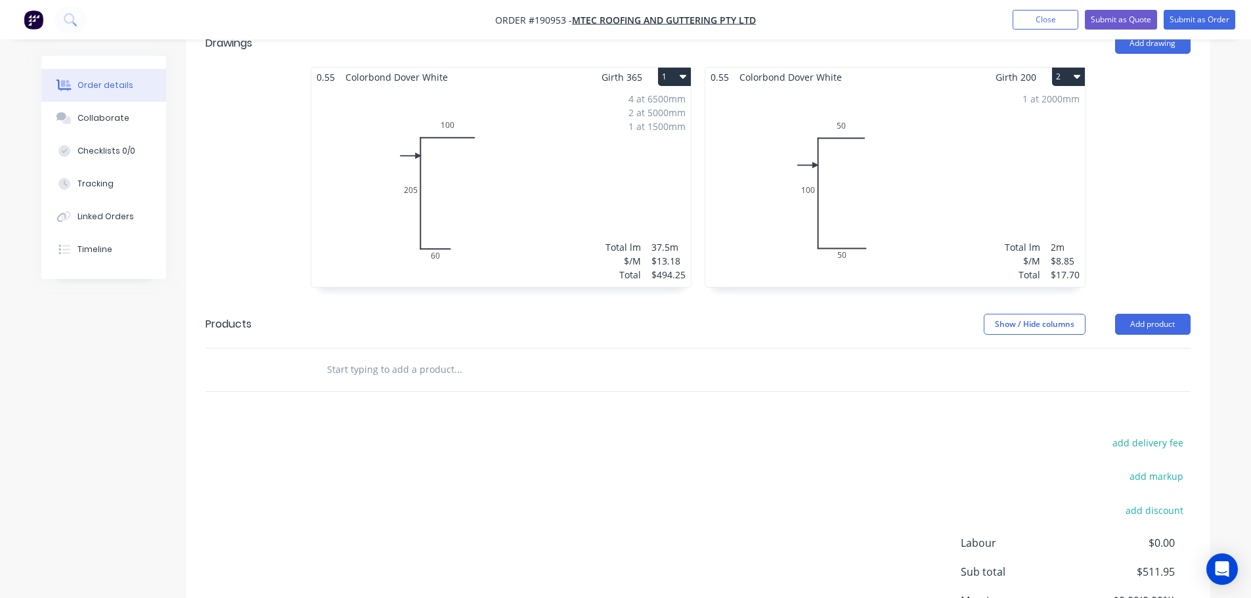
scroll to position [460, 0]
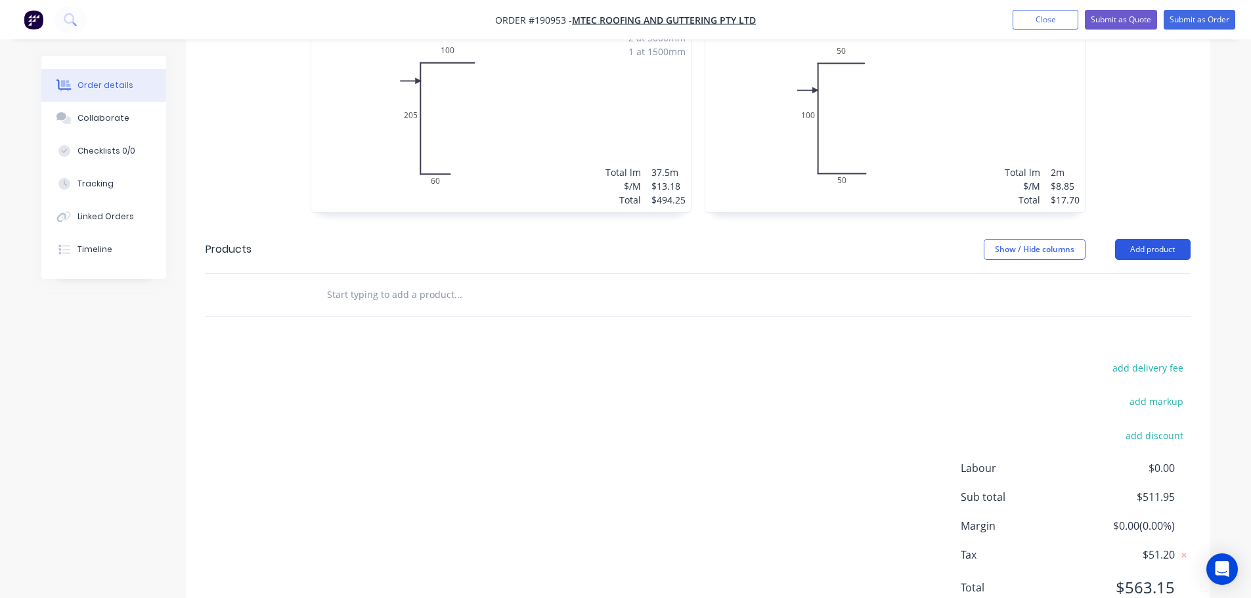
click at [1148, 239] on button "Add product" at bounding box center [1153, 249] width 76 height 21
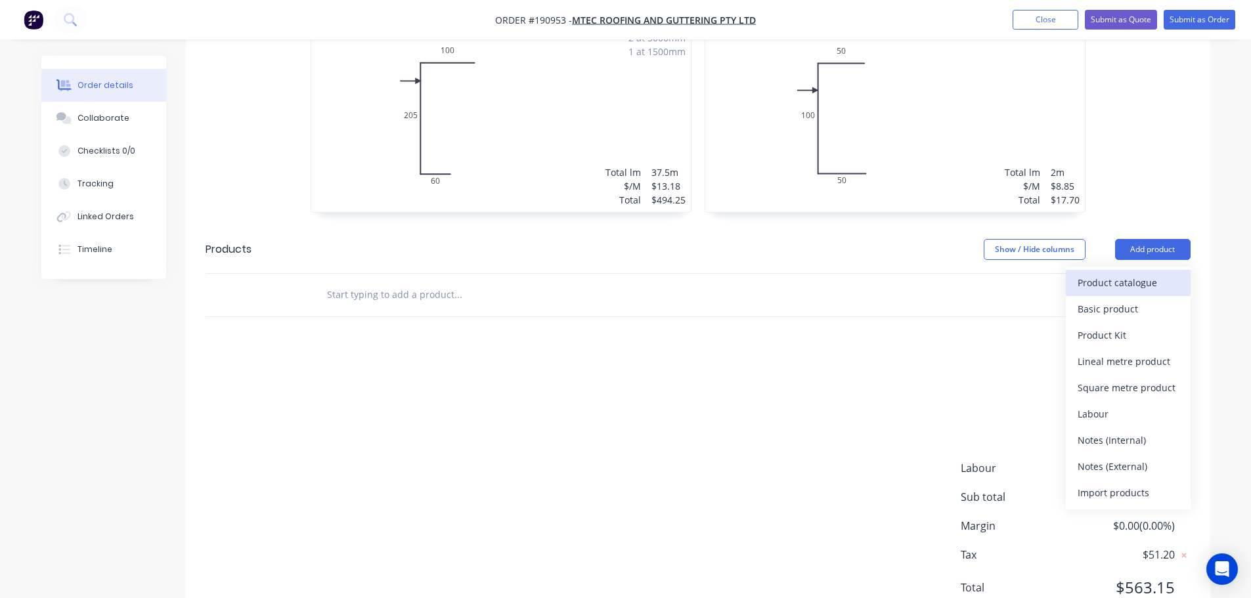
click at [1140, 273] on div "Product catalogue" at bounding box center [1128, 282] width 101 height 19
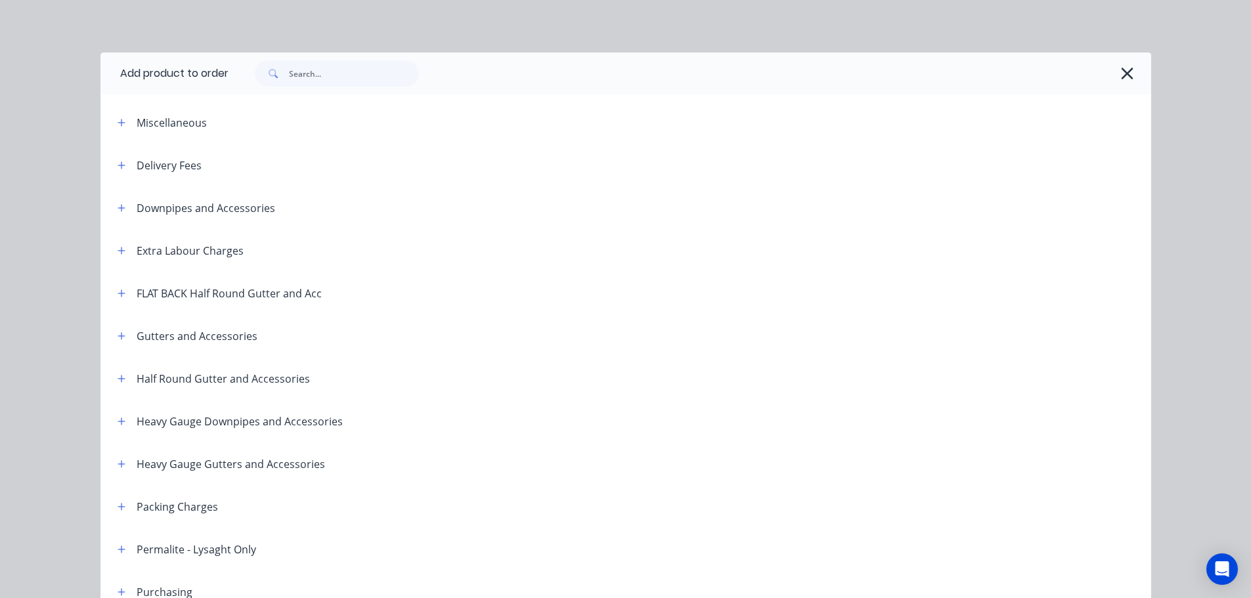
drag, startPoint x: 111, startPoint y: 171, endPoint x: 124, endPoint y: 171, distance: 13.1
click at [114, 171] on button "button" at bounding box center [122, 165] width 16 height 16
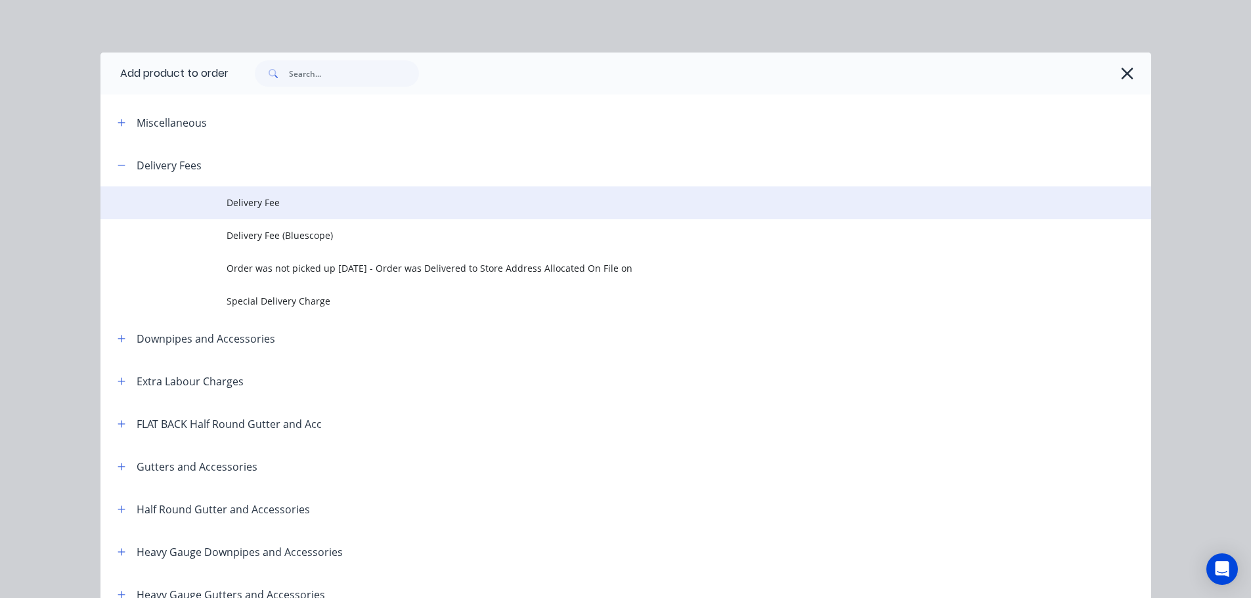
click at [352, 206] on span "Delivery Fee" at bounding box center [596, 203] width 739 height 14
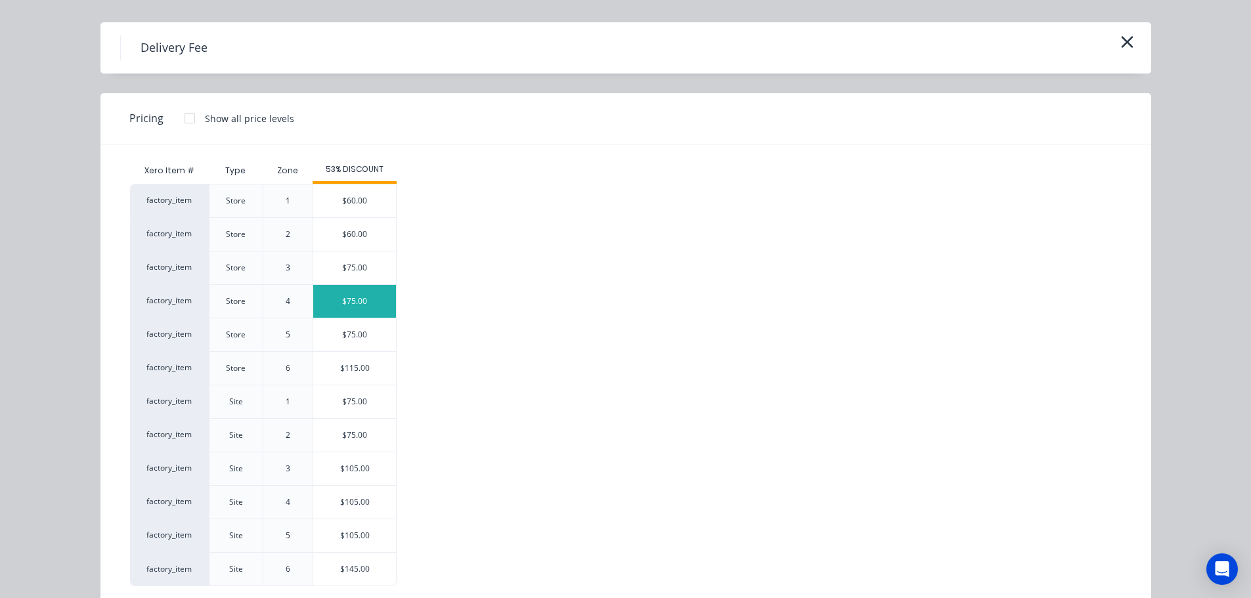
scroll to position [56, 0]
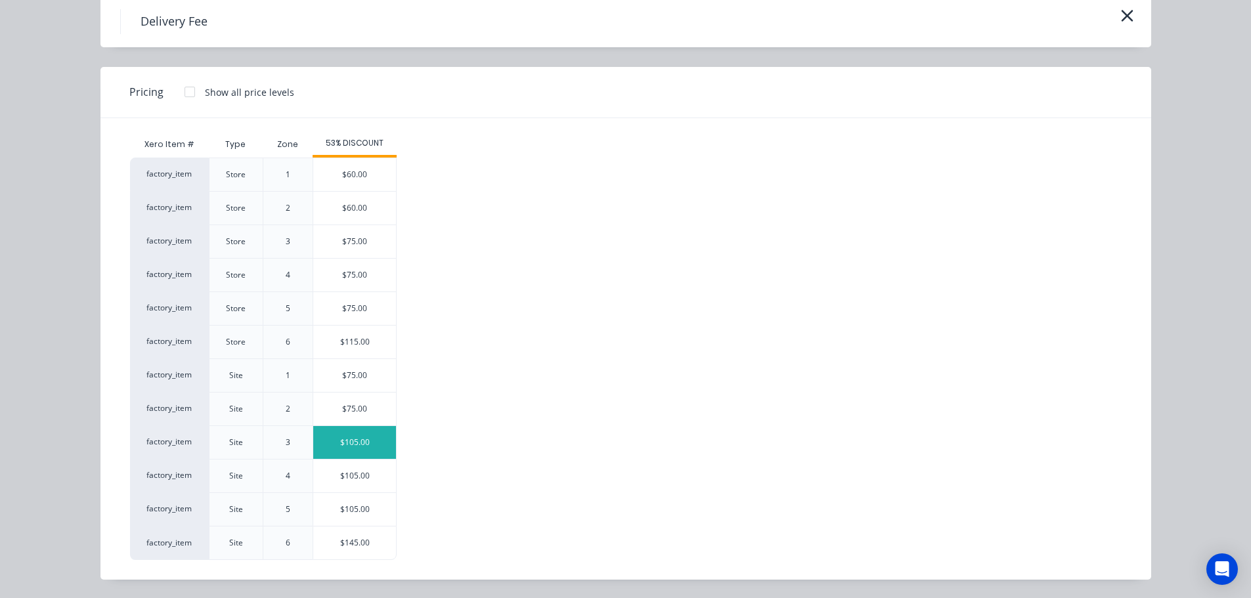
click at [359, 444] on div "$105.00" at bounding box center [354, 442] width 83 height 33
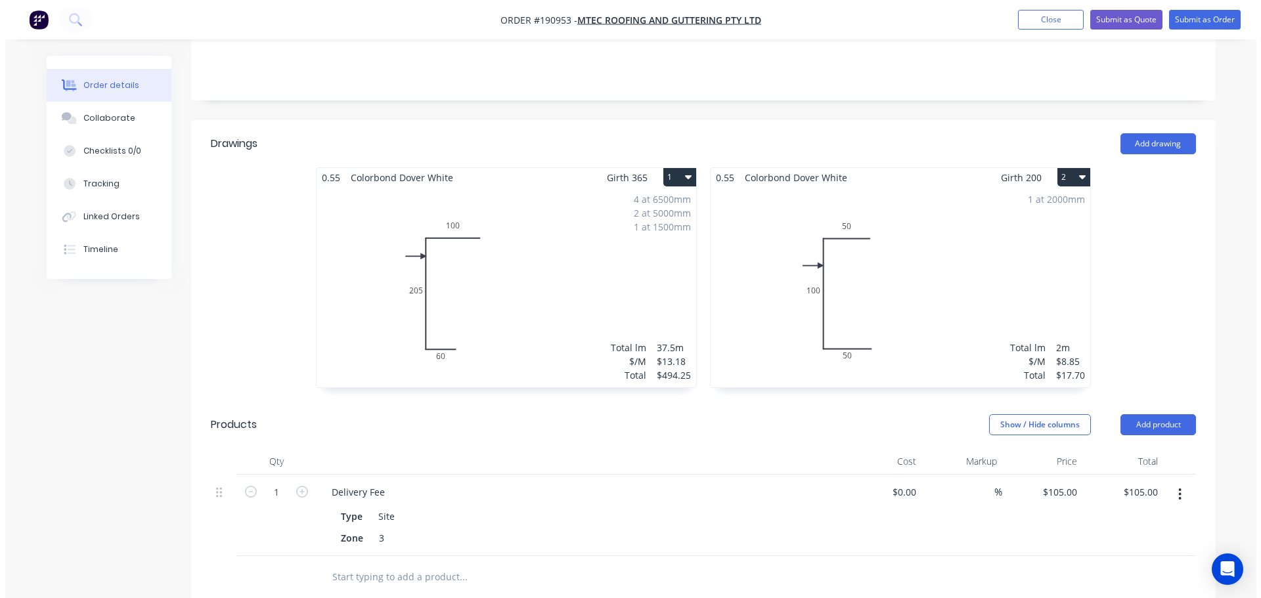
scroll to position [0, 0]
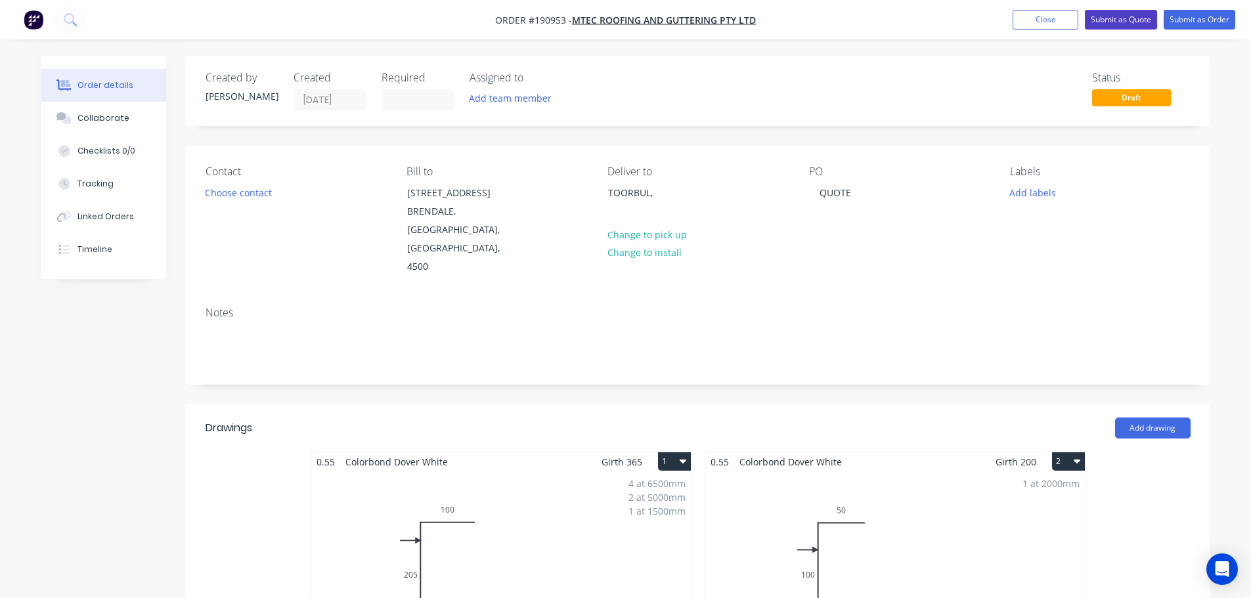
click at [1103, 19] on button "Submit as Quote" at bounding box center [1121, 20] width 72 height 20
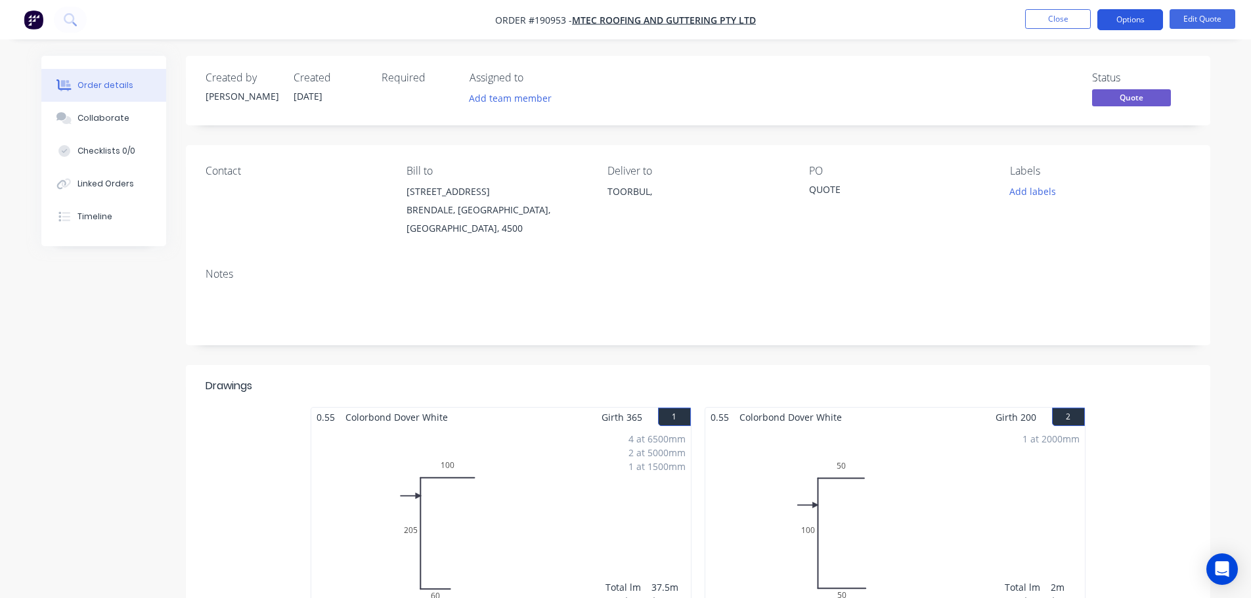
click at [1147, 21] on button "Options" at bounding box center [1130, 19] width 66 height 21
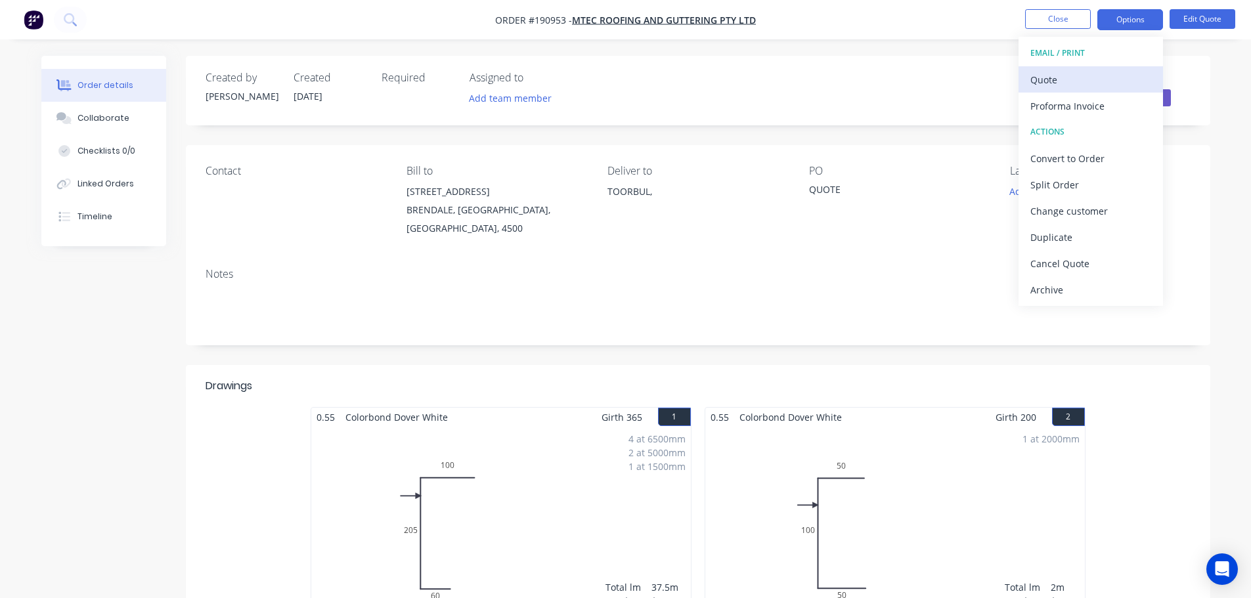
click at [1097, 75] on div "Quote" at bounding box center [1090, 79] width 121 height 19
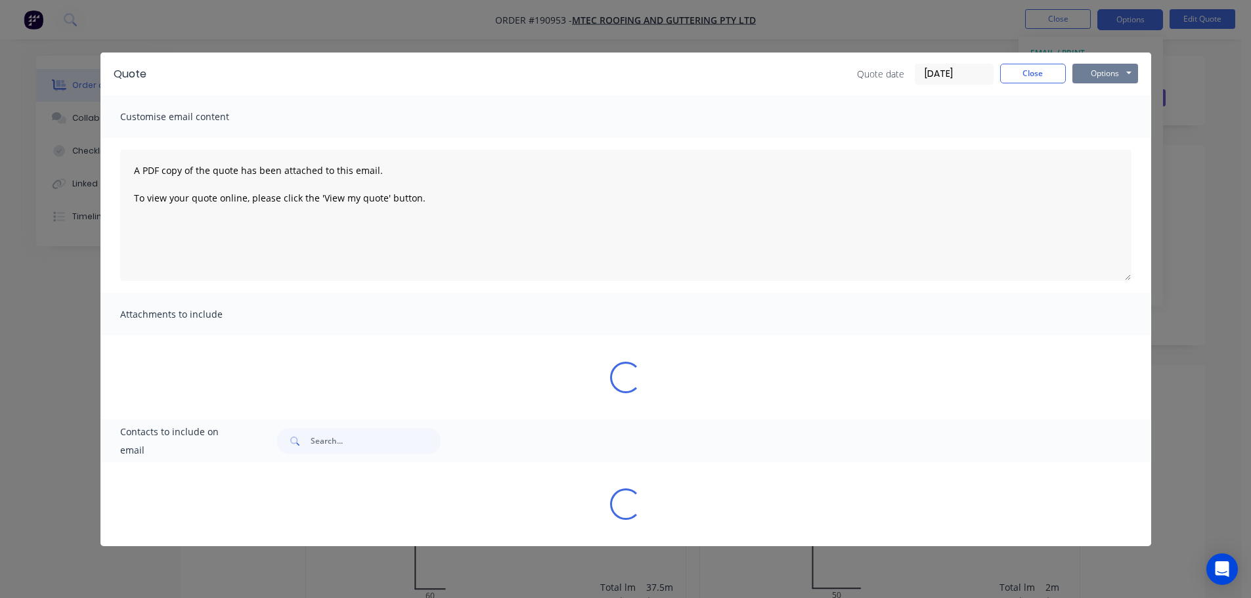
click at [1097, 76] on button "Options" at bounding box center [1105, 74] width 66 height 20
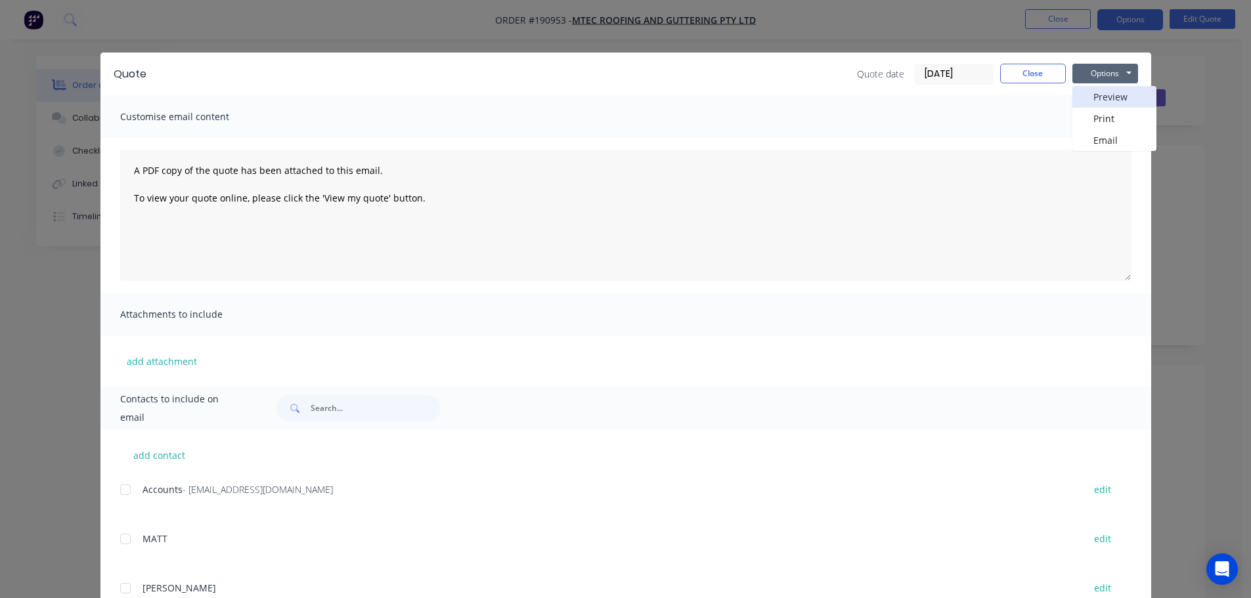
click at [1097, 93] on button "Preview" at bounding box center [1114, 97] width 84 height 22
click at [1019, 65] on button "Close" at bounding box center [1033, 74] width 66 height 20
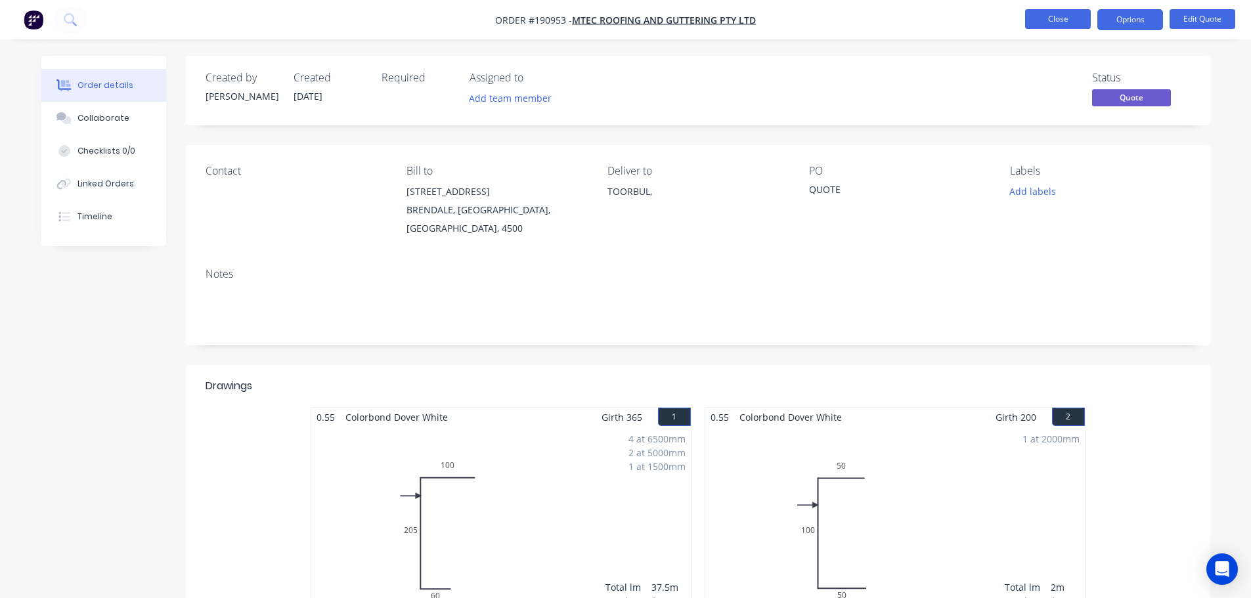
click at [1032, 22] on button "Close" at bounding box center [1058, 19] width 66 height 20
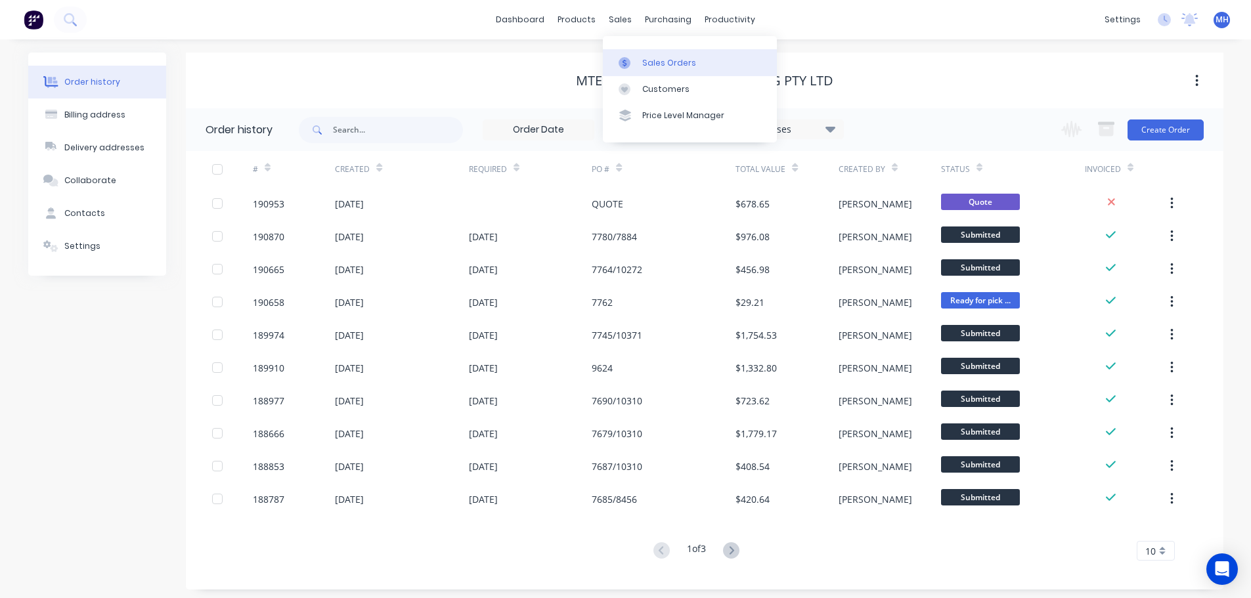
click at [638, 52] on link "Sales Orders" at bounding box center [690, 62] width 174 height 26
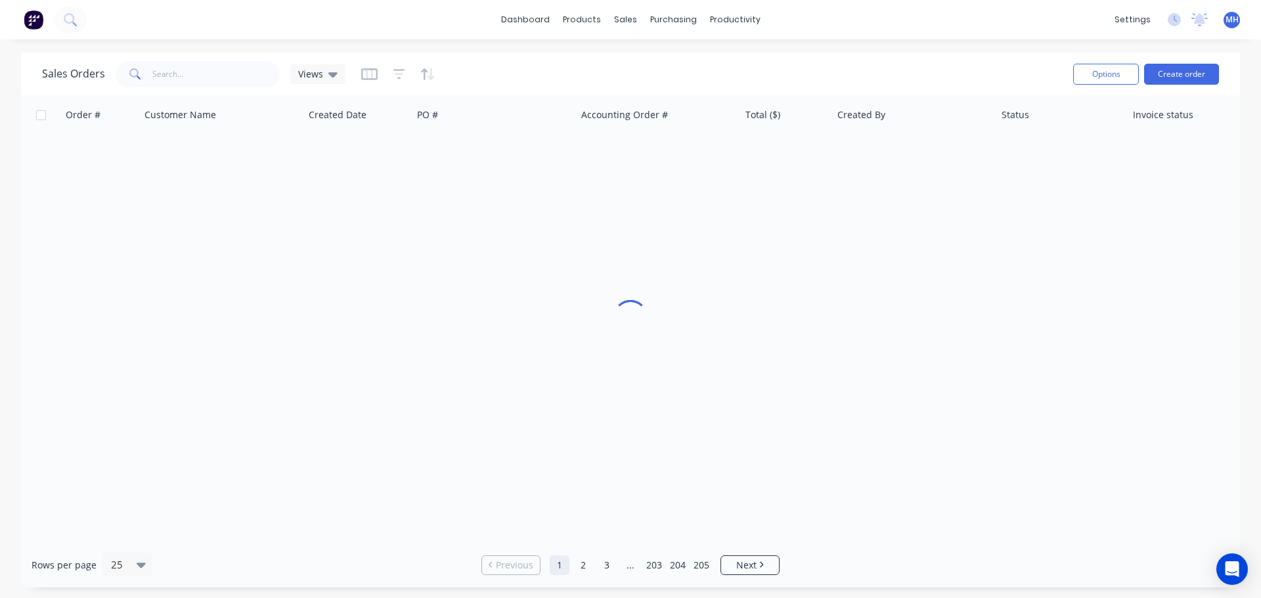
click at [880, 68] on div "Sales Orders Views" at bounding box center [552, 74] width 1020 height 32
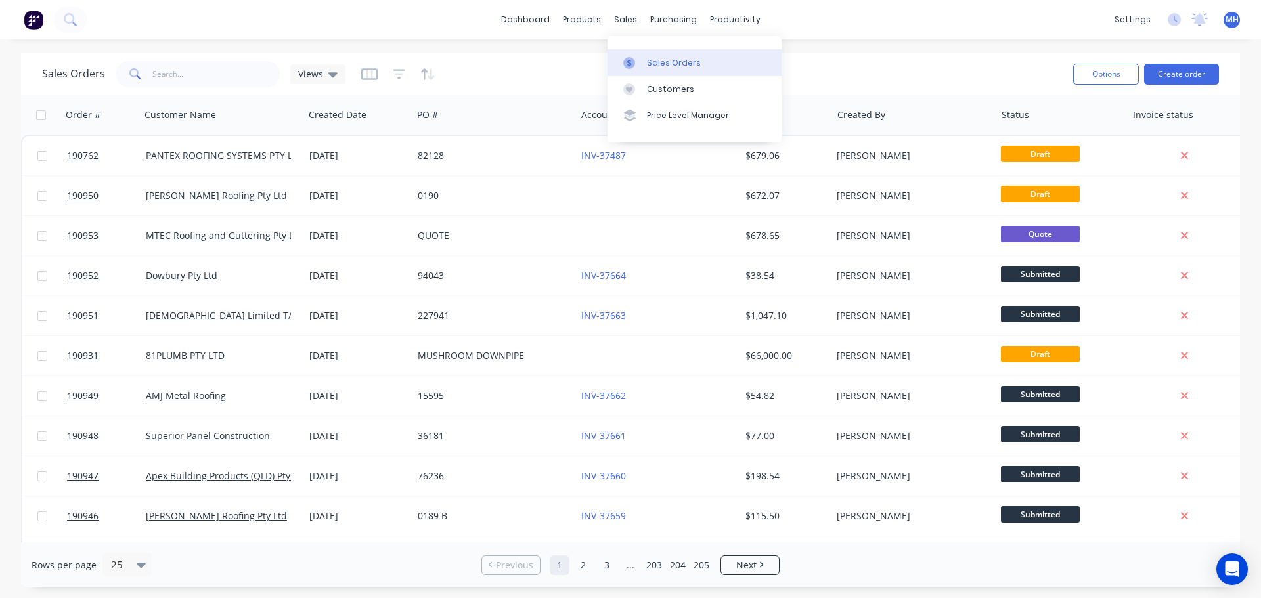
drag, startPoint x: 643, startPoint y: 55, endPoint x: 713, endPoint y: 57, distance: 70.3
click at [643, 55] on link "Sales Orders" at bounding box center [694, 62] width 174 height 26
click at [863, 69] on div "Sales Orders Views" at bounding box center [552, 74] width 1020 height 32
click at [881, 47] on div "dashboard products sales purchasing productivity dashboard products Product Cat…" at bounding box center [630, 299] width 1261 height 598
click at [653, 60] on div "Sales Orders" at bounding box center [674, 63] width 54 height 12
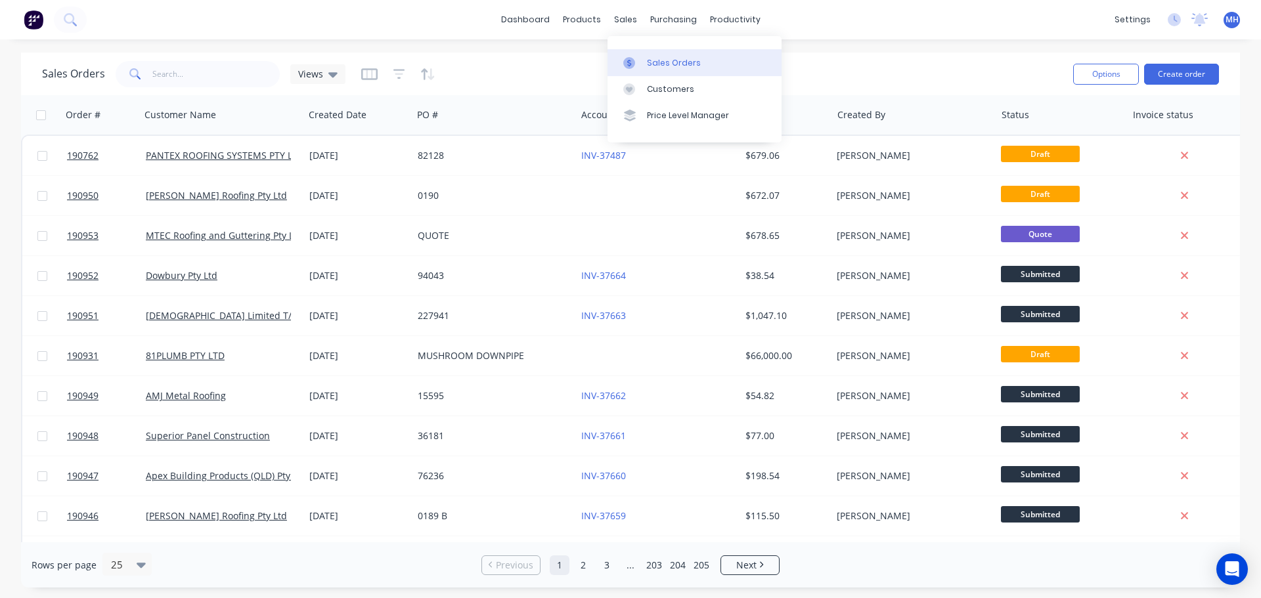
click at [934, 70] on div "Sales Orders Views" at bounding box center [552, 74] width 1020 height 32
click at [520, 62] on div "Sales Orders Views" at bounding box center [552, 74] width 1020 height 32
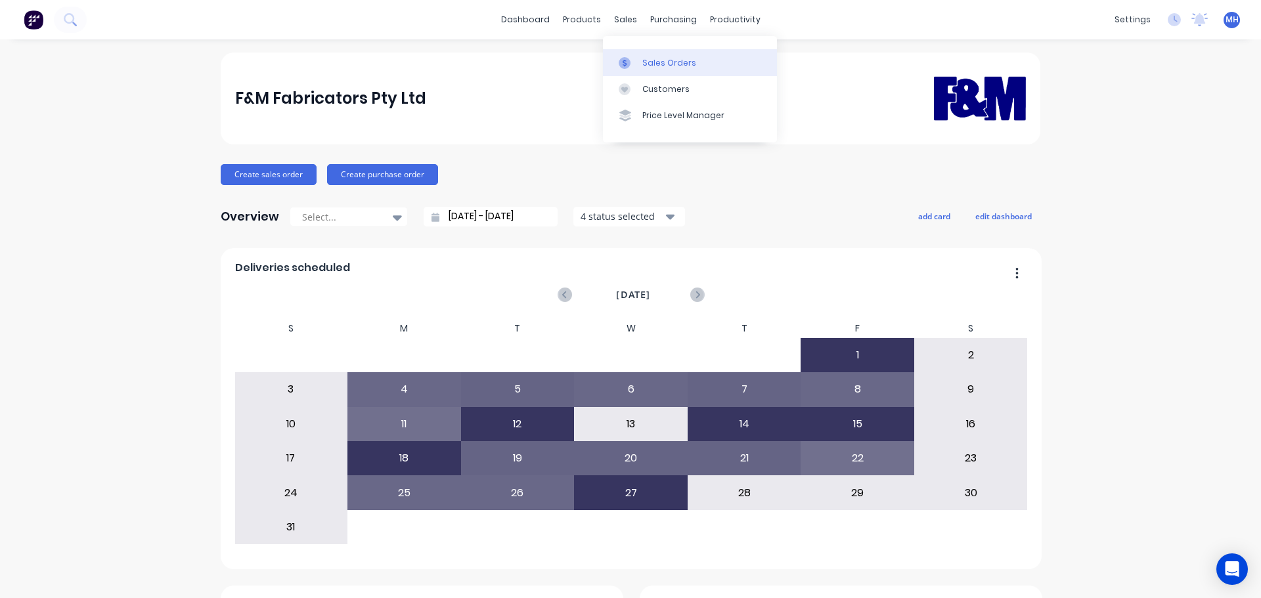
click at [636, 54] on link "Sales Orders" at bounding box center [690, 62] width 174 height 26
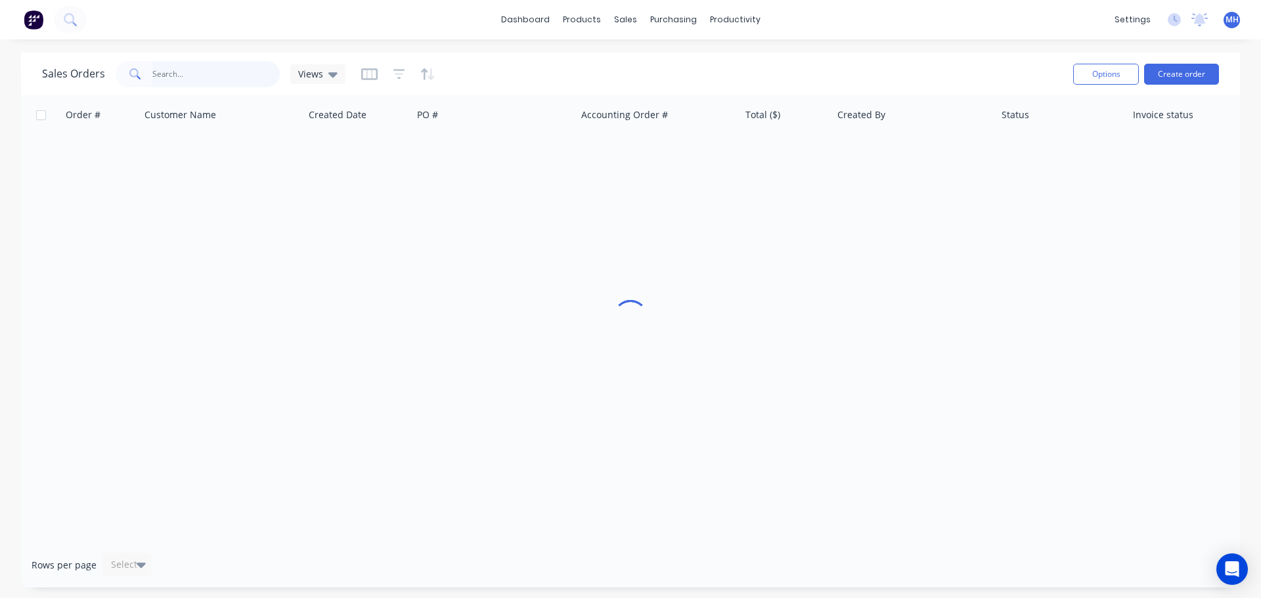
click at [191, 62] on input "text" at bounding box center [216, 74] width 128 height 26
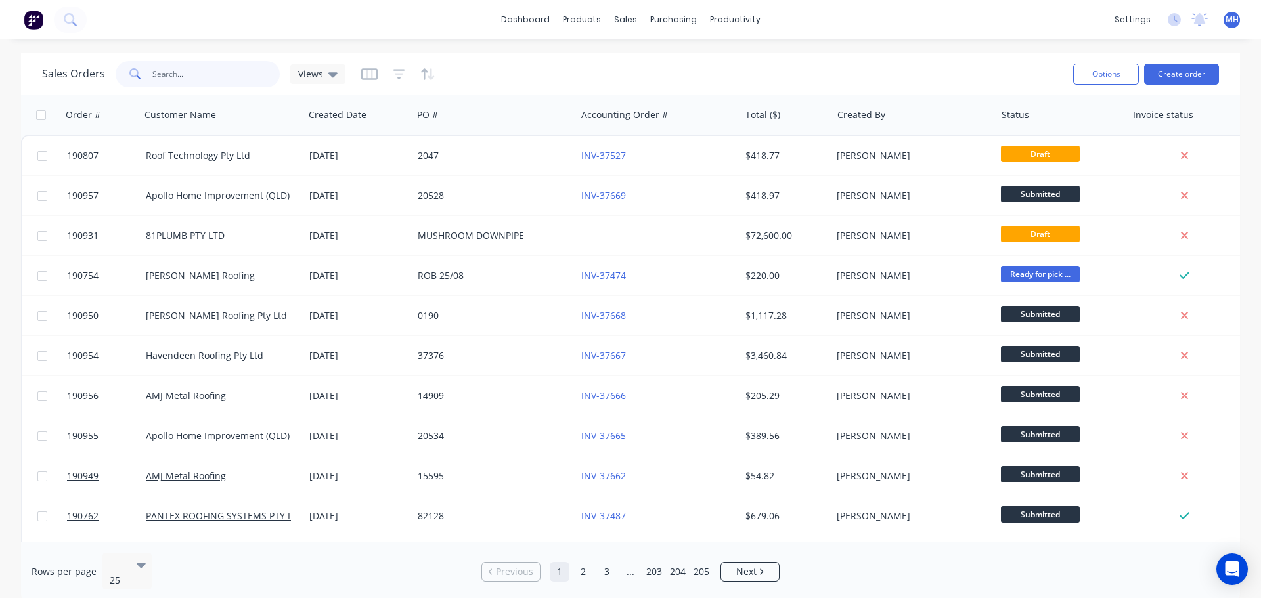
click at [234, 71] on input "text" at bounding box center [216, 74] width 128 height 26
type input "190314"
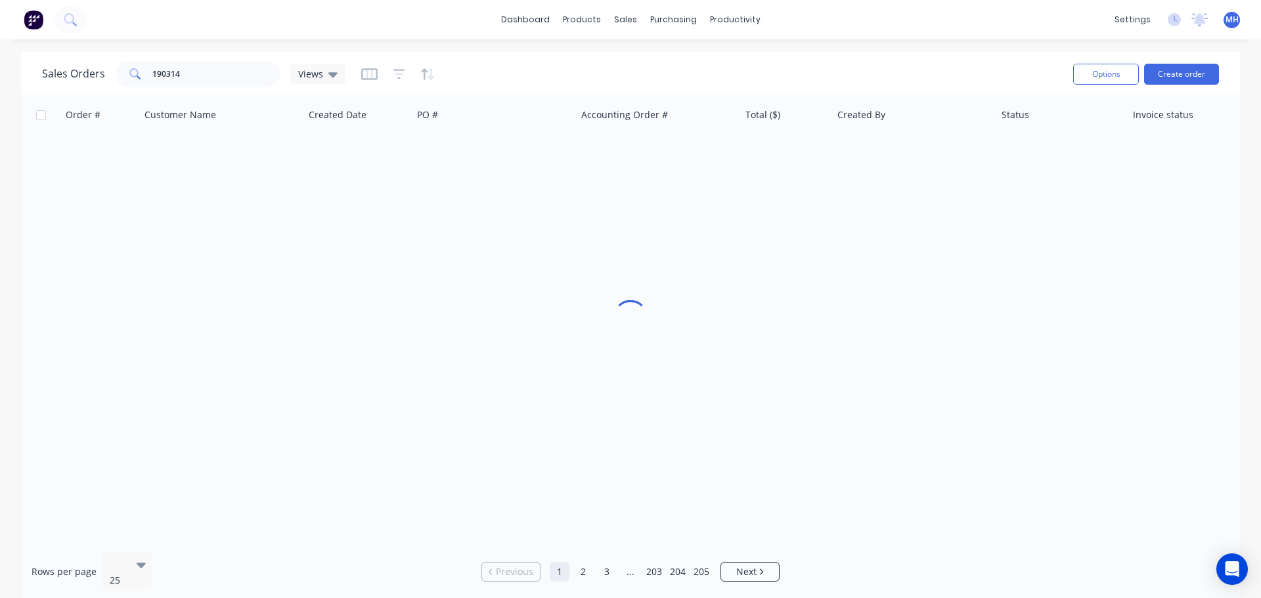
click at [478, 80] on div "Sales Orders 190314 Views" at bounding box center [552, 74] width 1020 height 32
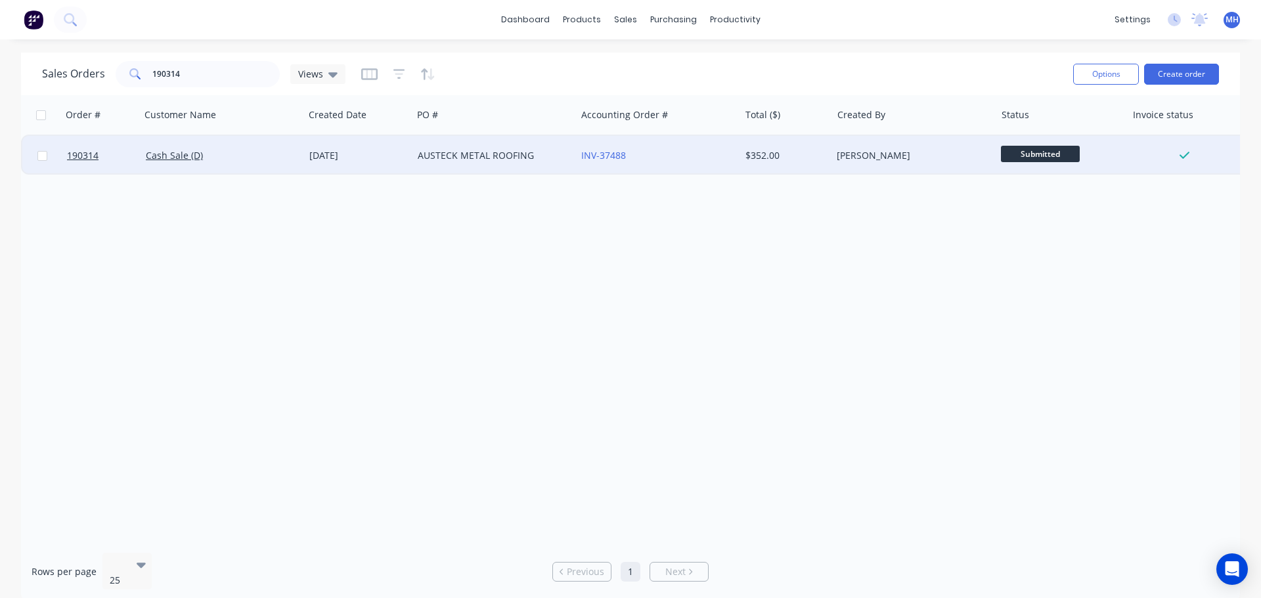
click at [489, 156] on div "AUSTECK METAL ROOFING" at bounding box center [491, 155] width 146 height 13
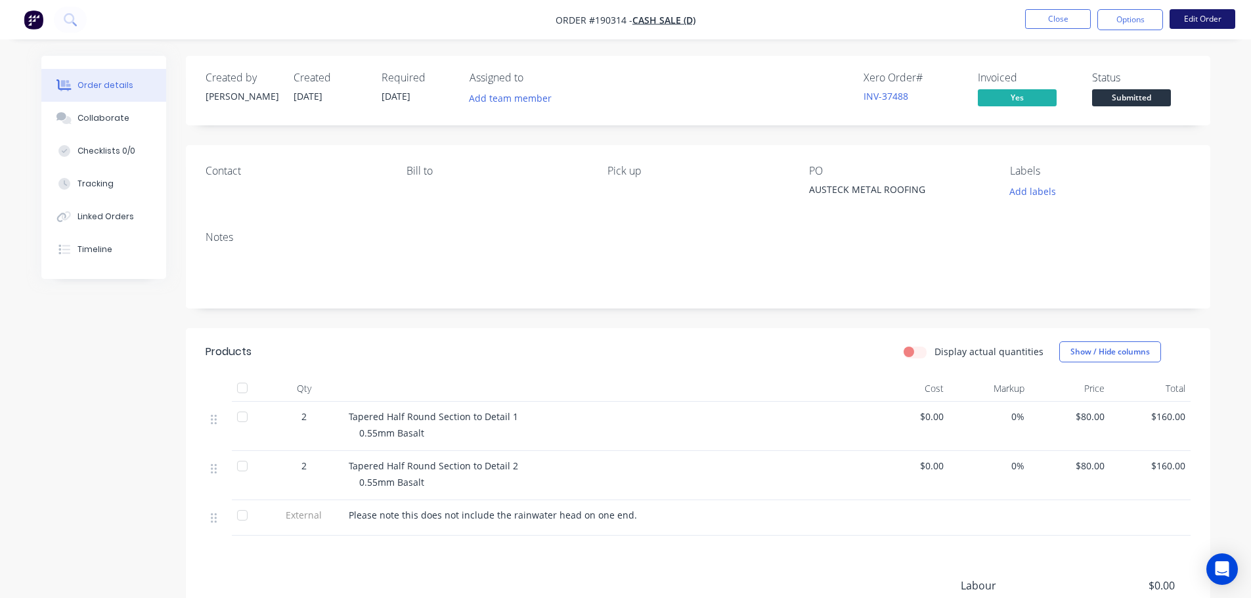
click at [1234, 24] on button "Edit Order" at bounding box center [1203, 19] width 66 height 20
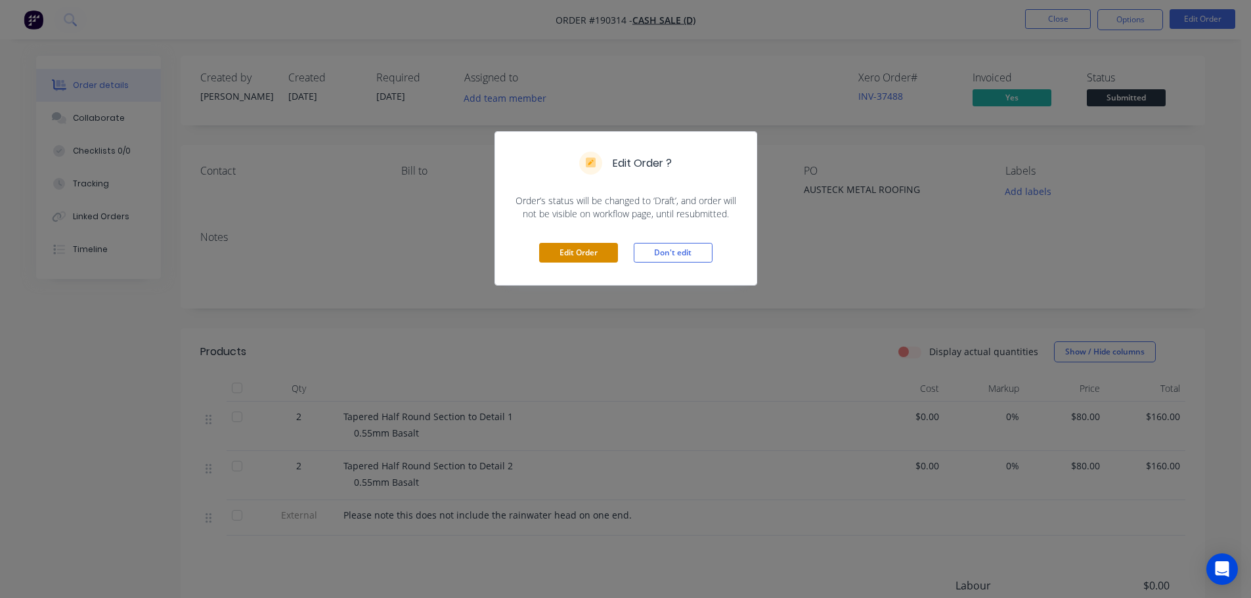
click at [584, 258] on button "Edit Order" at bounding box center [578, 253] width 79 height 20
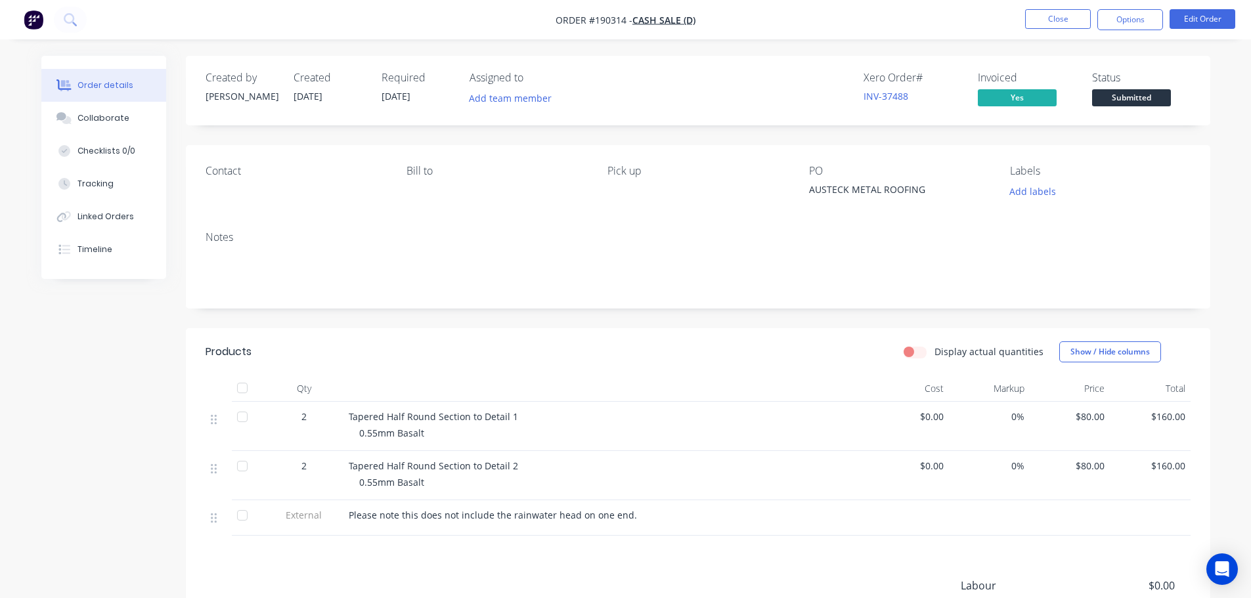
click at [101, 427] on div "Created by [PERSON_NAME] Created [DATE] Required [DATE] Assigned to Add team me…" at bounding box center [625, 413] width 1169 height 714
click at [1147, 24] on button "Options" at bounding box center [1130, 19] width 66 height 21
click at [1188, 62] on div "Created by [PERSON_NAME] Created [DATE] Required [DATE] Assigned to Add team me…" at bounding box center [698, 91] width 1024 height 70
click at [1032, 92] on span "Yes" at bounding box center [1017, 97] width 79 height 16
click at [1118, 21] on button "Options" at bounding box center [1130, 19] width 66 height 21
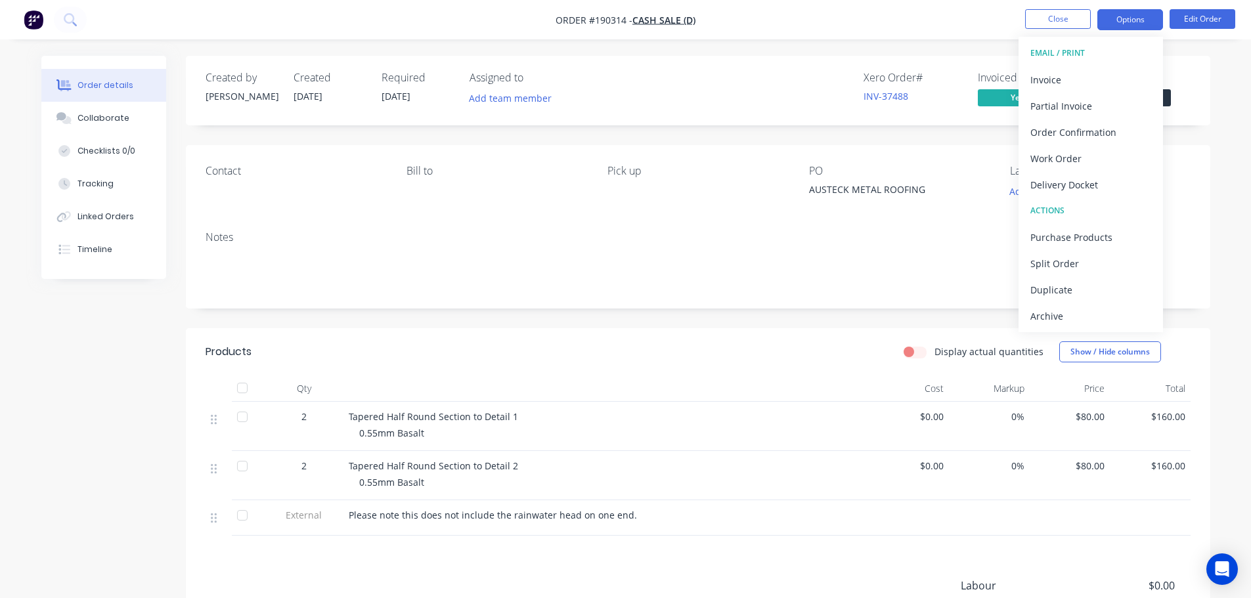
click at [1120, 19] on button "Options" at bounding box center [1130, 19] width 66 height 21
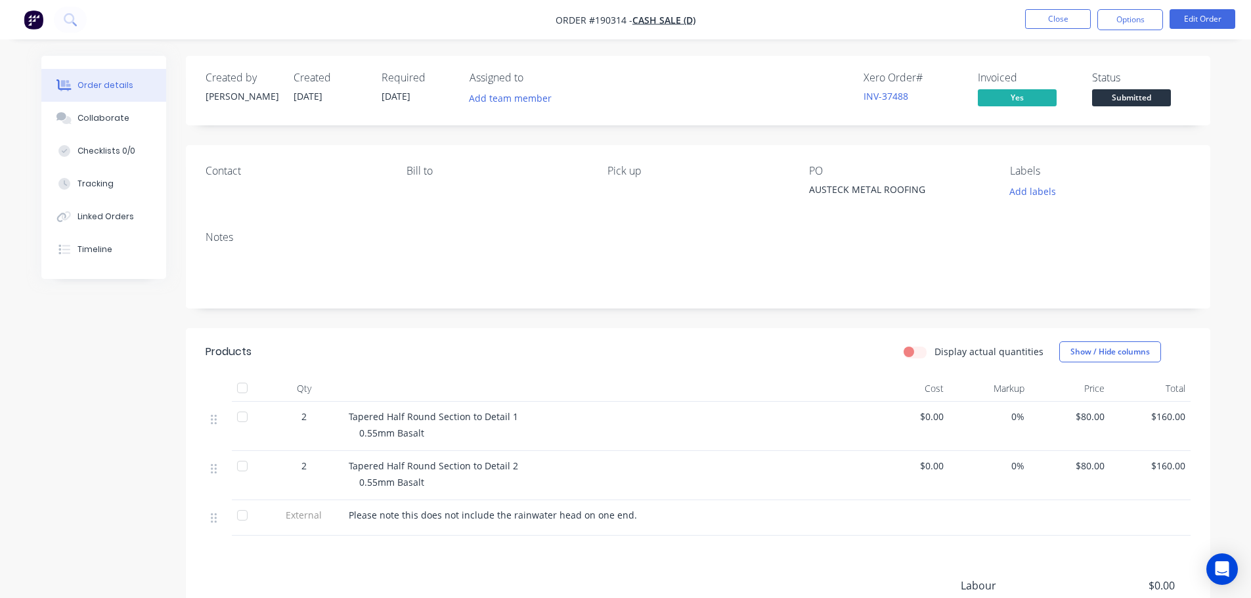
click at [1206, 74] on div "Created by [PERSON_NAME] Created [DATE] Required [DATE] Assigned to Add team me…" at bounding box center [698, 91] width 1024 height 70
click at [1089, 24] on button "Close" at bounding box center [1058, 19] width 66 height 20
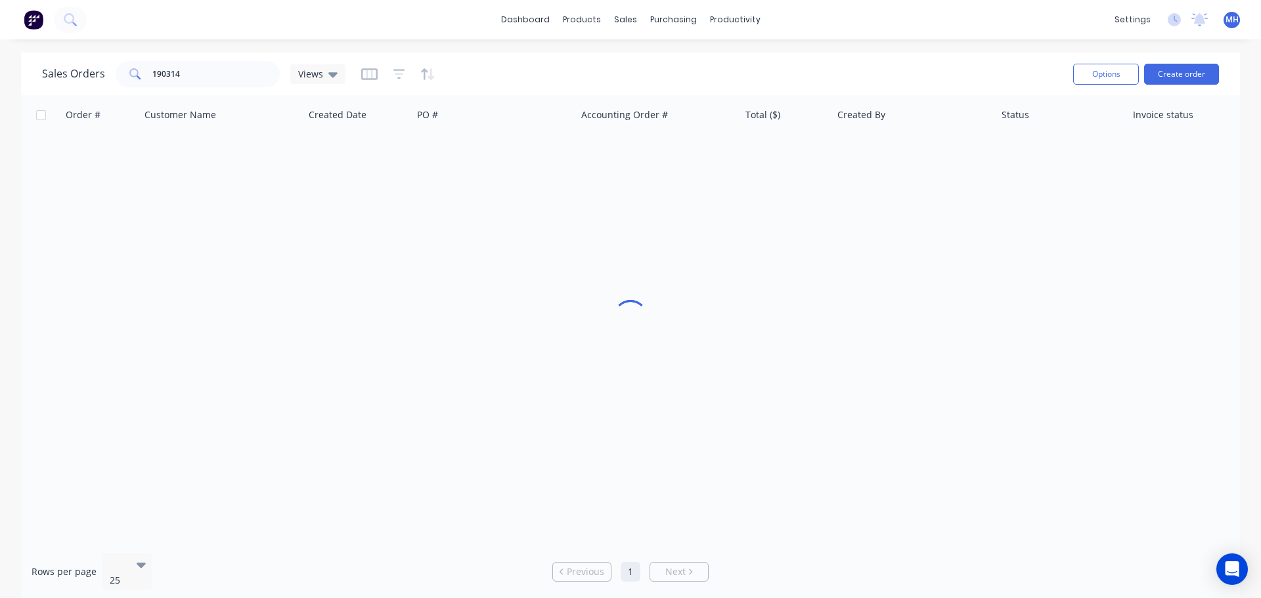
click at [500, 78] on div "Sales Orders 190314 Views" at bounding box center [552, 74] width 1020 height 32
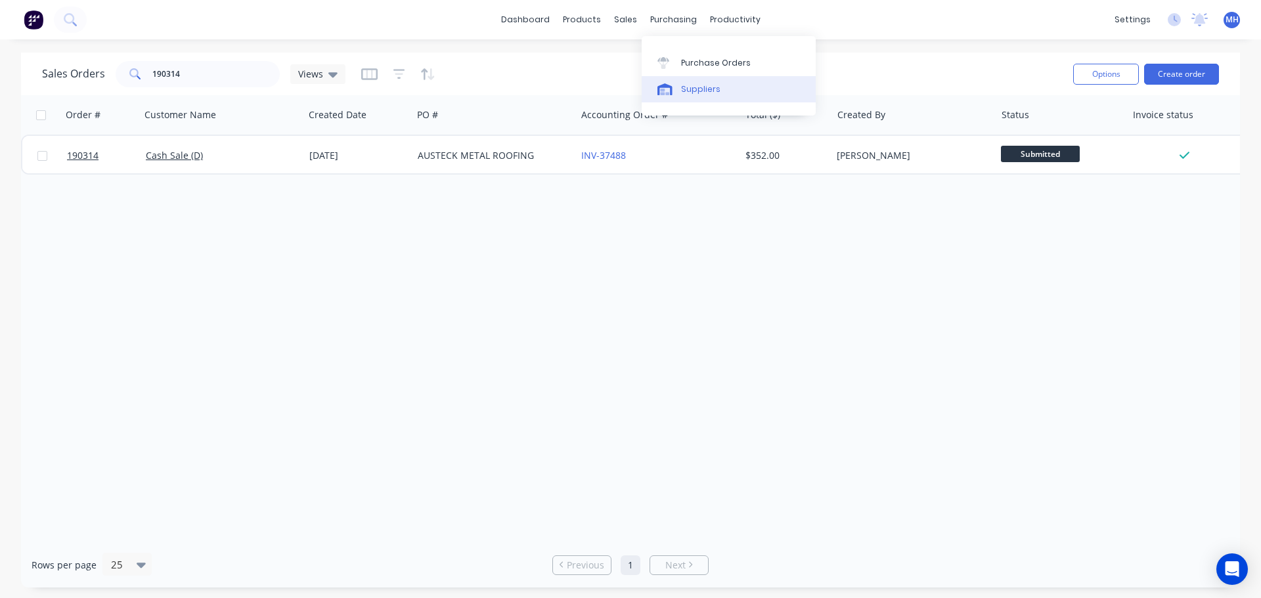
click at [698, 98] on link "Suppliers" at bounding box center [729, 89] width 174 height 26
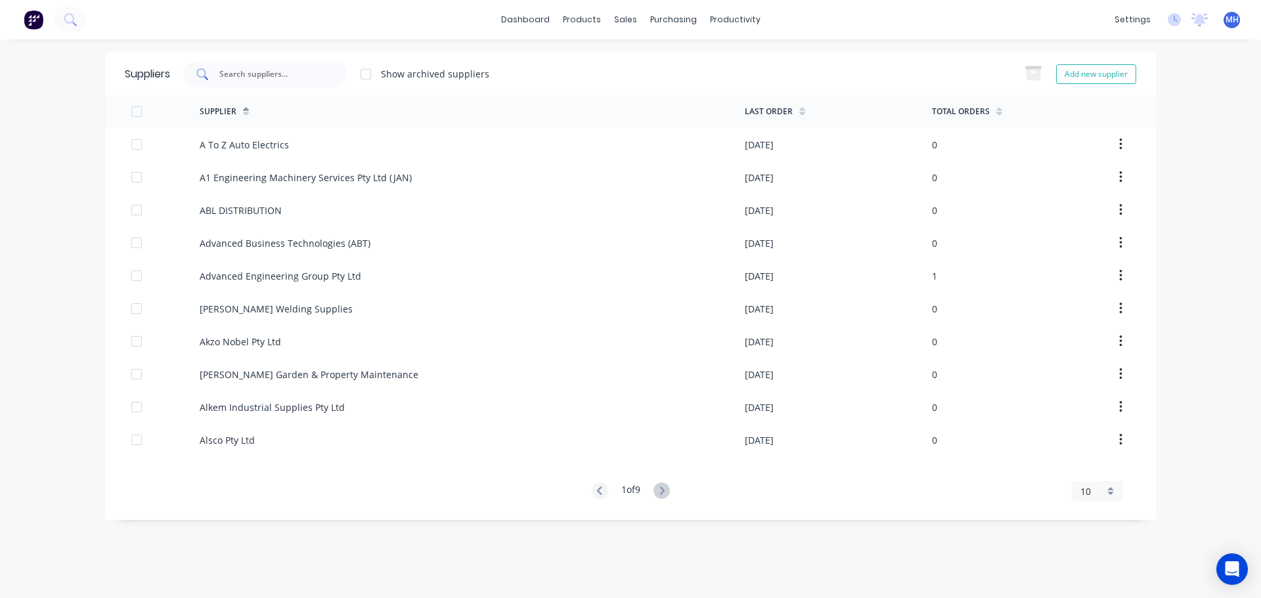
click at [279, 64] on div at bounding box center [265, 74] width 164 height 26
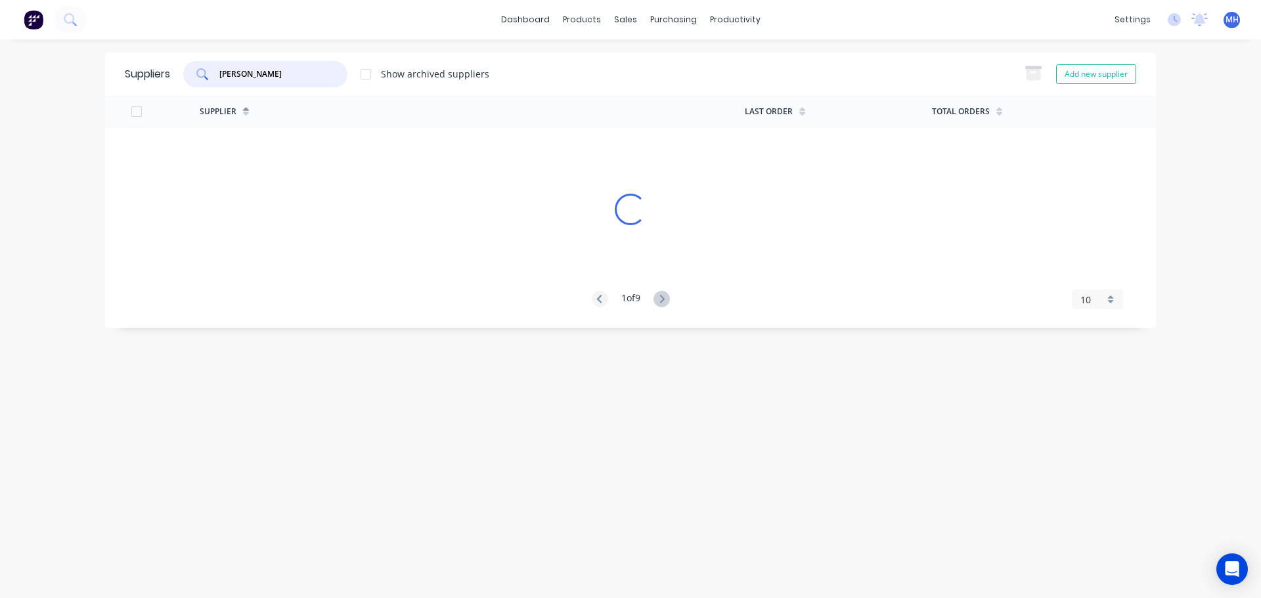
type input "[PERSON_NAME]"
click at [581, 72] on div "[PERSON_NAME] Show archived suppliers Add new supplier" at bounding box center [653, 74] width 966 height 26
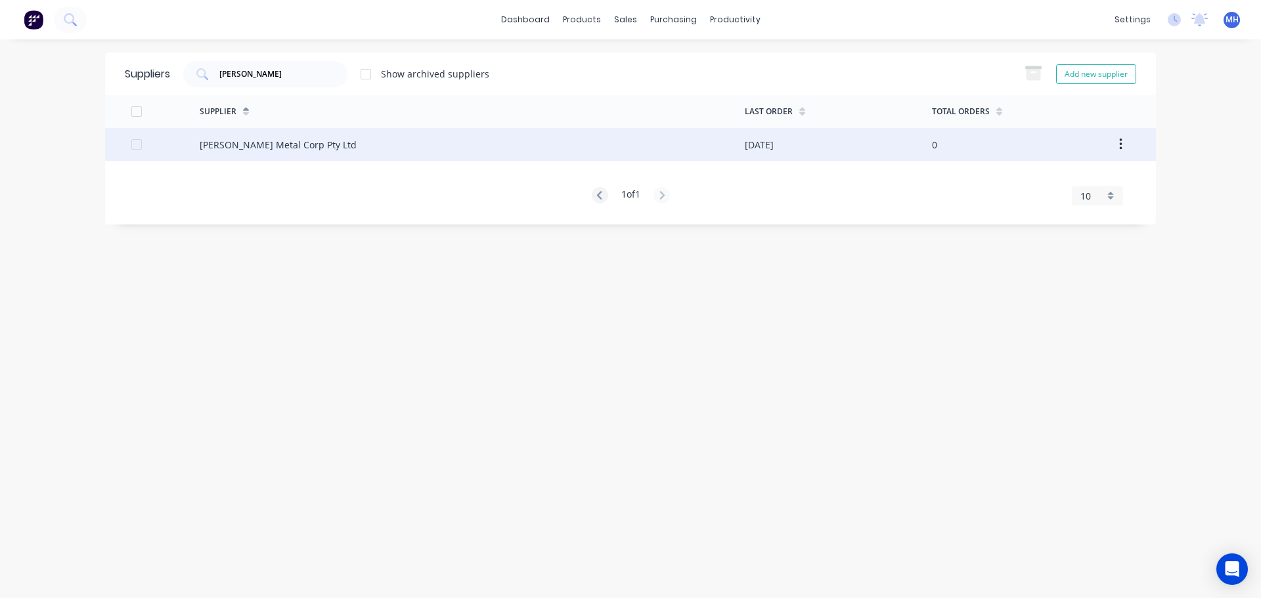
click at [318, 148] on div "[PERSON_NAME] Metal Corp Pty Ltd" at bounding box center [472, 144] width 545 height 33
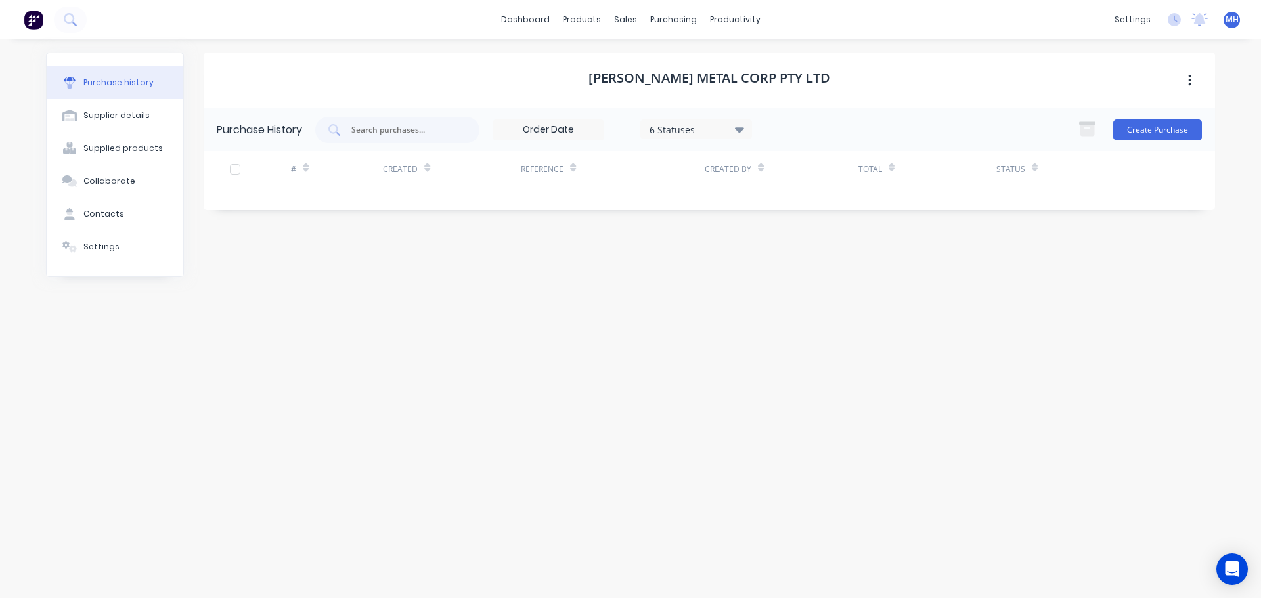
click at [716, 126] on div "6 Statuses" at bounding box center [696, 129] width 94 height 14
click at [787, 188] on div at bounding box center [785, 190] width 26 height 26
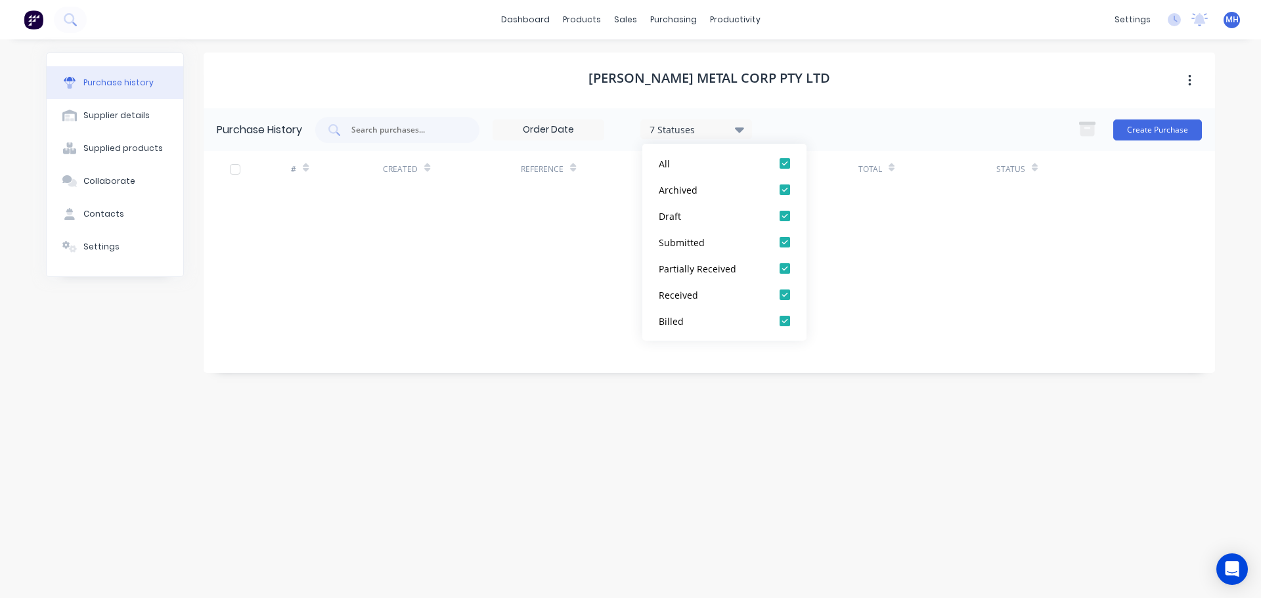
click at [833, 57] on div "[PERSON_NAME] Metal Corp Pty Ltd" at bounding box center [709, 81] width 1011 height 56
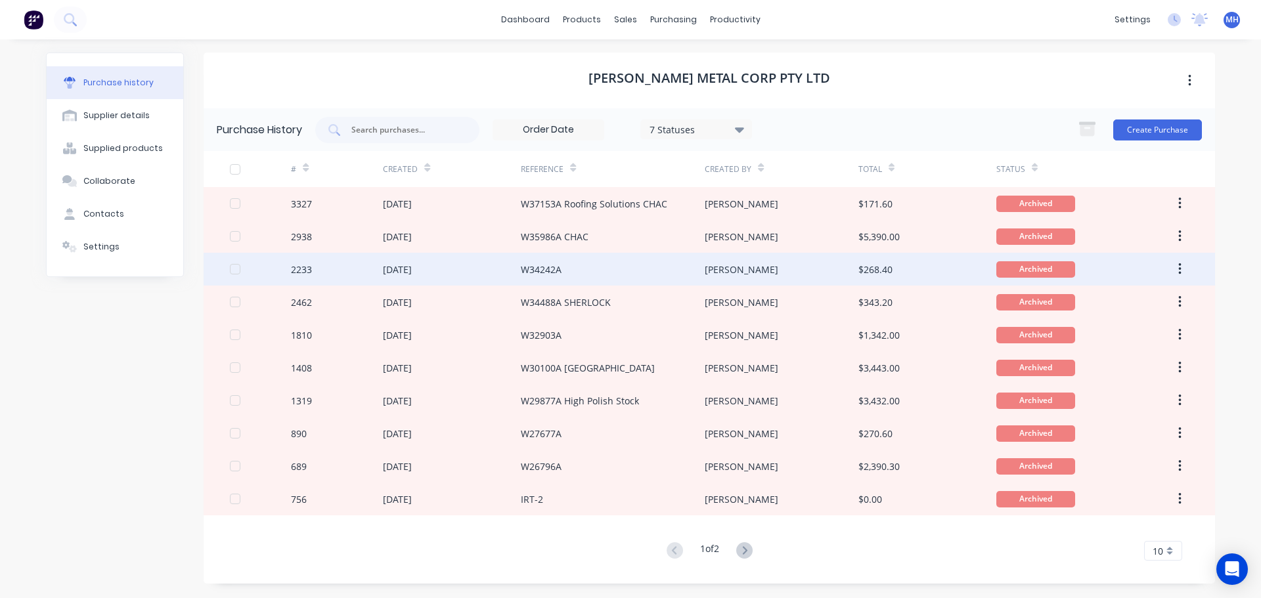
click at [642, 272] on div "W34242A" at bounding box center [613, 269] width 184 height 33
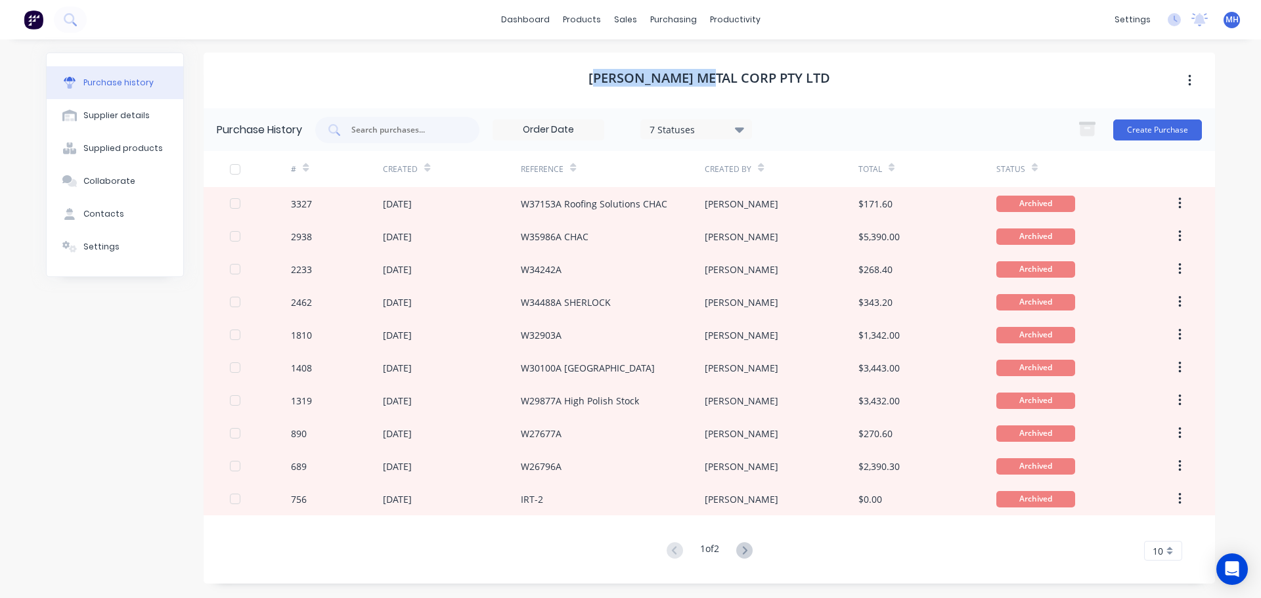
drag, startPoint x: 618, startPoint y: 82, endPoint x: 789, endPoint y: 80, distance: 170.7
click at [768, 80] on h1 "[PERSON_NAME] Metal Corp Pty Ltd" at bounding box center [709, 78] width 242 height 16
click at [800, 80] on h1 "[PERSON_NAME] Metal Corp Pty Ltd" at bounding box center [709, 78] width 242 height 16
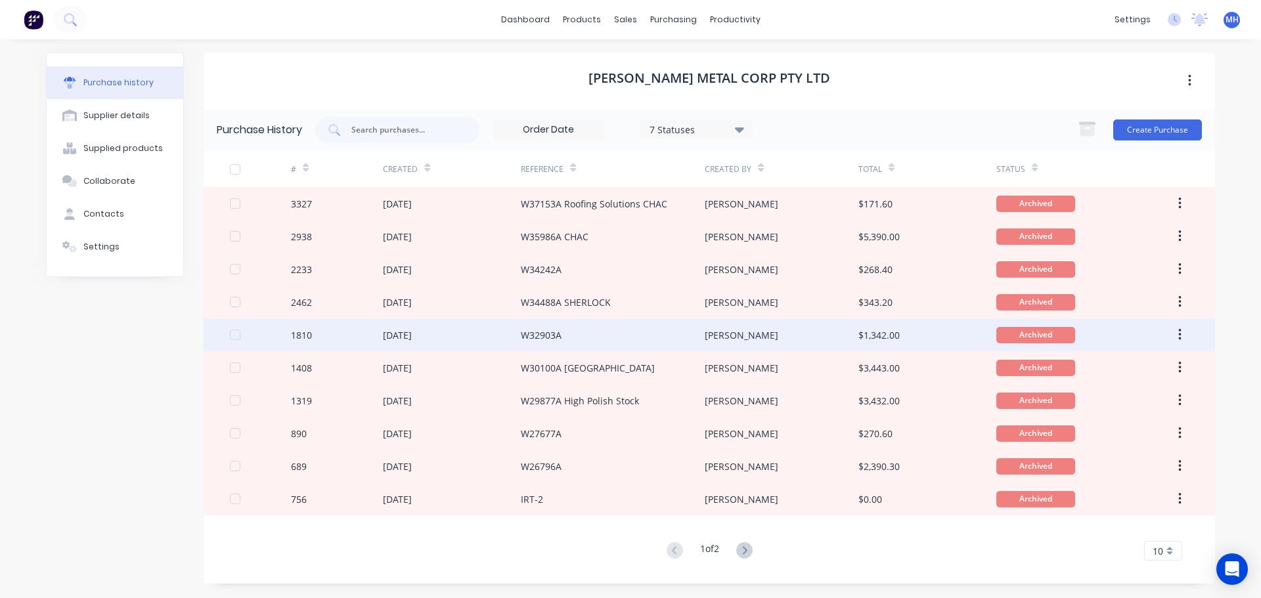
click at [651, 340] on div "W32903A" at bounding box center [613, 334] width 184 height 33
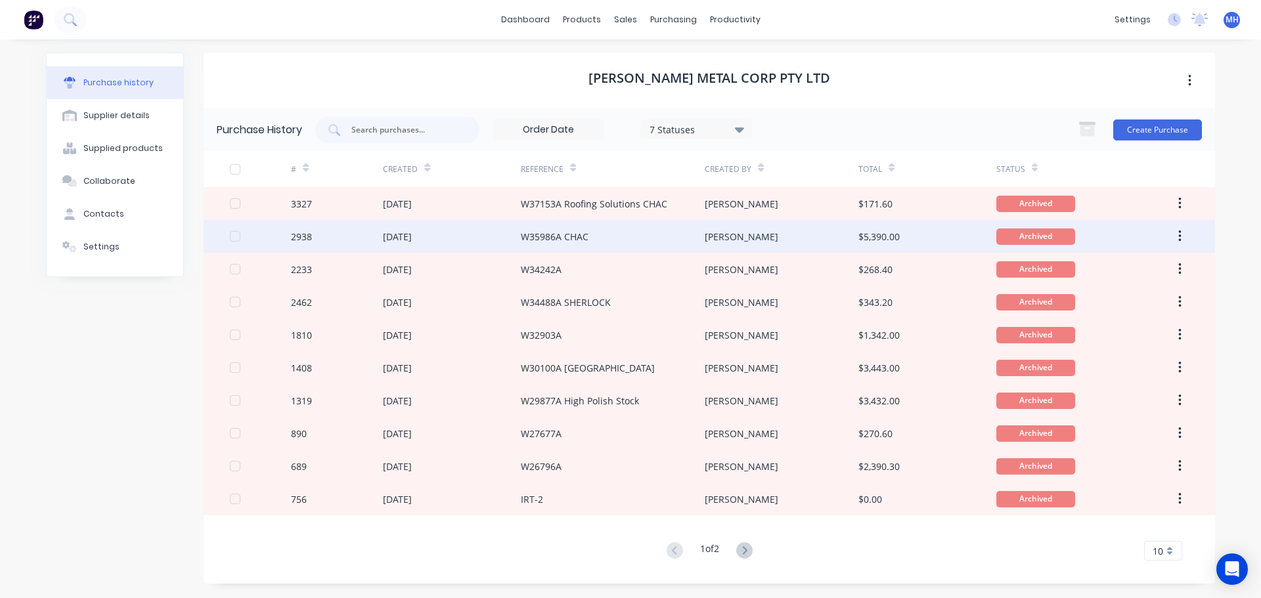
click at [633, 242] on div "W35986A CHAC" at bounding box center [613, 236] width 184 height 33
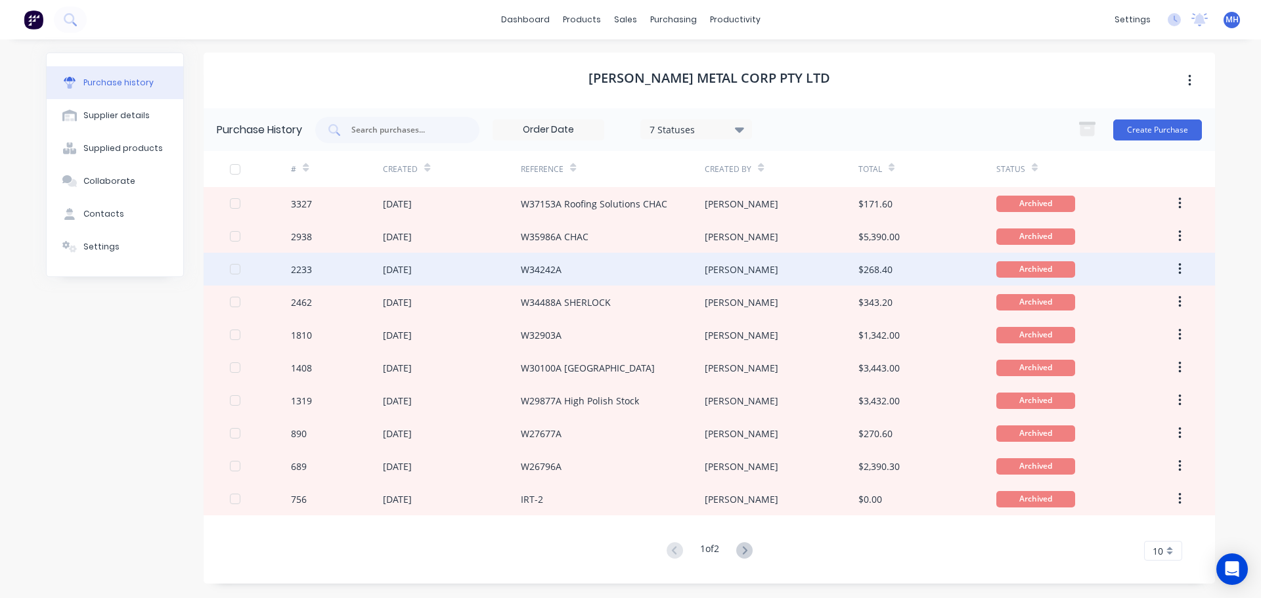
click at [648, 271] on div "W34242A" at bounding box center [613, 269] width 184 height 33
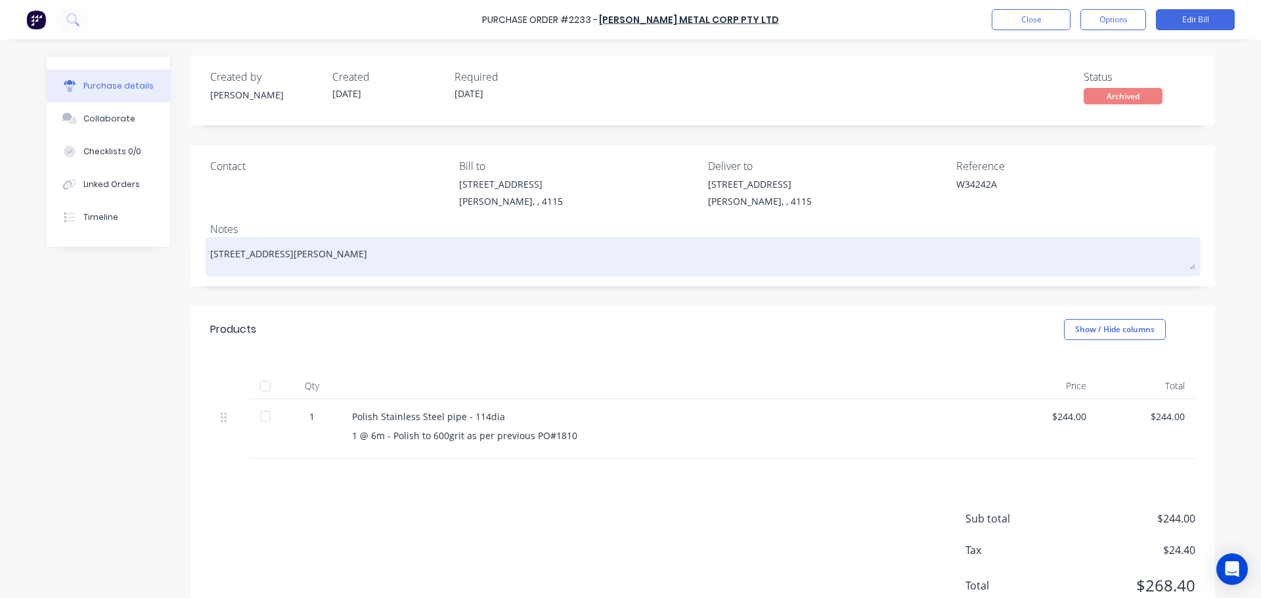
drag, startPoint x: 643, startPoint y: 269, endPoint x: 613, endPoint y: 264, distance: 30.0
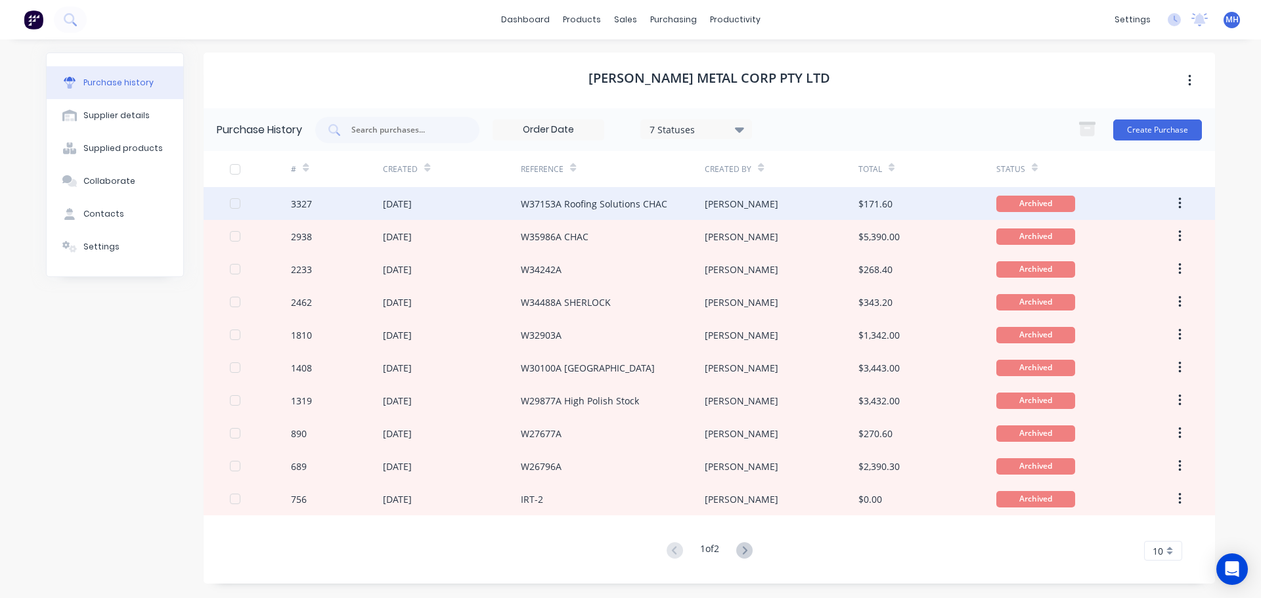
click at [609, 208] on div "W37153A Roofing Solutions CHAC" at bounding box center [594, 204] width 146 height 14
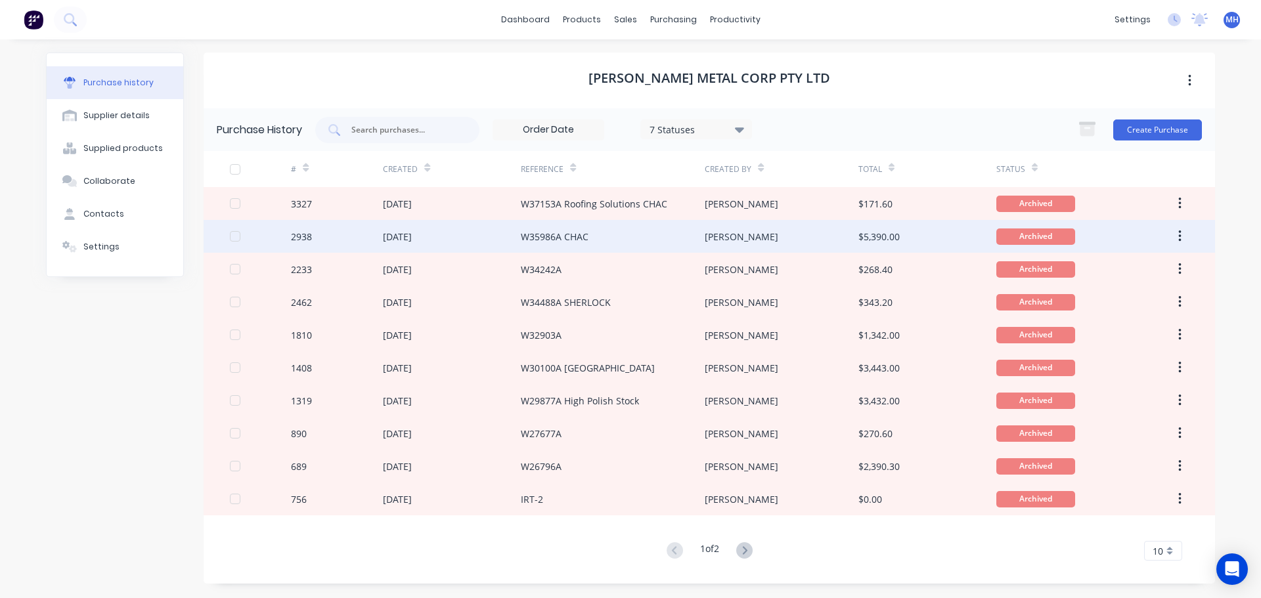
click at [608, 234] on div "W35986A CHAC" at bounding box center [613, 236] width 184 height 33
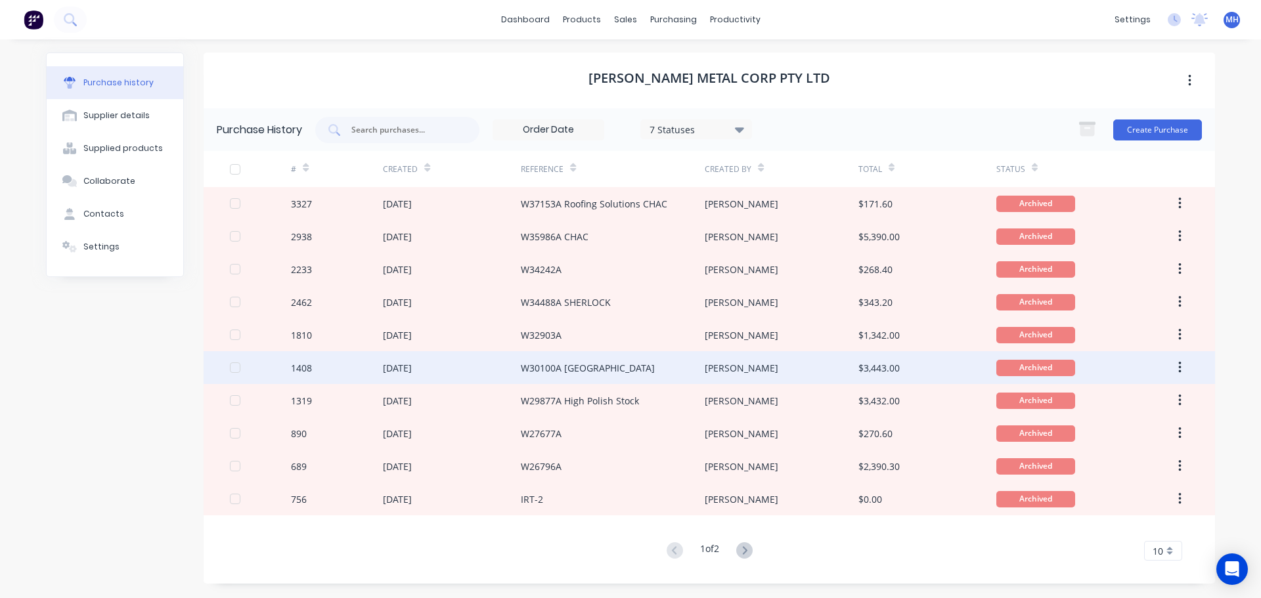
click at [617, 359] on div "W30100A [GEOGRAPHIC_DATA]" at bounding box center [613, 367] width 184 height 33
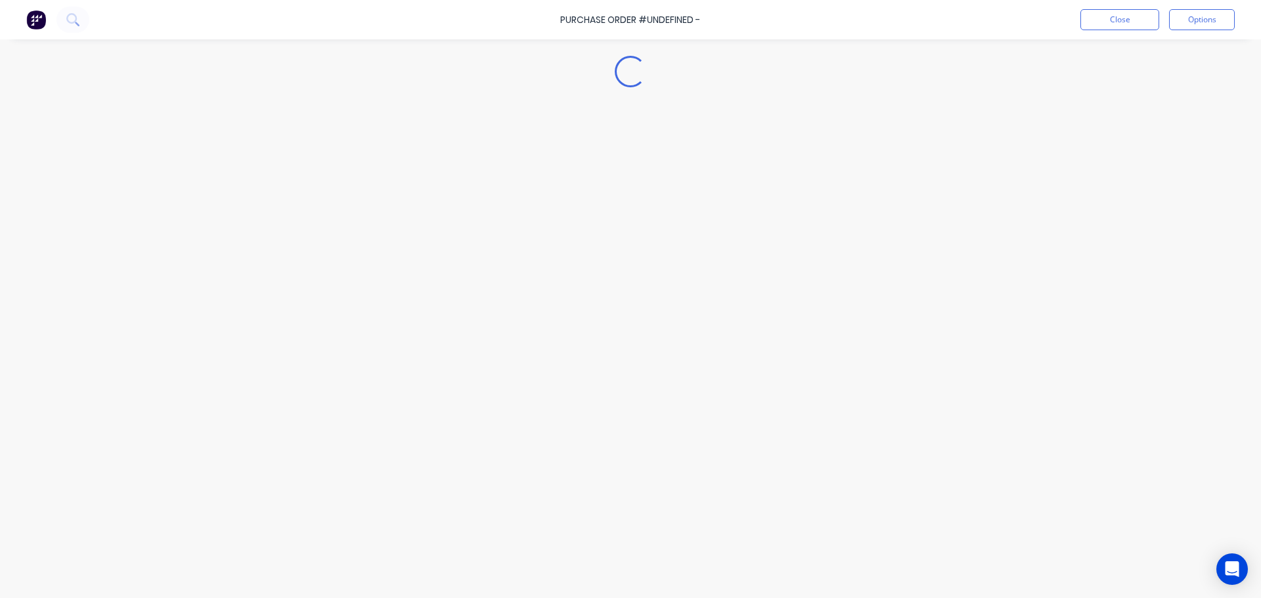
type textarea "x"
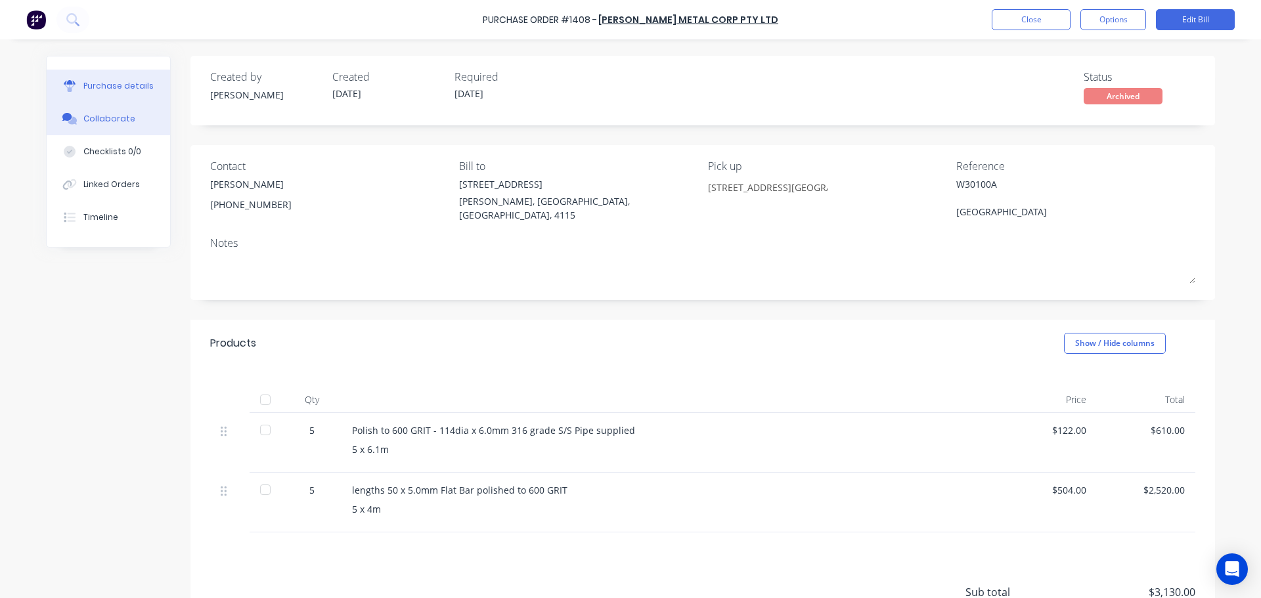
click at [121, 121] on div "Collaborate" at bounding box center [109, 119] width 52 height 12
